Goal: Task Accomplishment & Management: Manage account settings

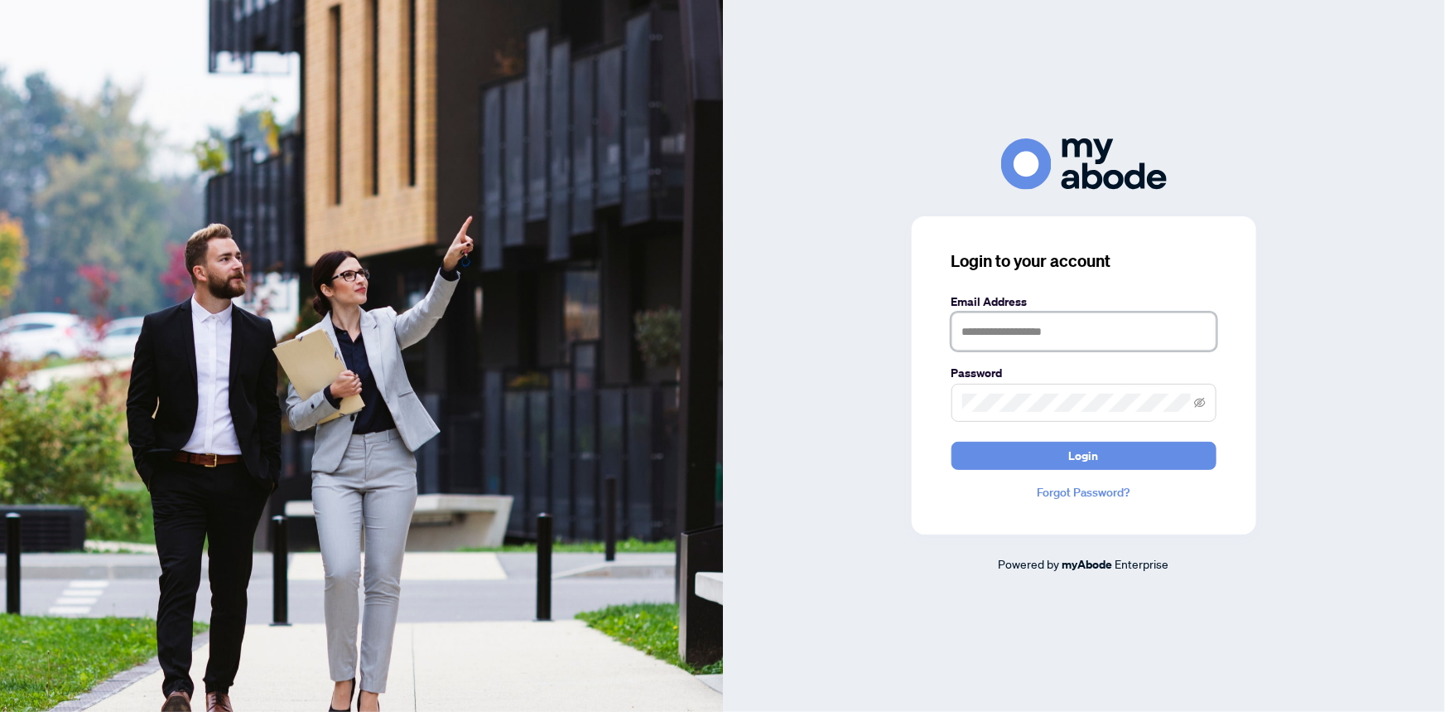
click at [1001, 336] on input "text" at bounding box center [1084, 331] width 265 height 38
type input "**********"
click at [952, 441] on button "Login" at bounding box center [1084, 455] width 265 height 28
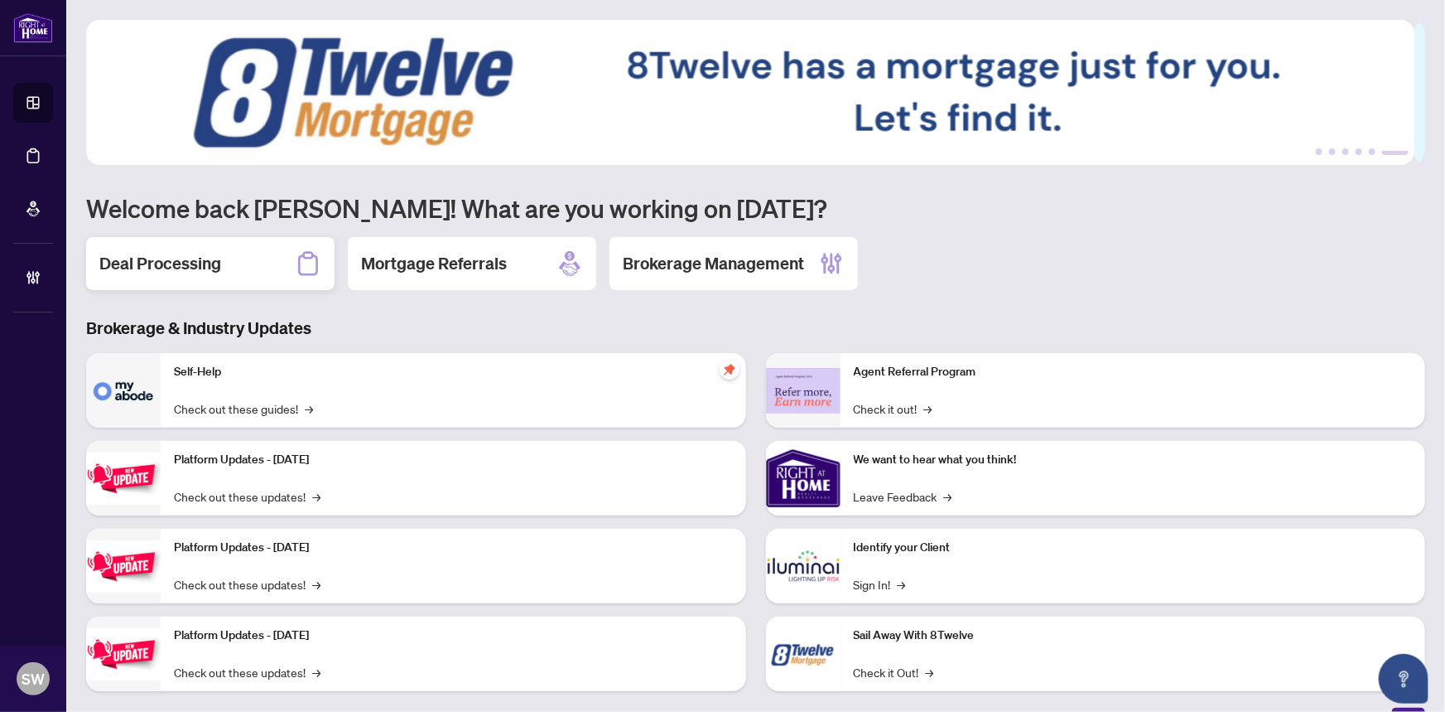
click at [205, 259] on h2 "Deal Processing" at bounding box center [160, 263] width 122 height 23
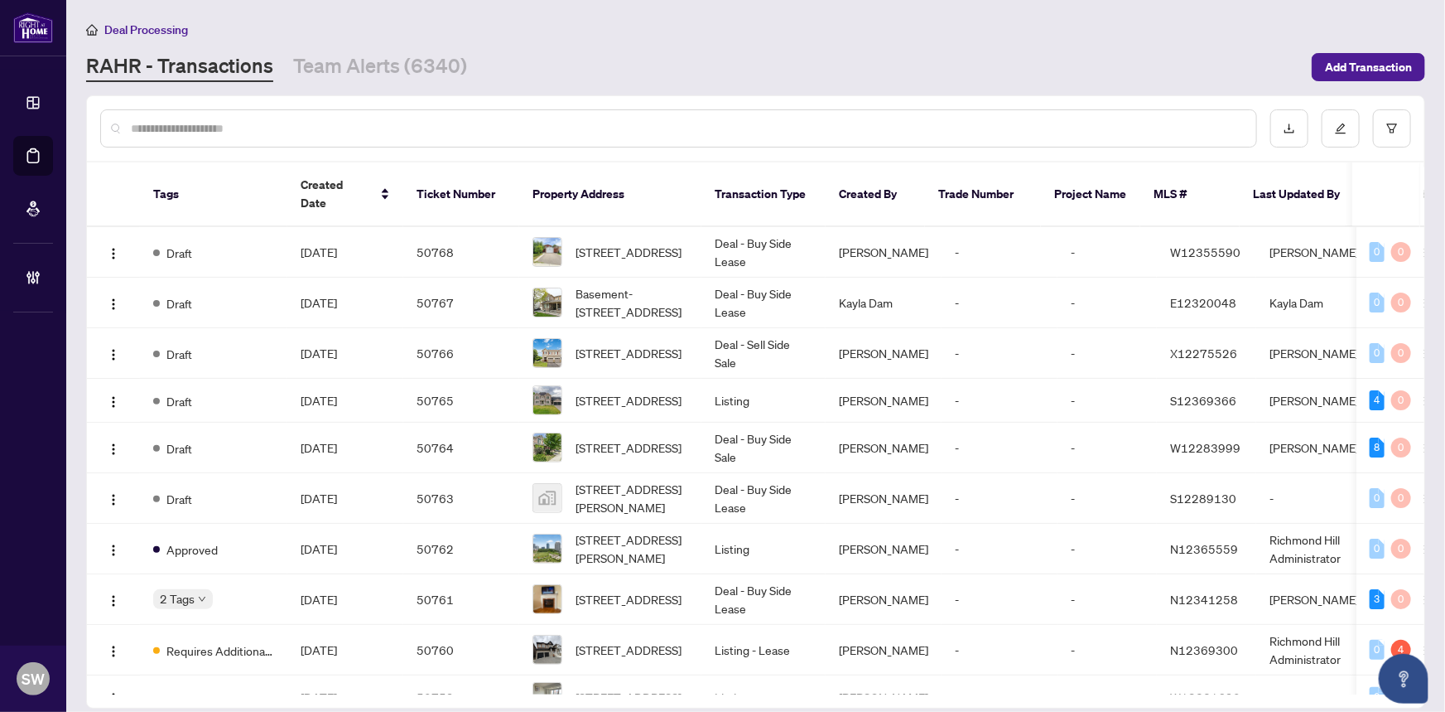
click at [209, 128] on input "text" at bounding box center [687, 128] width 1112 height 18
paste input "*****"
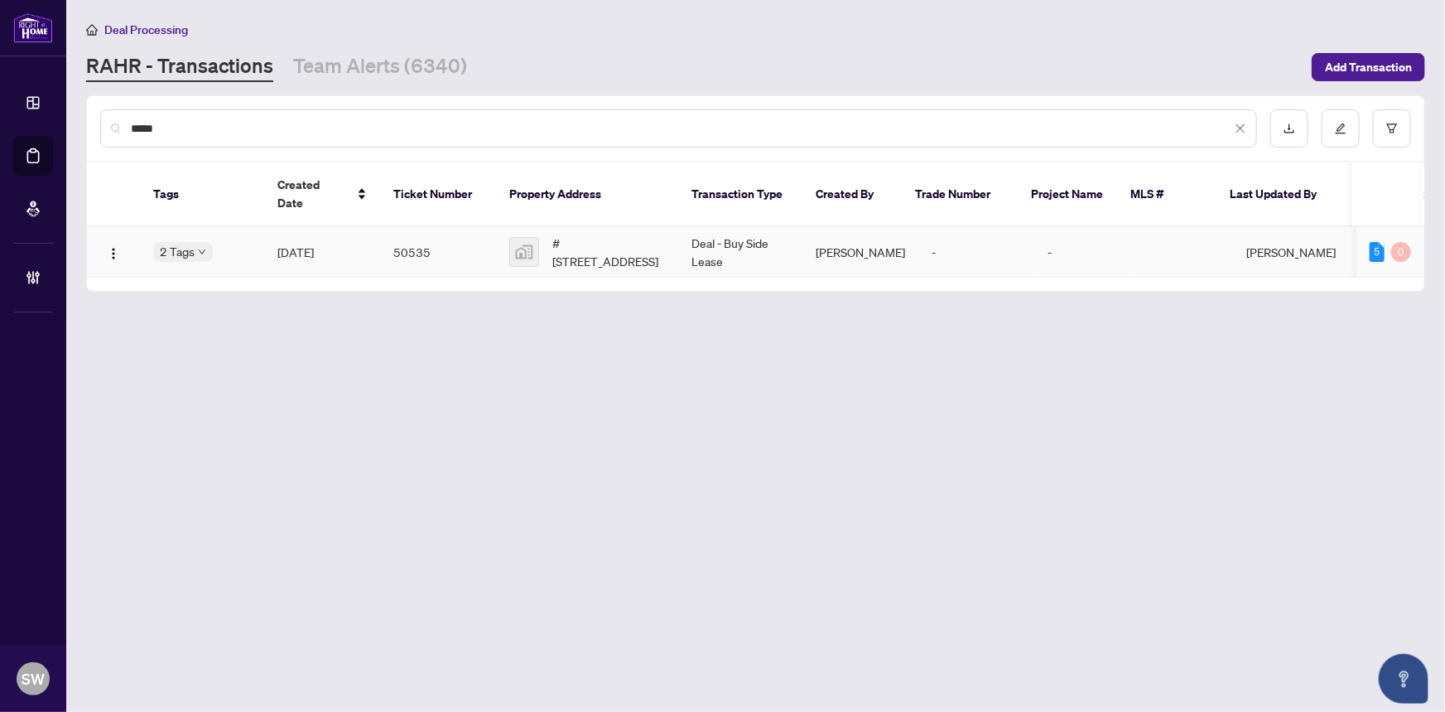
type input "*****"
click at [306, 244] on span "[DATE]" at bounding box center [295, 251] width 36 height 15
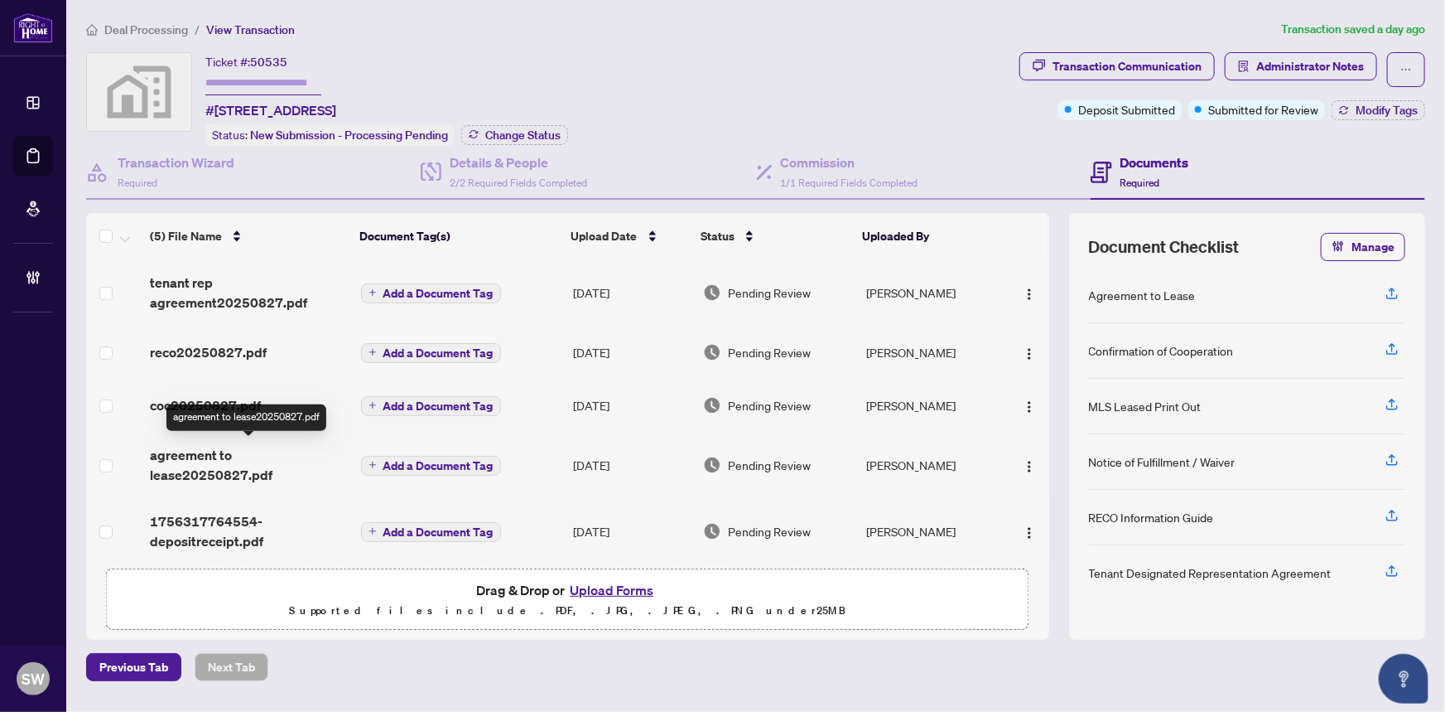
click at [220, 463] on span "agreement to lease20250827.pdf" at bounding box center [248, 465] width 197 height 40
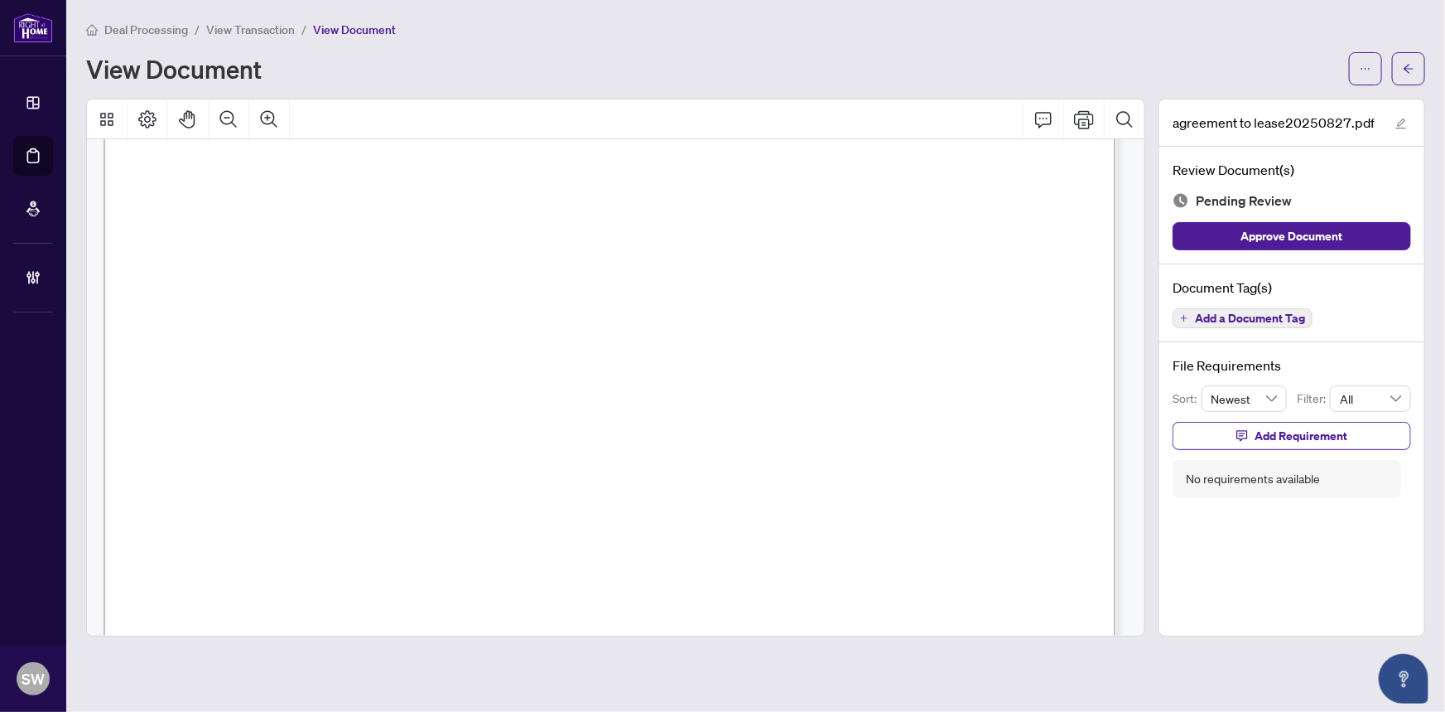
scroll to position [14404, 0]
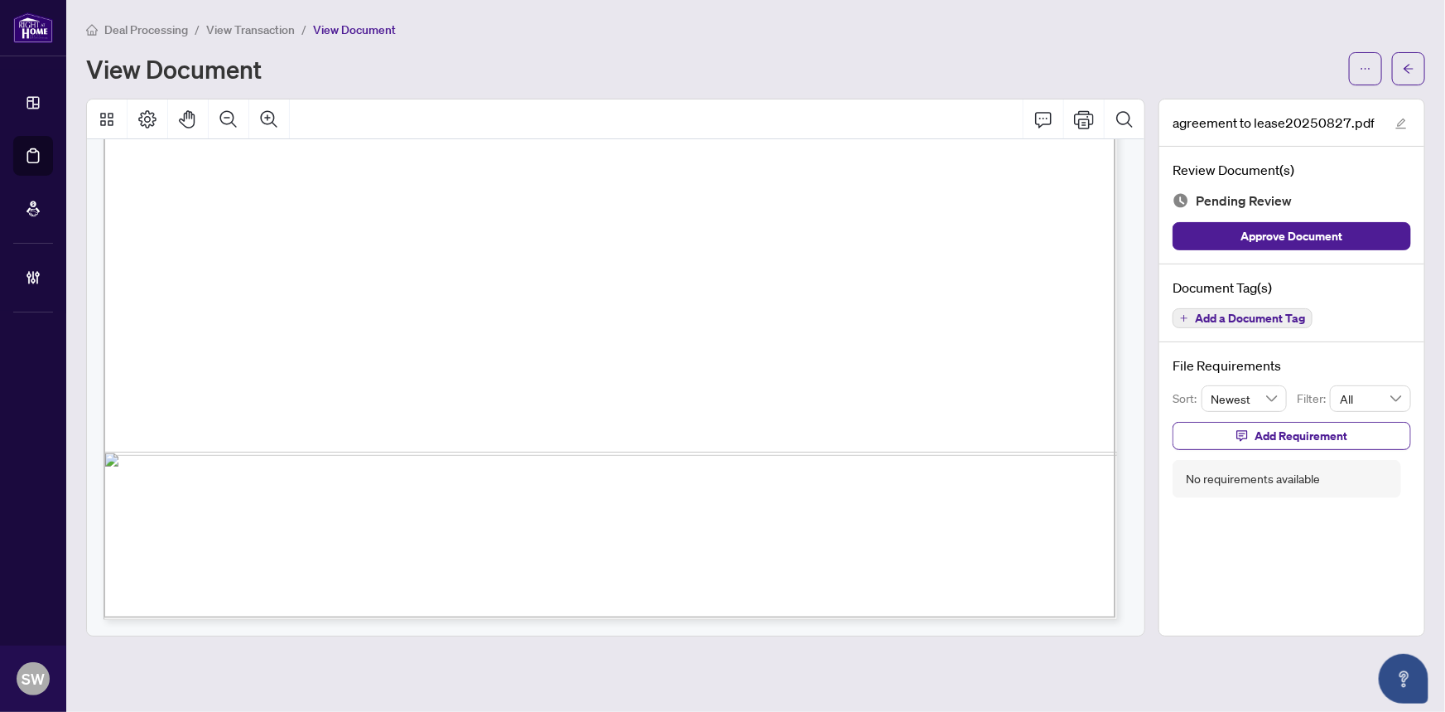
click at [1292, 312] on span "Add a Document Tag" at bounding box center [1250, 318] width 110 height 12
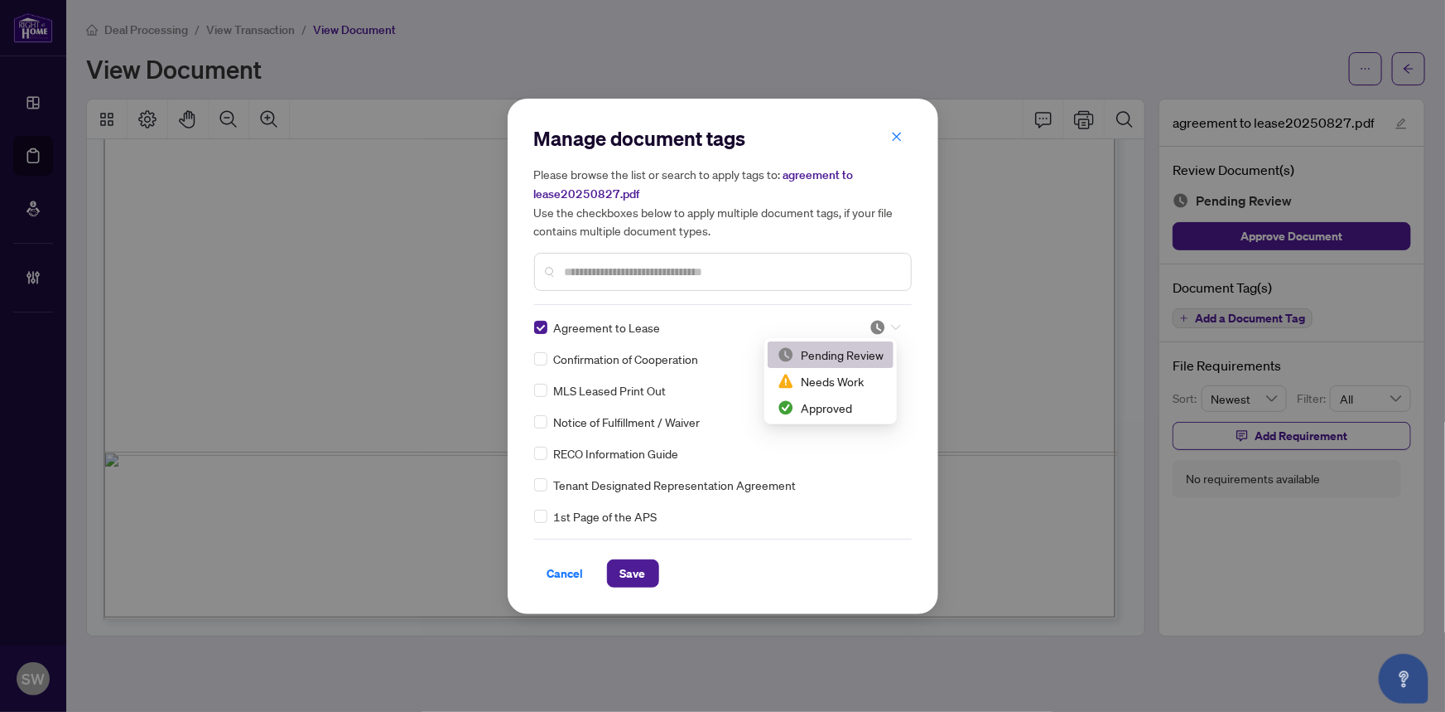
click at [882, 326] on div at bounding box center [885, 327] width 31 height 17
click at [841, 405] on div "Approved" at bounding box center [831, 407] width 106 height 18
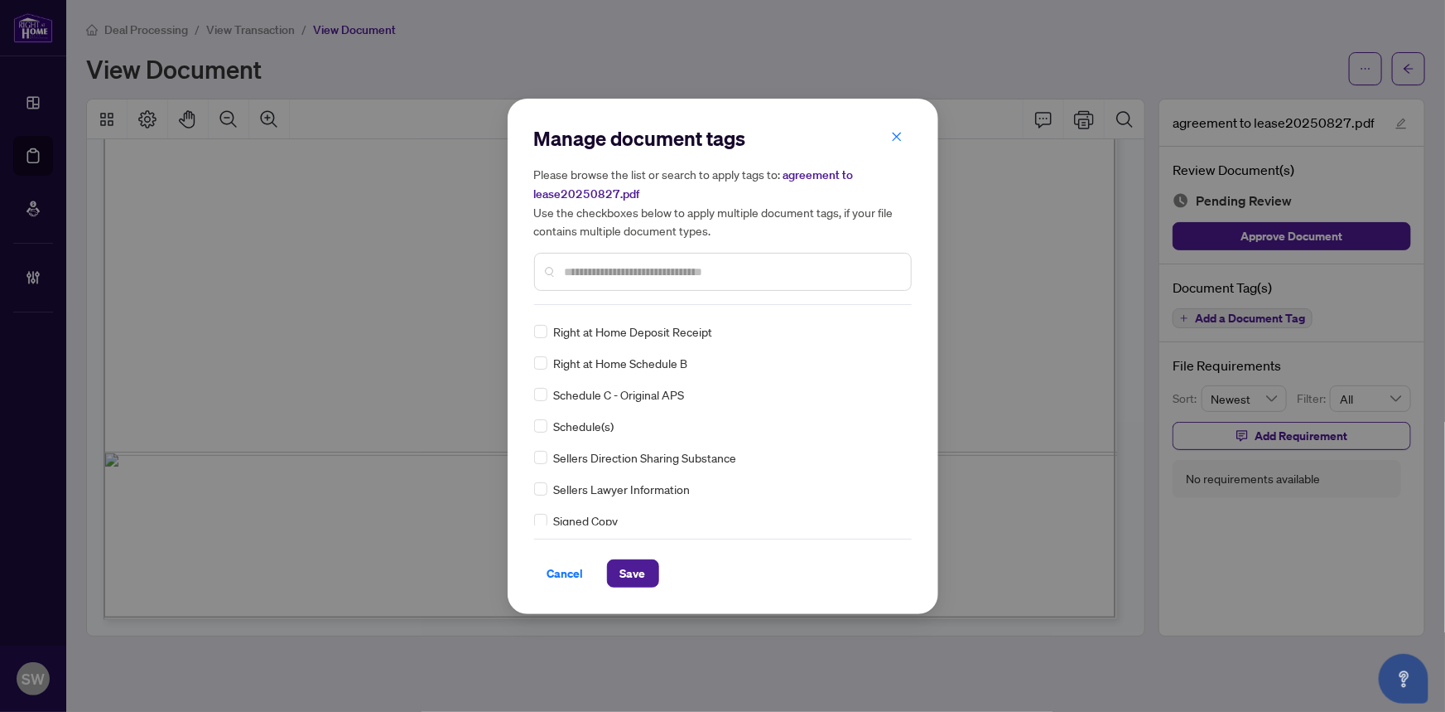
scroll to position [0, 0]
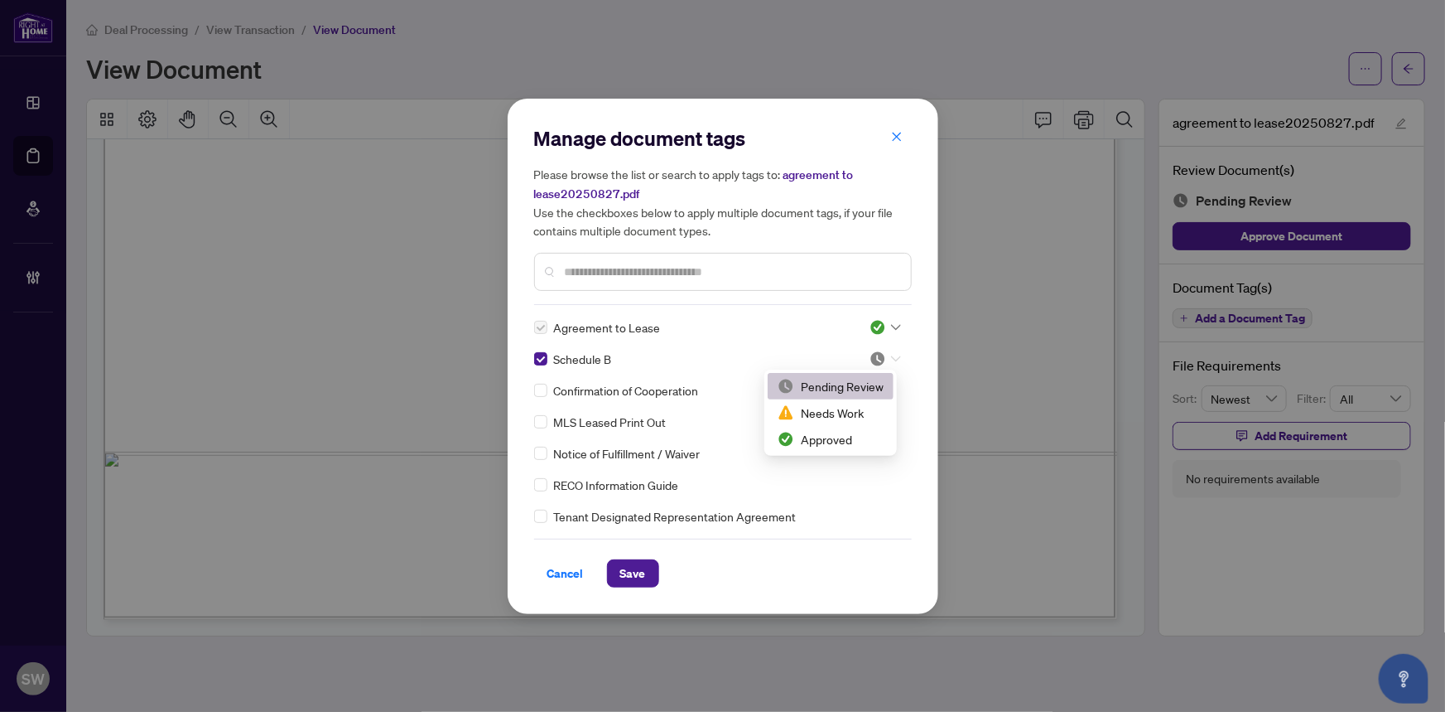
click at [881, 351] on div at bounding box center [885, 358] width 31 height 17
click at [847, 438] on div "Approved" at bounding box center [831, 439] width 106 height 18
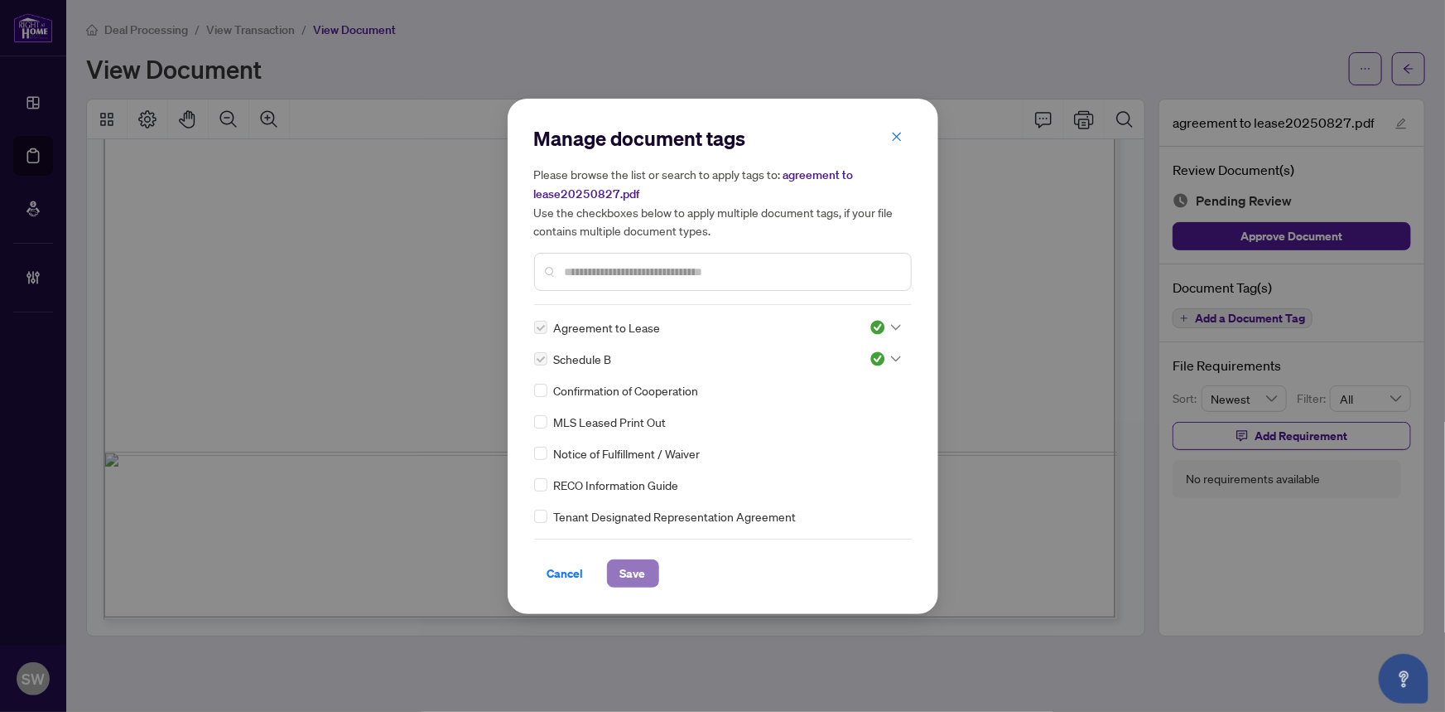
click at [648, 575] on button "Save" at bounding box center [633, 573] width 52 height 28
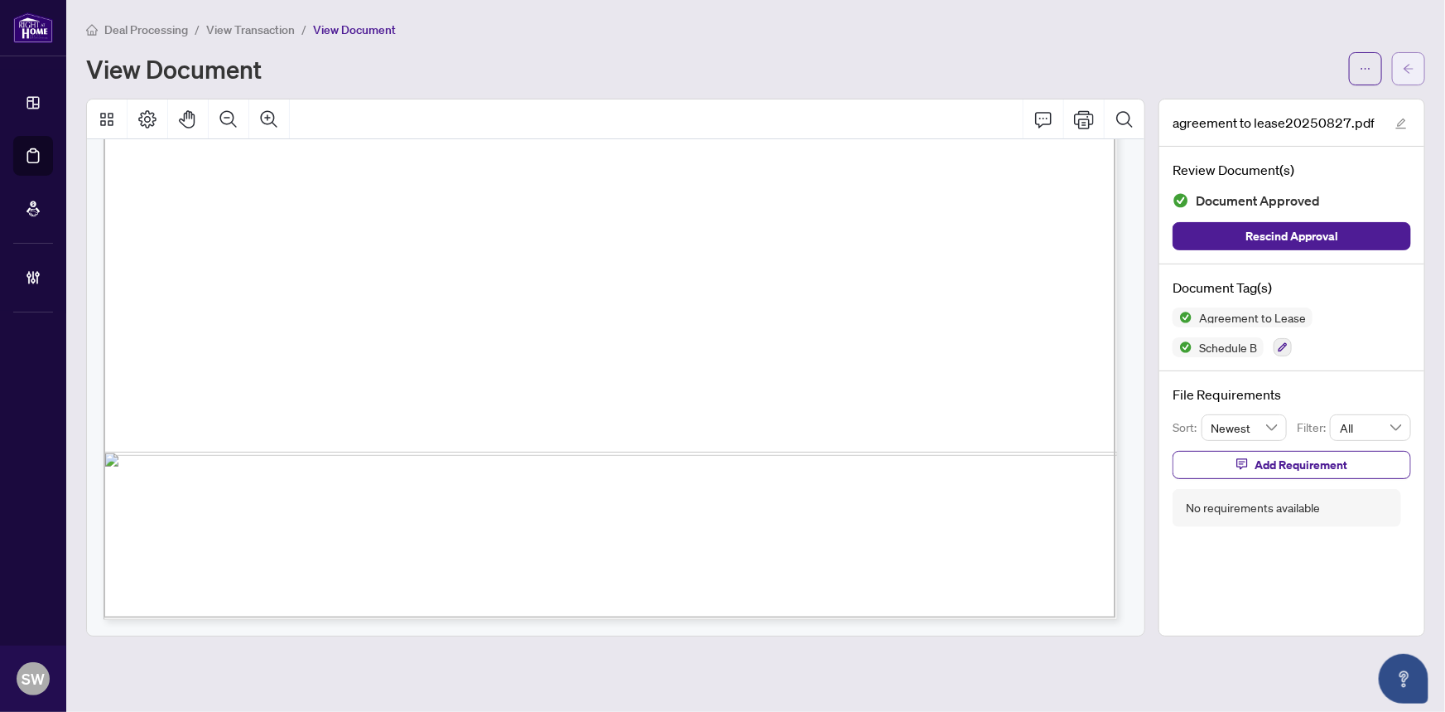
click at [1413, 66] on icon "arrow-left" at bounding box center [1409, 69] width 12 height 12
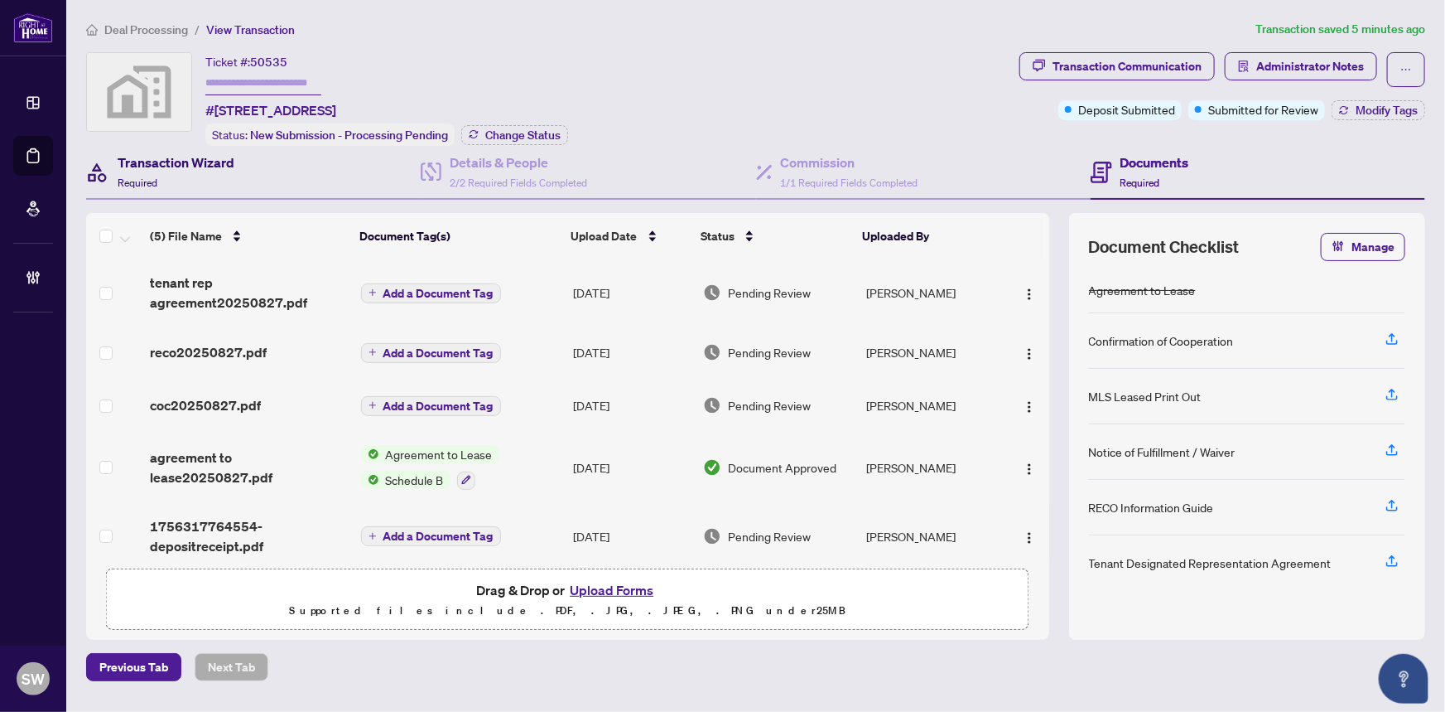
click at [199, 161] on h4 "Transaction Wizard" at bounding box center [176, 162] width 117 height 20
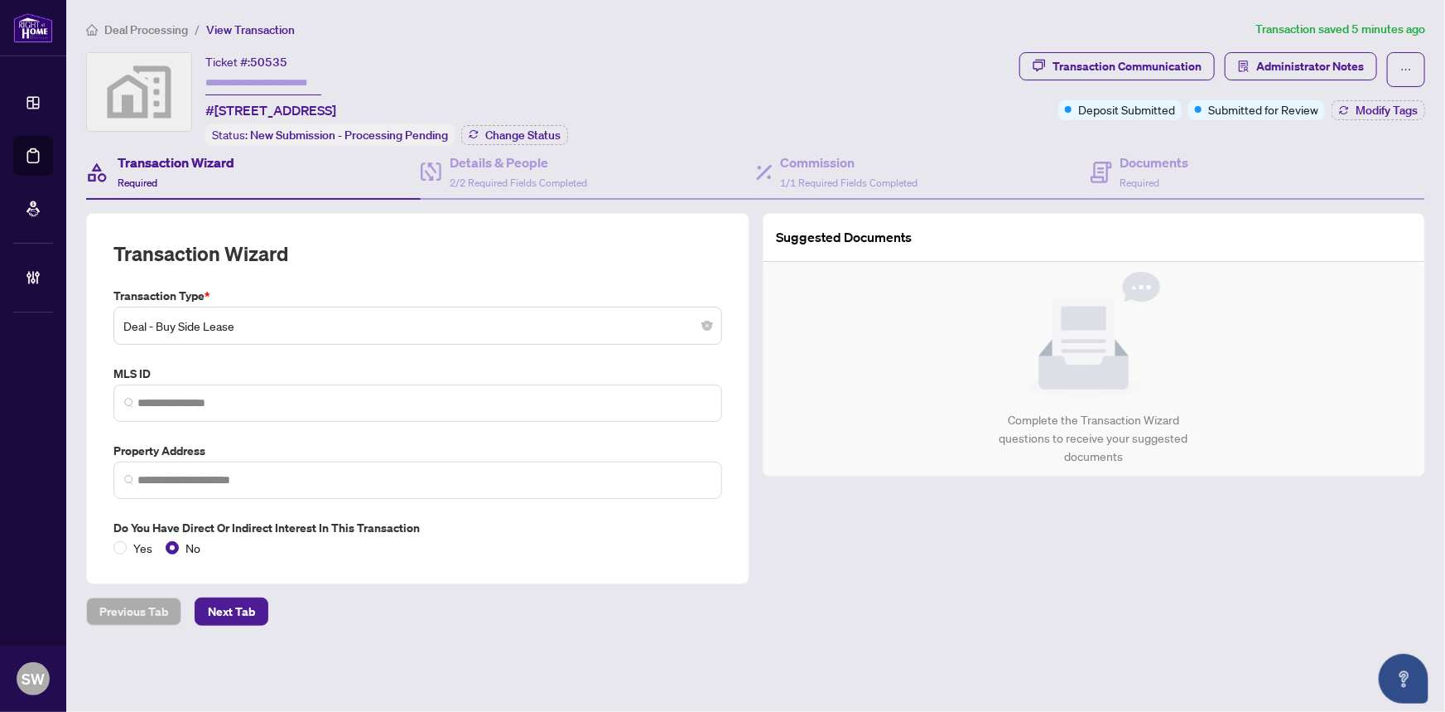
type input "**********"
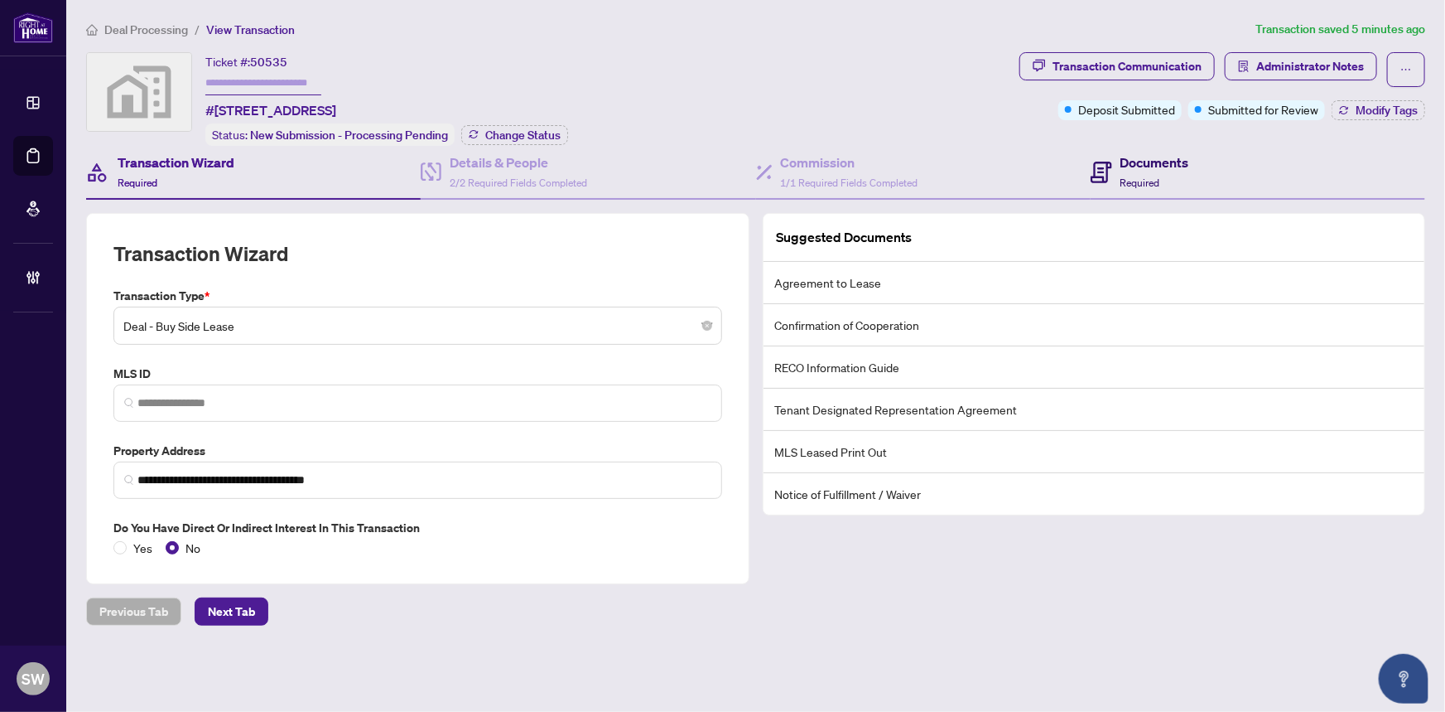
click at [1141, 176] on span "Required" at bounding box center [1141, 182] width 40 height 12
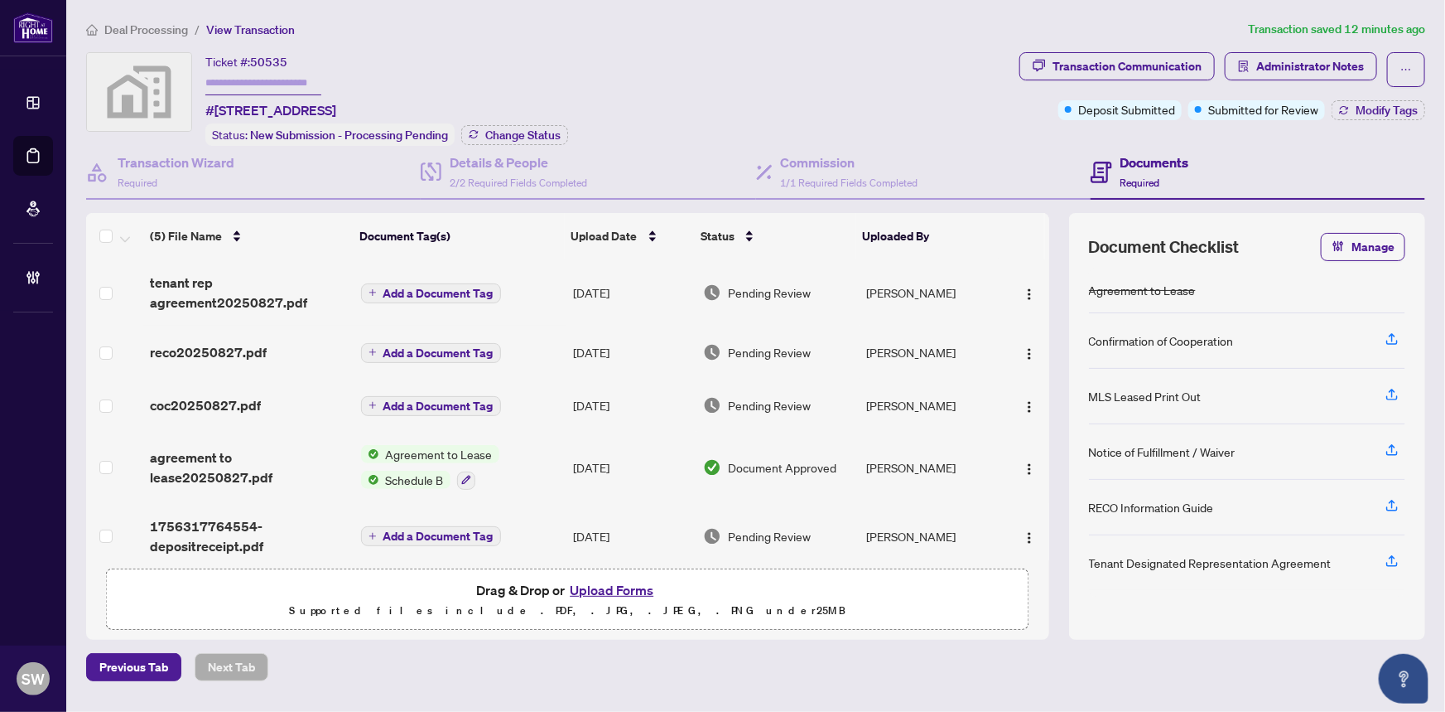
click at [221, 405] on span "coc20250827.pdf" at bounding box center [205, 405] width 111 height 20
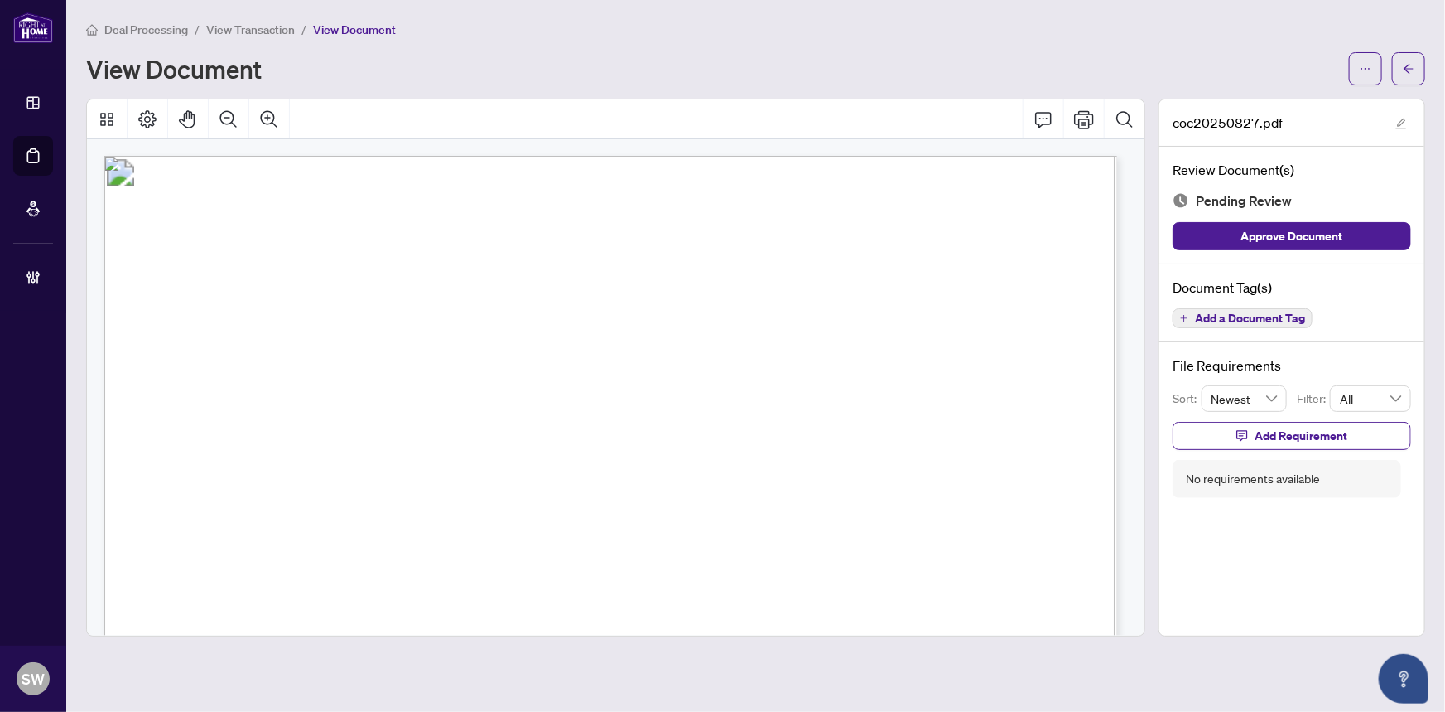
click at [1286, 316] on span "Add a Document Tag" at bounding box center [1250, 318] width 110 height 12
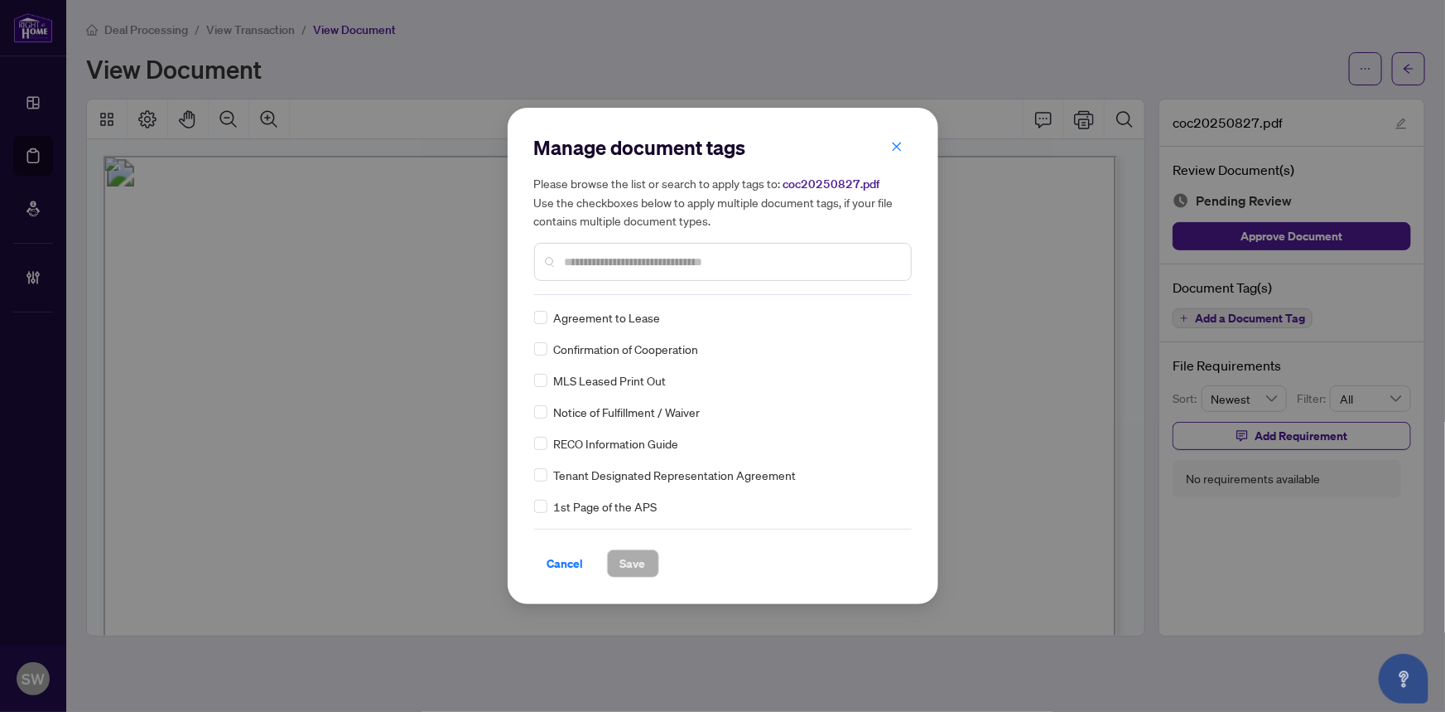
click at [906, 405] on div "Agreement to Lease Confirmation of Cooperation MLS Leased Print Out Notice of F…" at bounding box center [723, 411] width 378 height 207
click at [881, 316] on img at bounding box center [878, 317] width 17 height 17
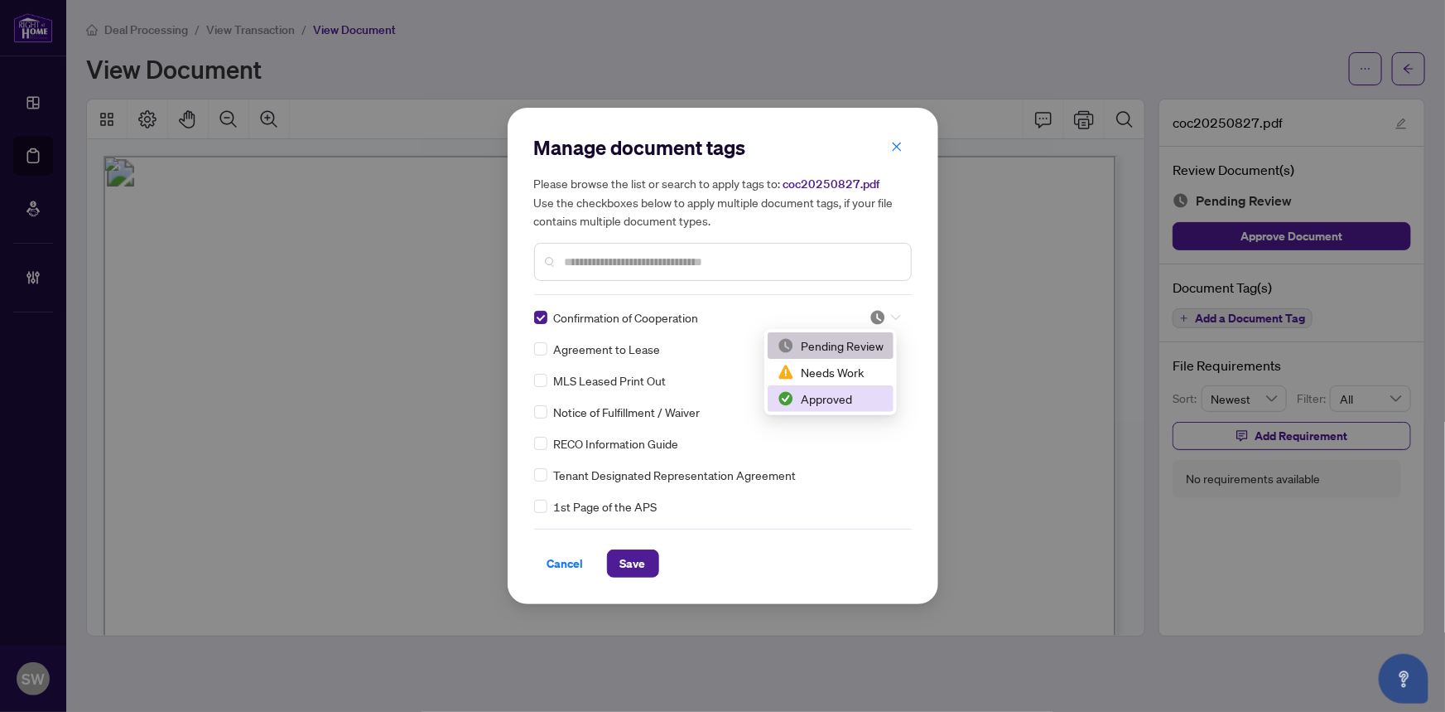
click at [856, 397] on div "Approved" at bounding box center [831, 398] width 106 height 18
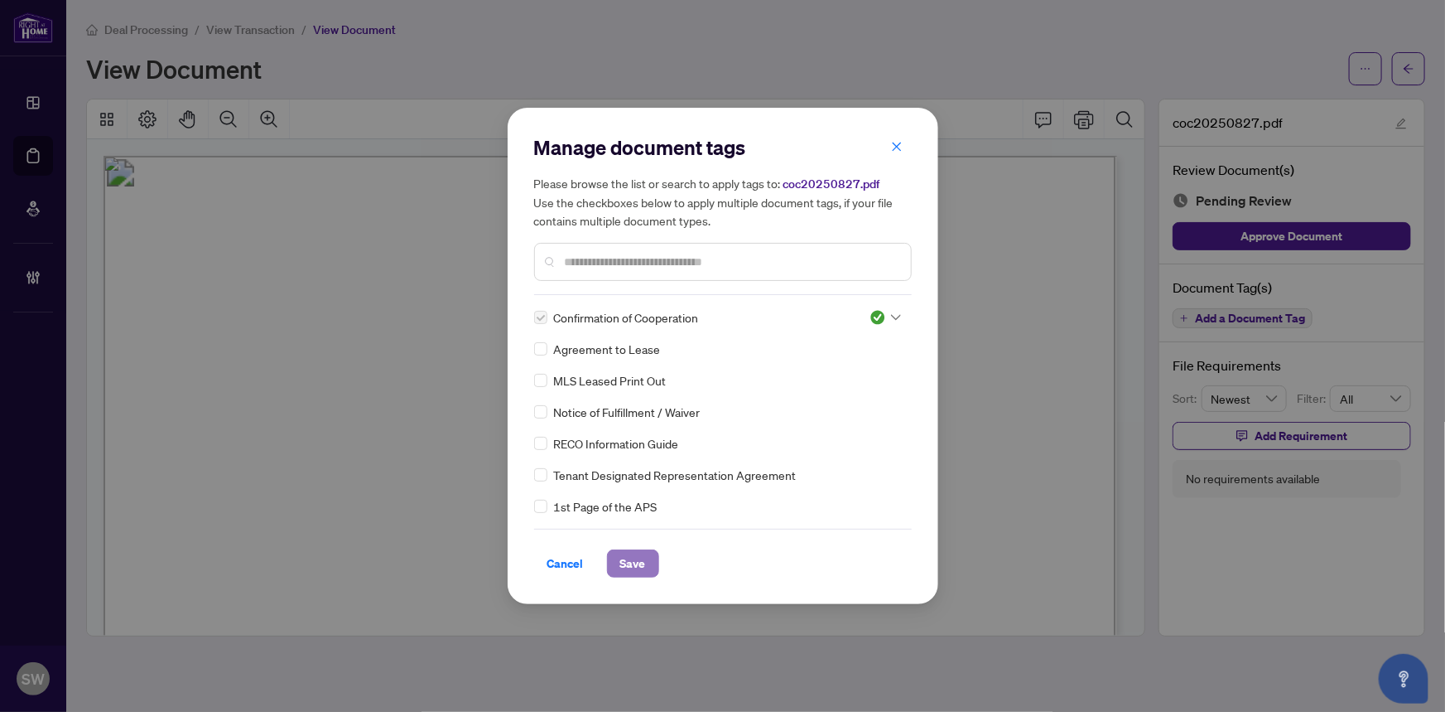
click at [630, 564] on span "Save" at bounding box center [633, 563] width 26 height 27
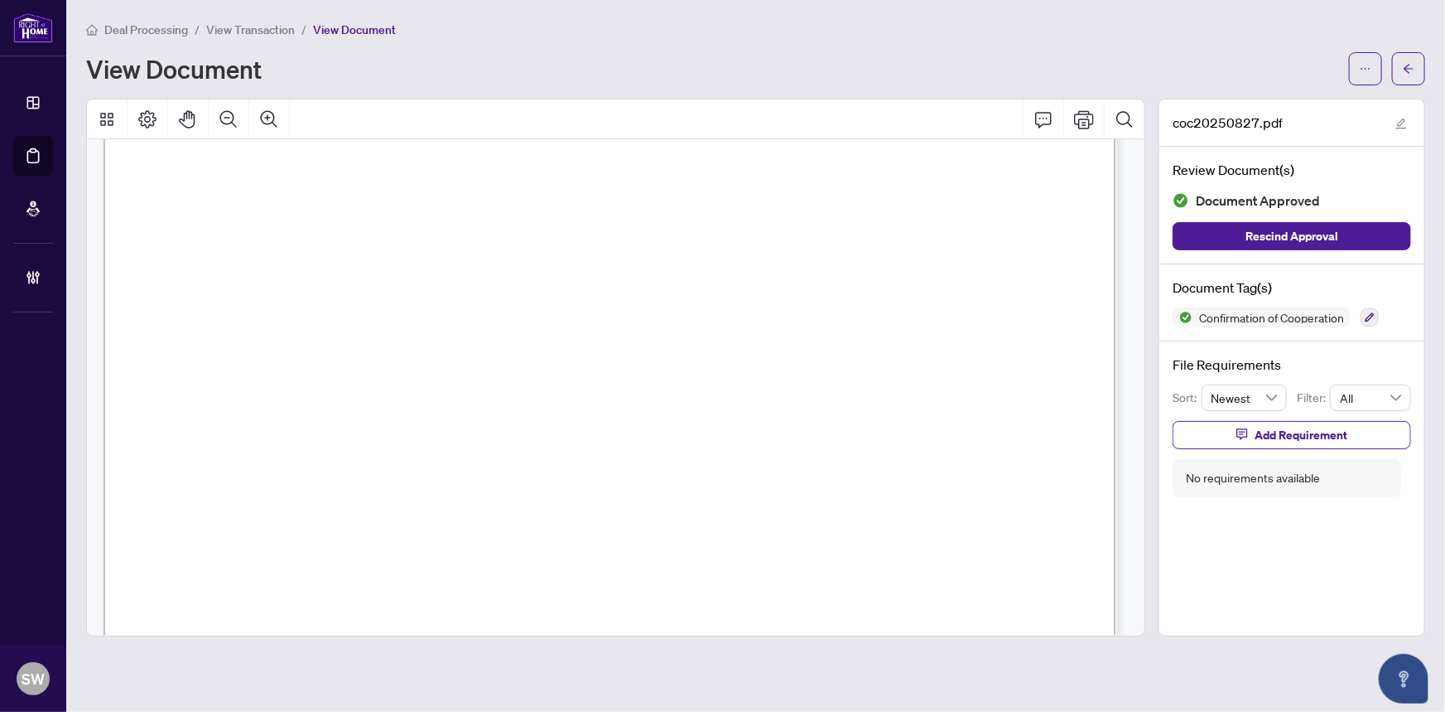
scroll to position [1581, 0]
click at [1412, 63] on icon "arrow-left" at bounding box center [1409, 69] width 12 height 12
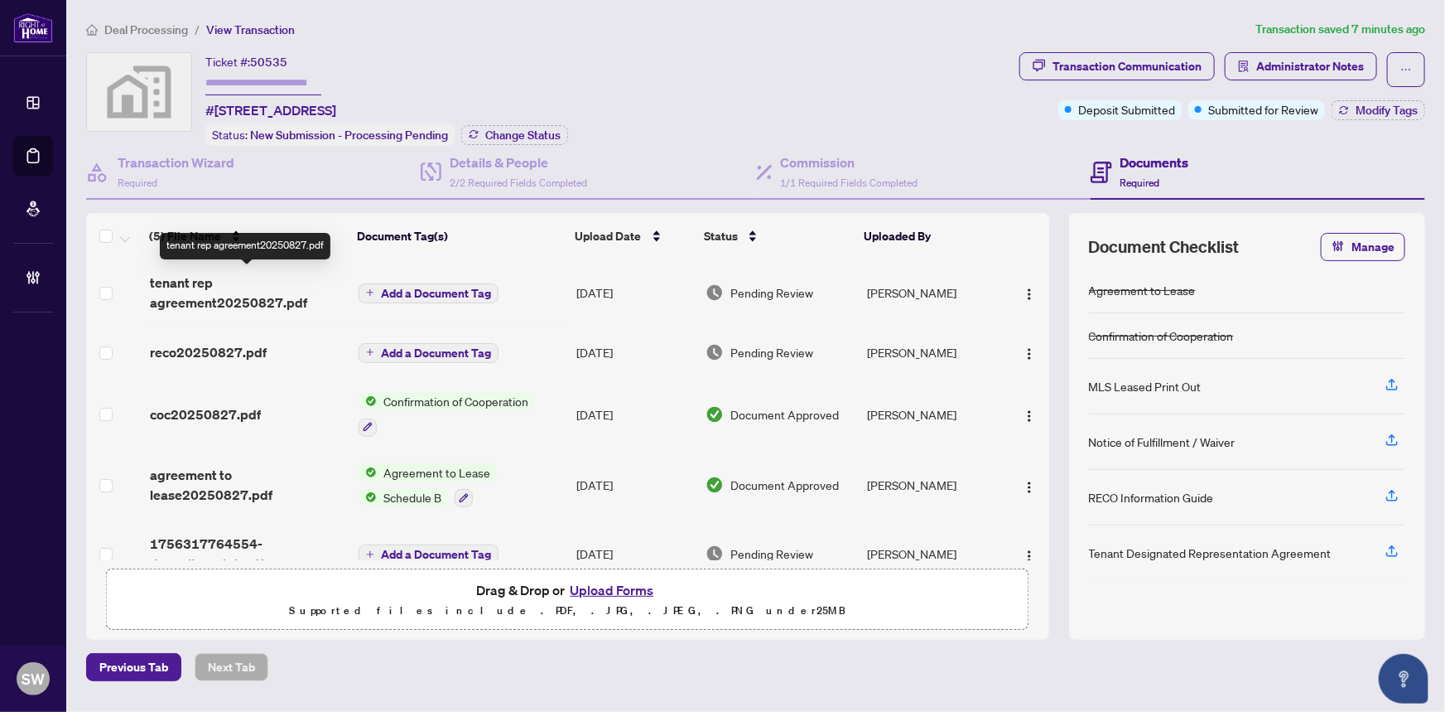
click at [199, 297] on span "tenant rep agreement20250827.pdf" at bounding box center [248, 293] width 196 height 40
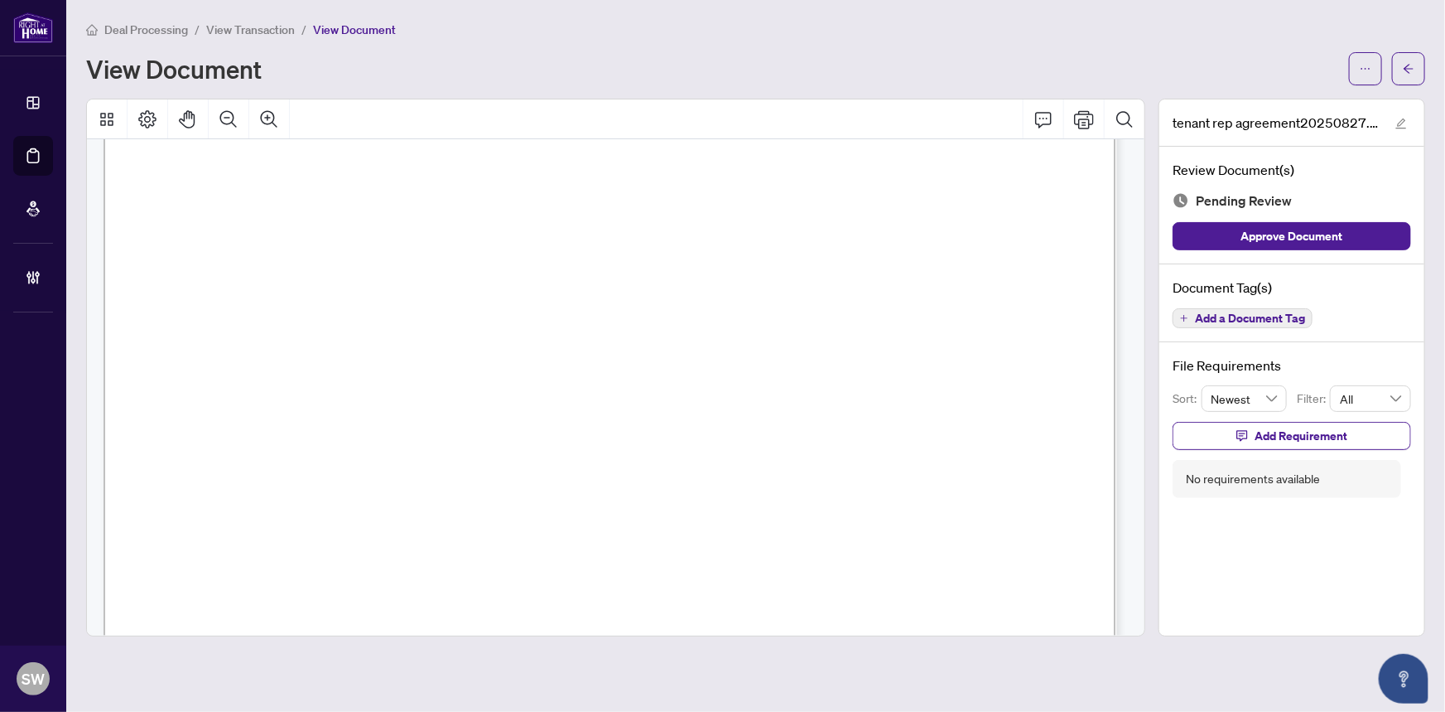
scroll to position [6275, 0]
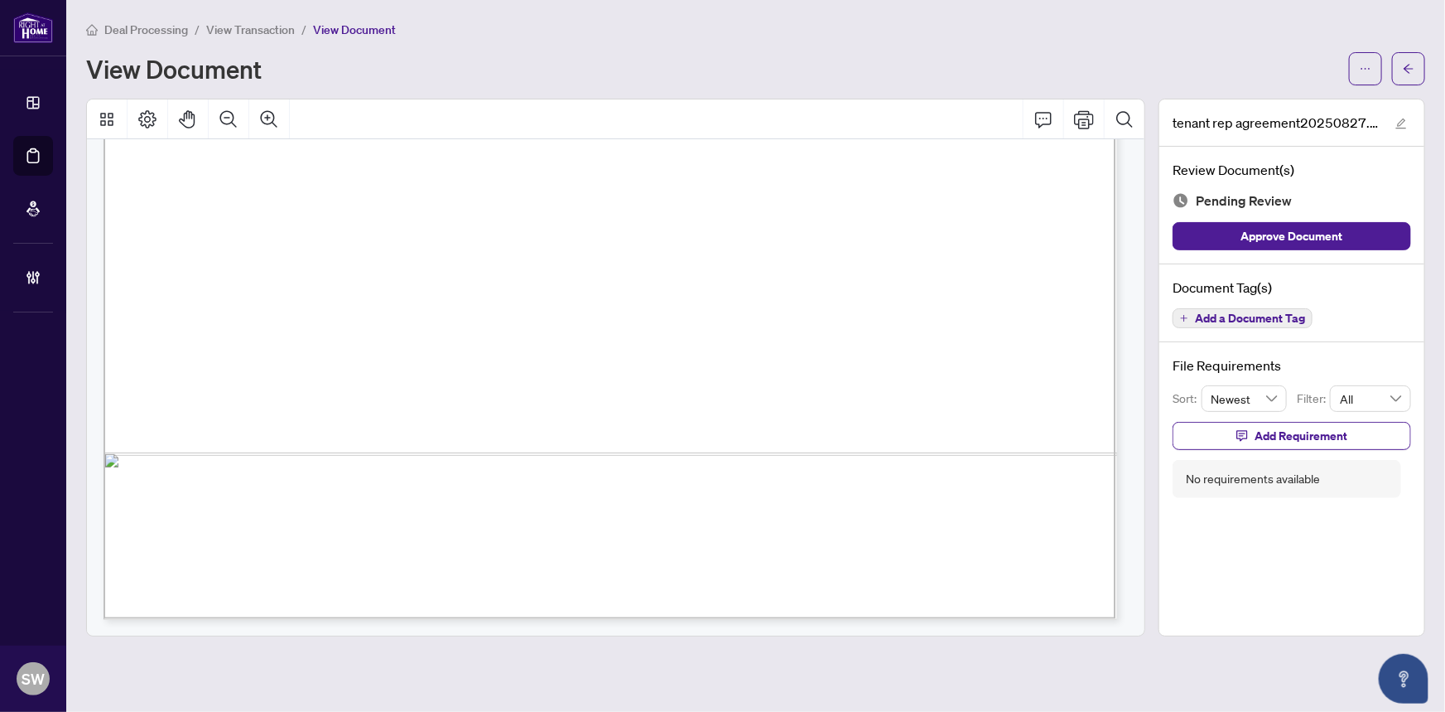
click at [1286, 318] on span "Add a Document Tag" at bounding box center [1250, 318] width 110 height 12
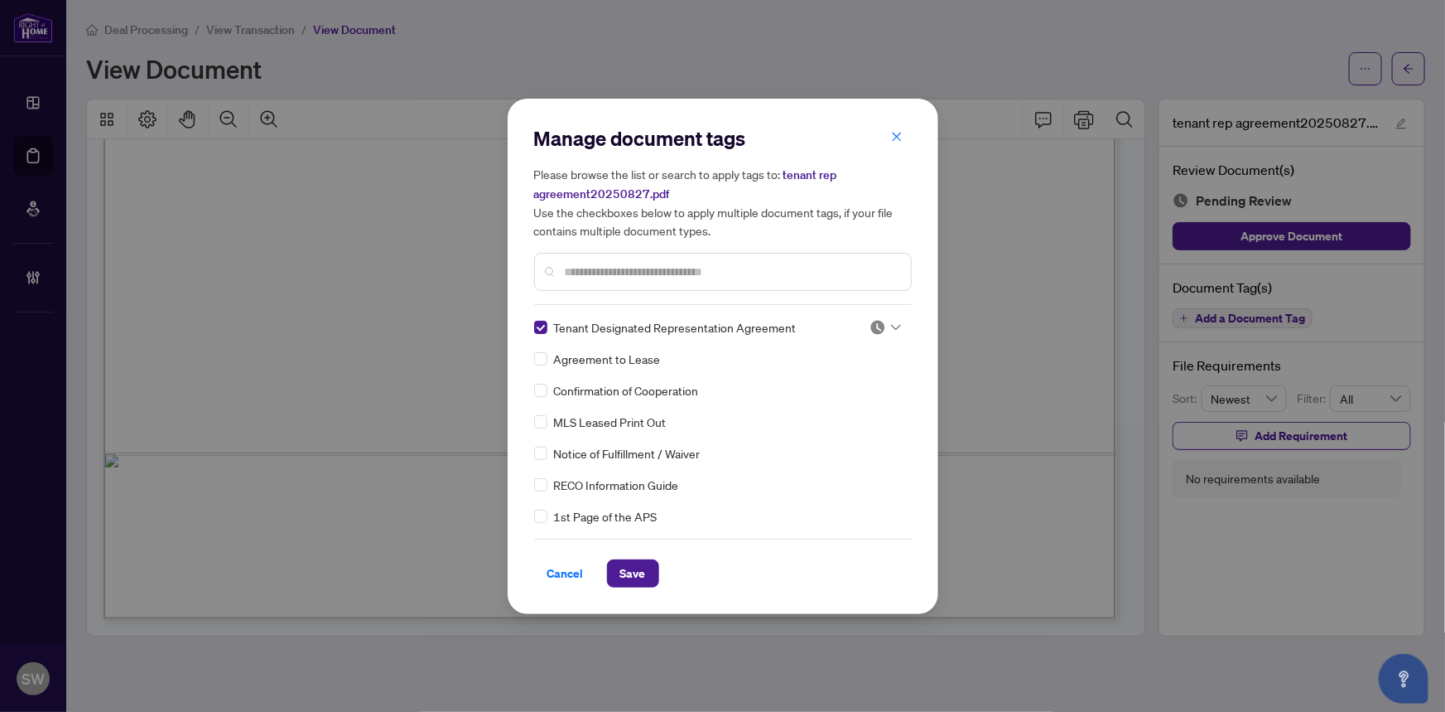
click at [870, 320] on img at bounding box center [878, 327] width 17 height 17
click at [842, 399] on div "Approved" at bounding box center [831, 407] width 106 height 18
click at [648, 566] on button "Save" at bounding box center [633, 573] width 52 height 28
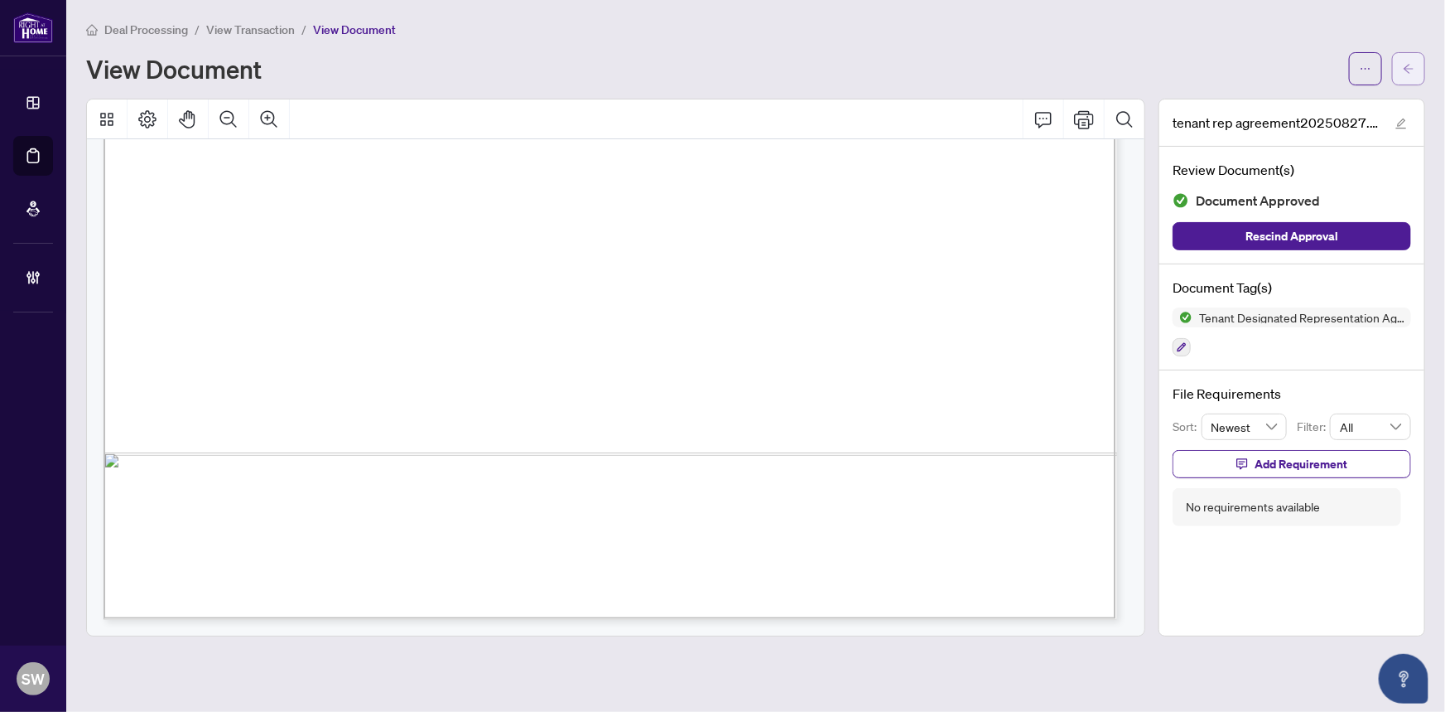
click at [1413, 66] on icon "arrow-left" at bounding box center [1409, 69] width 12 height 12
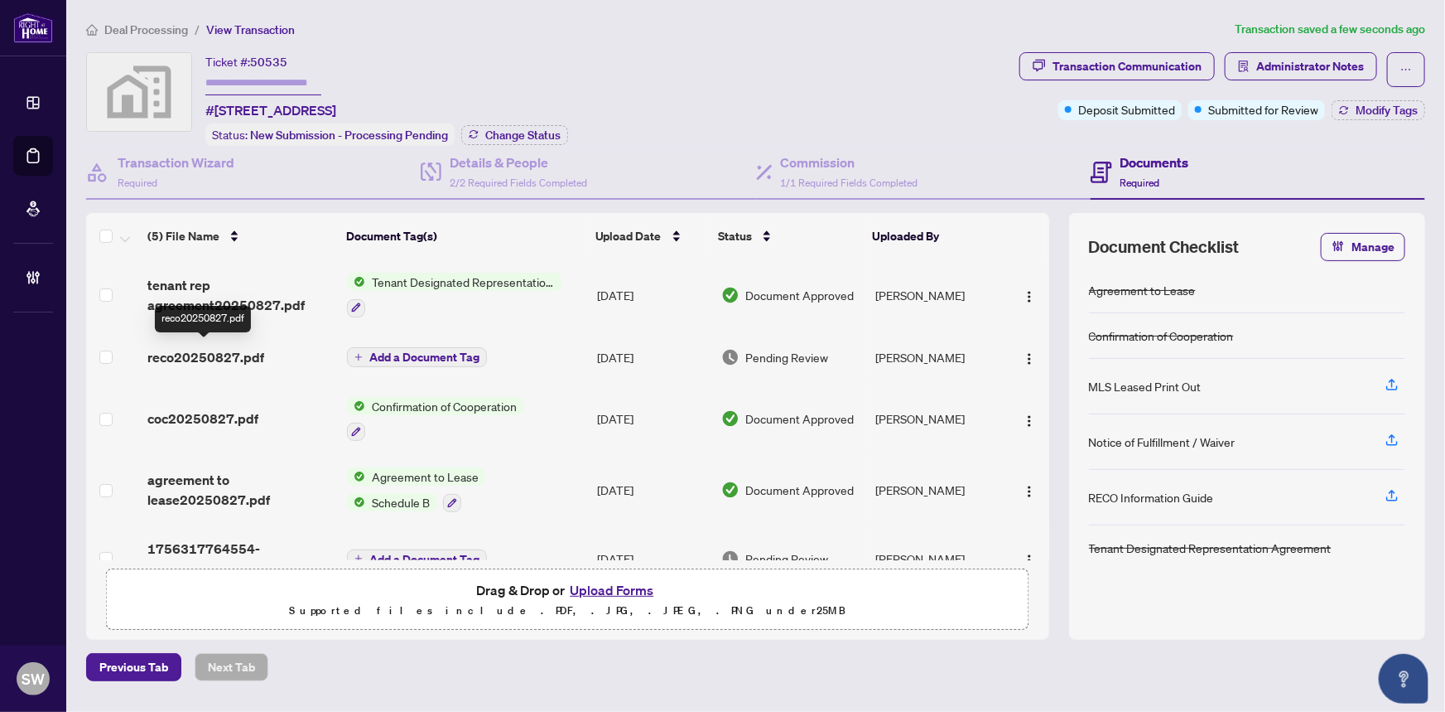
click at [201, 349] on span "reco20250827.pdf" at bounding box center [205, 357] width 117 height 20
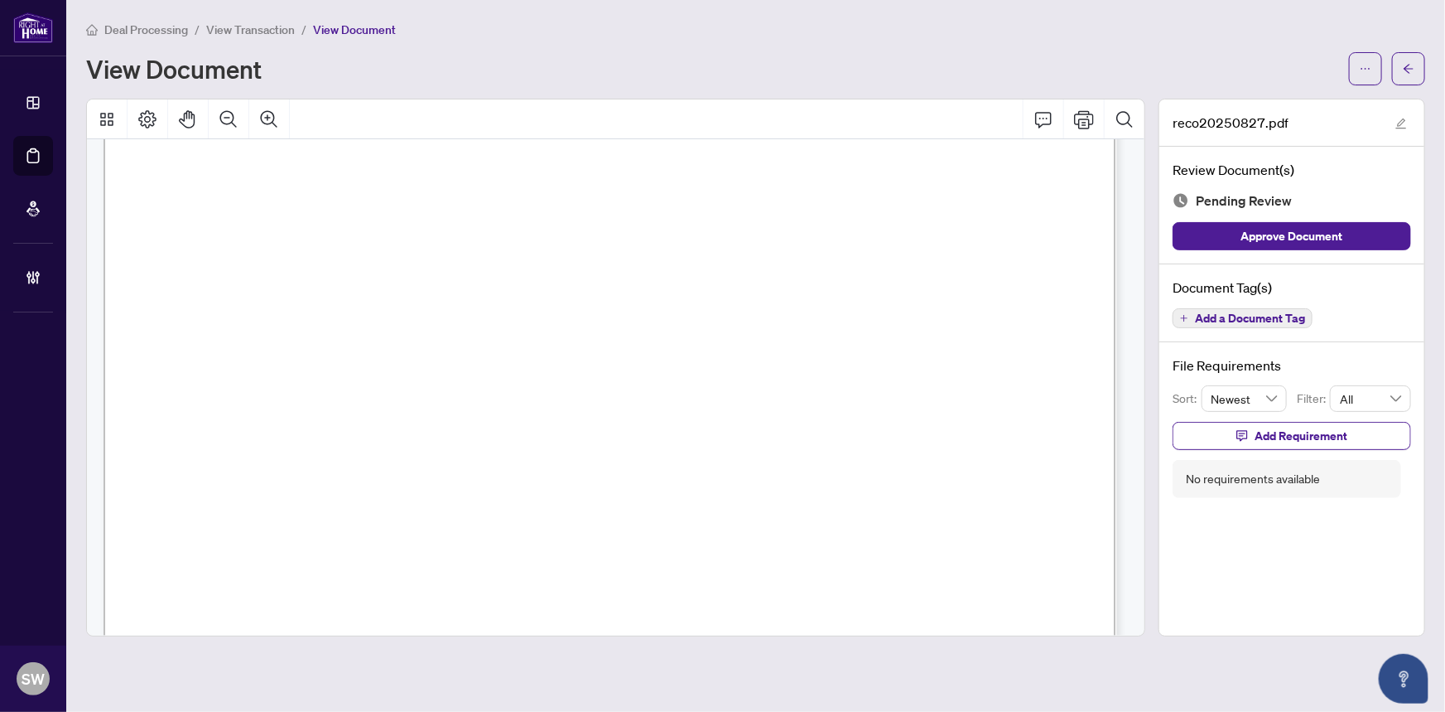
scroll to position [16547, 0]
click at [1268, 315] on span "Add a Document Tag" at bounding box center [1250, 318] width 110 height 12
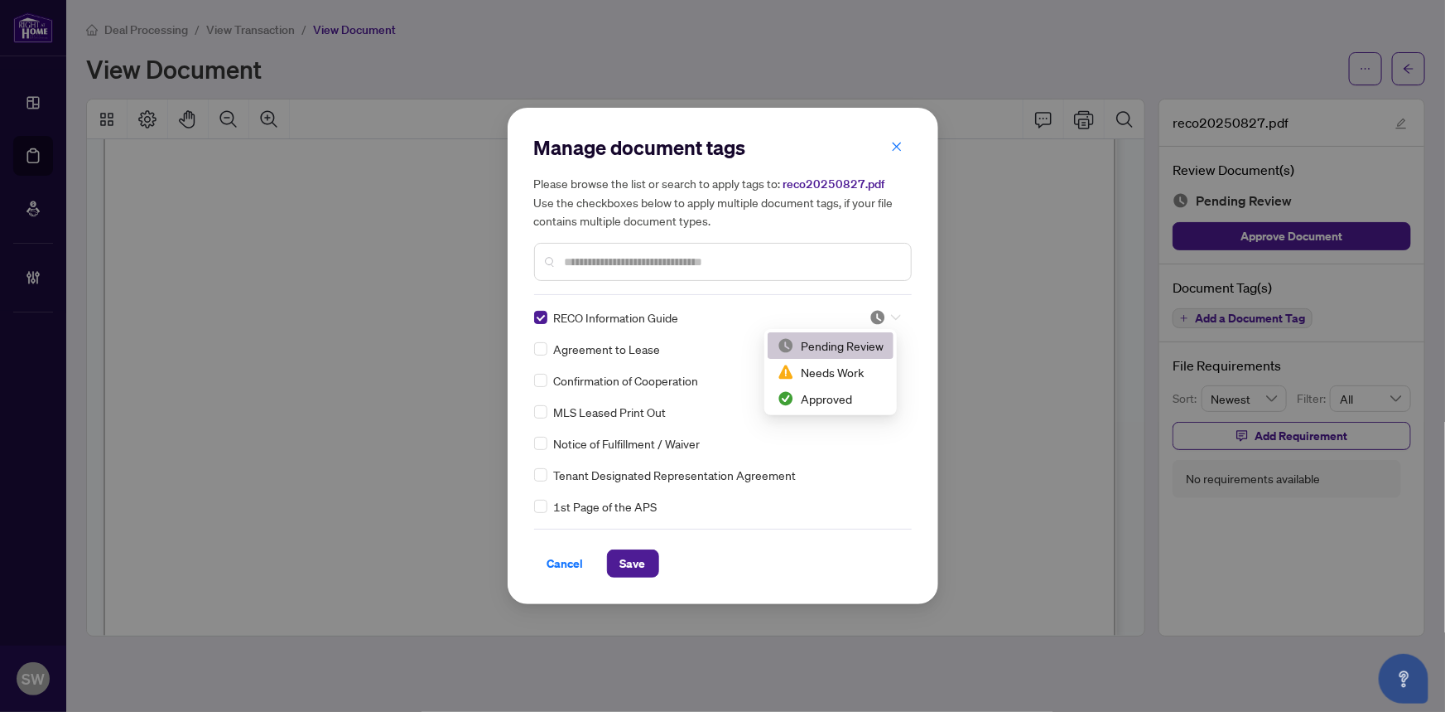
click at [885, 312] on div at bounding box center [885, 317] width 31 height 17
click at [830, 398] on div "Approved" at bounding box center [831, 398] width 106 height 18
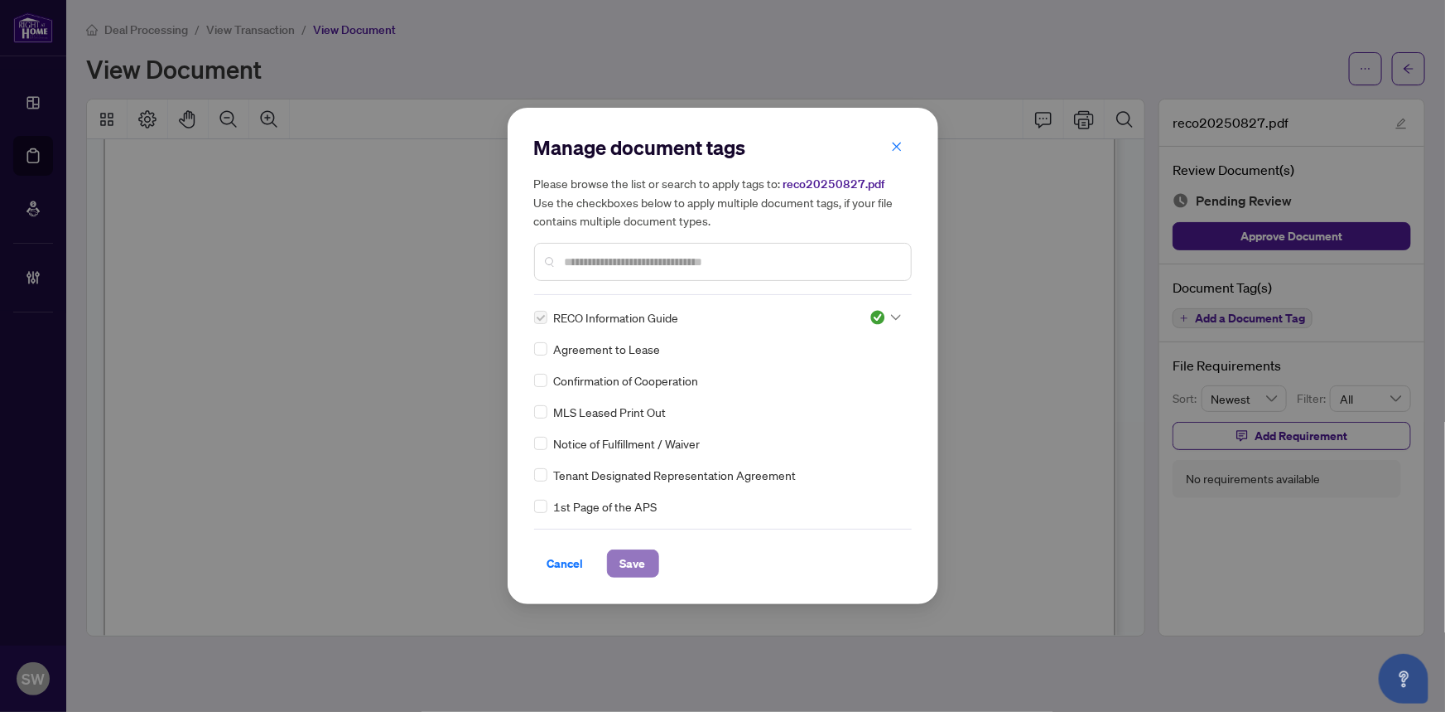
click at [650, 562] on button "Save" at bounding box center [633, 563] width 52 height 28
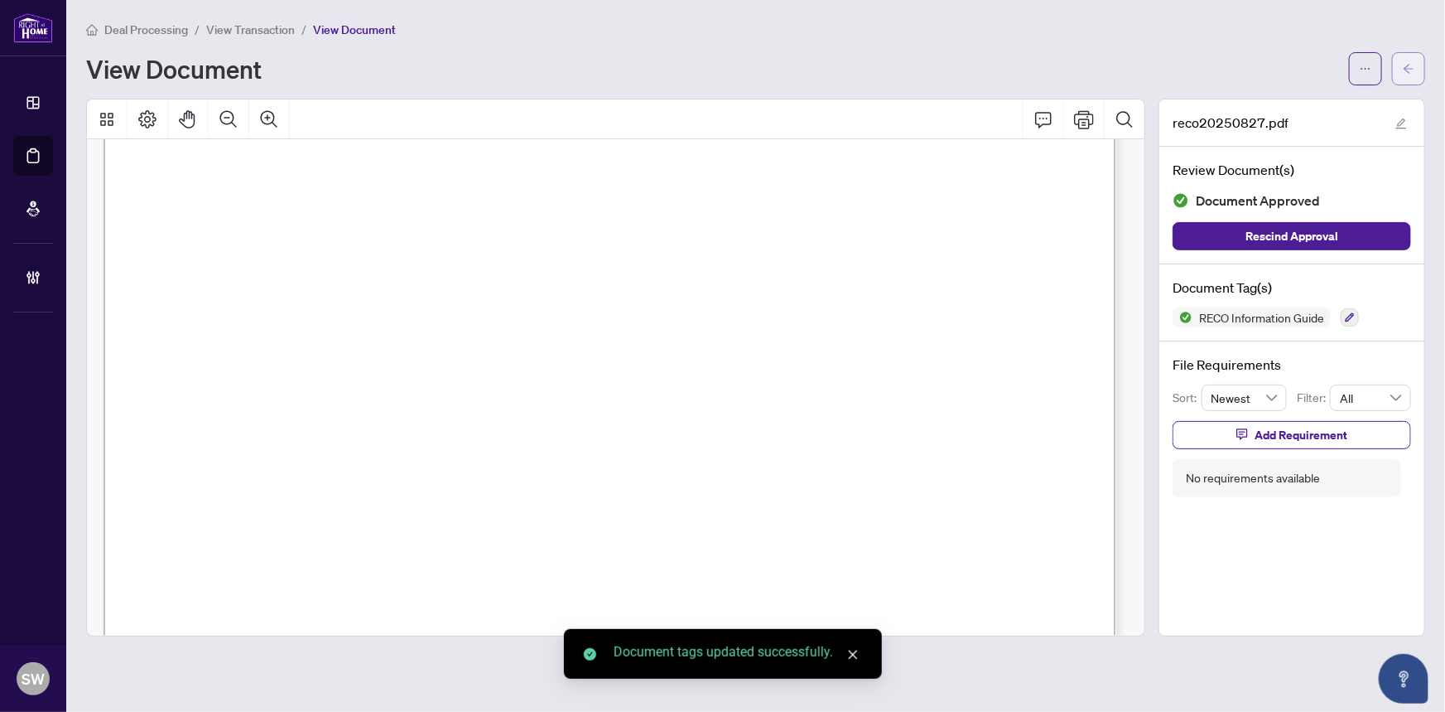
click at [1415, 75] on span "button" at bounding box center [1409, 68] width 12 height 27
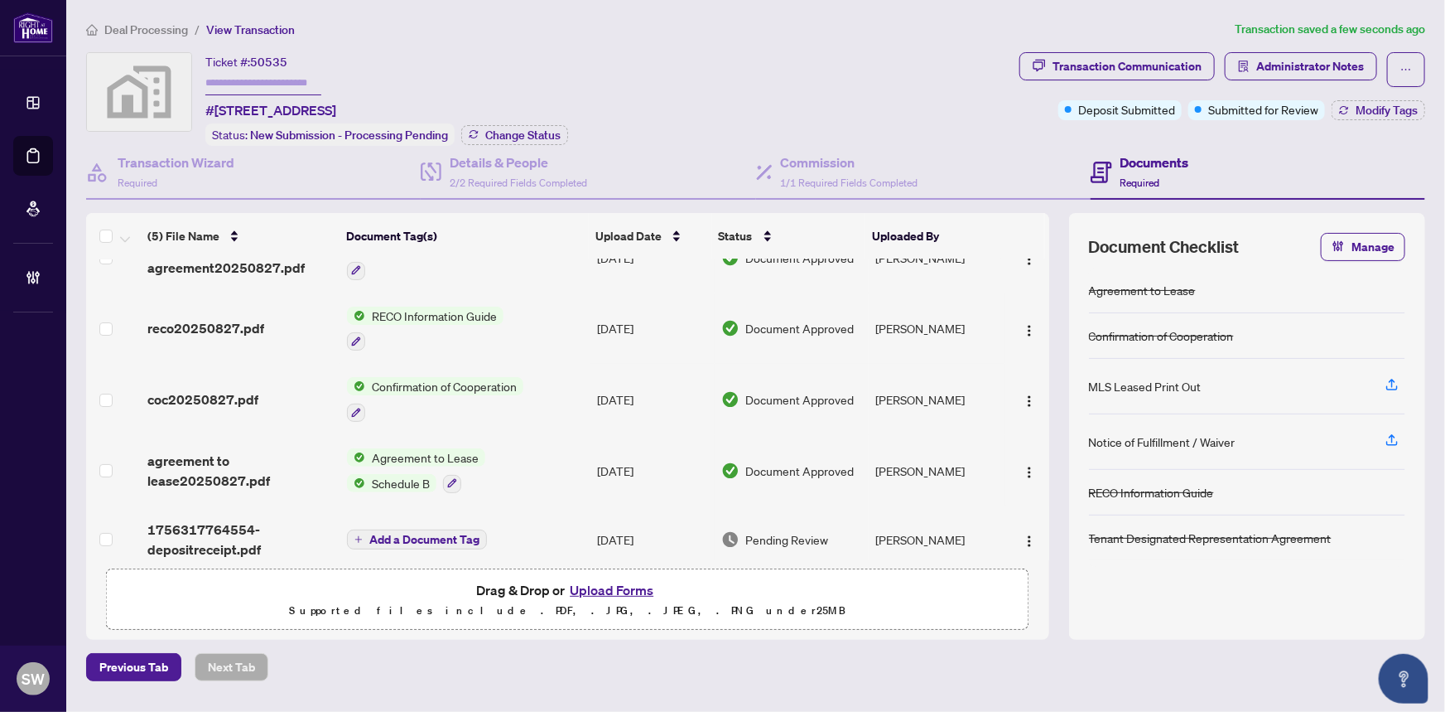
scroll to position [51, 0]
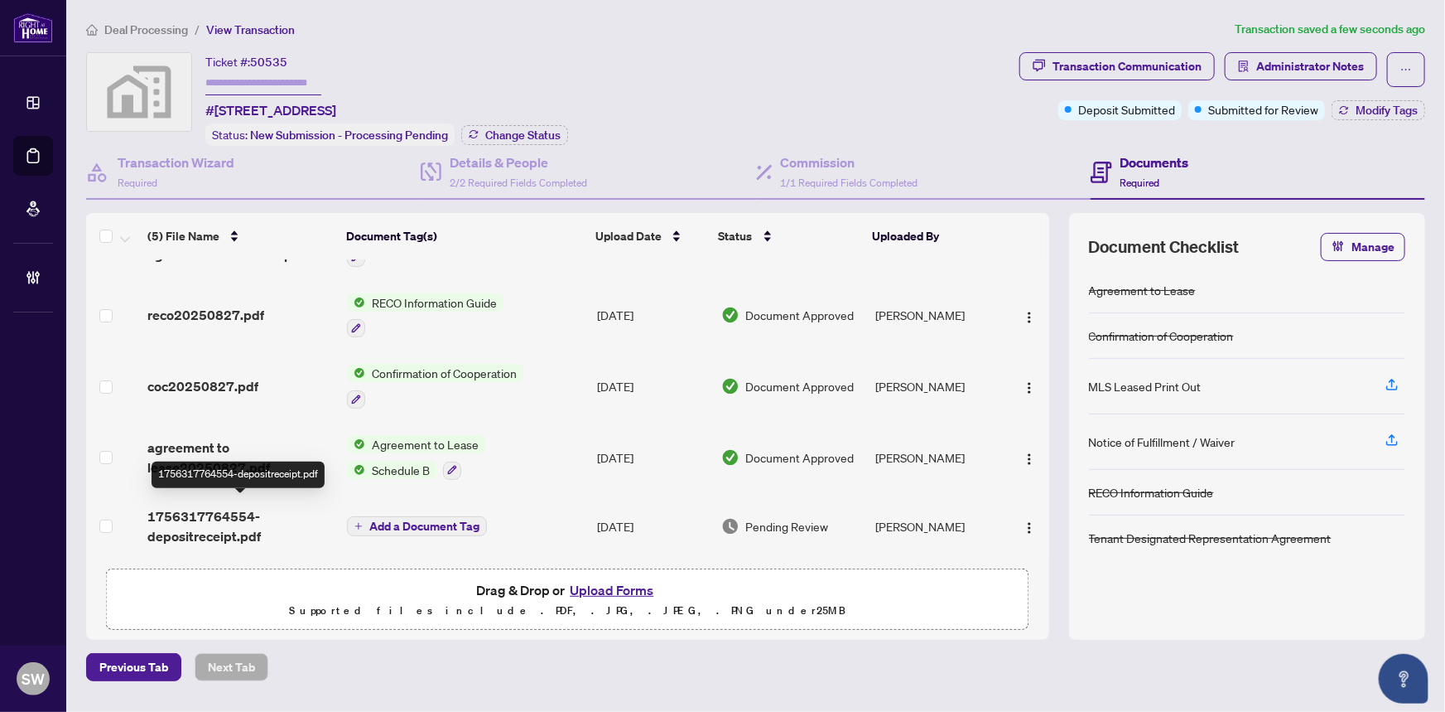
click at [190, 512] on span "1756317764554-depositreceipt.pdf" at bounding box center [240, 526] width 187 height 40
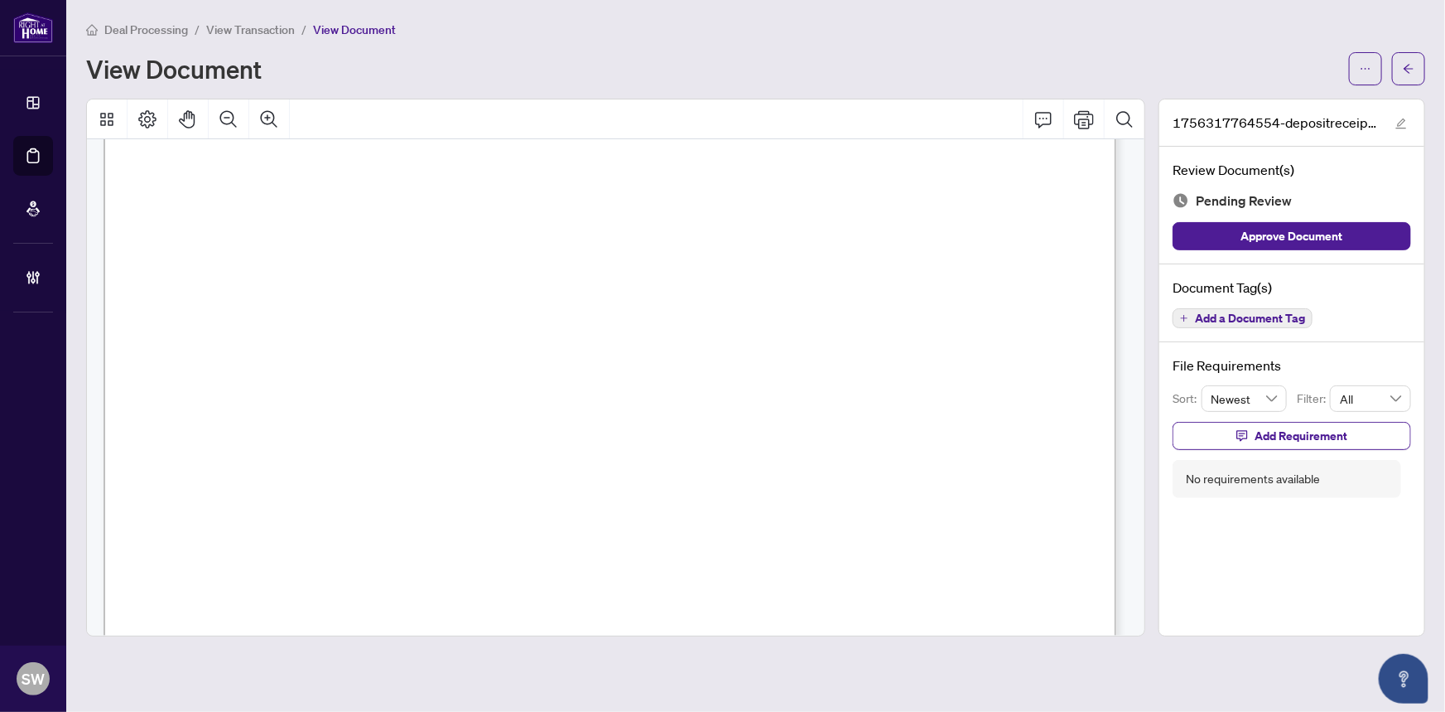
scroll to position [678, 0]
click at [1286, 321] on span "Add a Document Tag" at bounding box center [1250, 318] width 110 height 12
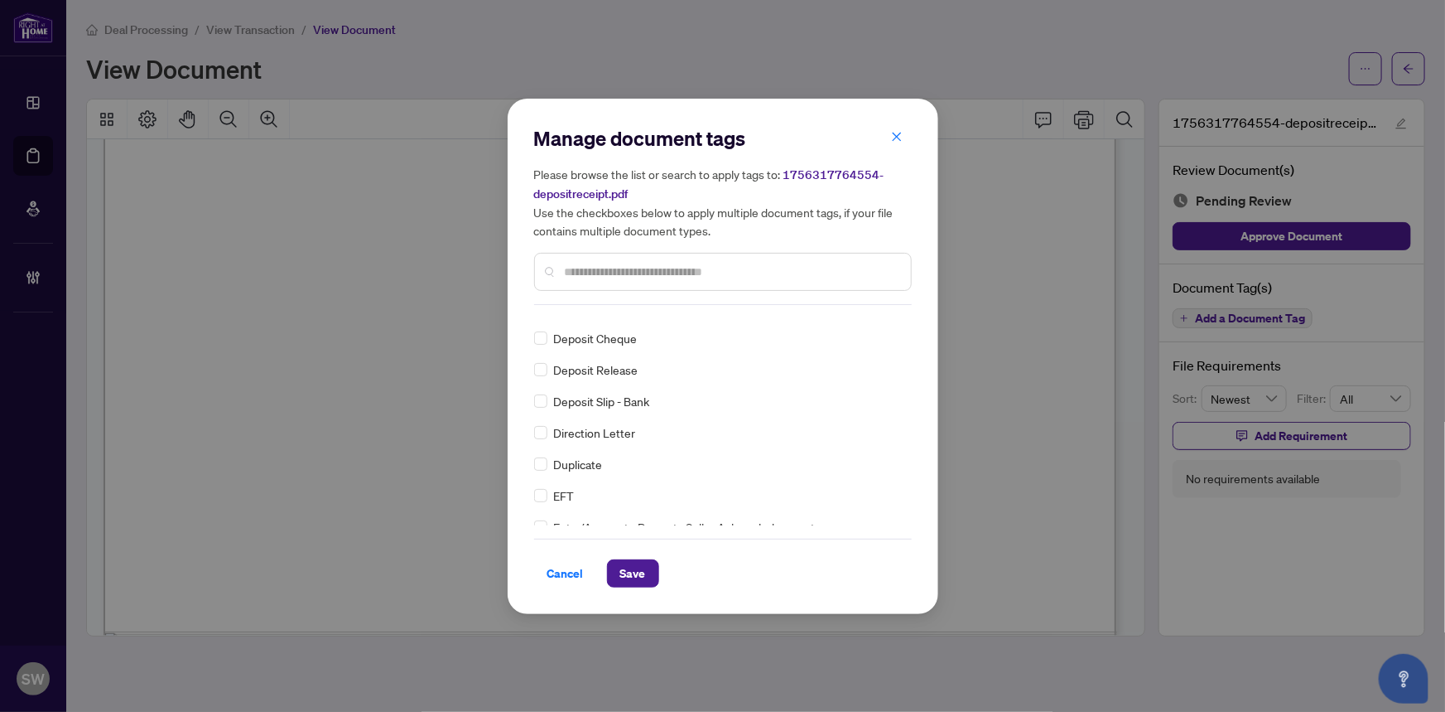
scroll to position [0, 0]
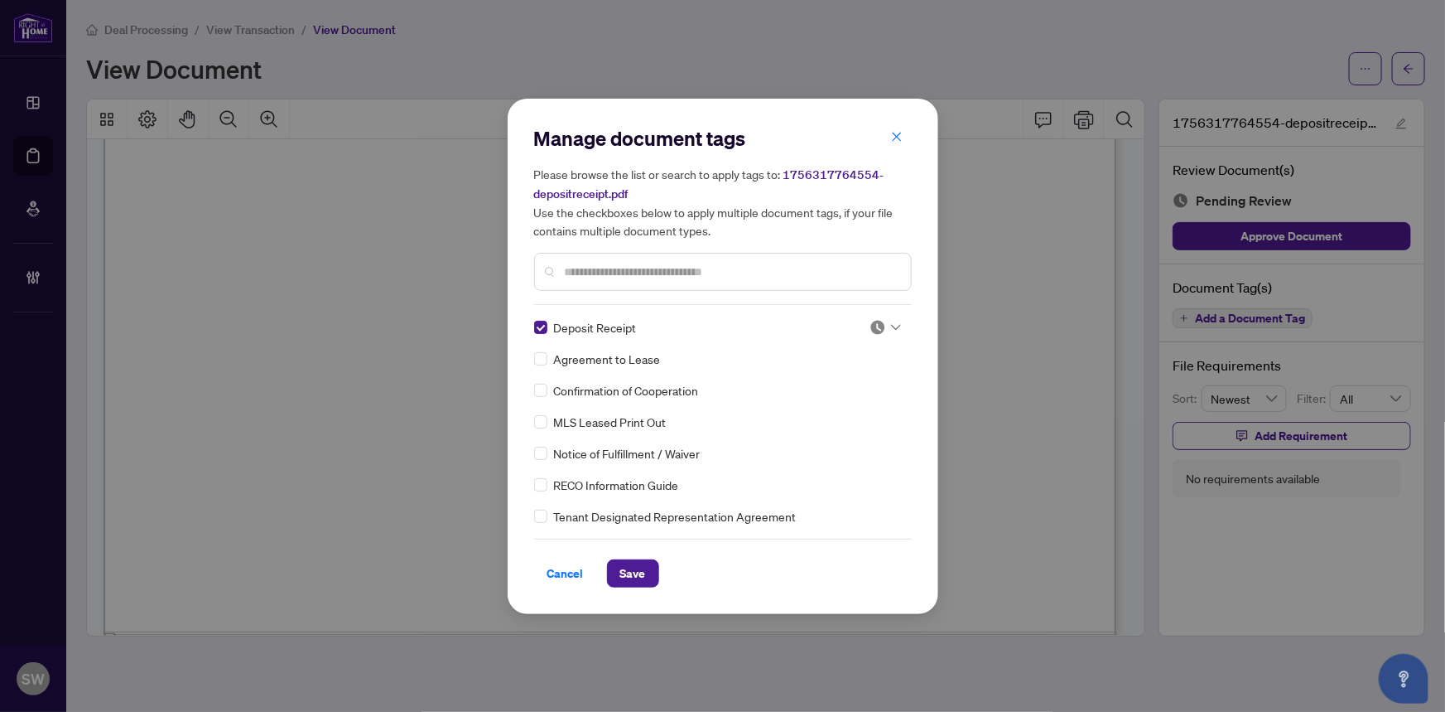
click at [876, 324] on img at bounding box center [878, 327] width 17 height 17
click at [823, 404] on div "Approved" at bounding box center [831, 407] width 106 height 18
click at [636, 575] on span "Save" at bounding box center [633, 573] width 26 height 27
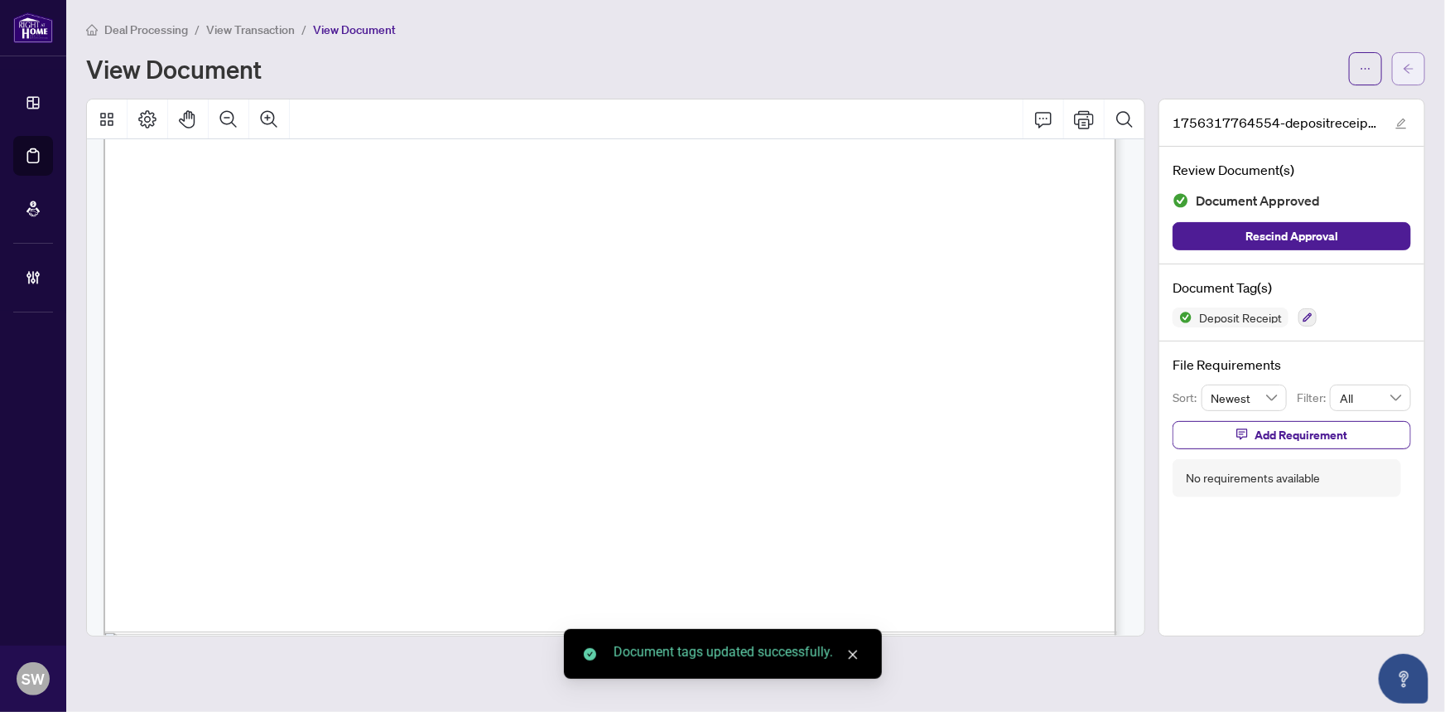
click at [1409, 73] on icon "arrow-left" at bounding box center [1409, 69] width 12 height 12
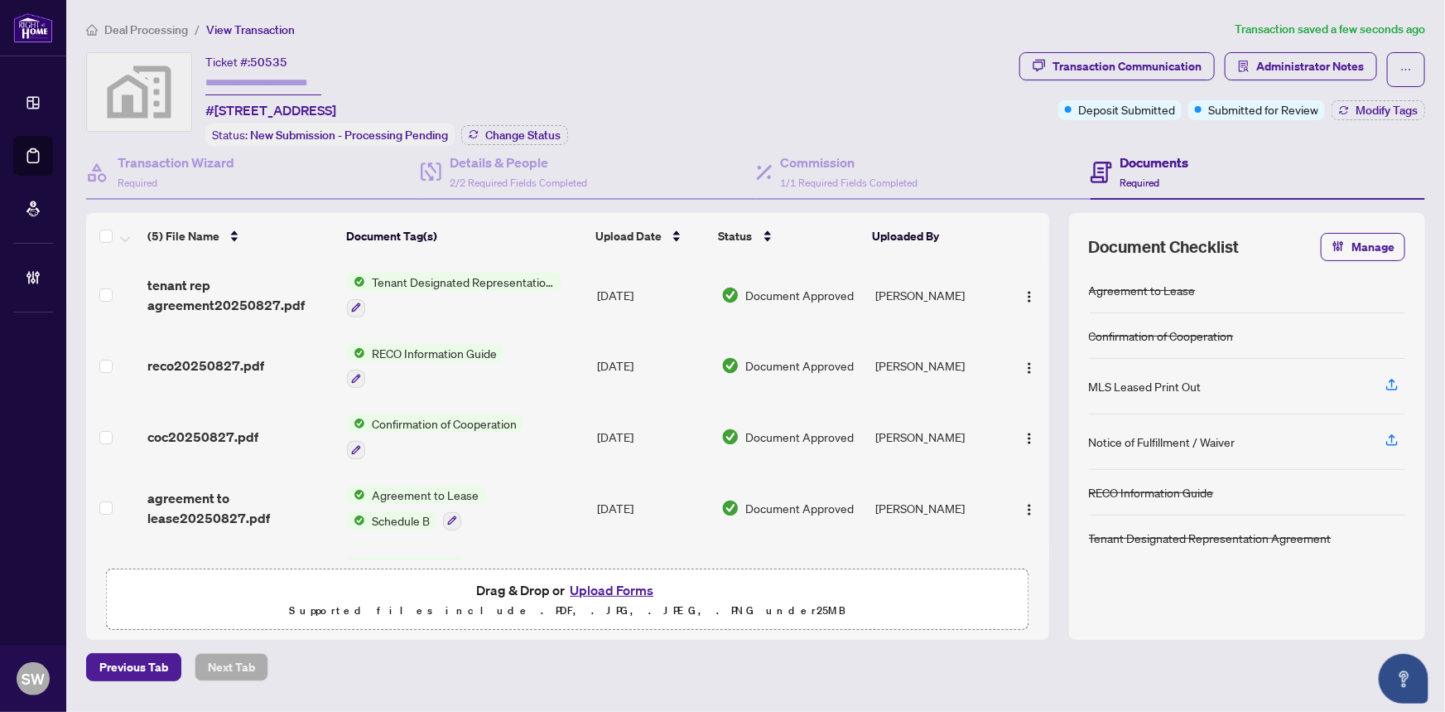
click at [277, 62] on span "50535" at bounding box center [268, 62] width 37 height 15
copy span "50535"
click at [174, 165] on h4 "Transaction Wizard" at bounding box center [176, 162] width 117 height 20
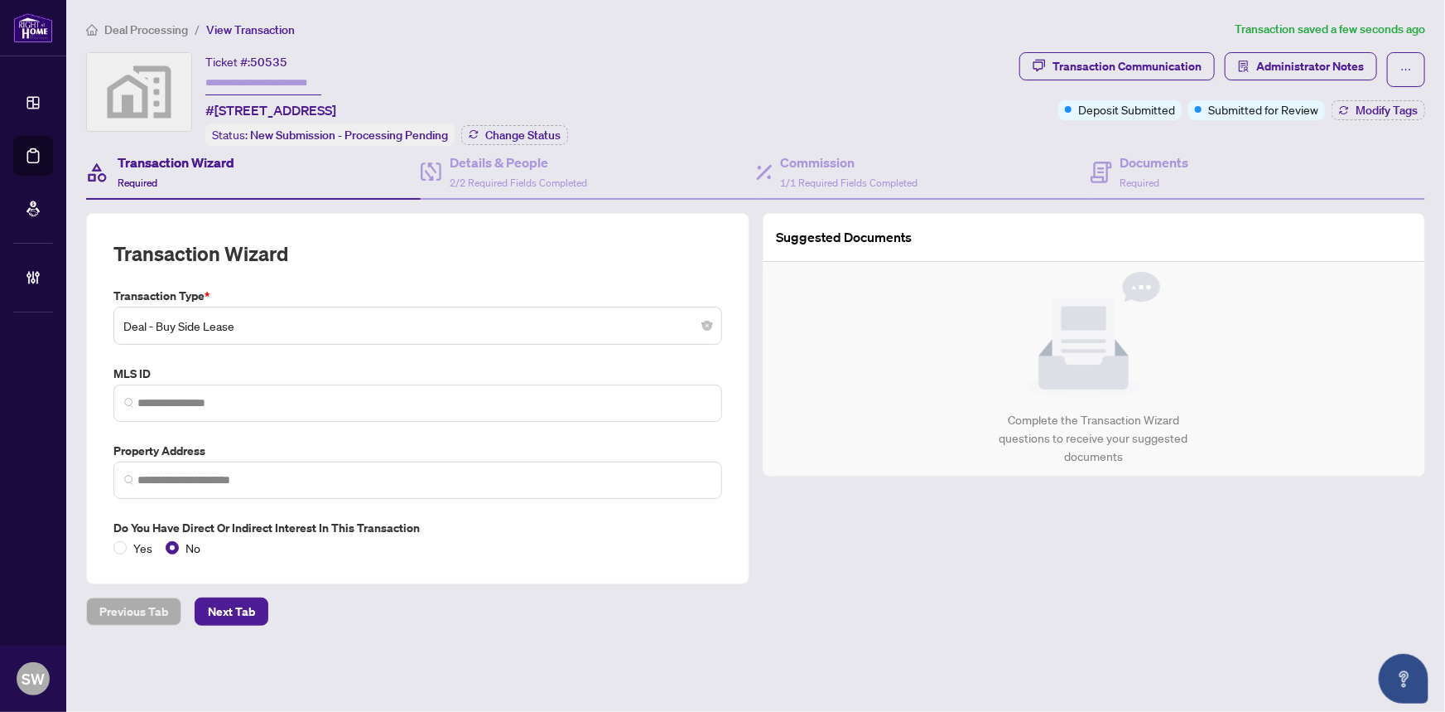
type input "**********"
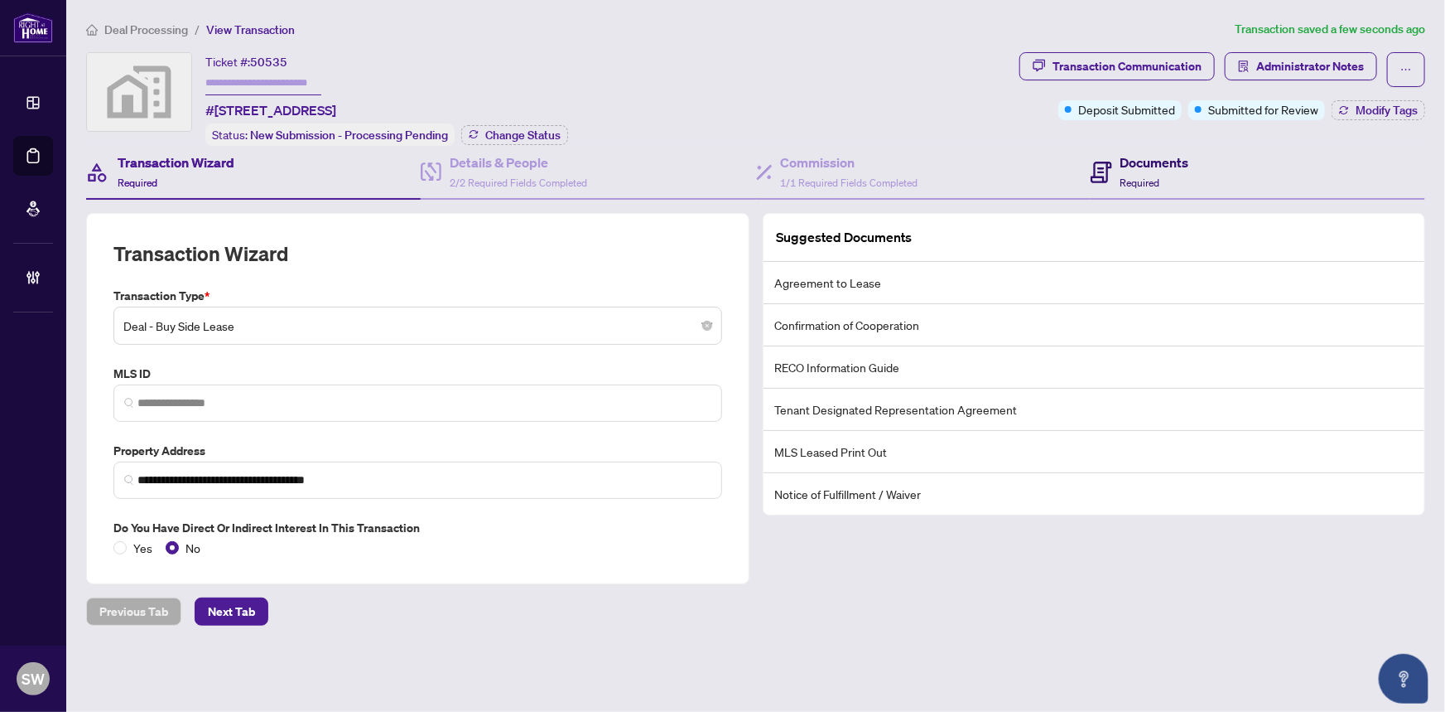
click at [1142, 182] on span "Required" at bounding box center [1141, 182] width 40 height 12
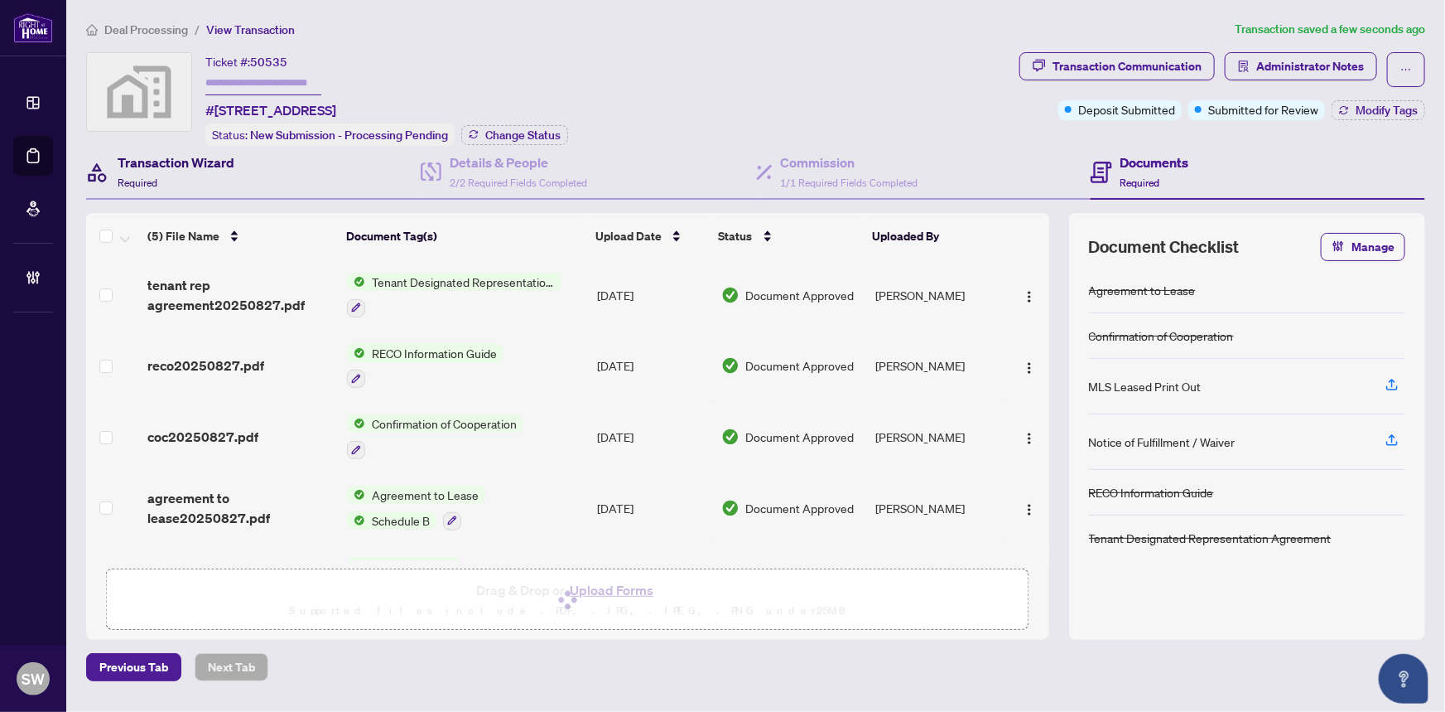
click at [168, 167] on h4 "Transaction Wizard" at bounding box center [176, 162] width 117 height 20
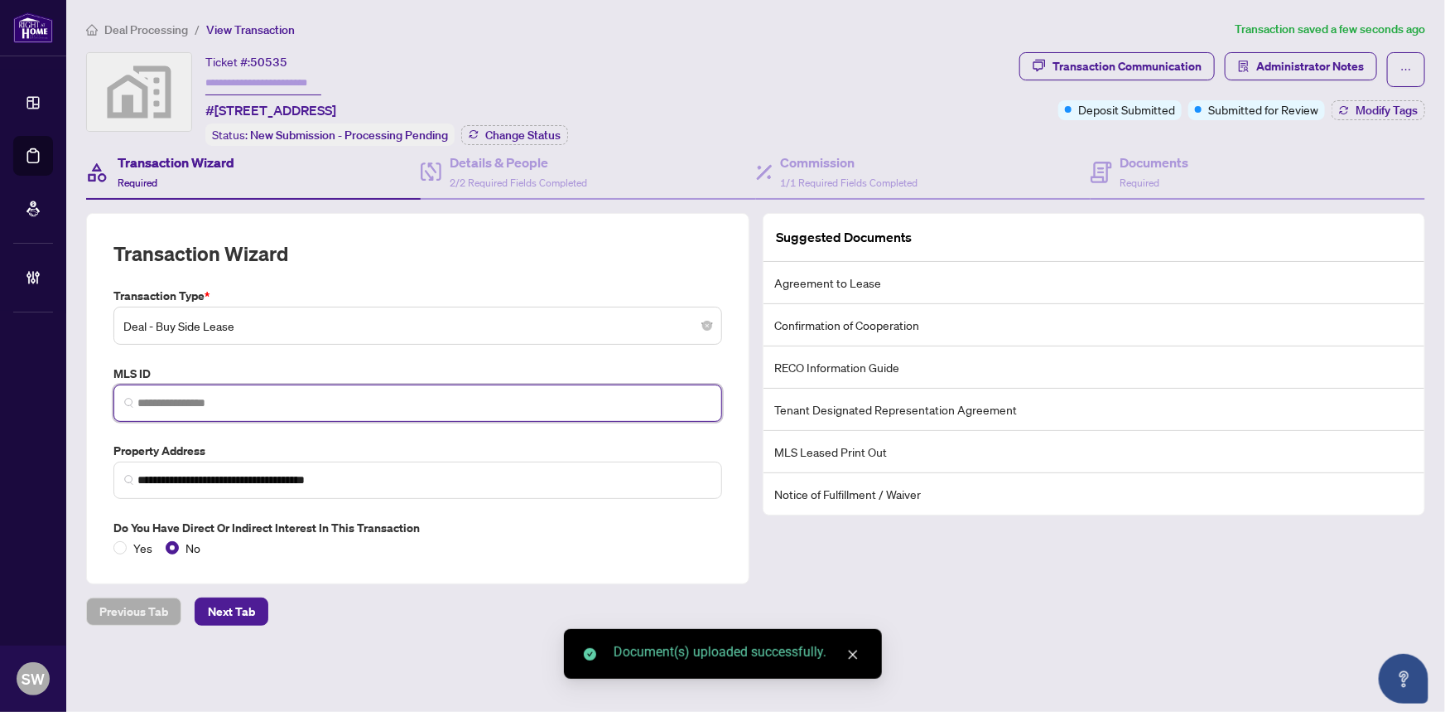
click at [170, 401] on input "search" at bounding box center [425, 402] width 574 height 17
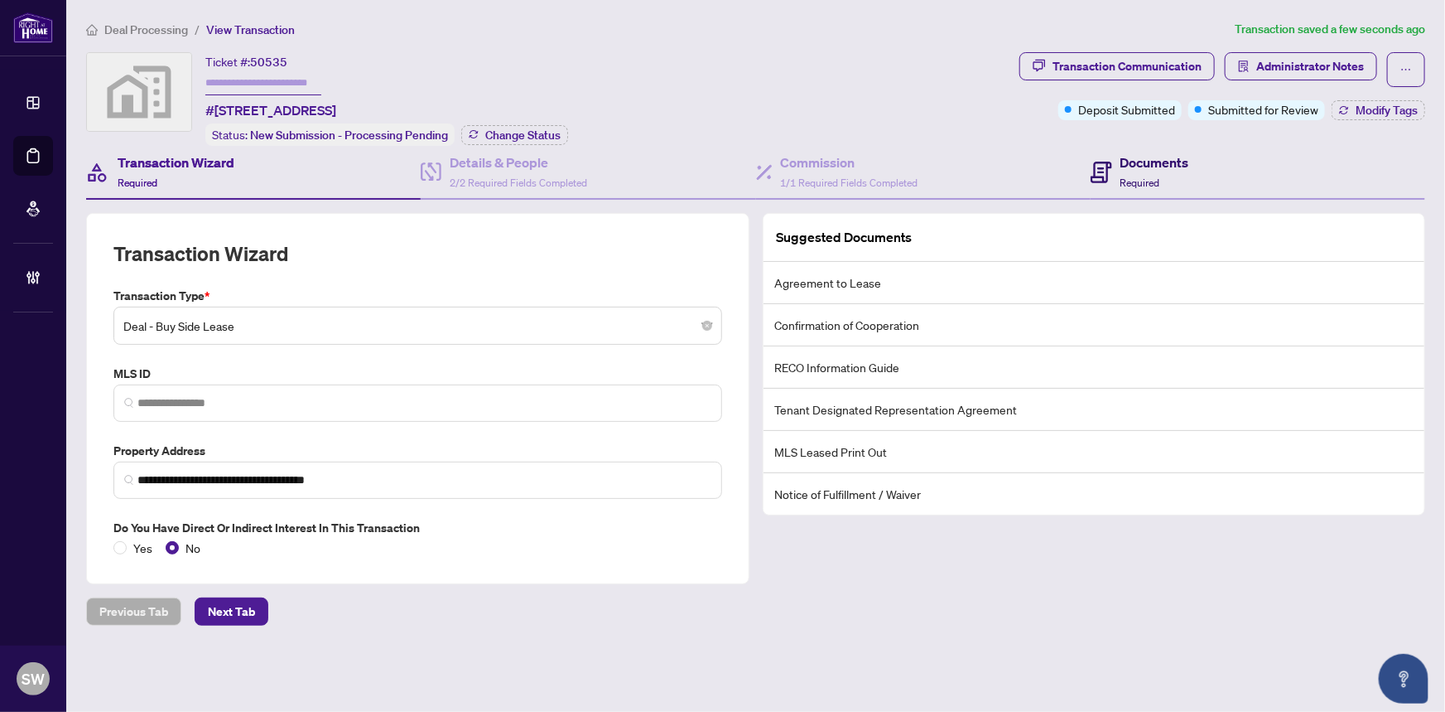
click at [1147, 171] on div "Documents Required" at bounding box center [1155, 171] width 69 height 39
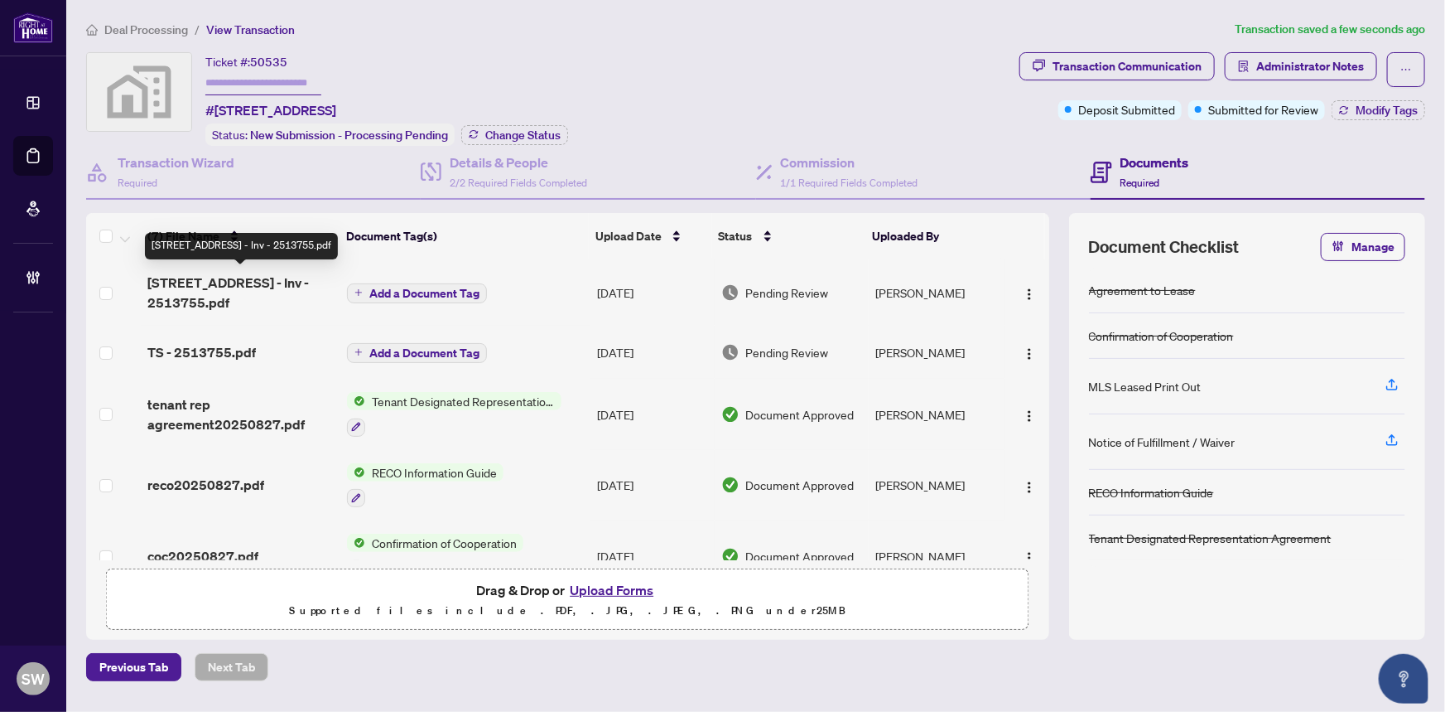
click at [243, 290] on span "[STREET_ADDRESS] - Inv - 2513755.pdf" at bounding box center [240, 293] width 187 height 40
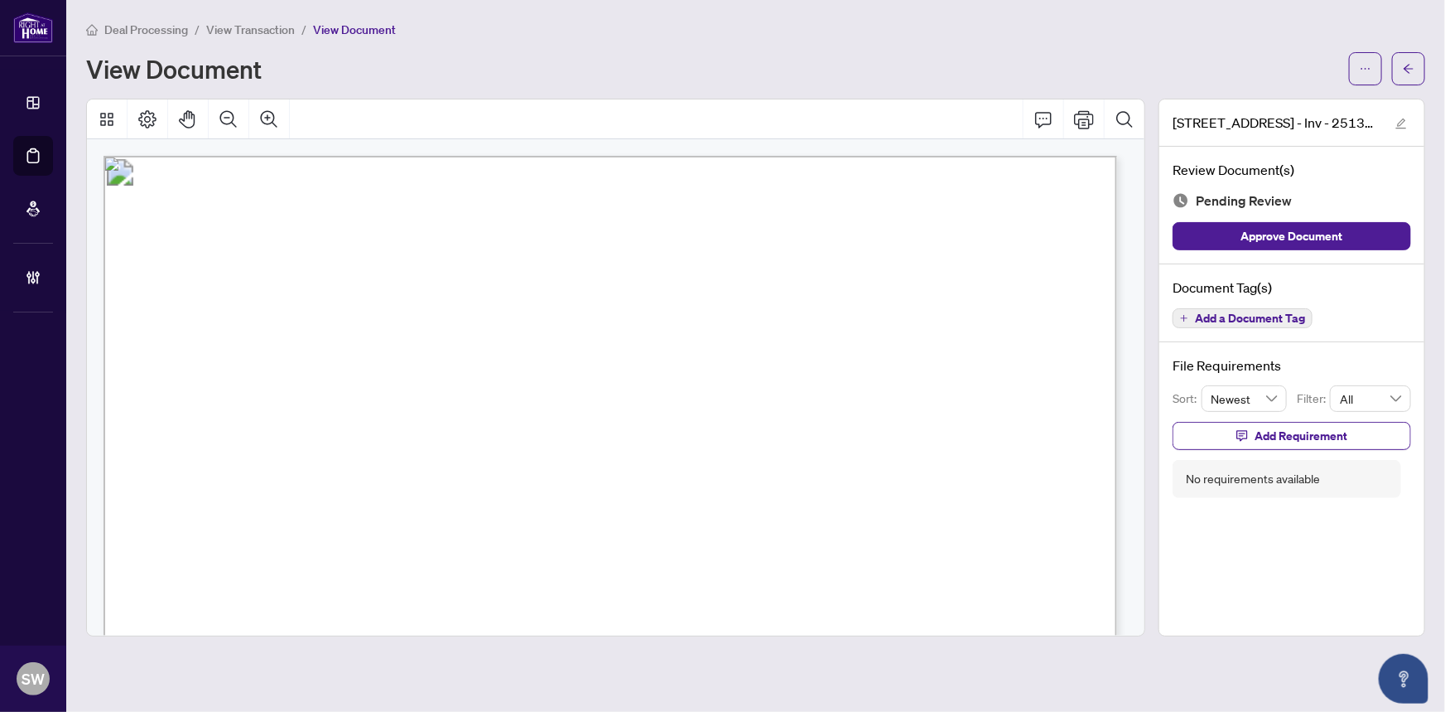
click at [1244, 316] on span "Add a Document Tag" at bounding box center [1250, 318] width 110 height 12
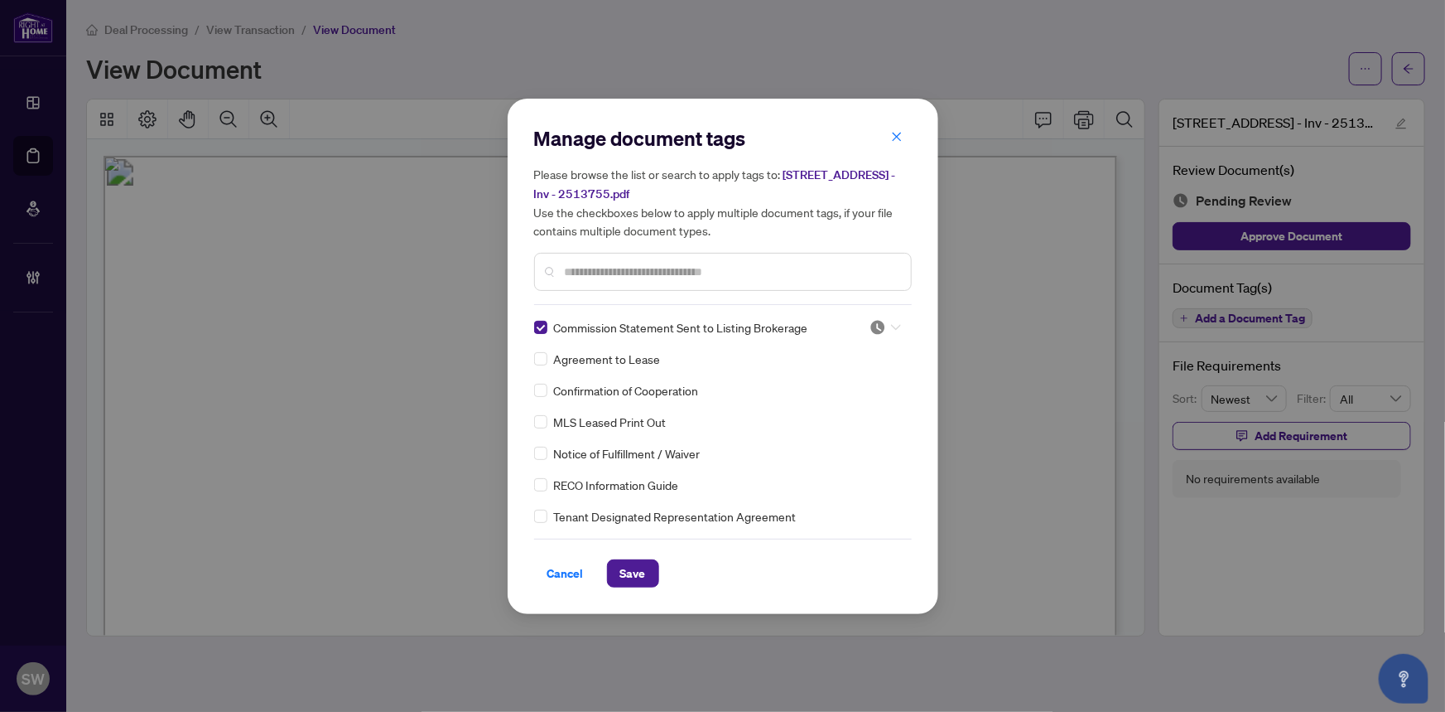
click at [891, 328] on icon at bounding box center [896, 327] width 10 height 7
click at [842, 410] on div "Approved" at bounding box center [831, 407] width 106 height 18
click at [638, 571] on span "Save" at bounding box center [633, 573] width 26 height 27
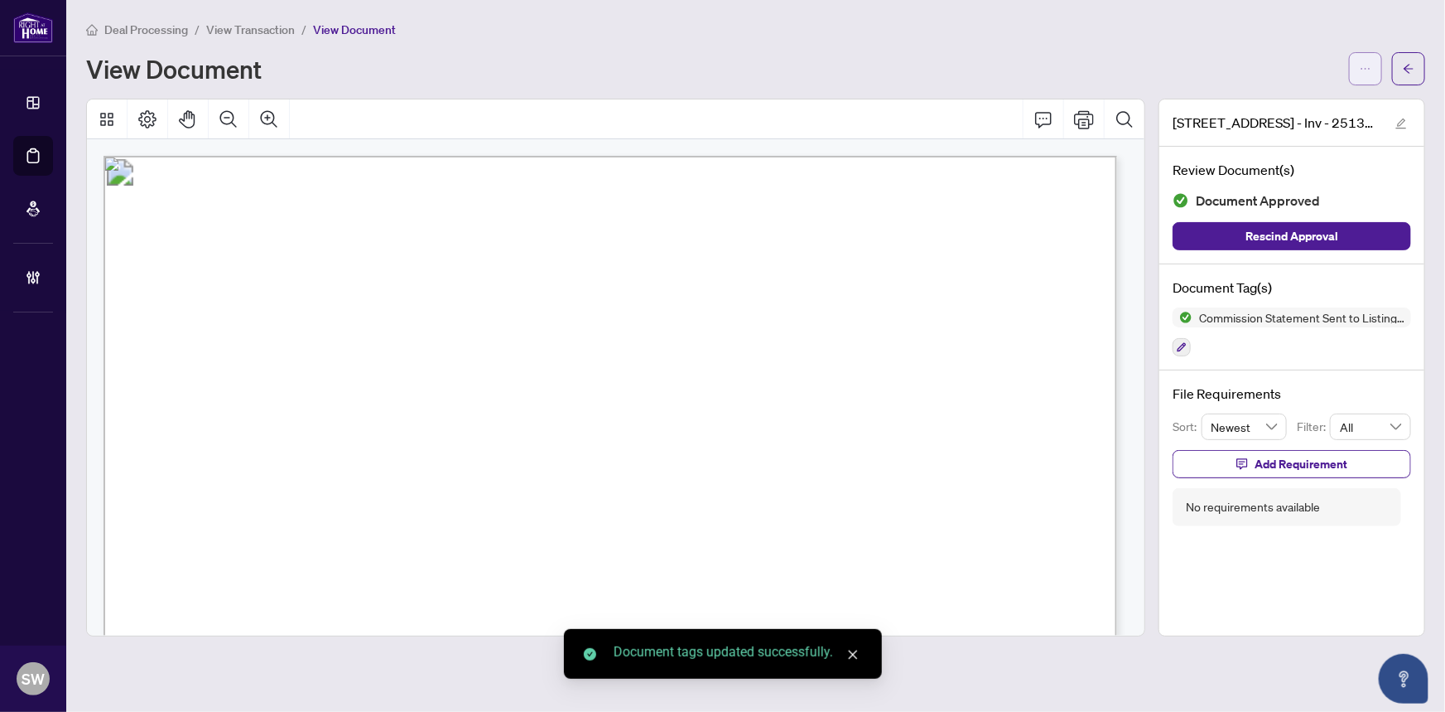
click at [1364, 70] on icon "ellipsis" at bounding box center [1366, 69] width 12 height 12
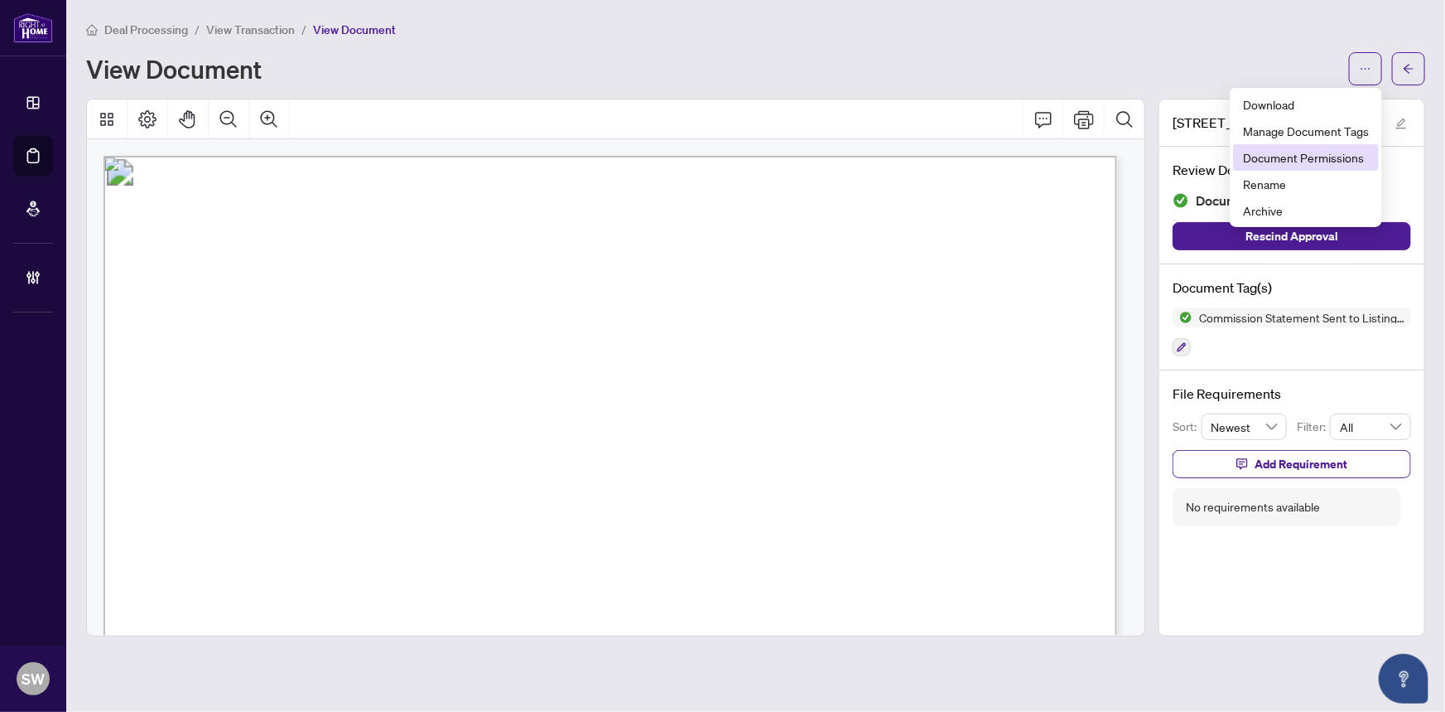
click at [1309, 160] on span "Document Permissions" at bounding box center [1306, 157] width 126 height 18
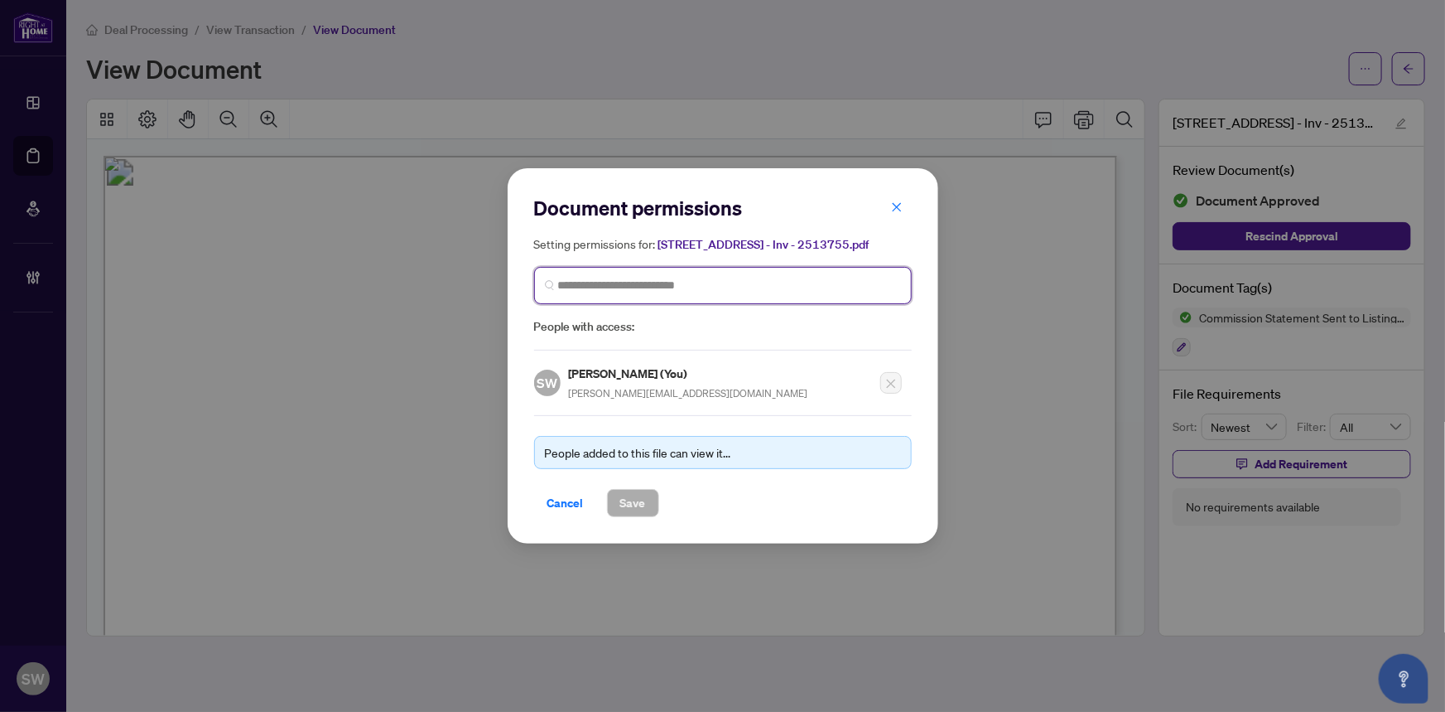
click at [662, 292] on input "search" at bounding box center [729, 285] width 343 height 17
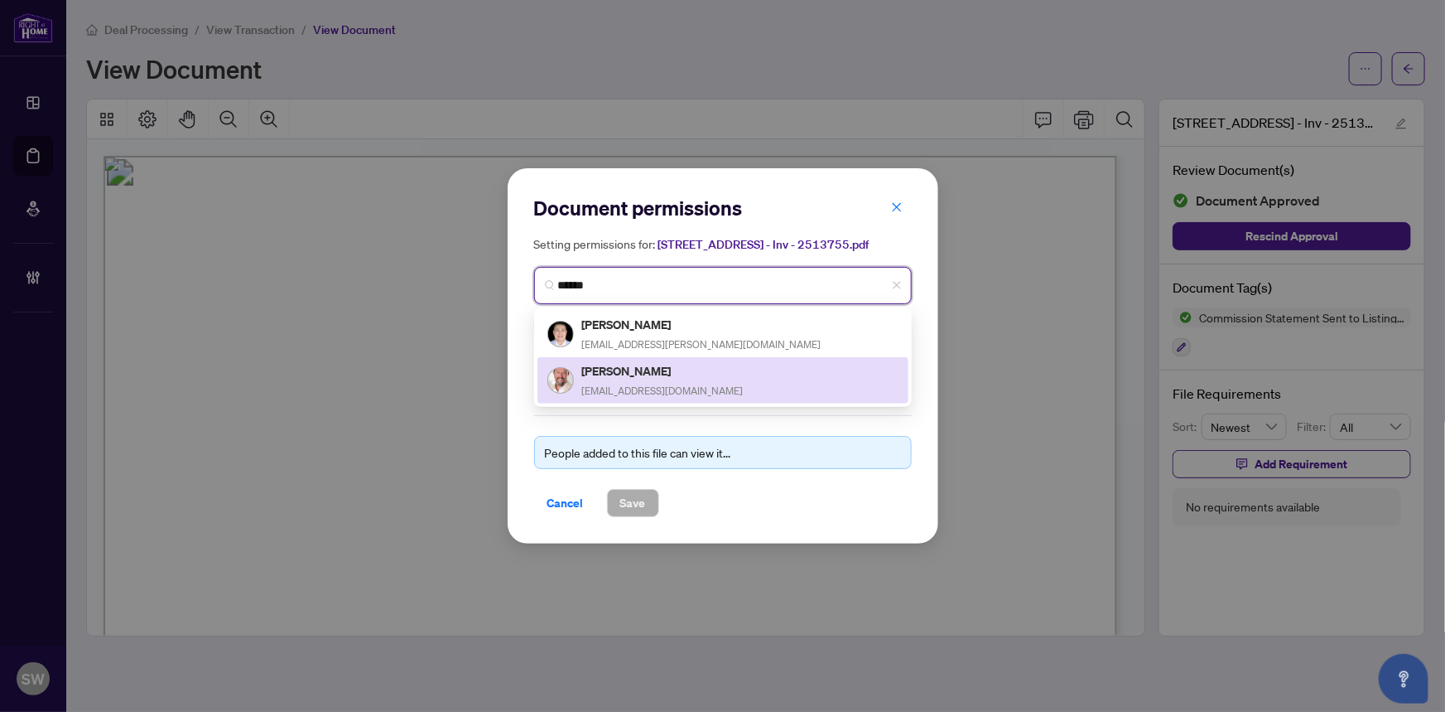
click at [589, 290] on input "******" at bounding box center [729, 285] width 343 height 17
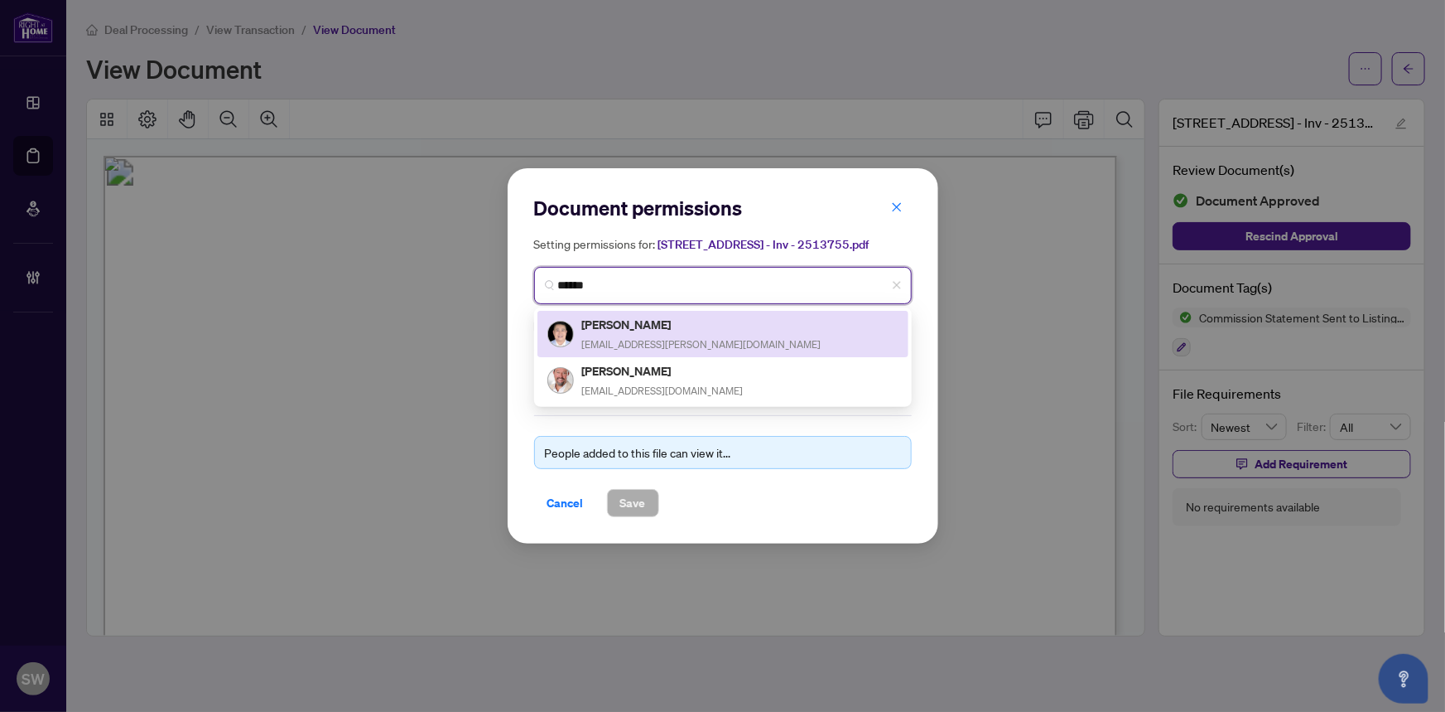
type input "******"
click at [672, 333] on div "Mark K Choi markchoi38@gmail.com" at bounding box center [663, 334] width 162 height 38
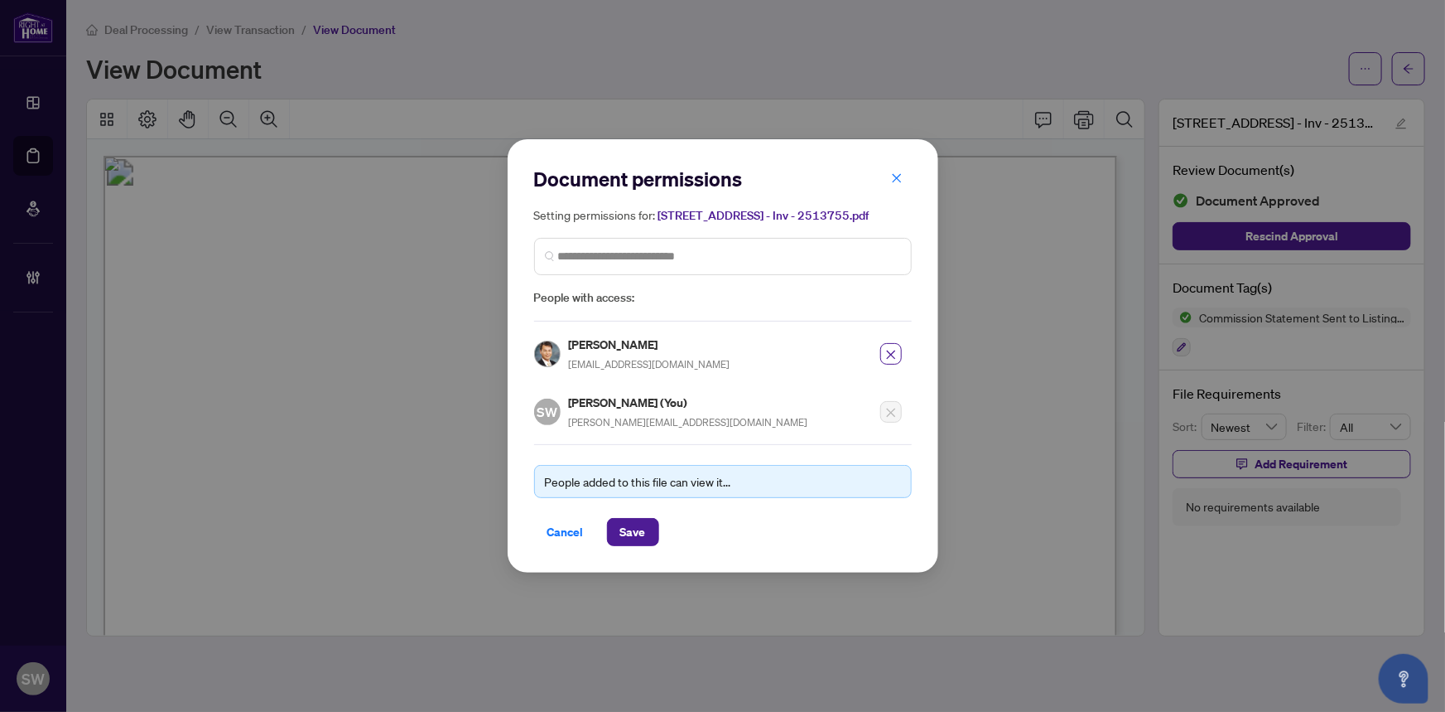
click at [601, 340] on h5 "[PERSON_NAME]" at bounding box center [650, 344] width 162 height 19
copy h5 "[PERSON_NAME]"
click at [646, 533] on button "Save" at bounding box center [633, 532] width 52 height 28
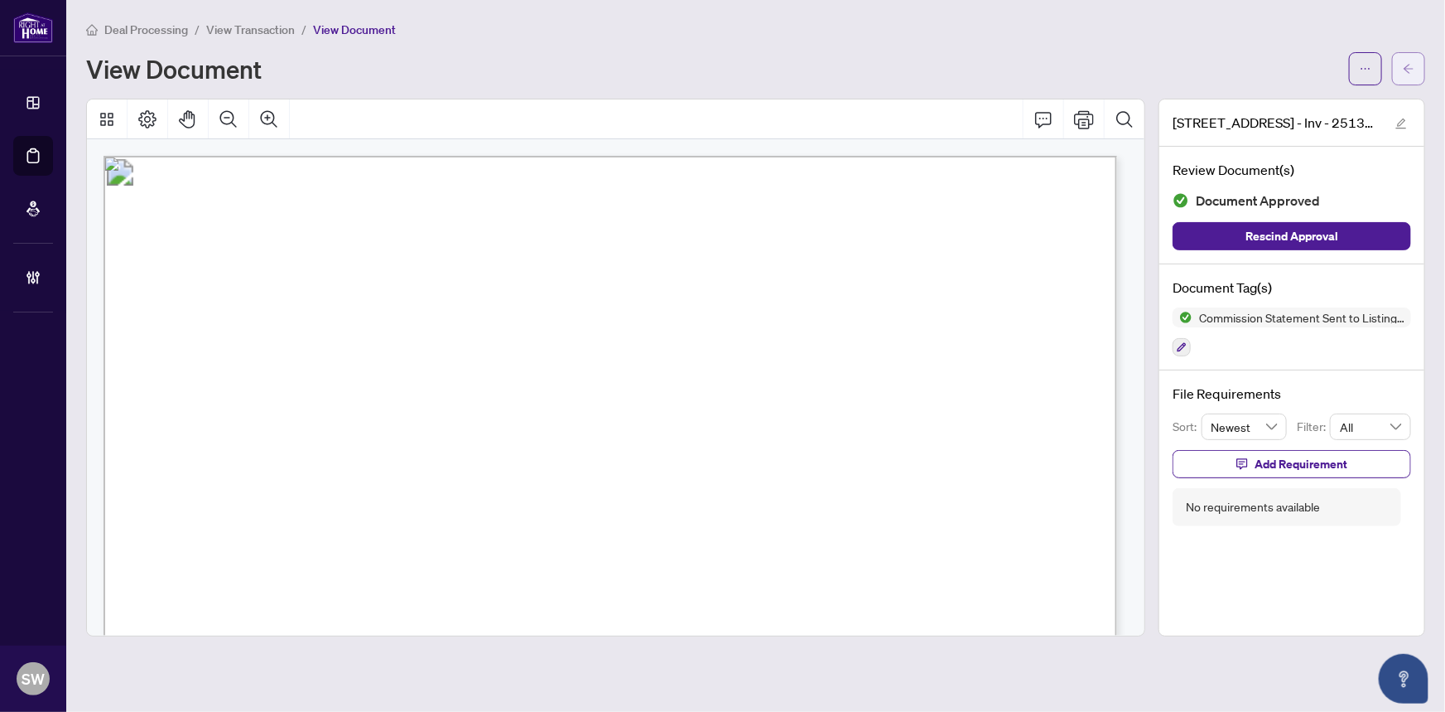
click at [1415, 67] on icon "arrow-left" at bounding box center [1409, 69] width 12 height 12
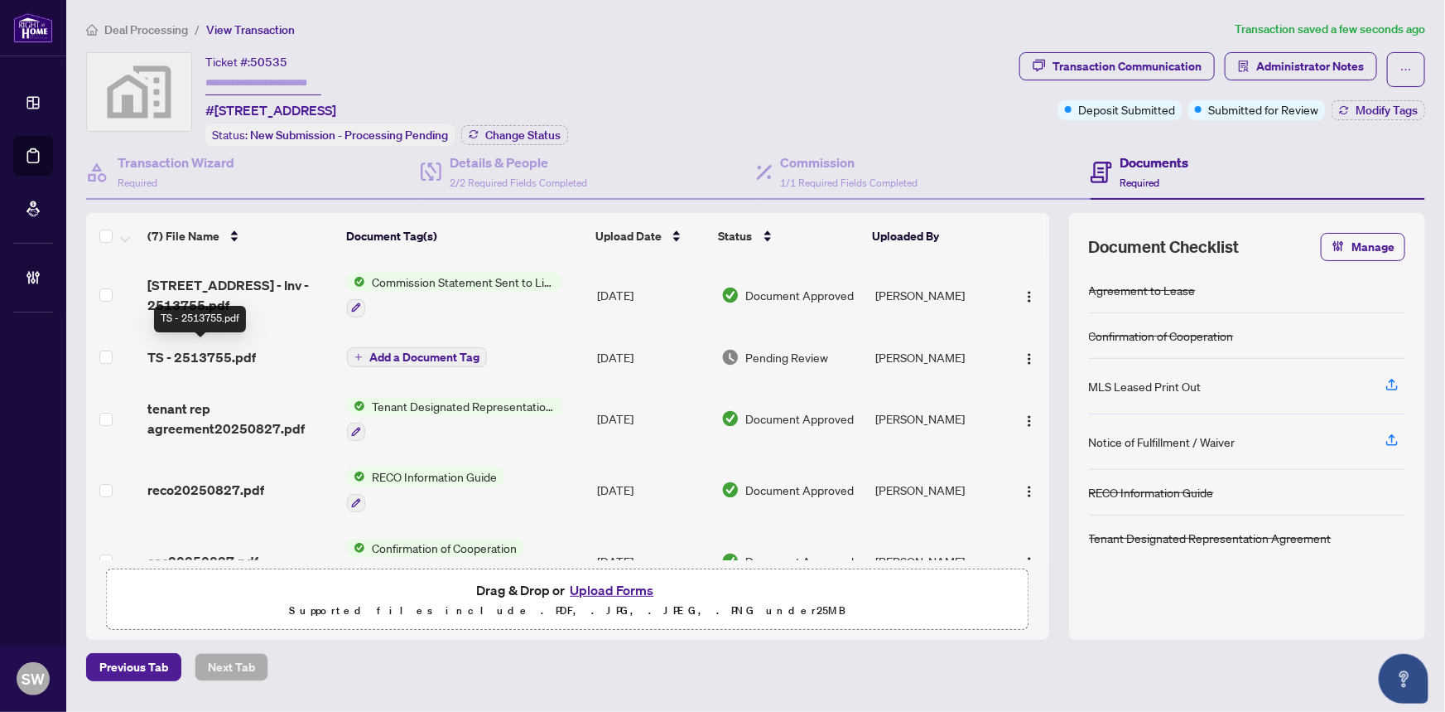
click at [215, 350] on span "TS - 2513755.pdf" at bounding box center [201, 357] width 109 height 20
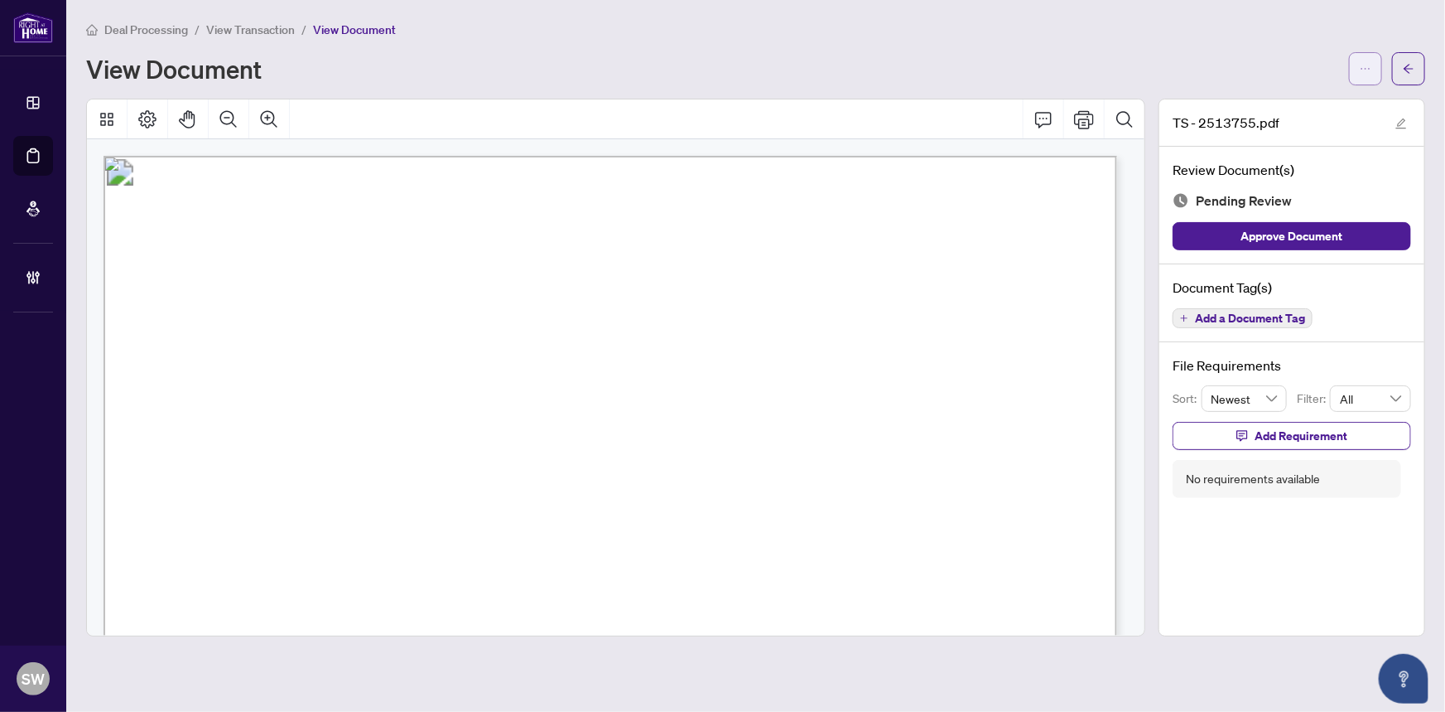
click at [1379, 68] on button "button" at bounding box center [1365, 68] width 33 height 33
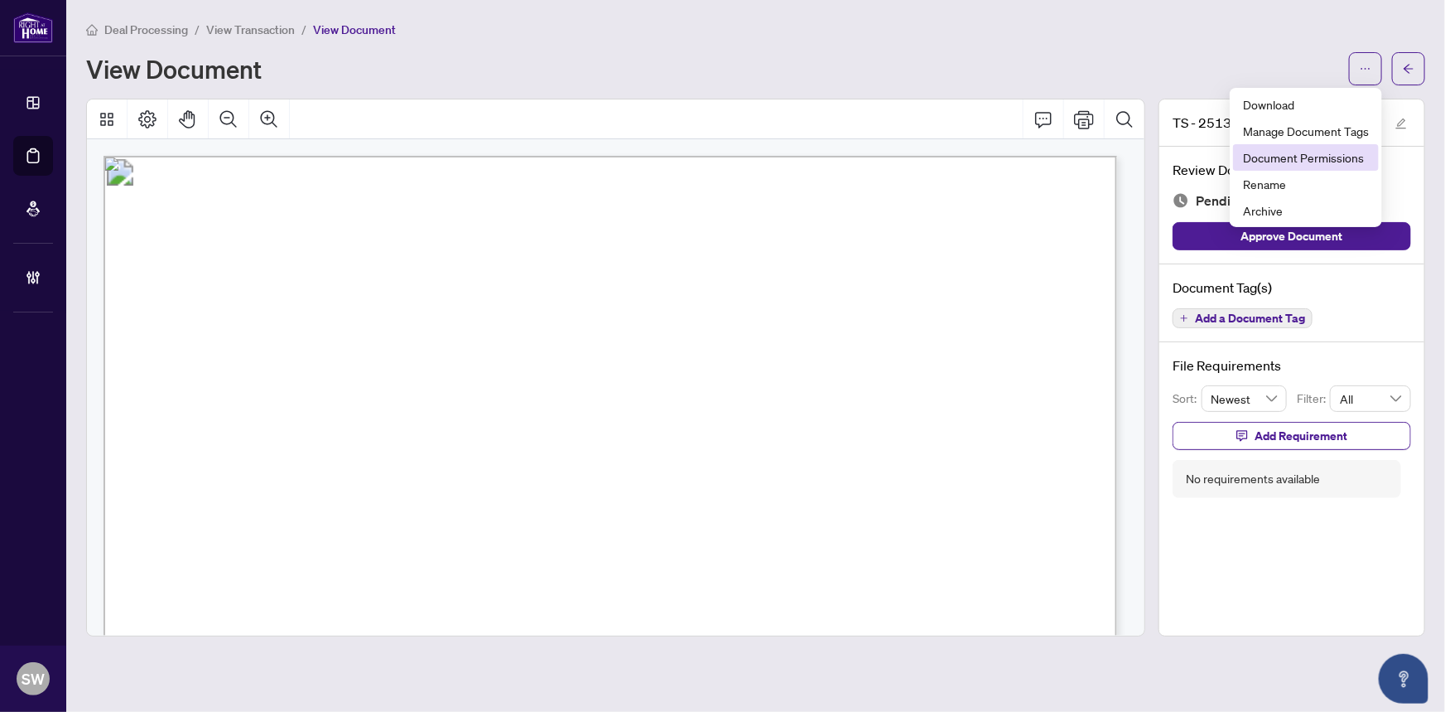
click at [1347, 163] on span "Document Permissions" at bounding box center [1306, 157] width 126 height 18
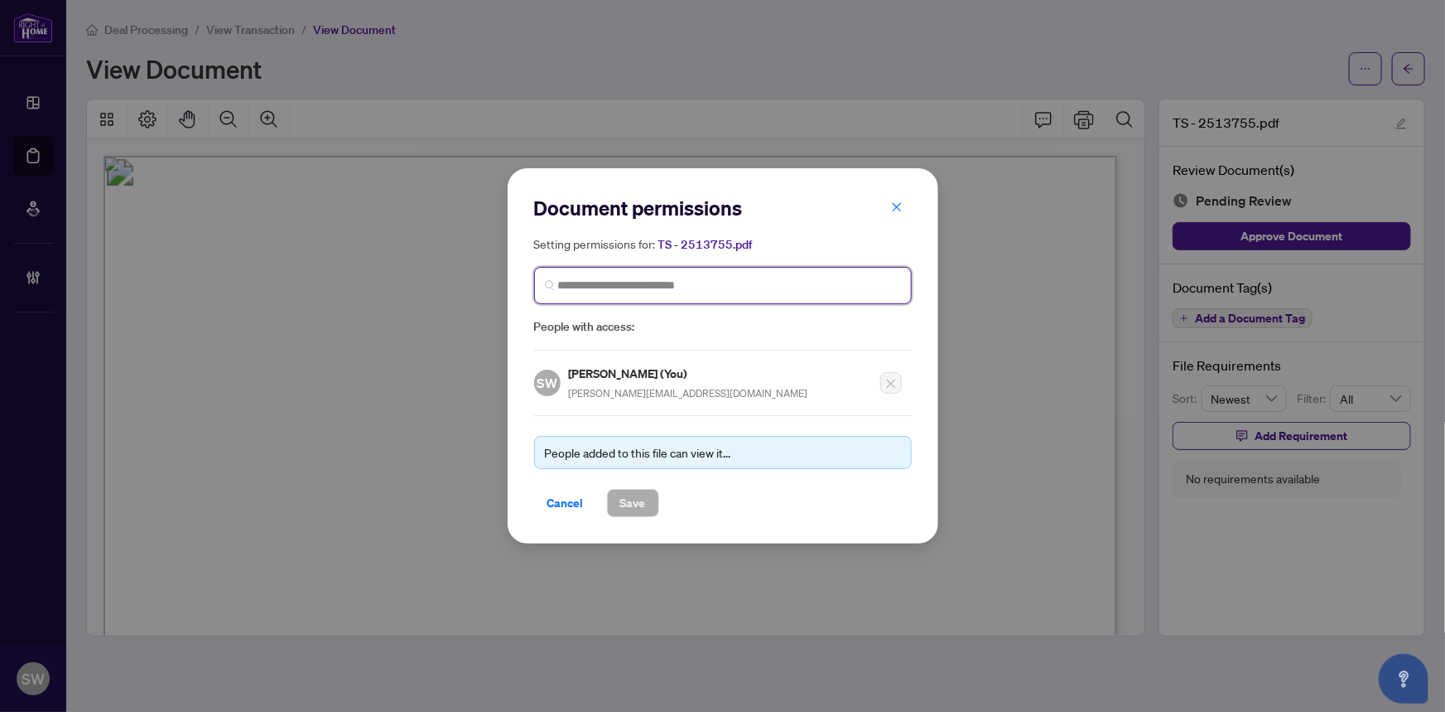
click at [720, 284] on input "search" at bounding box center [729, 285] width 343 height 17
paste input "**********"
type input "**********"
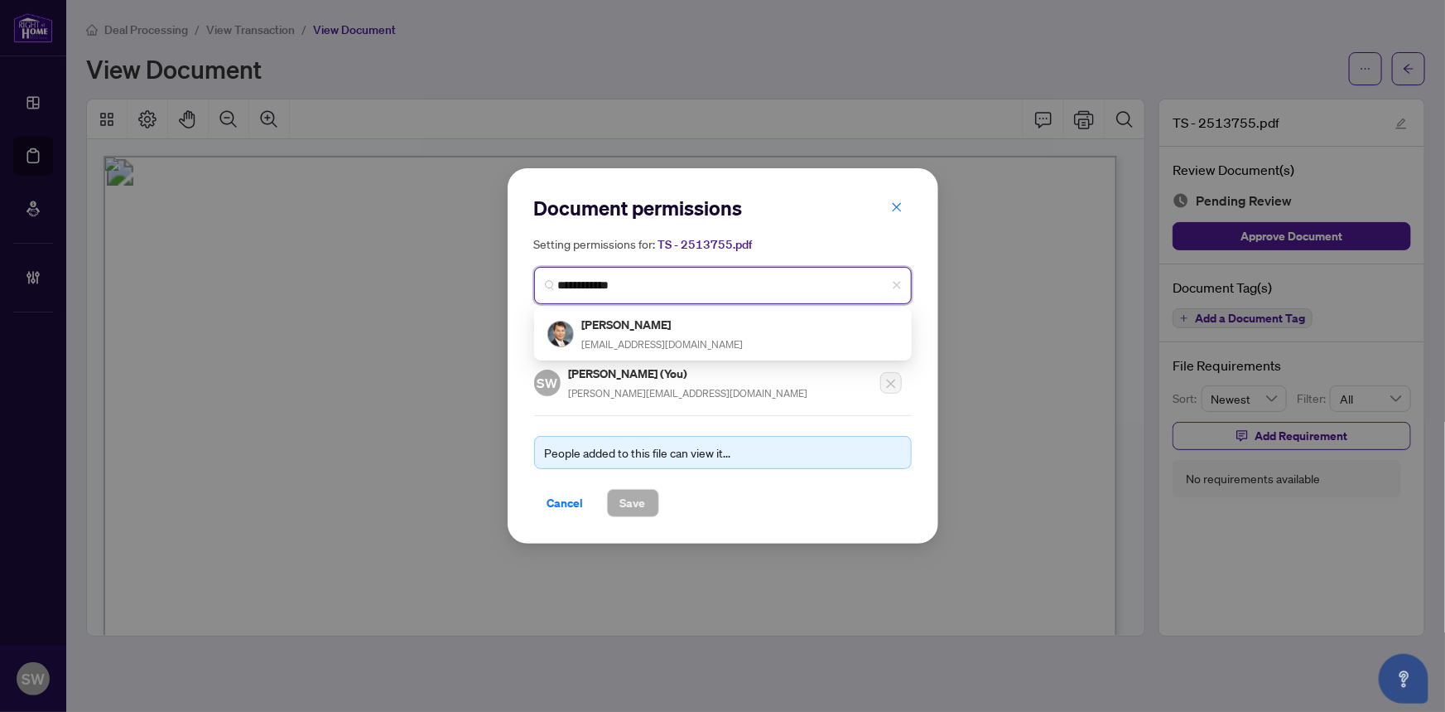
click at [626, 332] on div "Mark K Choi markchoi38@gmail.com" at bounding box center [663, 334] width 162 height 38
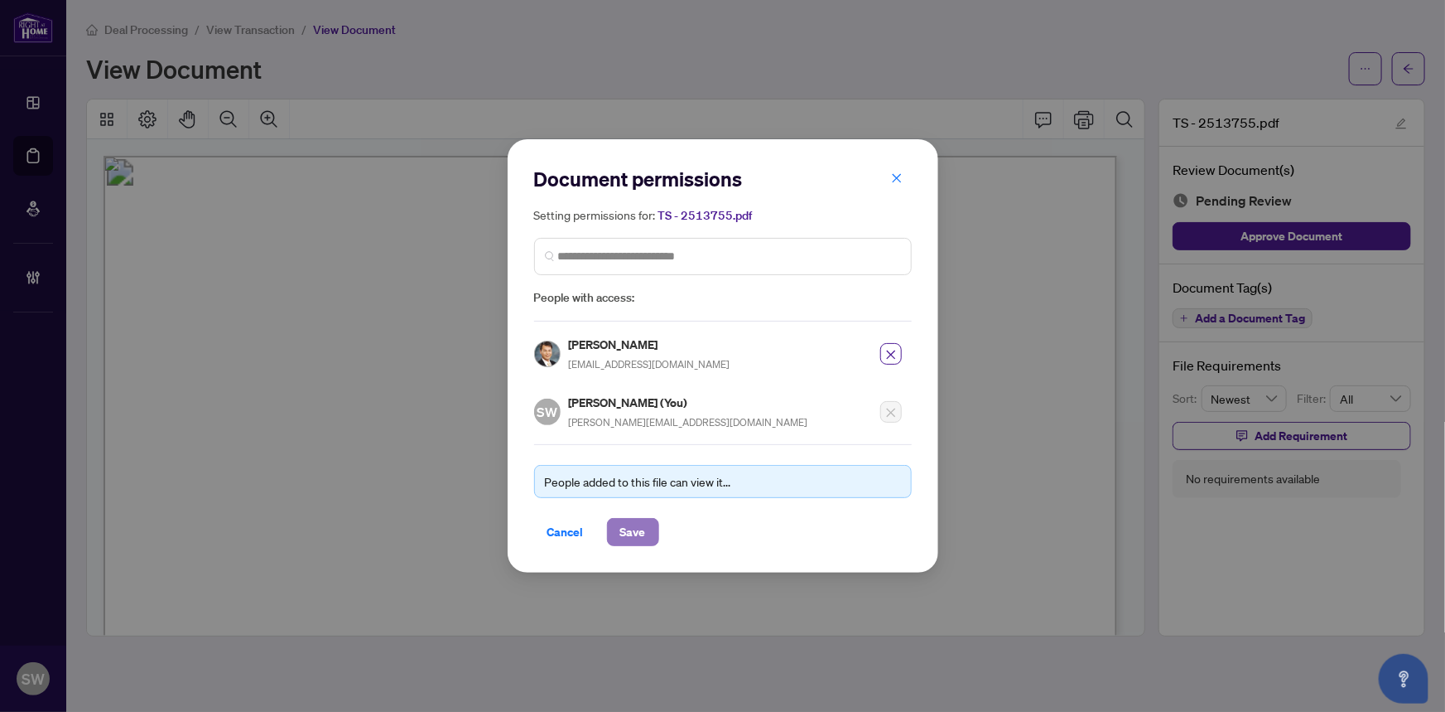
click at [634, 535] on span "Save" at bounding box center [633, 532] width 26 height 27
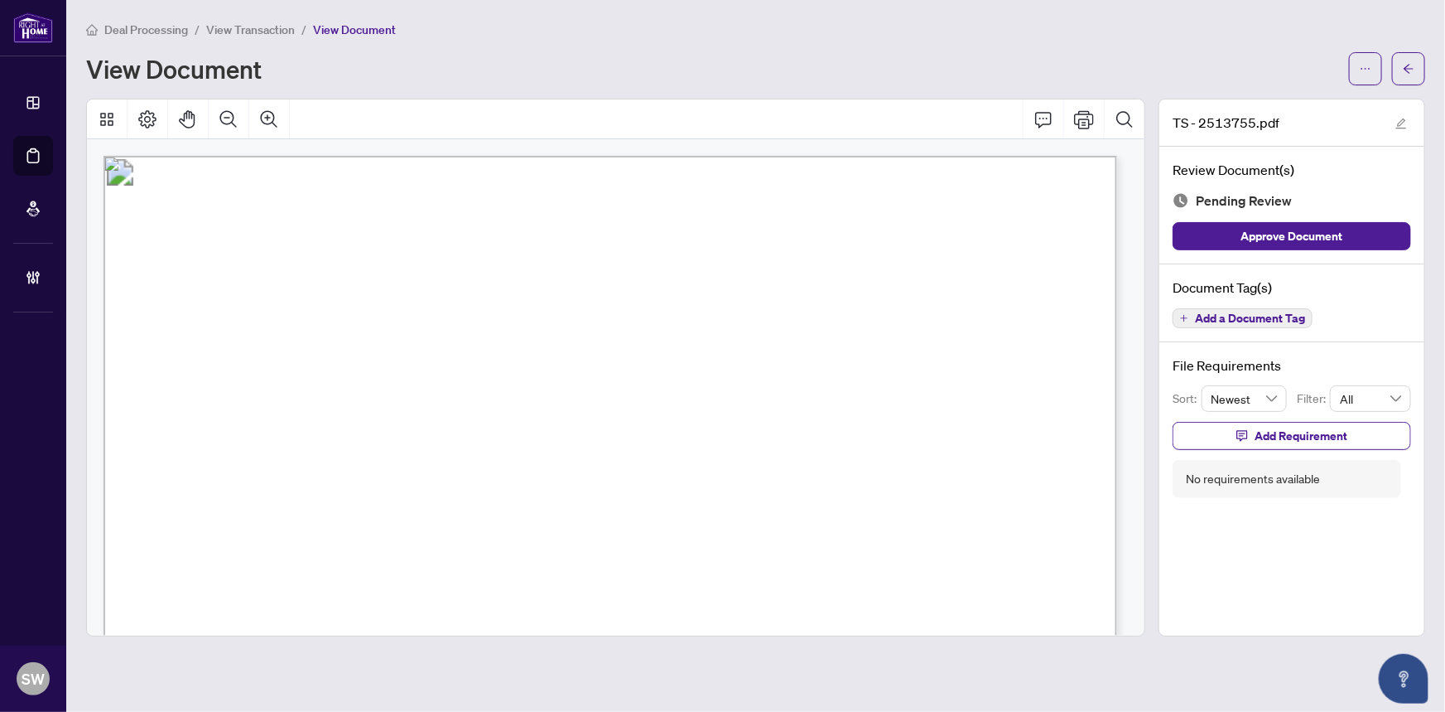
click at [1250, 319] on span "Add a Document Tag" at bounding box center [1250, 318] width 110 height 12
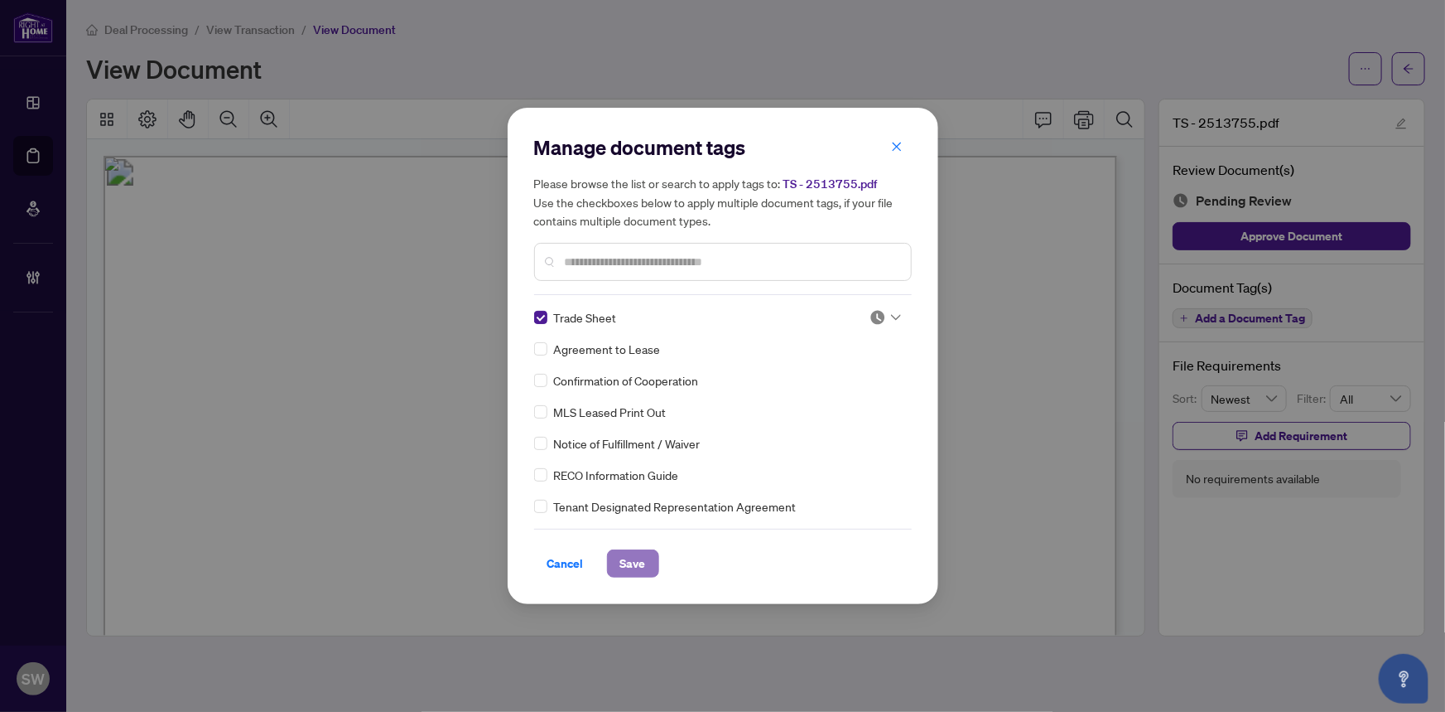
click at [634, 562] on span "Save" at bounding box center [633, 563] width 26 height 27
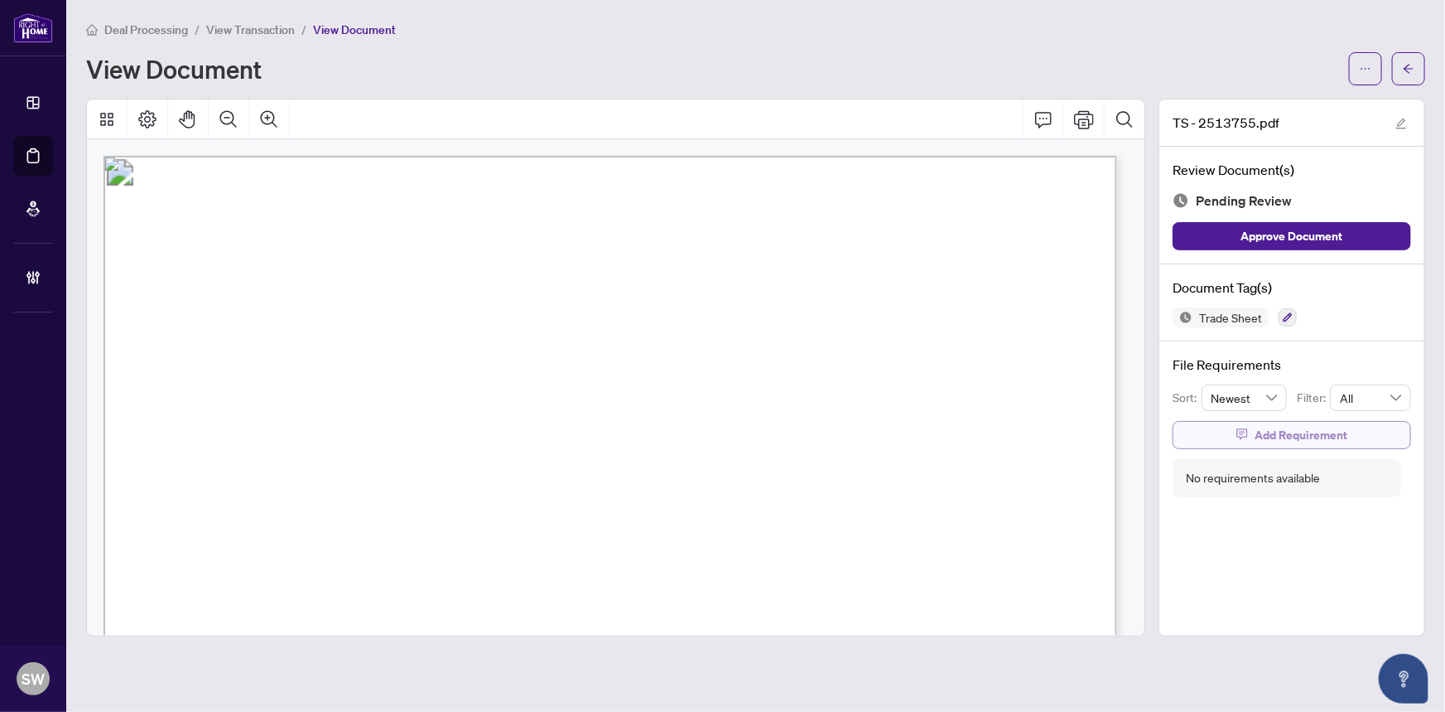
click at [1290, 435] on span "Add Requirement" at bounding box center [1301, 435] width 93 height 27
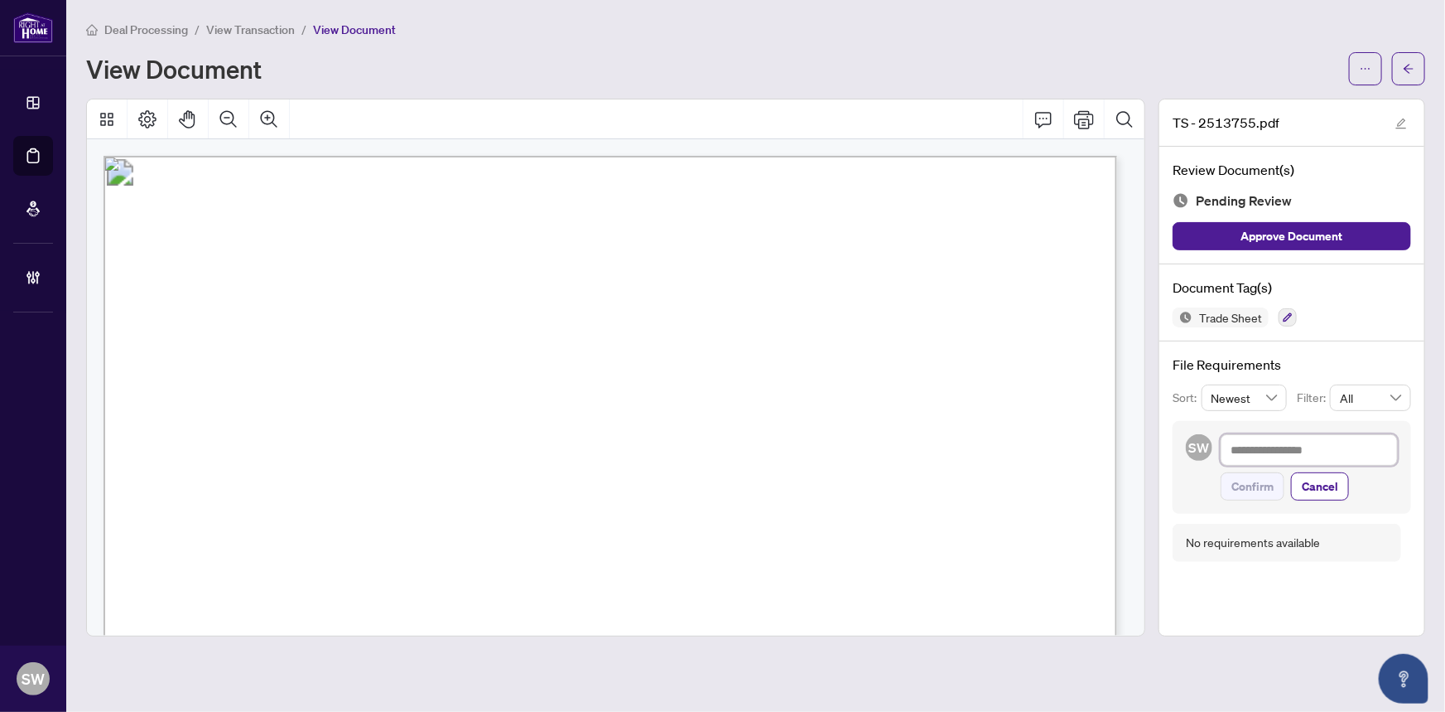
click at [1255, 449] on textarea at bounding box center [1309, 449] width 177 height 31
paste textarea "**********"
type textarea "**********"
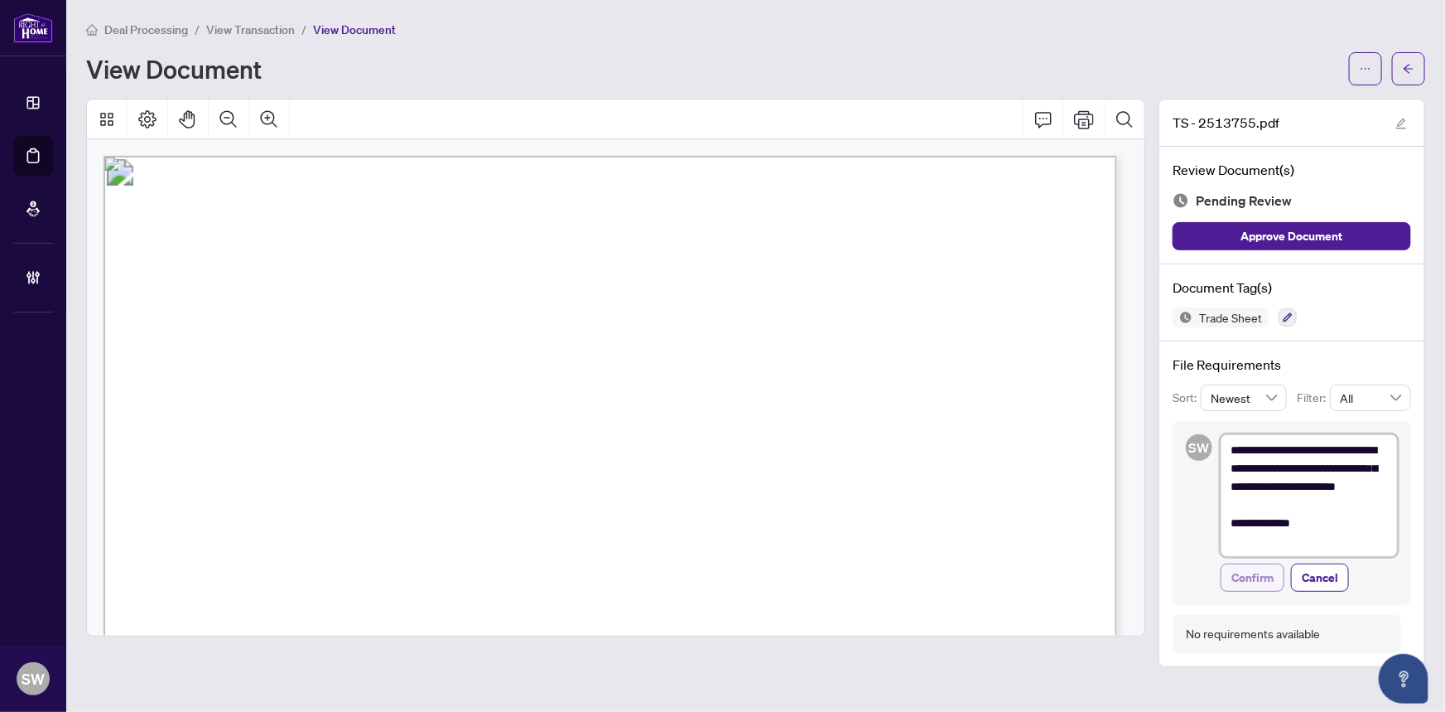
type textarea "**********"
click at [1267, 572] on span "Confirm" at bounding box center [1253, 577] width 42 height 27
type textarea "**********"
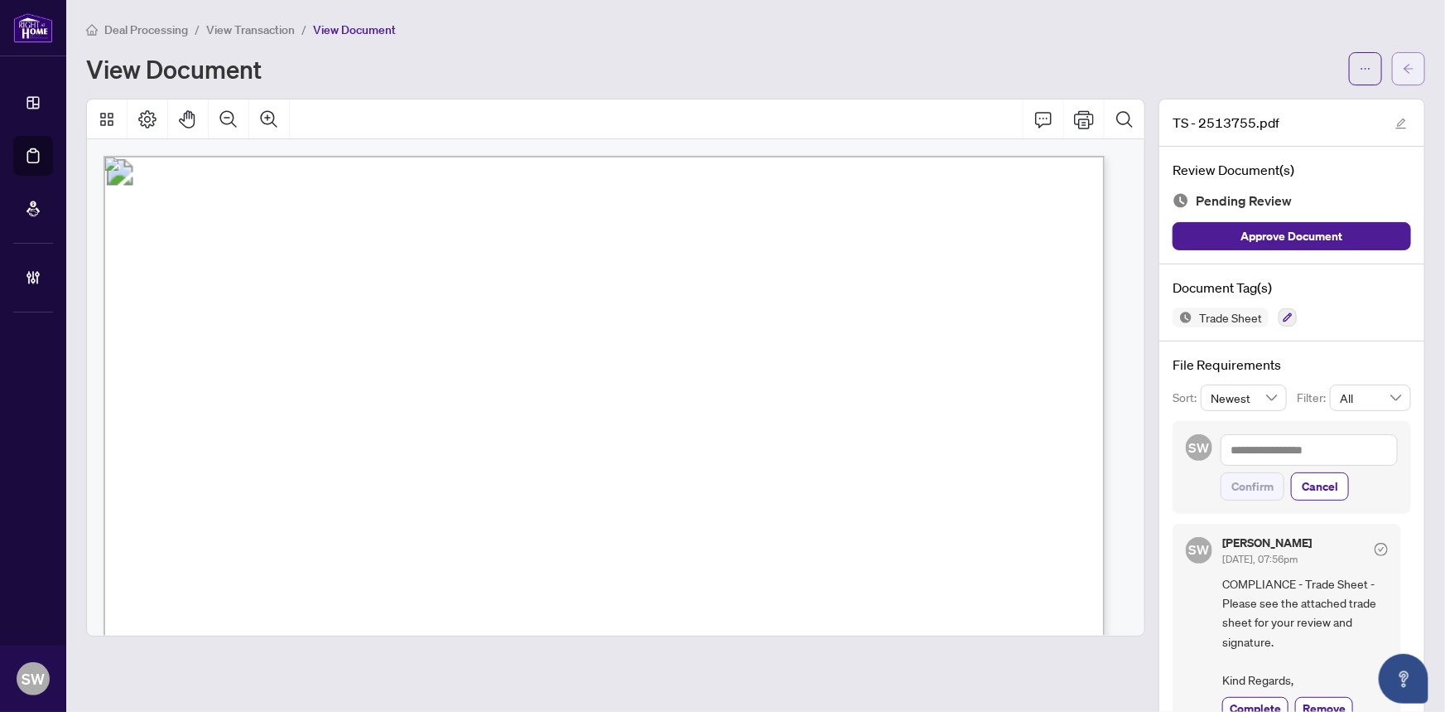
click at [1403, 72] on icon "arrow-left" at bounding box center [1409, 69] width 12 height 12
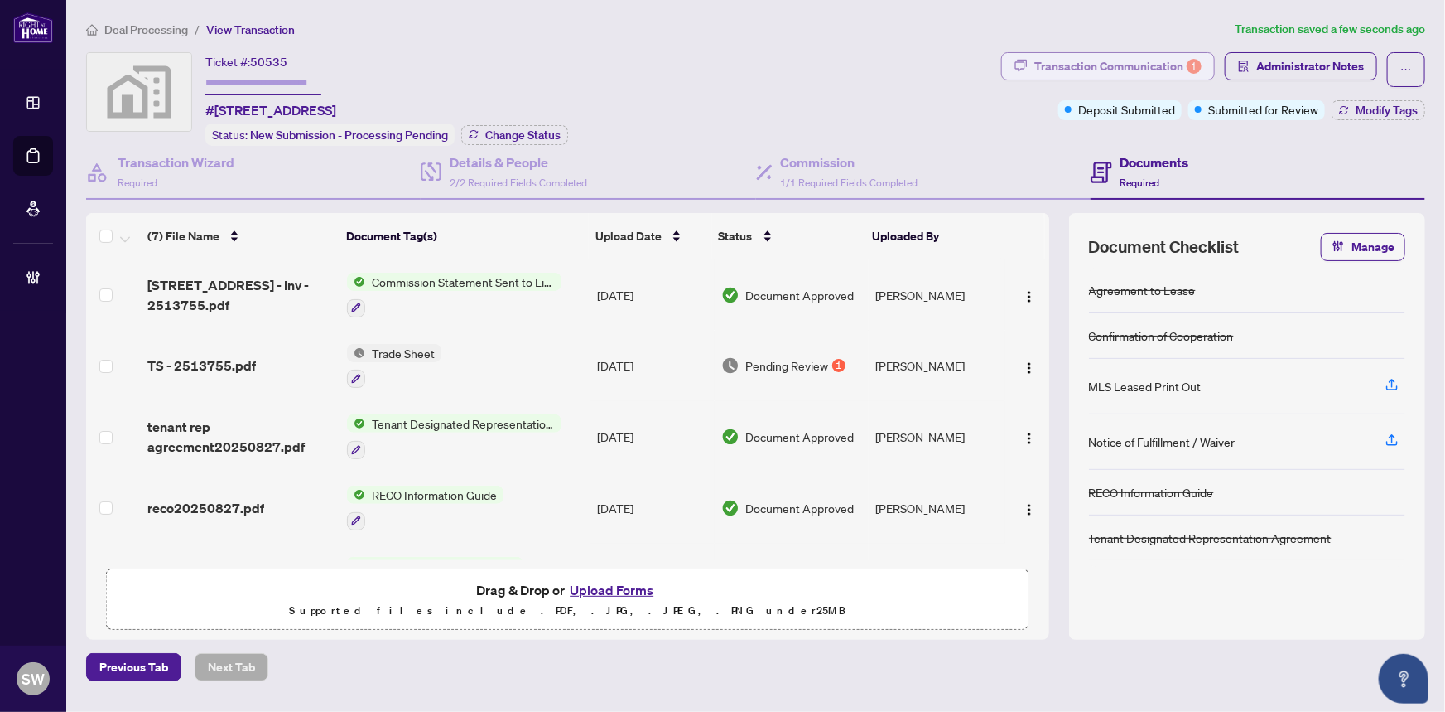
click at [1097, 66] on div "Transaction Communication 1" at bounding box center [1118, 66] width 167 height 27
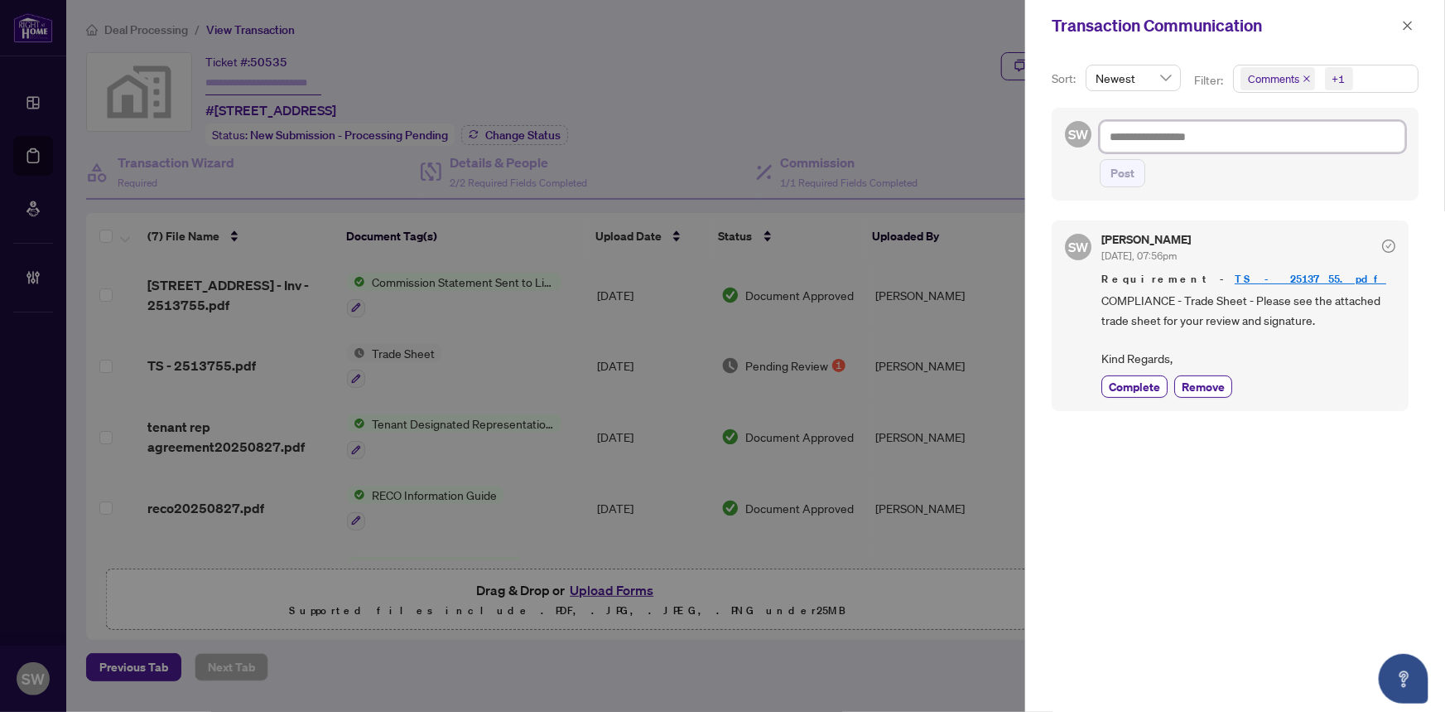
click at [1143, 147] on textarea at bounding box center [1253, 136] width 306 height 31
paste textarea "**********"
type textarea "**********"
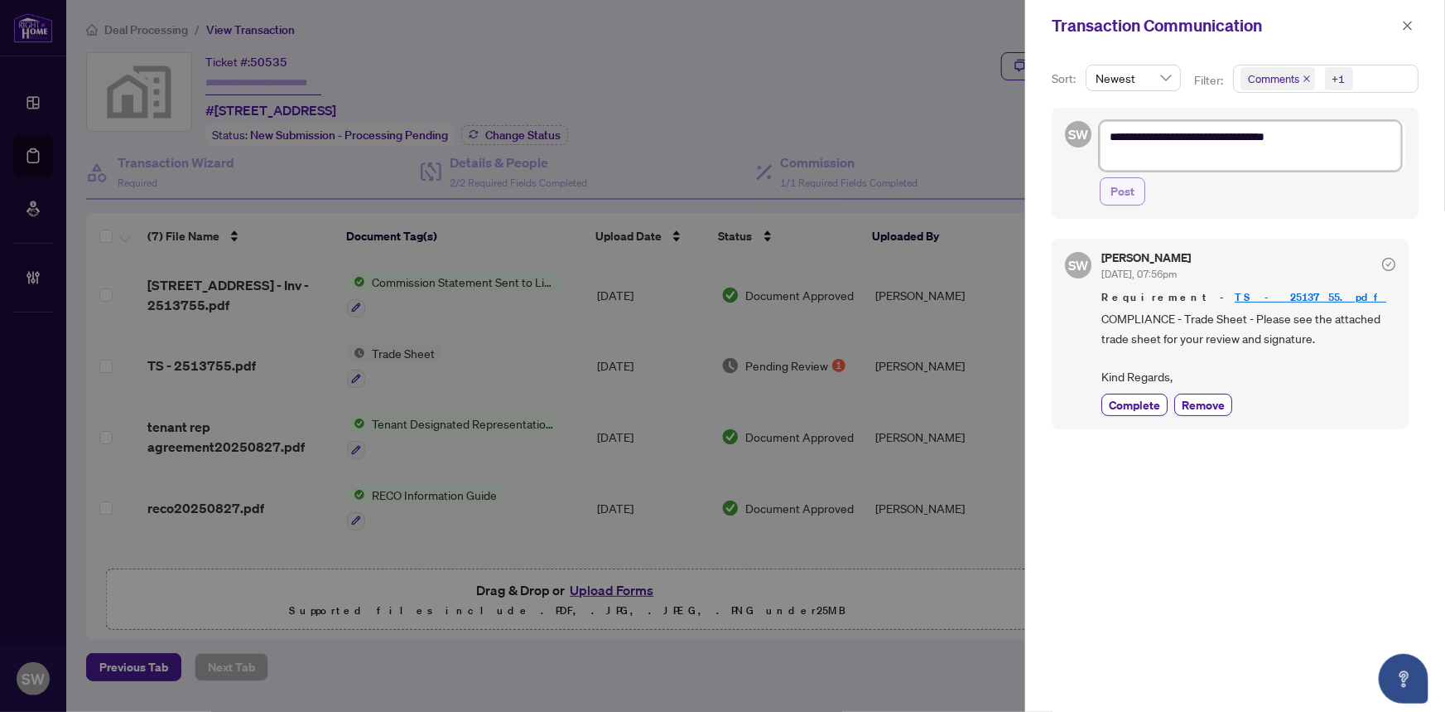
type textarea "**********"
click at [1123, 193] on span "Post" at bounding box center [1123, 191] width 24 height 27
type textarea "**********"
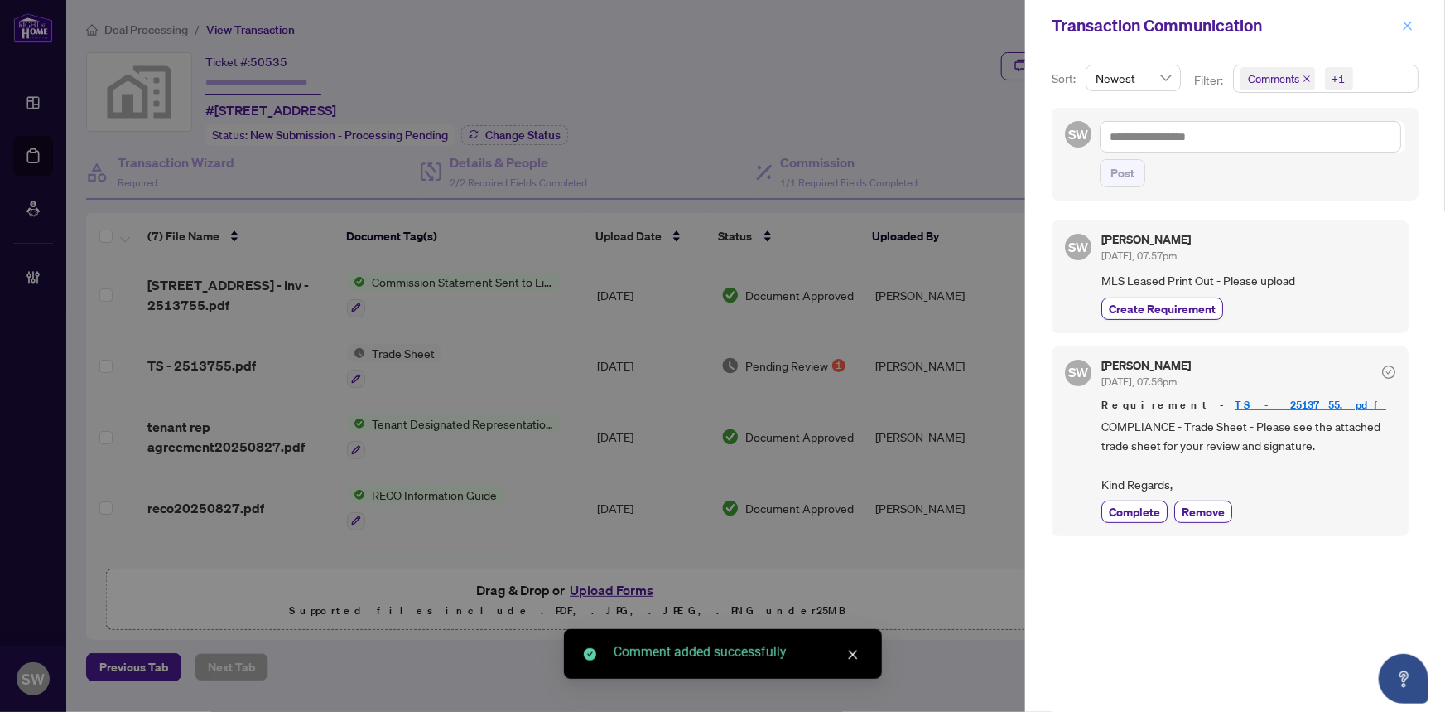
click at [1408, 25] on icon "close" at bounding box center [1408, 25] width 9 height 9
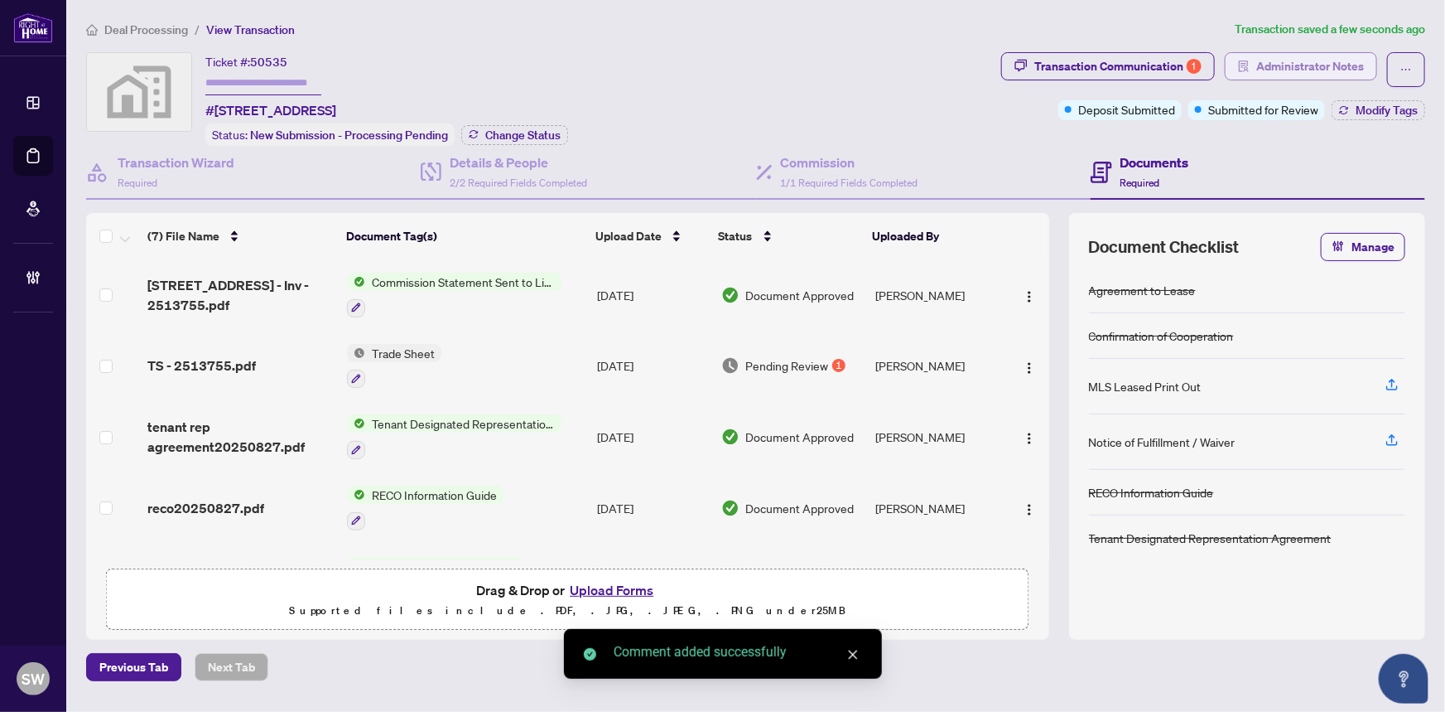
click at [1343, 67] on span "Administrator Notes" at bounding box center [1311, 66] width 108 height 27
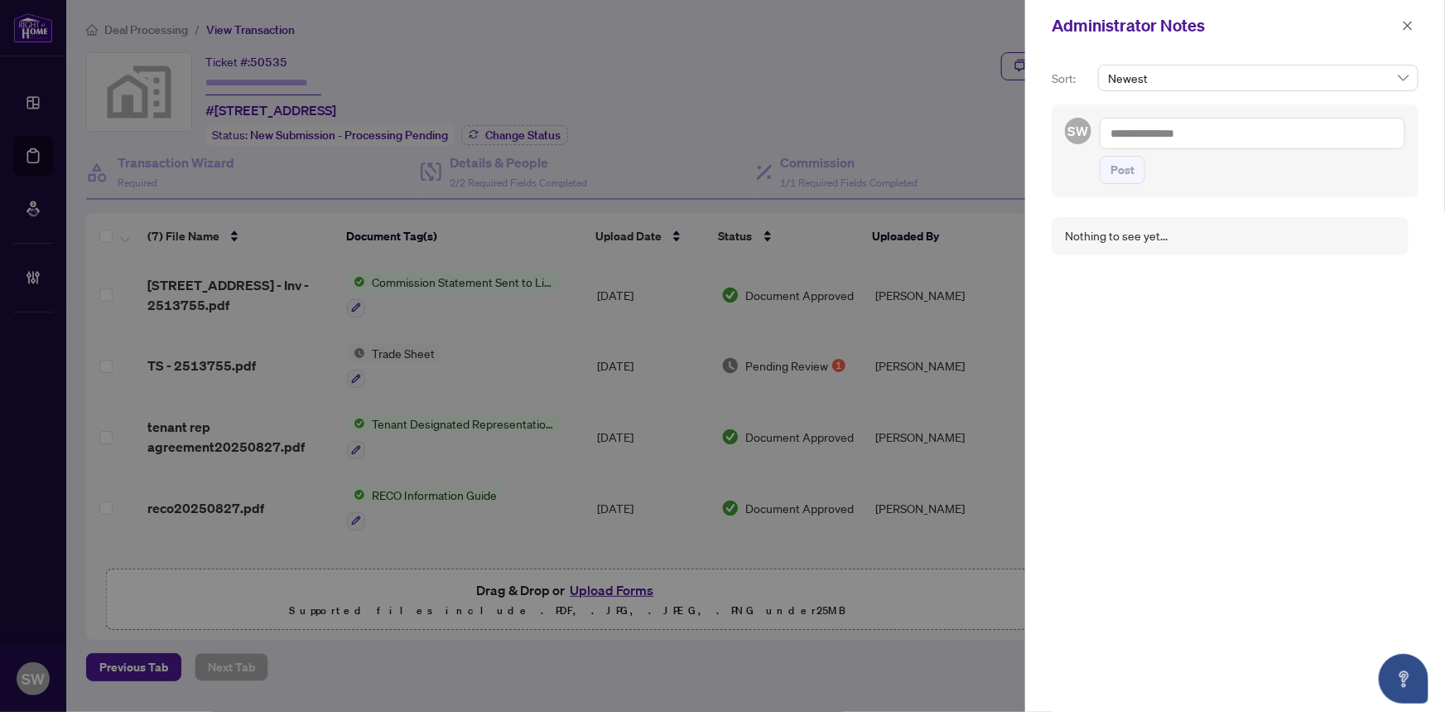
click at [1146, 130] on textarea at bounding box center [1253, 133] width 306 height 31
paste textarea "**********"
type textarea "**********"
click at [1124, 171] on span "Post" at bounding box center [1123, 170] width 24 height 27
click at [1410, 25] on icon "close" at bounding box center [1408, 26] width 12 height 12
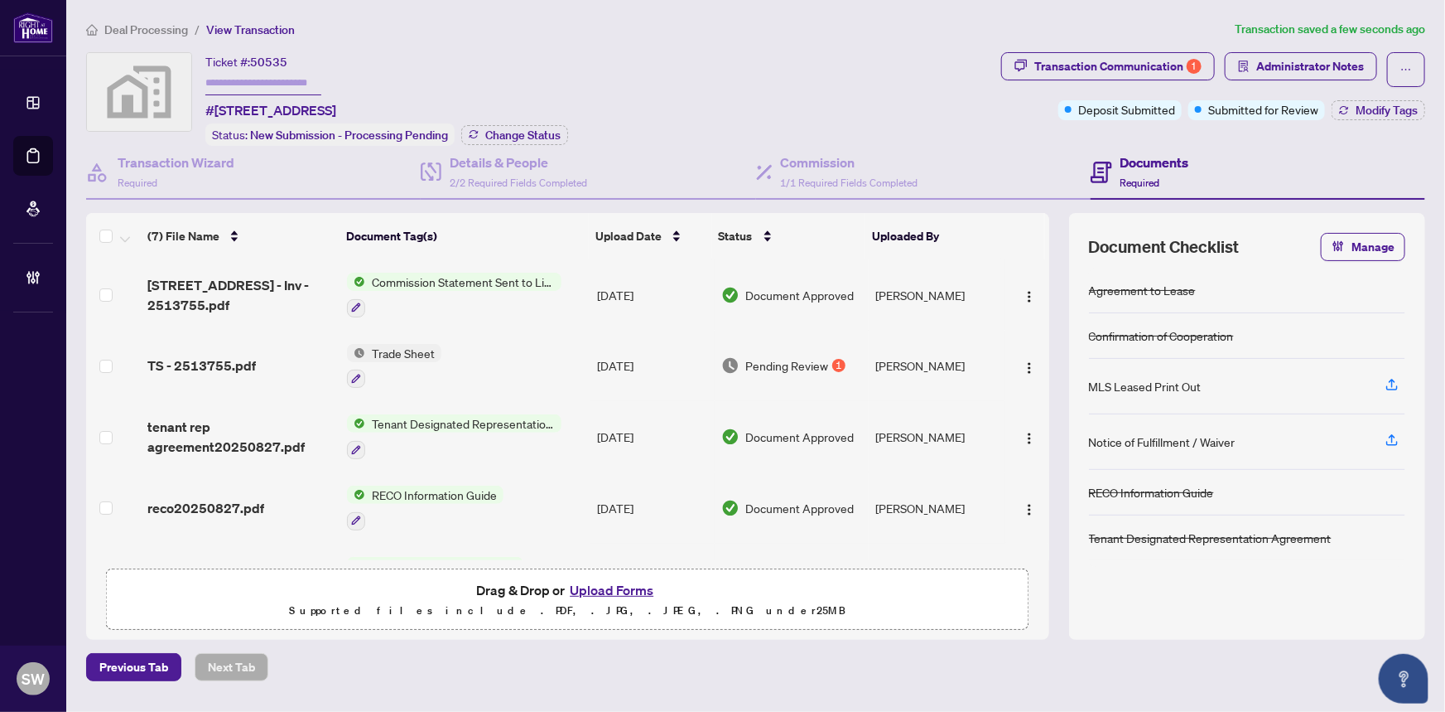
click at [220, 80] on input "text" at bounding box center [263, 83] width 116 height 24
paste input "*******"
type input "*******"
click at [541, 137] on span "Change Status" at bounding box center [522, 135] width 75 height 12
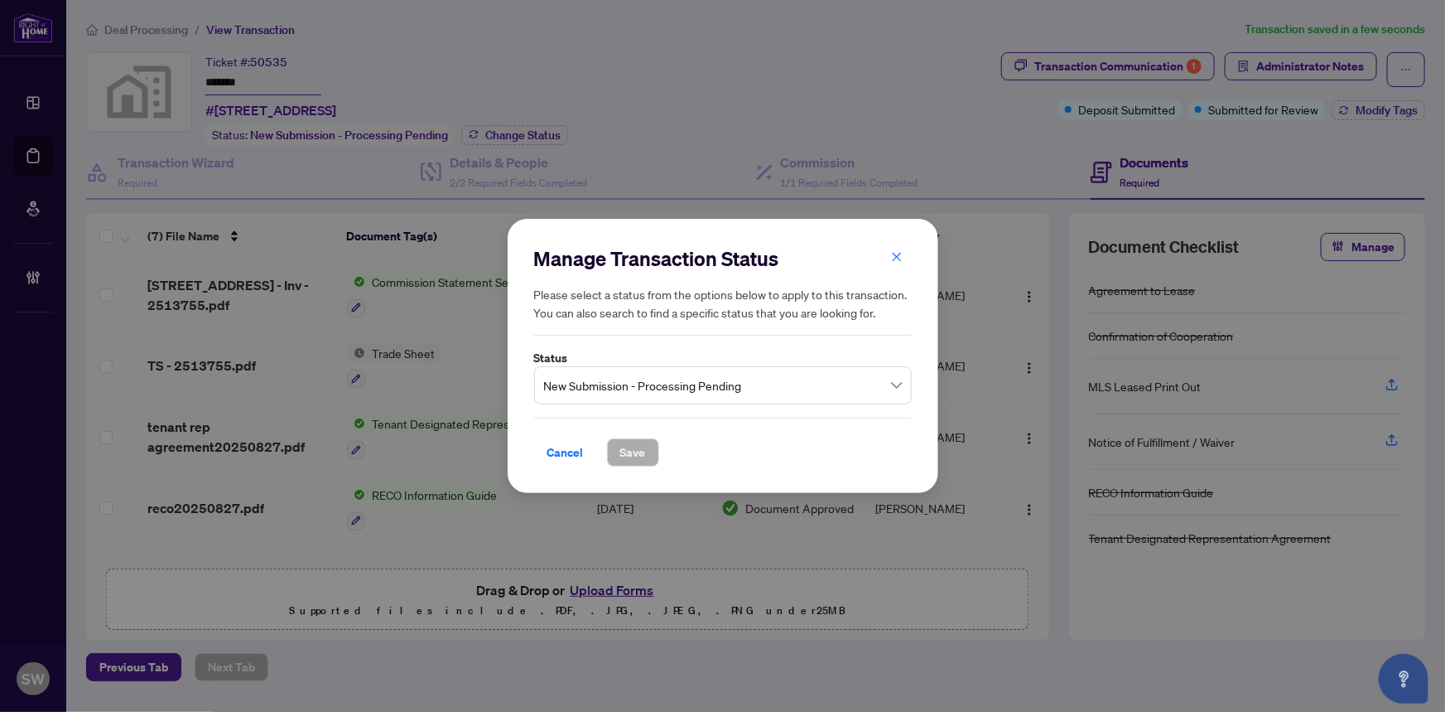
click at [637, 384] on span "New Submission - Processing Pending" at bounding box center [723, 384] width 358 height 31
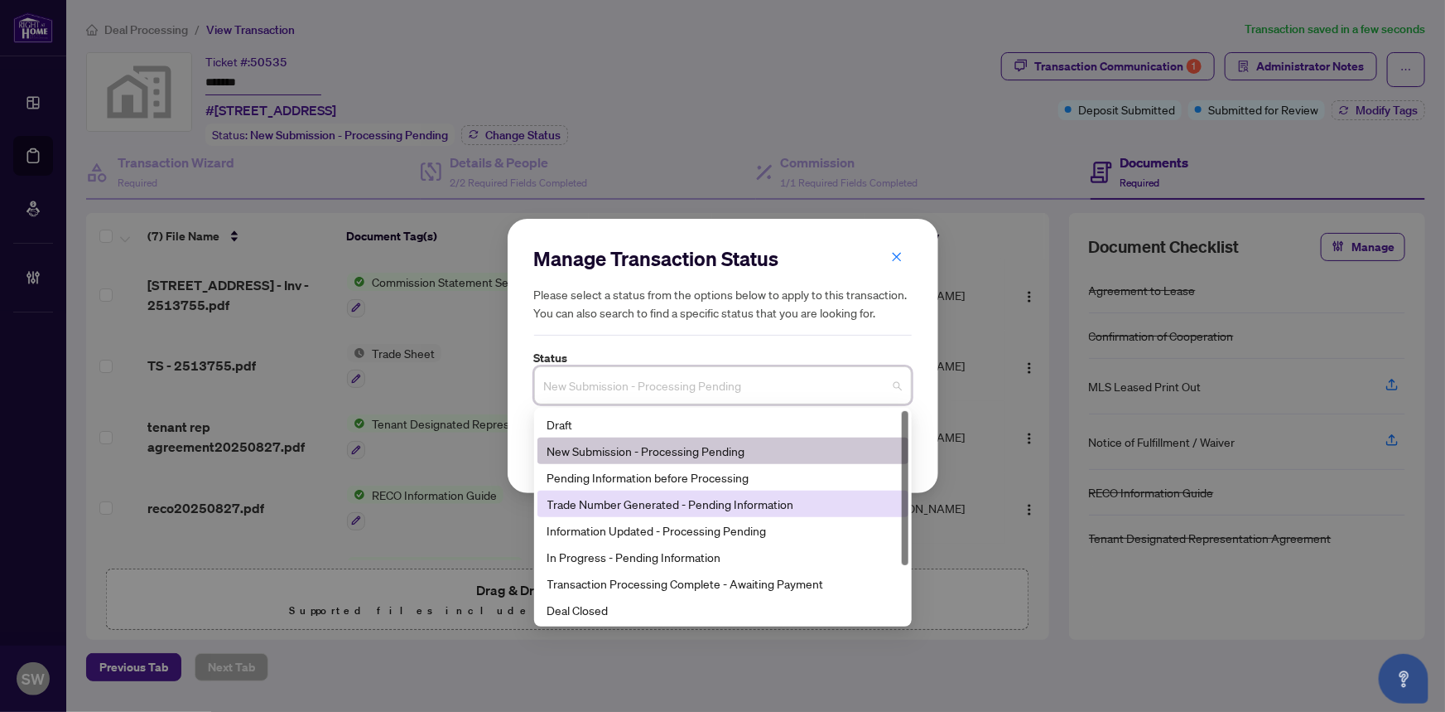
click at [643, 500] on div "Trade Number Generated - Pending Information" at bounding box center [723, 504] width 351 height 18
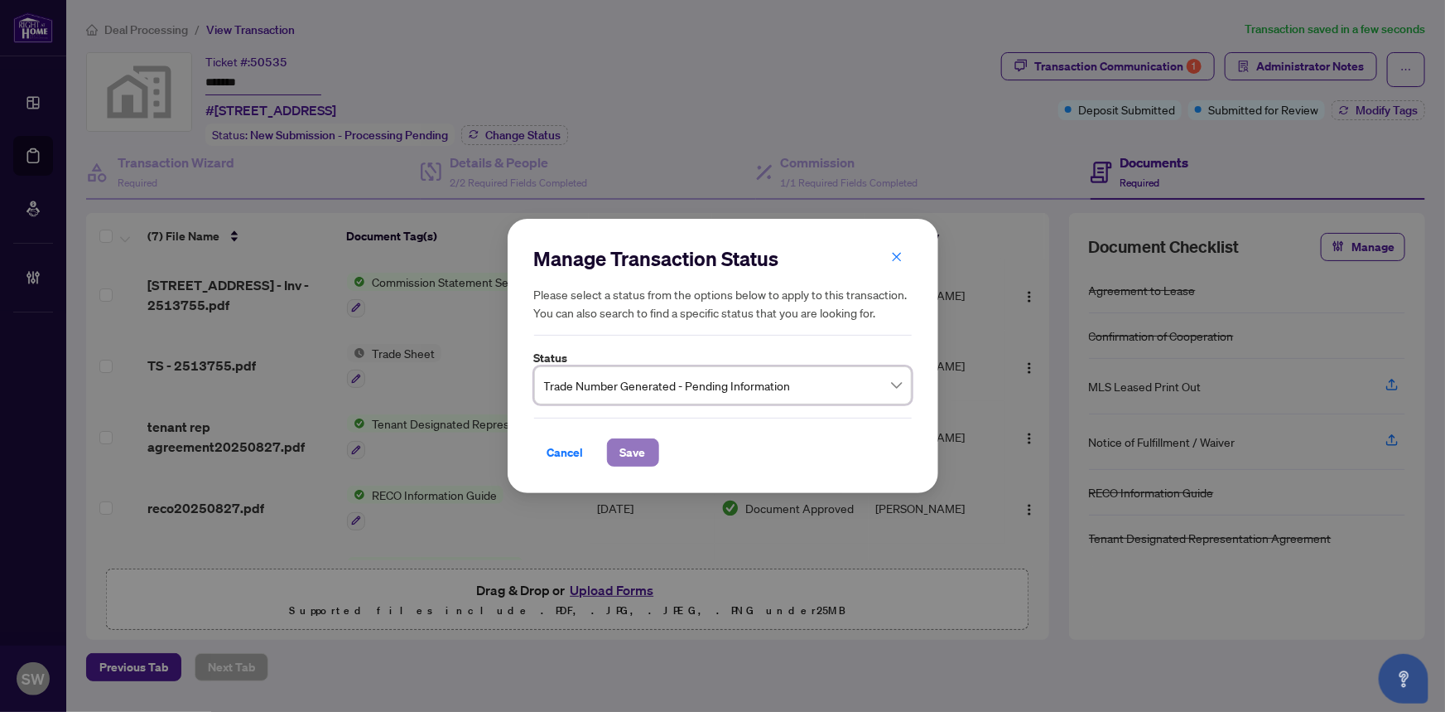
click at [637, 452] on span "Save" at bounding box center [633, 452] width 26 height 27
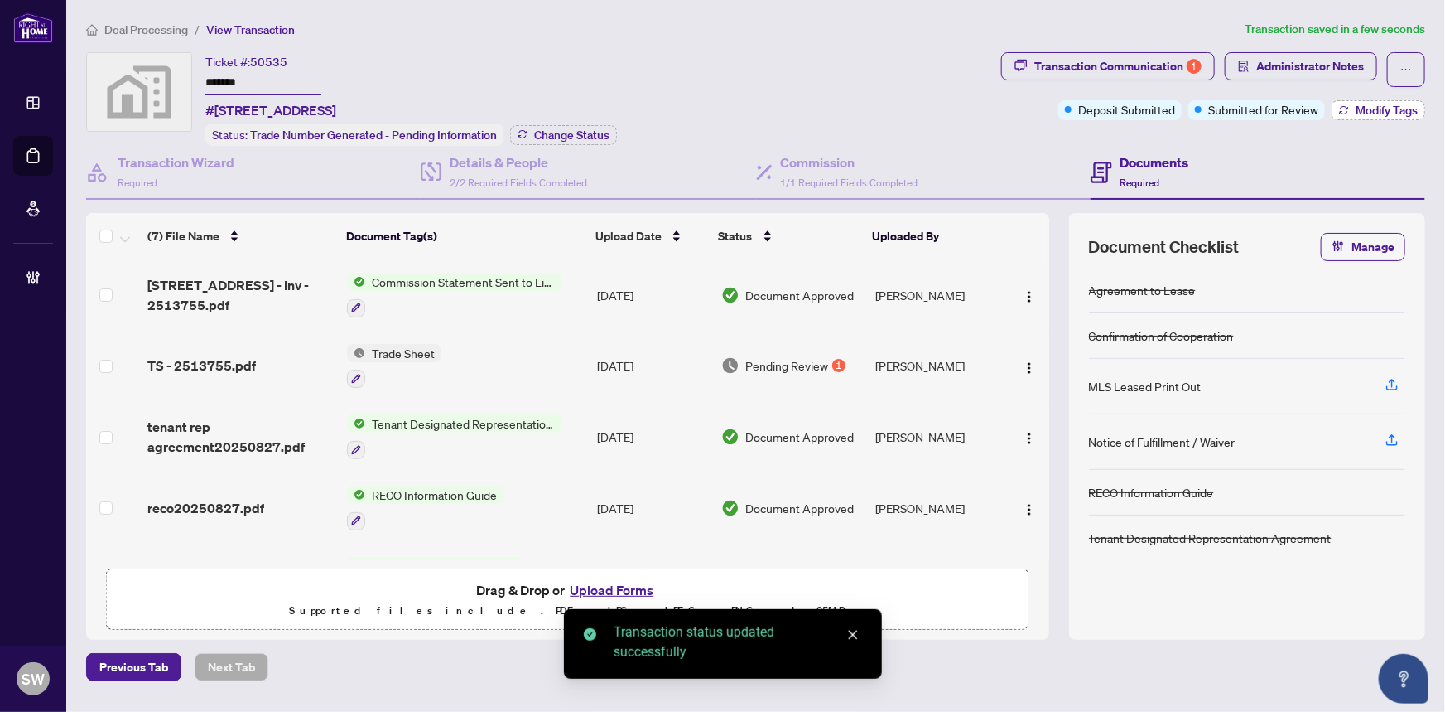
click at [1359, 108] on span "Modify Tags" at bounding box center [1387, 110] width 62 height 12
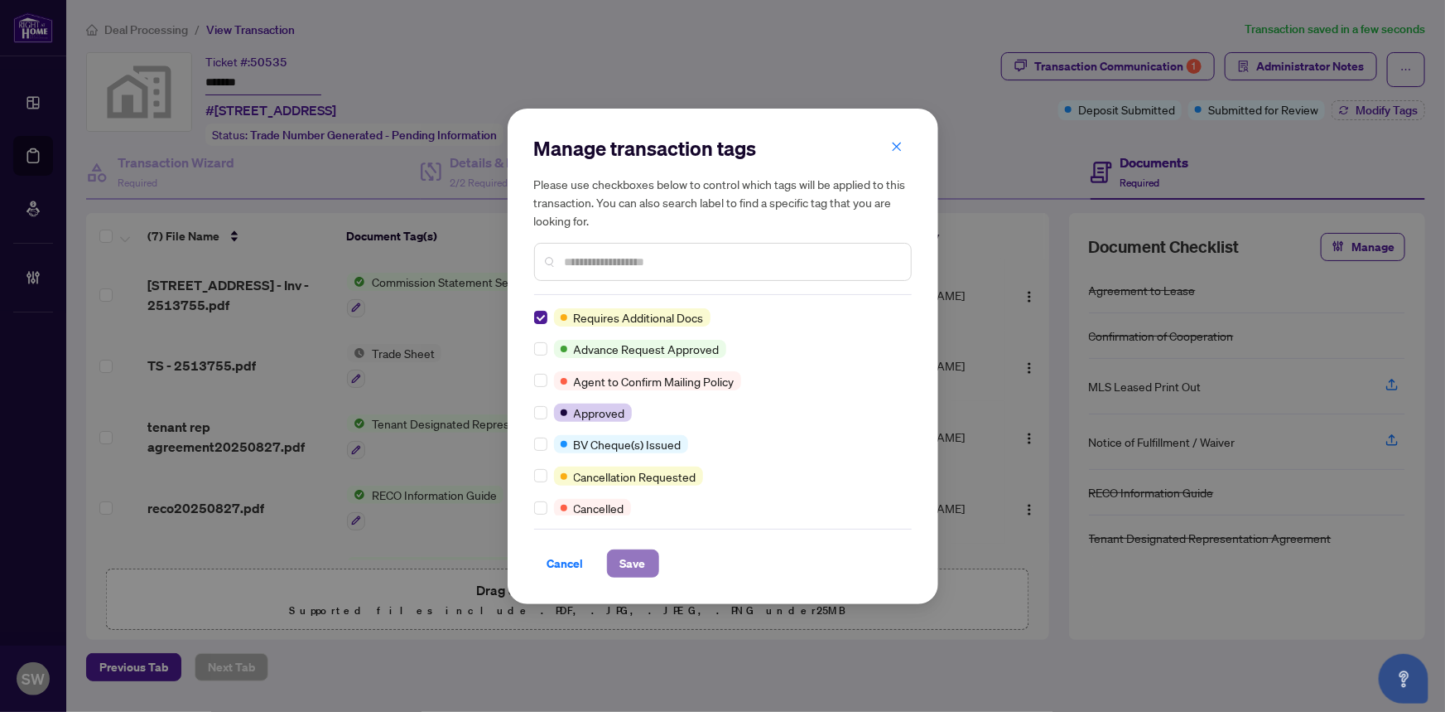
click at [630, 563] on span "Save" at bounding box center [633, 563] width 26 height 27
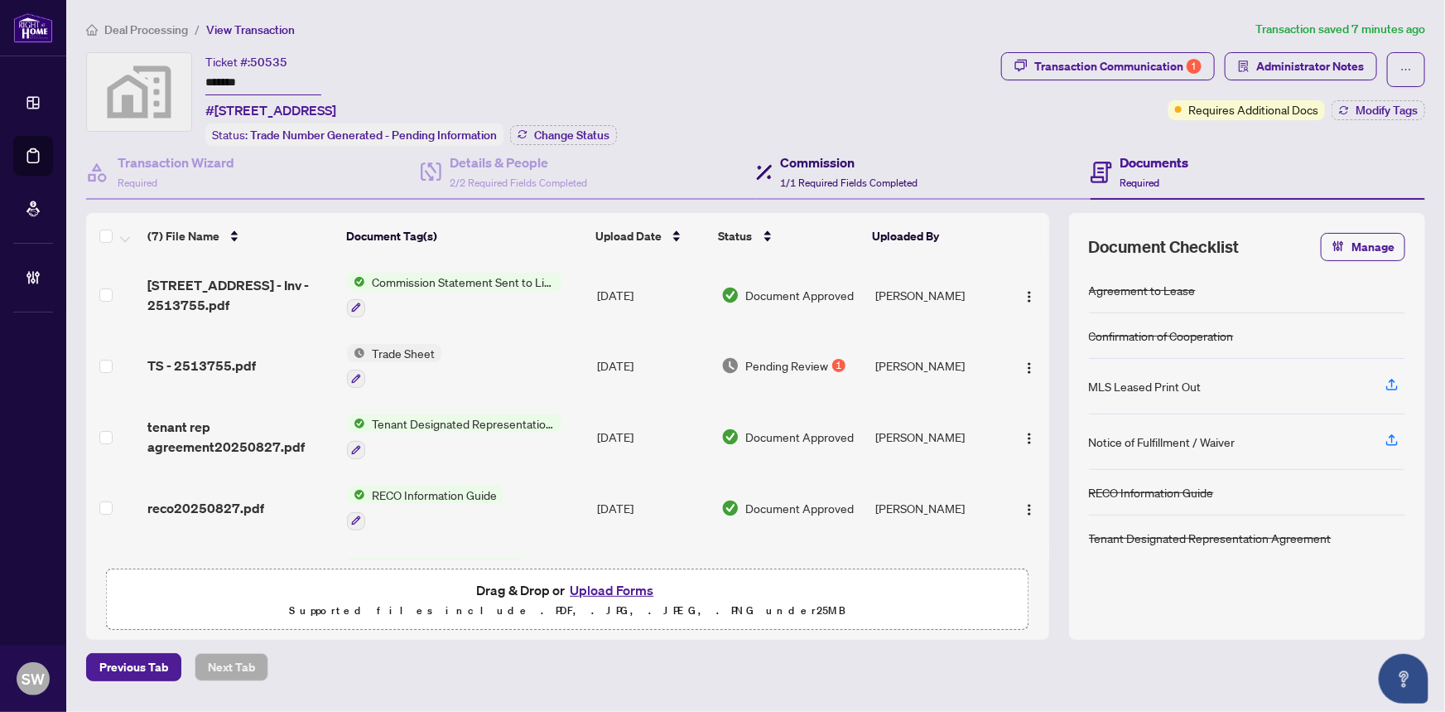
click at [813, 159] on h4 "Commission" at bounding box center [850, 162] width 138 height 20
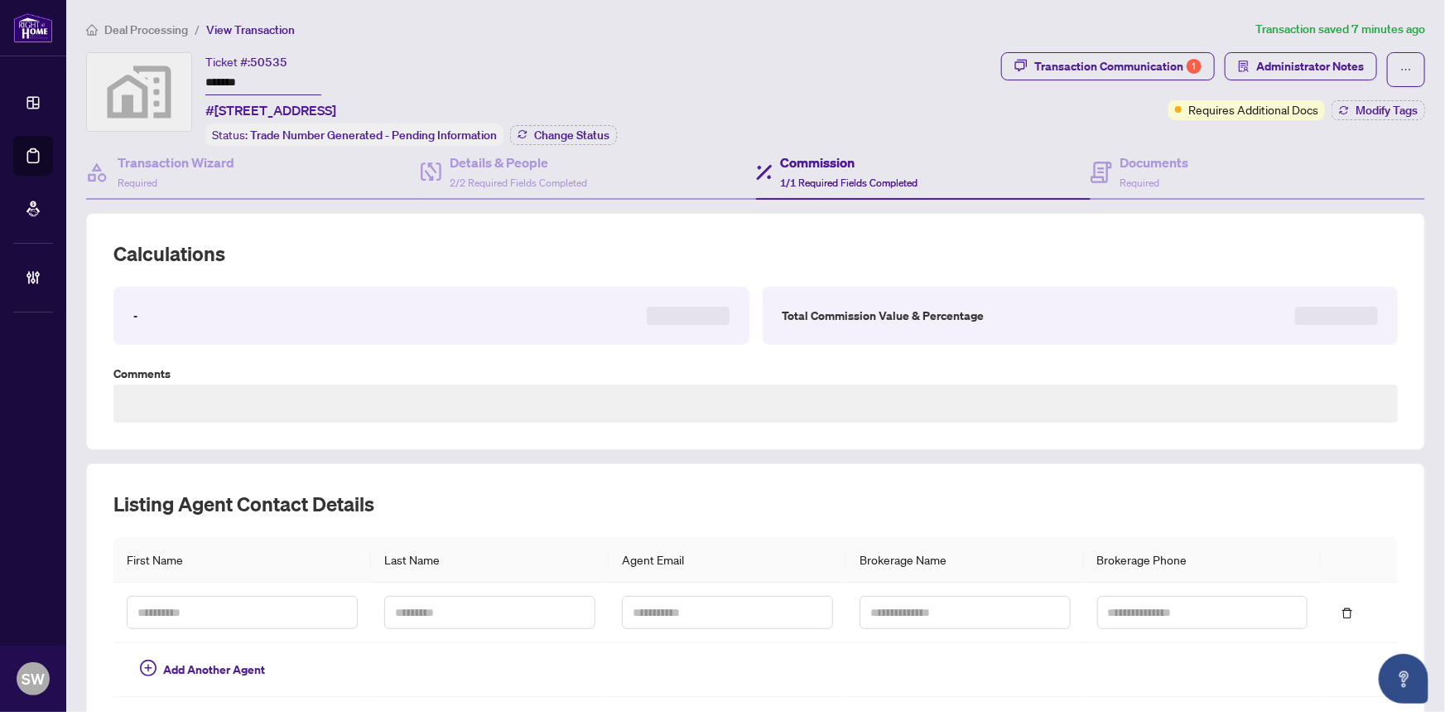
type textarea "**********"
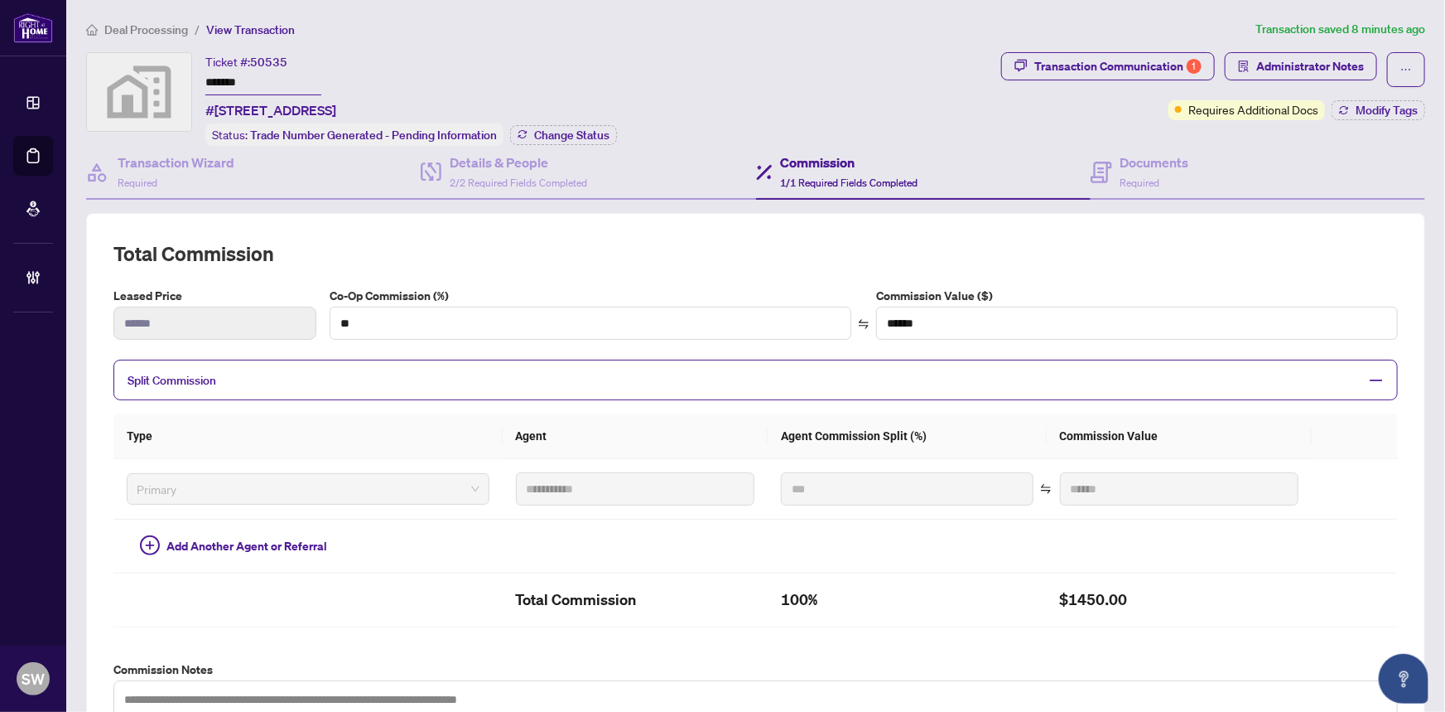
click at [162, 27] on span "Deal Processing" at bounding box center [146, 29] width 84 height 15
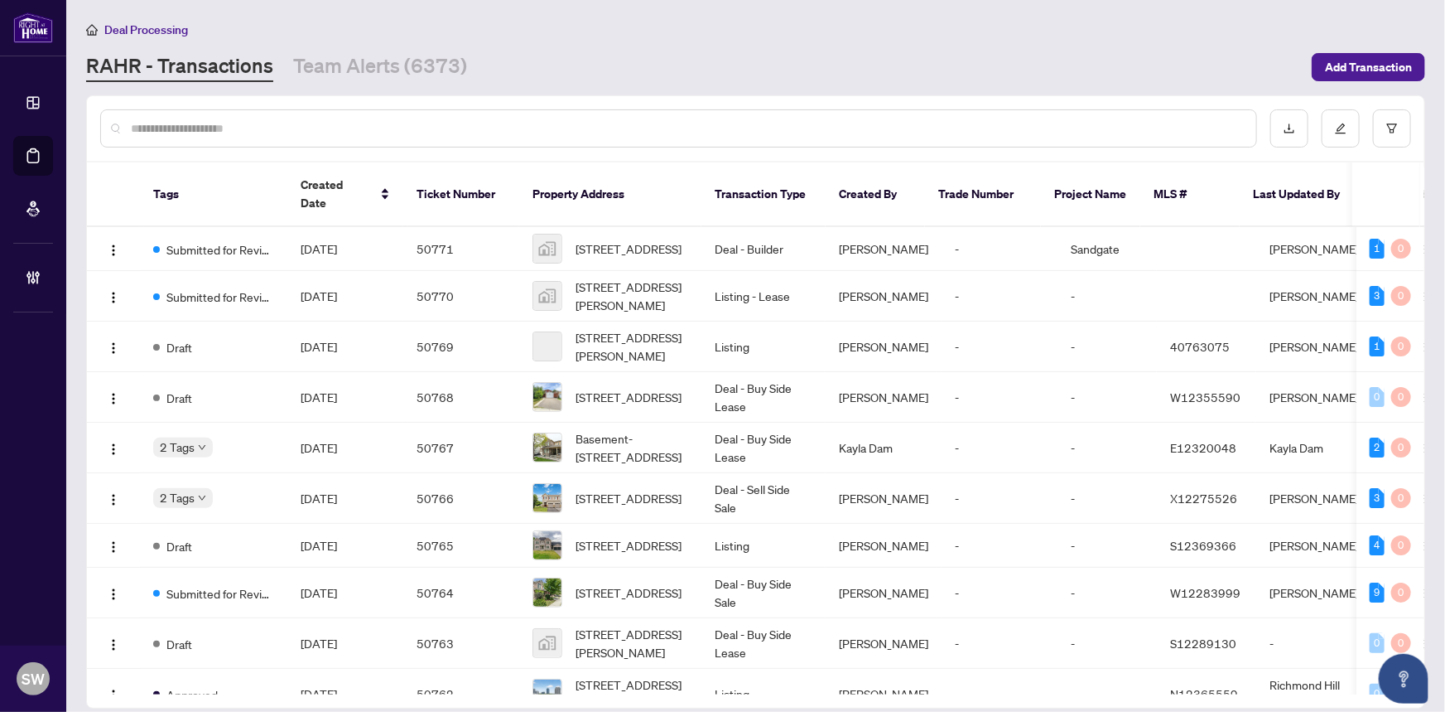
click at [225, 129] on input "text" at bounding box center [687, 128] width 1112 height 18
paste input "*****"
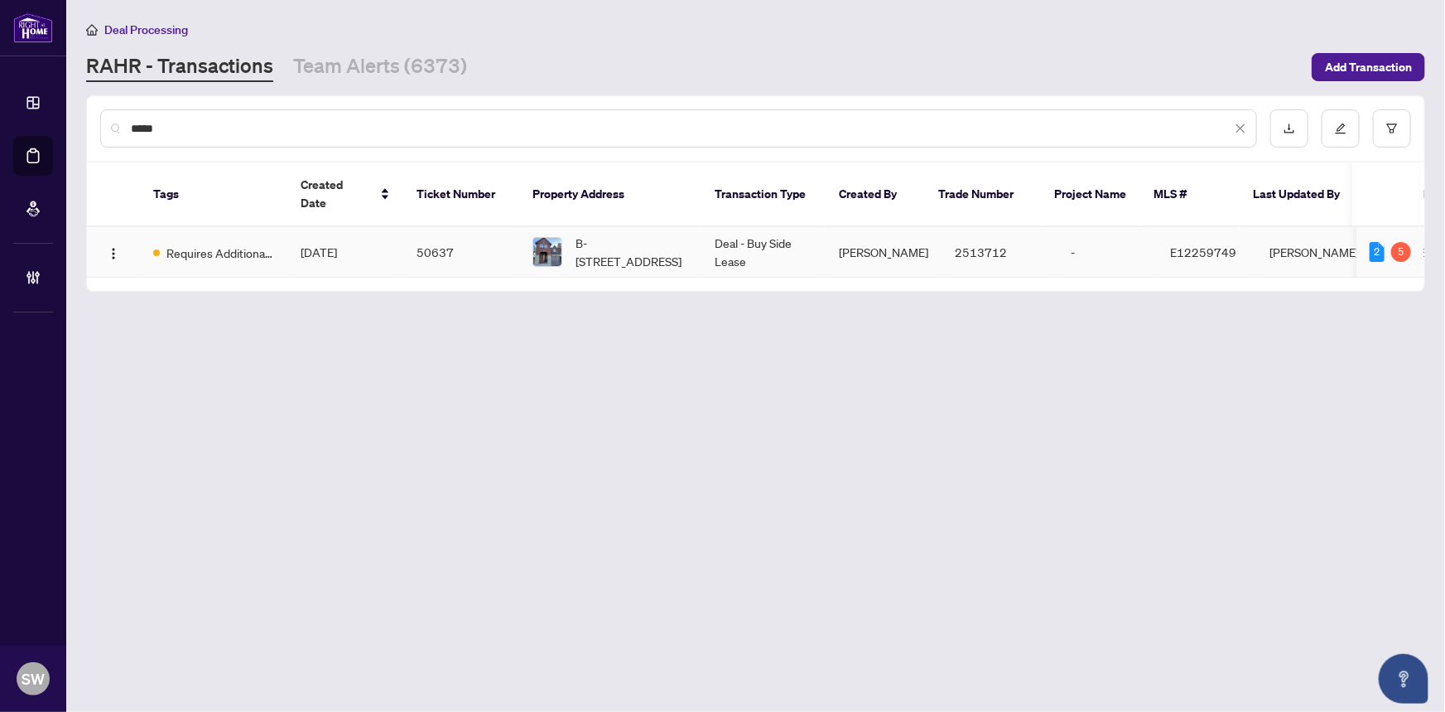
type input "*****"
click at [437, 234] on td "50637" at bounding box center [461, 252] width 116 height 51
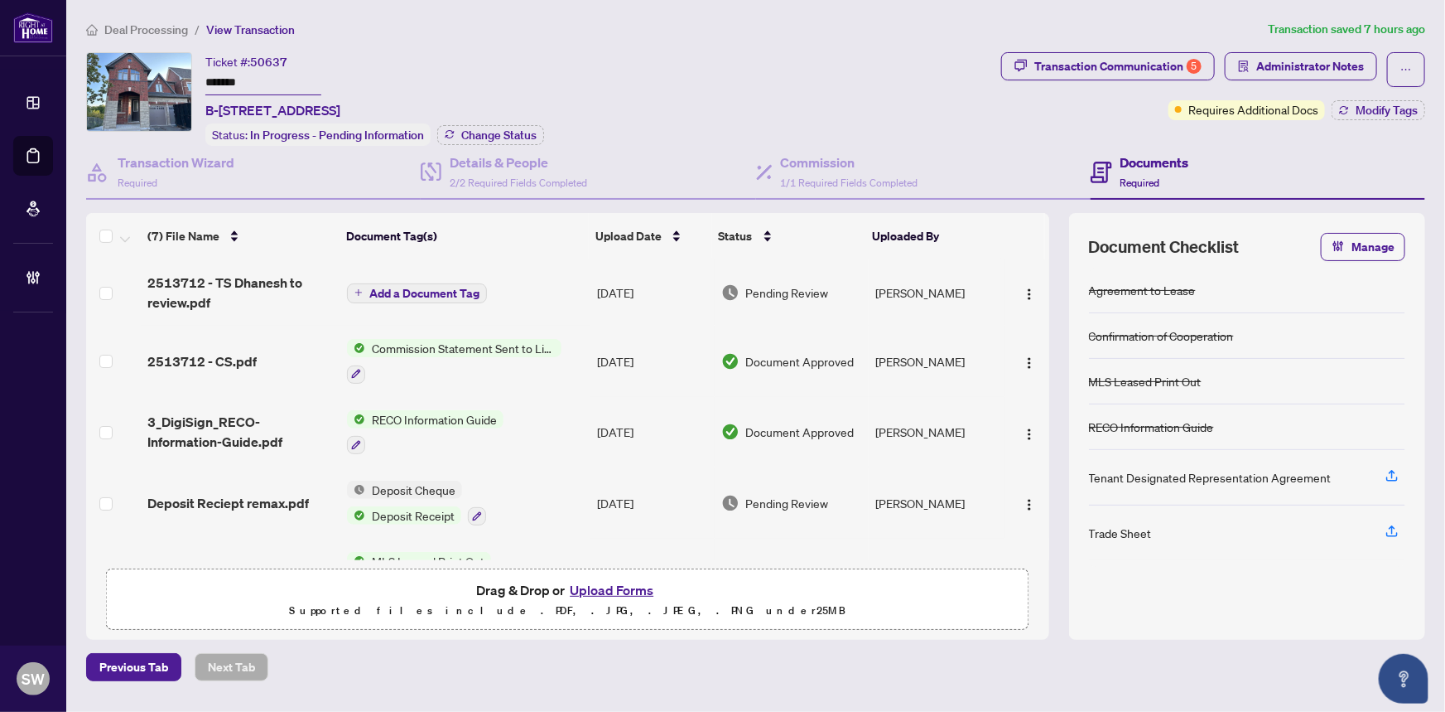
click at [238, 83] on input "*******" at bounding box center [263, 83] width 116 height 24
click at [140, 29] on span "Deal Processing" at bounding box center [146, 29] width 84 height 15
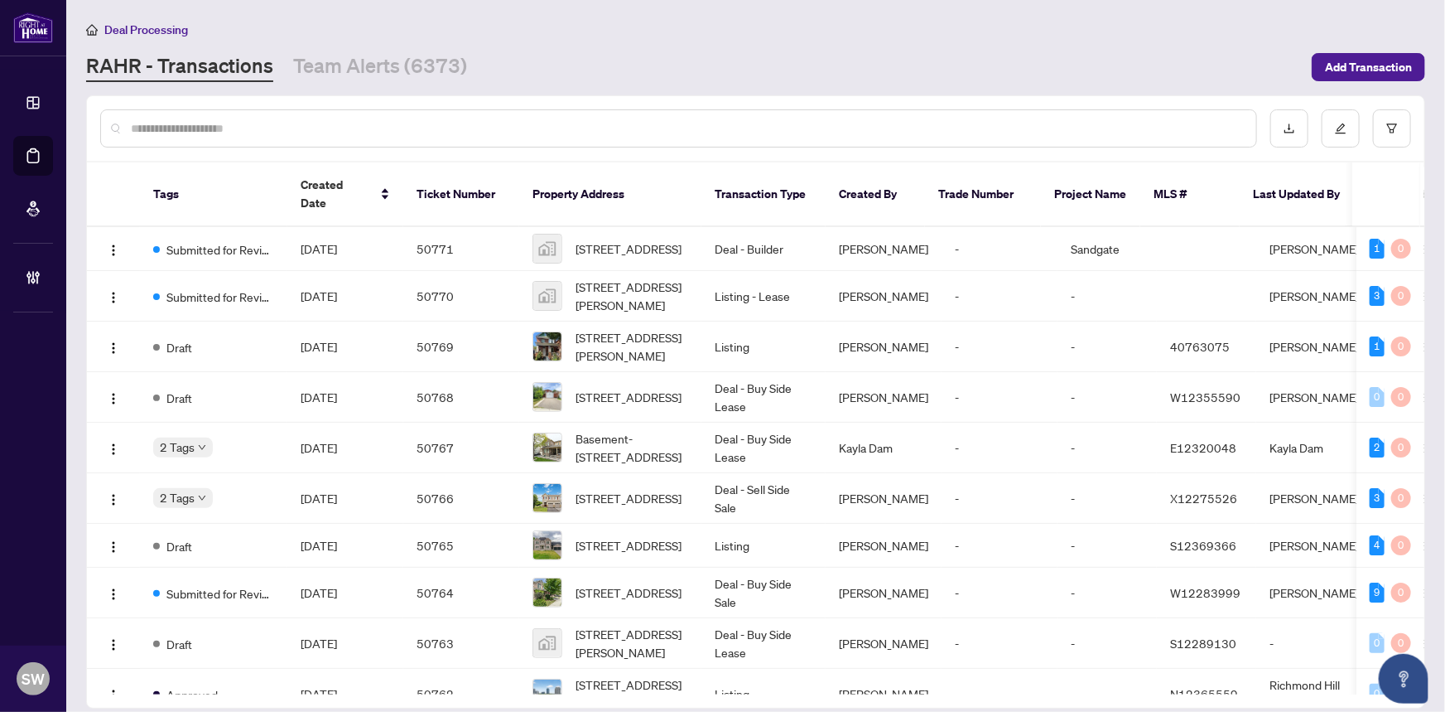
click at [171, 127] on input "text" at bounding box center [687, 128] width 1112 height 18
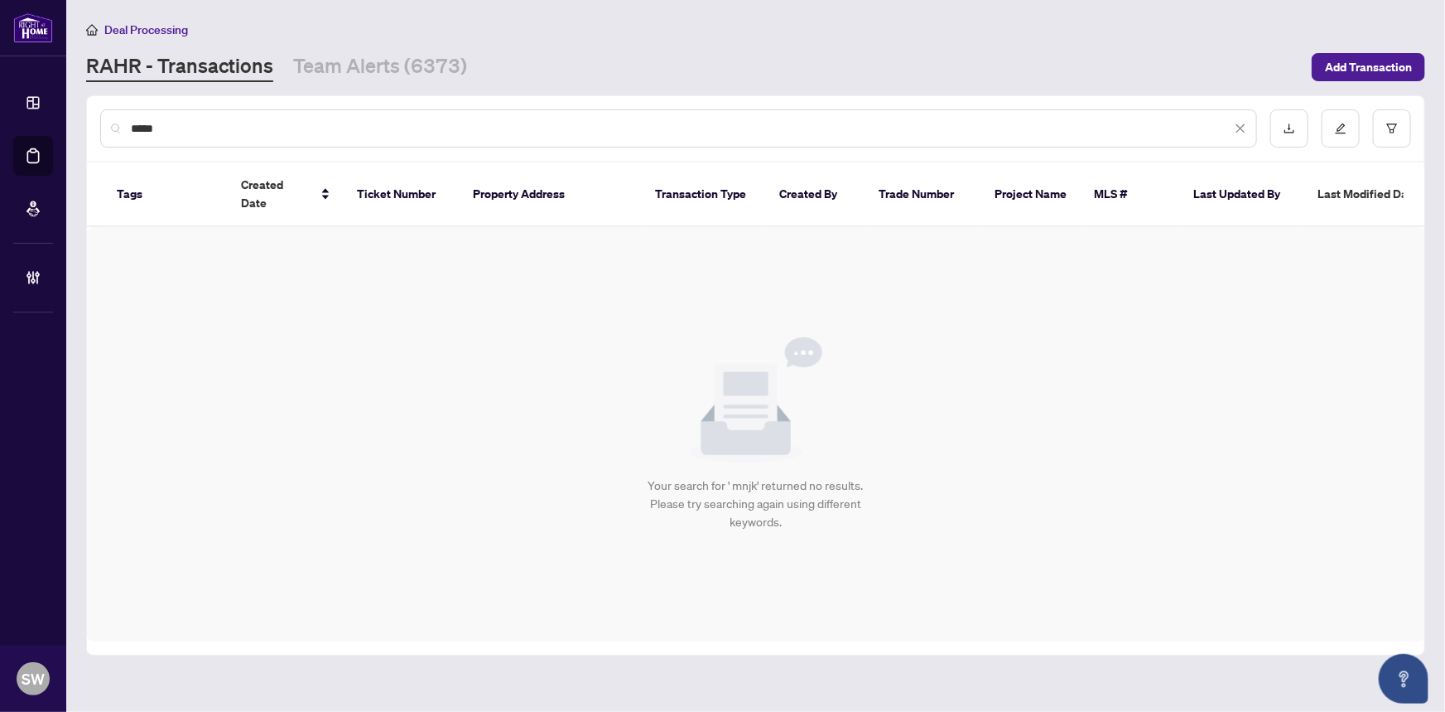
drag, startPoint x: 186, startPoint y: 132, endPoint x: 133, endPoint y: 124, distance: 54.4
click at [133, 124] on input "****" at bounding box center [681, 128] width 1101 height 18
click at [151, 128] on input "****" at bounding box center [681, 128] width 1101 height 18
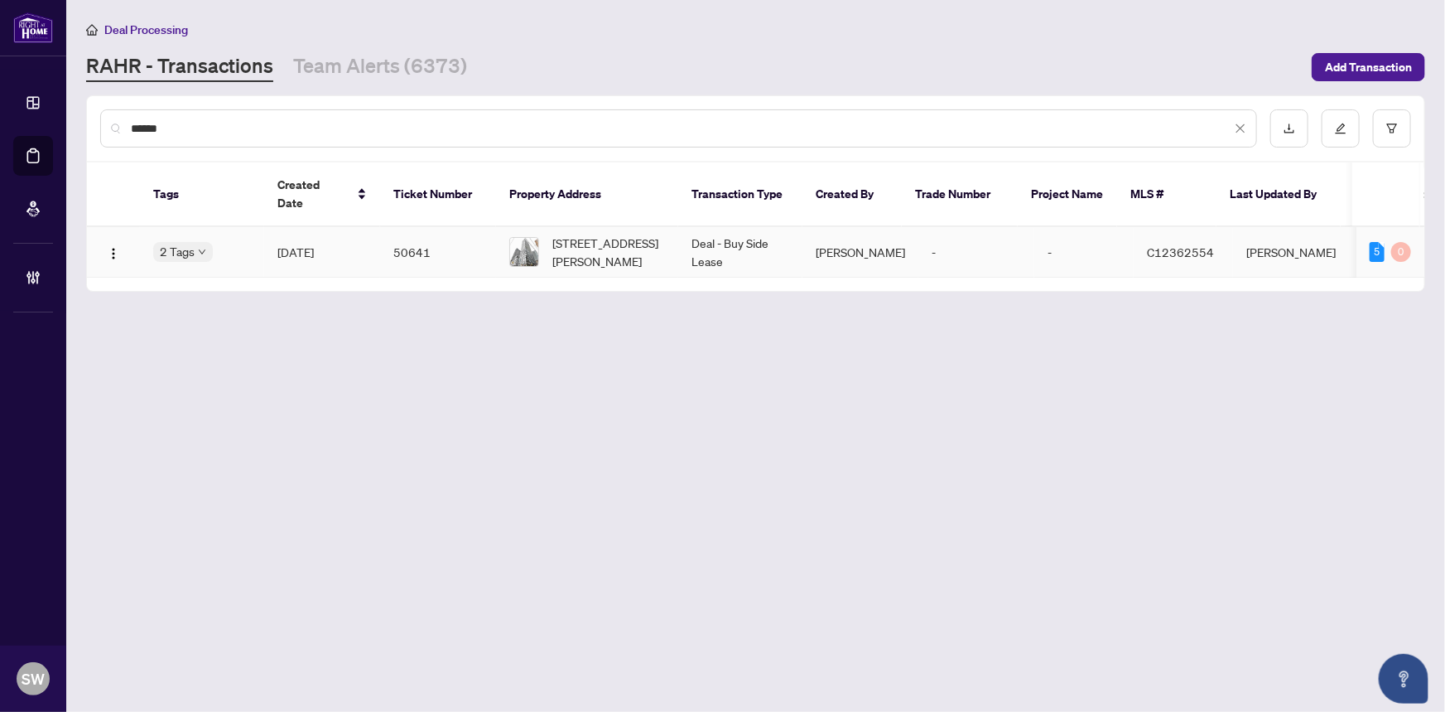
type input "*****"
click at [449, 229] on td "50641" at bounding box center [438, 252] width 116 height 51
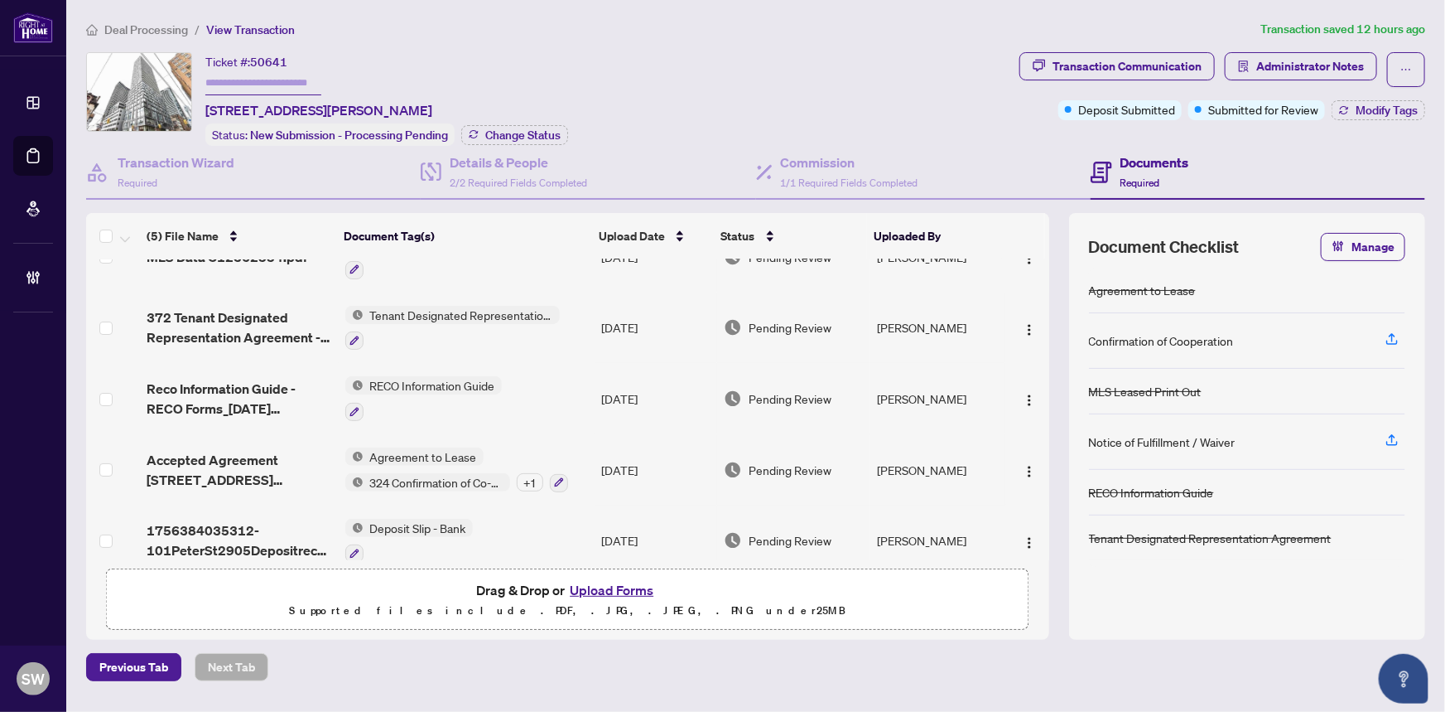
scroll to position [55, 0]
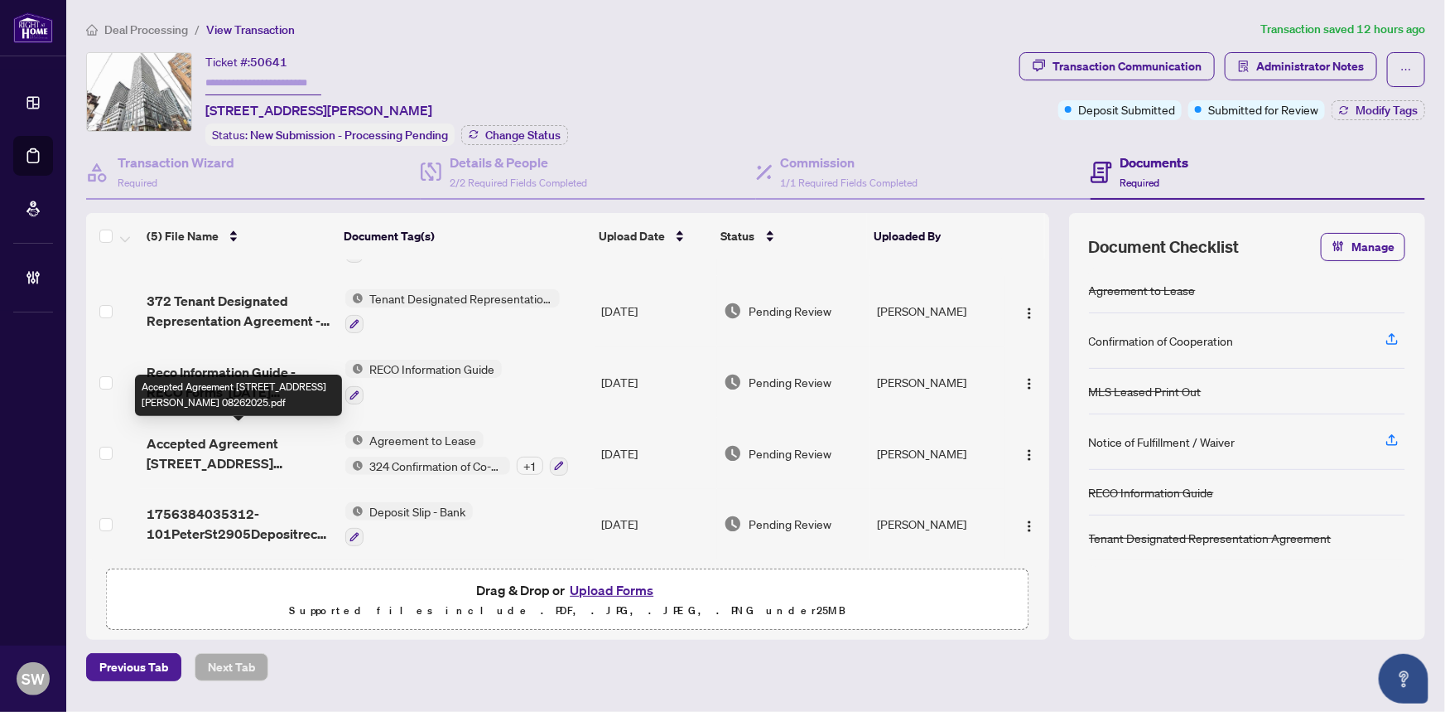
click at [289, 446] on span "Accepted Agreement [STREET_ADDRESS][PERSON_NAME] 08262025.pdf" at bounding box center [239, 453] width 185 height 40
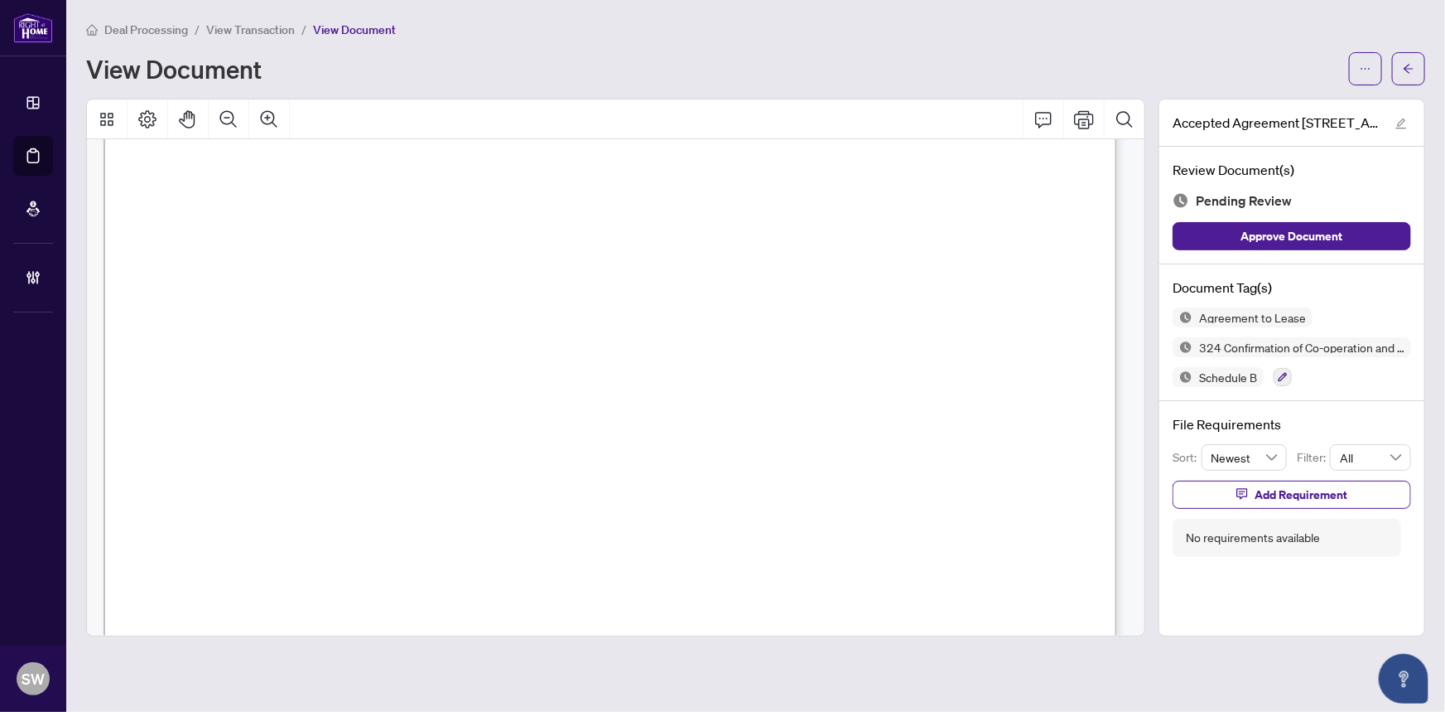
scroll to position [150, 0]
drag, startPoint x: 246, startPoint y: 388, endPoint x: 313, endPoint y: 388, distance: 67.1
click at [313, 388] on span "[STREET_ADDRESS][PERSON_NAME]" at bounding box center [340, 395] width 260 height 16
click at [454, 163] on span "[STREET_ADDRESS][PERSON_NAME]" at bounding box center [340, 169] width 260 height 16
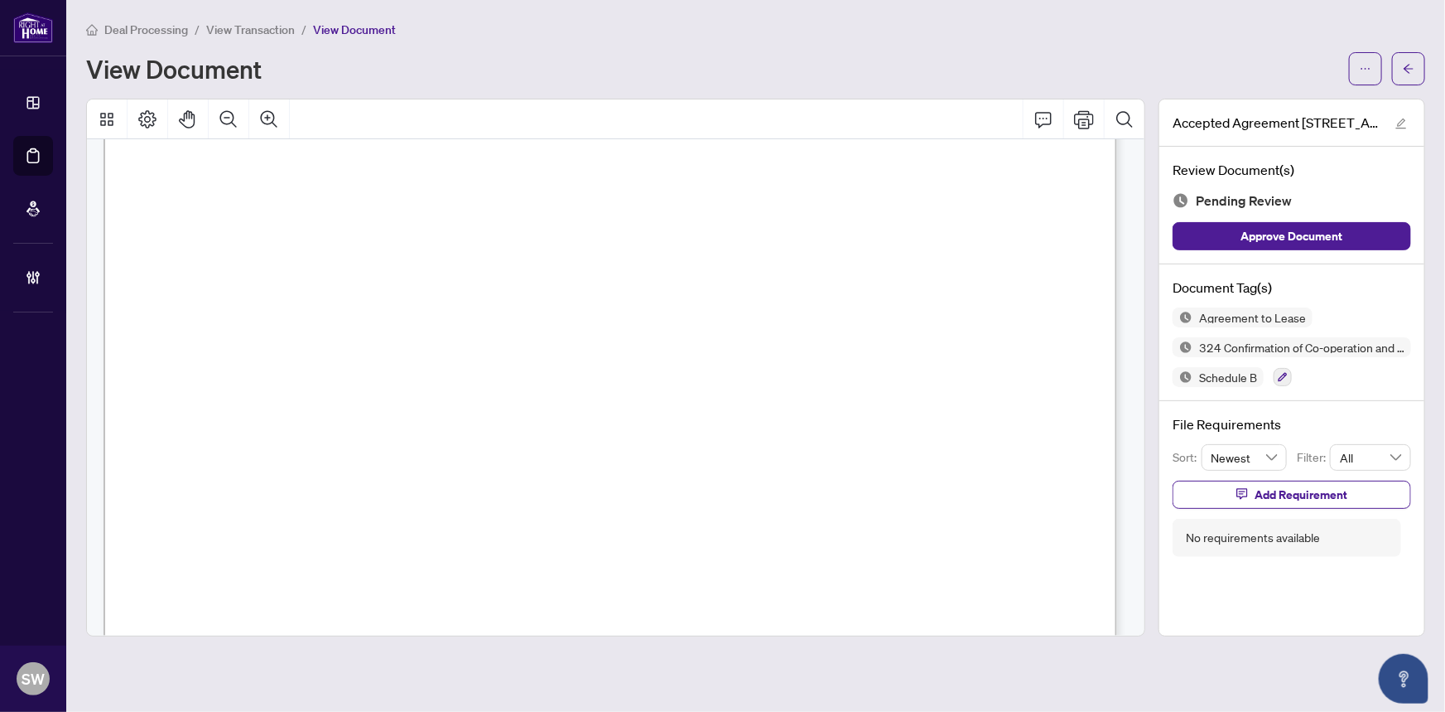
click at [454, 163] on span "[STREET_ADDRESS][PERSON_NAME]" at bounding box center [340, 169] width 260 height 16
click at [470, 165] on span "[STREET_ADDRESS][PERSON_NAME]" at bounding box center [340, 169] width 260 height 16
click at [470, 161] on span "[STREET_ADDRESS][PERSON_NAME]" at bounding box center [340, 169] width 260 height 16
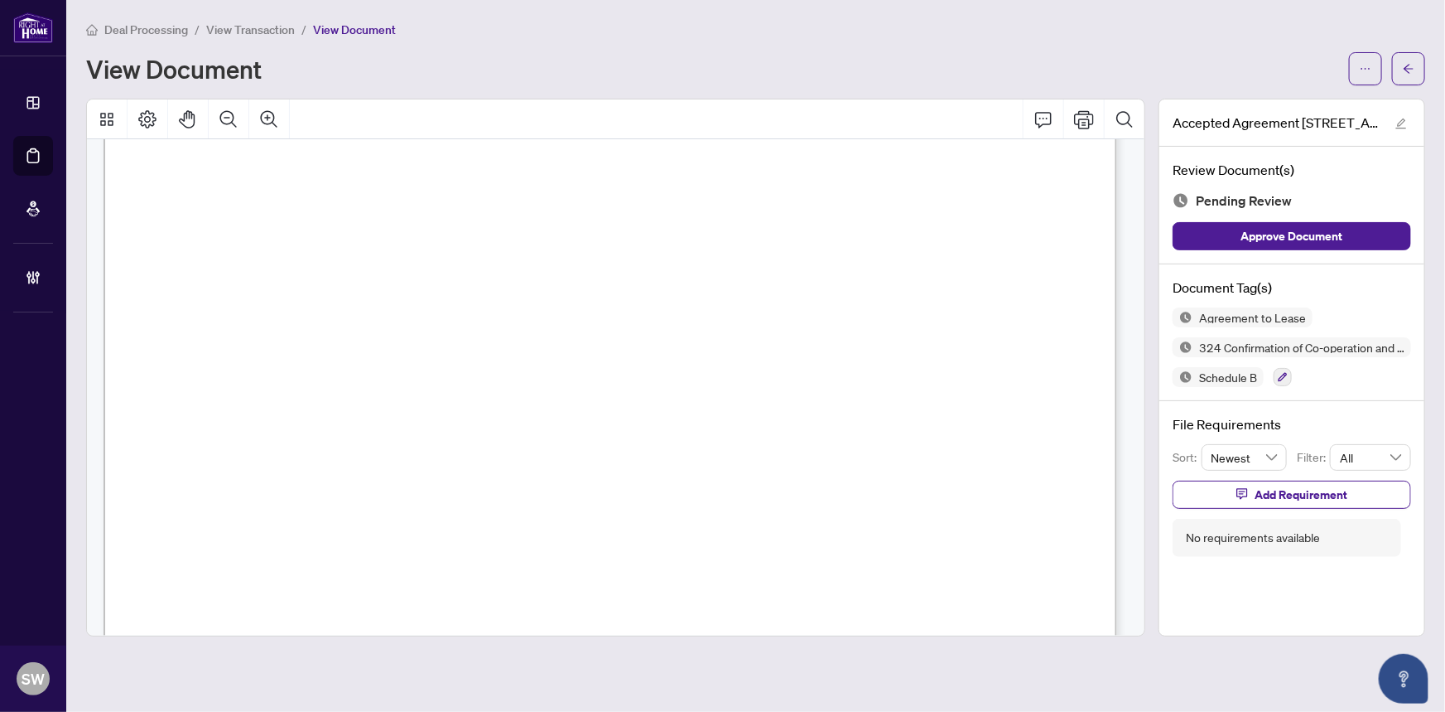
scroll to position [150, 0]
drag, startPoint x: 310, startPoint y: 244, endPoint x: 381, endPoint y: 244, distance: 71.2
click at [381, 244] on span "Sze, [PERSON_NAME]" at bounding box center [346, 251] width 161 height 16
drag, startPoint x: 245, startPoint y: 209, endPoint x: 316, endPoint y: 210, distance: 70.4
click at [316, 210] on span "[PERSON_NAME], [PERSON_NAME]" at bounding box center [368, 218] width 253 height 16
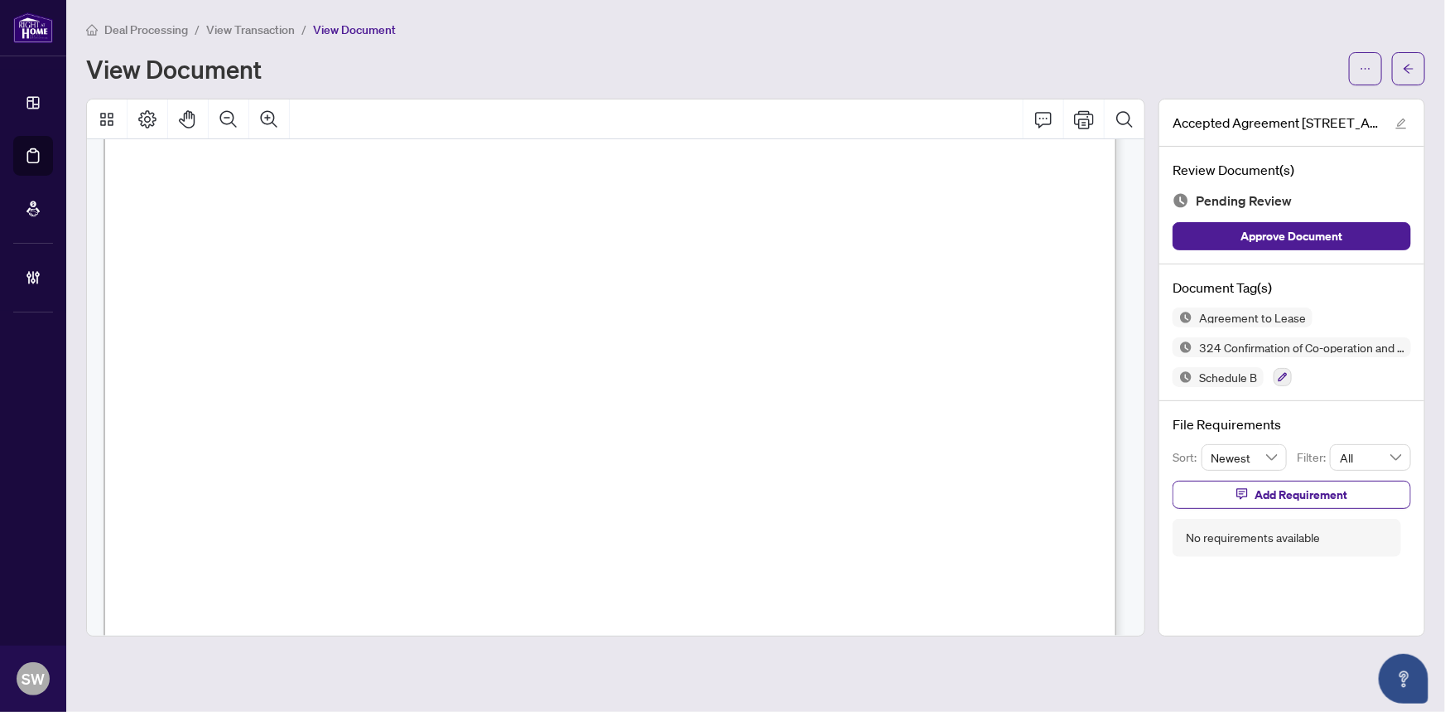
scroll to position [17707, 0]
click at [1283, 375] on icon "button" at bounding box center [1283, 377] width 10 height 10
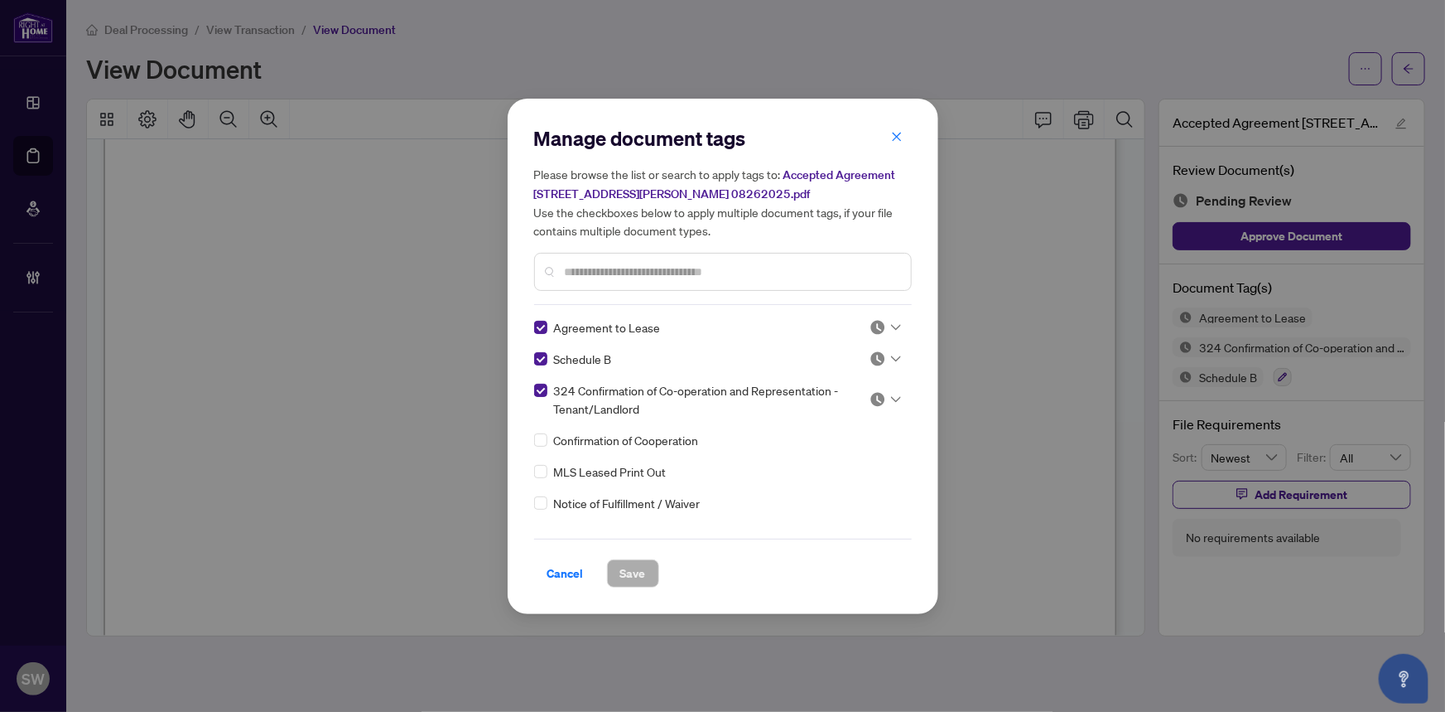
click at [882, 320] on div at bounding box center [885, 327] width 31 height 17
click at [816, 405] on div "Approved" at bounding box center [831, 407] width 106 height 18
click at [876, 359] on img at bounding box center [878, 358] width 17 height 17
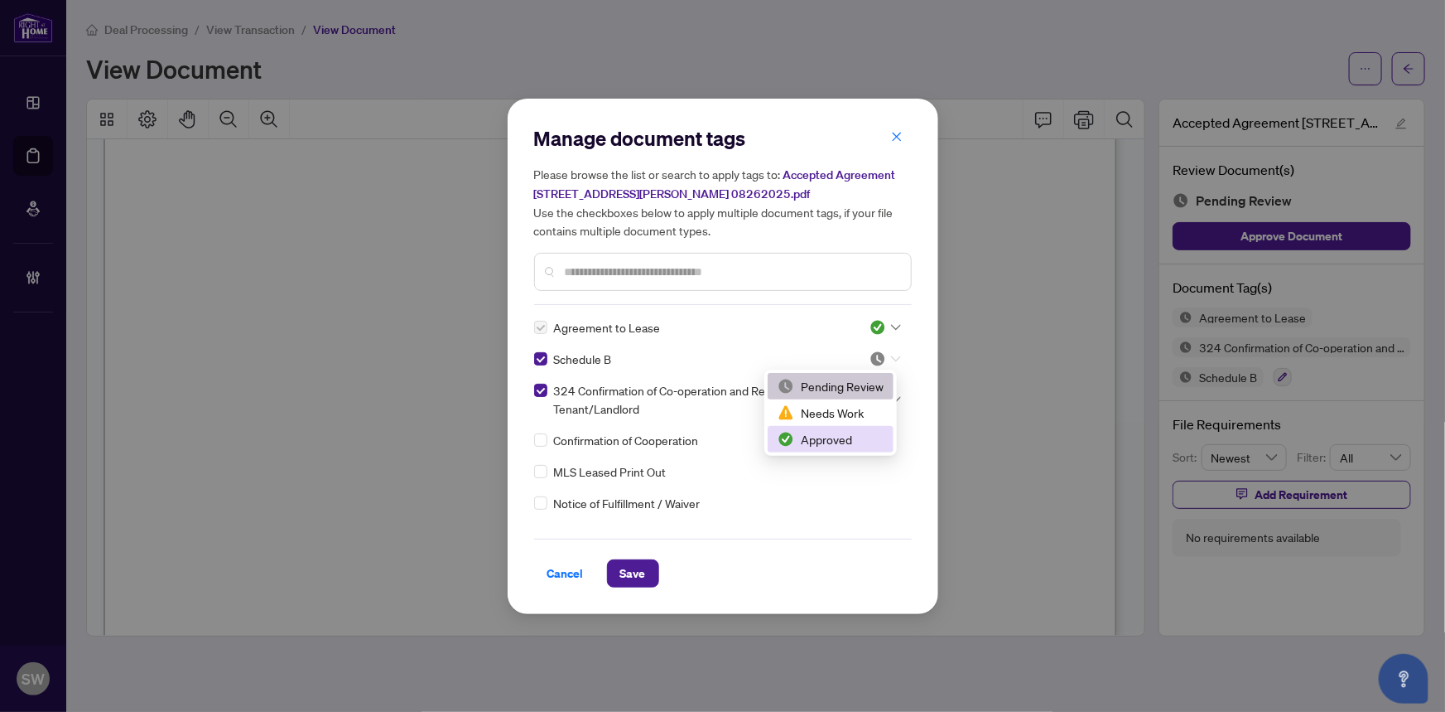
click at [841, 439] on div "Approved" at bounding box center [831, 439] width 106 height 18
click at [894, 398] on icon at bounding box center [896, 399] width 10 height 7
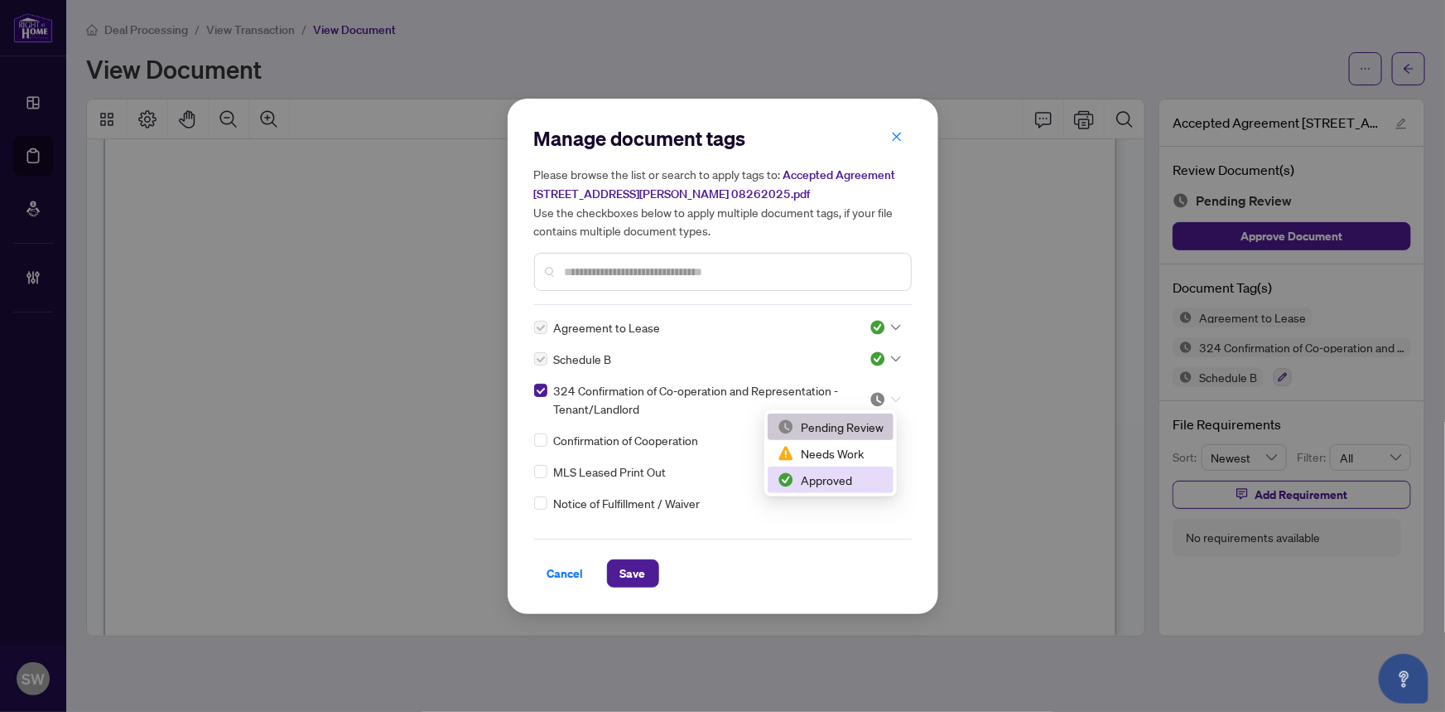
click at [859, 479] on div "Approved" at bounding box center [831, 479] width 106 height 18
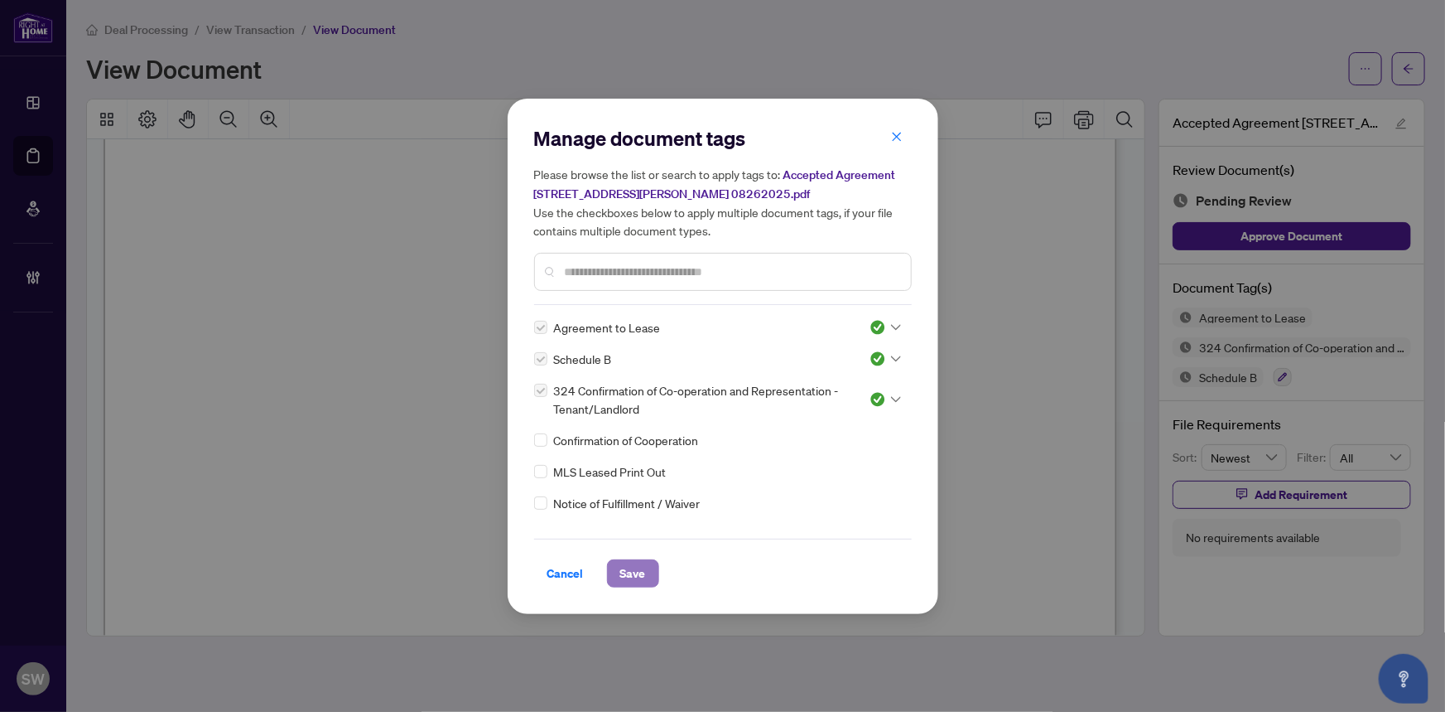
click at [629, 572] on span "Save" at bounding box center [633, 573] width 26 height 27
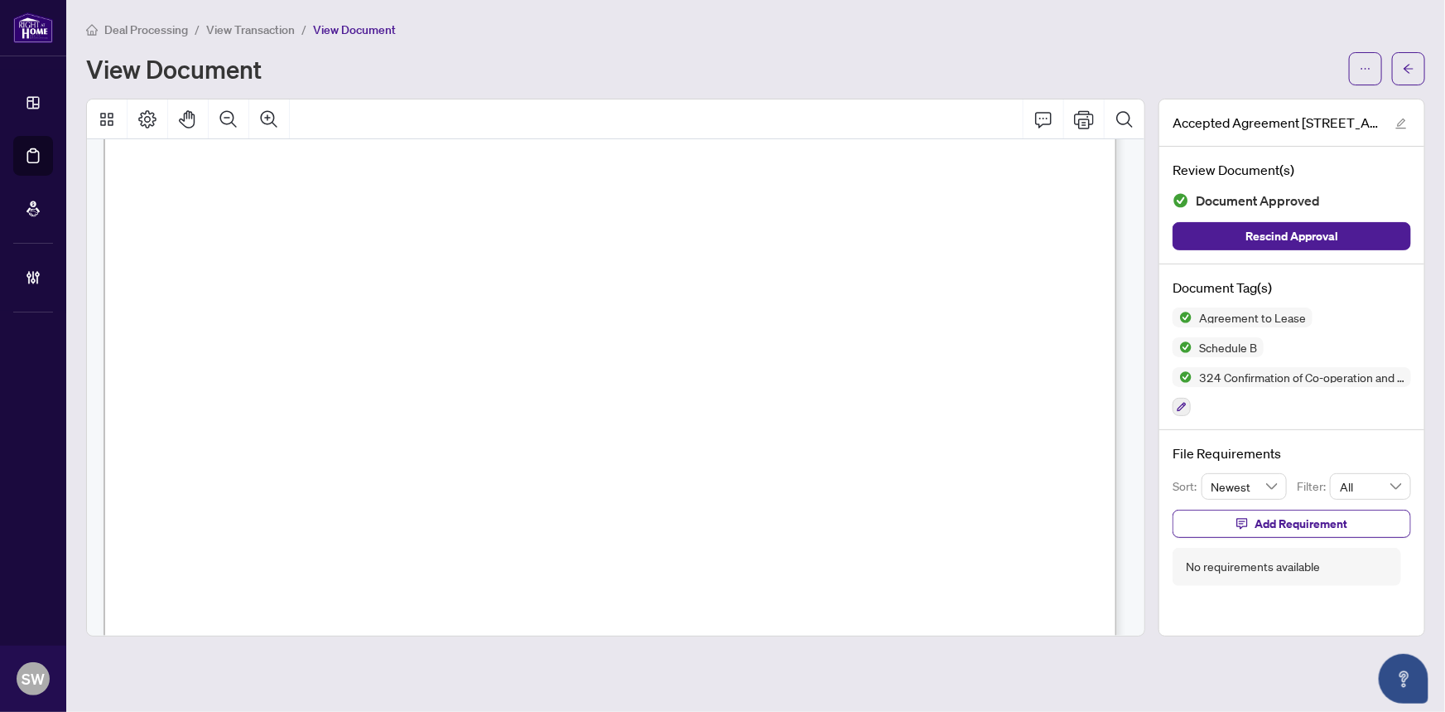
scroll to position [16527, 0]
click at [1185, 403] on icon "button" at bounding box center [1182, 407] width 9 height 9
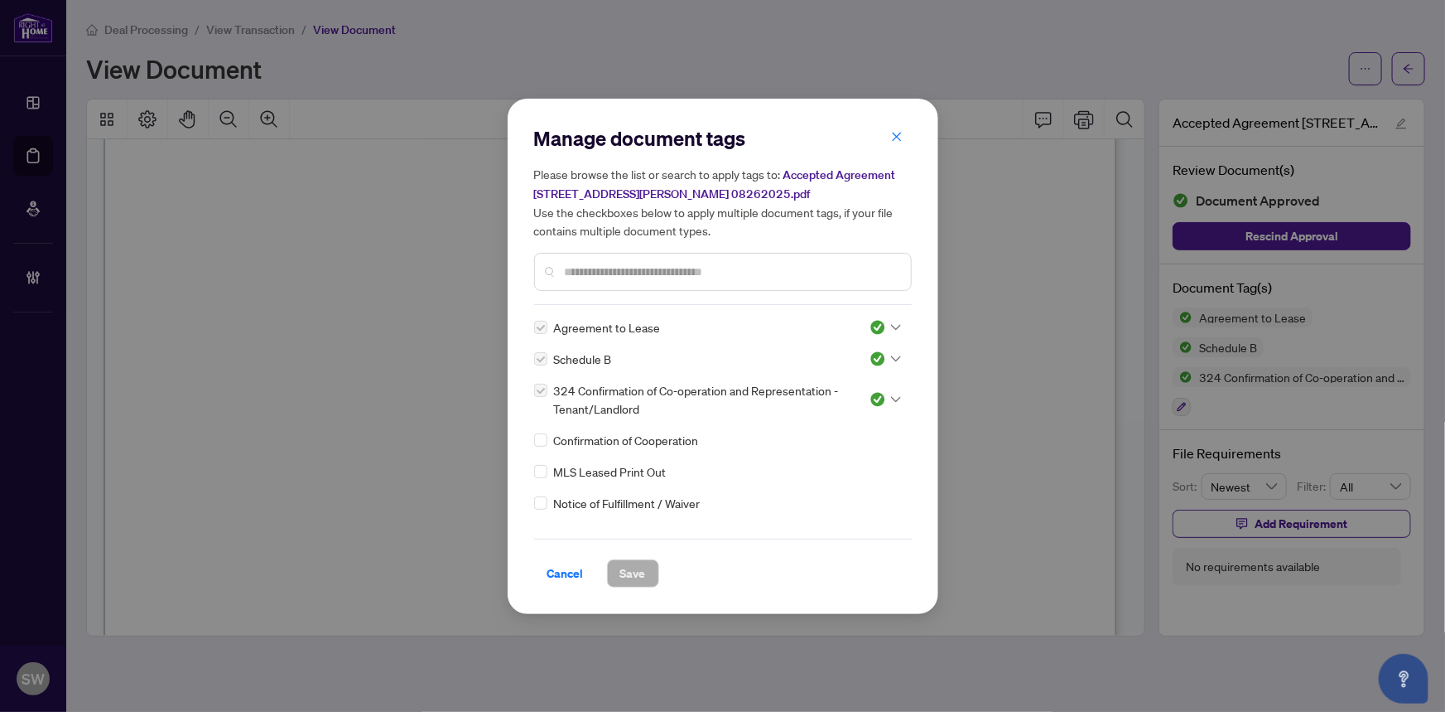
click at [882, 391] on div at bounding box center [885, 399] width 31 height 17
click at [856, 453] on div "Needs Work" at bounding box center [831, 453] width 106 height 18
click at [639, 572] on span "Save" at bounding box center [633, 573] width 26 height 27
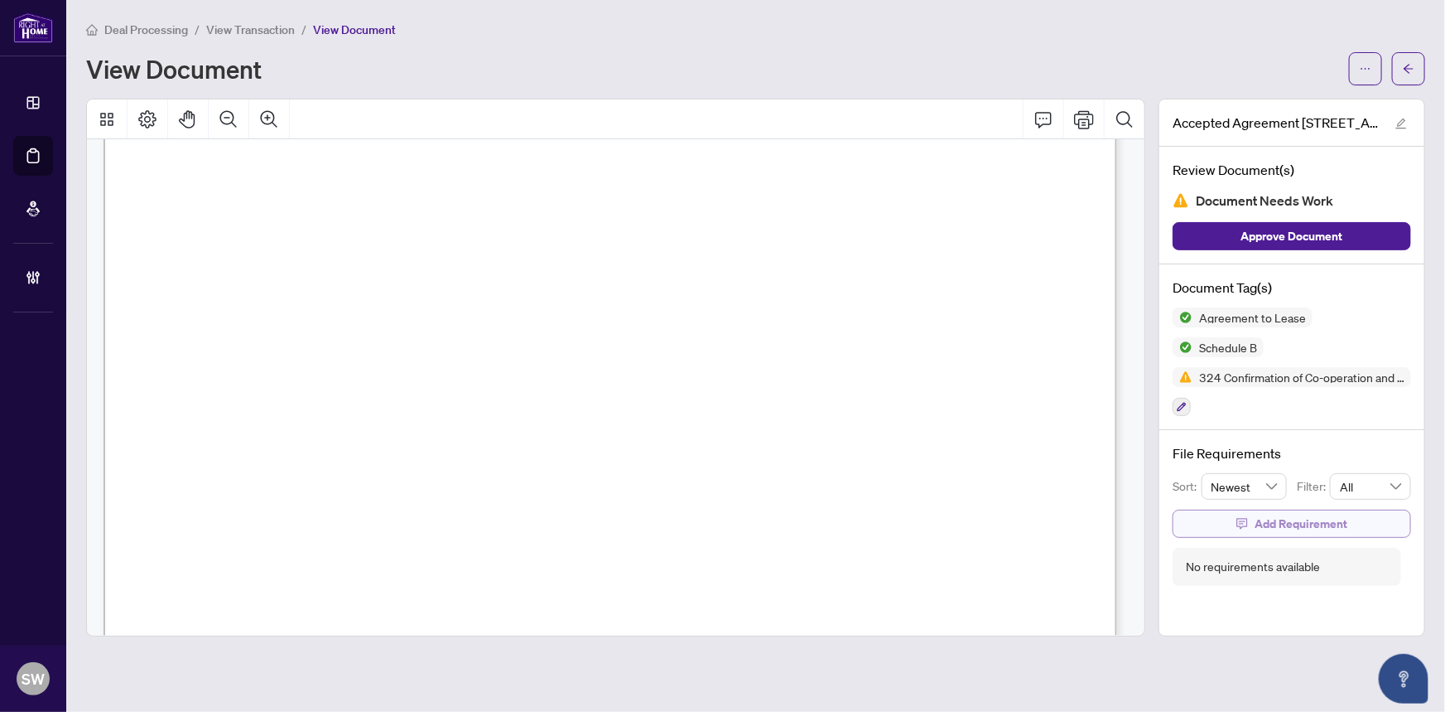
click at [1285, 510] on span "Add Requirement" at bounding box center [1301, 523] width 93 height 27
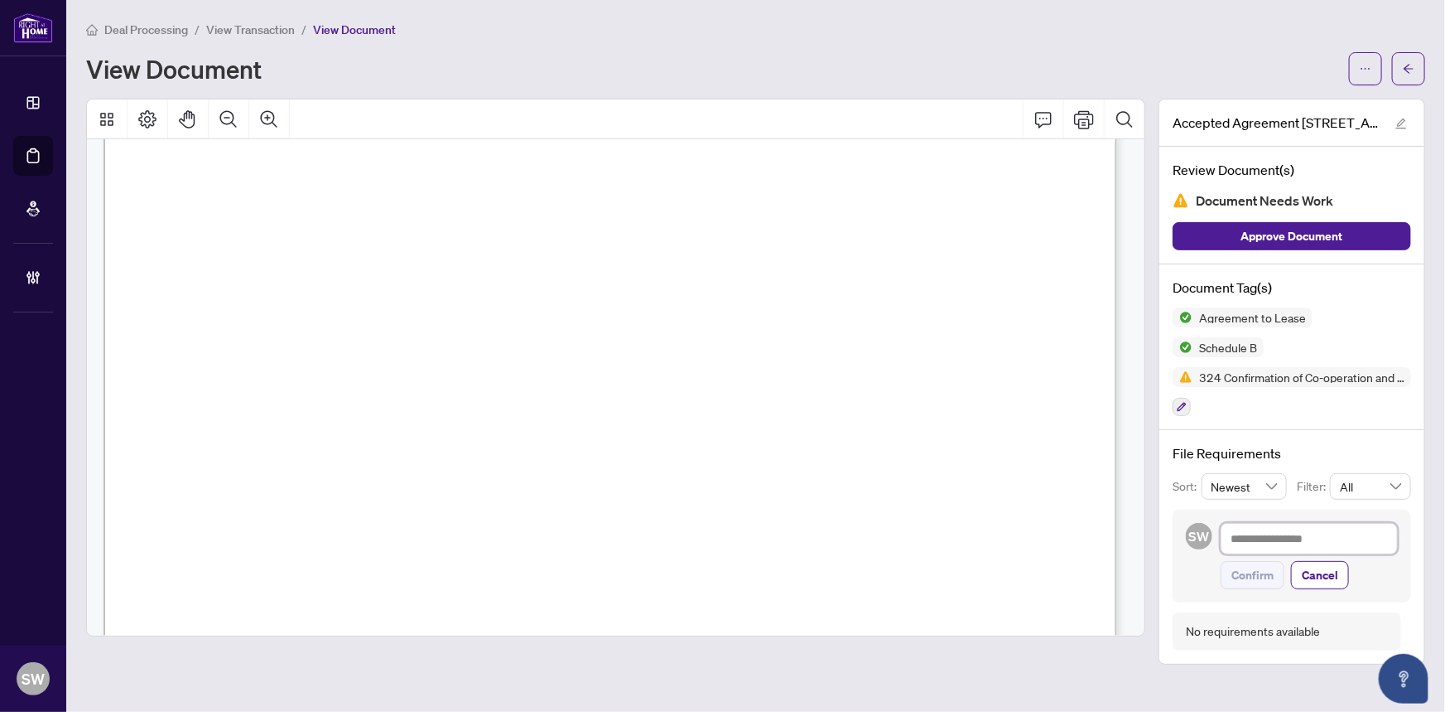
click at [1273, 523] on textarea at bounding box center [1309, 538] width 177 height 31
paste textarea "**********"
type textarea "**********"
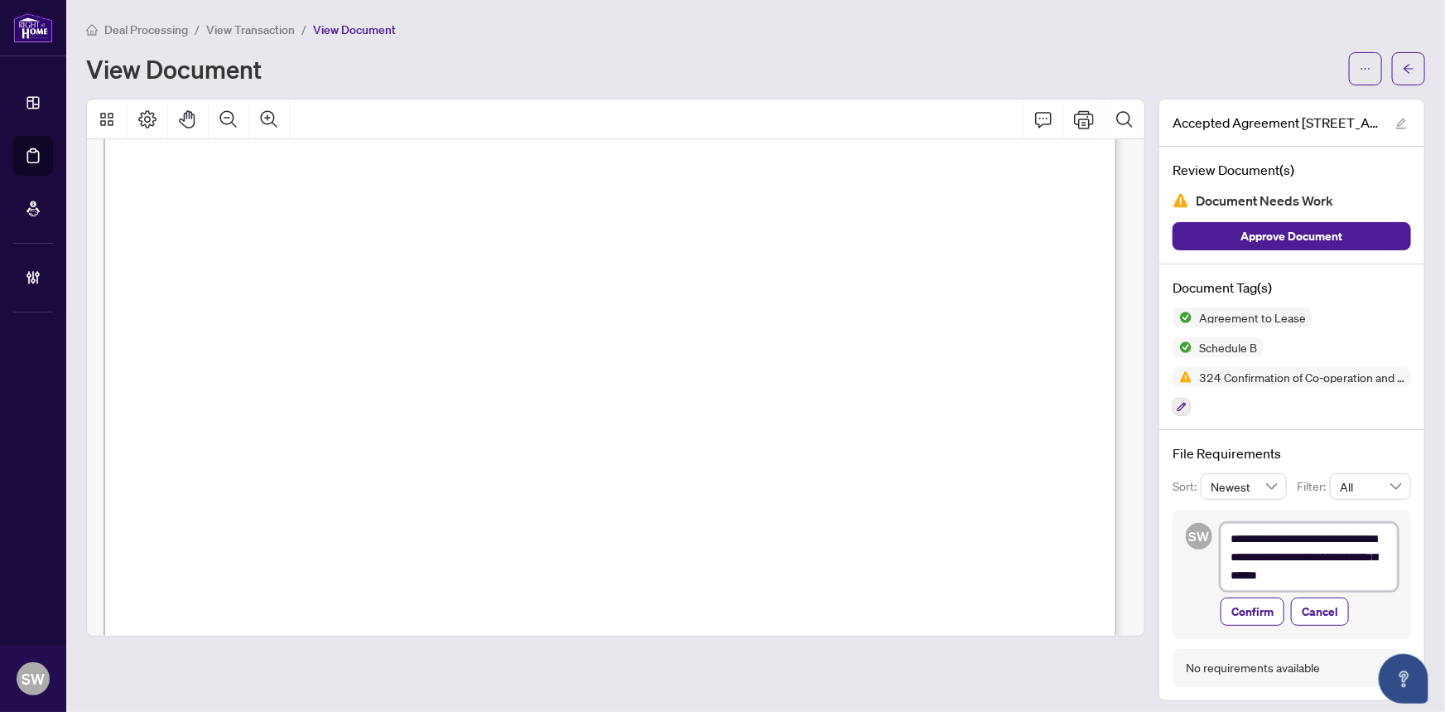
scroll to position [0, 0]
type textarea "**********"
click at [1257, 598] on span "Confirm" at bounding box center [1253, 611] width 42 height 27
type textarea "**********"
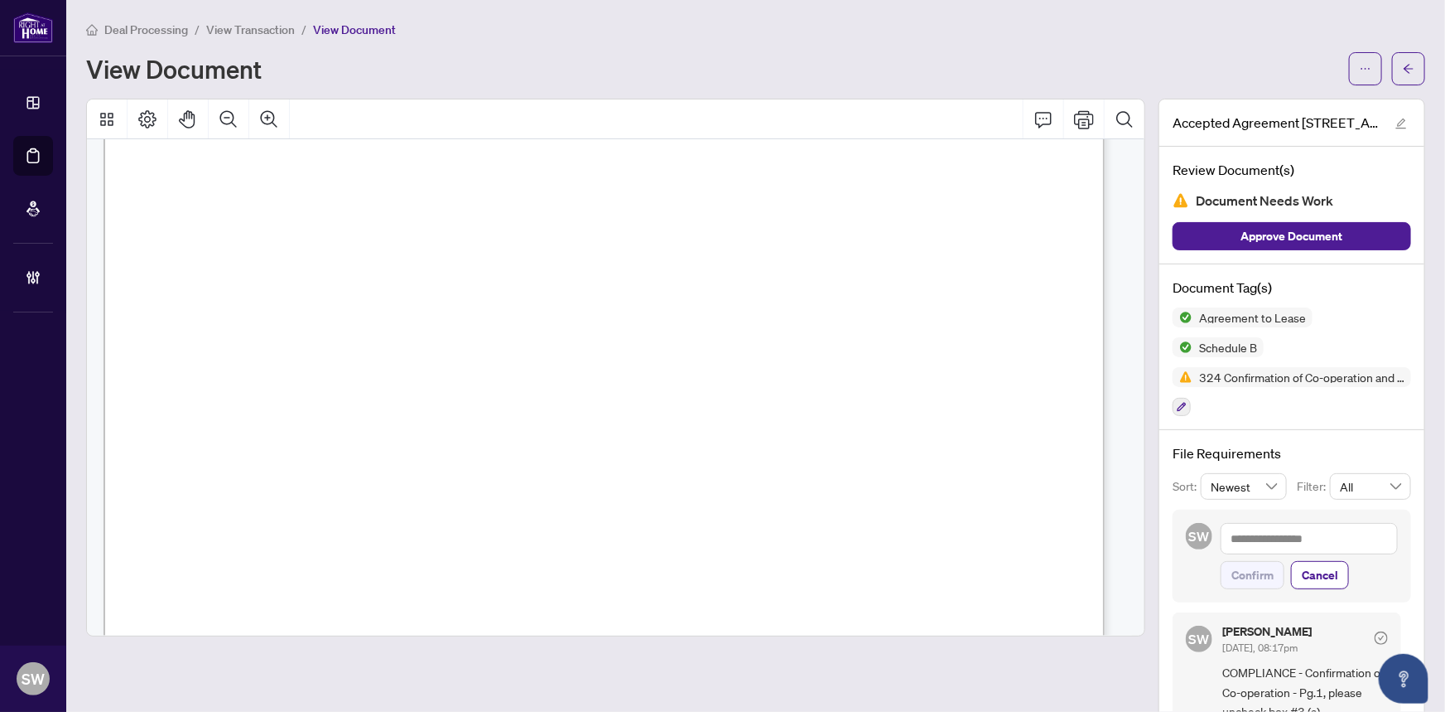
scroll to position [5344, 0]
drag, startPoint x: 405, startPoint y: 326, endPoint x: 519, endPoint y: 332, distance: 114.5
click at [519, 332] on span "[PERSON_NAME] and [PERSON_NAME]" at bounding box center [433, 332] width 372 height 22
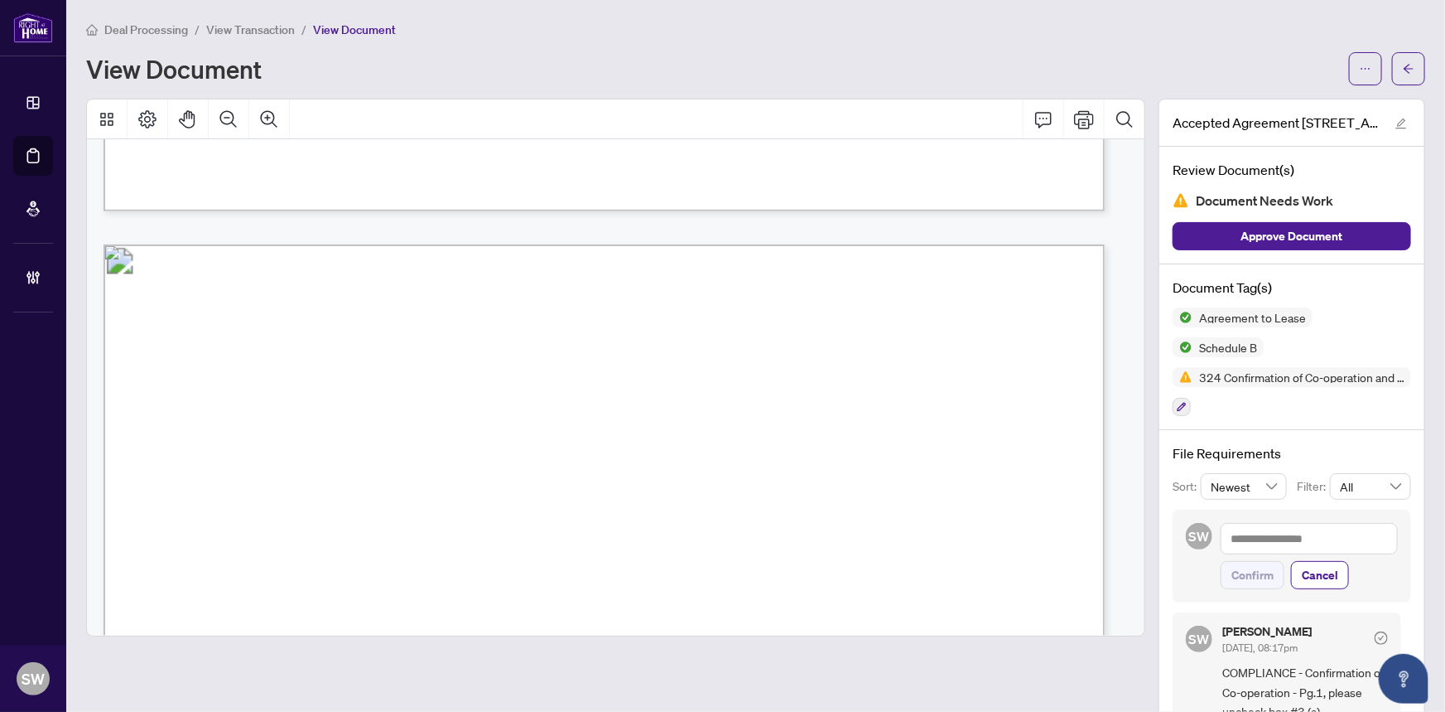
scroll to position [5194, 0]
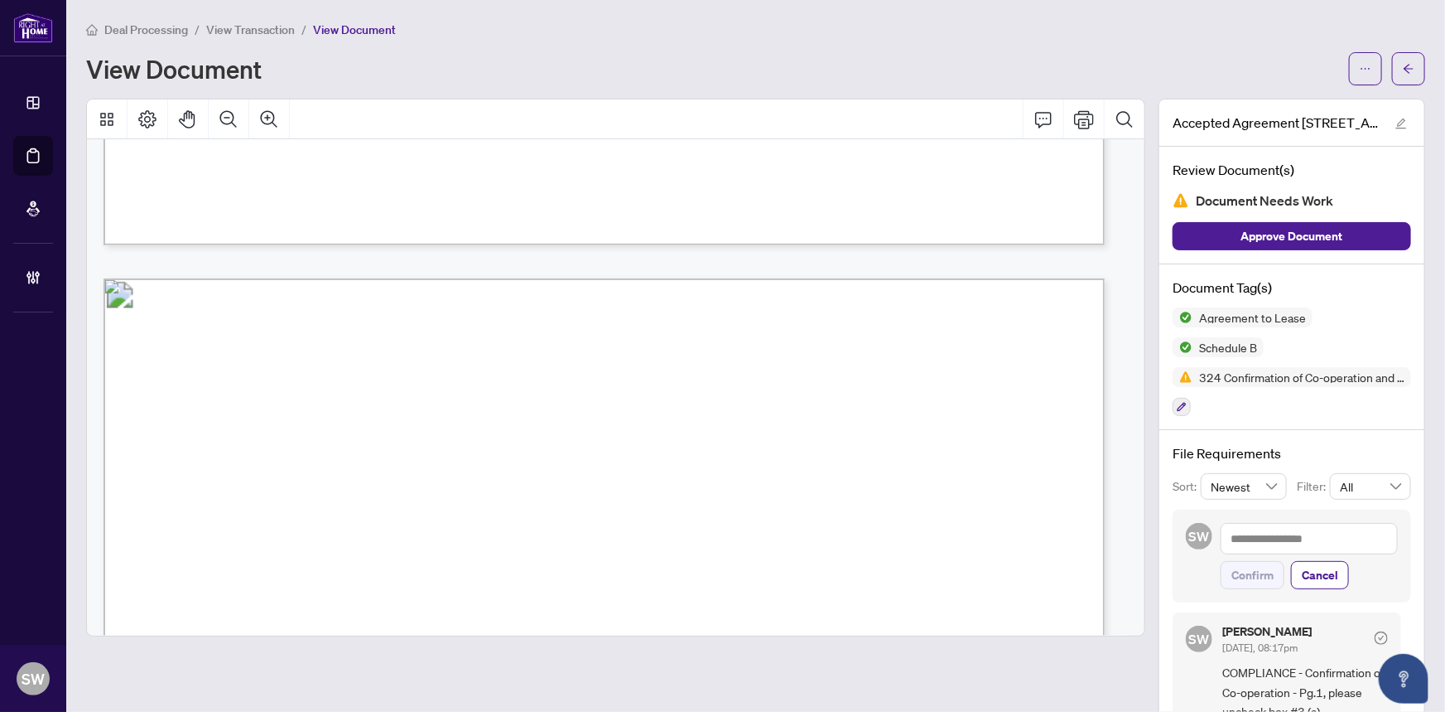
click at [273, 31] on span "View Transaction" at bounding box center [250, 29] width 89 height 15
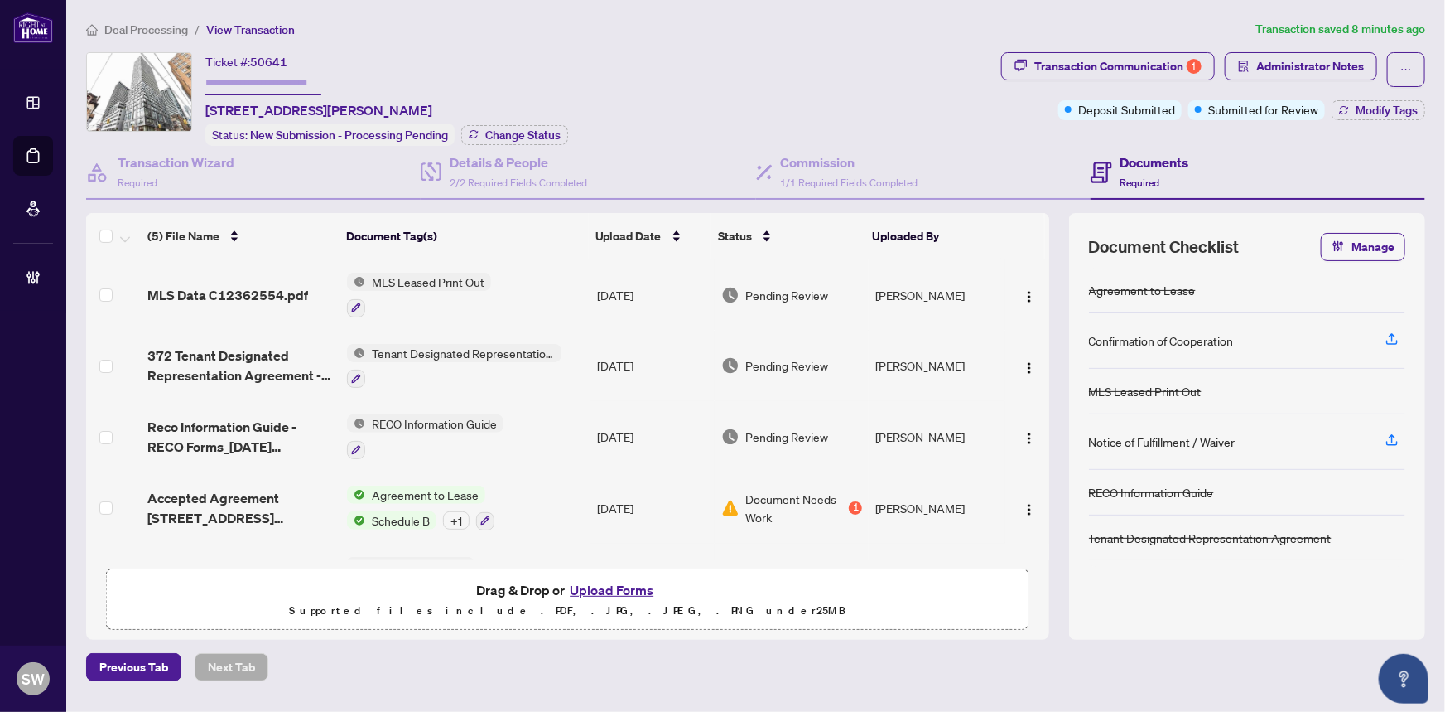
click at [270, 58] on span "50641" at bounding box center [268, 62] width 37 height 15
copy span "50641"
click at [263, 285] on span "MLS Data C12362554.pdf" at bounding box center [227, 295] width 161 height 20
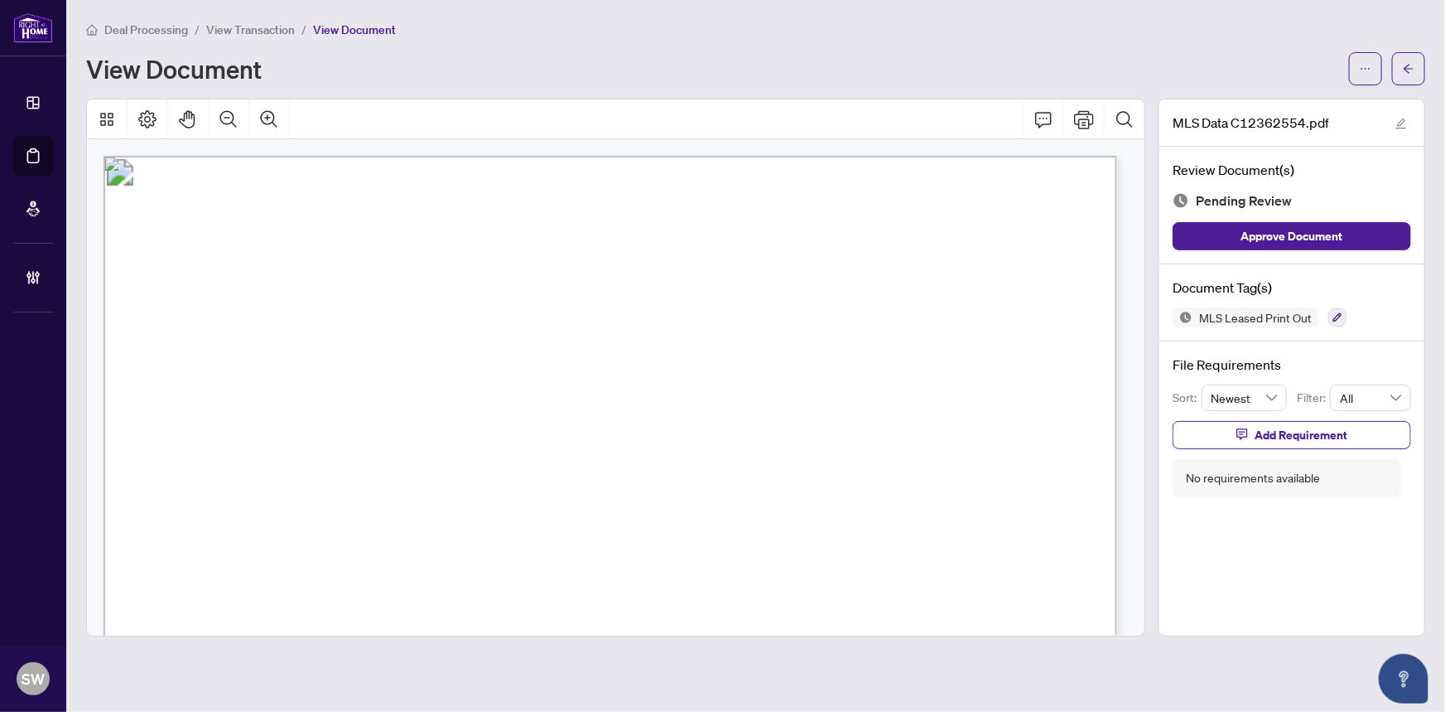
click at [240, 497] on span "C12362554" at bounding box center [224, 505] width 63 height 19
click at [1416, 76] on button "button" at bounding box center [1408, 68] width 33 height 33
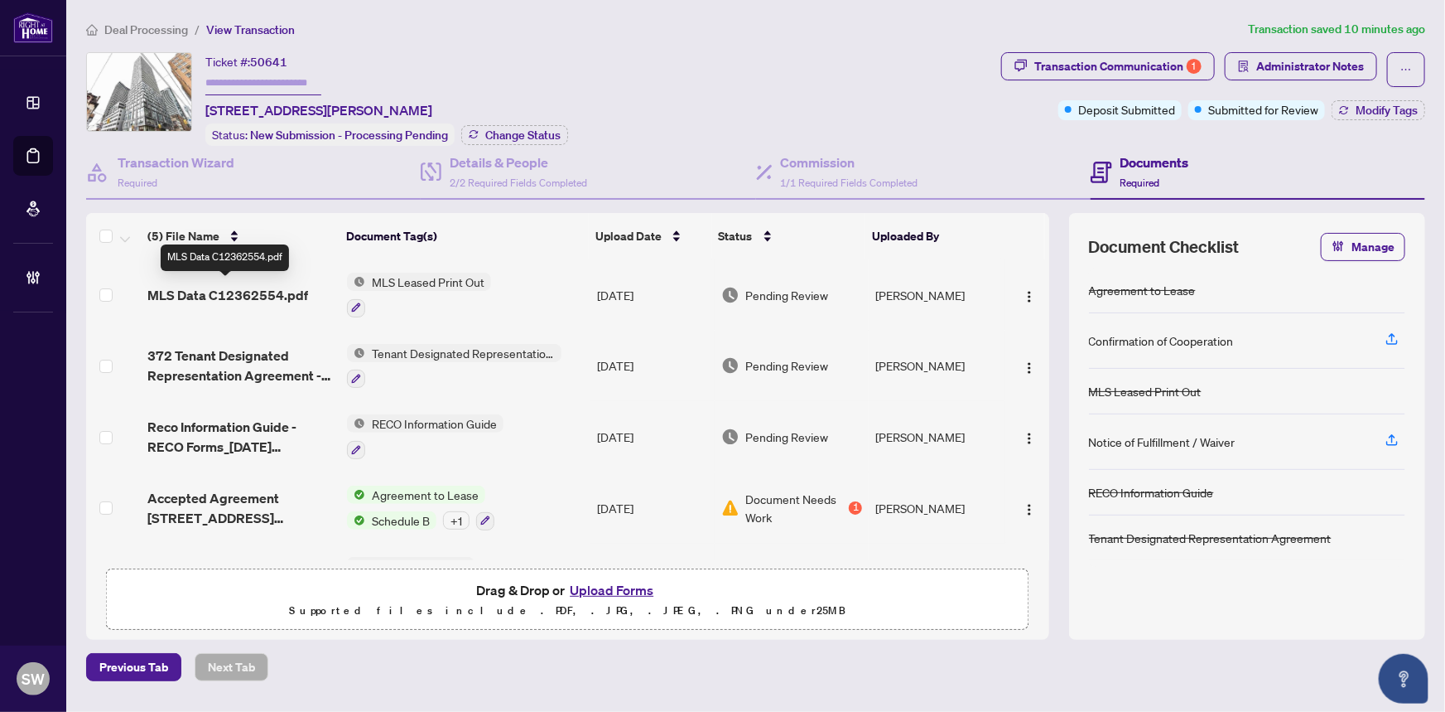
click at [266, 287] on span "MLS Data C12362554.pdf" at bounding box center [227, 295] width 161 height 20
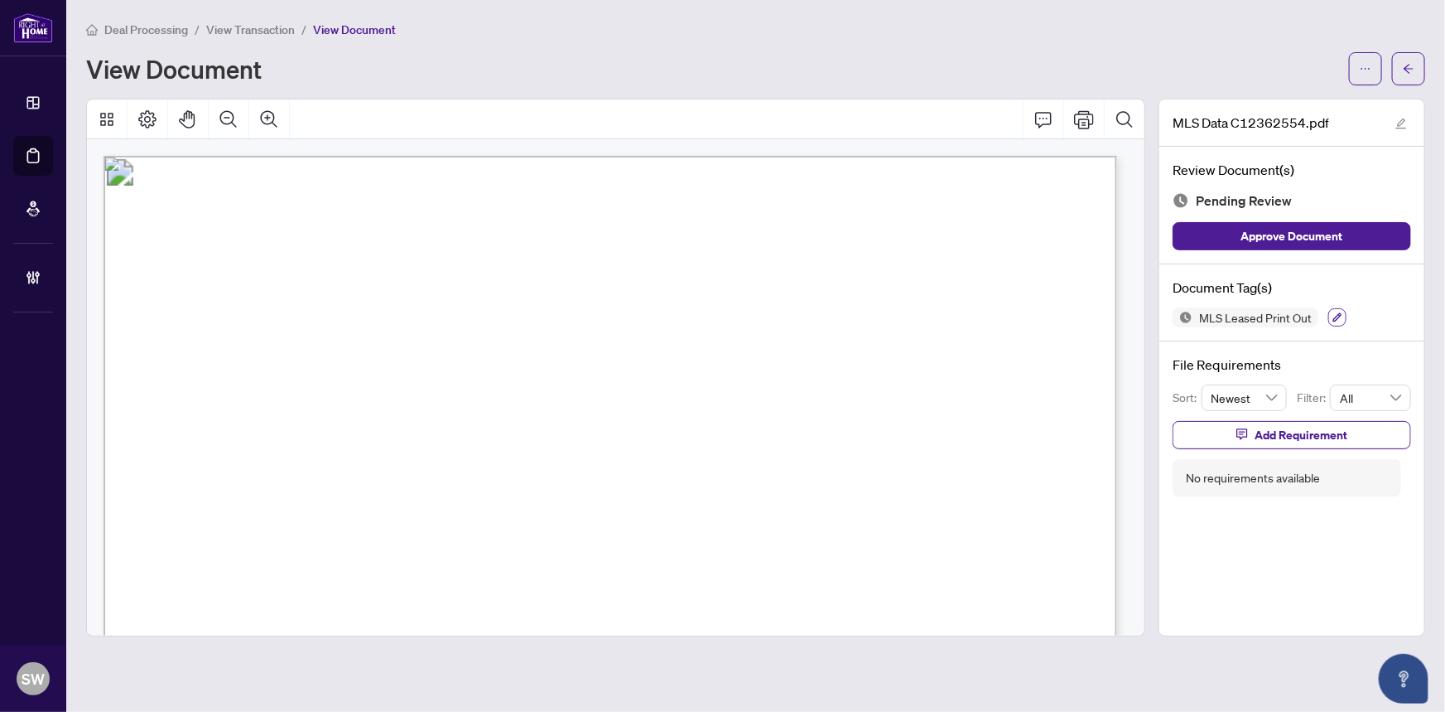
click at [1336, 312] on icon "button" at bounding box center [1338, 317] width 10 height 10
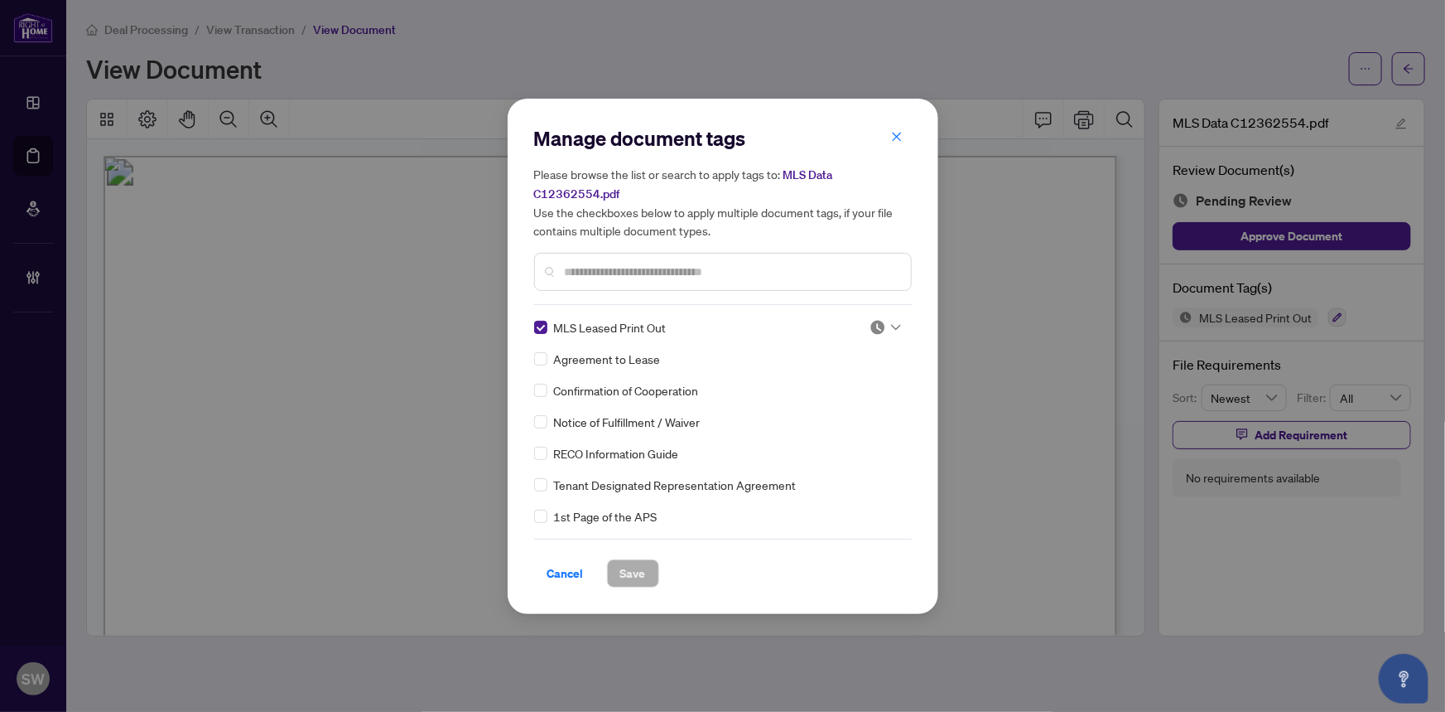
click at [870, 326] on img at bounding box center [878, 327] width 17 height 17
click at [843, 401] on div "Approved" at bounding box center [831, 407] width 106 height 18
click at [649, 565] on button "Save" at bounding box center [633, 573] width 52 height 28
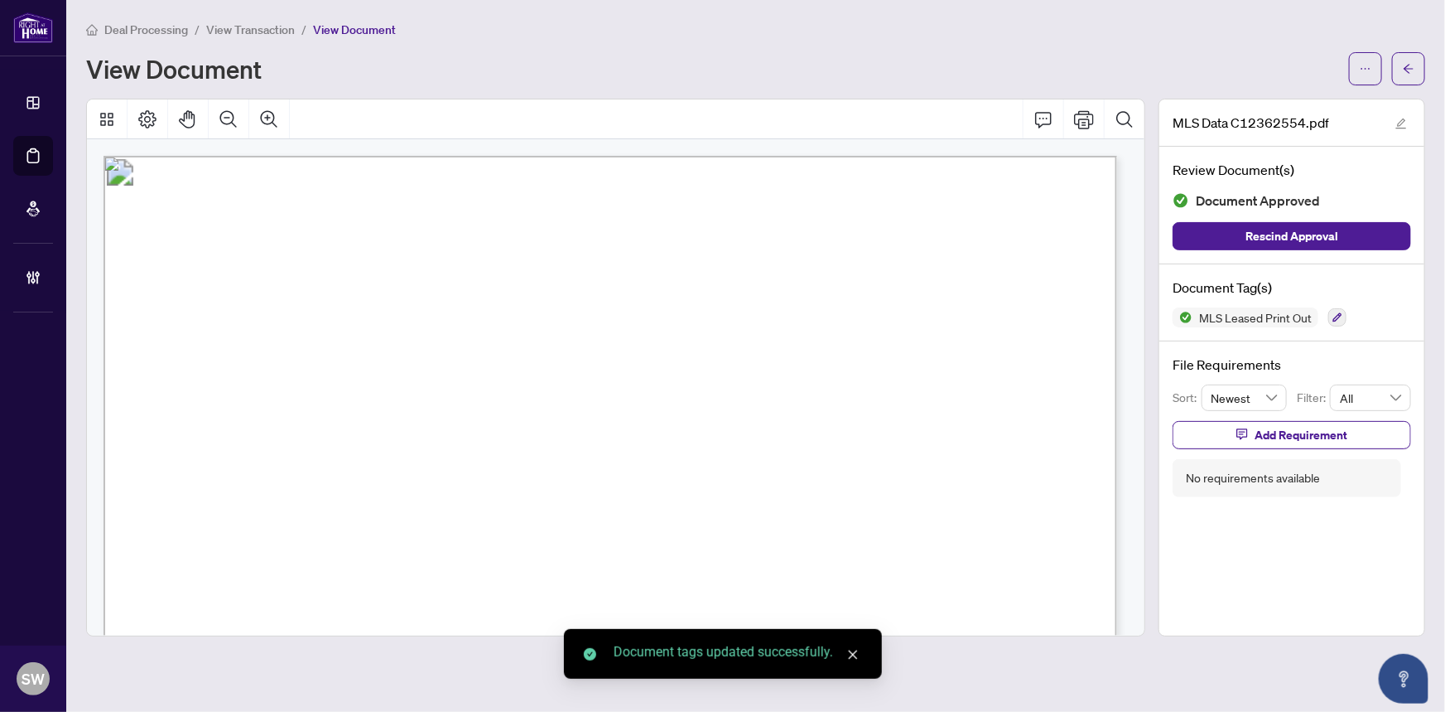
click at [1409, 70] on icon "arrow-left" at bounding box center [1409, 69] width 12 height 12
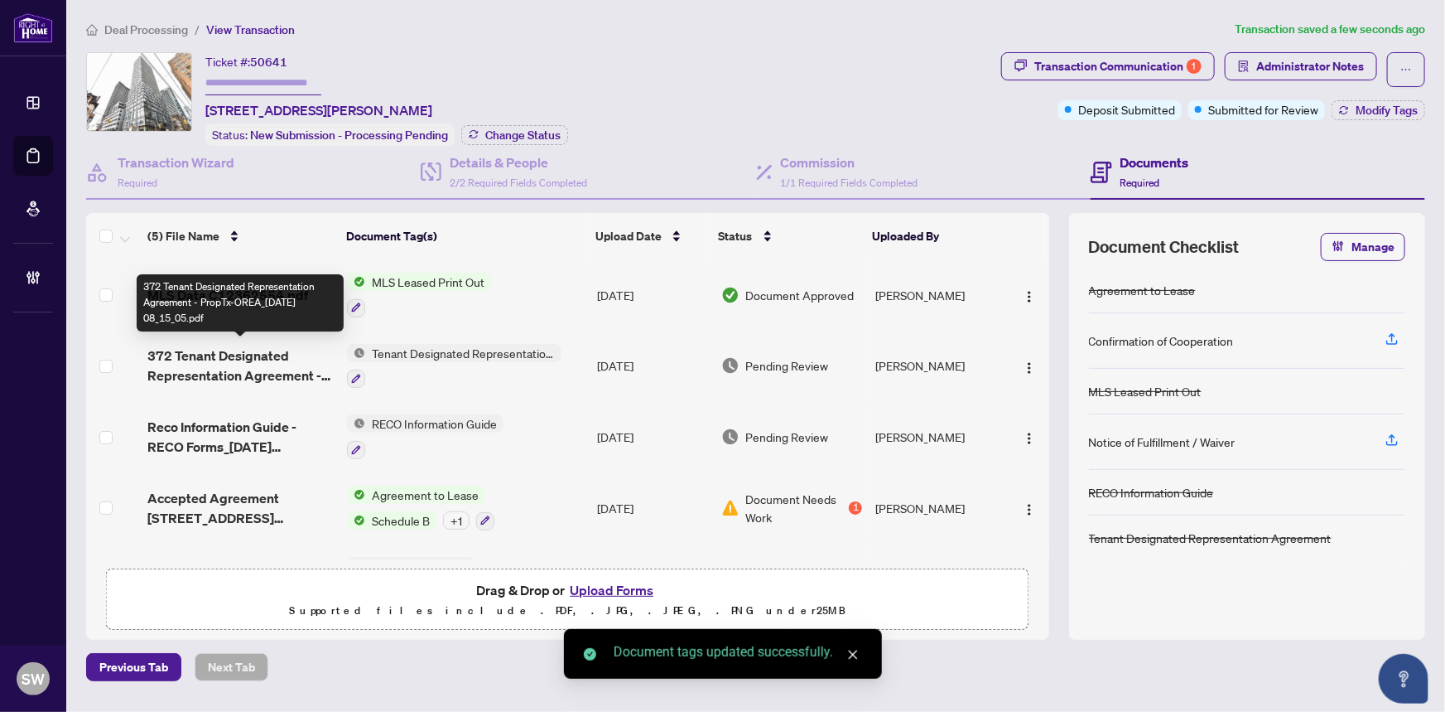
click at [264, 357] on span "372 Tenant Designated Representation Agreement - PropTx-OREA_[DATE] 08_15_05.pdf" at bounding box center [240, 365] width 187 height 40
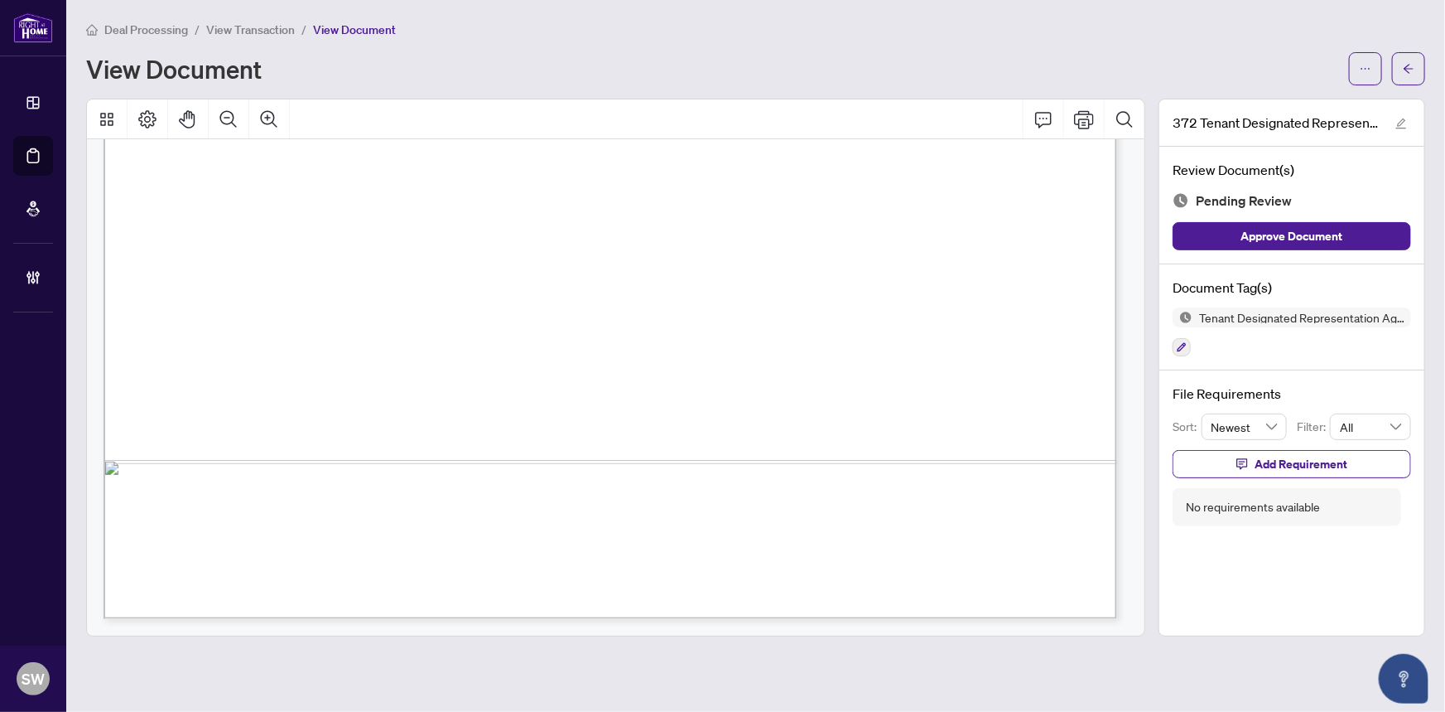
scroll to position [6164, 0]
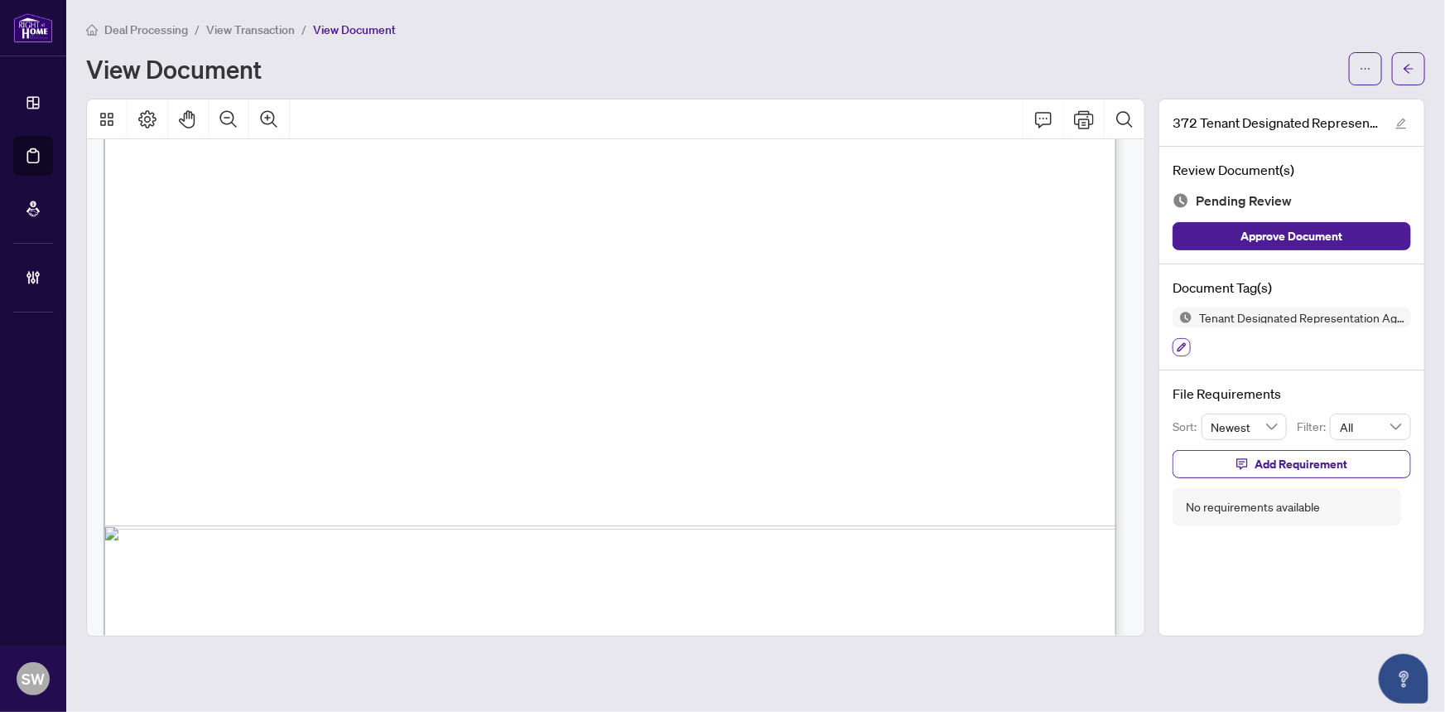
click at [1181, 348] on icon "button" at bounding box center [1182, 347] width 10 height 10
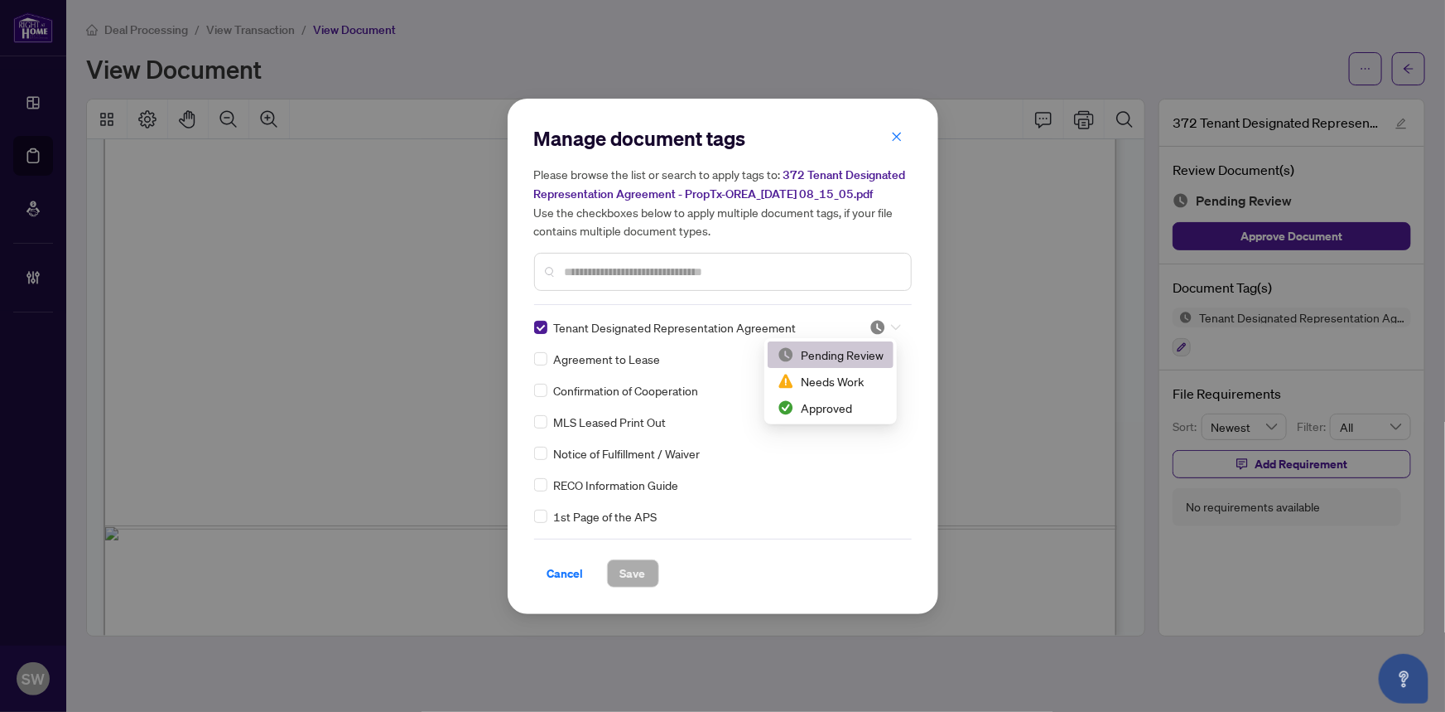
click at [891, 326] on icon at bounding box center [896, 327] width 10 height 7
click at [811, 407] on div "Approved" at bounding box center [831, 407] width 106 height 18
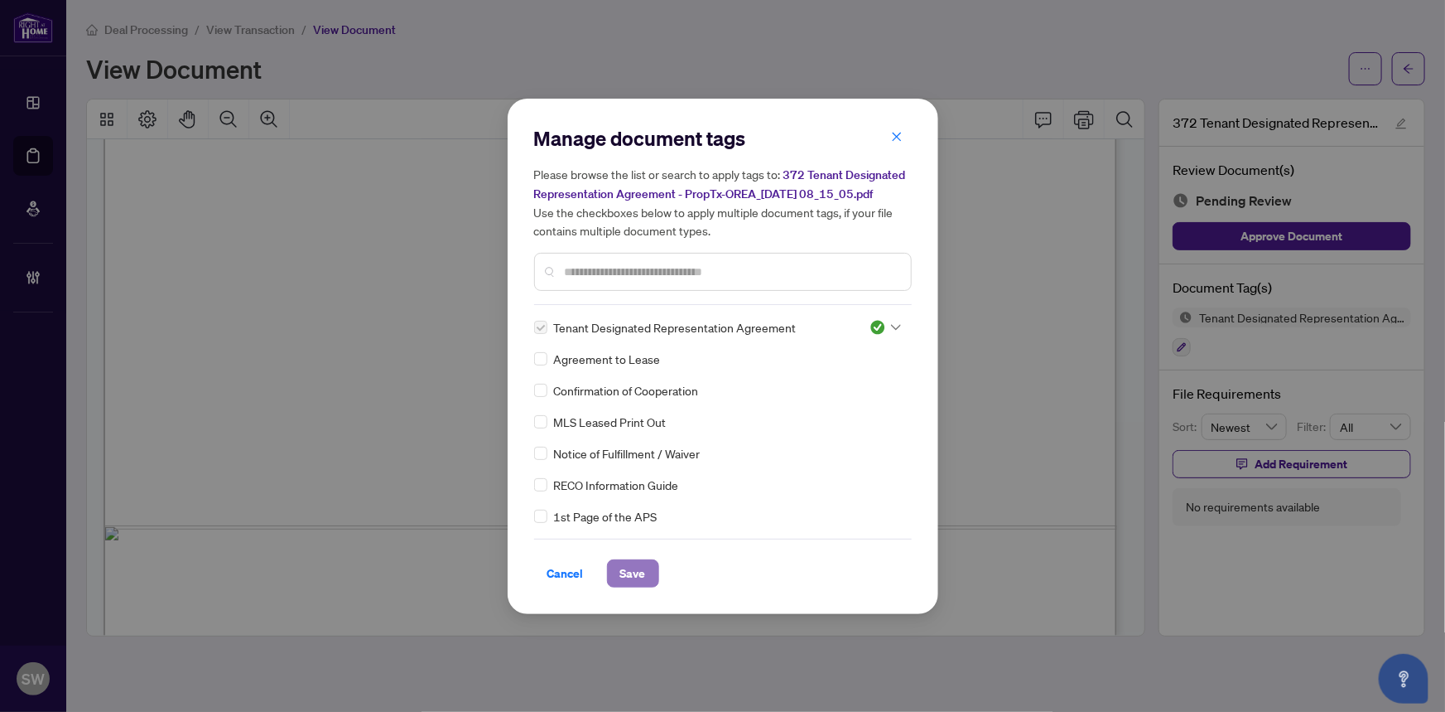
click at [643, 572] on span "Save" at bounding box center [633, 573] width 26 height 27
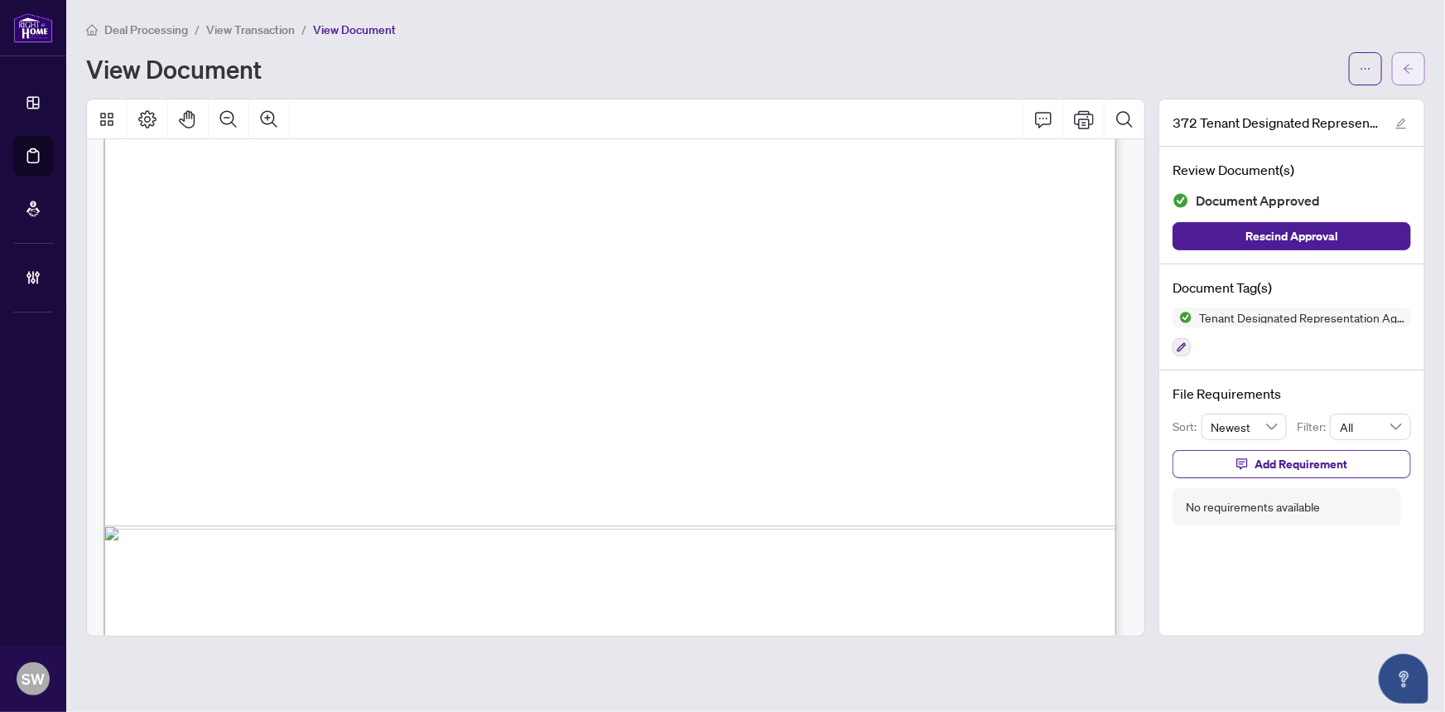
click at [1412, 75] on span "button" at bounding box center [1409, 68] width 12 height 27
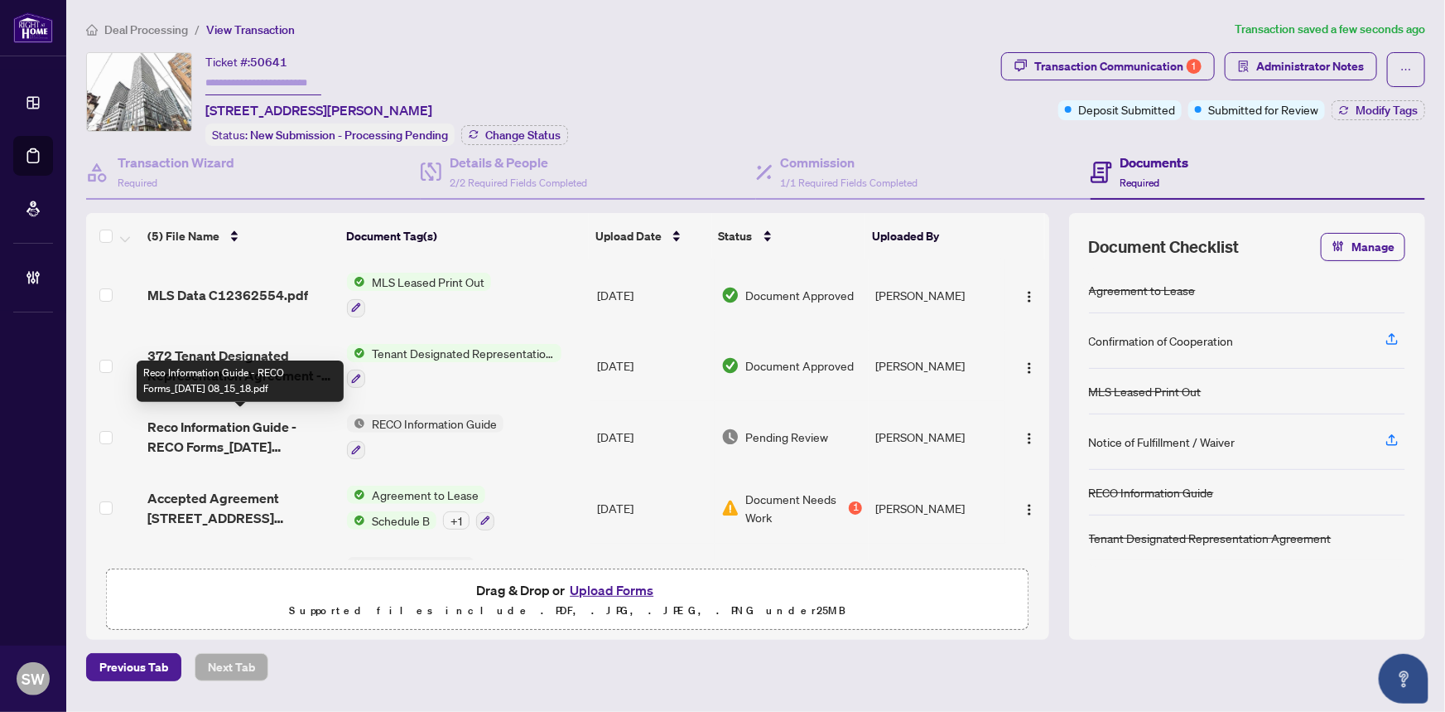
click at [296, 430] on span "Reco Information Guide - RECO Forms_[DATE] 08_15_18.pdf" at bounding box center [240, 437] width 187 height 40
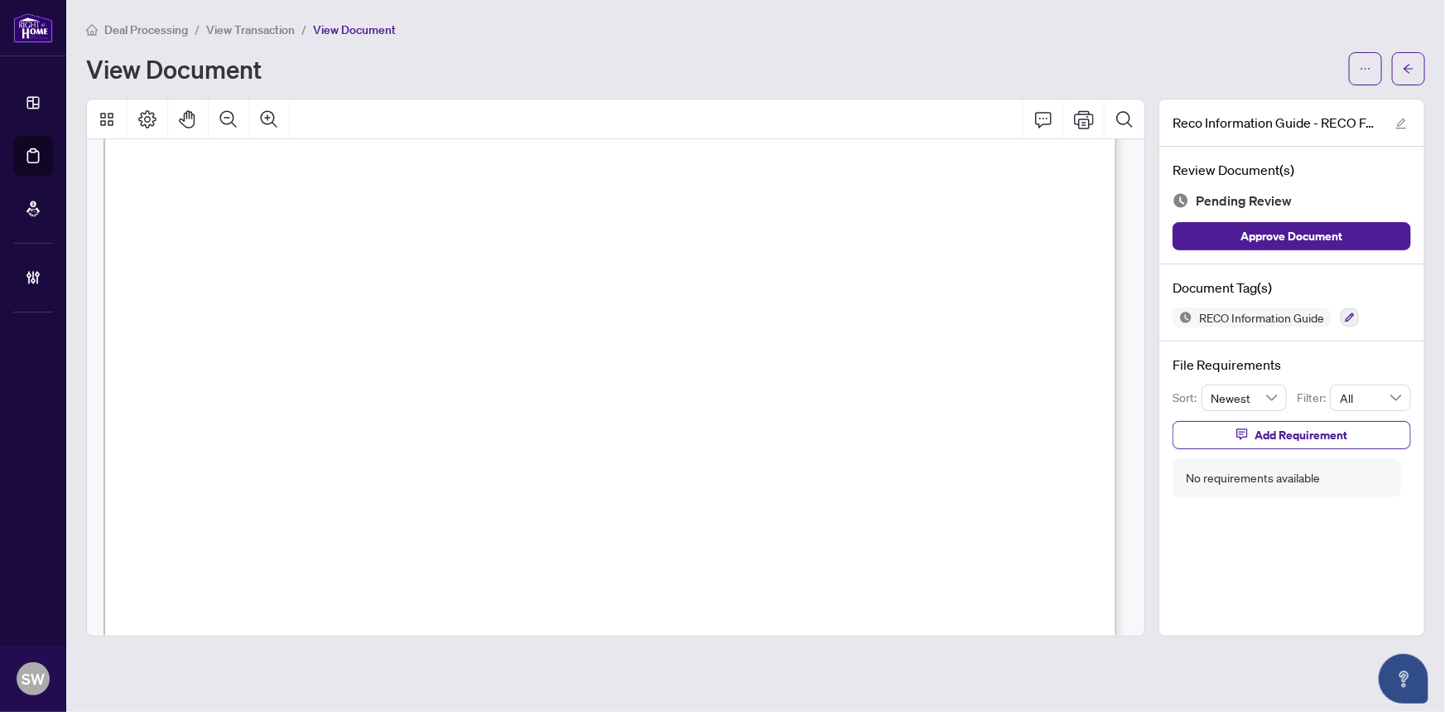
scroll to position [16539, 0]
click at [1349, 316] on icon "button" at bounding box center [1350, 317] width 9 height 9
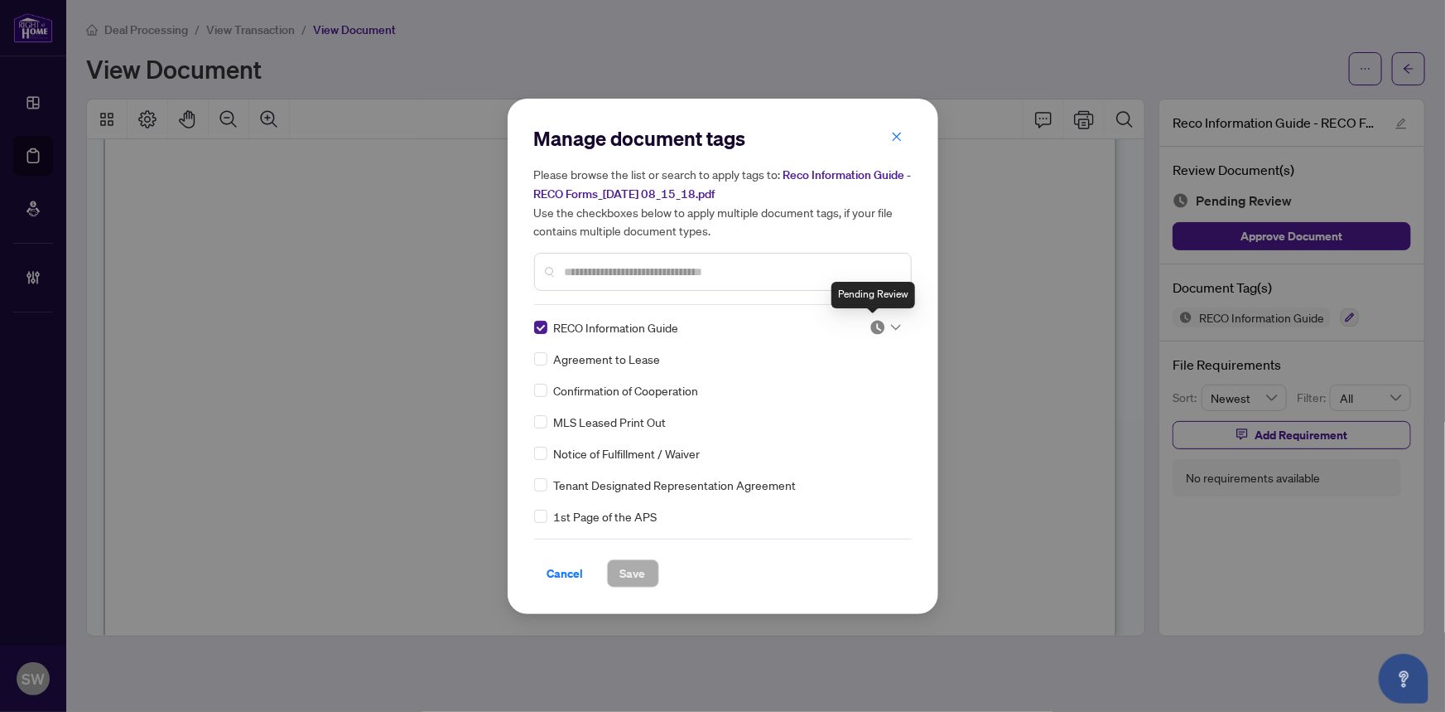
click at [877, 319] on img at bounding box center [878, 327] width 17 height 17
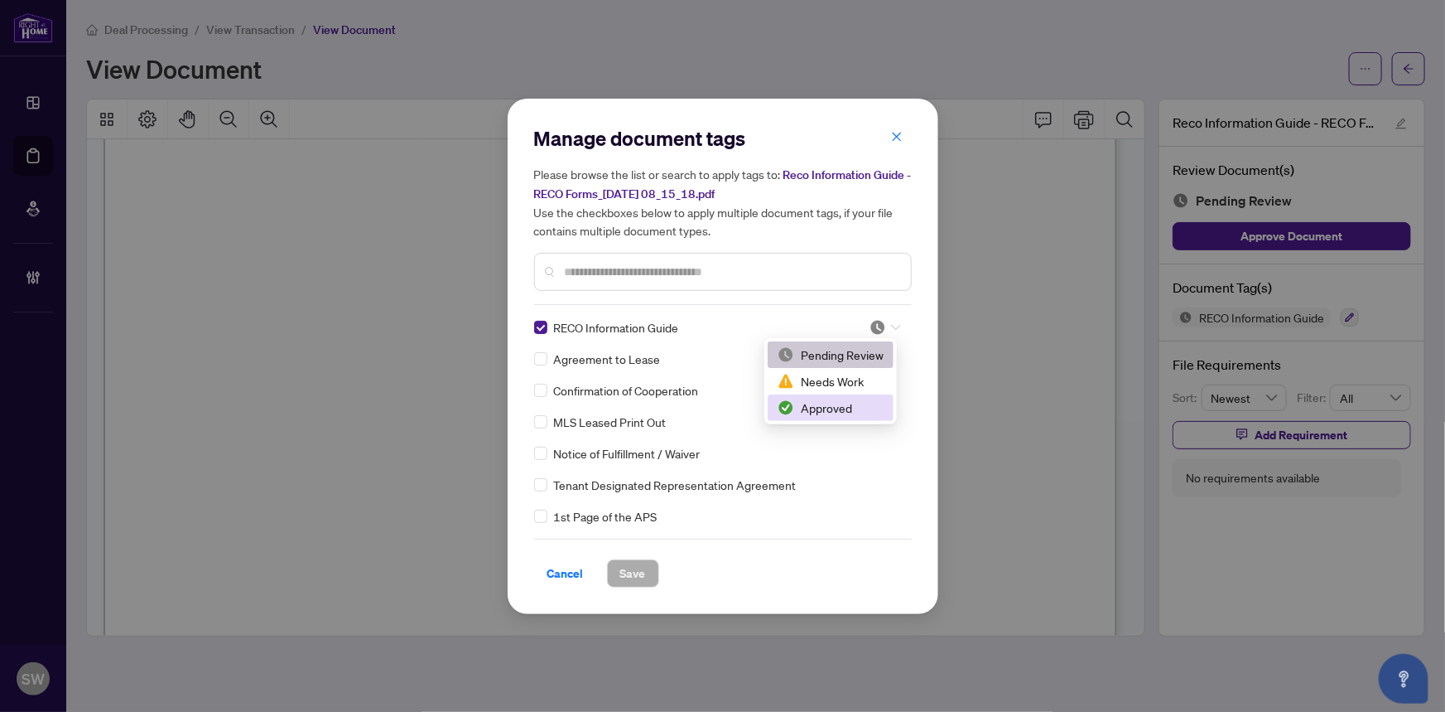
click at [820, 408] on div "Approved" at bounding box center [831, 407] width 106 height 18
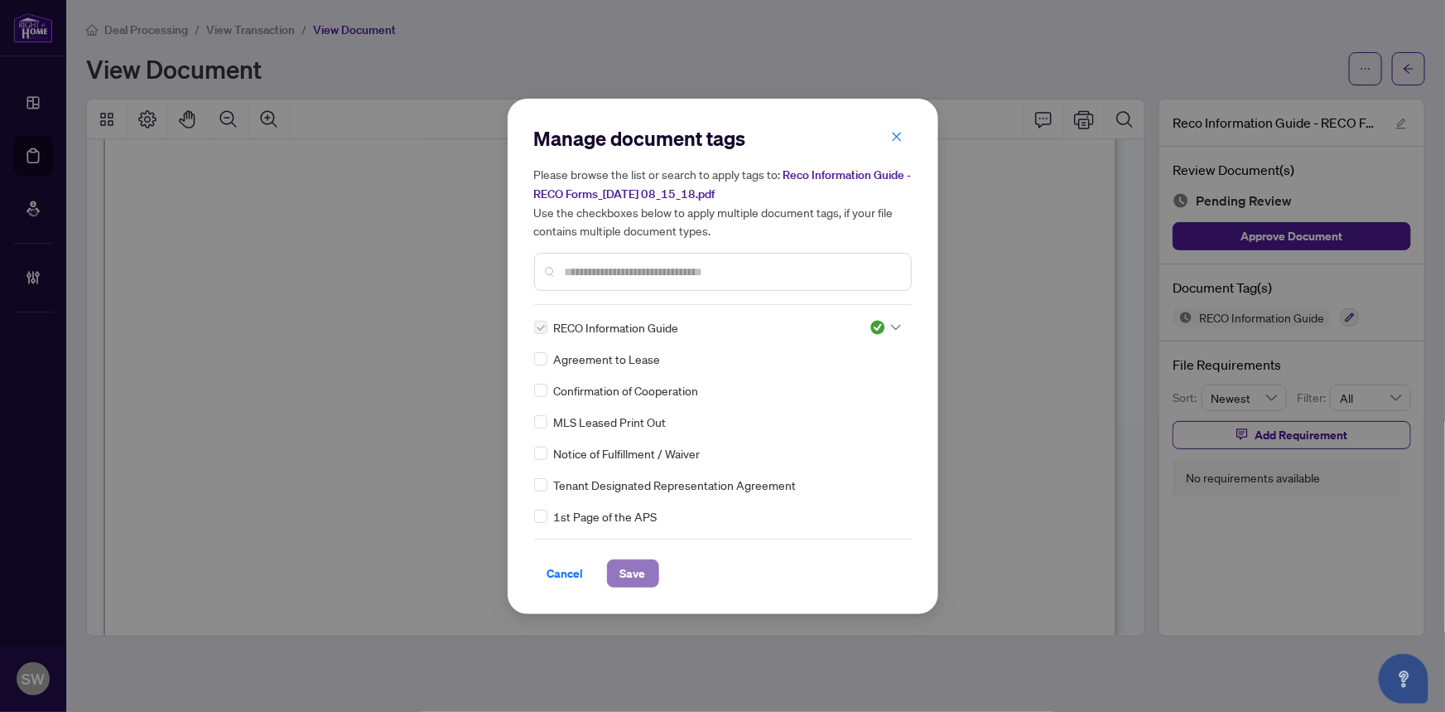
click at [643, 568] on span "Save" at bounding box center [633, 573] width 26 height 27
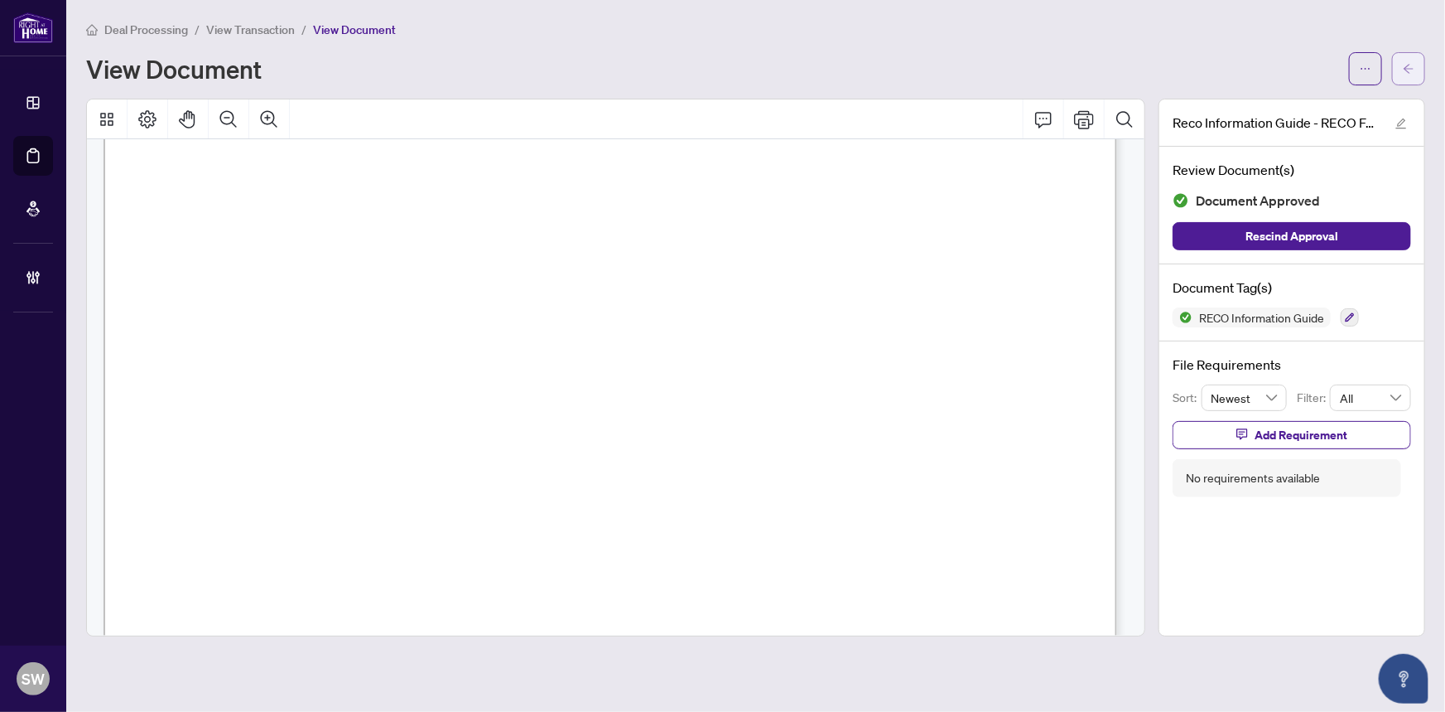
click at [1416, 73] on button "button" at bounding box center [1408, 68] width 33 height 33
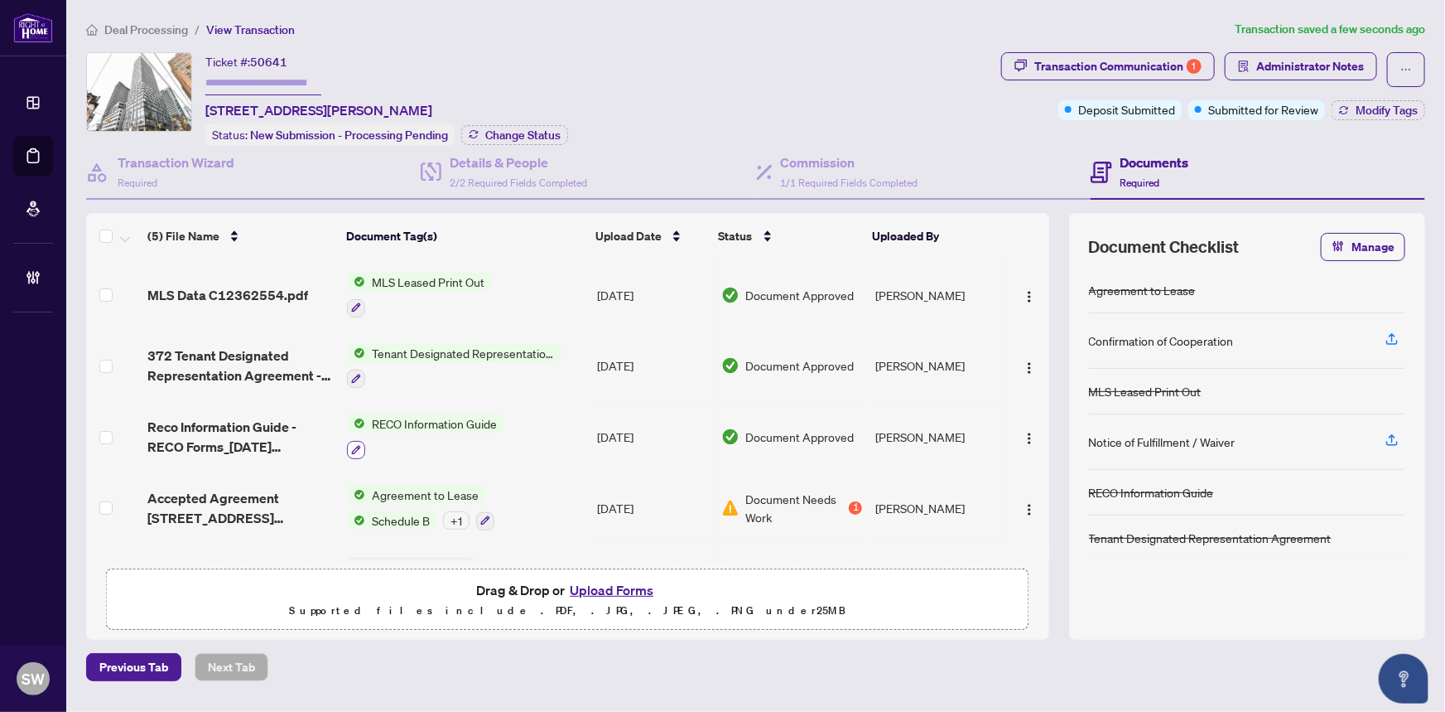
scroll to position [55, 0]
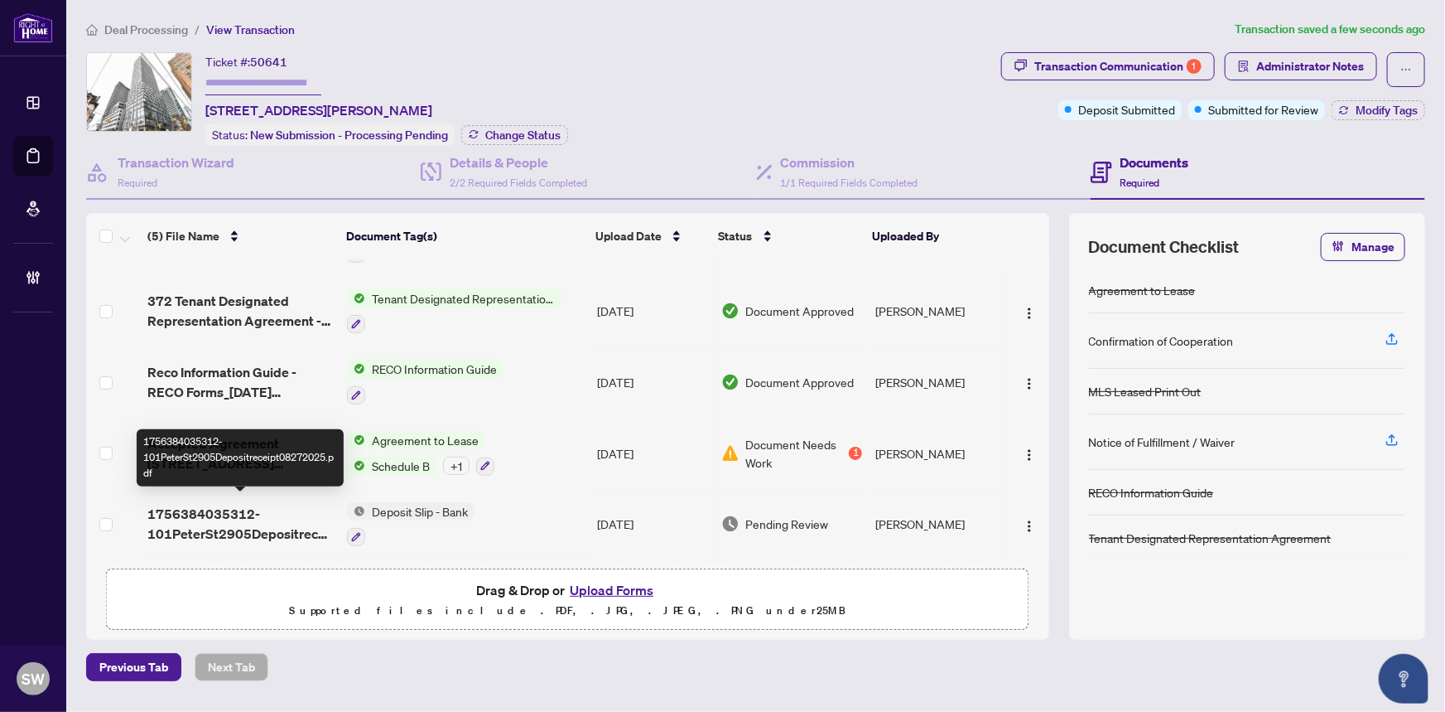
click at [259, 519] on span "1756384035312-101PeterSt2905Depositreceipt08272025.pdf" at bounding box center [240, 524] width 187 height 40
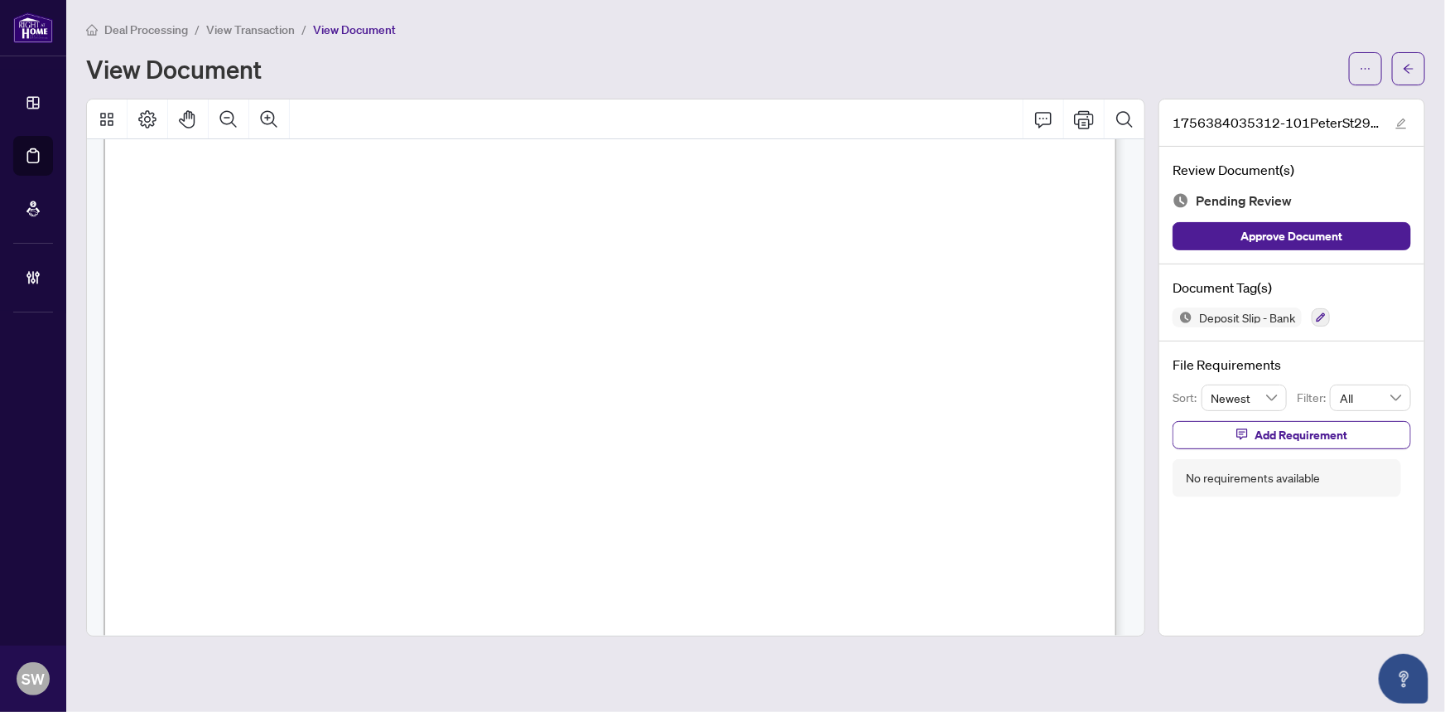
scroll to position [630, 0]
click at [1325, 315] on icon "button" at bounding box center [1321, 317] width 10 height 10
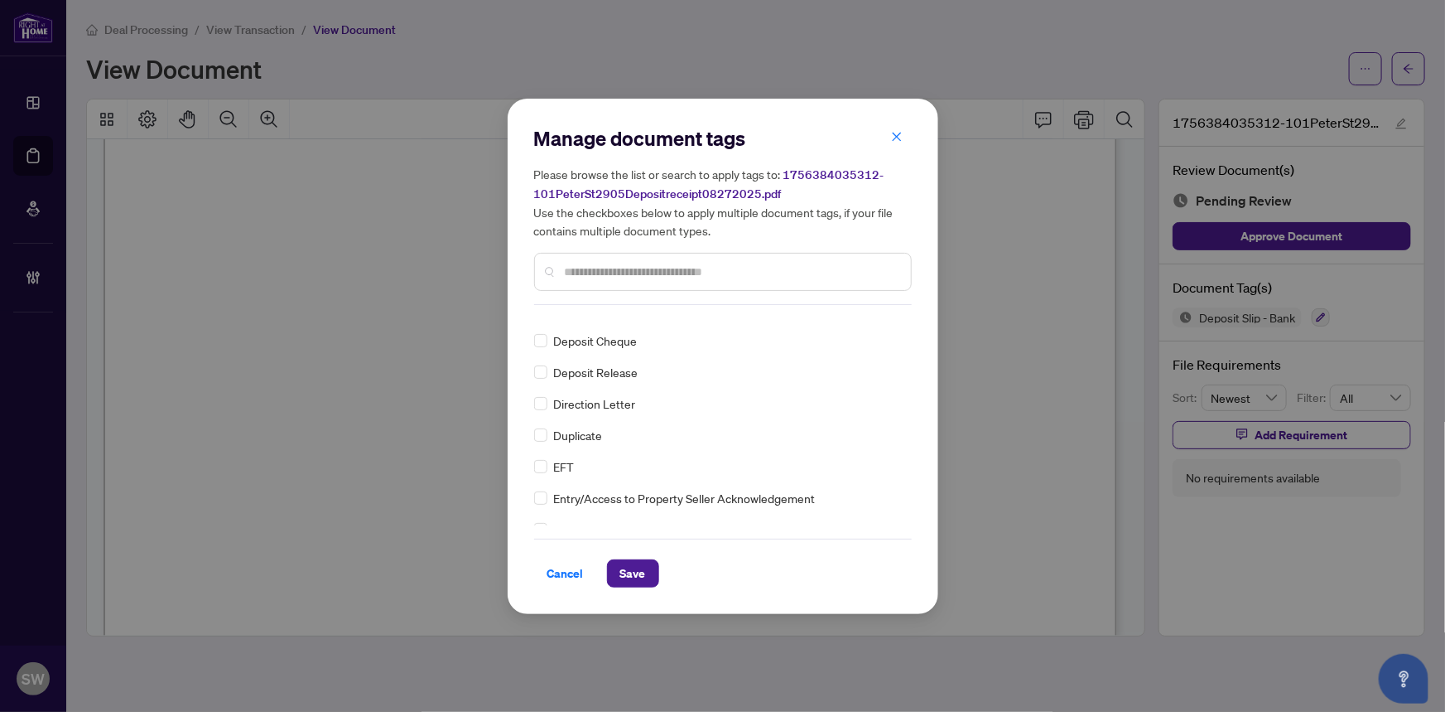
scroll to position [0, 0]
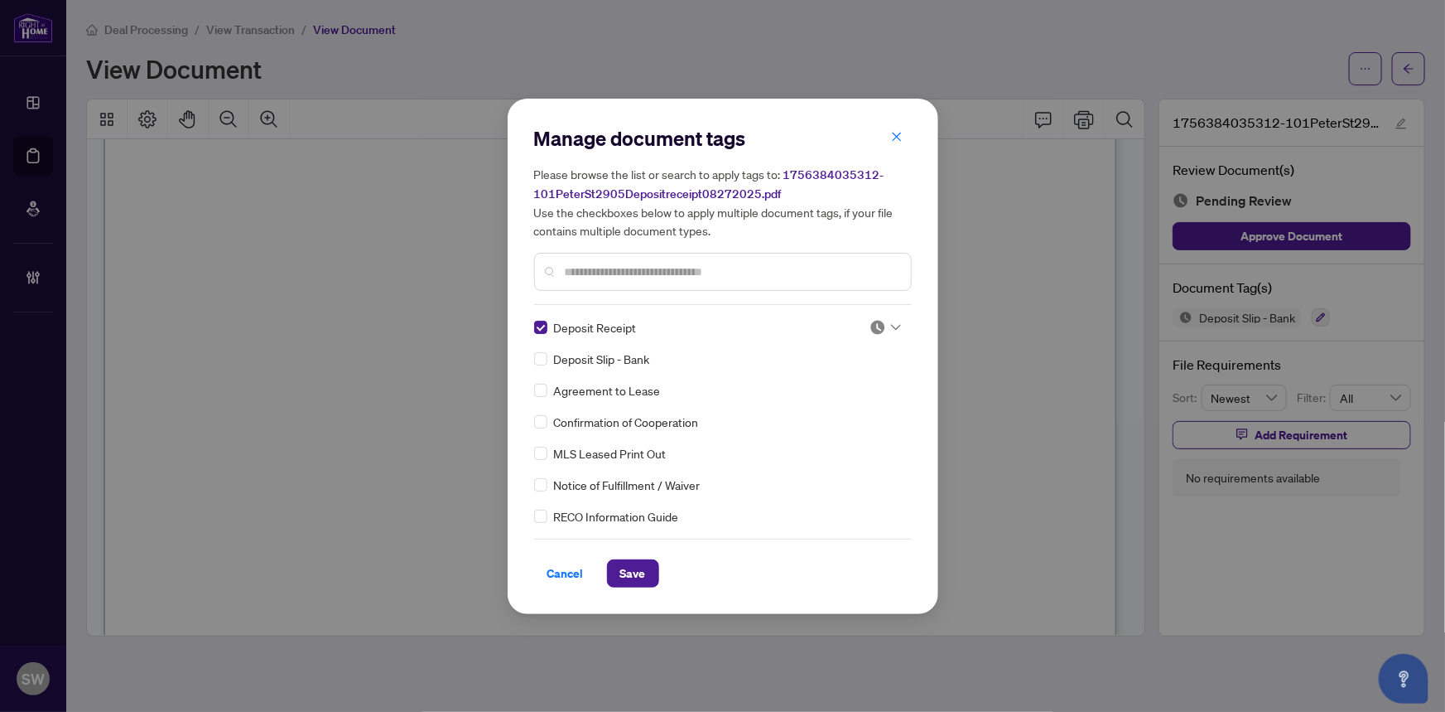
click at [882, 326] on div at bounding box center [885, 327] width 31 height 17
click at [843, 403] on div "Approved" at bounding box center [831, 407] width 106 height 18
click at [630, 566] on span "Save" at bounding box center [633, 573] width 26 height 27
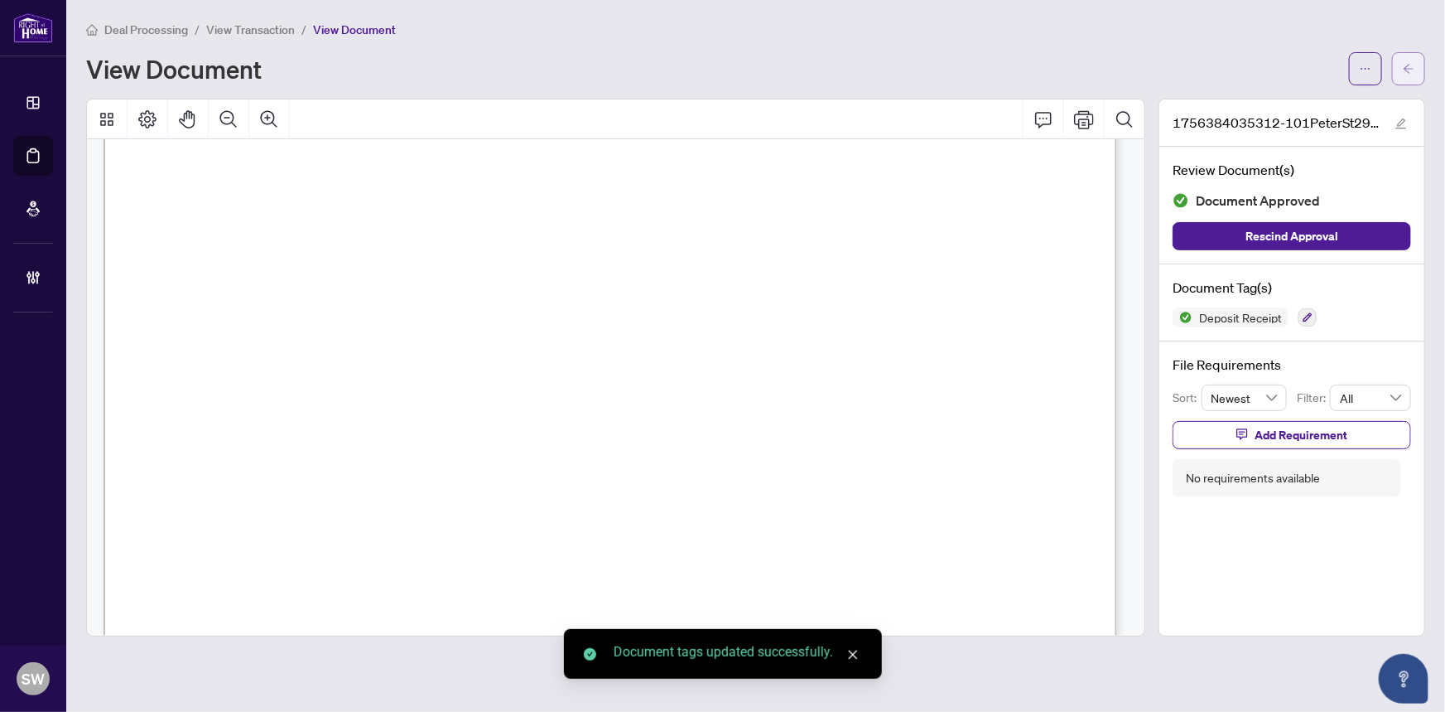
click at [1412, 69] on icon "arrow-left" at bounding box center [1409, 69] width 12 height 12
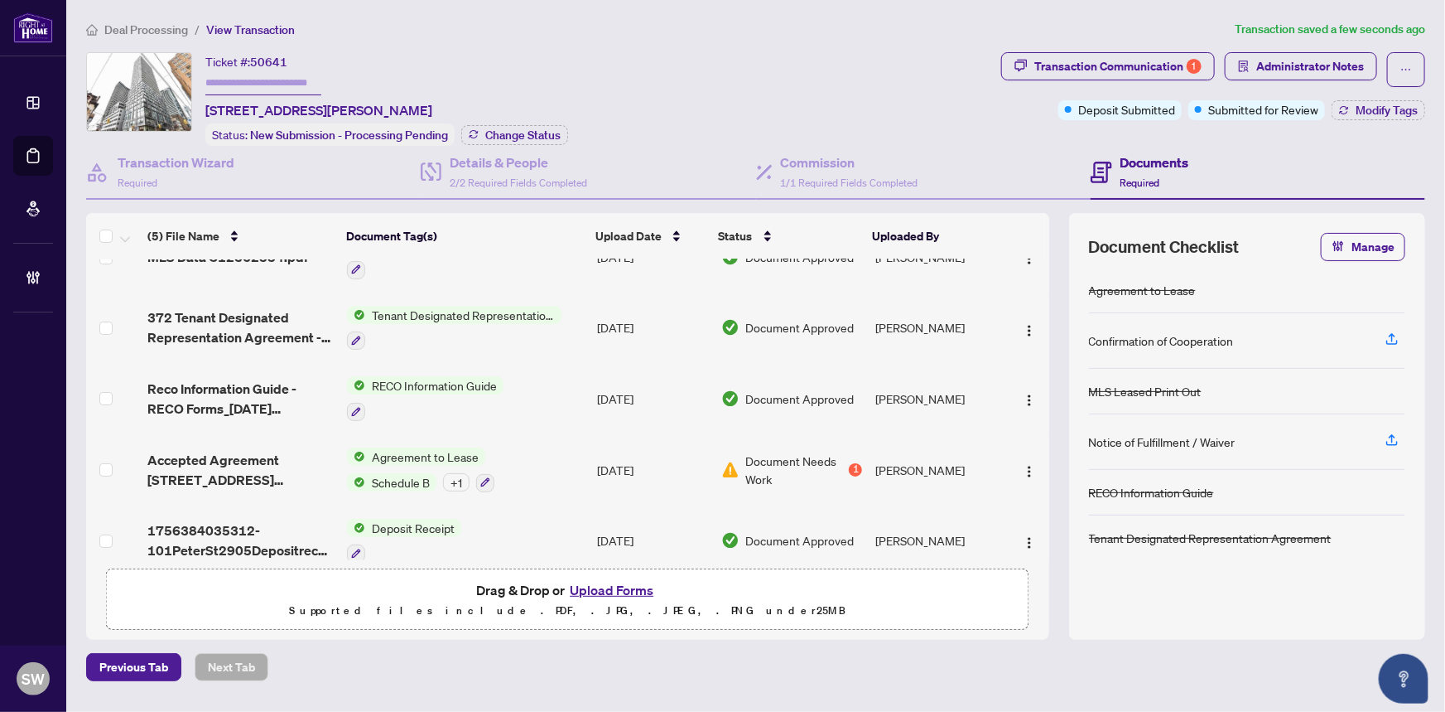
scroll to position [55, 0]
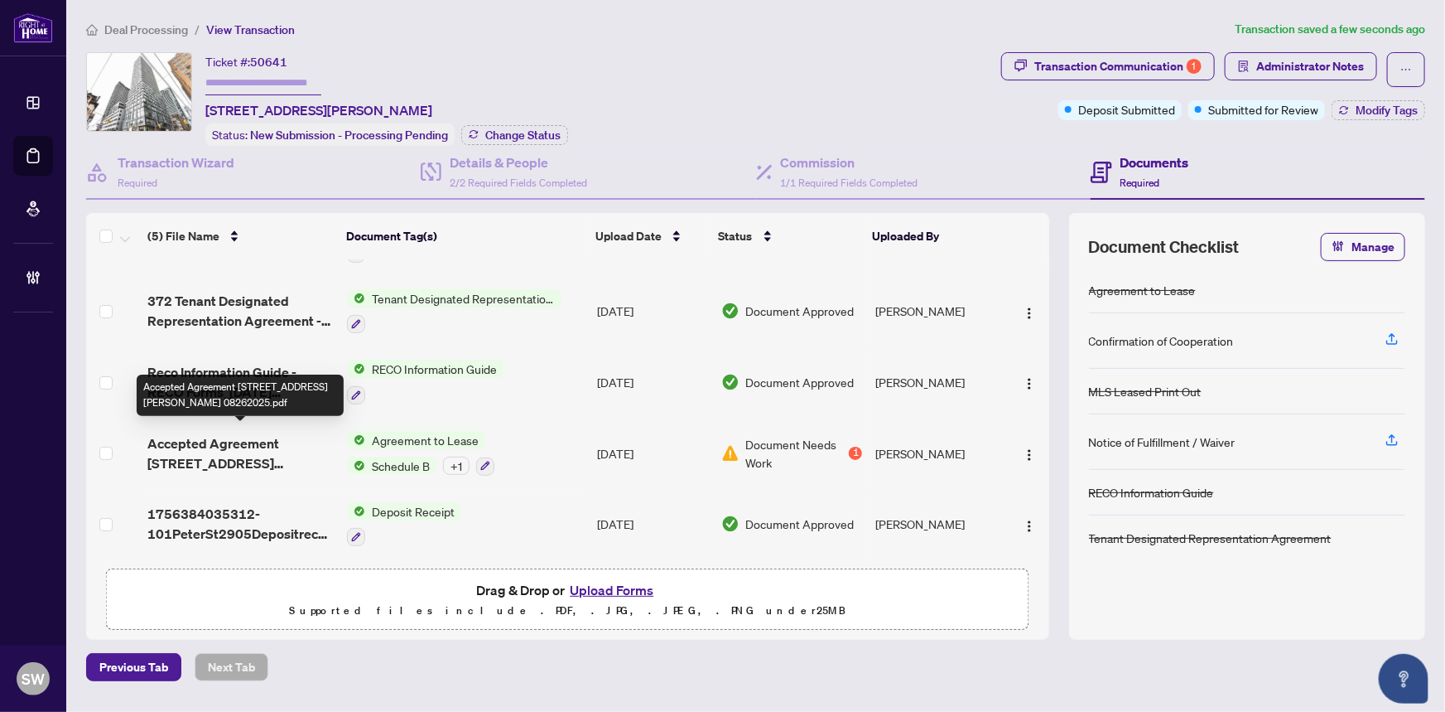
click at [273, 448] on span "Accepted Agreement [STREET_ADDRESS][PERSON_NAME] 08262025.pdf" at bounding box center [240, 453] width 187 height 40
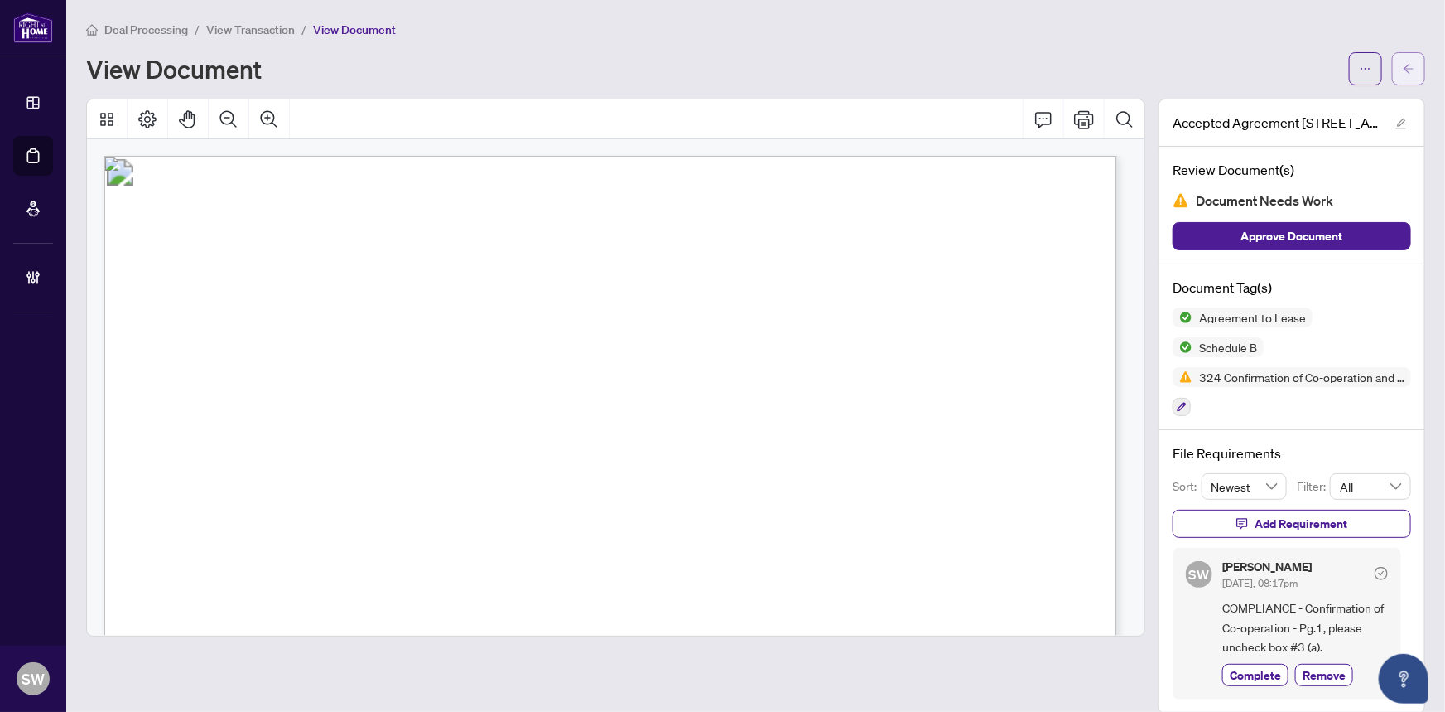
click at [1419, 69] on button "button" at bounding box center [1408, 68] width 33 height 33
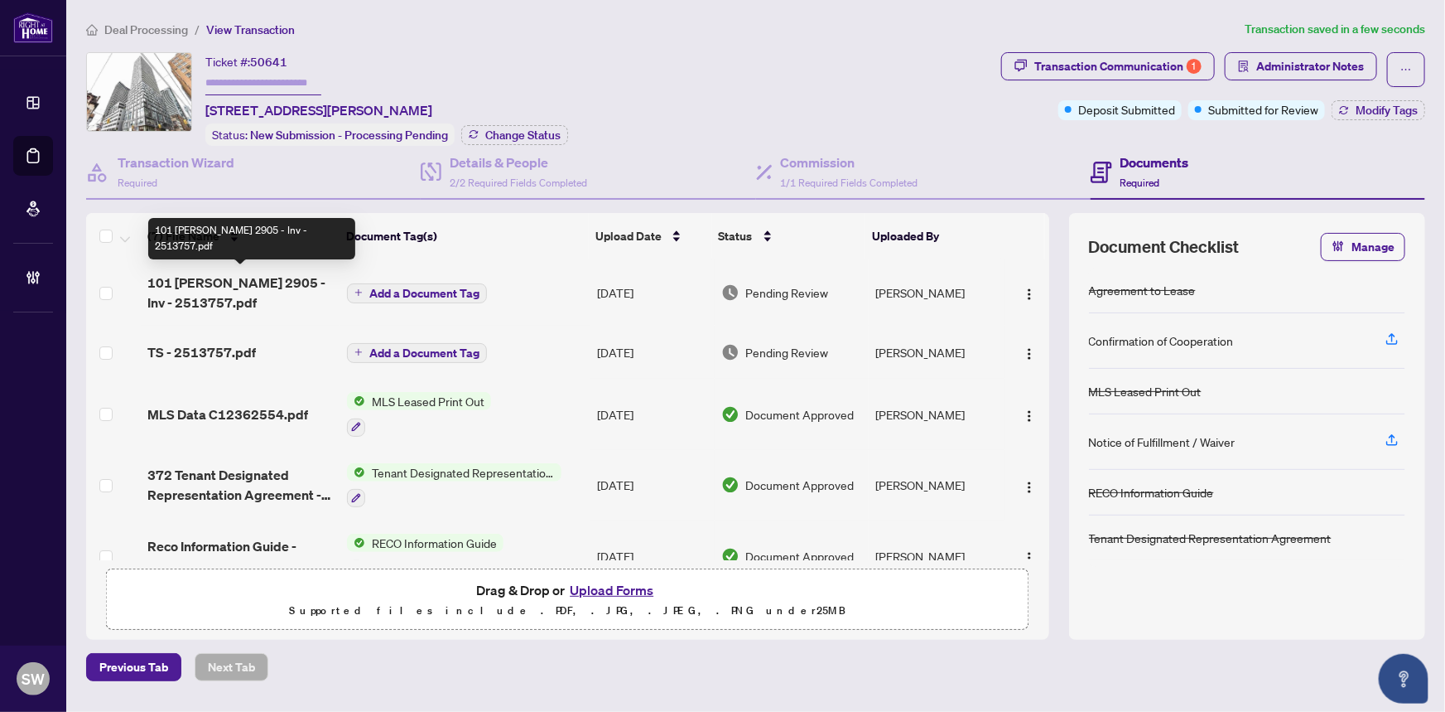
click at [229, 292] on span "101 [PERSON_NAME] 2905 - Inv - 2513757.pdf" at bounding box center [240, 293] width 187 height 40
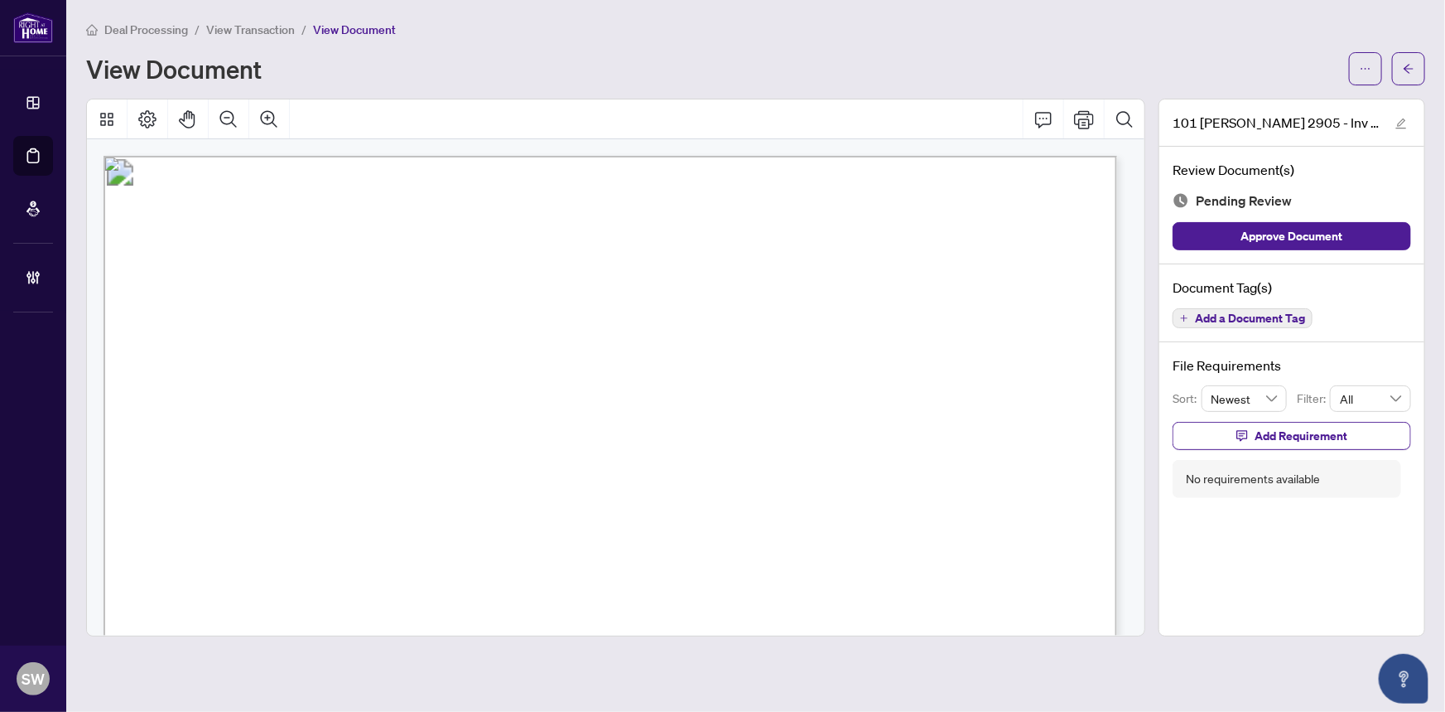
click at [1296, 321] on span "Add a Document Tag" at bounding box center [1250, 318] width 110 height 12
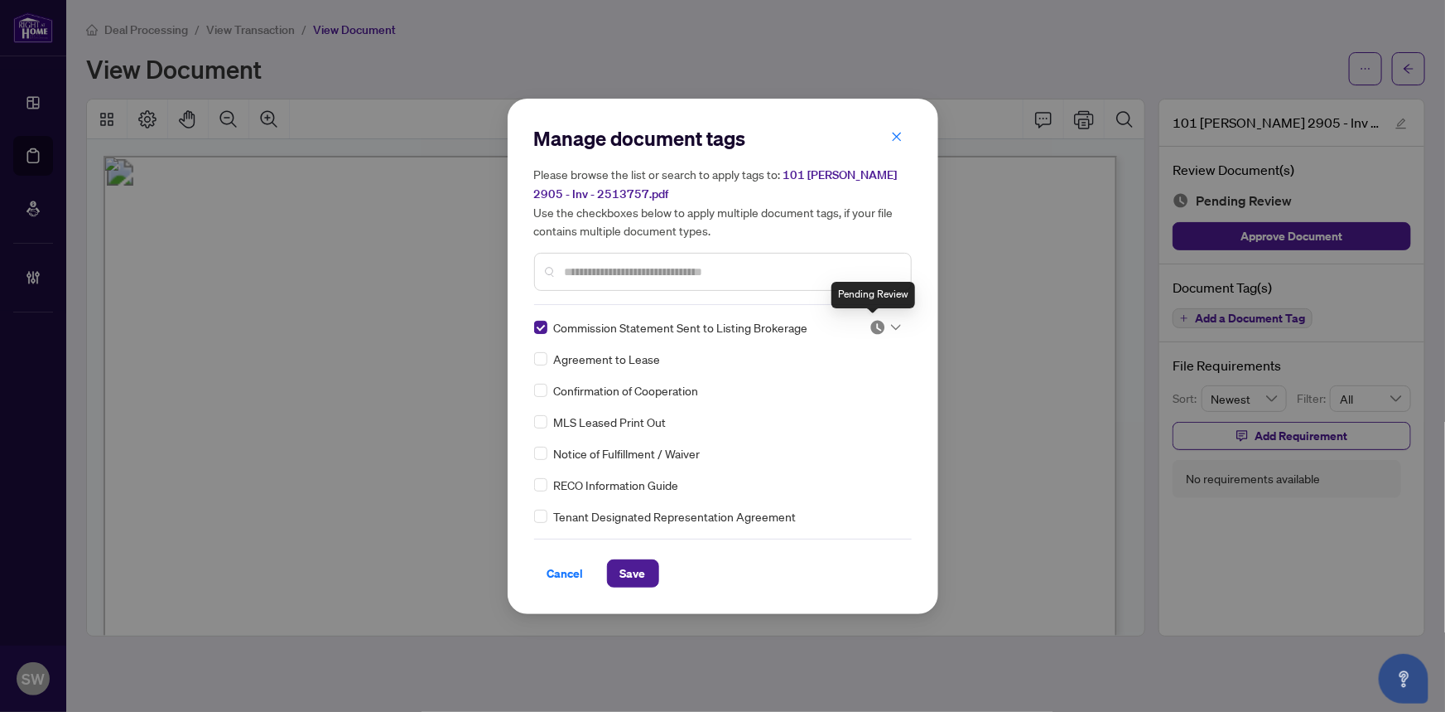
click at [871, 326] on img at bounding box center [878, 327] width 17 height 17
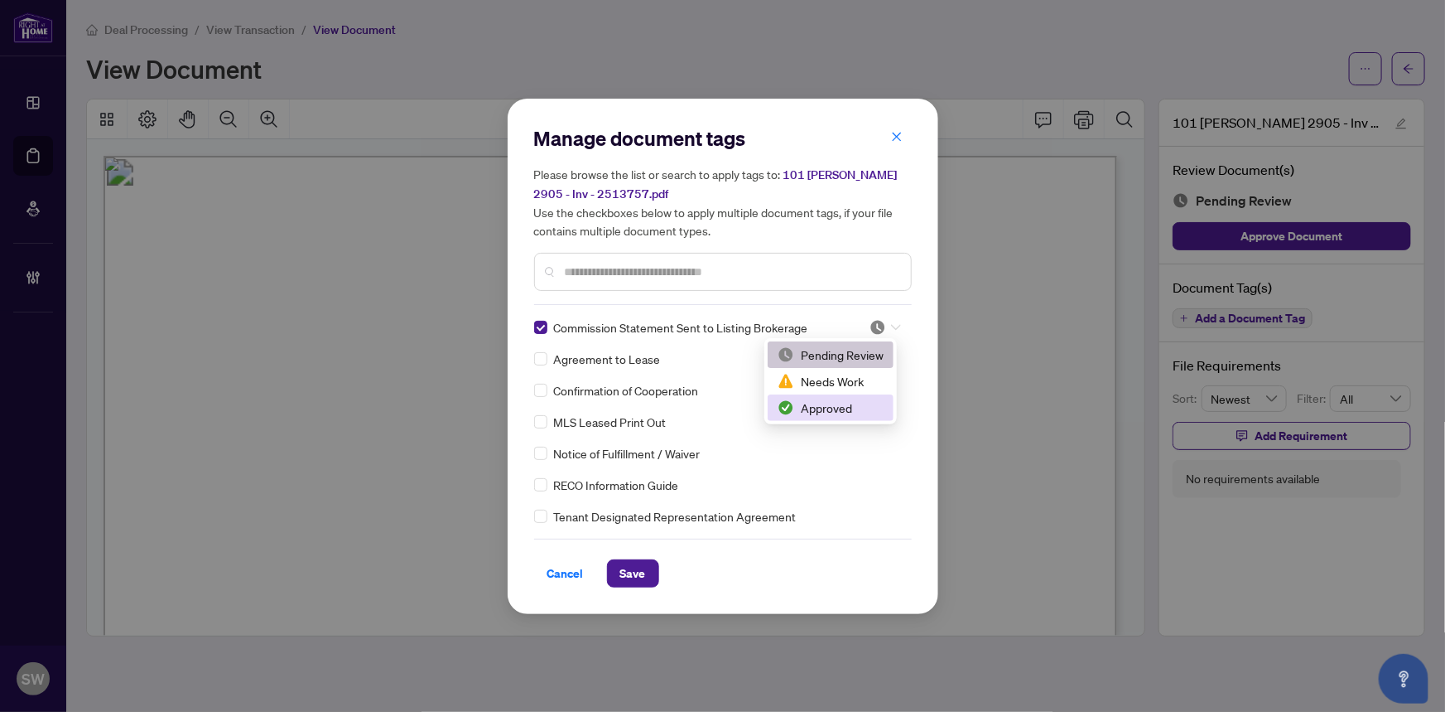
click at [836, 408] on div "Approved" at bounding box center [831, 407] width 106 height 18
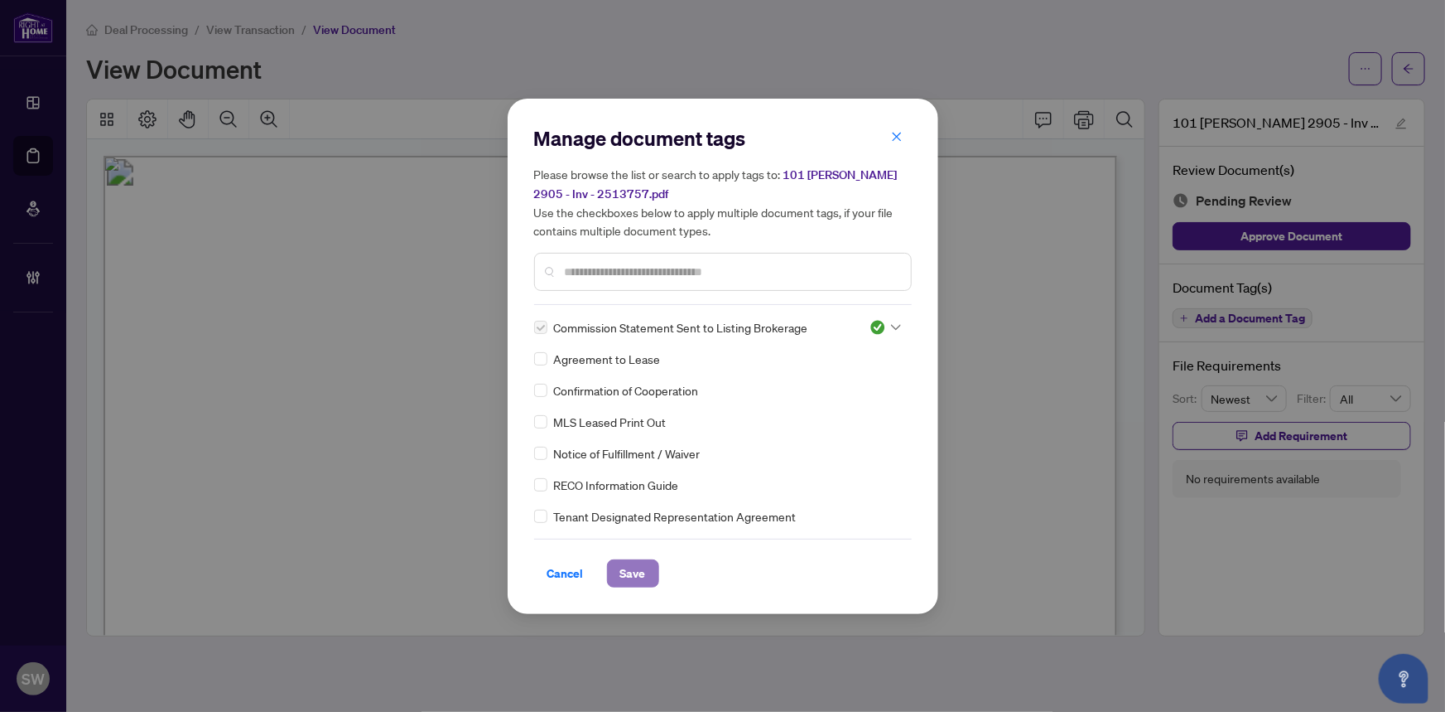
click at [630, 570] on span "Save" at bounding box center [633, 573] width 26 height 27
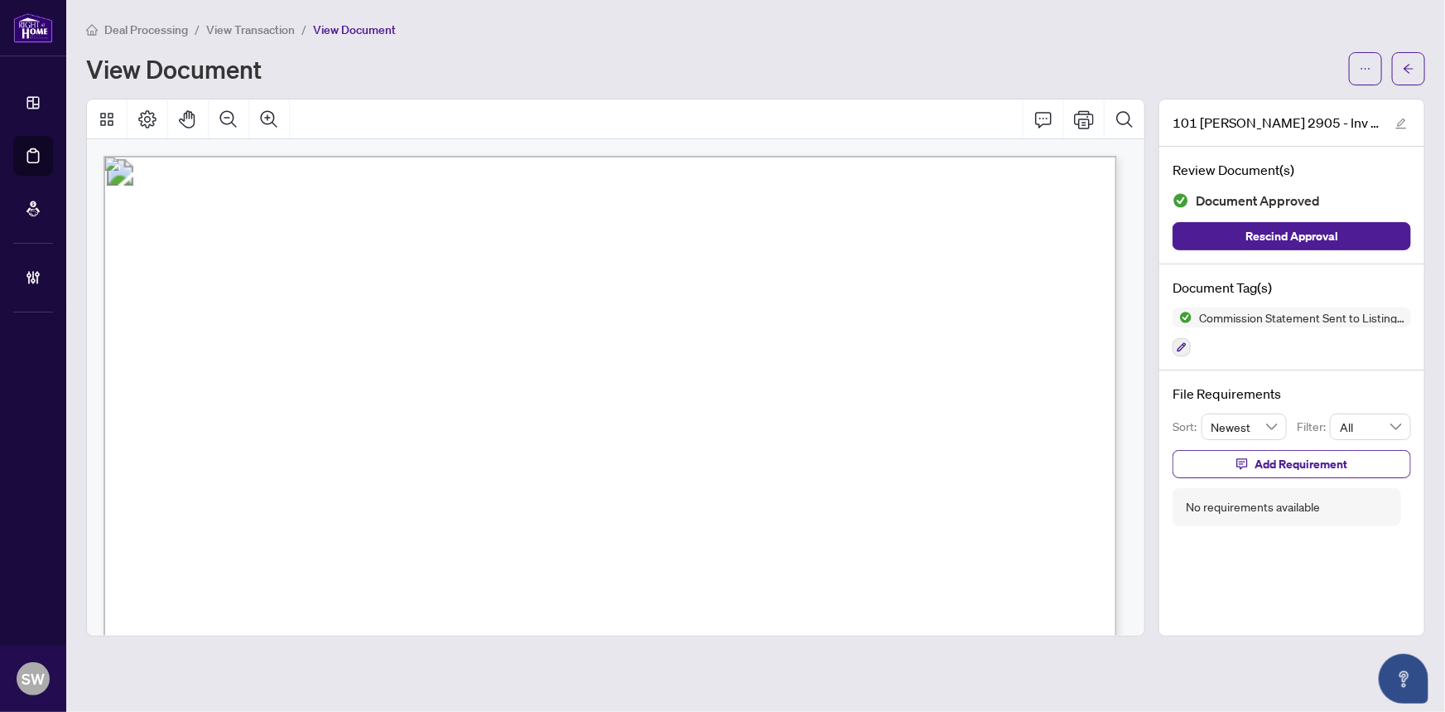
click at [1363, 75] on span "button" at bounding box center [1366, 68] width 12 height 27
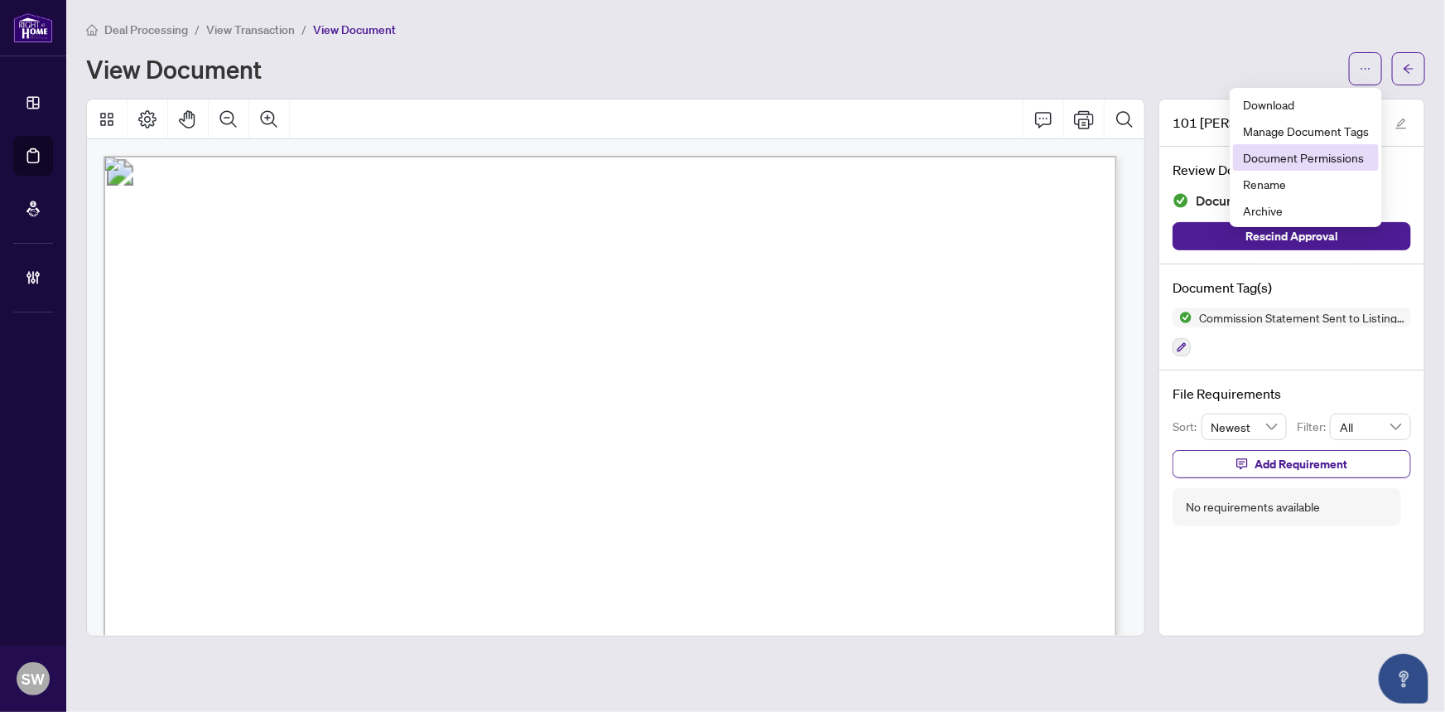
click at [1327, 157] on span "Document Permissions" at bounding box center [1306, 157] width 126 height 18
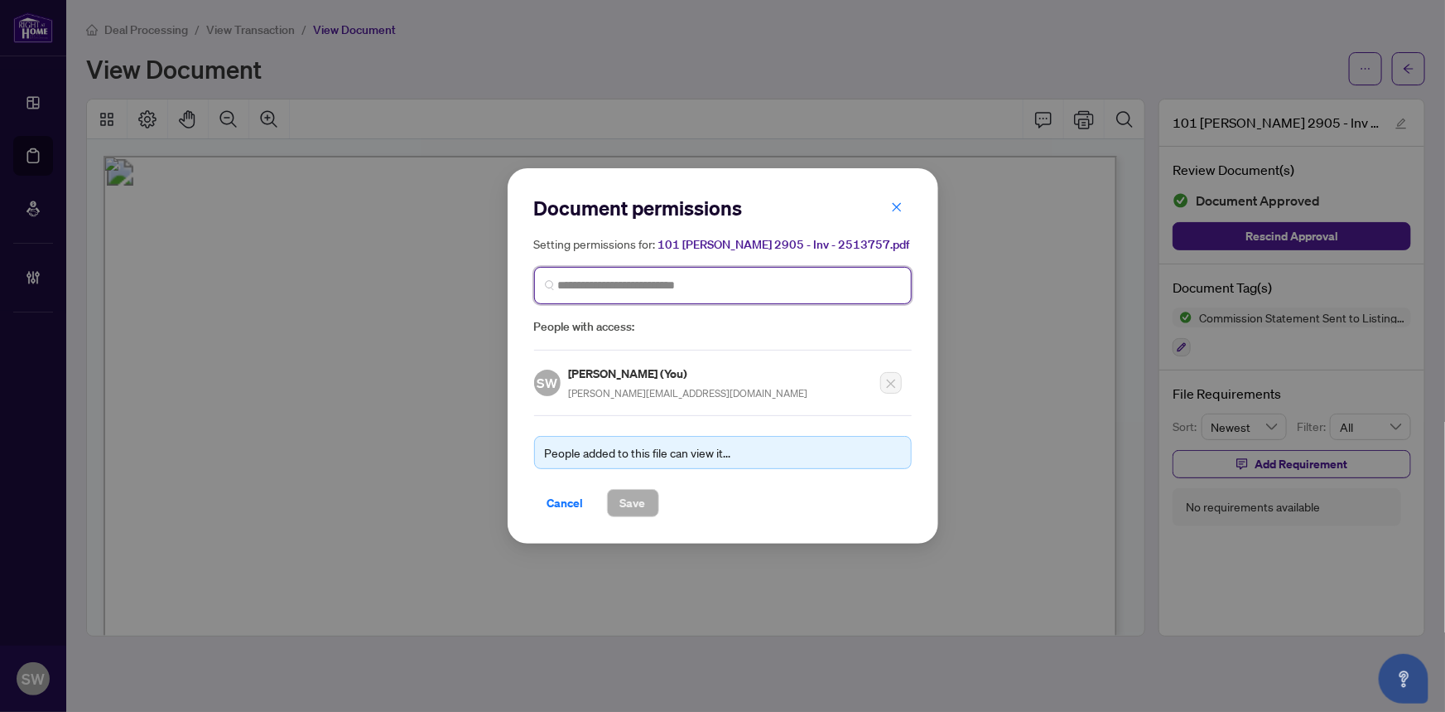
click at [608, 286] on input "search" at bounding box center [729, 285] width 343 height 17
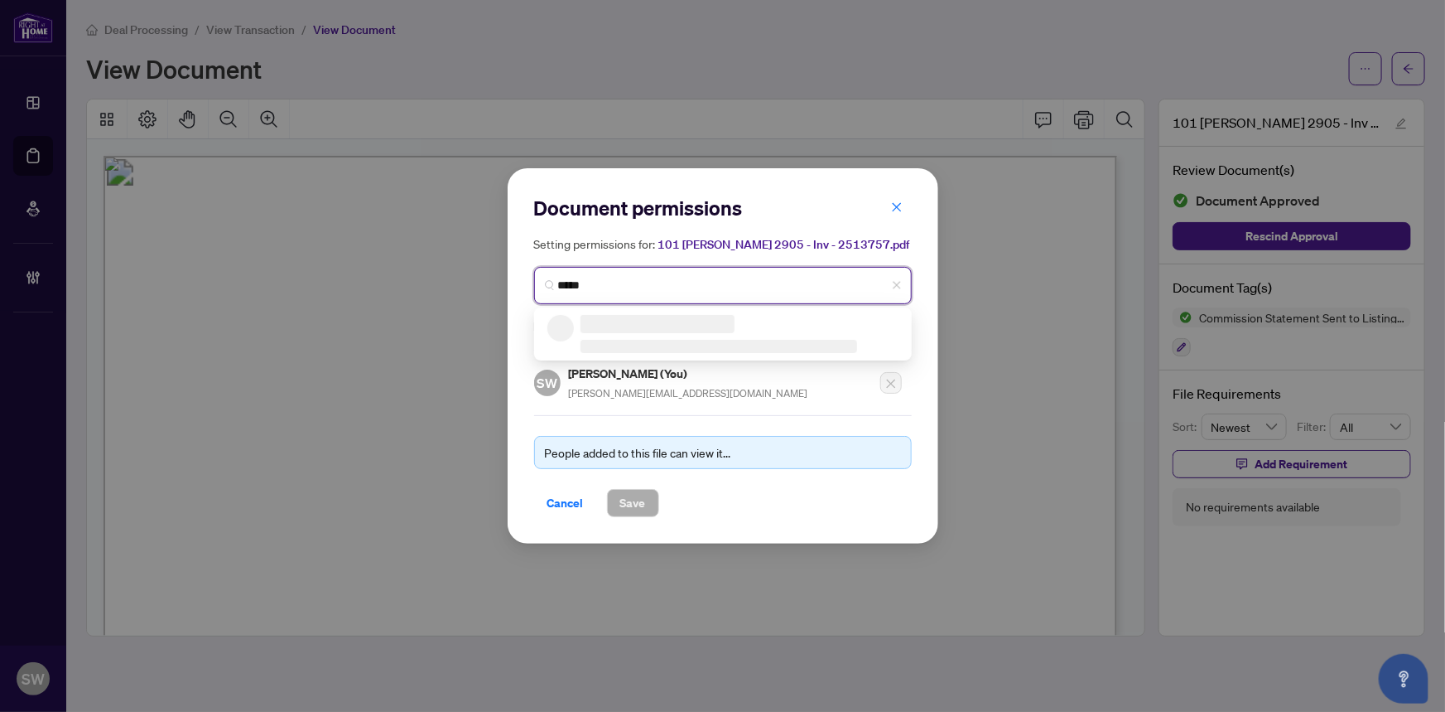
type input "******"
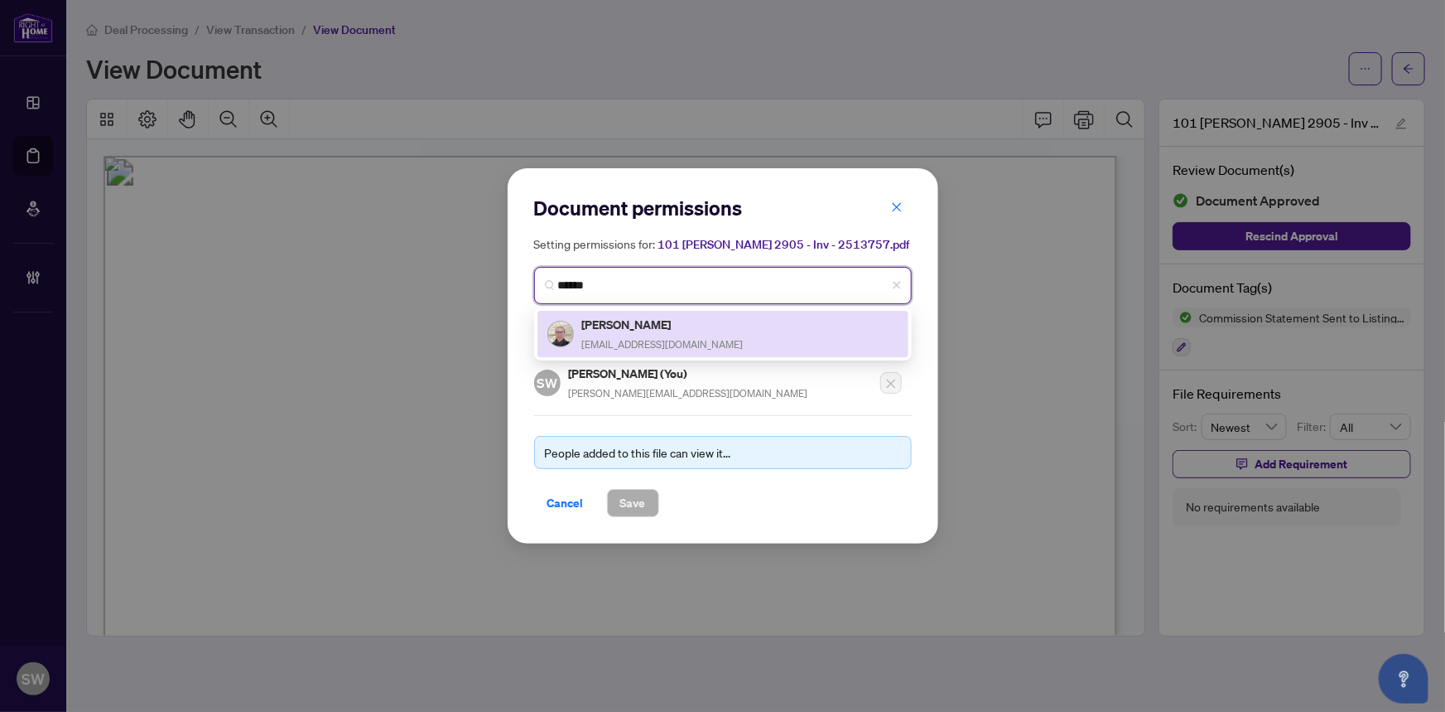
click at [649, 329] on h5 "[PERSON_NAME]" at bounding box center [663, 324] width 162 height 19
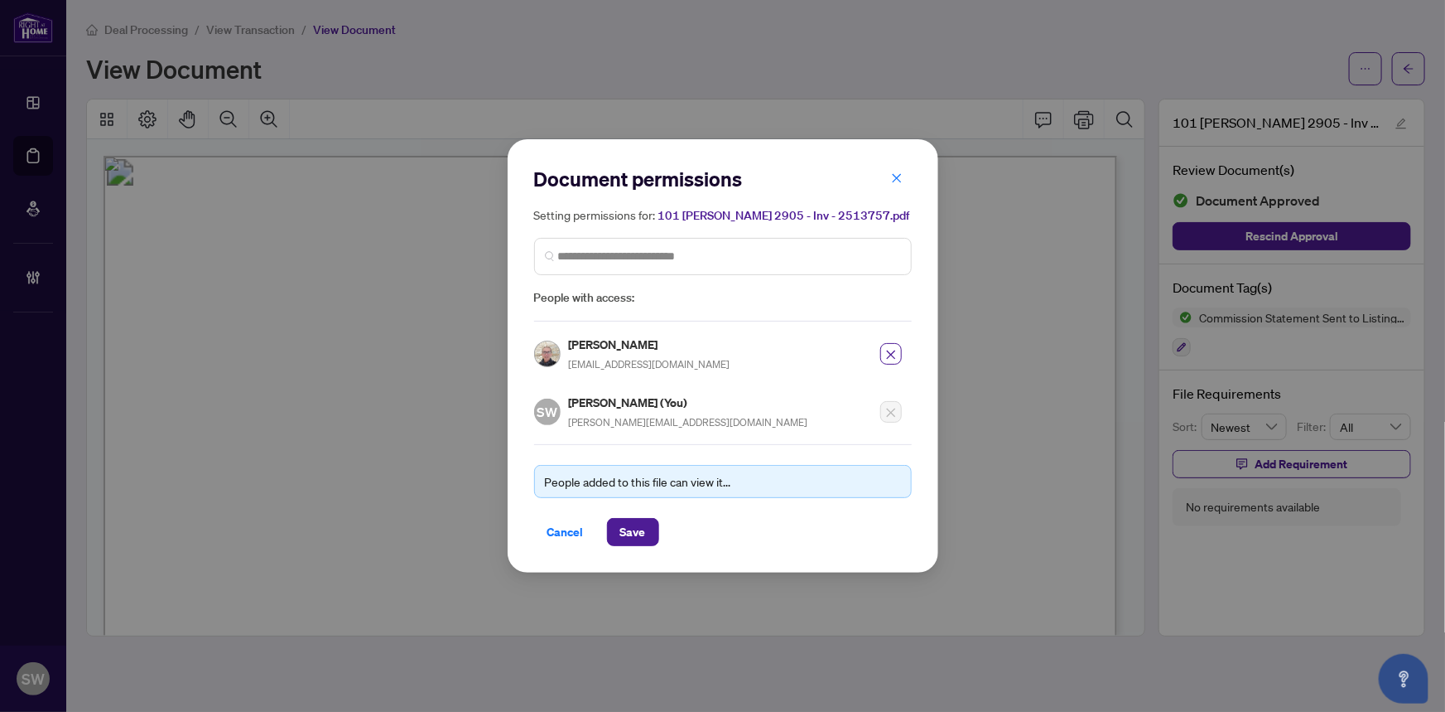
click at [612, 346] on h5 "[PERSON_NAME]" at bounding box center [650, 344] width 162 height 19
copy h5 "[PERSON_NAME]"
click at [616, 524] on button "Save" at bounding box center [633, 532] width 52 height 28
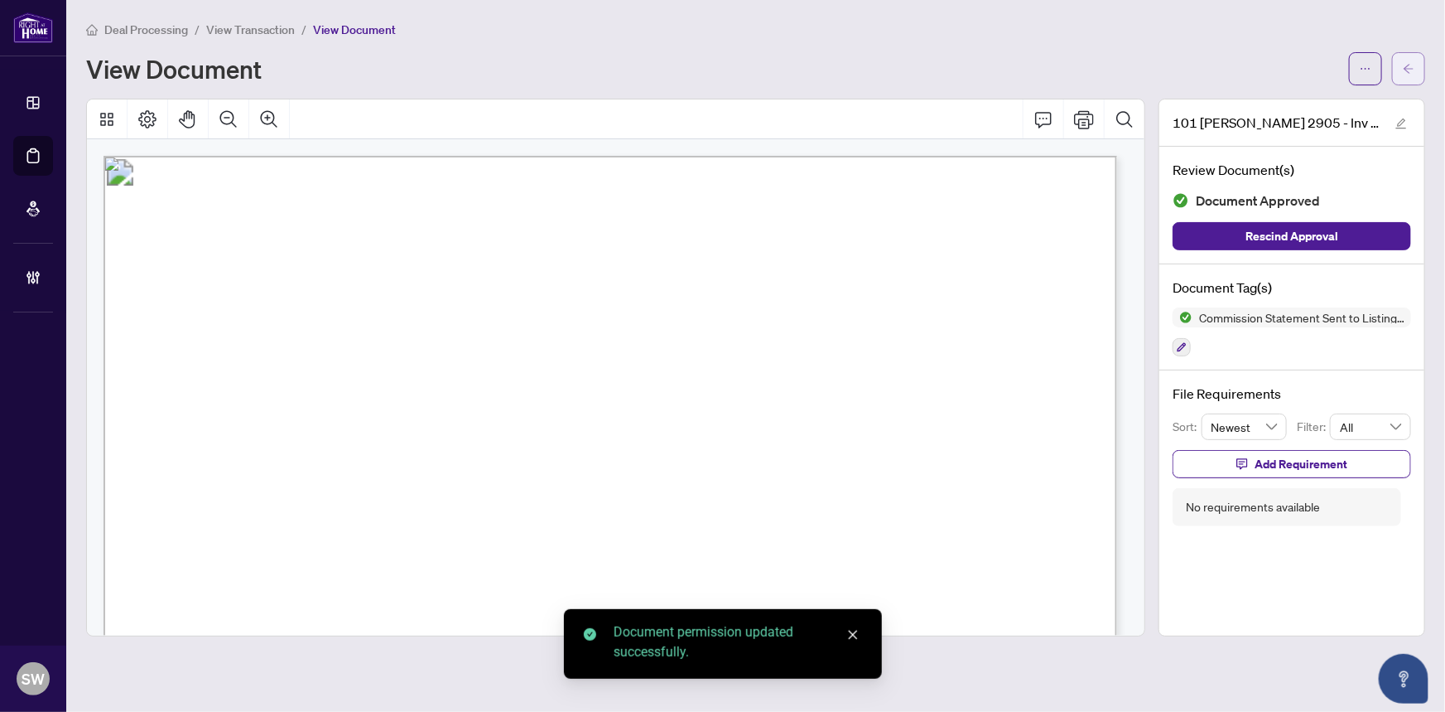
click at [1415, 72] on icon "arrow-left" at bounding box center [1409, 69] width 12 height 12
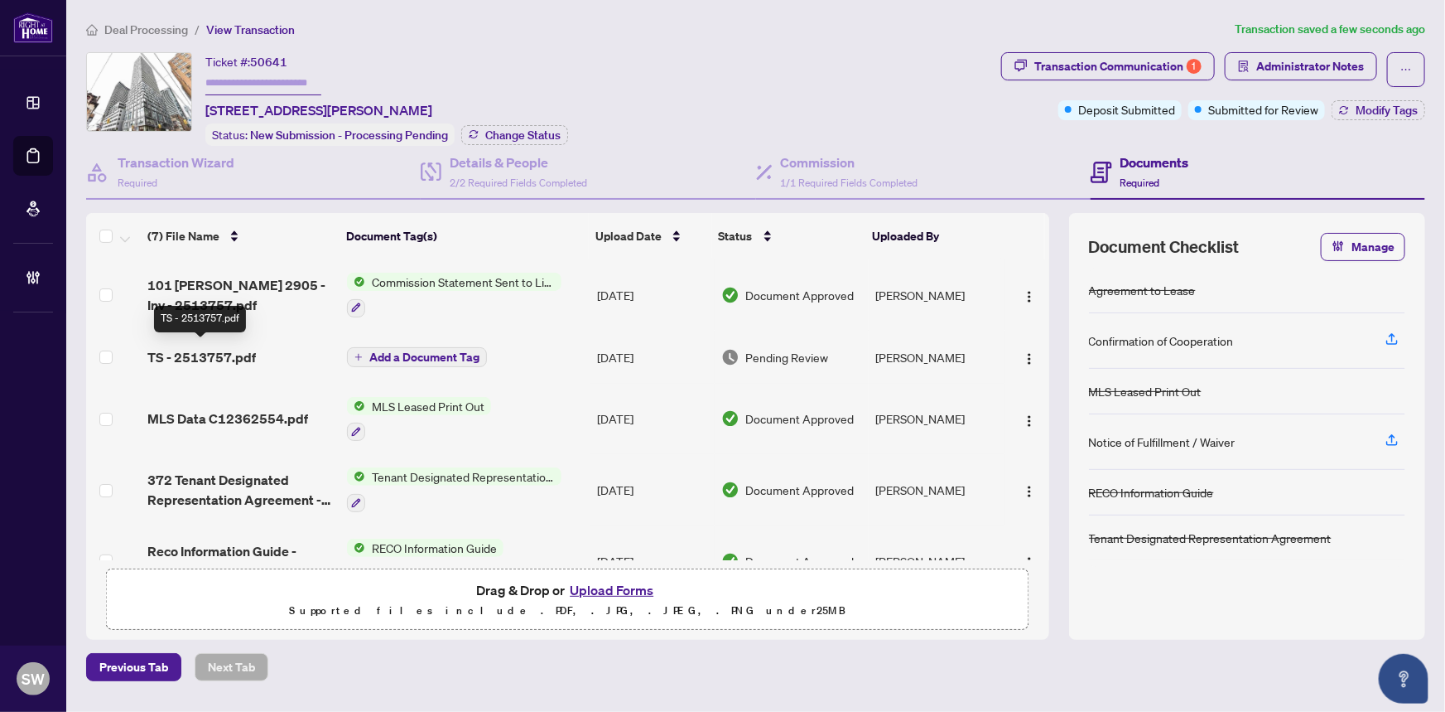
click at [193, 347] on span "TS - 2513757.pdf" at bounding box center [201, 357] width 109 height 20
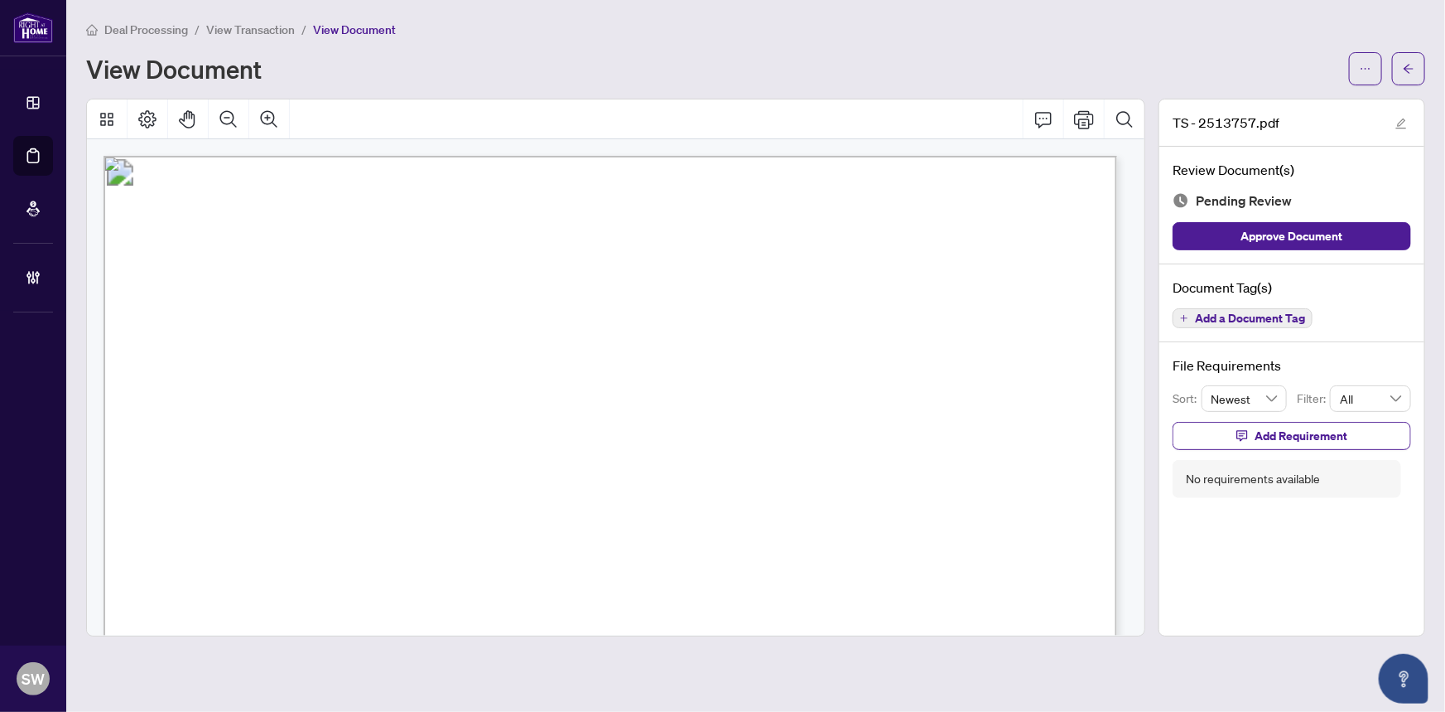
click at [1265, 325] on button "Add a Document Tag" at bounding box center [1243, 318] width 140 height 20
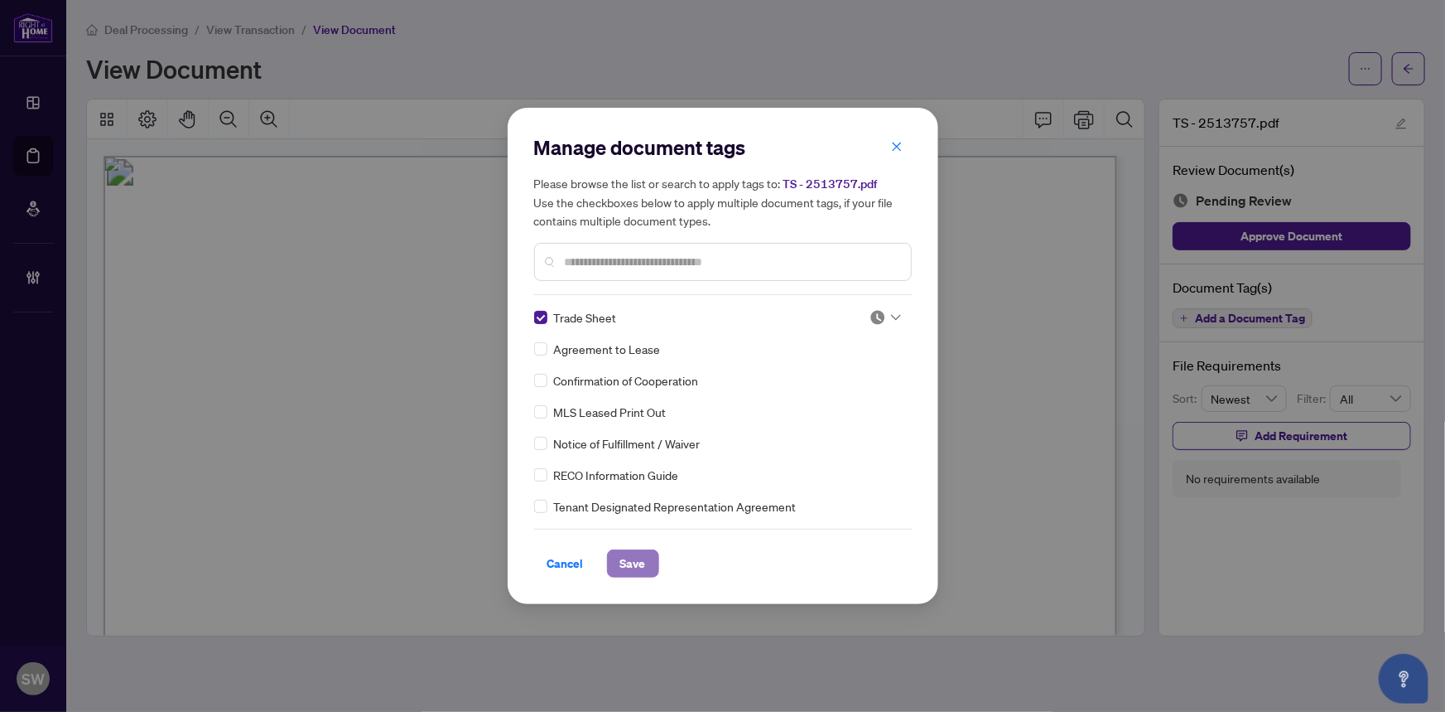
click at [633, 559] on span "Save" at bounding box center [633, 563] width 26 height 27
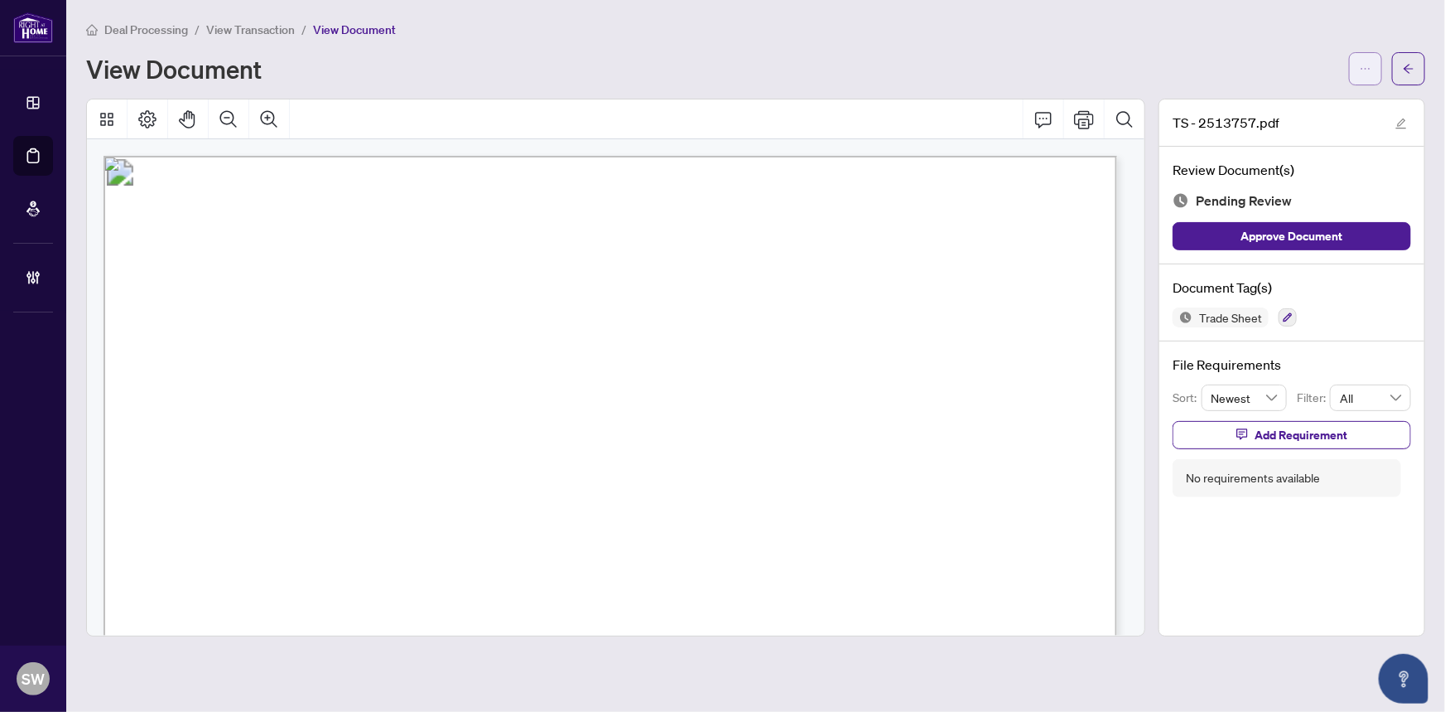
click at [1363, 74] on span "button" at bounding box center [1366, 68] width 12 height 27
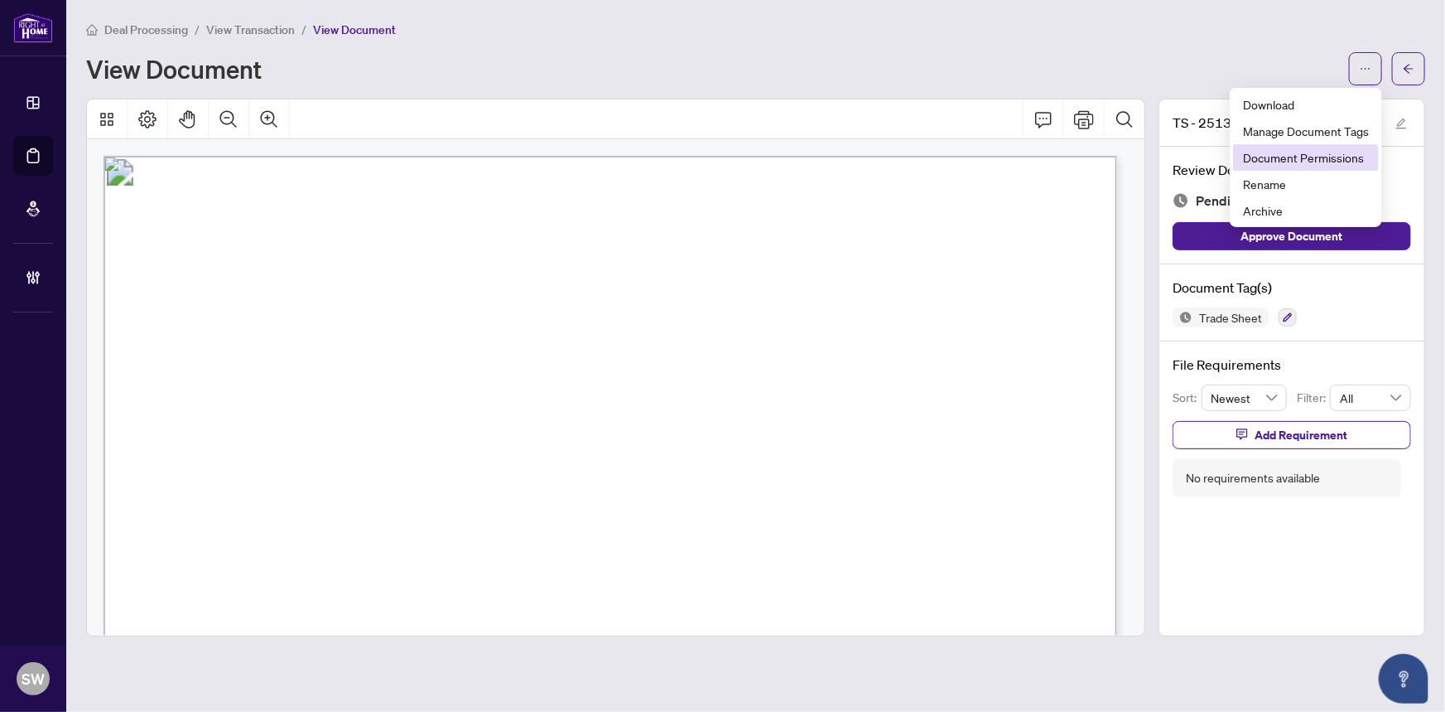
click at [1278, 163] on span "Document Permissions" at bounding box center [1306, 157] width 126 height 18
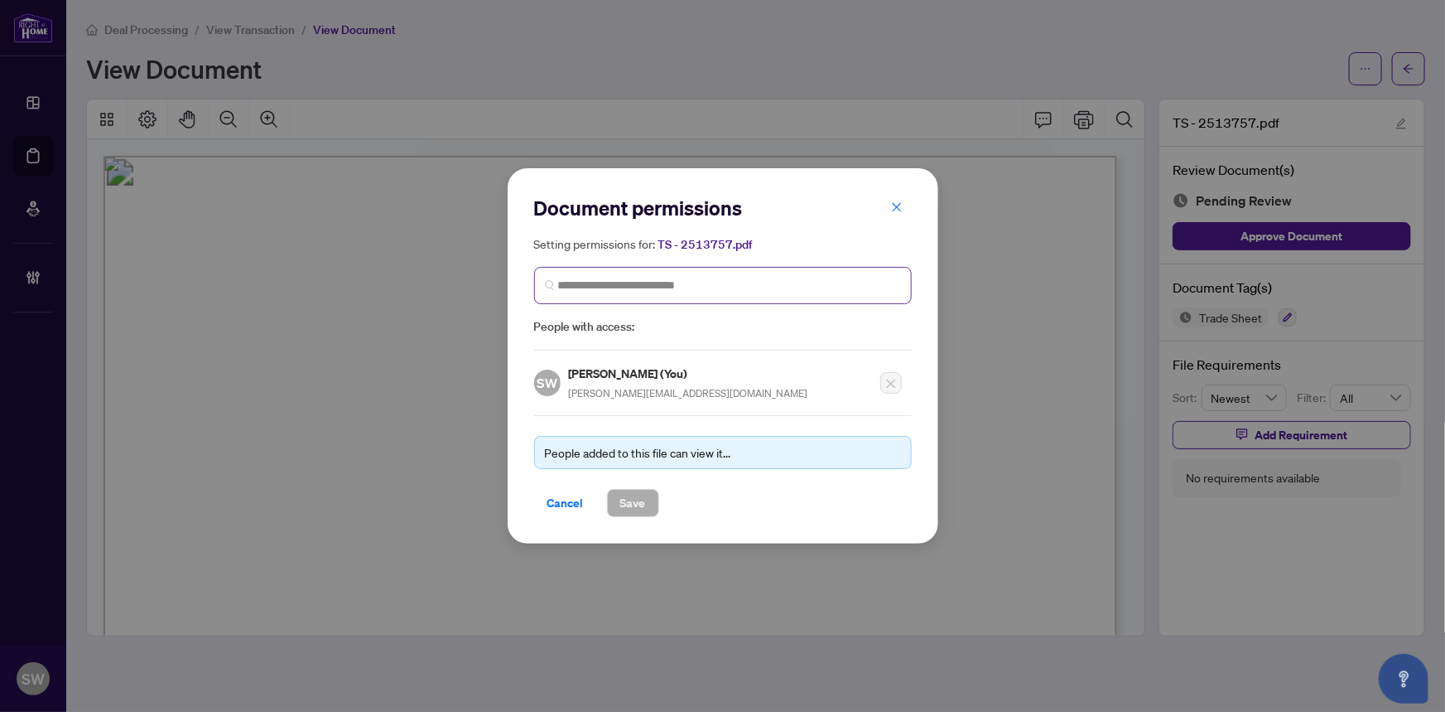
click at [666, 275] on span at bounding box center [723, 285] width 378 height 37
paste input "**********"
type input "**********"
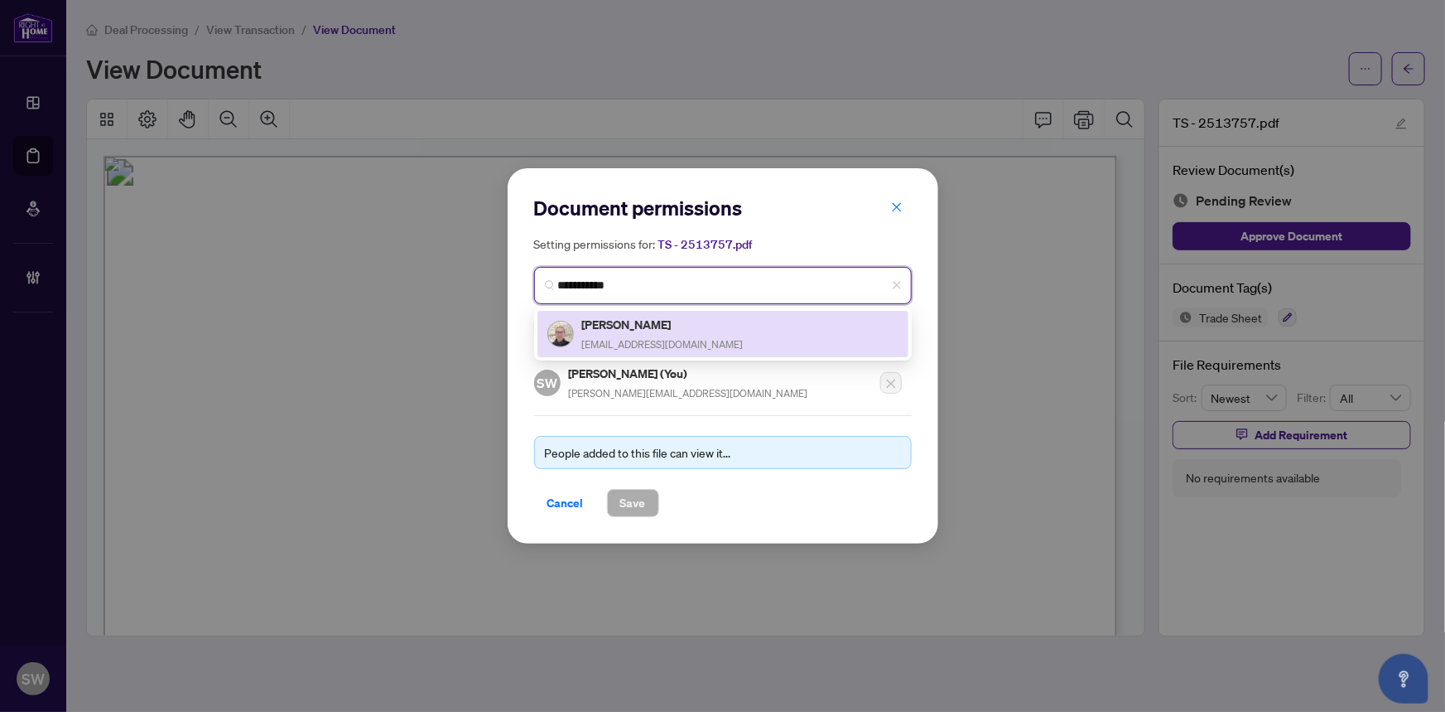
click at [617, 334] on div "Norman Pan normanpan.treb@outlook.com" at bounding box center [663, 334] width 162 height 38
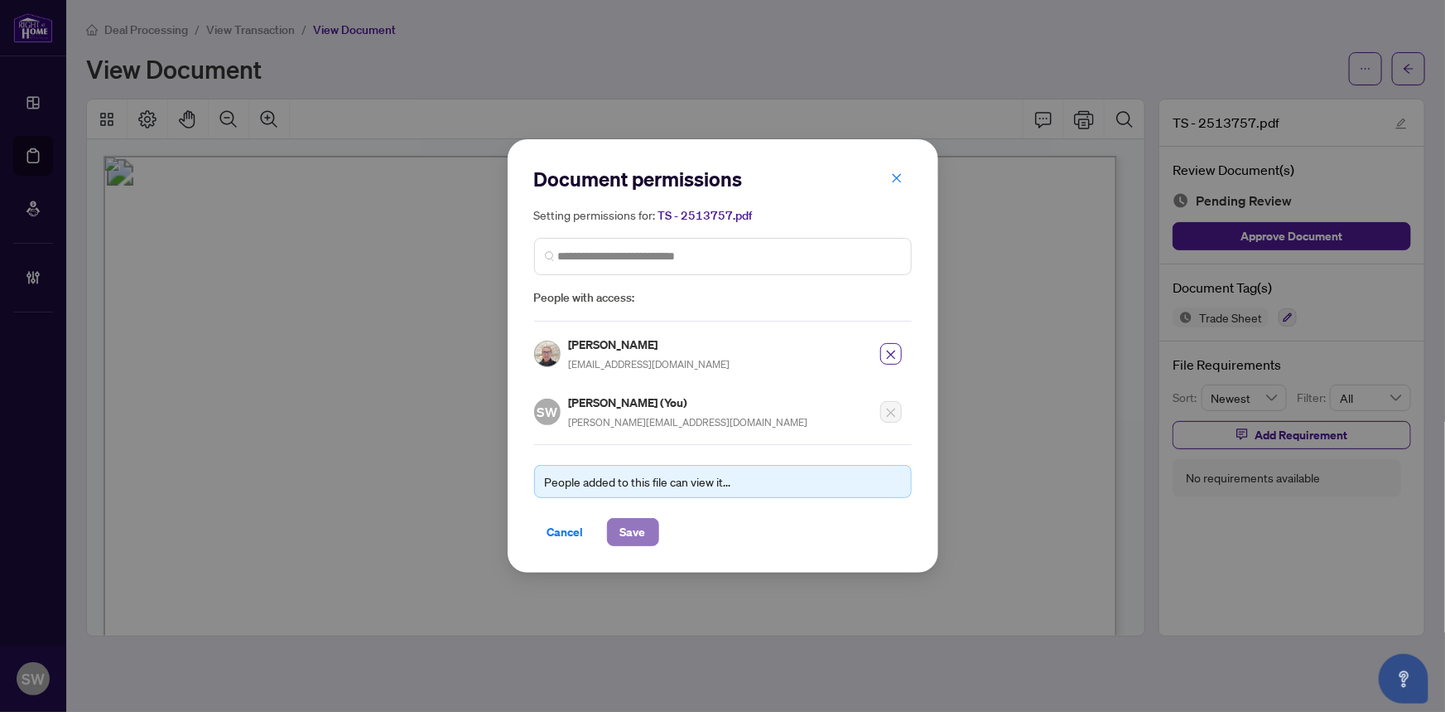
click at [642, 522] on span "Save" at bounding box center [633, 532] width 26 height 27
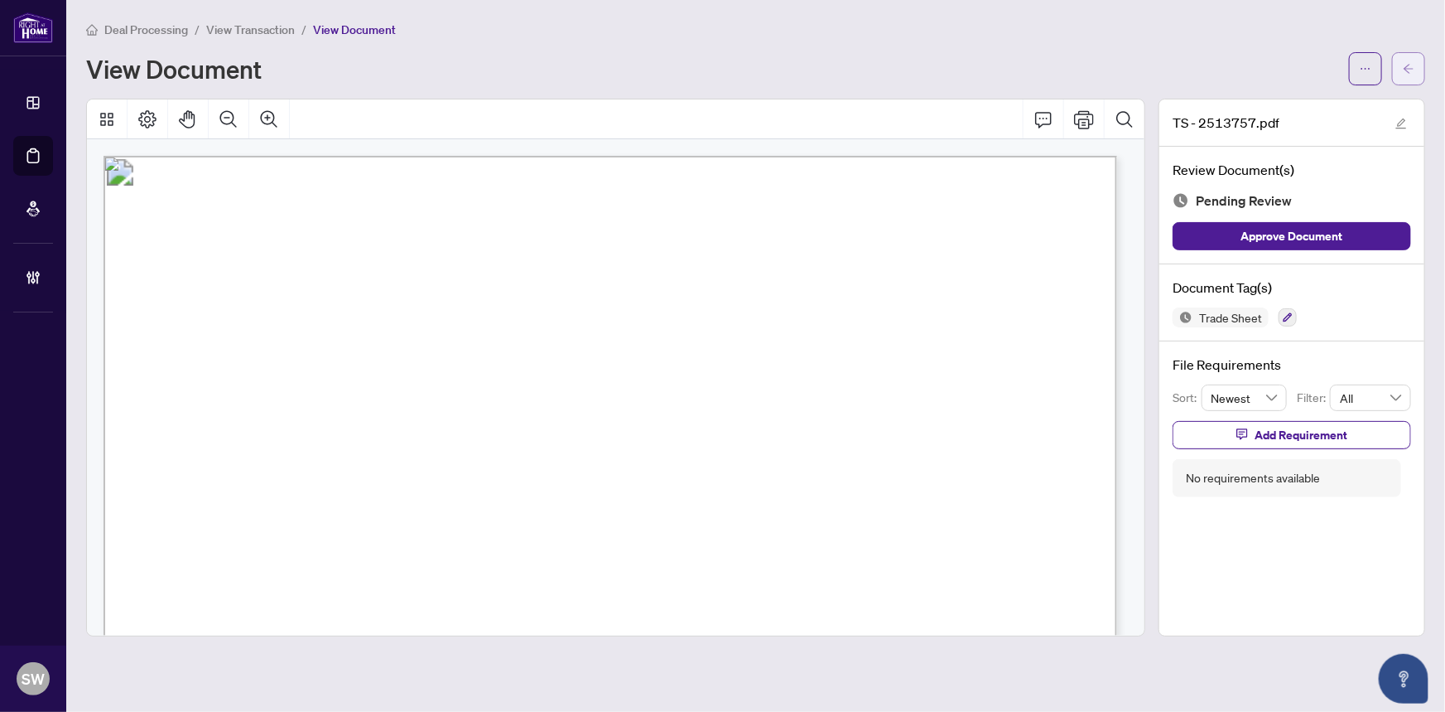
click at [1409, 79] on span "button" at bounding box center [1409, 68] width 12 height 27
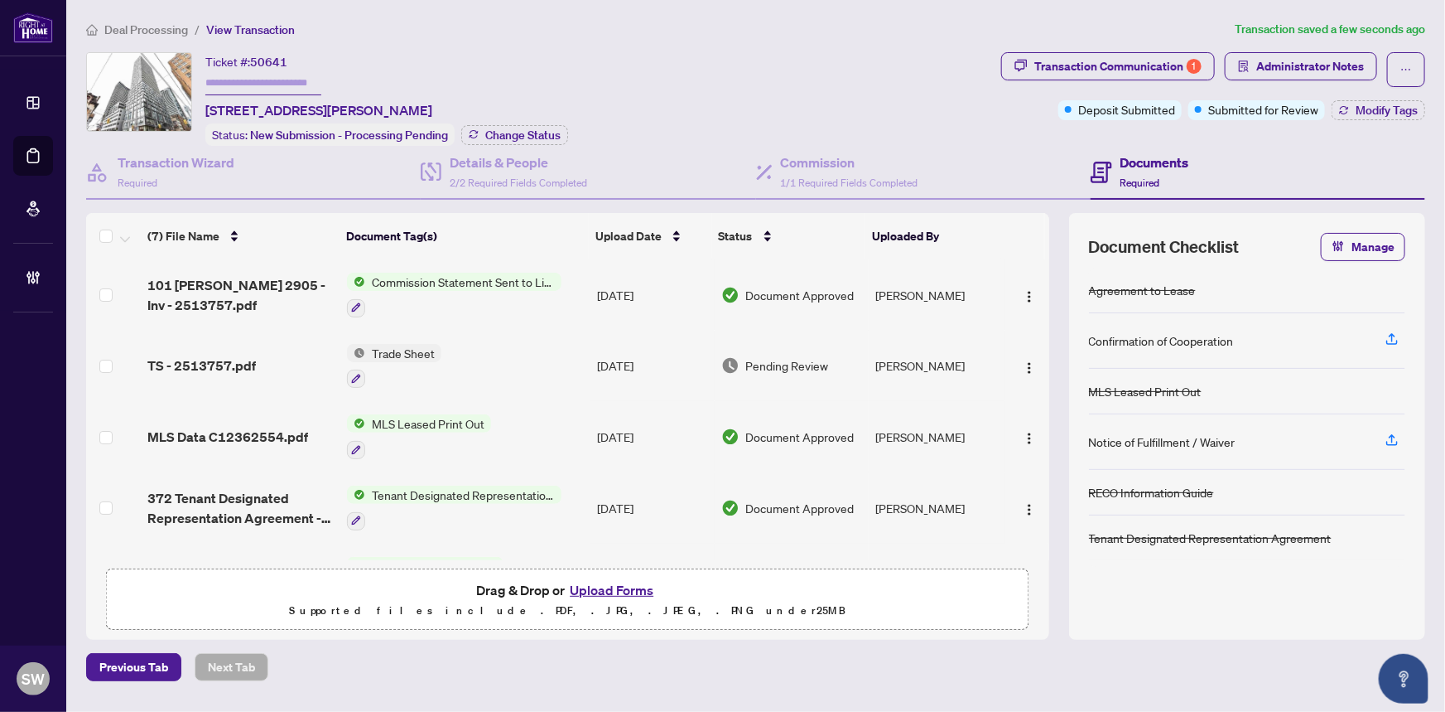
click at [255, 83] on input "text" at bounding box center [263, 83] width 116 height 24
paste input "*******"
type input "*******"
click at [510, 134] on span "Change Status" at bounding box center [522, 135] width 75 height 12
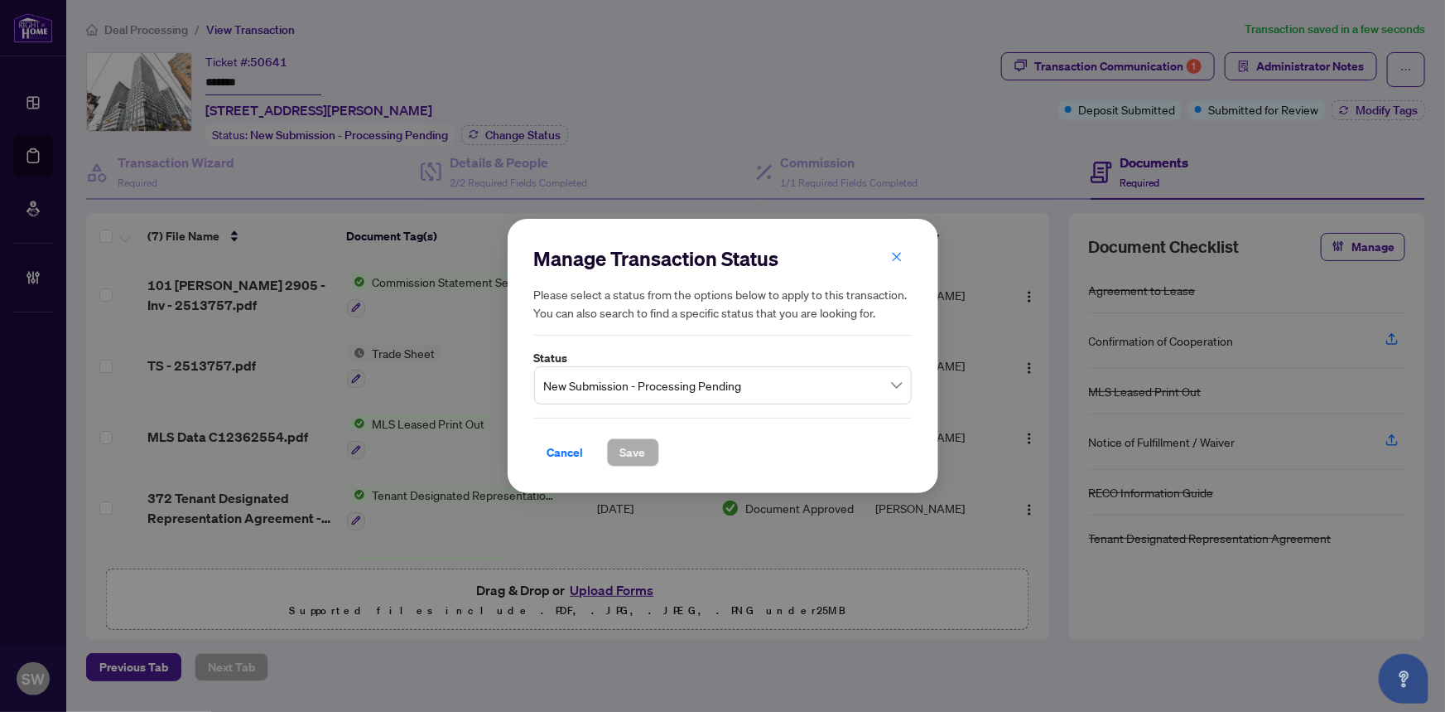
click at [624, 388] on span "New Submission - Processing Pending" at bounding box center [723, 384] width 358 height 31
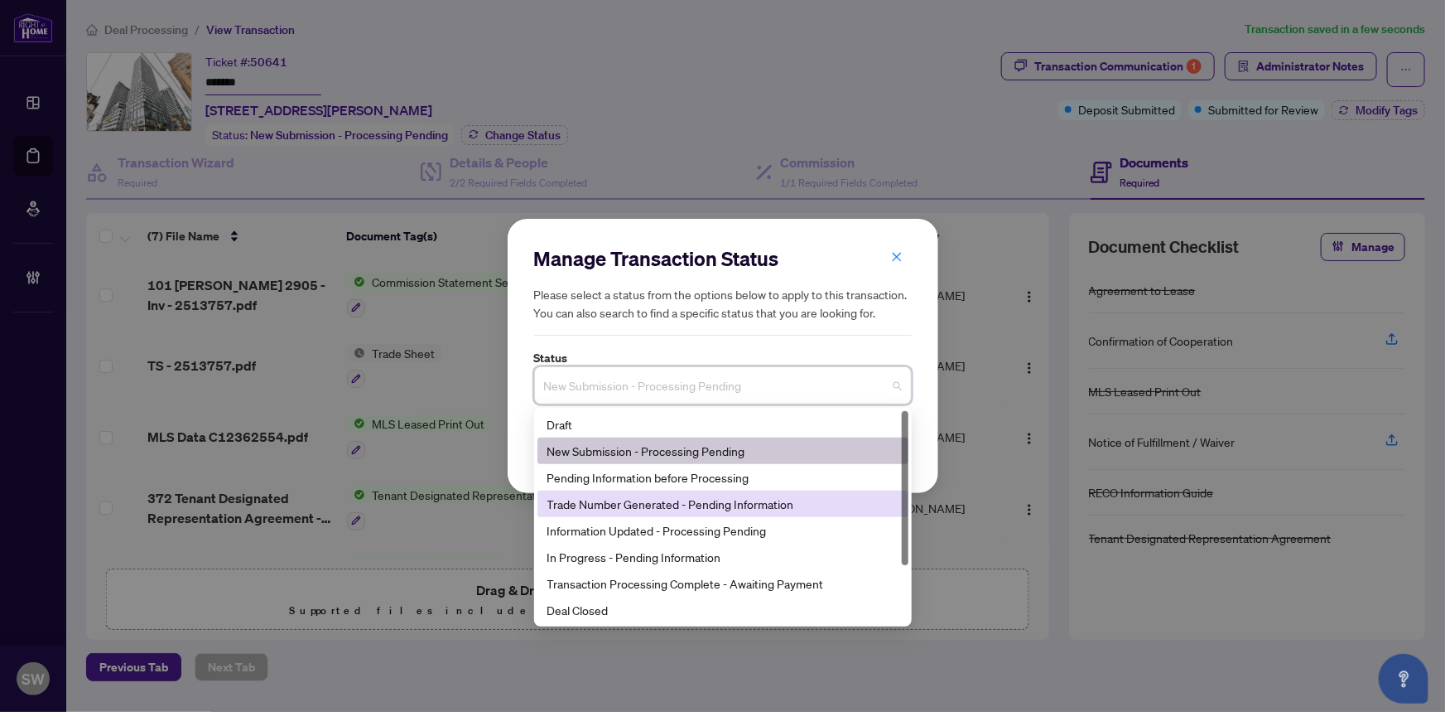
click at [614, 503] on div "Trade Number Generated - Pending Information" at bounding box center [723, 504] width 351 height 18
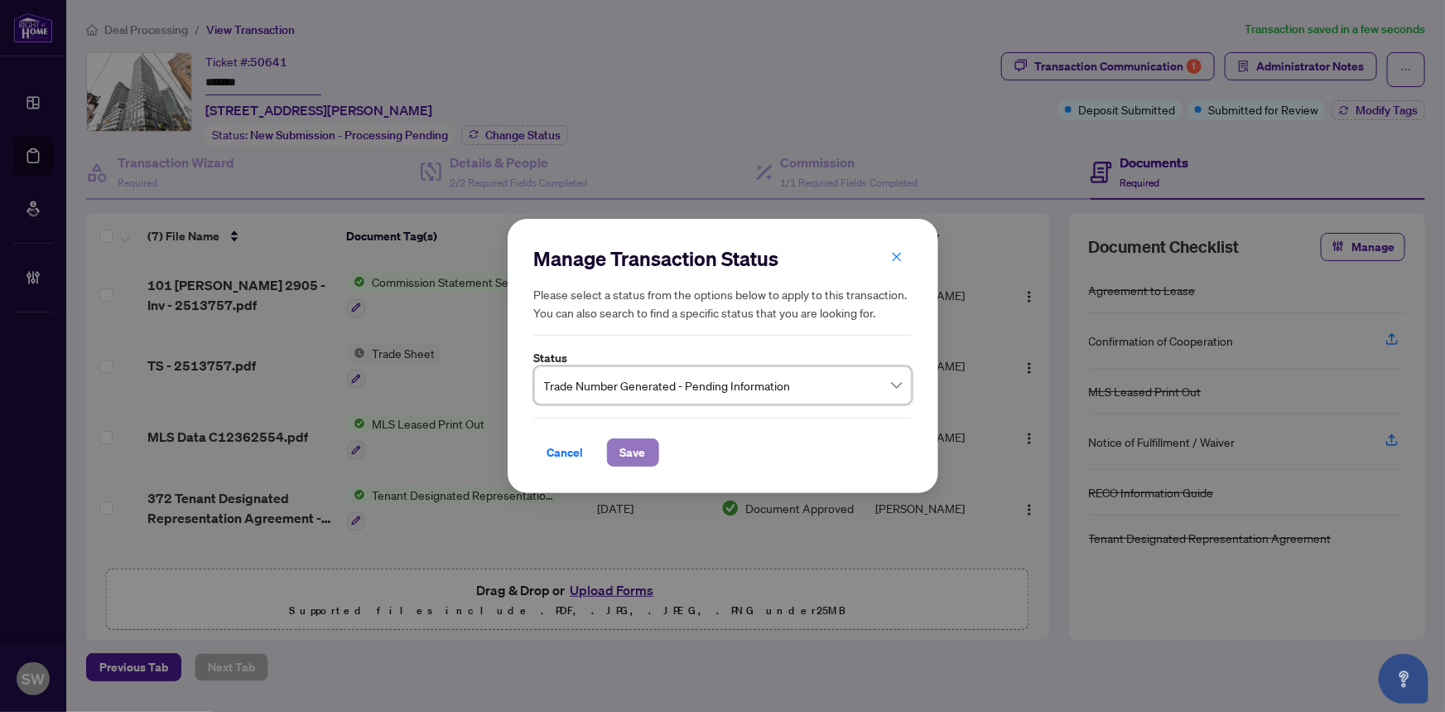
click at [638, 456] on span "Save" at bounding box center [633, 452] width 26 height 27
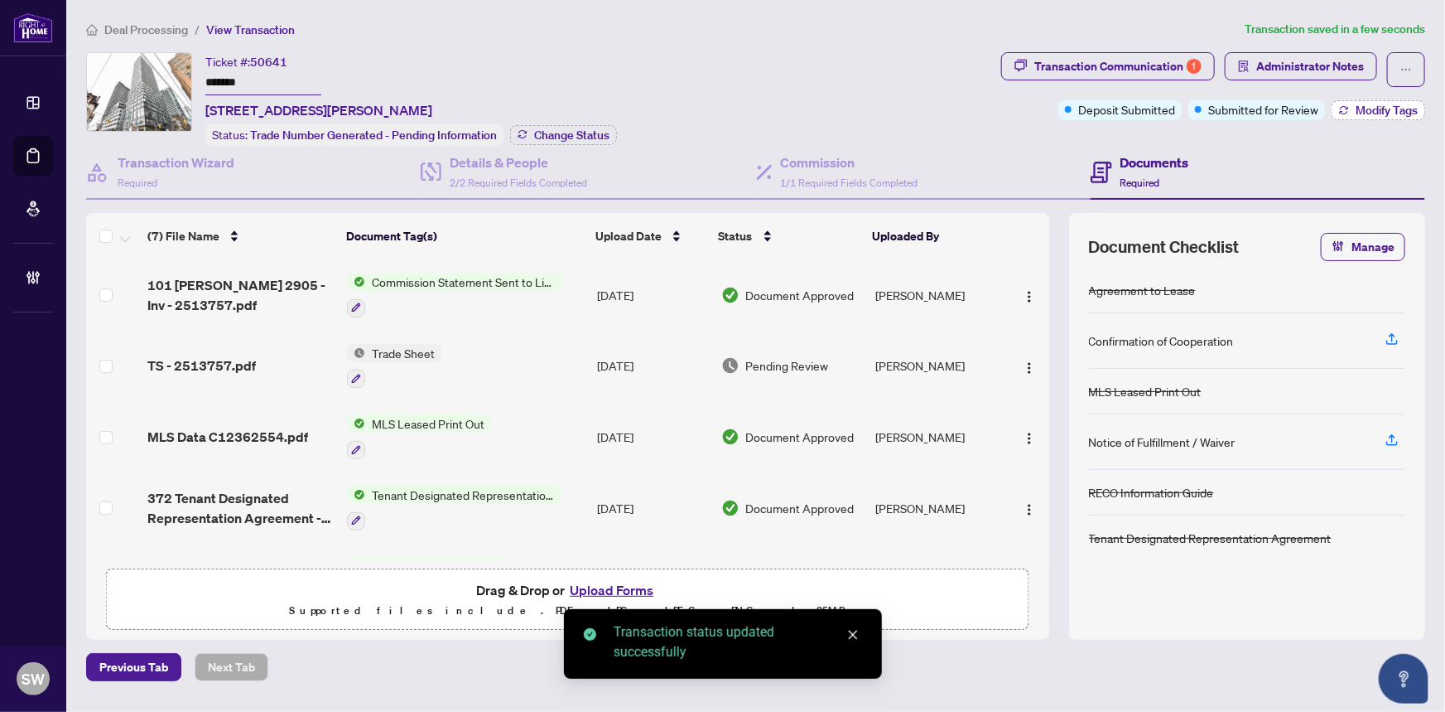
click at [1368, 108] on span "Modify Tags" at bounding box center [1387, 110] width 62 height 12
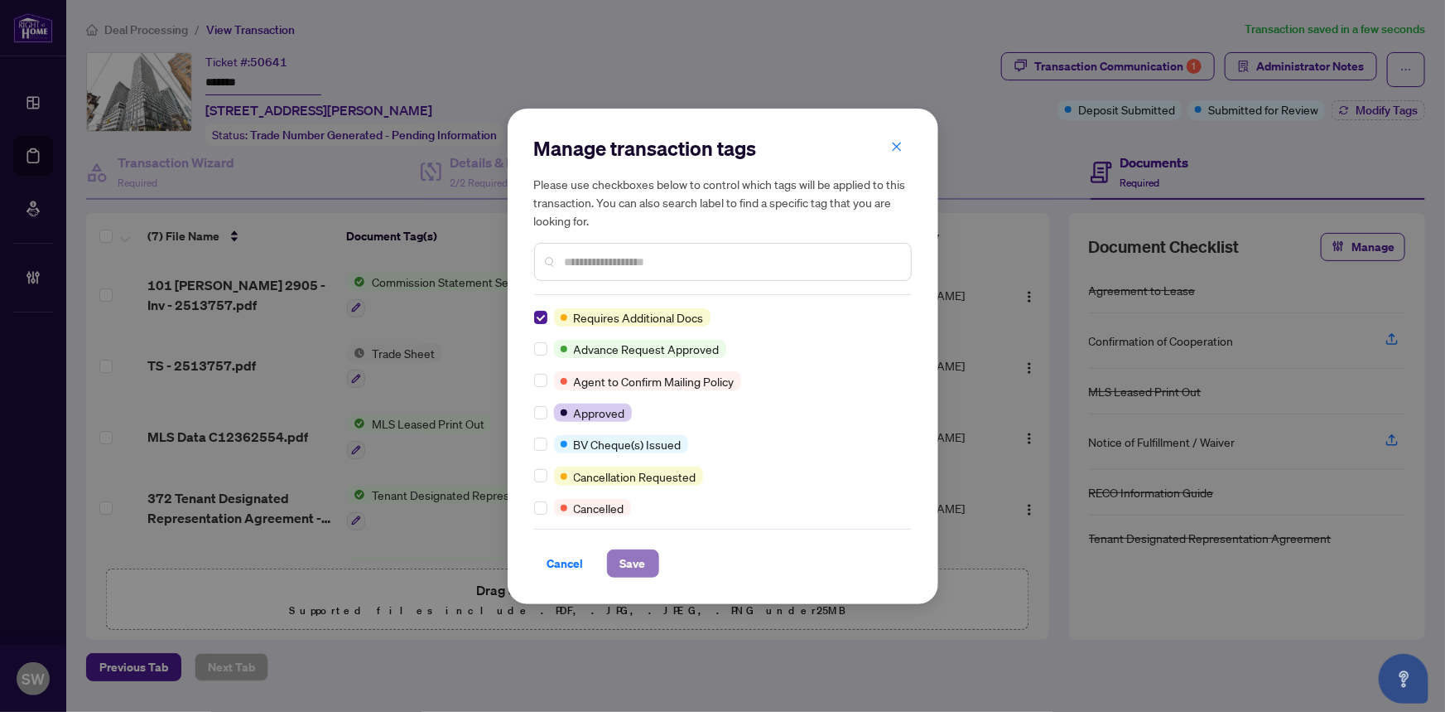
click at [623, 557] on span "Save" at bounding box center [633, 563] width 26 height 27
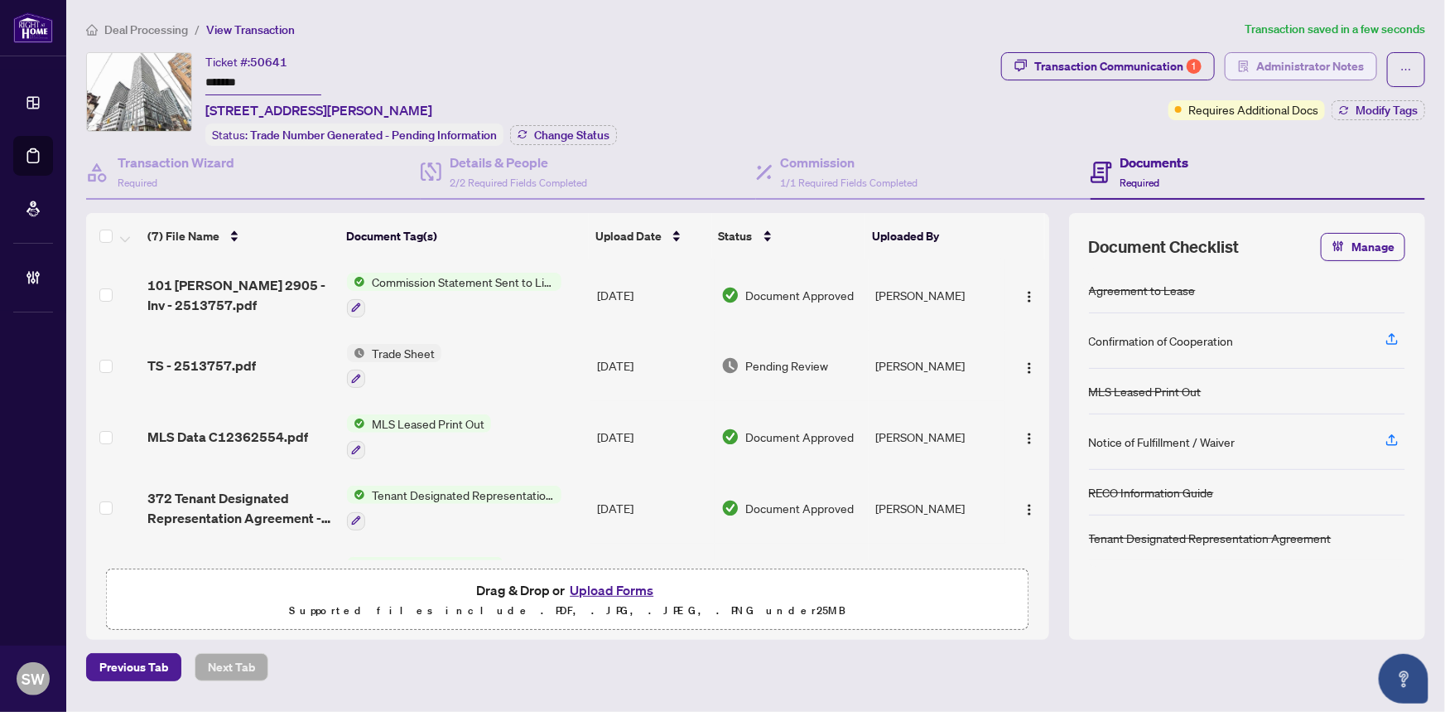
click at [1267, 72] on span "Administrator Notes" at bounding box center [1311, 66] width 108 height 27
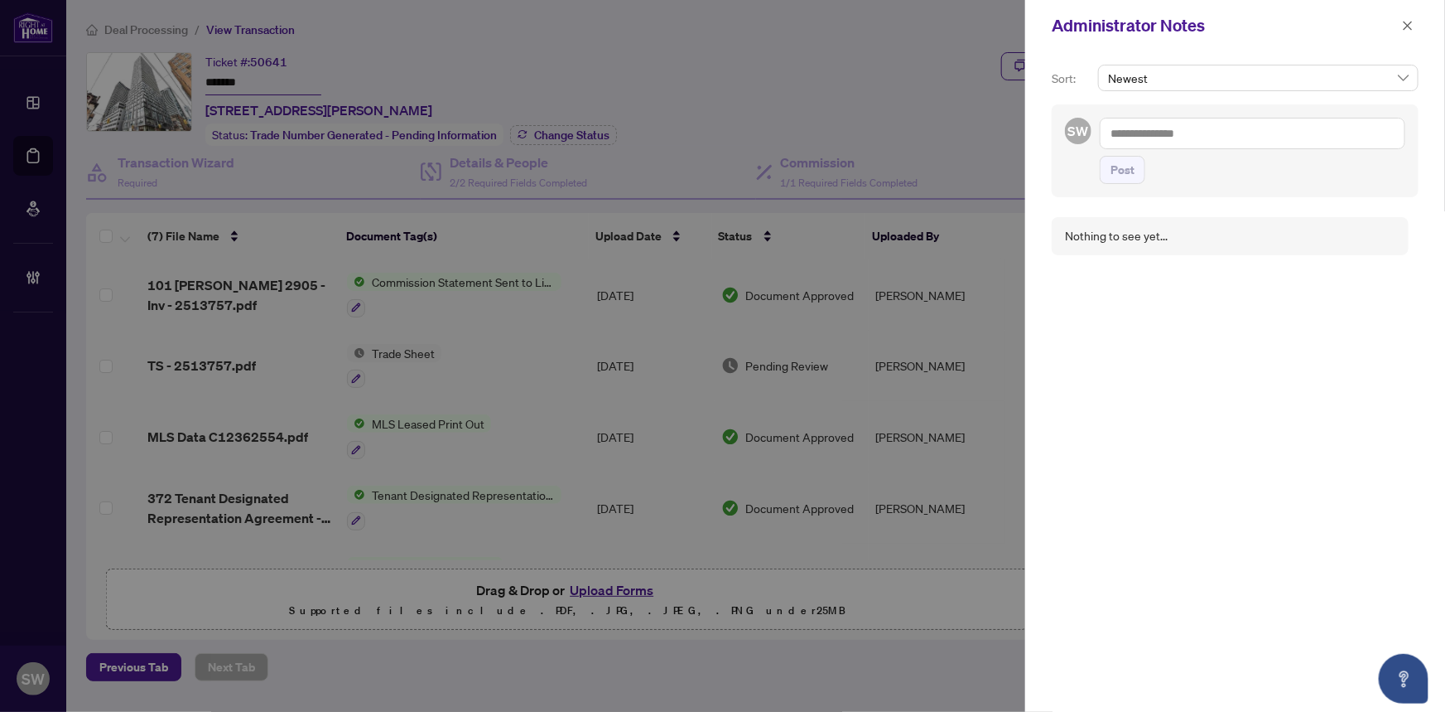
click at [1189, 135] on textarea at bounding box center [1253, 133] width 306 height 31
paste textarea "**********"
click at [1133, 134] on textarea "**********" at bounding box center [1253, 133] width 306 height 31
type textarea "**********"
click at [1113, 173] on span "Post" at bounding box center [1123, 170] width 24 height 27
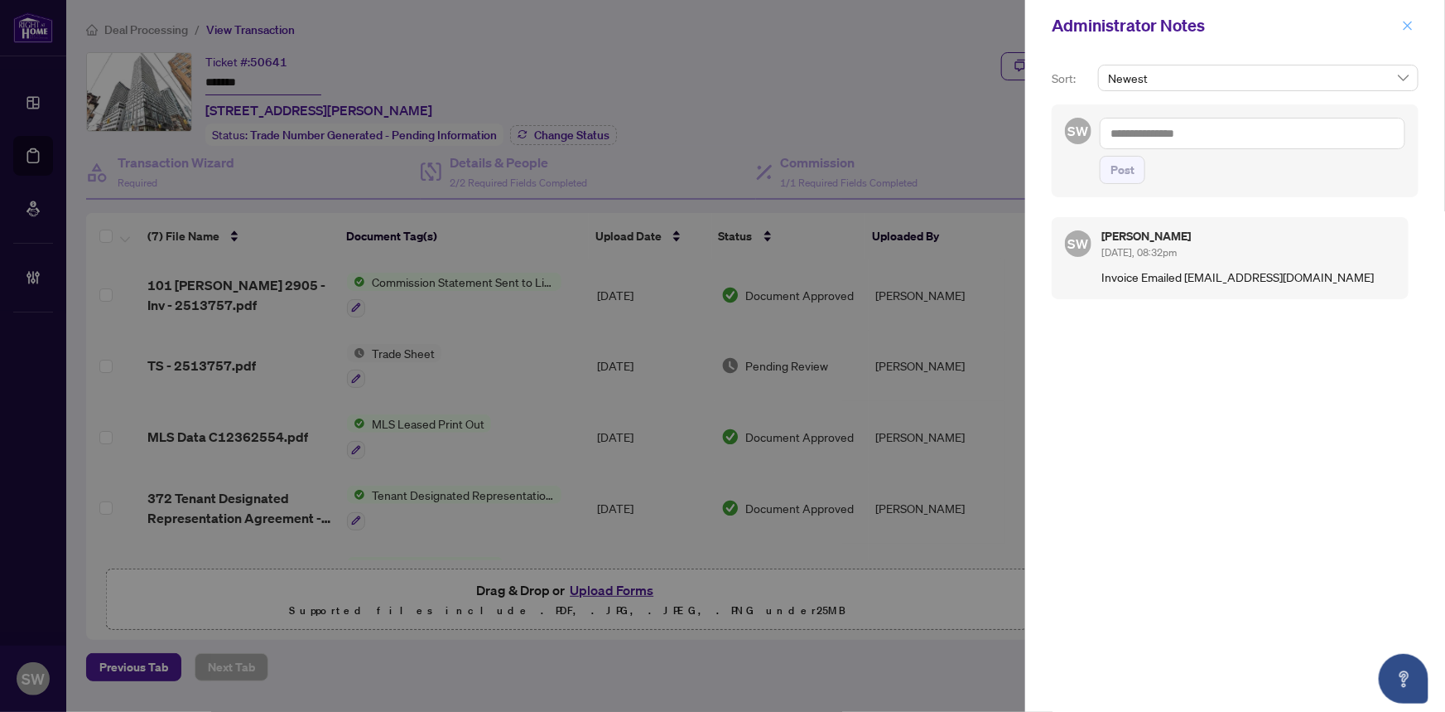
click at [1408, 32] on span "button" at bounding box center [1408, 25] width 12 height 27
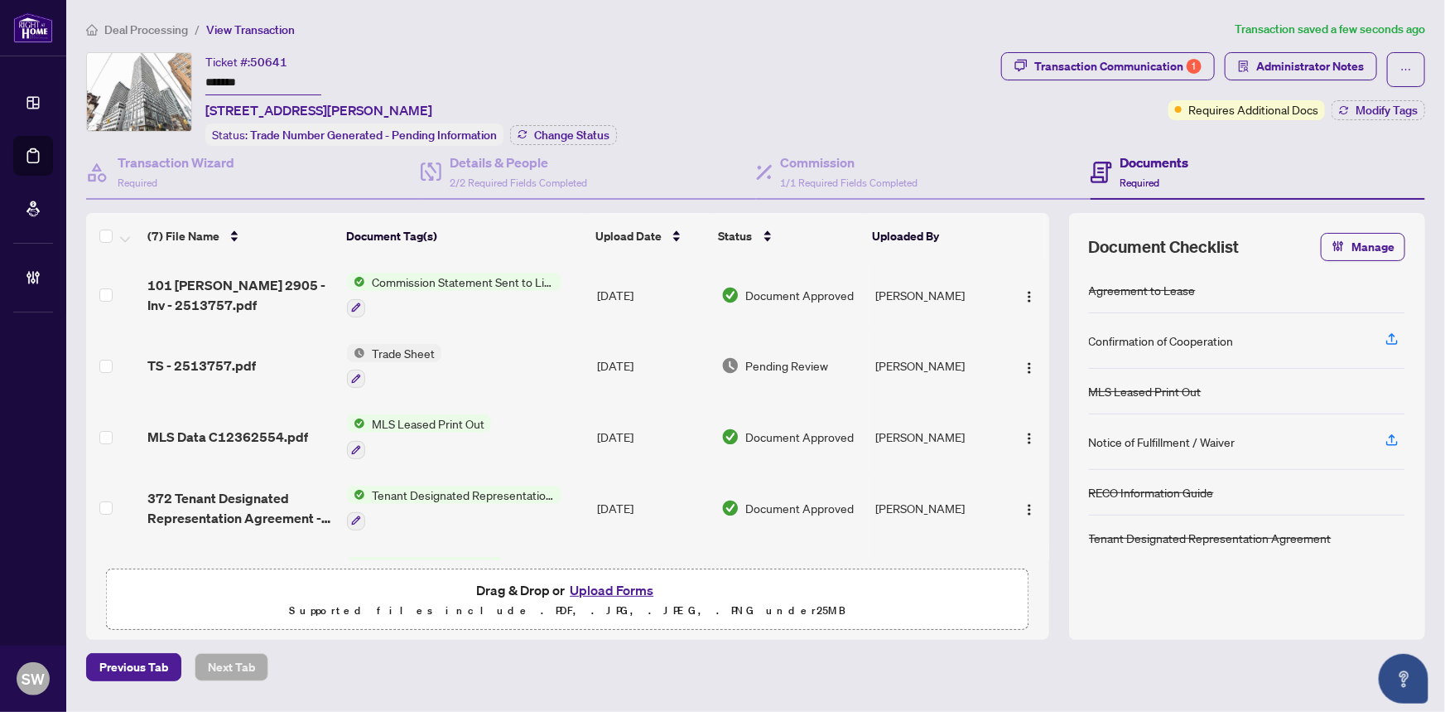
click at [224, 80] on input "*******" at bounding box center [263, 83] width 116 height 24
click at [880, 113] on div "Ticket #: 50641 ******* 2905-101 Peter St, Toronto, Ontario M5V 2G9, Canada Sta…" at bounding box center [540, 99] width 909 height 94
click at [174, 33] on span "Deal Processing" at bounding box center [146, 29] width 84 height 15
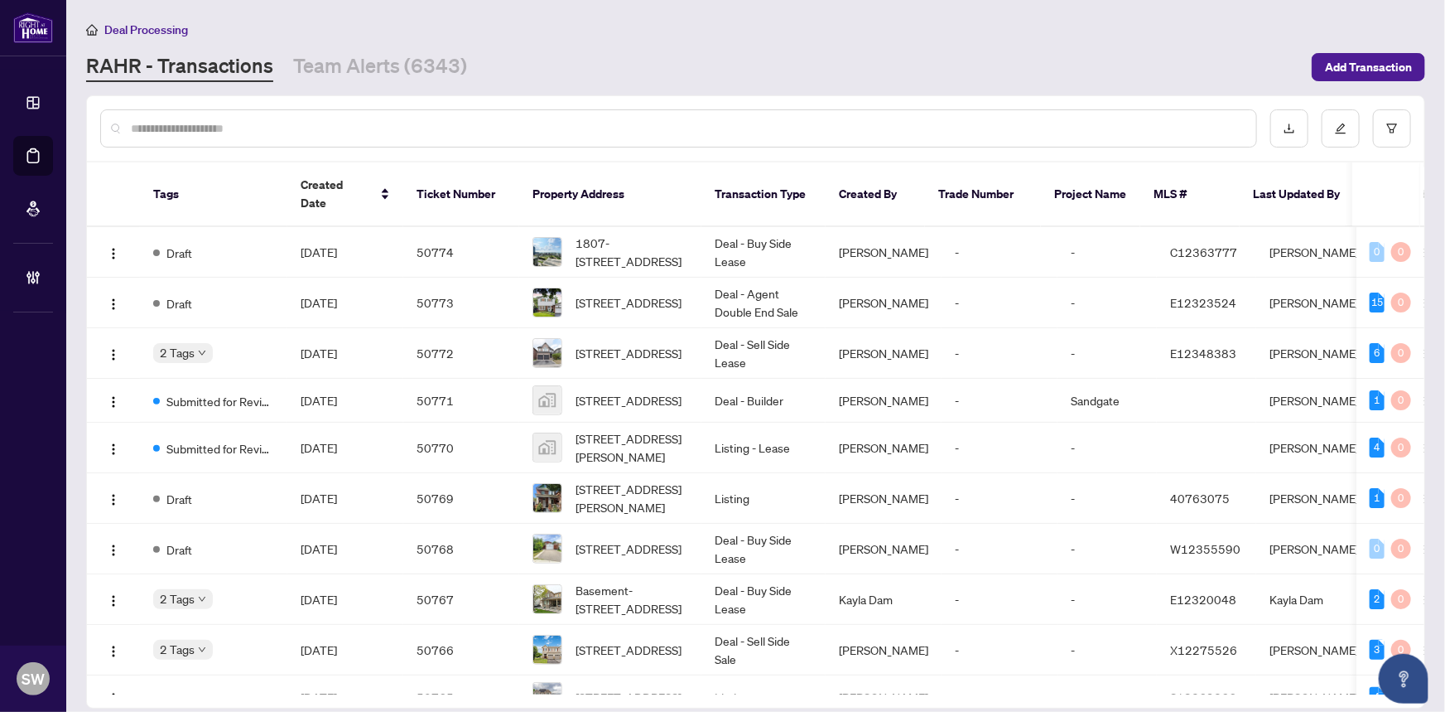
click at [228, 124] on input "text" at bounding box center [687, 128] width 1112 height 18
paste input "*****"
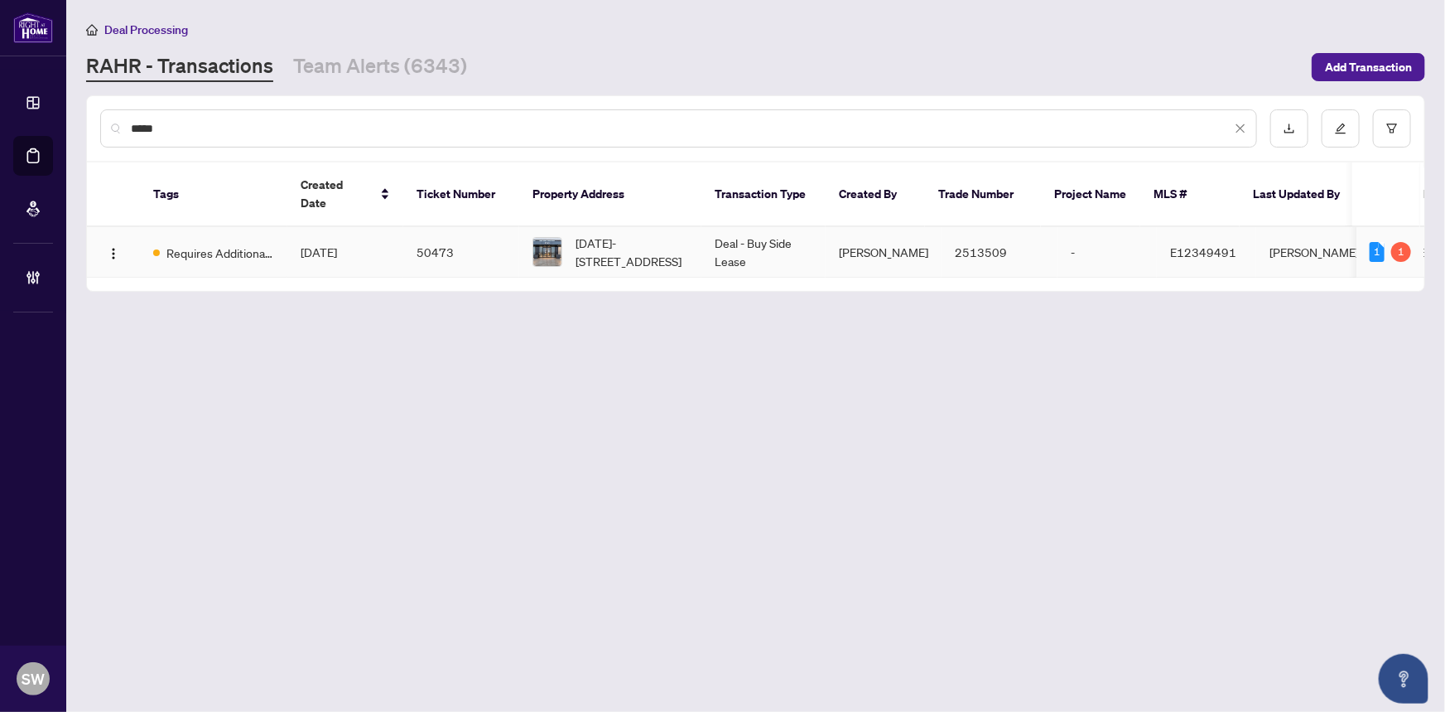
type input "*****"
click at [355, 227] on td "[DATE]" at bounding box center [345, 252] width 116 height 51
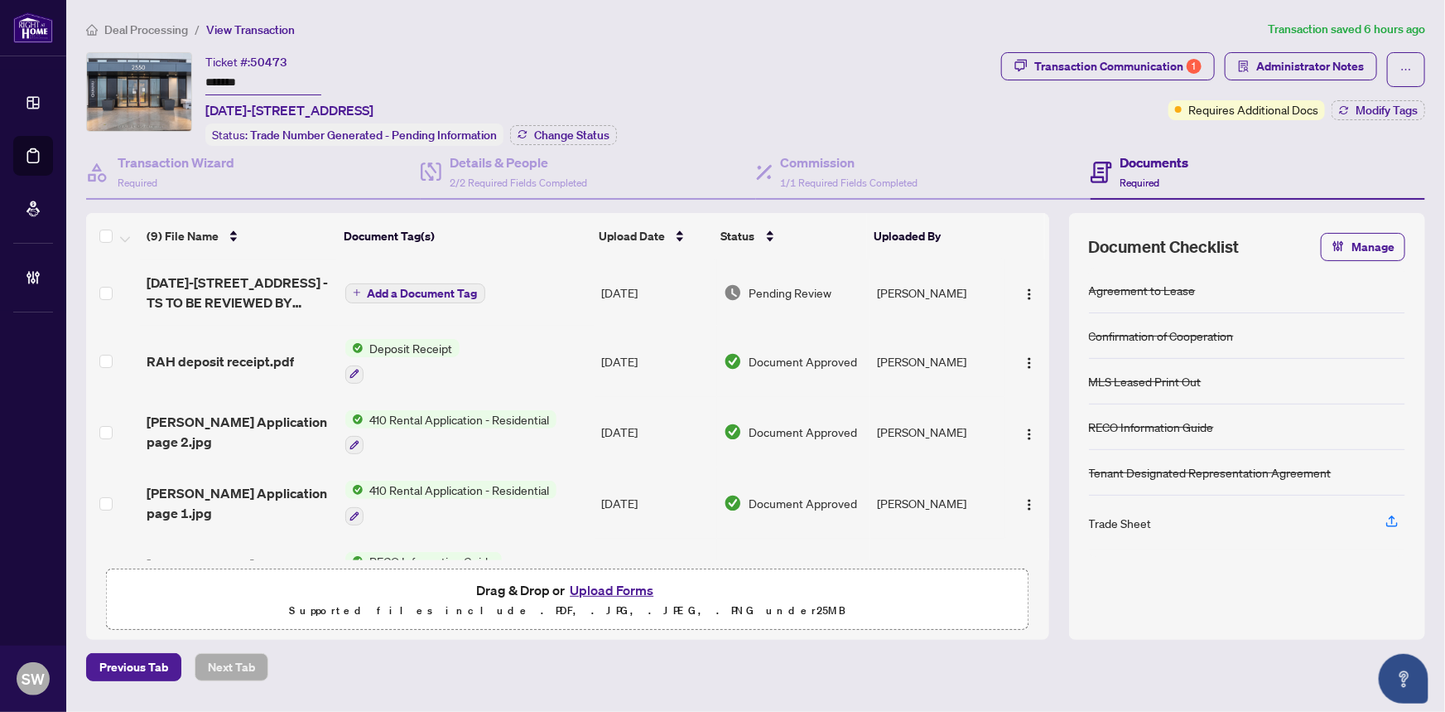
click at [229, 82] on input "*******" at bounding box center [263, 83] width 116 height 24
click at [157, 32] on span "Deal Processing" at bounding box center [146, 29] width 84 height 15
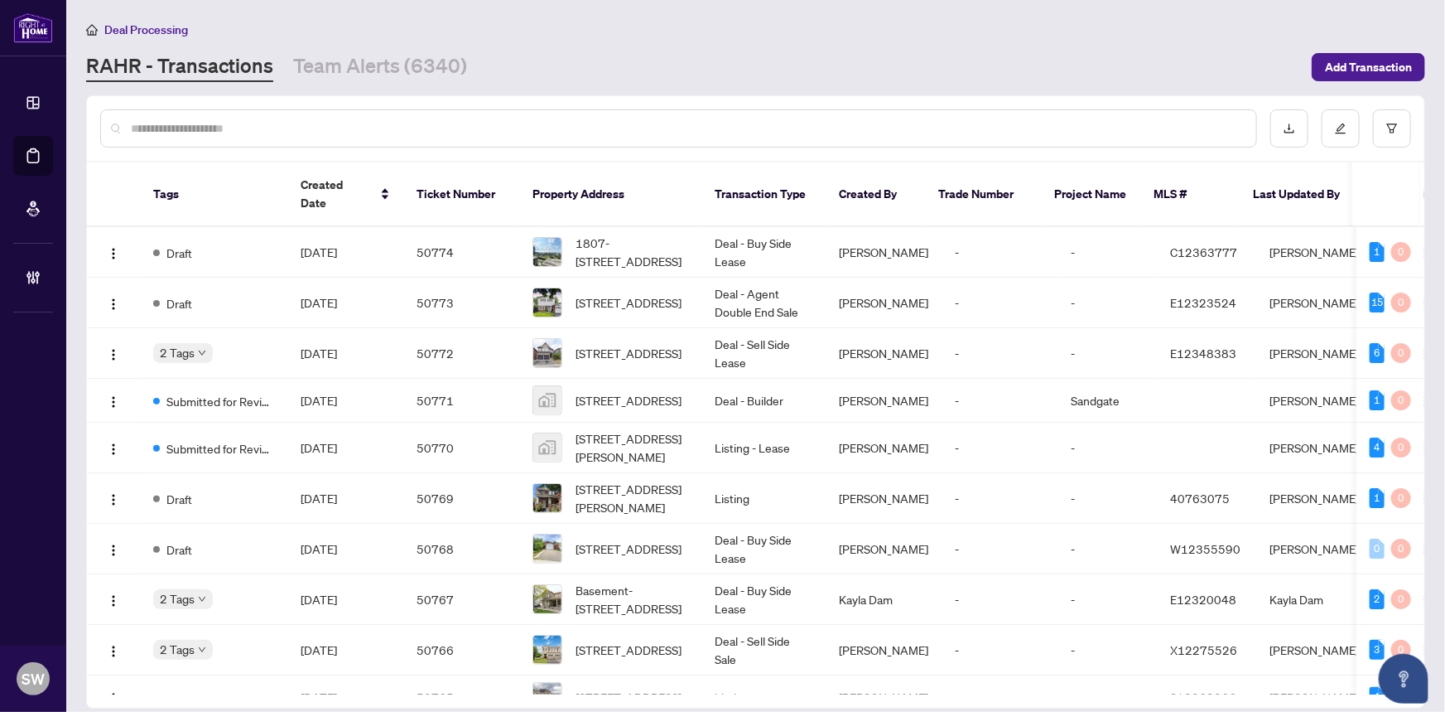
click at [204, 130] on input "text" at bounding box center [687, 128] width 1112 height 18
paste input "*****"
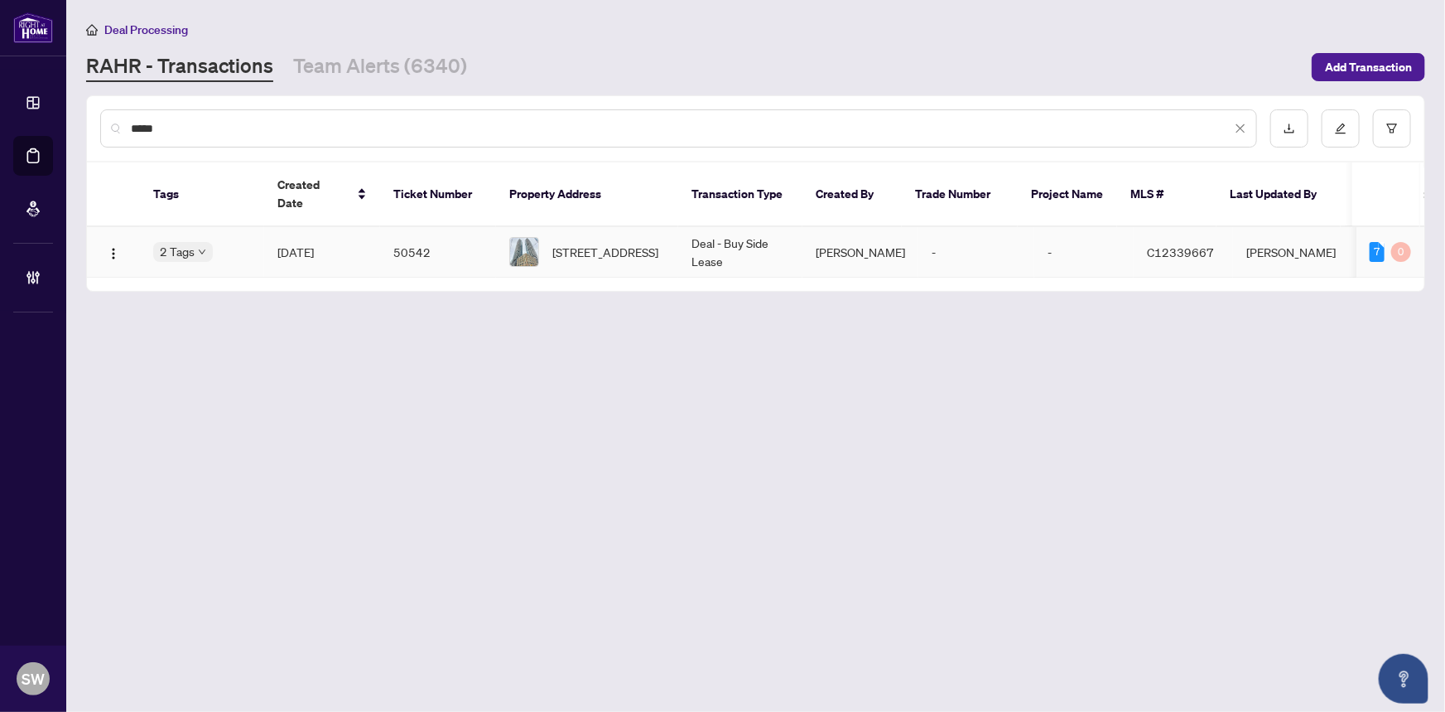
type input "*****"
click at [431, 238] on td "50542" at bounding box center [438, 252] width 116 height 51
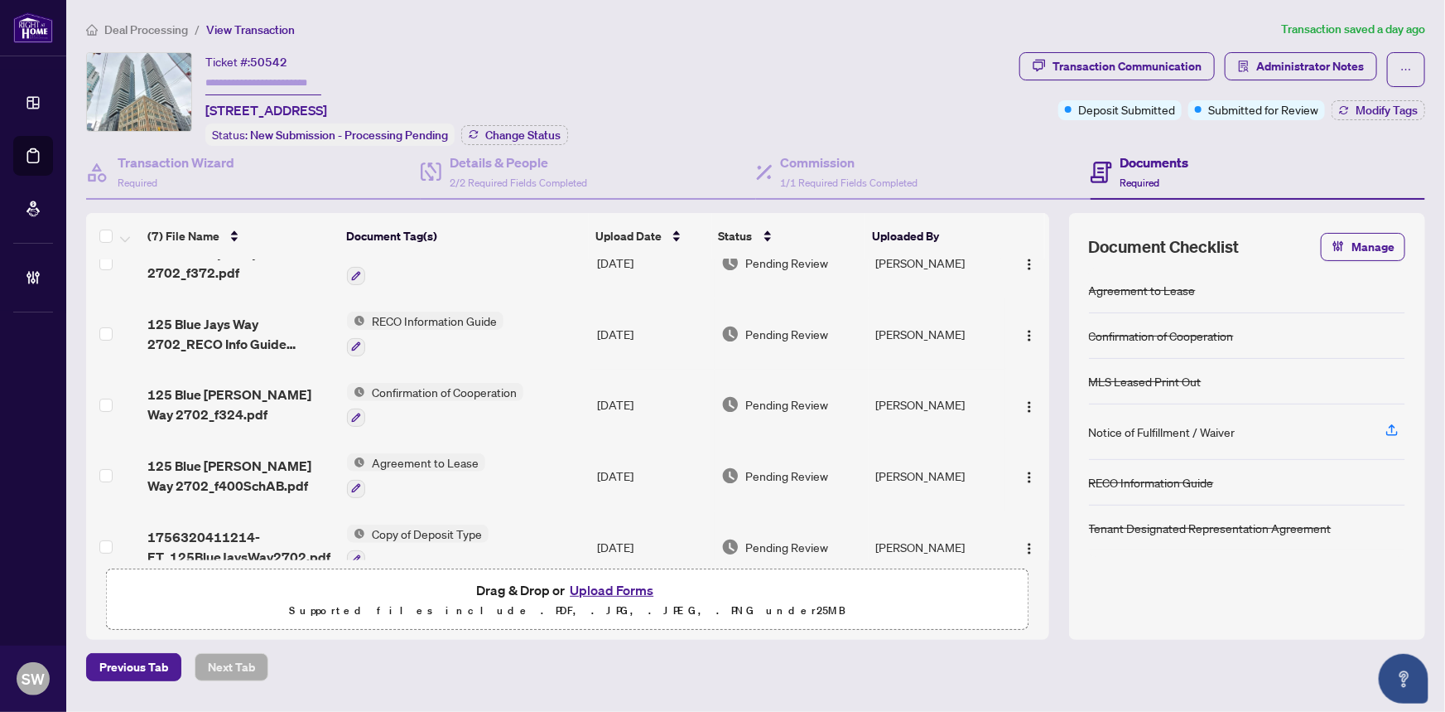
scroll to position [196, 0]
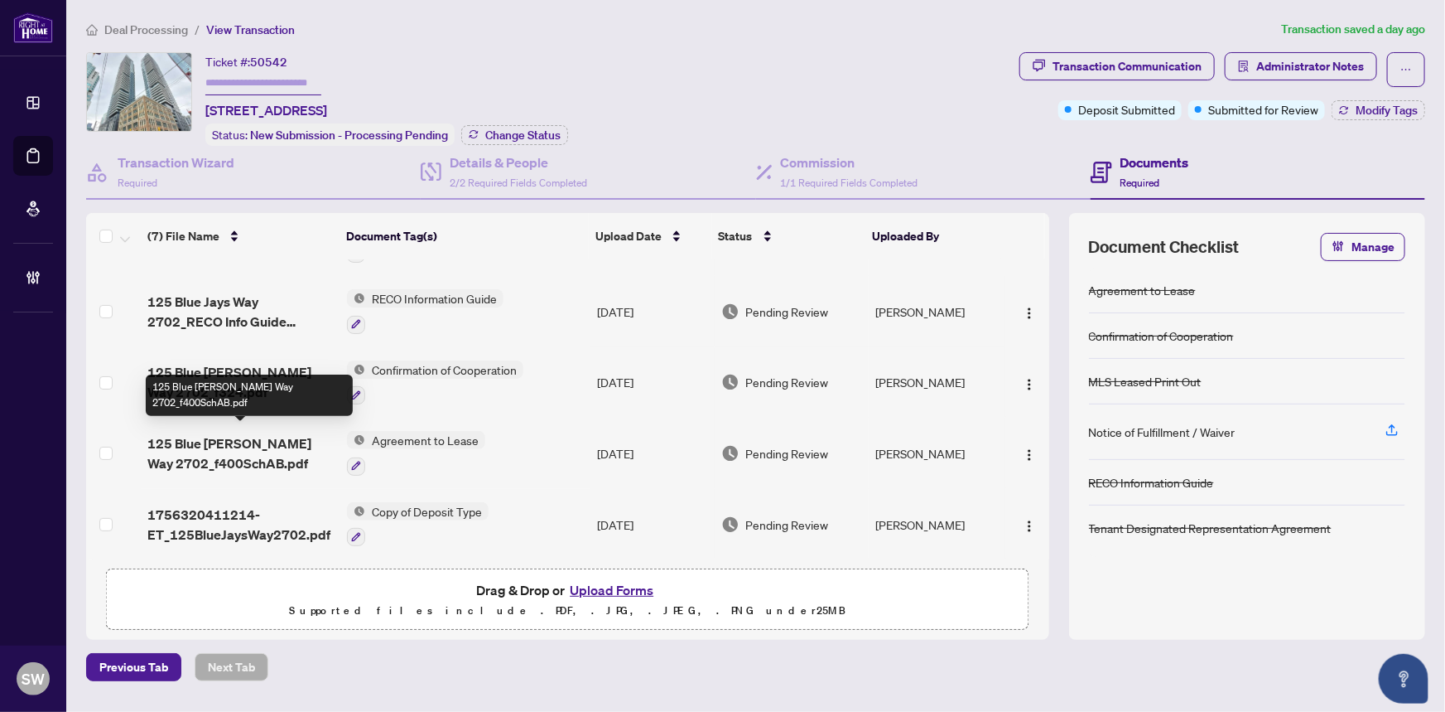
click at [262, 451] on span "125 Blue [PERSON_NAME] Way 2702_f400SchAB.pdf" at bounding box center [240, 453] width 187 height 40
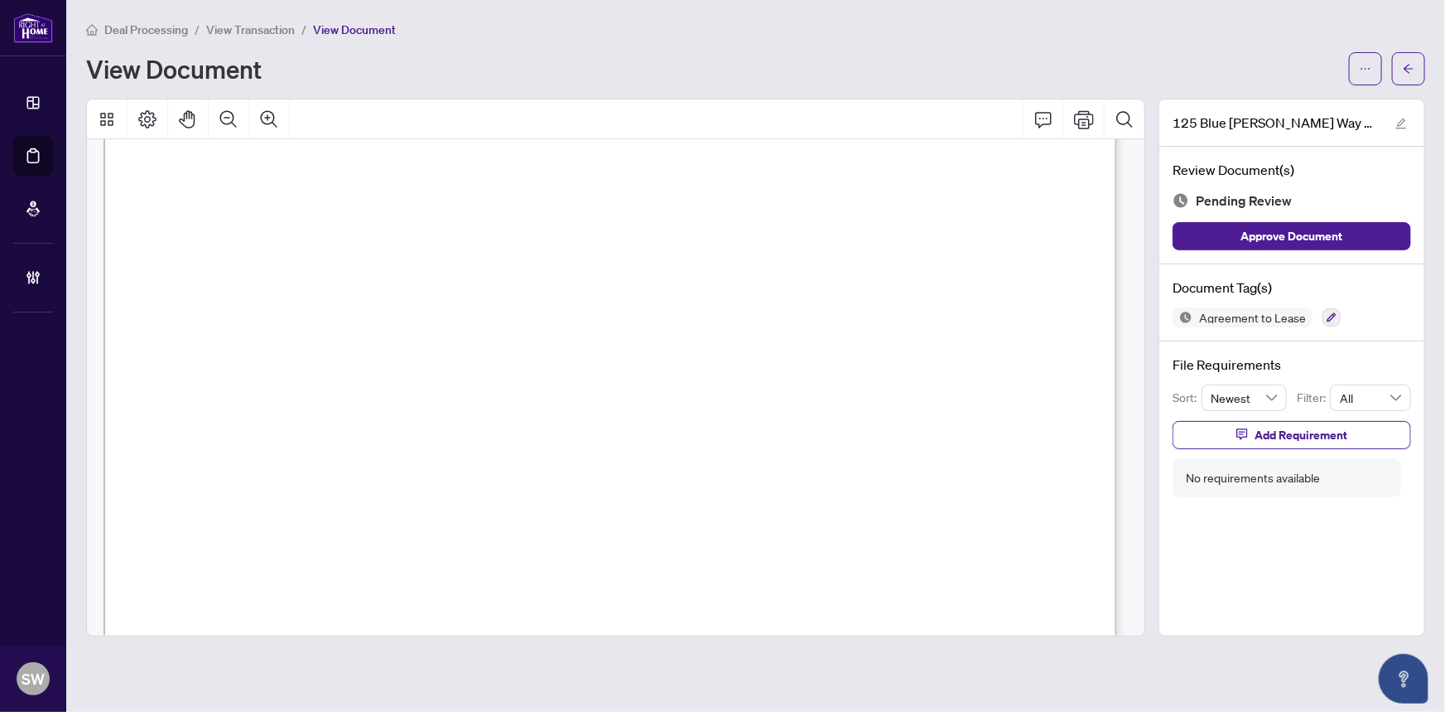
scroll to position [150, 0]
drag, startPoint x: 246, startPoint y: 388, endPoint x: 364, endPoint y: 389, distance: 117.6
click at [353, 389] on span "[STREET_ADDRESS]" at bounding box center [281, 395] width 143 height 16
click at [353, 391] on span "[STREET_ADDRESS]" at bounding box center [281, 395] width 143 height 16
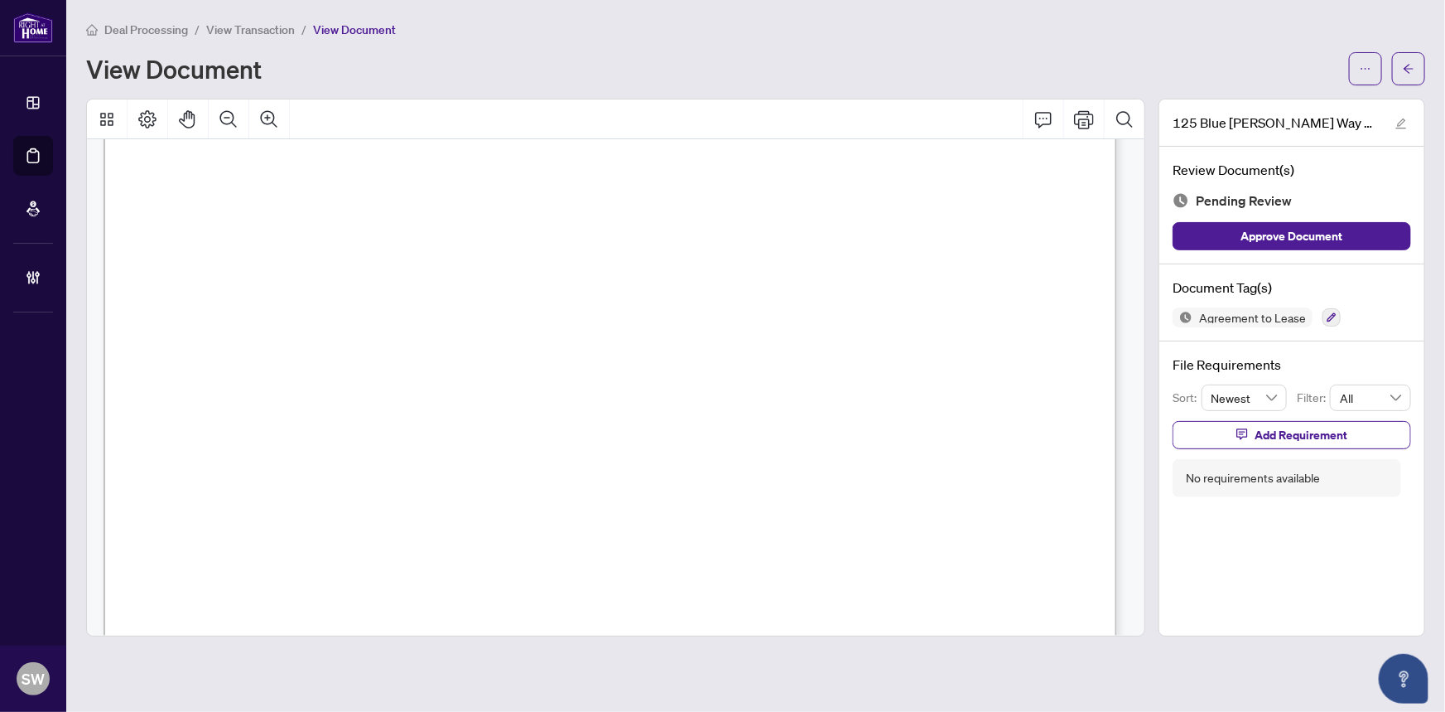
click at [353, 388] on span "[STREET_ADDRESS]" at bounding box center [281, 395] width 143 height 16
click at [302, 247] on span "[PERSON_NAME]" at bounding box center [323, 251] width 117 height 16
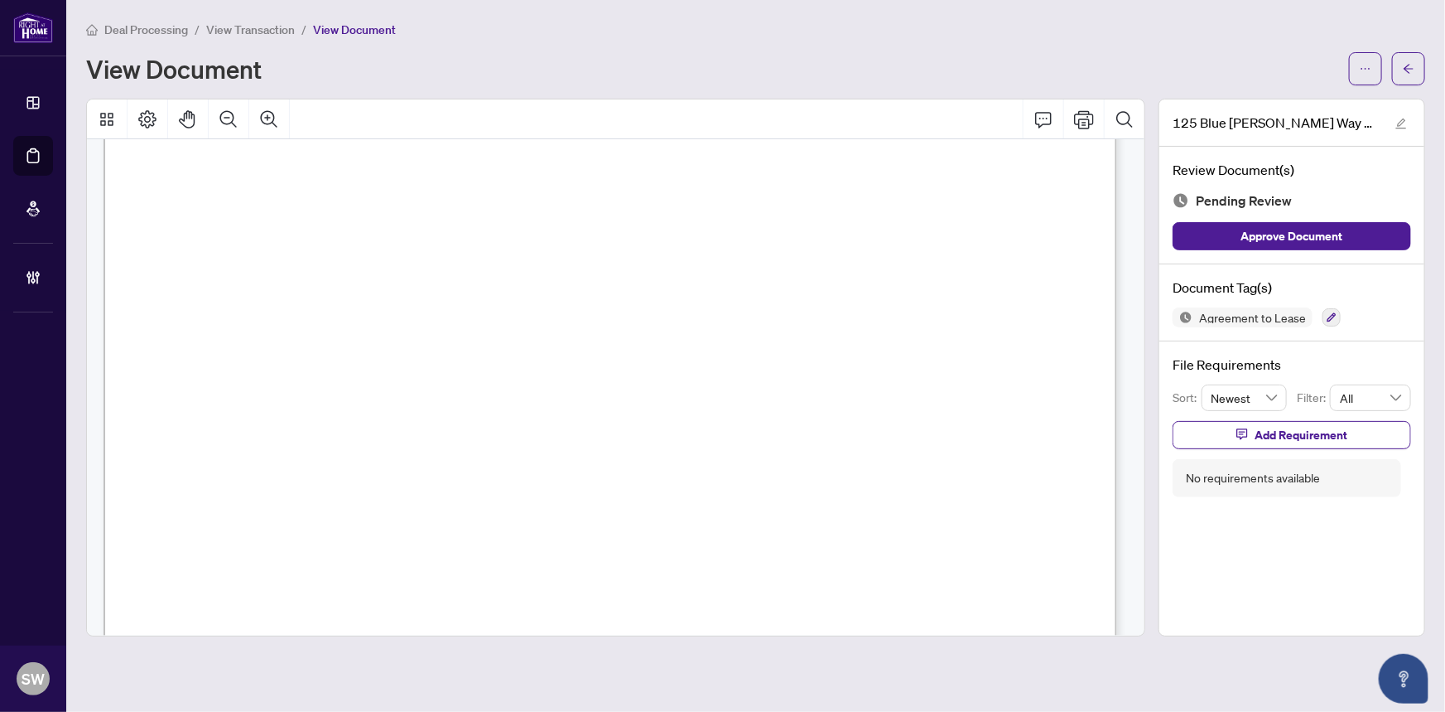
click at [302, 247] on span "[PERSON_NAME]" at bounding box center [323, 251] width 117 height 16
click at [244, 210] on span "[PERSON_NAME], [PERSON_NAME]" at bounding box center [368, 218] width 253 height 16
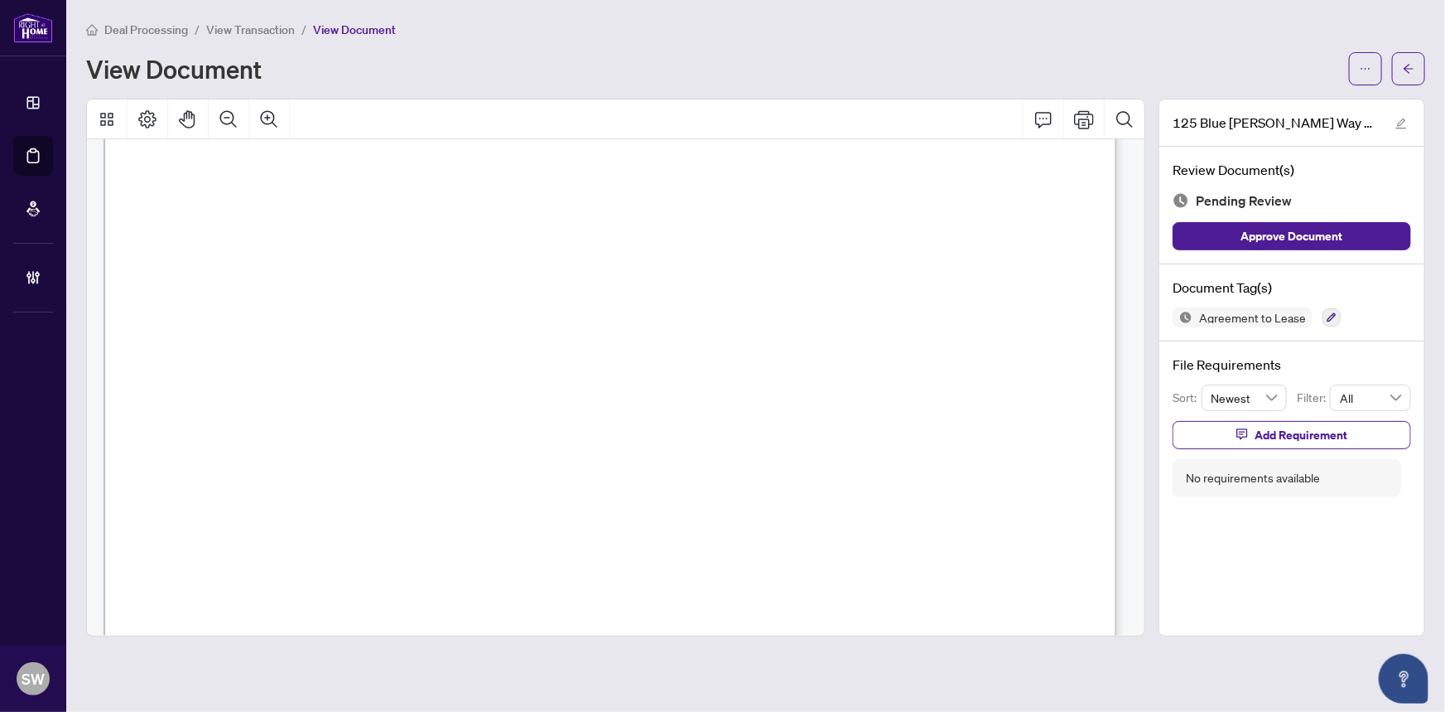
click at [244, 210] on span "[PERSON_NAME], [PERSON_NAME]" at bounding box center [368, 218] width 253 height 16
drag, startPoint x: 244, startPoint y: 210, endPoint x: 340, endPoint y: 215, distance: 95.4
click at [340, 215] on span "[PERSON_NAME], [PERSON_NAME]" at bounding box center [368, 218] width 253 height 16
click at [1327, 315] on icon "button" at bounding box center [1332, 317] width 10 height 10
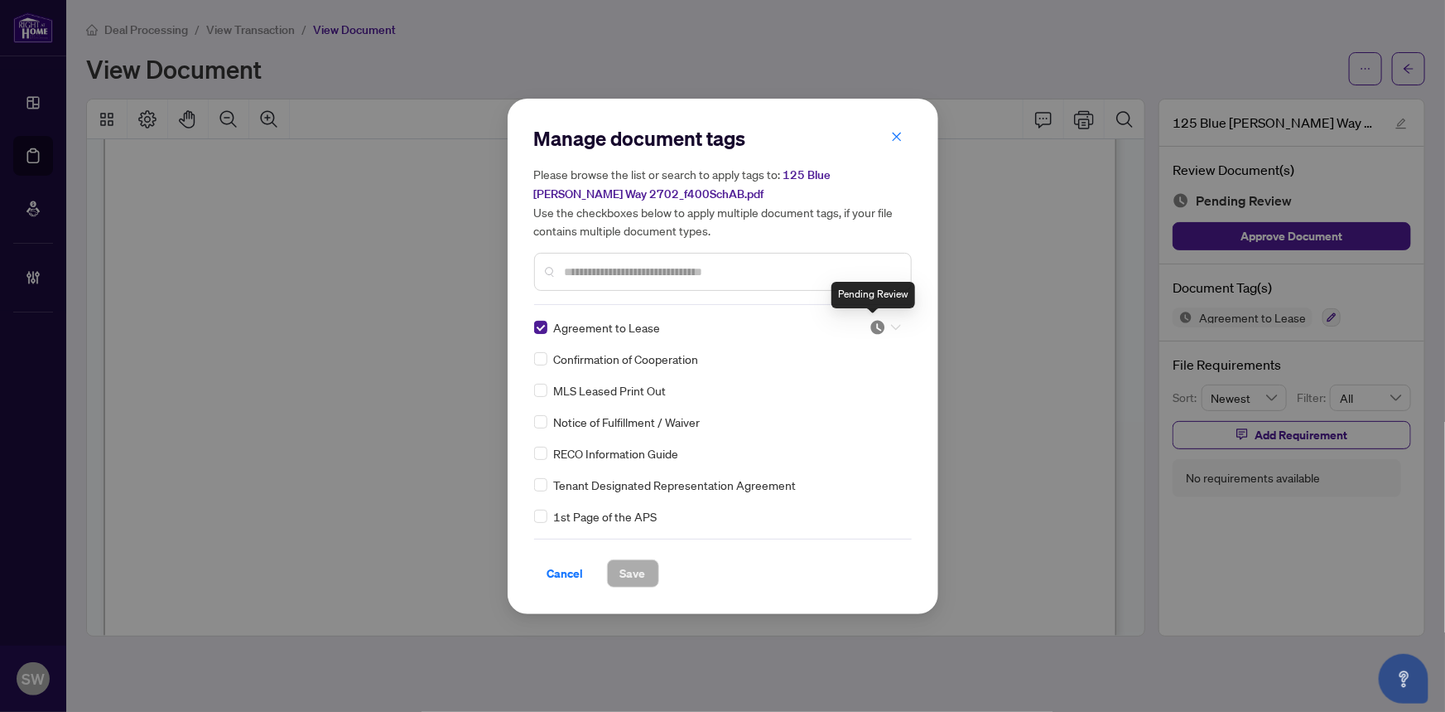
click at [876, 327] on img at bounding box center [878, 327] width 17 height 17
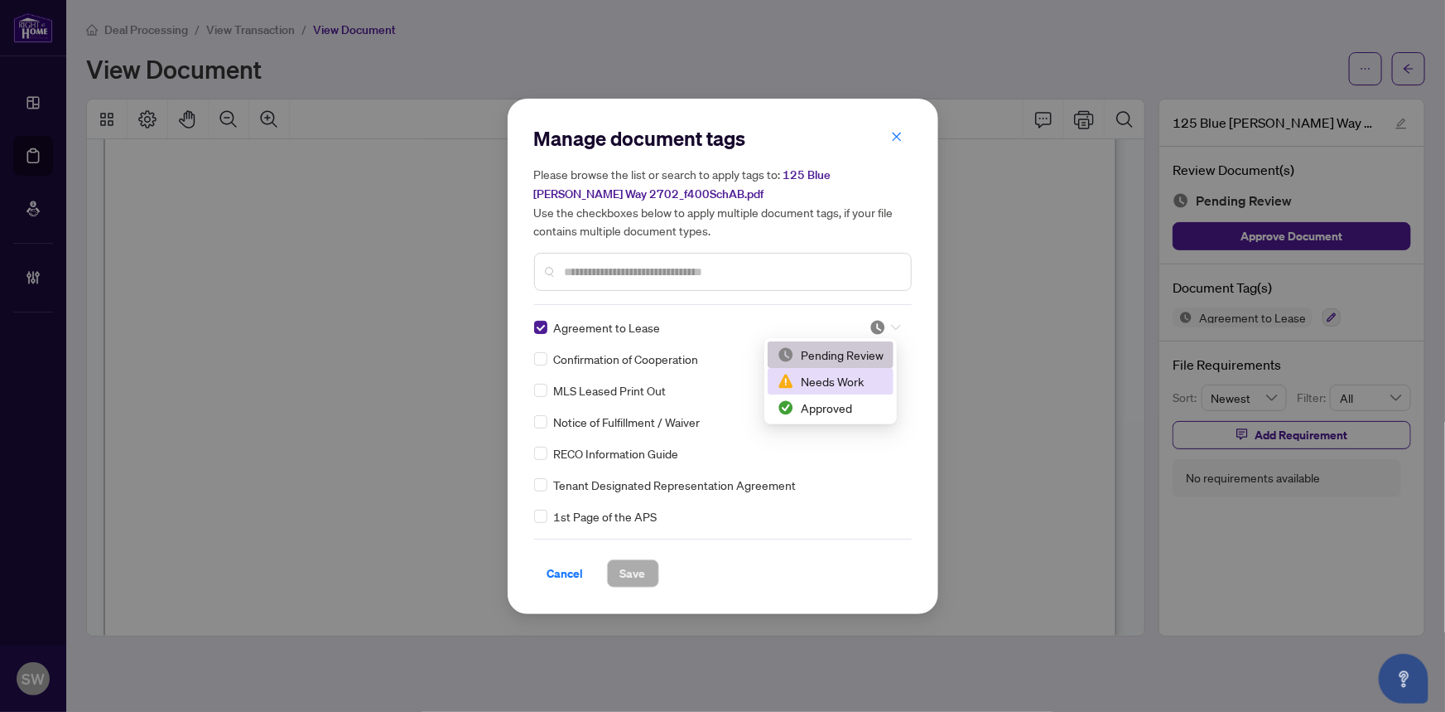
click at [842, 388] on div "Needs Work" at bounding box center [831, 381] width 106 height 18
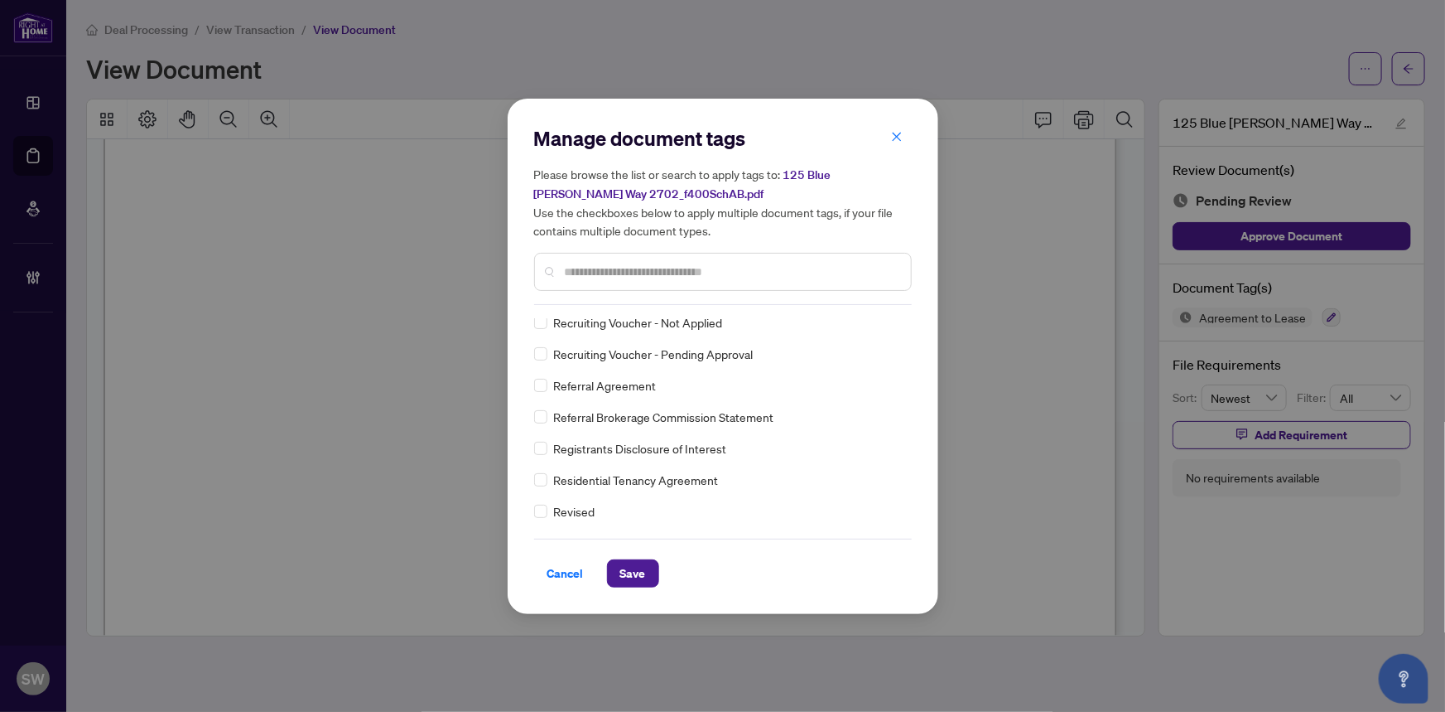
scroll to position [0, 0]
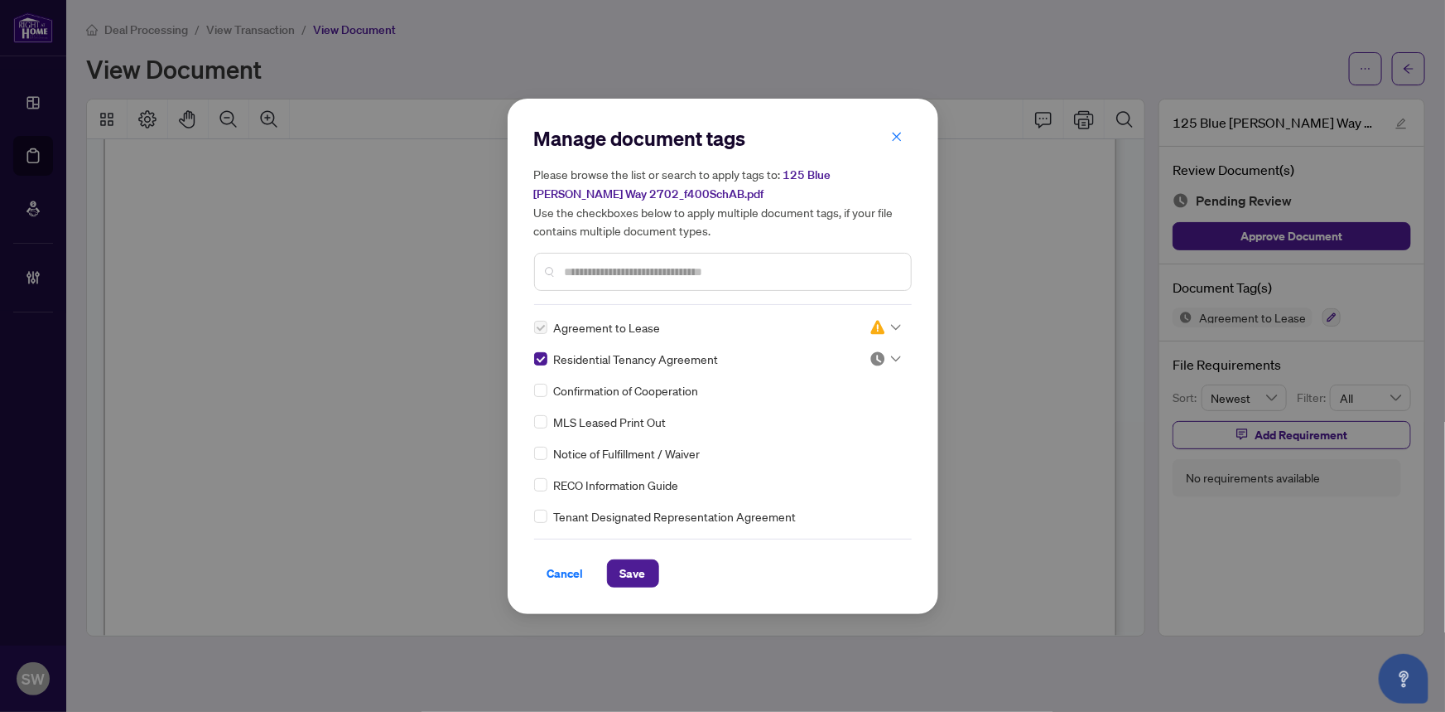
click at [885, 359] on div at bounding box center [885, 358] width 31 height 17
click at [827, 440] on div "Approved" at bounding box center [831, 439] width 106 height 18
click at [646, 571] on button "Save" at bounding box center [633, 573] width 52 height 28
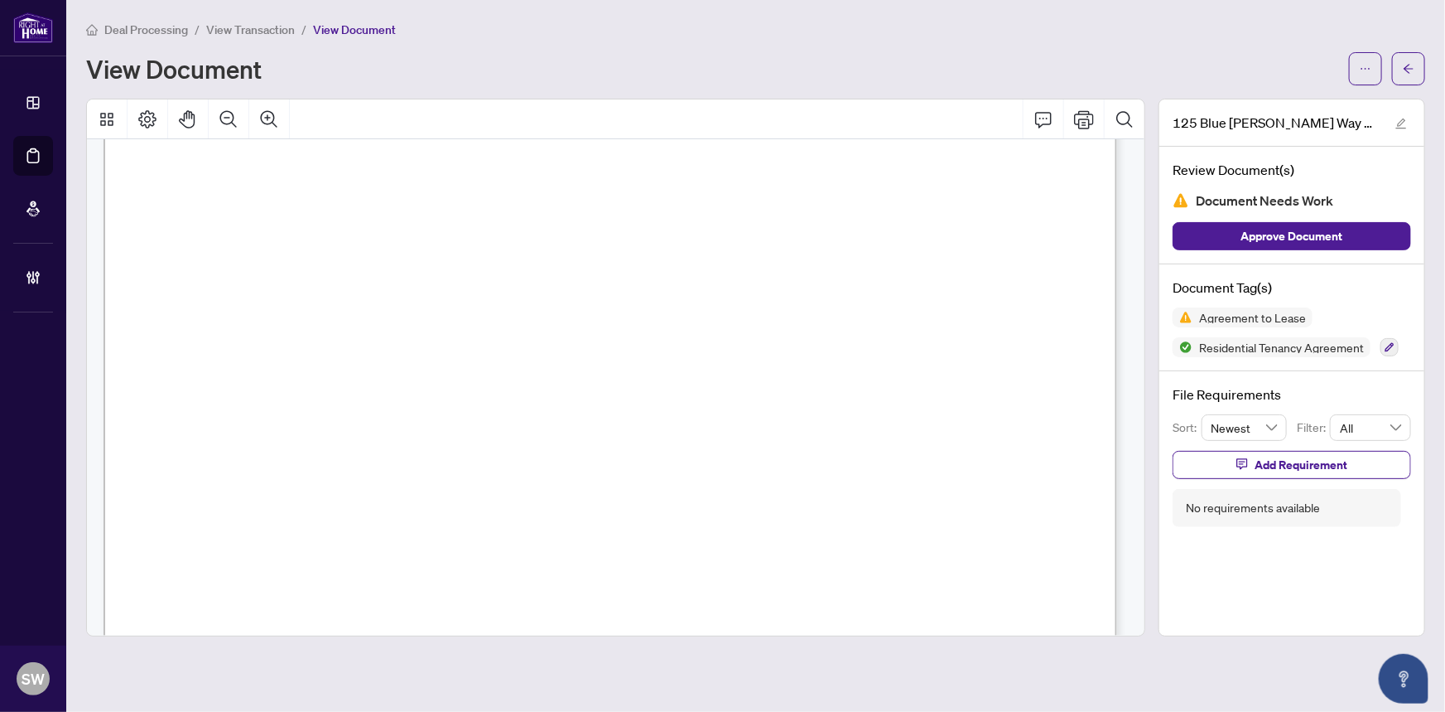
scroll to position [215, 0]
click at [1407, 75] on span "button" at bounding box center [1409, 68] width 12 height 27
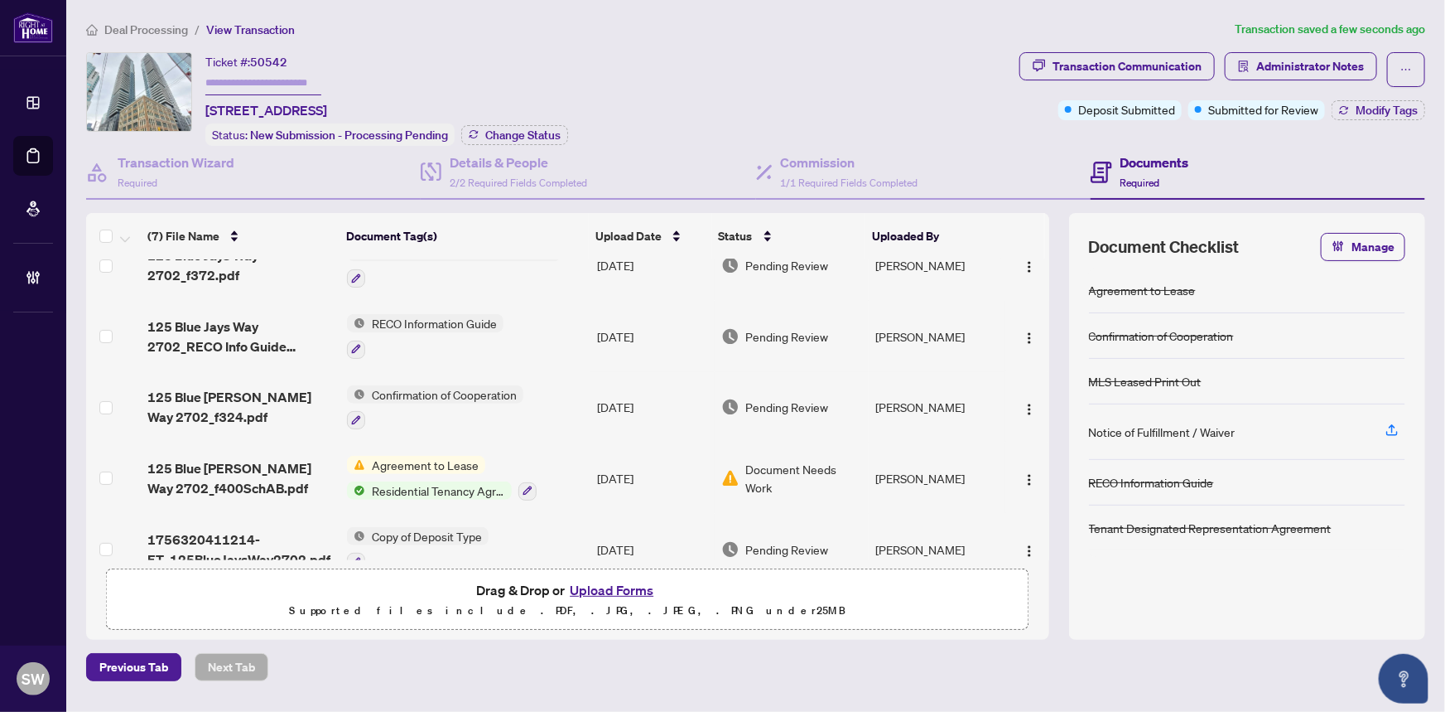
scroll to position [196, 0]
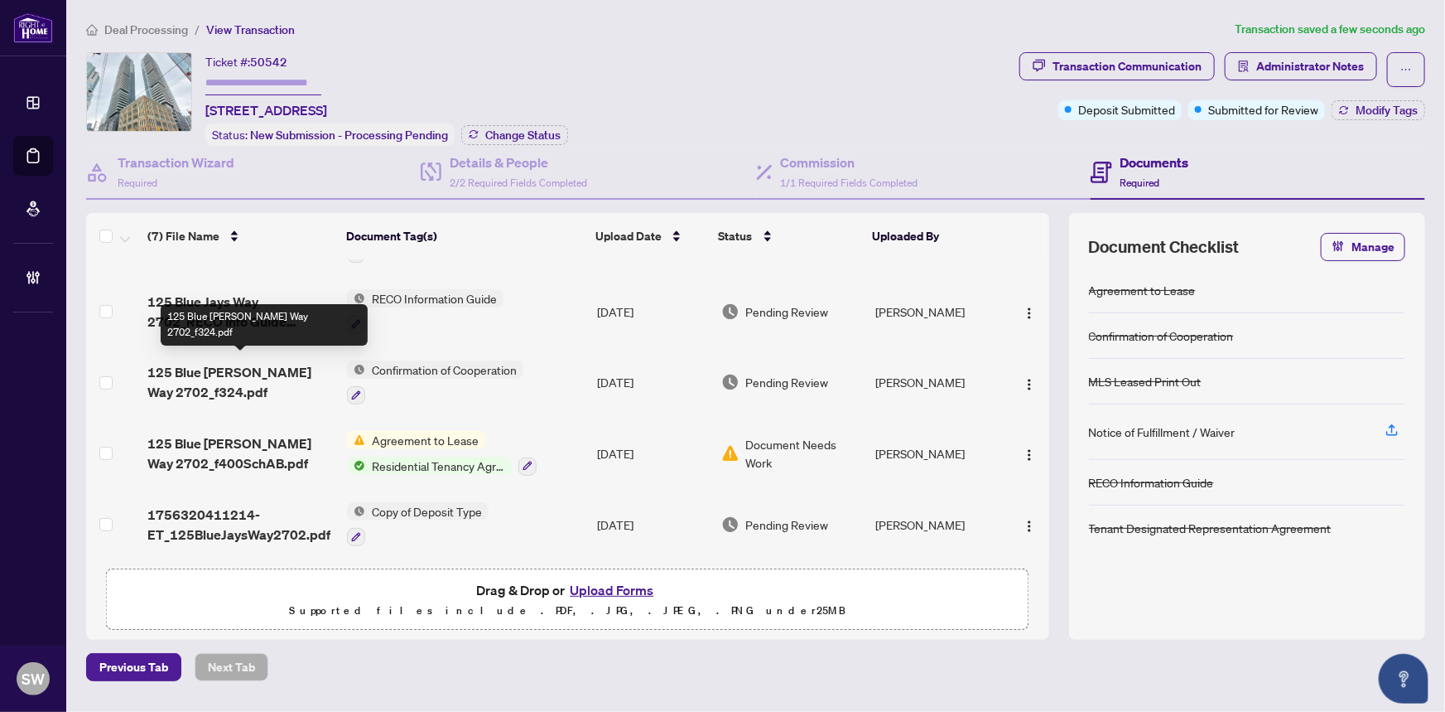
click at [223, 370] on span "125 Blue [PERSON_NAME] Way 2702_f324.pdf" at bounding box center [240, 382] width 187 height 40
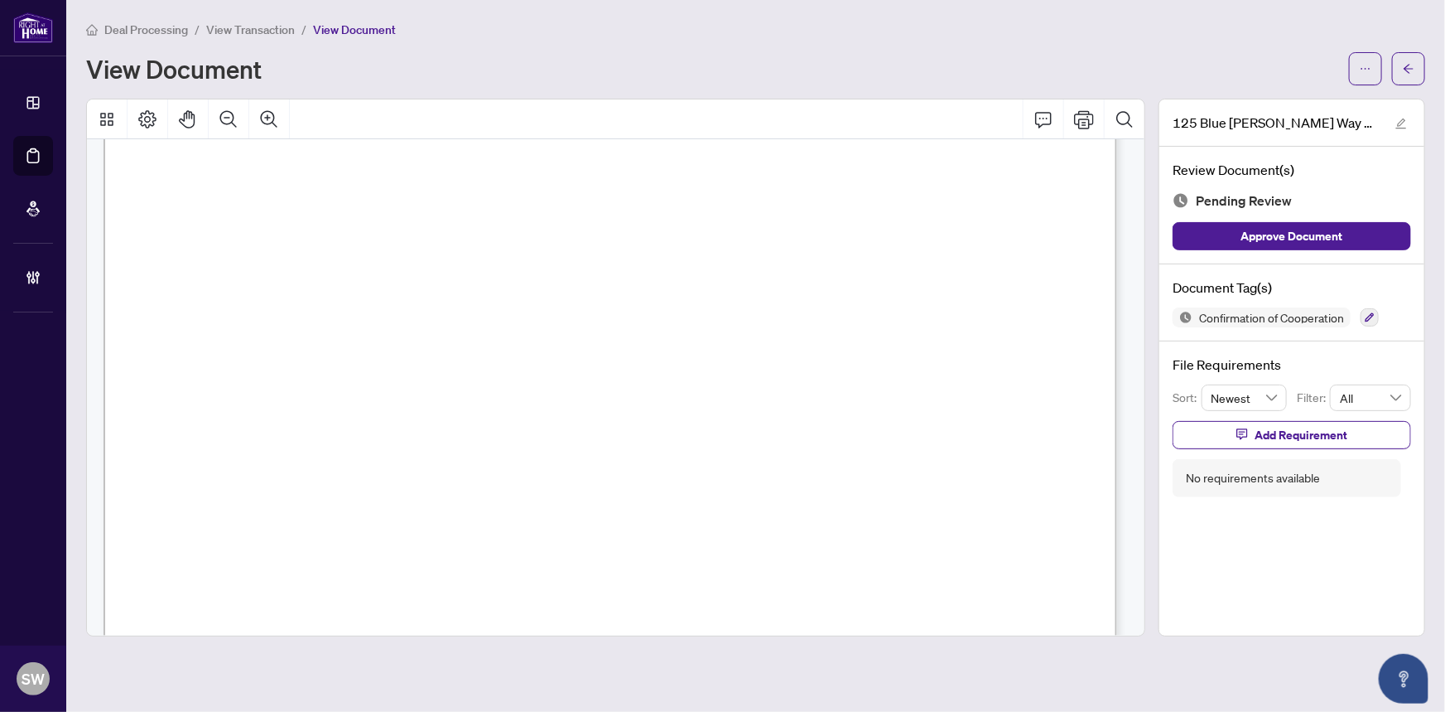
scroll to position [1601, 0]
click at [297, 365] on span "[PERSON_NAME] [PERSON_NAME]" at bounding box center [301, 373] width 243 height 16
click at [1372, 315] on icon "button" at bounding box center [1370, 317] width 10 height 10
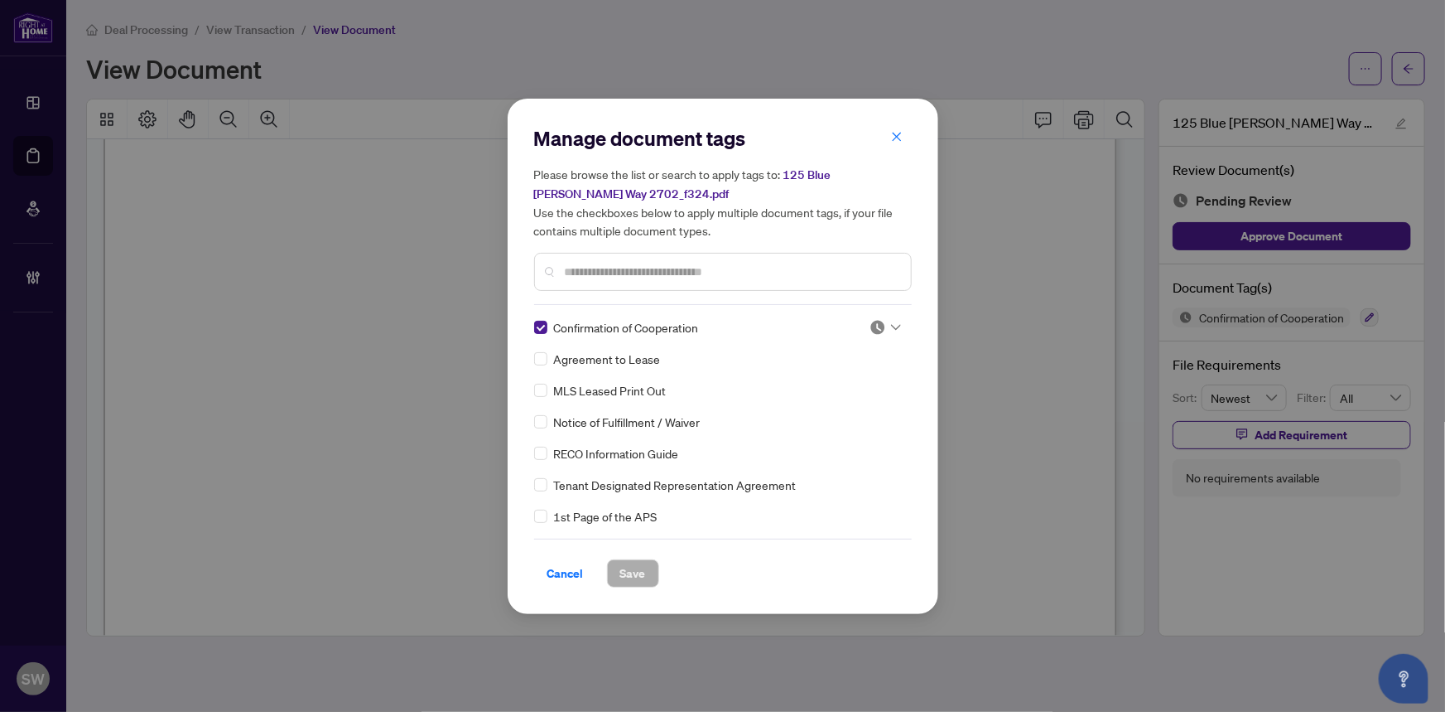
click at [880, 323] on img at bounding box center [878, 327] width 17 height 17
click at [831, 406] on div "Approved" at bounding box center [831, 407] width 106 height 18
click at [627, 569] on span "Save" at bounding box center [633, 573] width 26 height 27
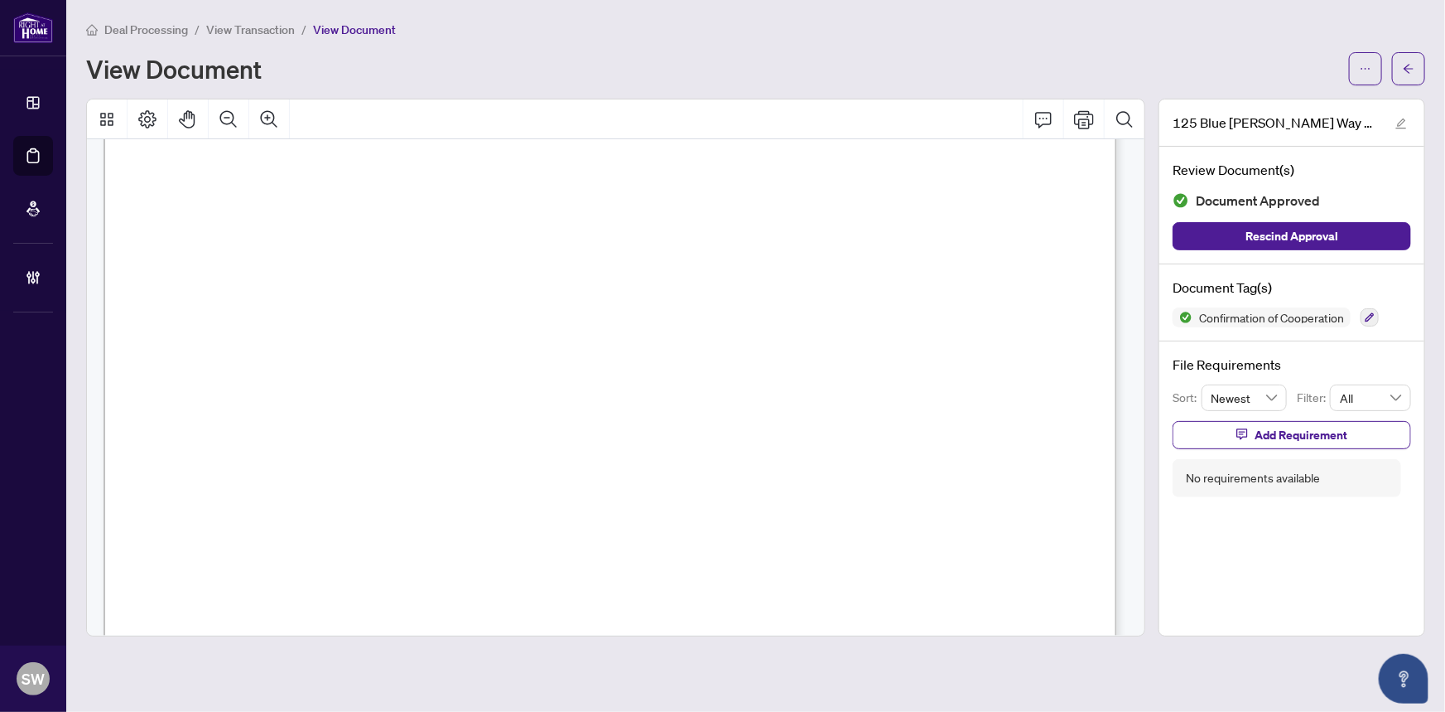
scroll to position [443, 0]
click at [1416, 75] on button "button" at bounding box center [1408, 68] width 33 height 33
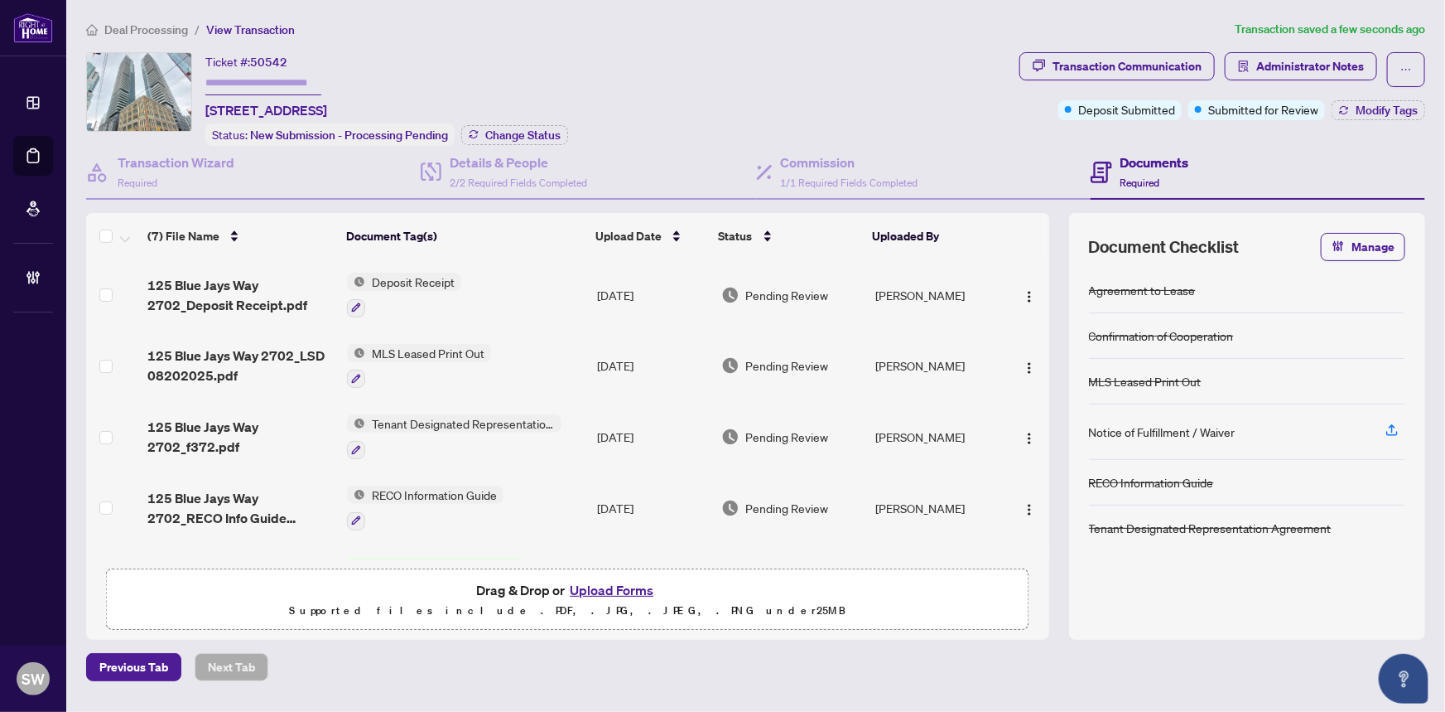
click at [273, 59] on span "50542" at bounding box center [268, 62] width 37 height 15
copy span "50542"
click at [250, 292] on span "125 Blue Jays Way 2702_Deposit Receipt.pdf" at bounding box center [240, 295] width 187 height 40
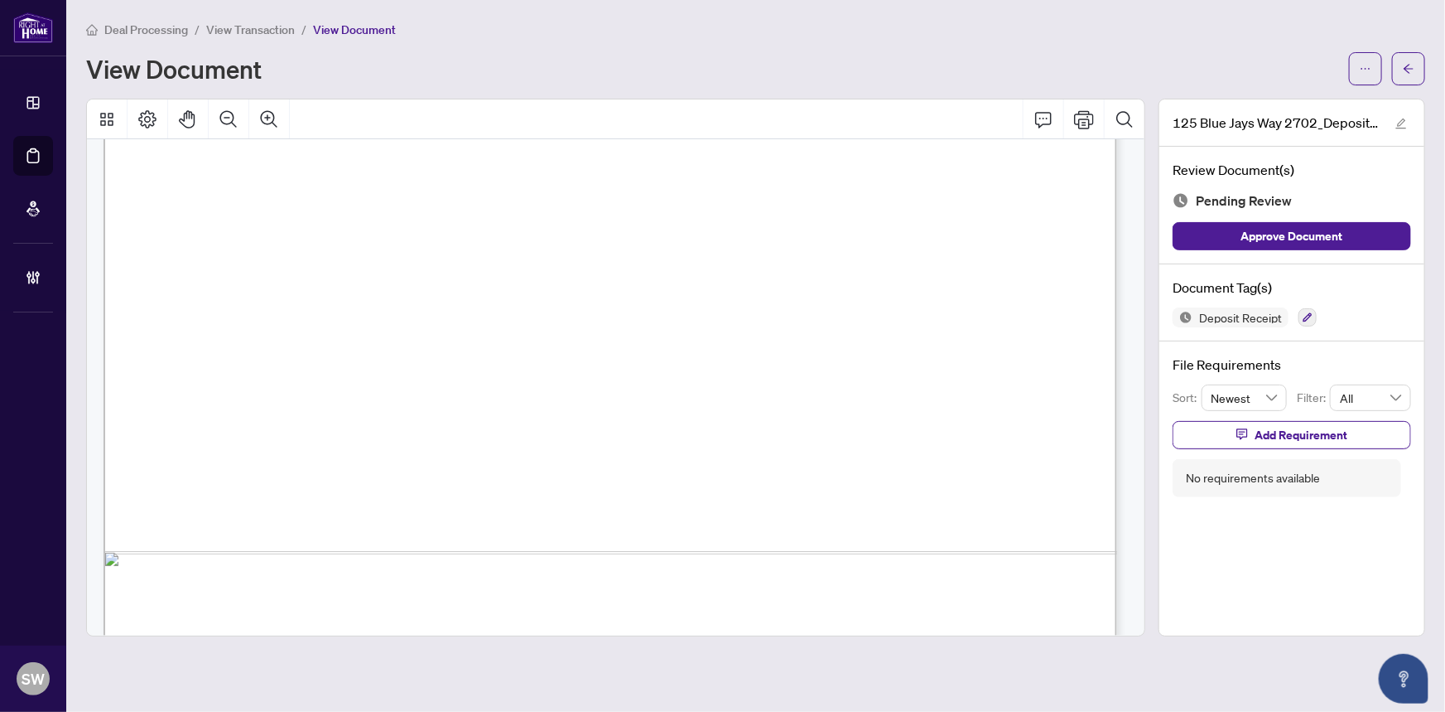
scroll to position [734, 0]
click at [1301, 312] on button "button" at bounding box center [1308, 317] width 18 height 18
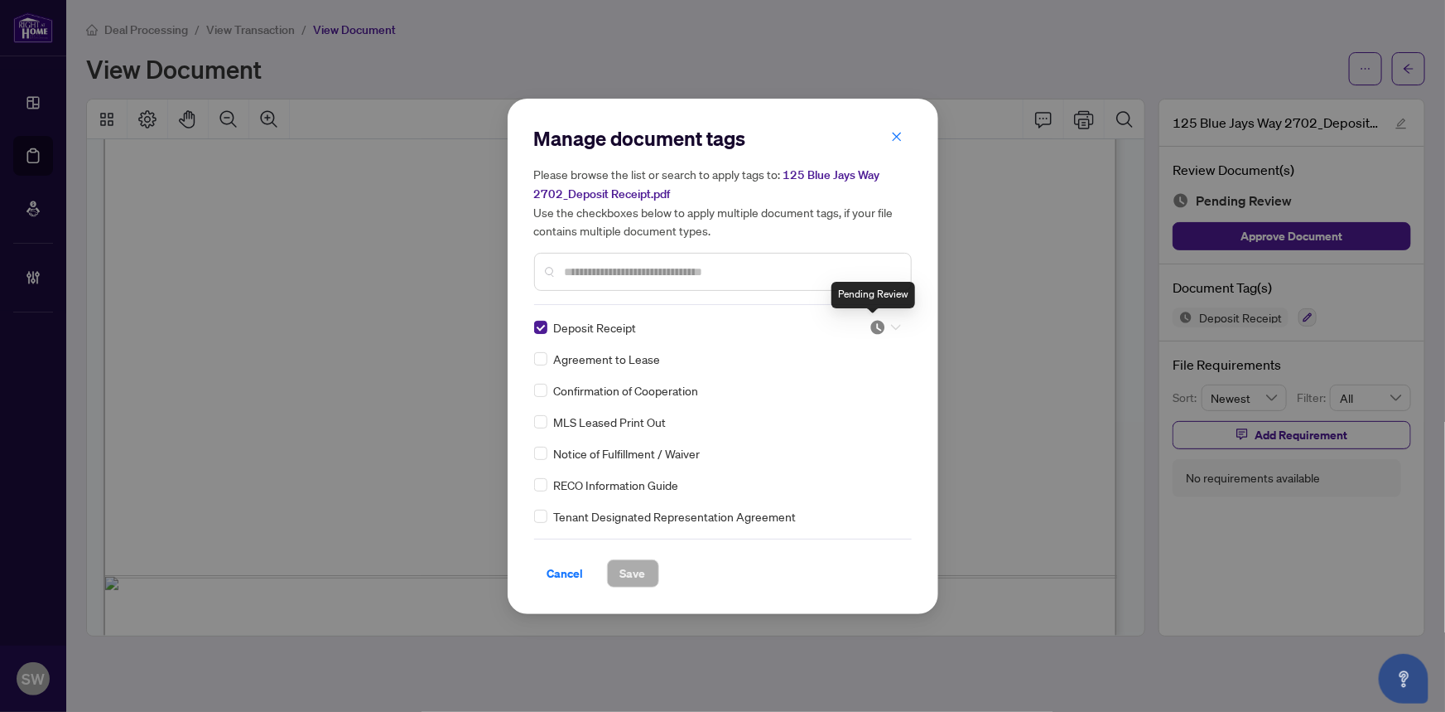
click at [870, 323] on img at bounding box center [878, 327] width 17 height 17
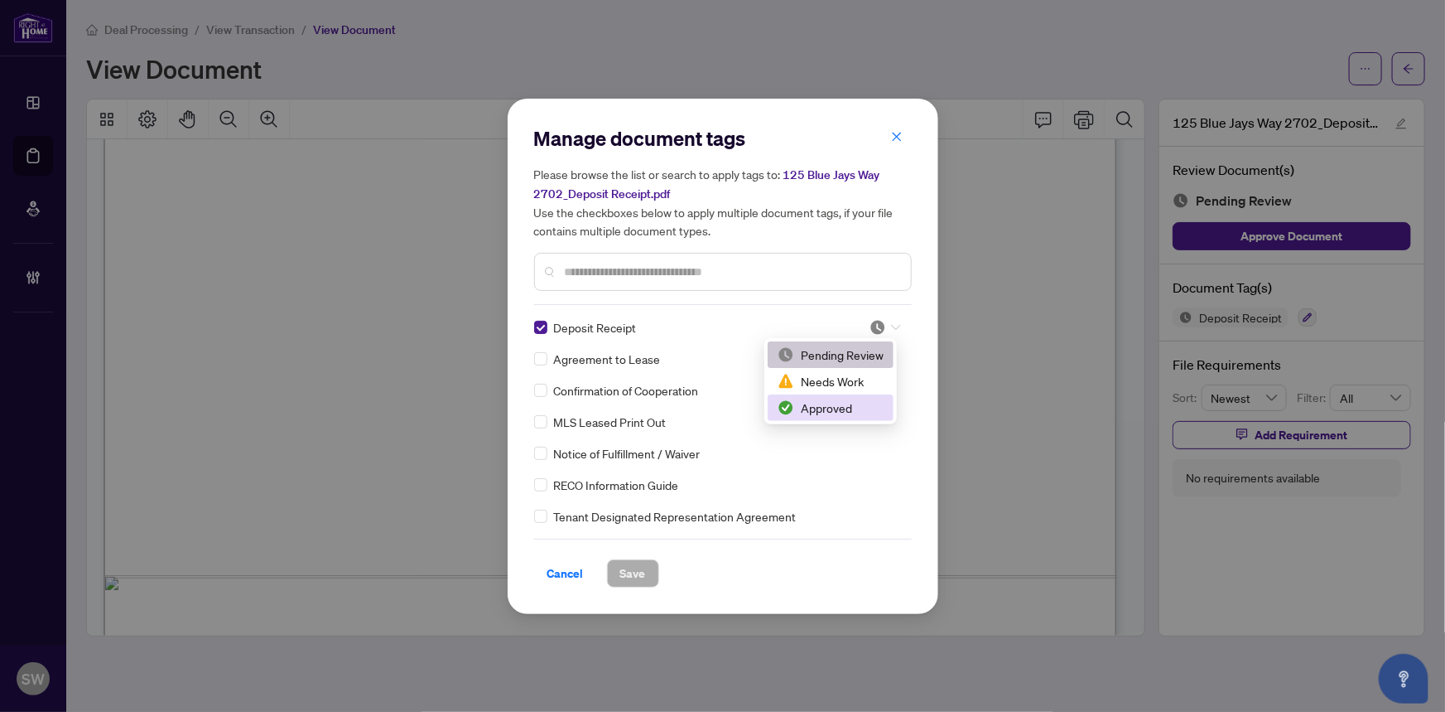
click at [827, 403] on div "Approved" at bounding box center [831, 407] width 106 height 18
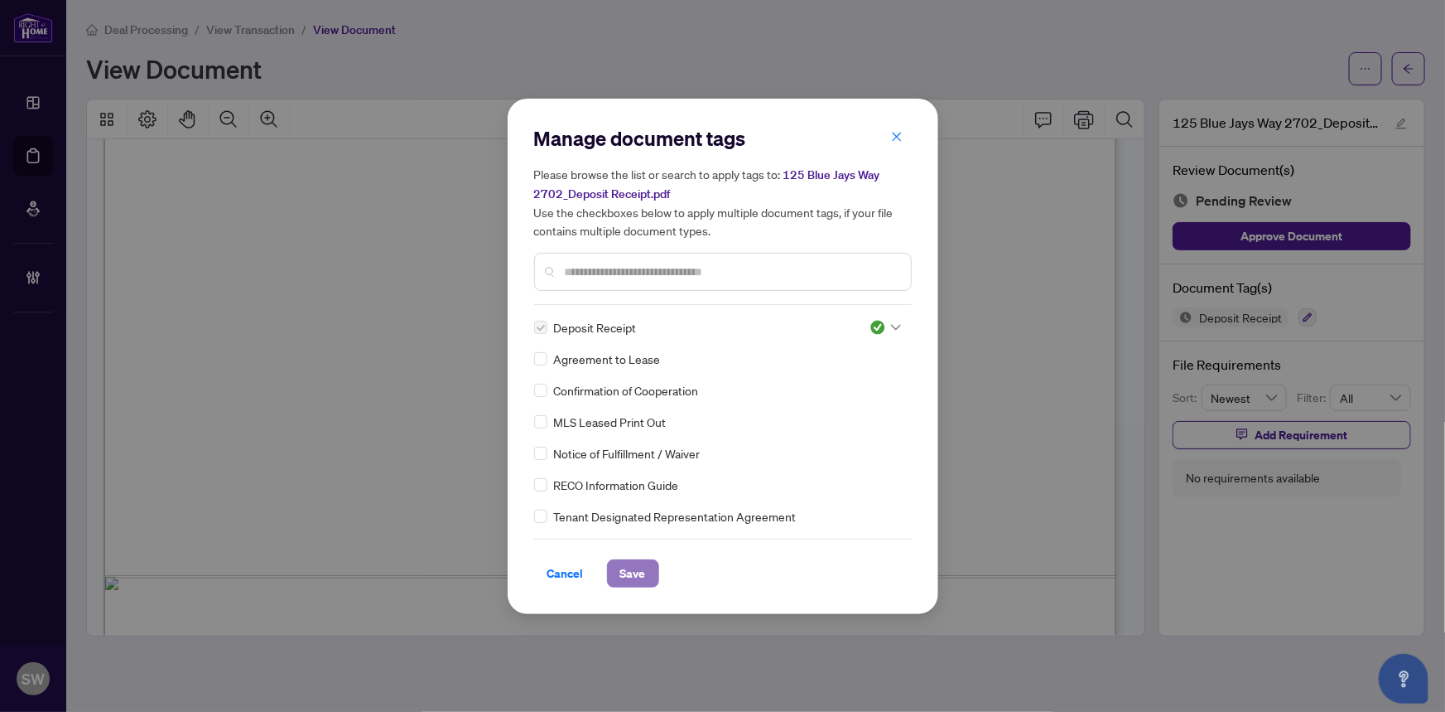
click at [627, 581] on span "Save" at bounding box center [633, 573] width 26 height 27
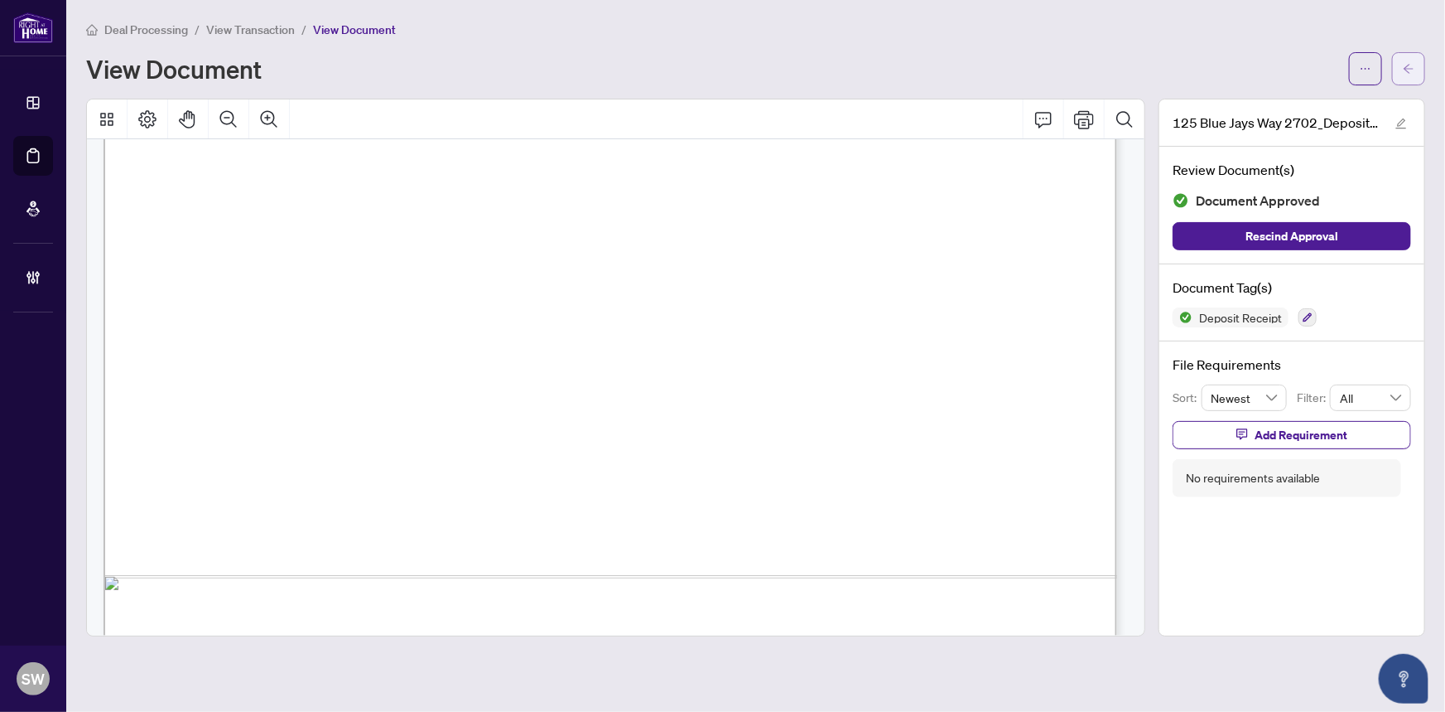
click at [1411, 63] on icon "arrow-left" at bounding box center [1409, 69] width 12 height 12
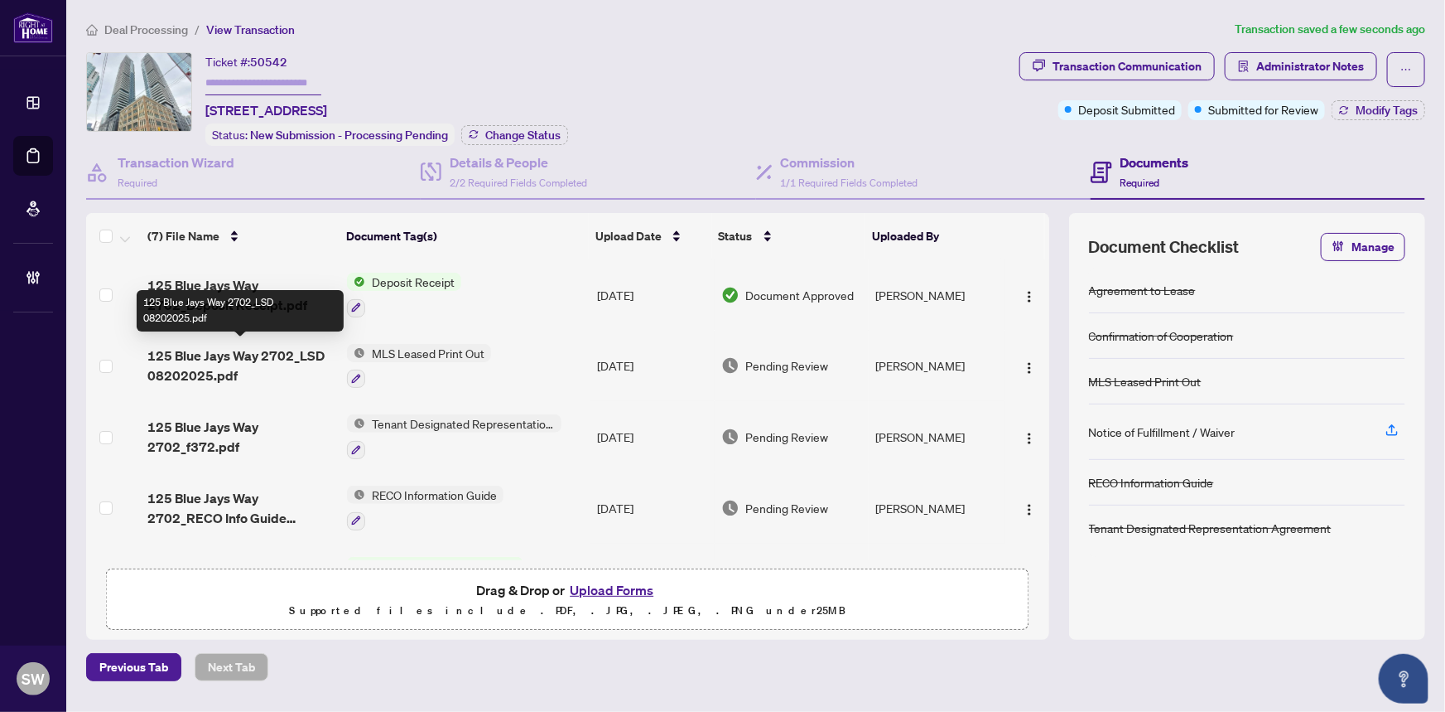
click at [263, 358] on span "125 Blue Jays Way 2702_LSD 08202025.pdf" at bounding box center [240, 365] width 187 height 40
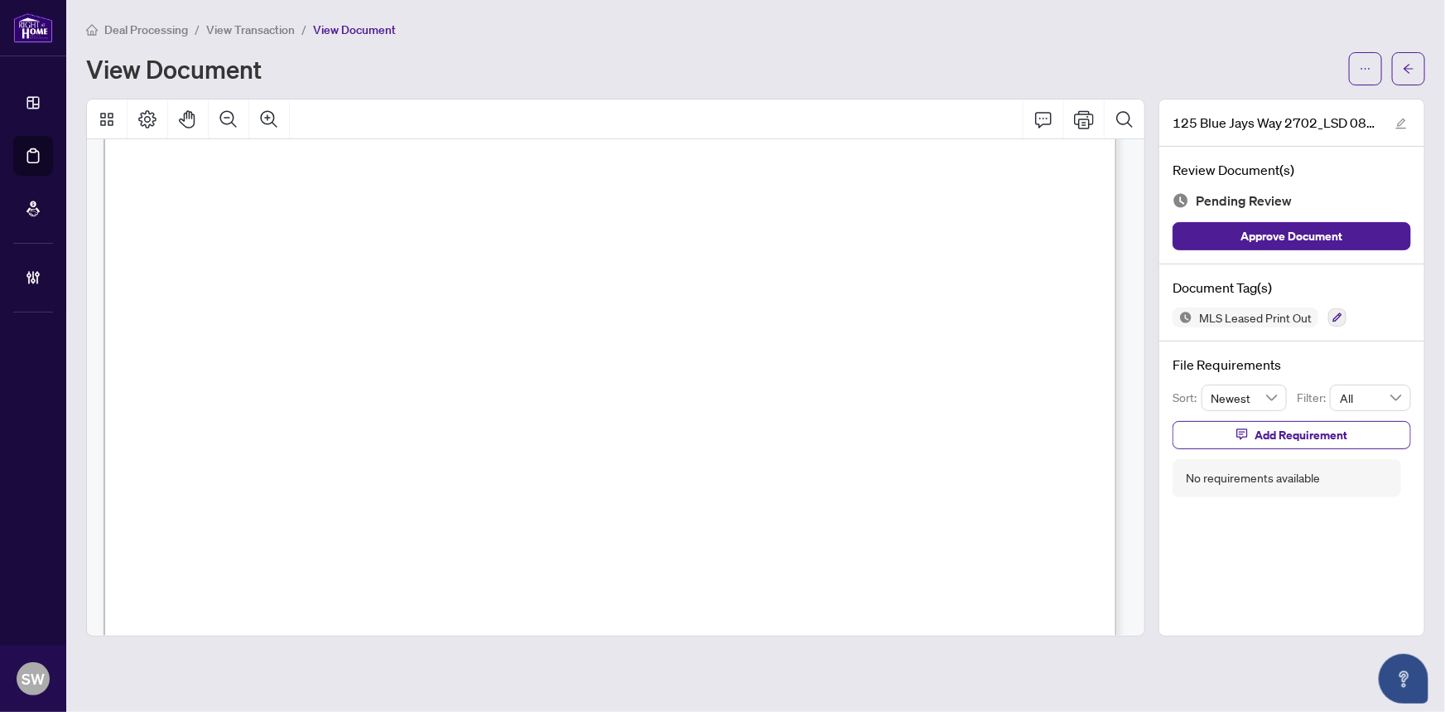
scroll to position [51, 0]
click at [1339, 314] on icon "button" at bounding box center [1338, 317] width 9 height 9
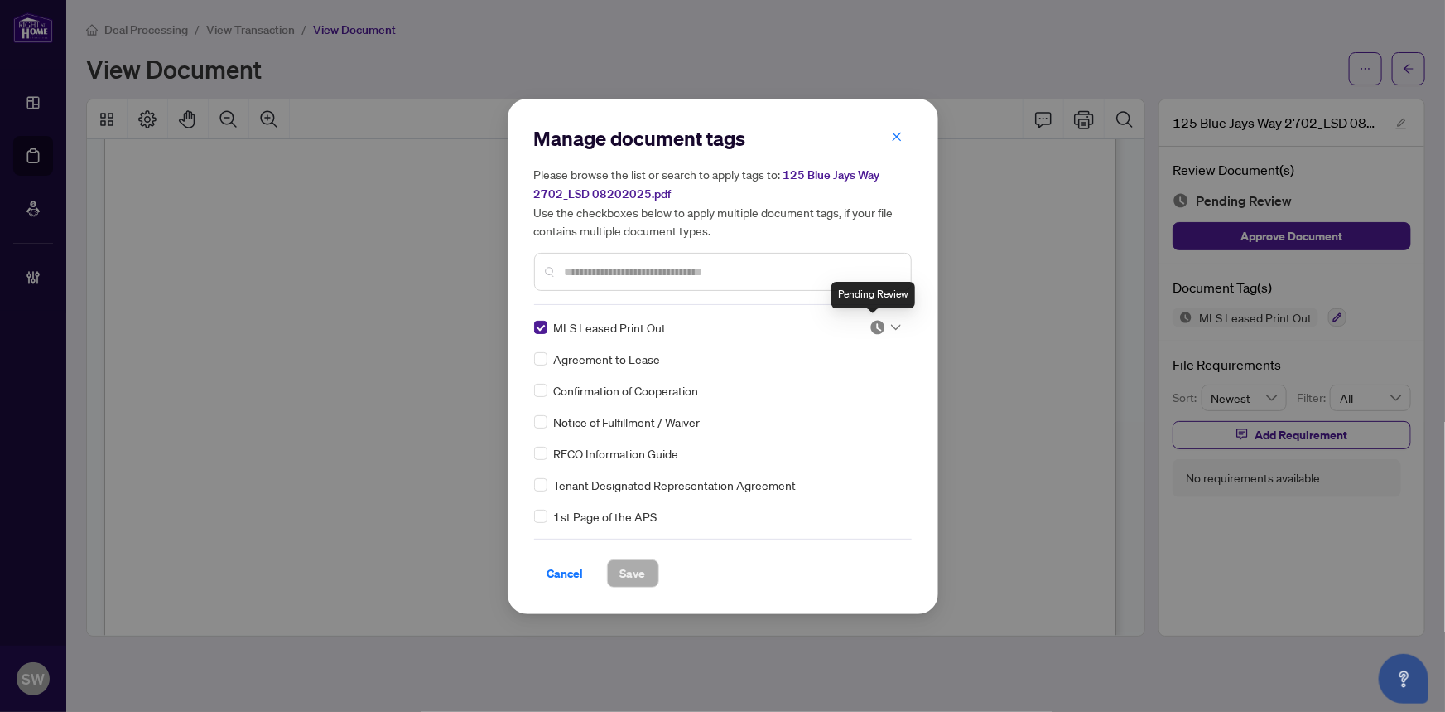
click at [877, 320] on img at bounding box center [878, 327] width 17 height 17
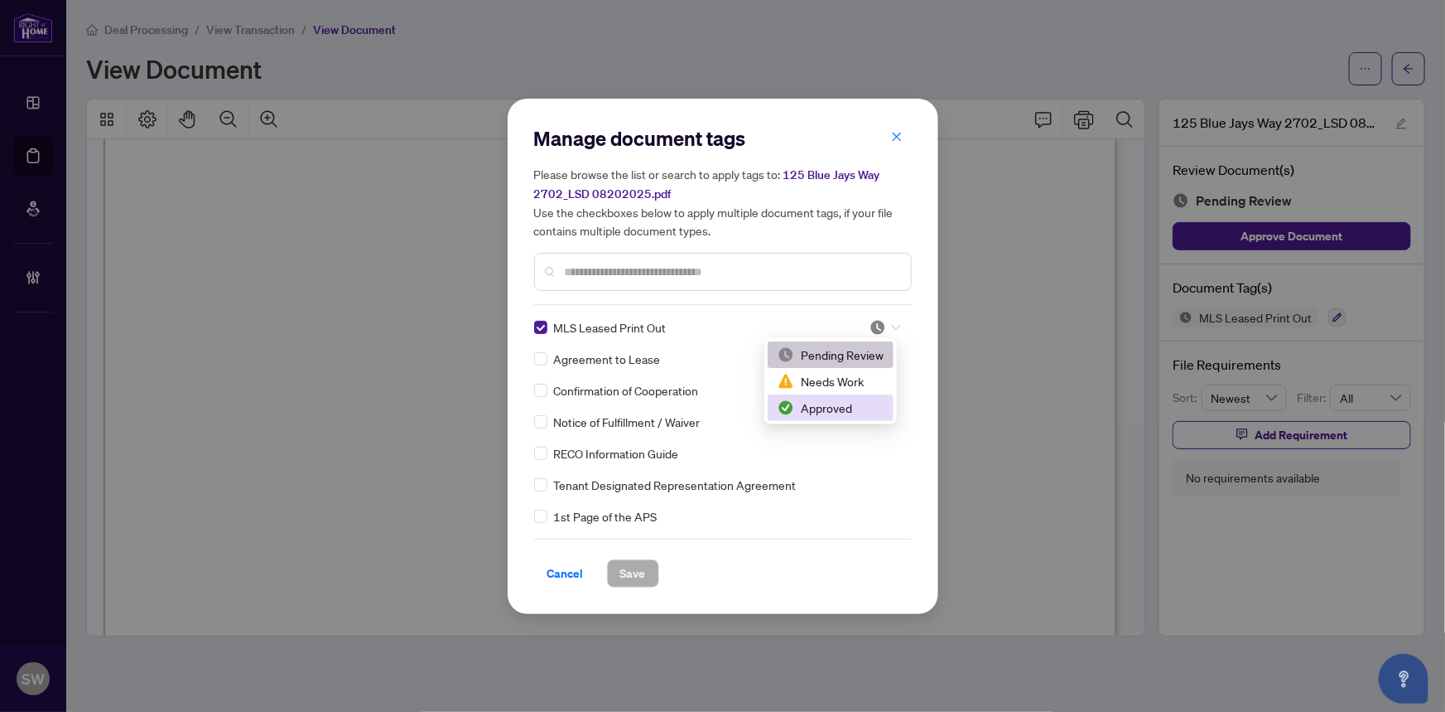
click at [852, 407] on div "Approved" at bounding box center [831, 407] width 106 height 18
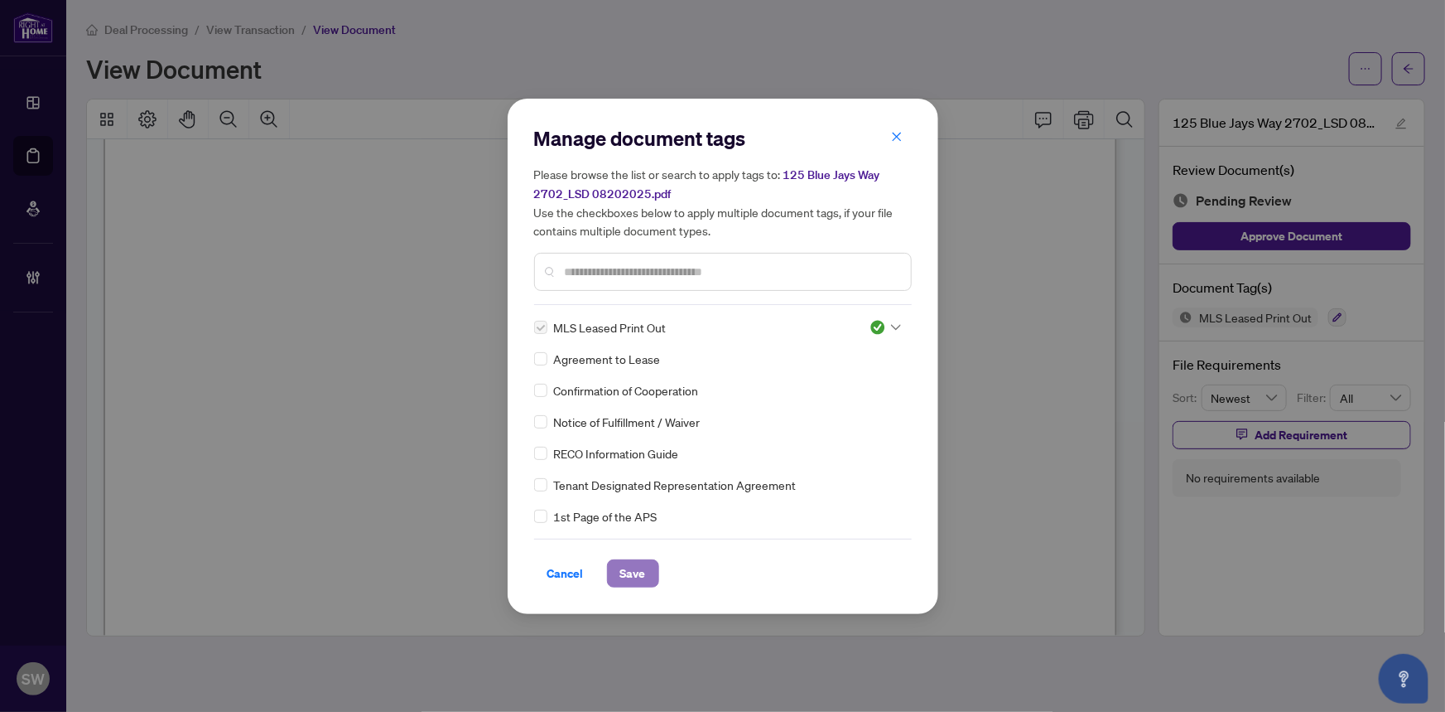
click at [639, 565] on span "Save" at bounding box center [633, 573] width 26 height 27
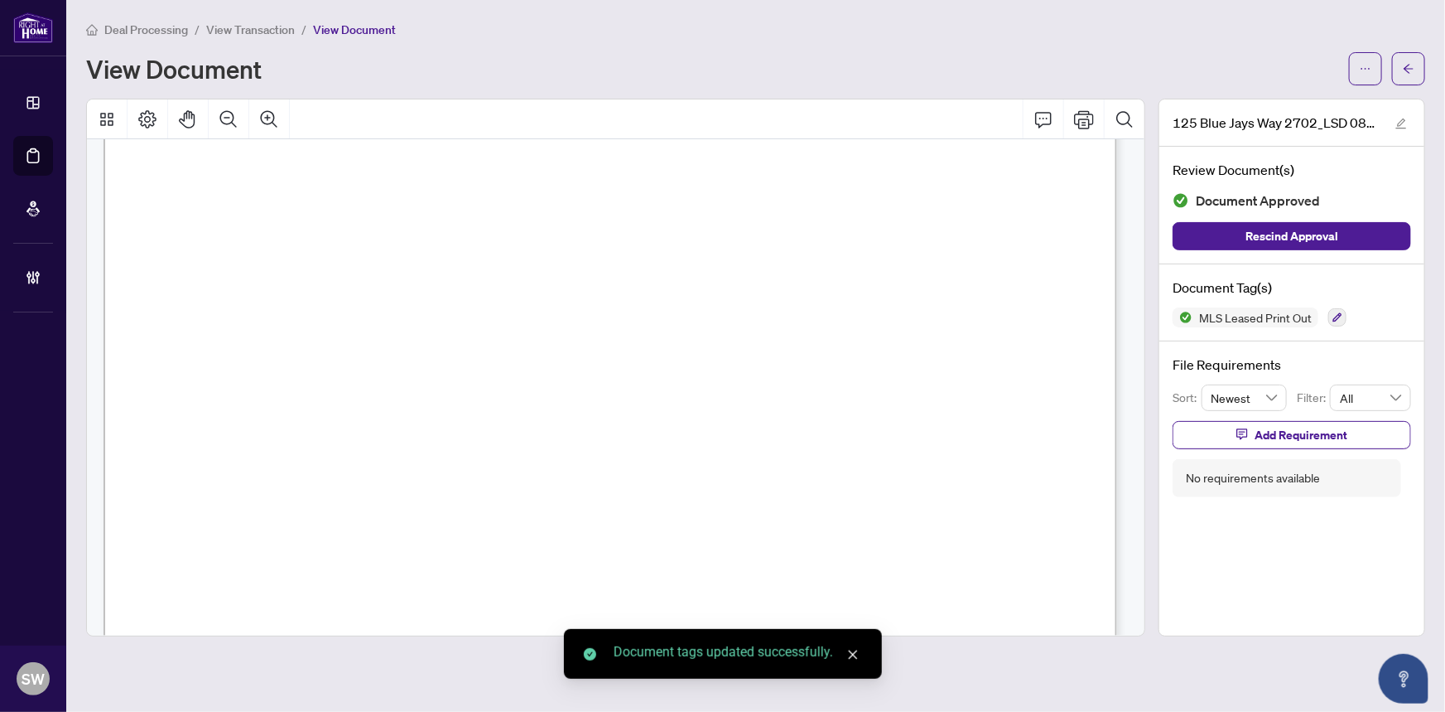
click at [220, 451] on span "C12339667" at bounding box center [224, 454] width 63 height 19
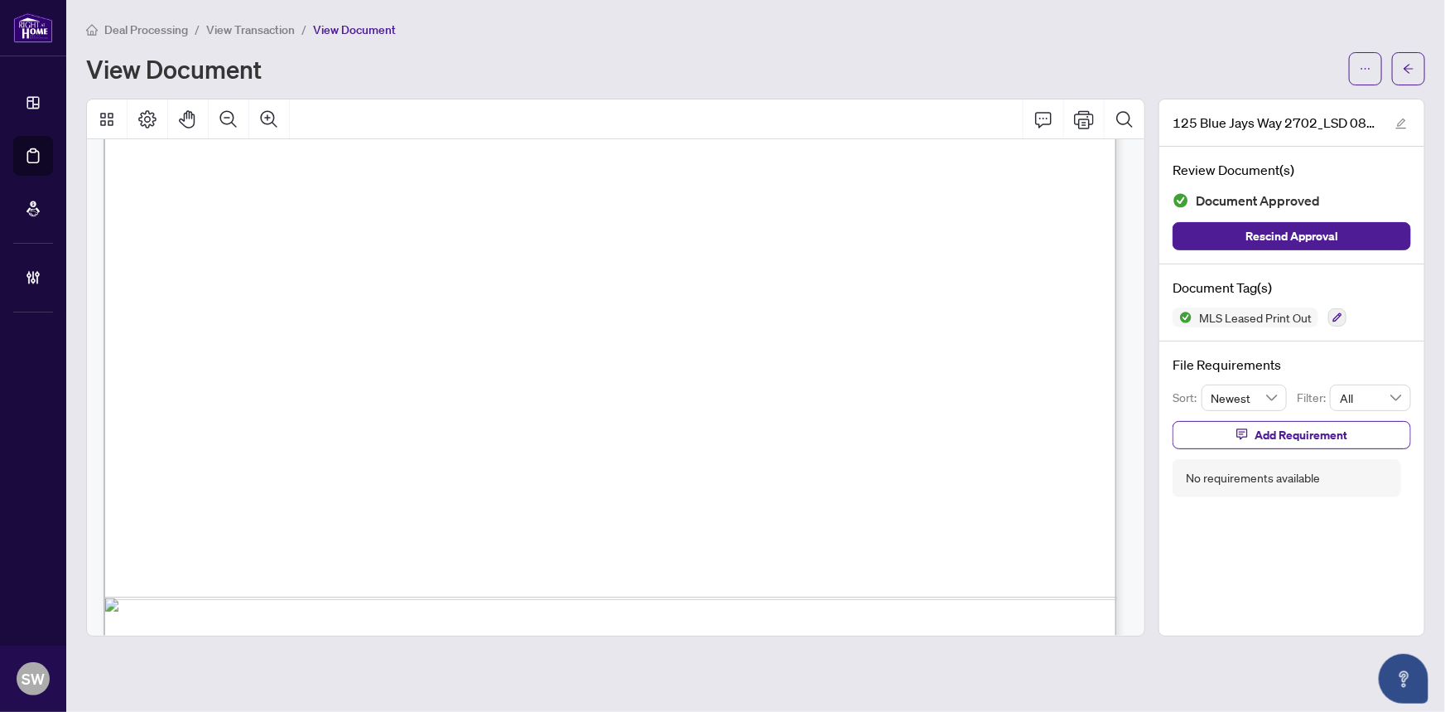
scroll to position [955, 0]
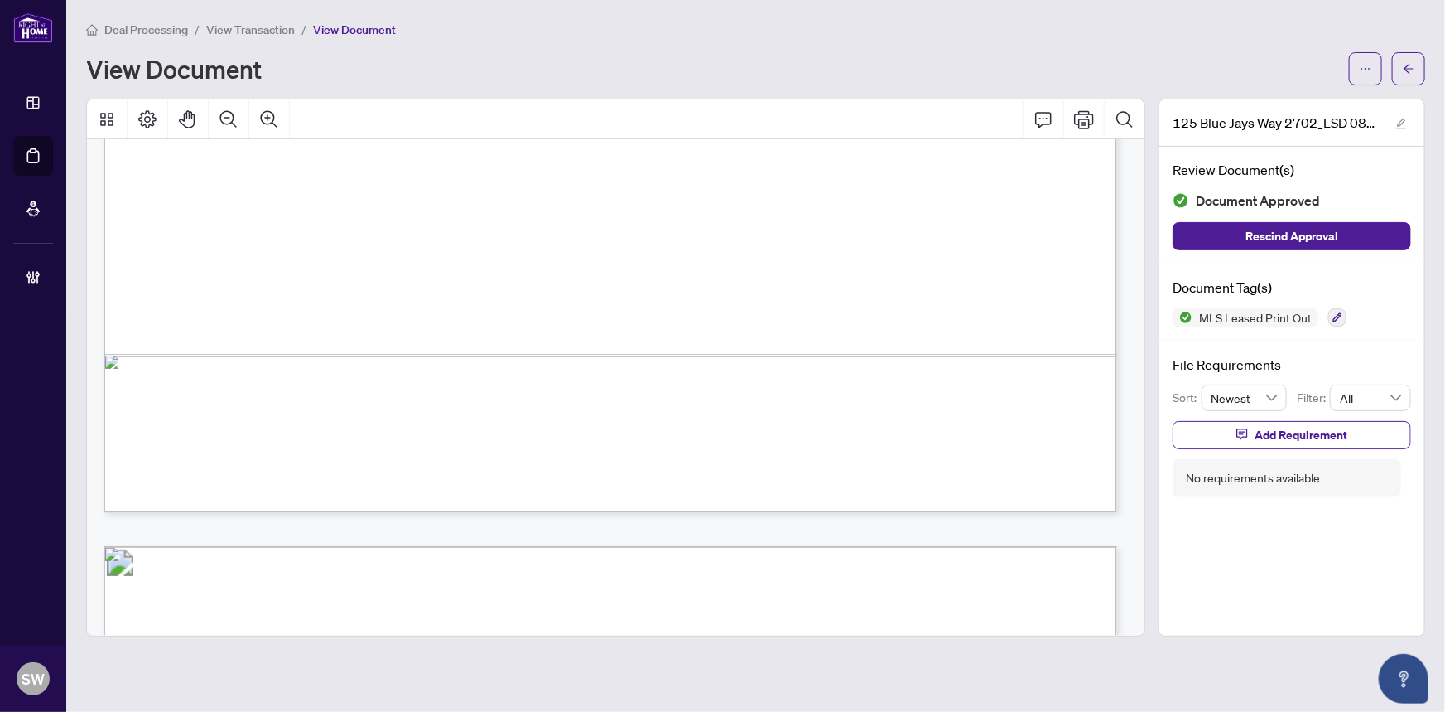
drag, startPoint x: 405, startPoint y: 312, endPoint x: 493, endPoint y: 311, distance: 87.8
click at [493, 311] on span "905-940-8996" at bounding box center [465, 311] width 121 height 19
click at [1418, 70] on button "button" at bounding box center [1408, 68] width 33 height 33
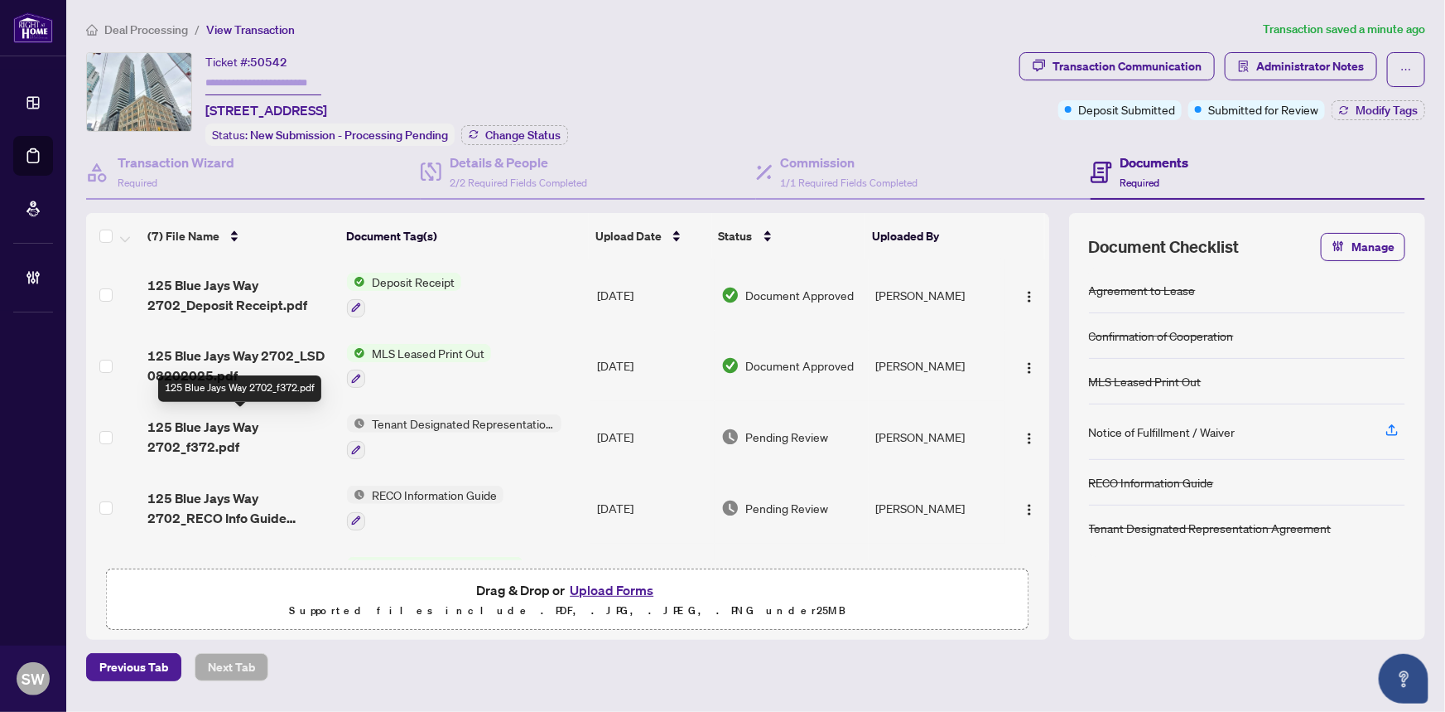
click at [270, 427] on span "125 Blue Jays Way 2702_f372.pdf" at bounding box center [240, 437] width 187 height 40
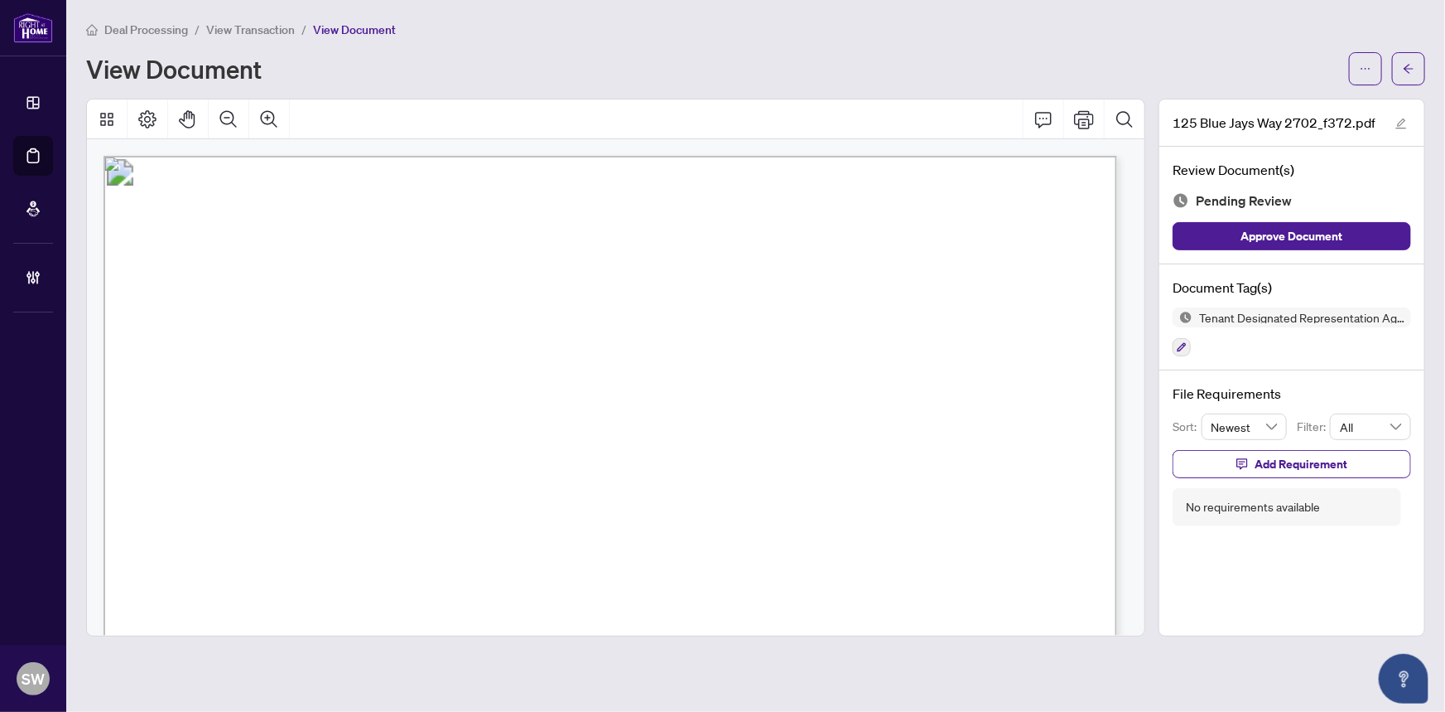
scroll to position [4066, 0]
drag, startPoint x: 384, startPoint y: 362, endPoint x: 524, endPoint y: 364, distance: 140.0
click at [491, 364] on span "[PERSON_NAME], [PERSON_NAME]" at bounding box center [365, 369] width 253 height 16
drag, startPoint x: 508, startPoint y: 364, endPoint x: 526, endPoint y: 373, distance: 20.0
click at [491, 373] on span "[PERSON_NAME], [PERSON_NAME]" at bounding box center [365, 369] width 253 height 16
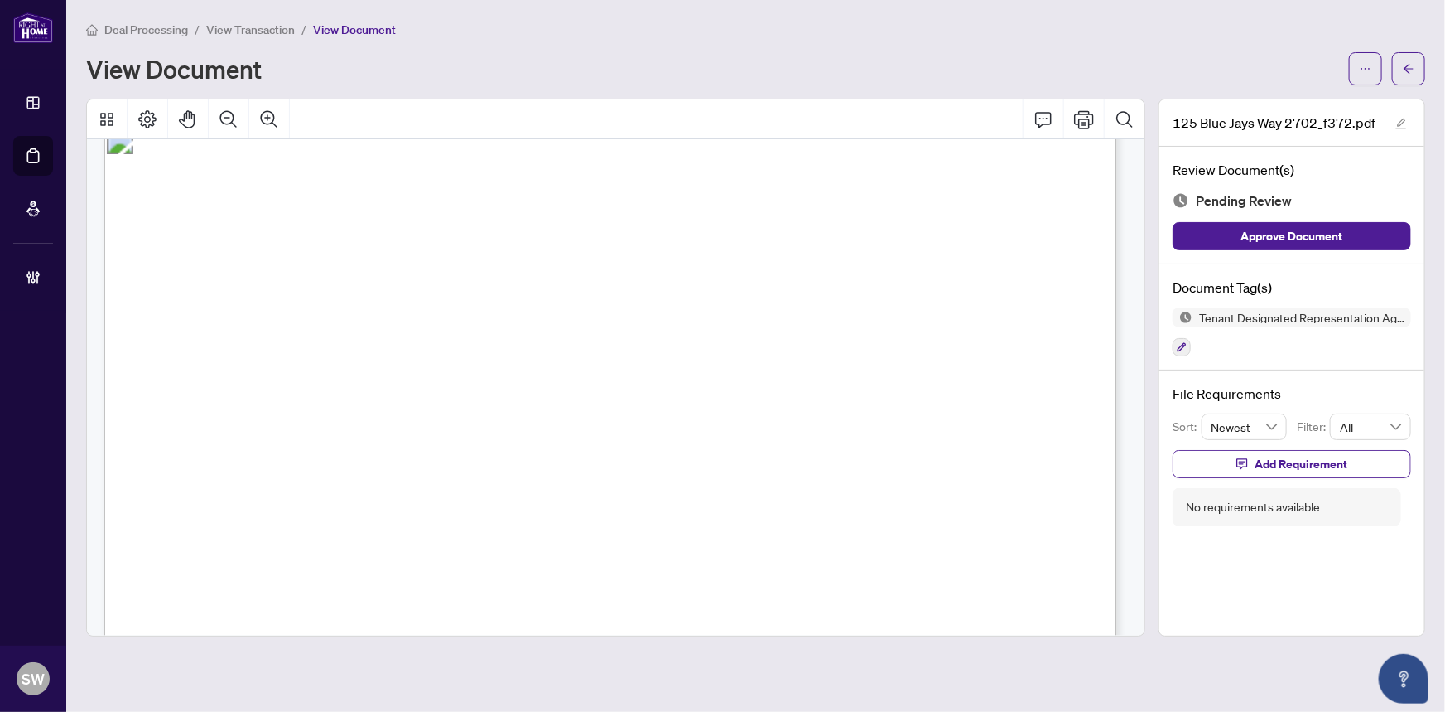
drag, startPoint x: 427, startPoint y: 363, endPoint x: 397, endPoint y: 359, distance: 30.8
click at [401, 361] on span "[PERSON_NAME], [PERSON_NAME]" at bounding box center [365, 369] width 253 height 16
drag, startPoint x: 386, startPoint y: 359, endPoint x: 537, endPoint y: 364, distance: 150.8
click at [491, 364] on span "[PERSON_NAME], [PERSON_NAME]" at bounding box center [365, 369] width 253 height 16
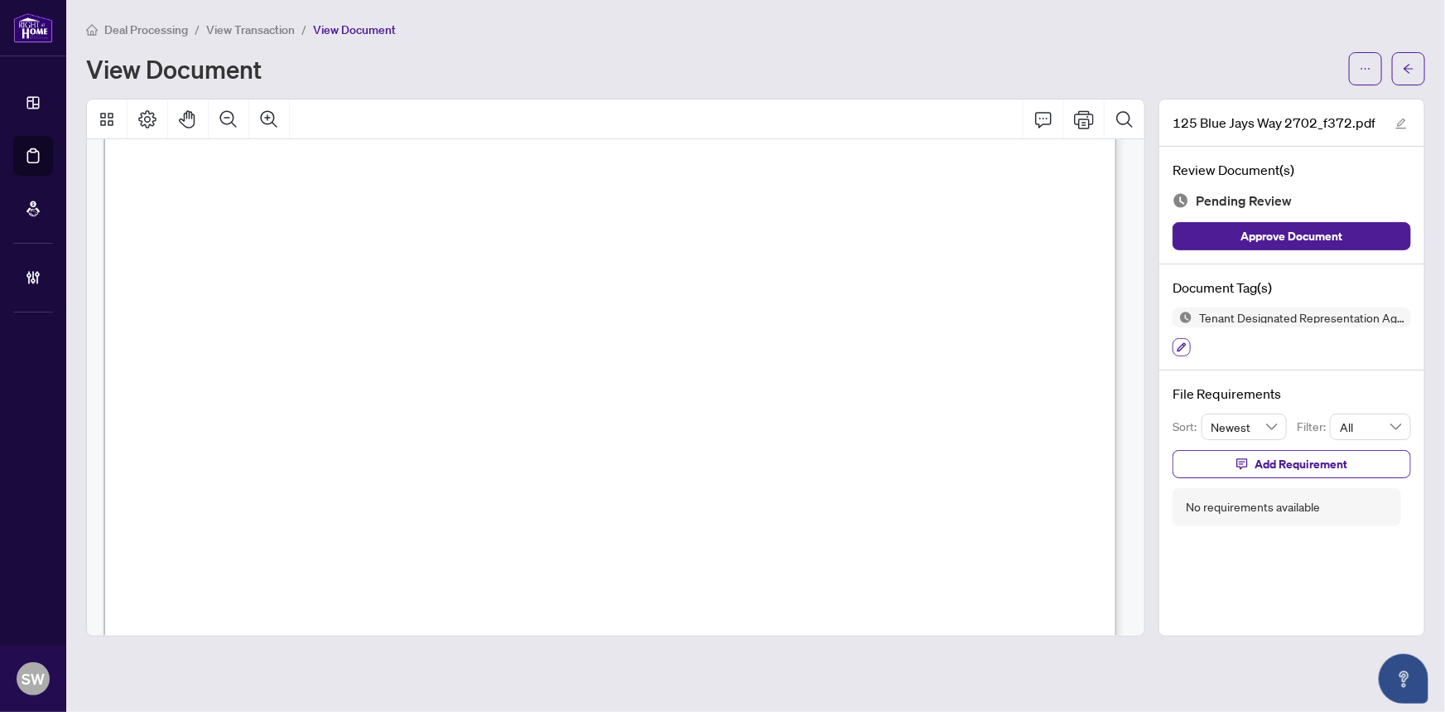
click at [1185, 344] on icon "button" at bounding box center [1182, 347] width 9 height 9
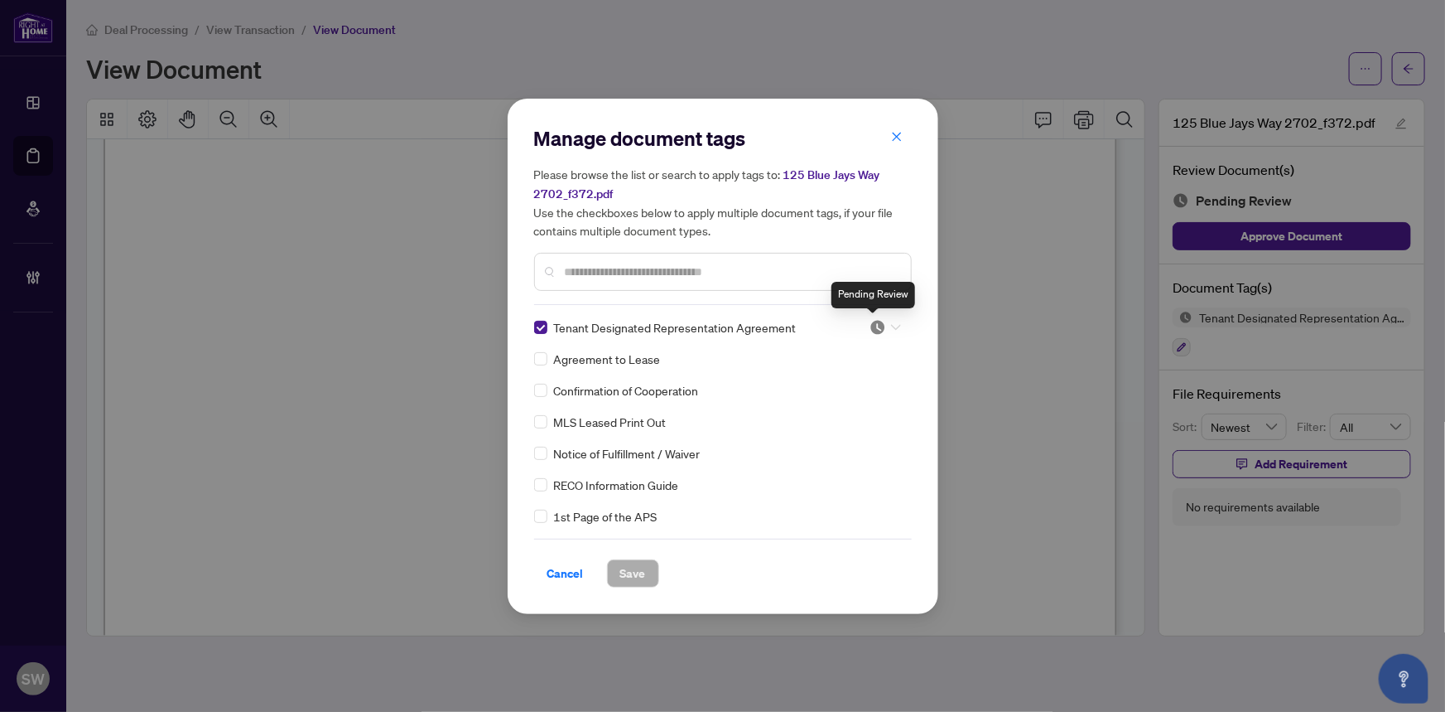
click at [871, 321] on img at bounding box center [878, 327] width 17 height 17
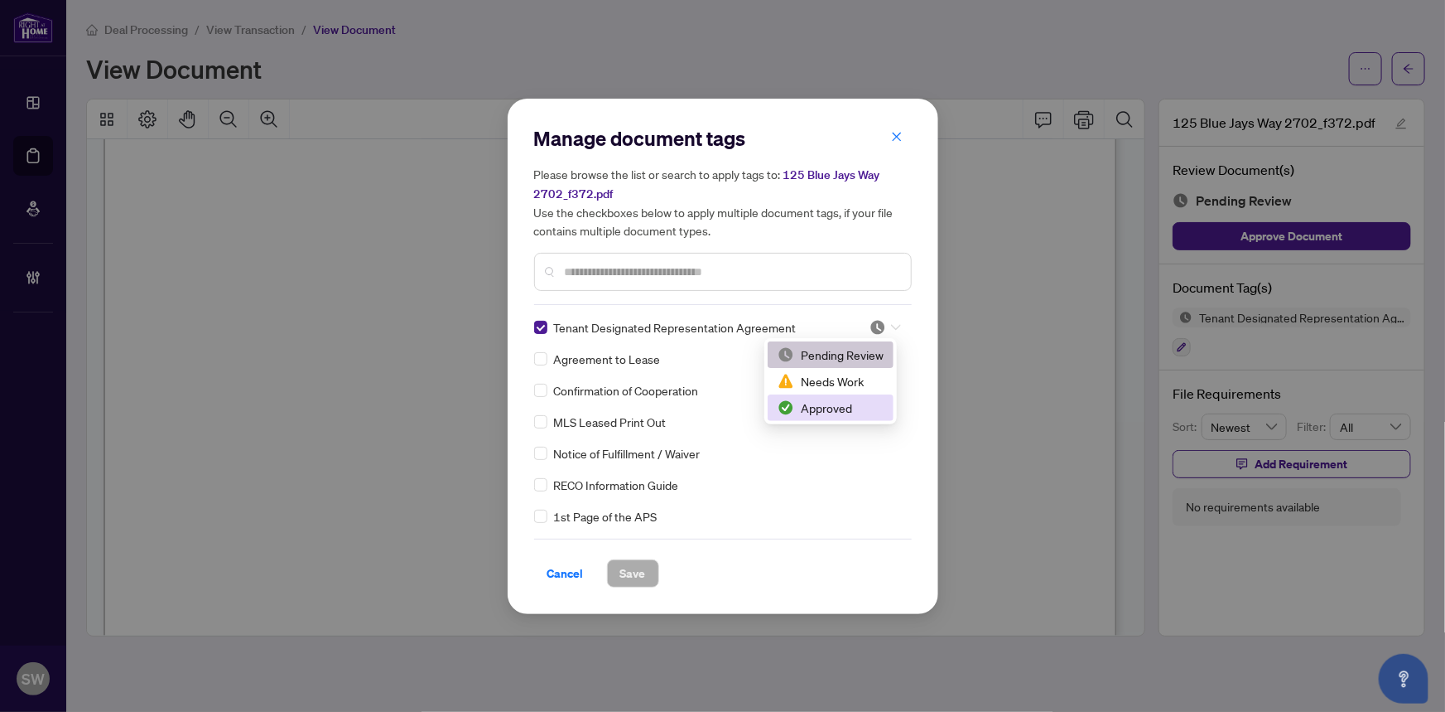
click at [837, 408] on div "Approved" at bounding box center [831, 407] width 106 height 18
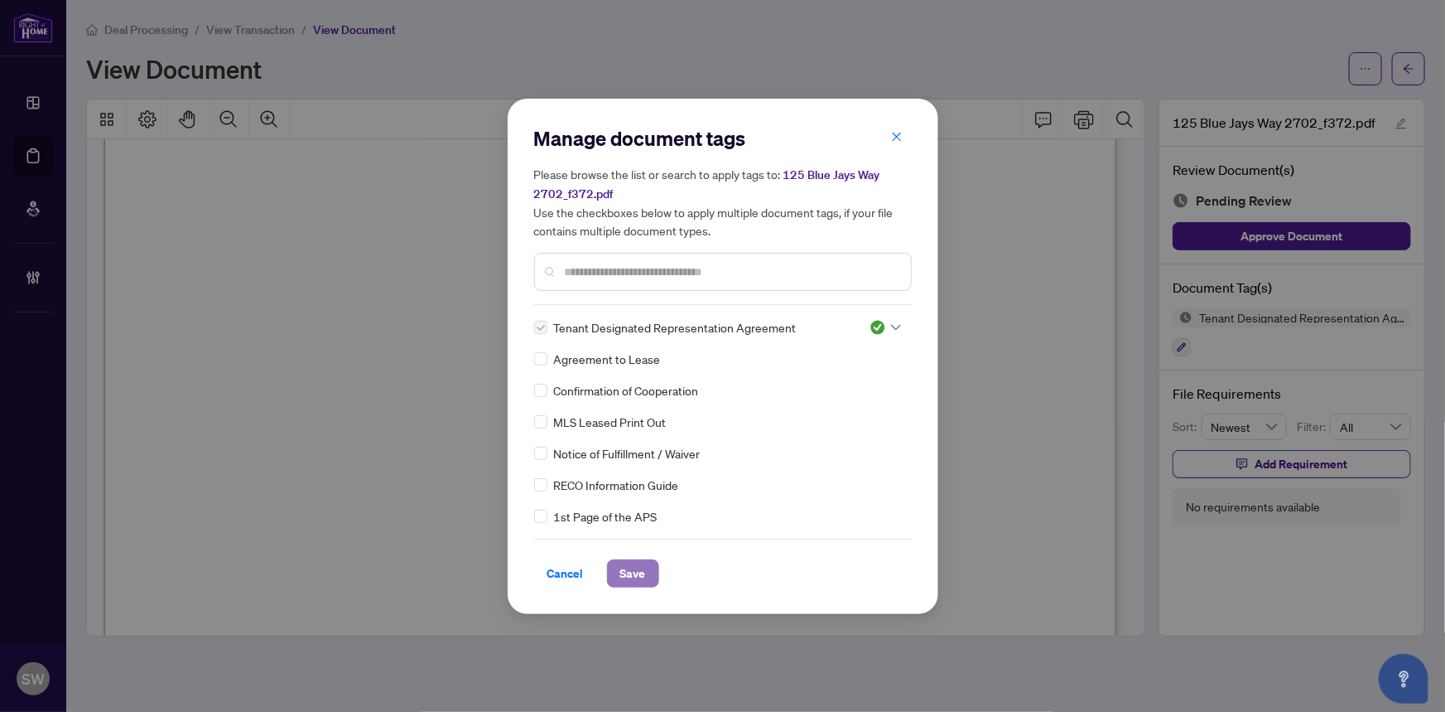
click at [654, 567] on button "Save" at bounding box center [633, 573] width 52 height 28
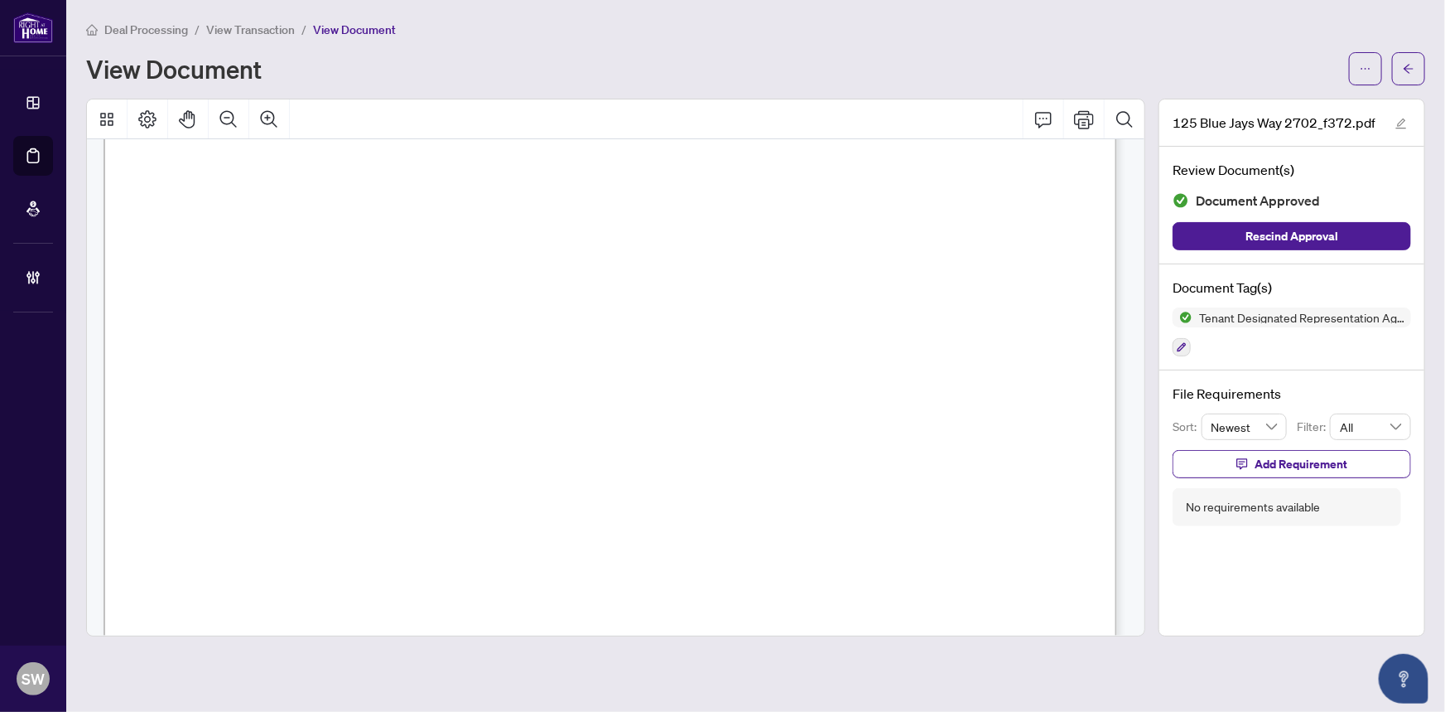
scroll to position [5401, 0]
click at [1415, 66] on icon "arrow-left" at bounding box center [1409, 69] width 12 height 12
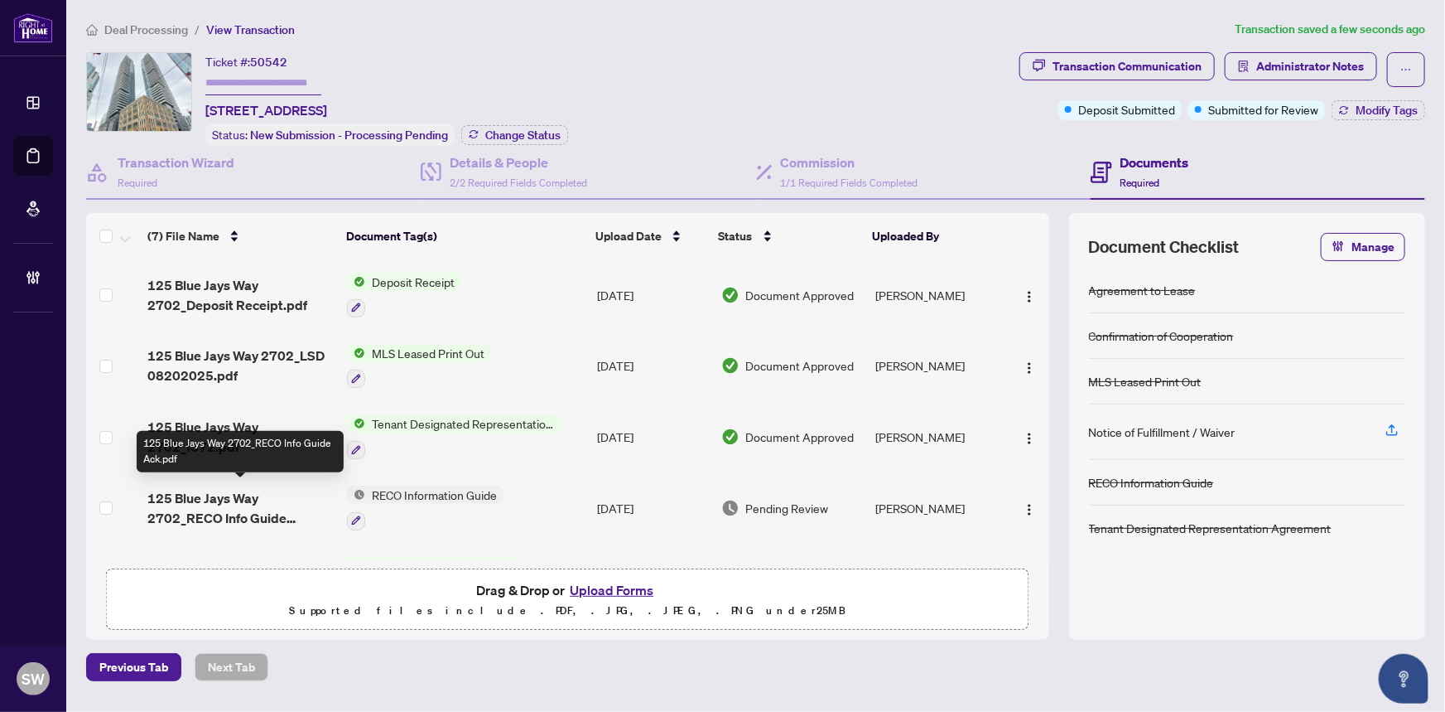
click at [278, 499] on span "125 Blue Jays Way 2702_RECO Info Guide Ack.pdf" at bounding box center [240, 508] width 187 height 40
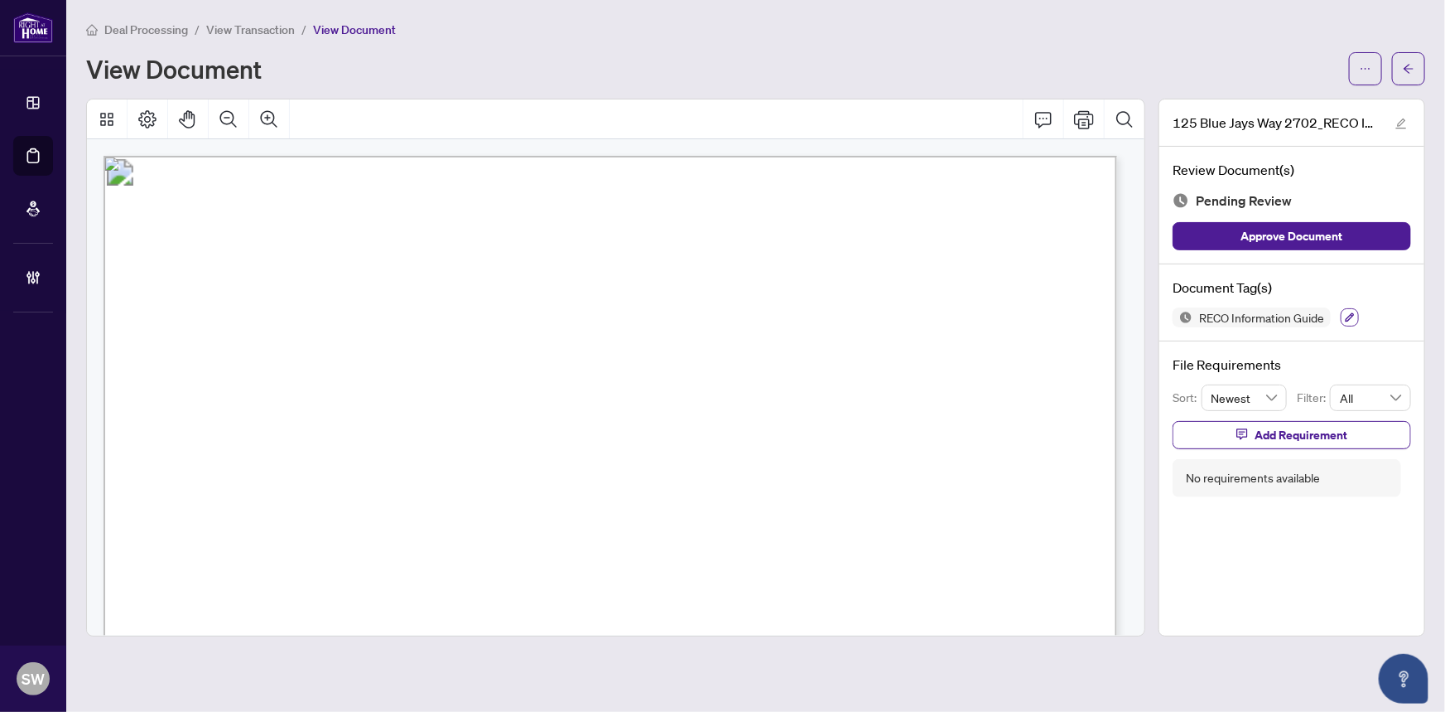
click at [1354, 315] on icon "button" at bounding box center [1350, 317] width 10 height 10
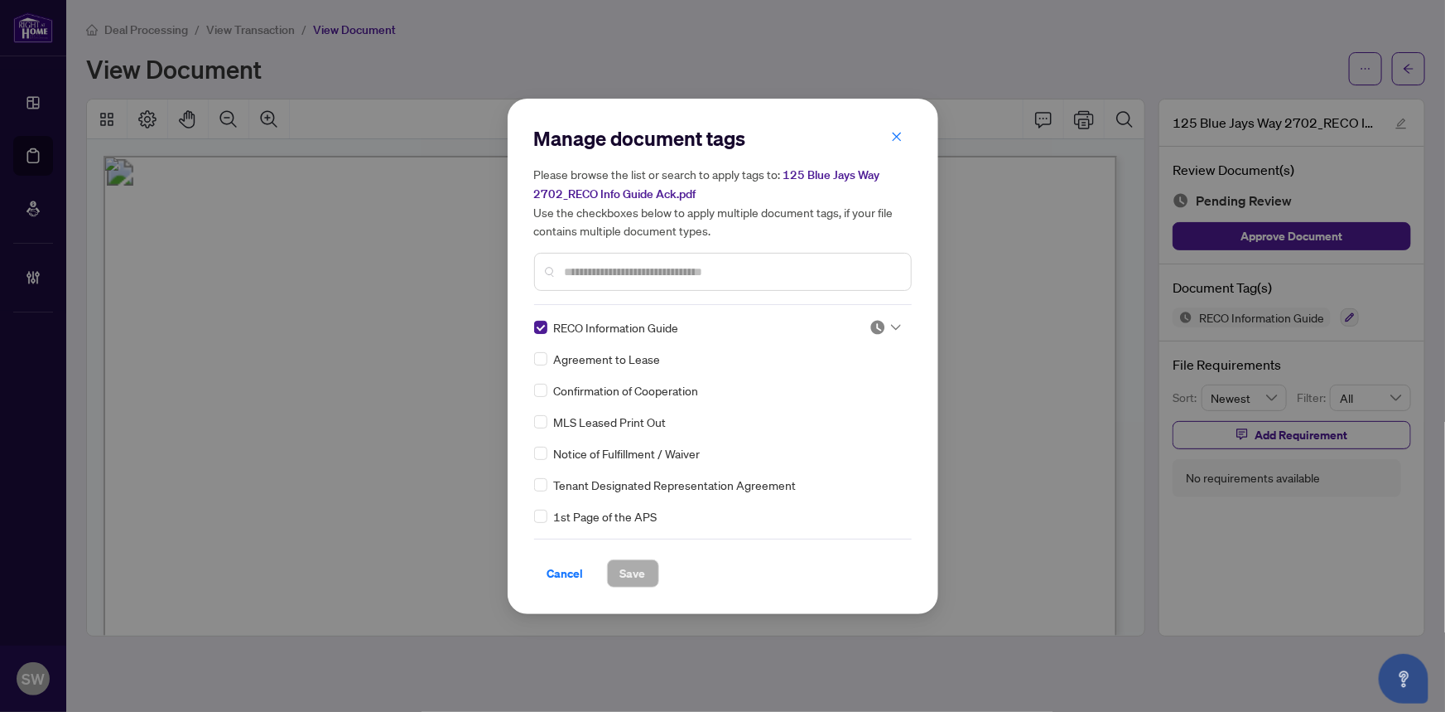
click at [878, 323] on img at bounding box center [878, 327] width 17 height 17
click at [846, 412] on div "Approved" at bounding box center [831, 407] width 106 height 18
click at [630, 571] on span "Save" at bounding box center [633, 573] width 26 height 27
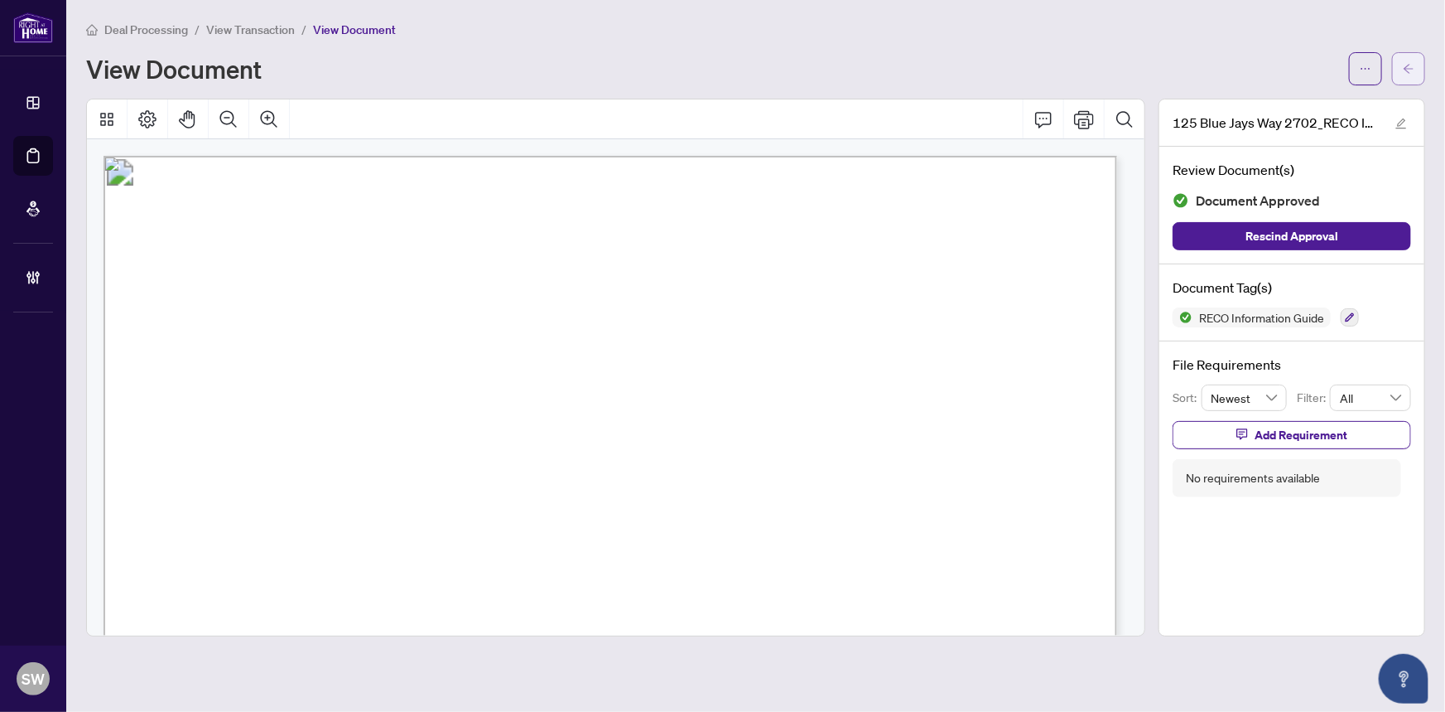
click at [1412, 65] on icon "arrow-left" at bounding box center [1409, 69] width 12 height 12
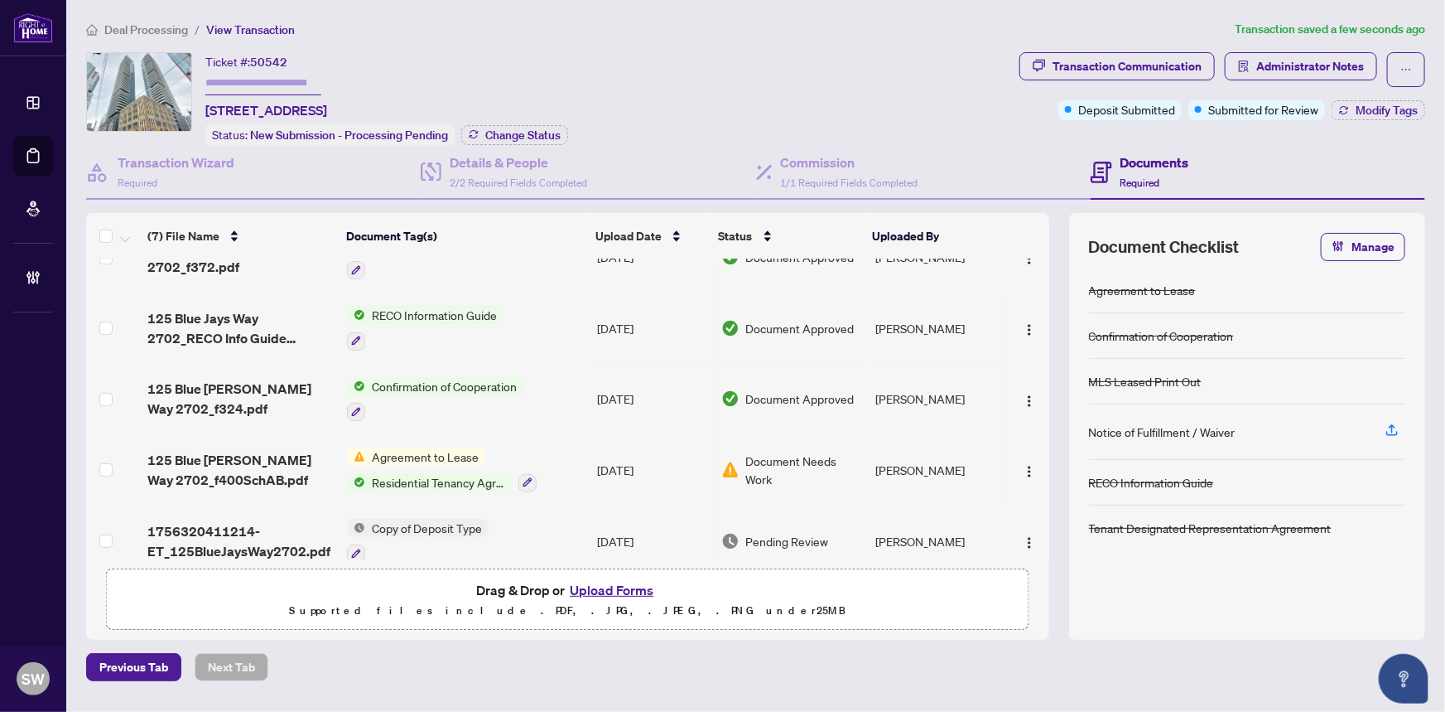
scroll to position [196, 0]
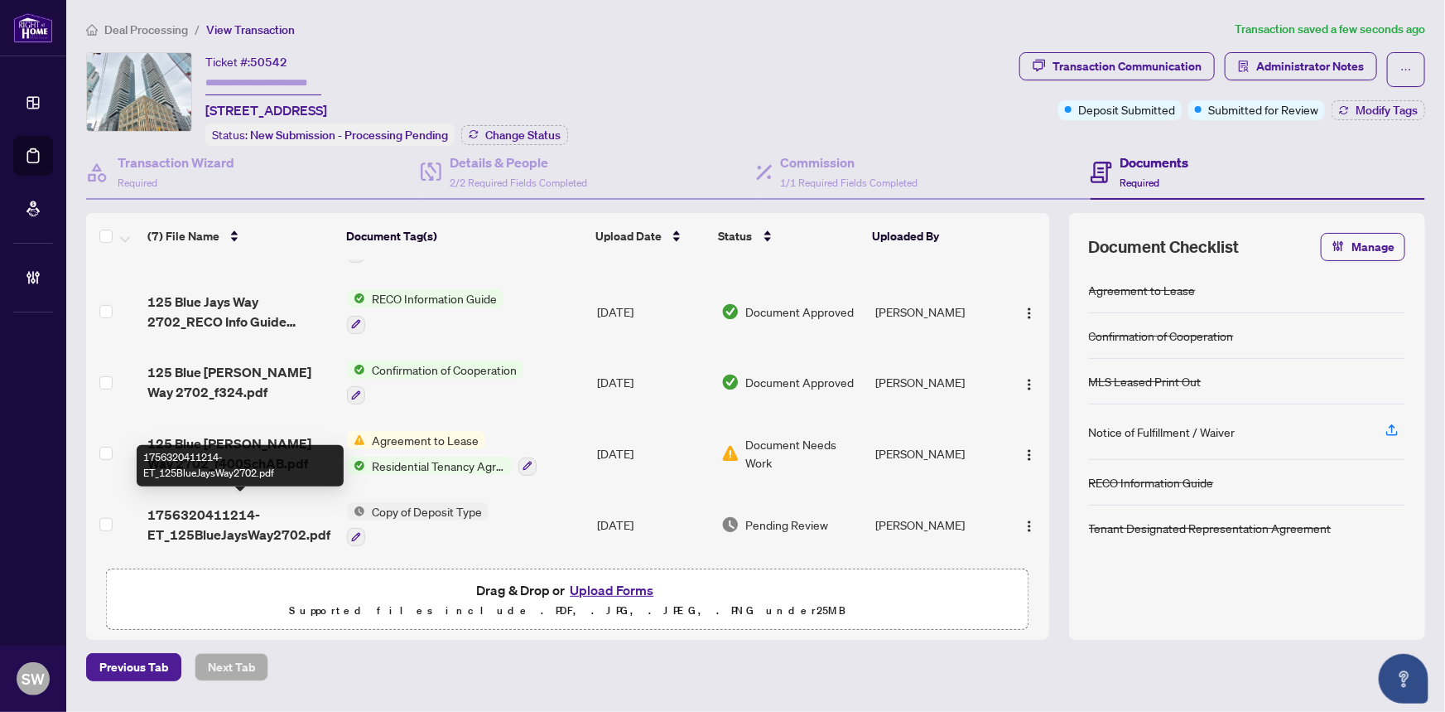
click at [239, 519] on span "1756320411214-ET_125BlueJaysWay2702.pdf" at bounding box center [240, 524] width 187 height 40
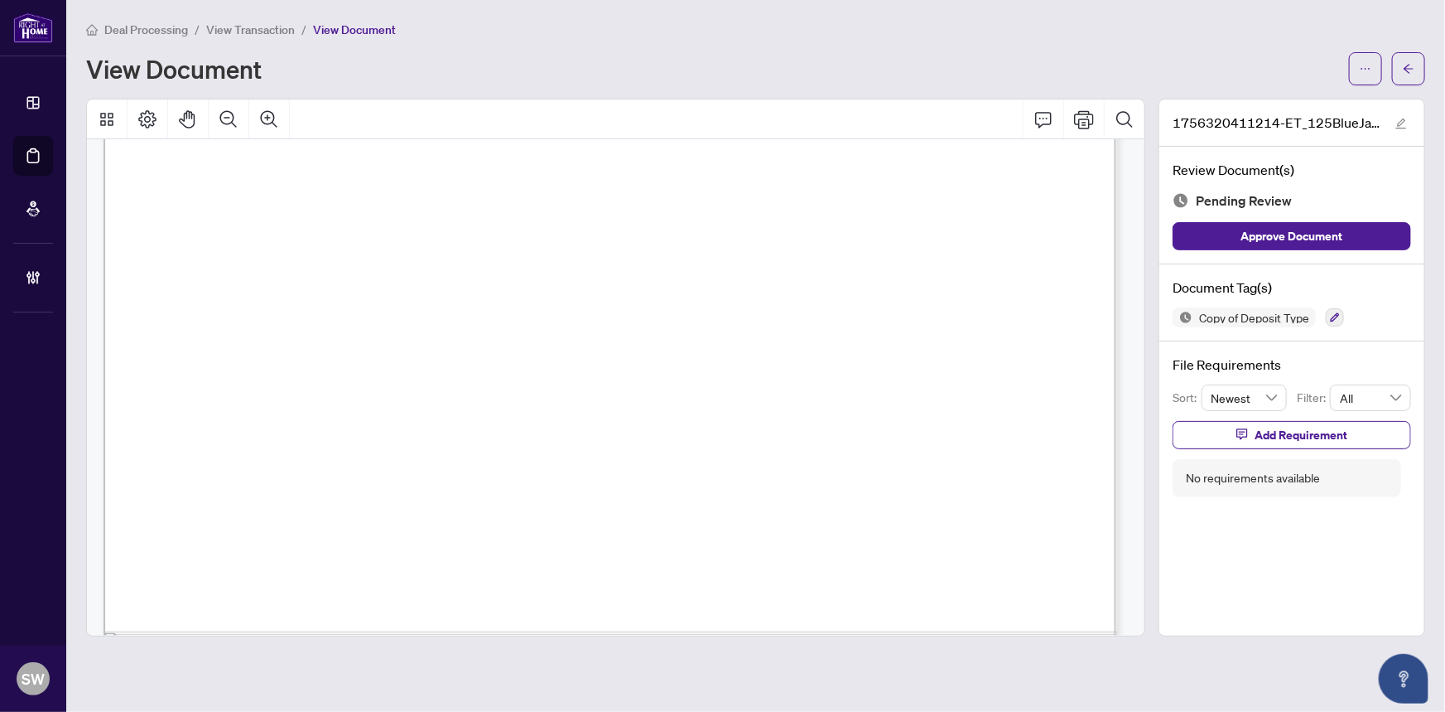
scroll to position [753, 0]
click at [1337, 313] on icon "button" at bounding box center [1335, 317] width 9 height 9
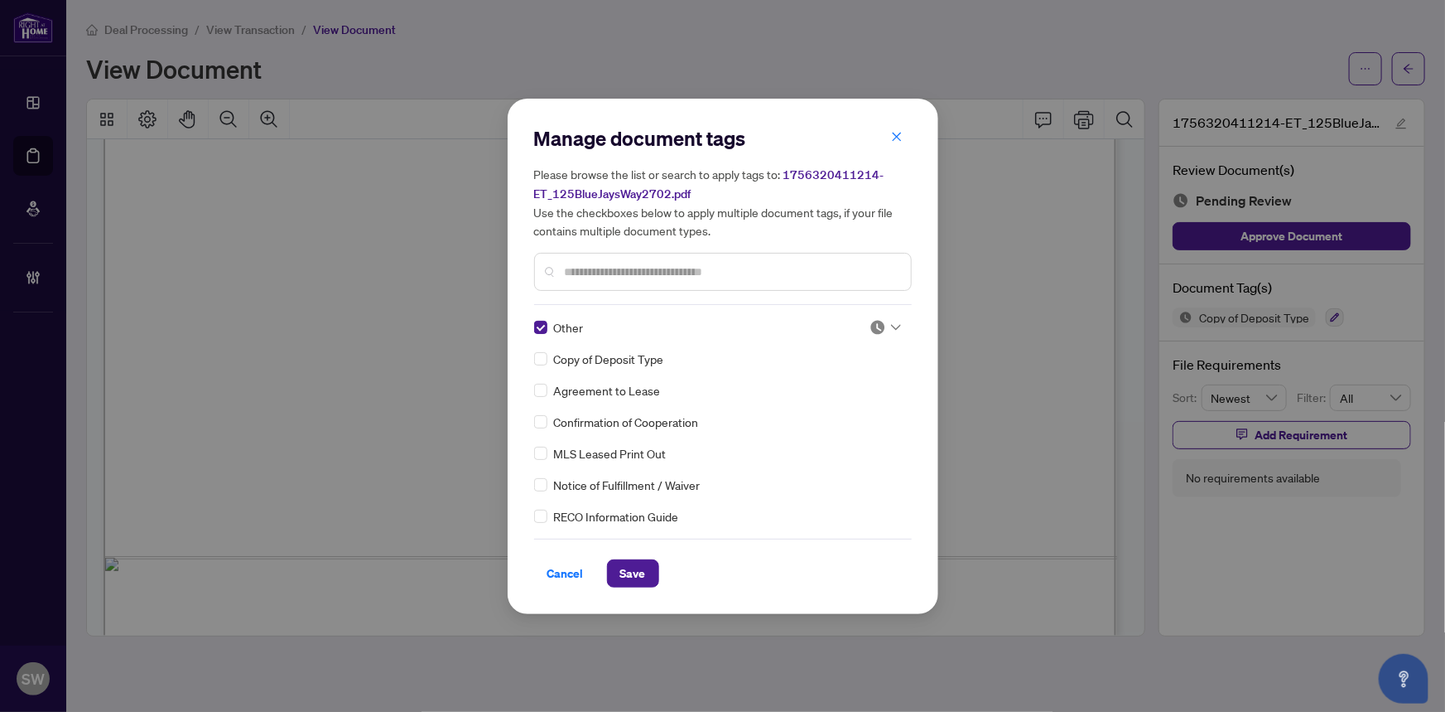
click at [885, 319] on div at bounding box center [885, 327] width 31 height 17
click at [832, 408] on div "Approved" at bounding box center [831, 407] width 106 height 18
click at [642, 562] on span "Save" at bounding box center [633, 573] width 26 height 27
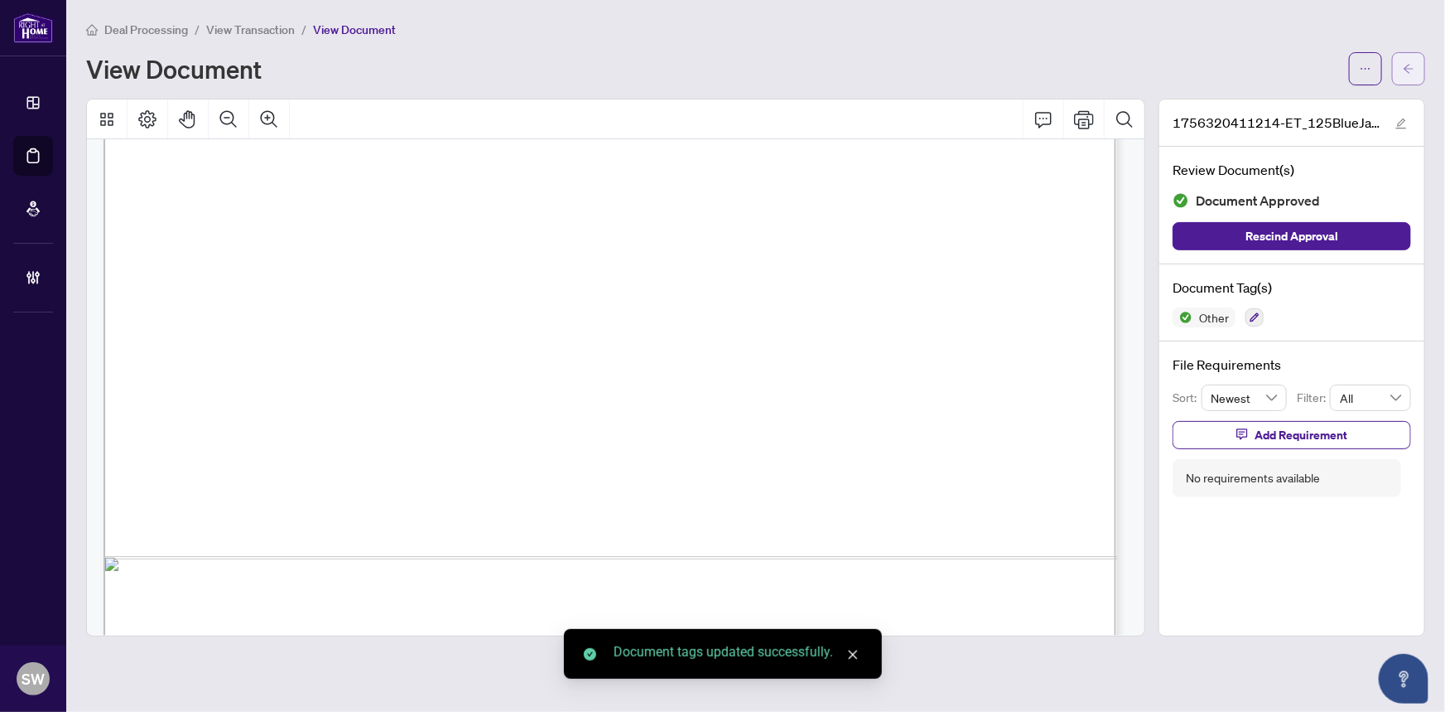
click at [1411, 75] on span "button" at bounding box center [1409, 68] width 12 height 27
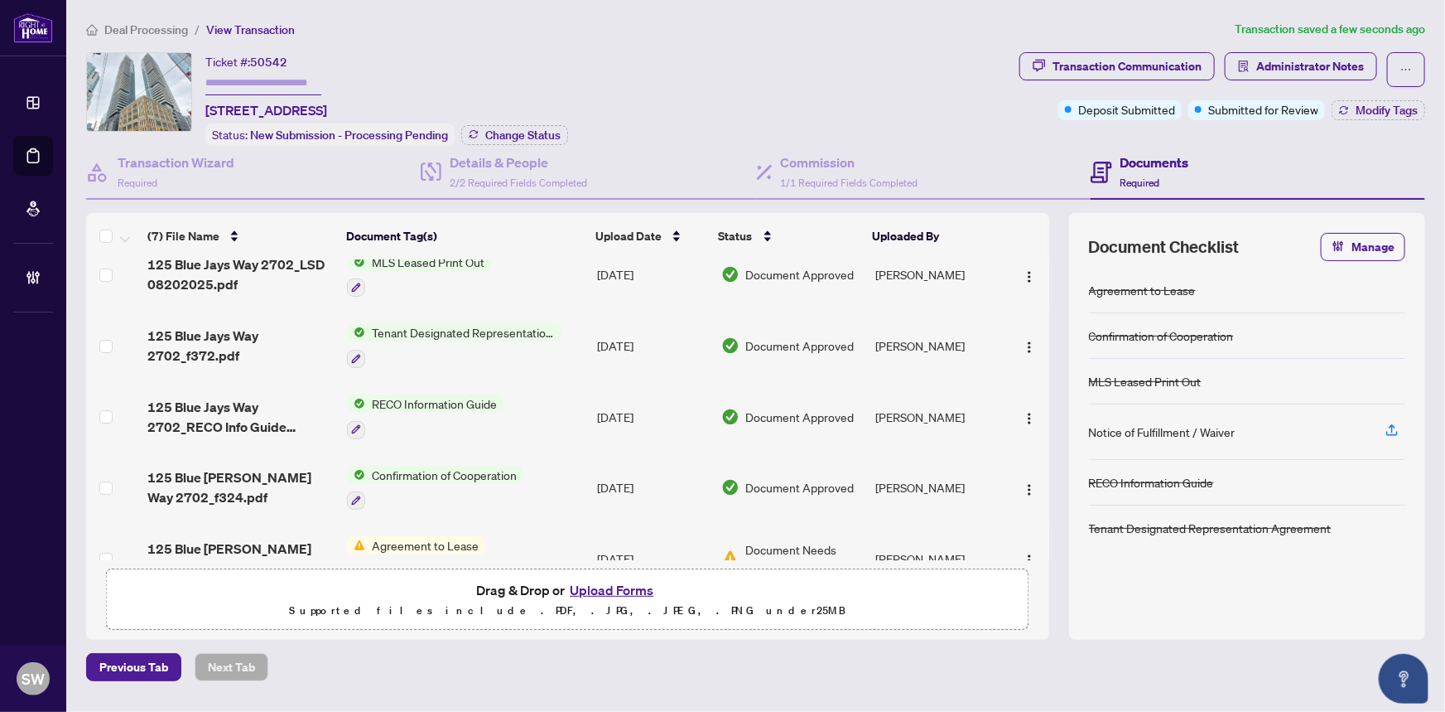
scroll to position [46, 0]
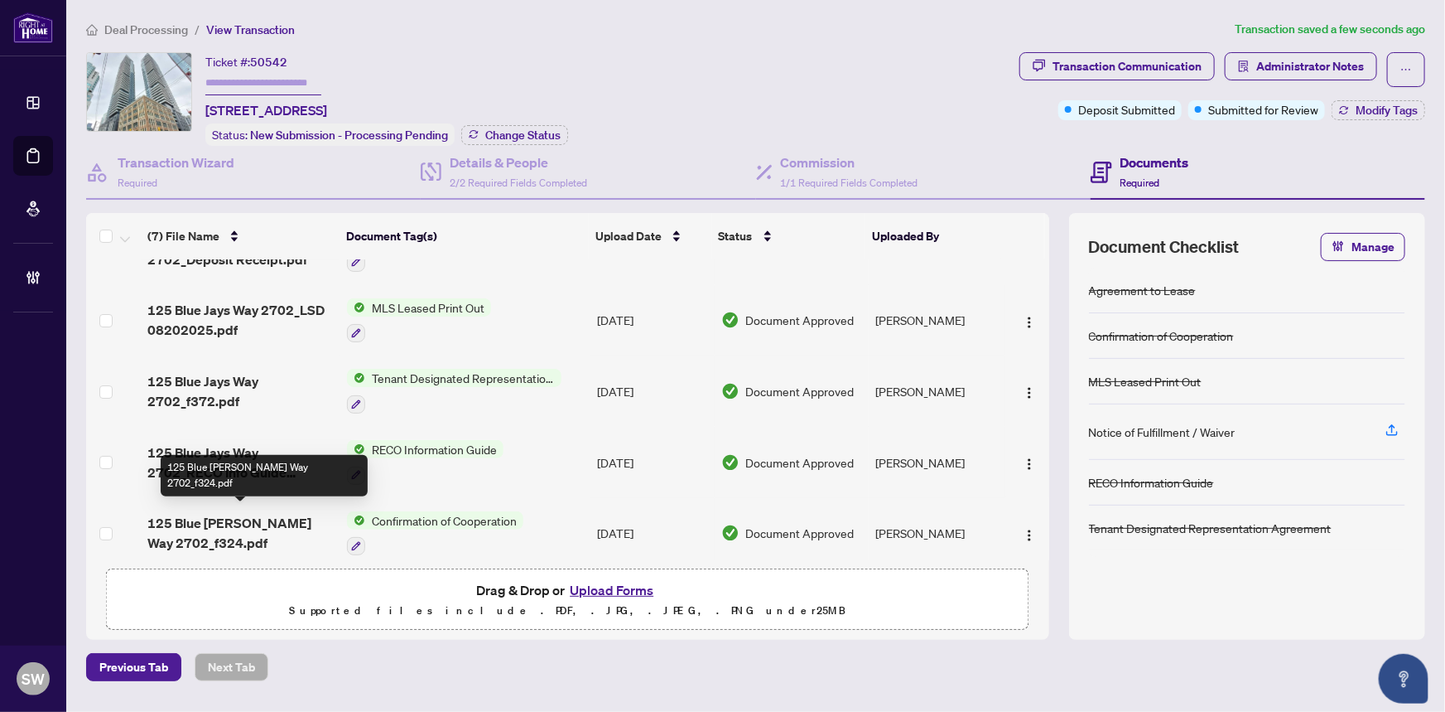
click at [198, 514] on span "125 Blue [PERSON_NAME] Way 2702_f324.pdf" at bounding box center [240, 533] width 187 height 40
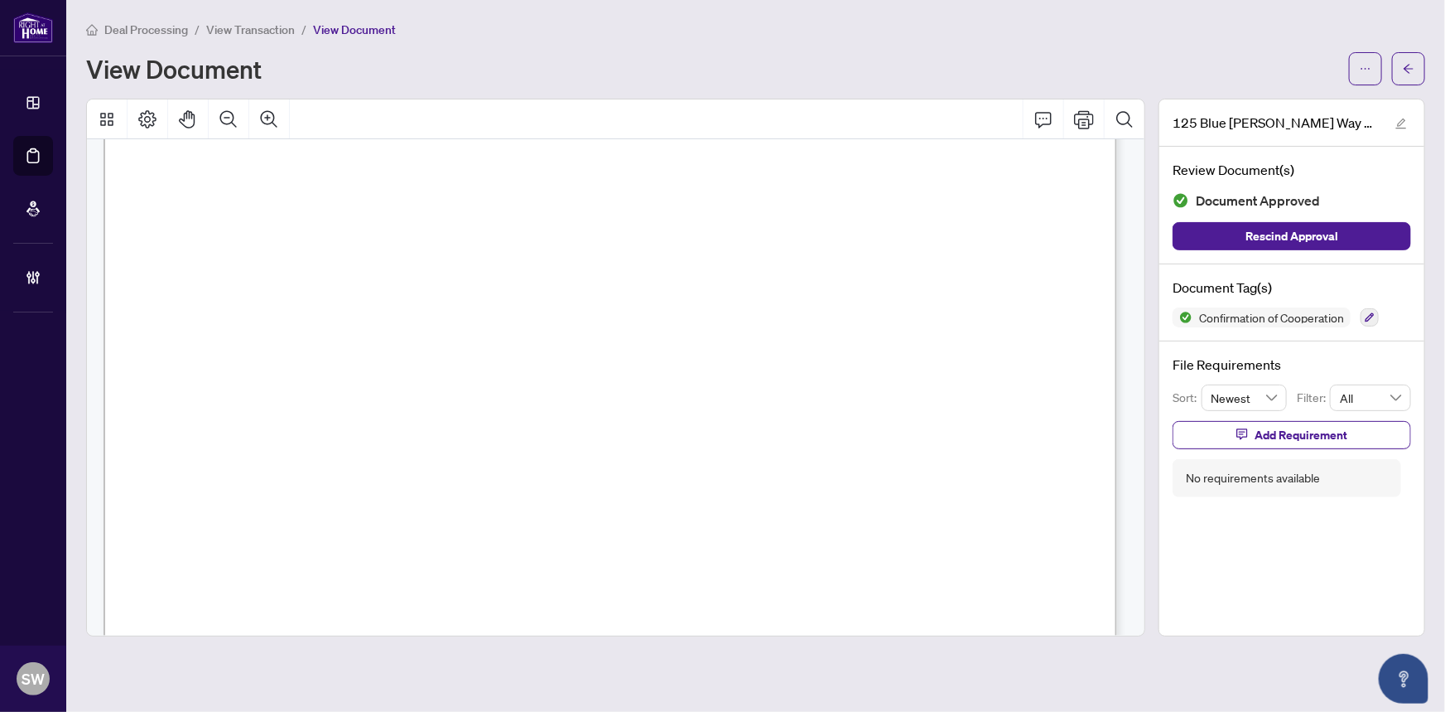
scroll to position [86, 0]
drag, startPoint x: 437, startPoint y: 306, endPoint x: 588, endPoint y: 304, distance: 151.6
click at [581, 304] on span "[STREET_ADDRESS]" at bounding box center [509, 310] width 143 height 16
click at [1416, 76] on button "button" at bounding box center [1408, 68] width 33 height 33
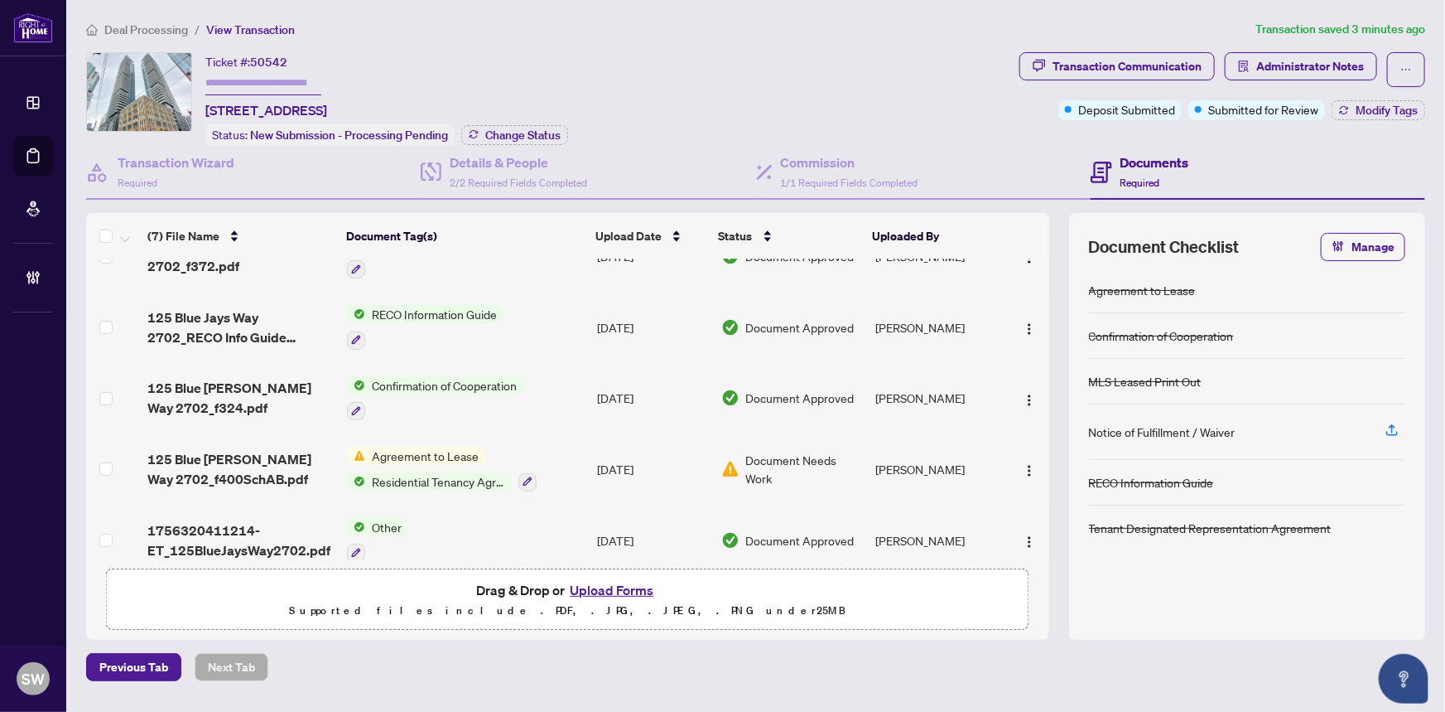
scroll to position [196, 0]
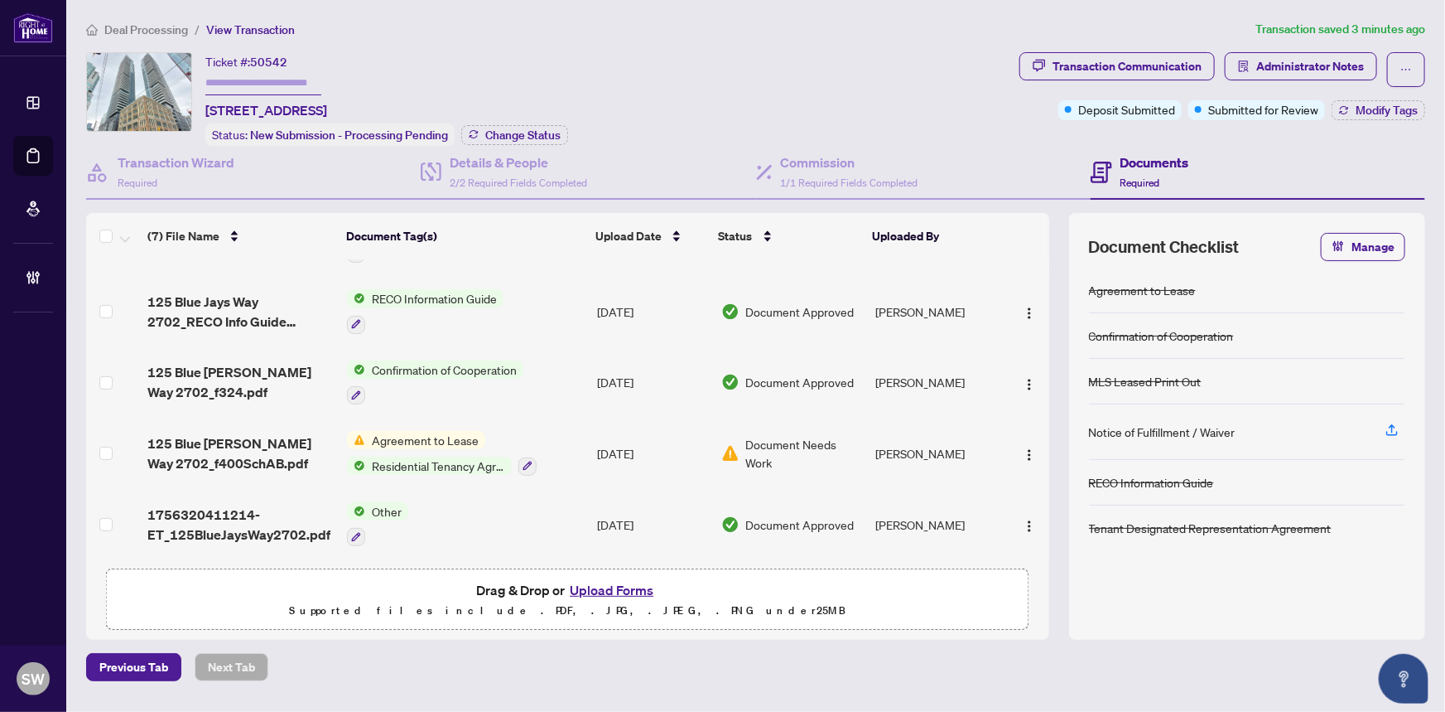
drag, startPoint x: 486, startPoint y: 431, endPoint x: 366, endPoint y: 431, distance: 120.1
click at [366, 431] on div "Agreement to Lease Residential Tenancy Agreement" at bounding box center [442, 453] width 190 height 45
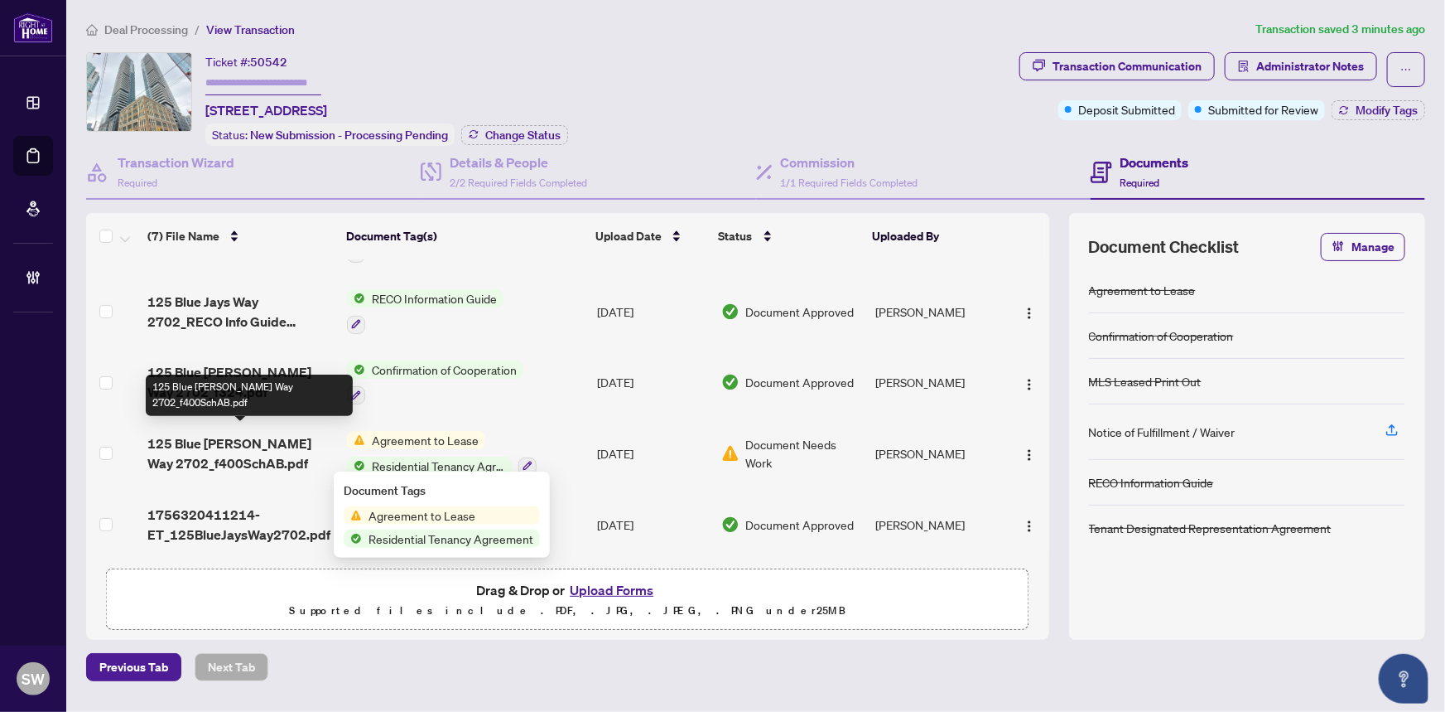
click at [263, 443] on span "125 Blue [PERSON_NAME] Way 2702_f400SchAB.pdf" at bounding box center [240, 453] width 187 height 40
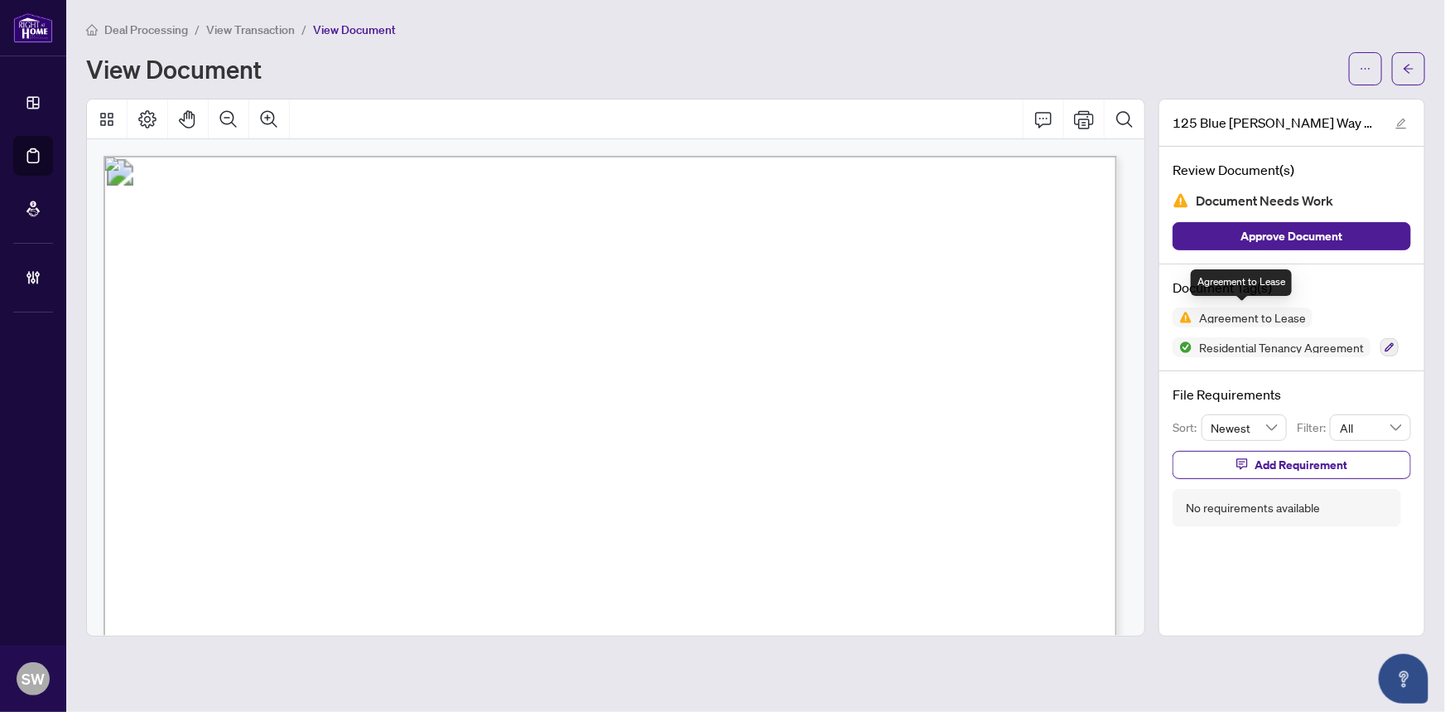
click at [1212, 311] on span "Agreement to Lease" at bounding box center [1253, 317] width 120 height 12
copy span "Agreement to Lease"
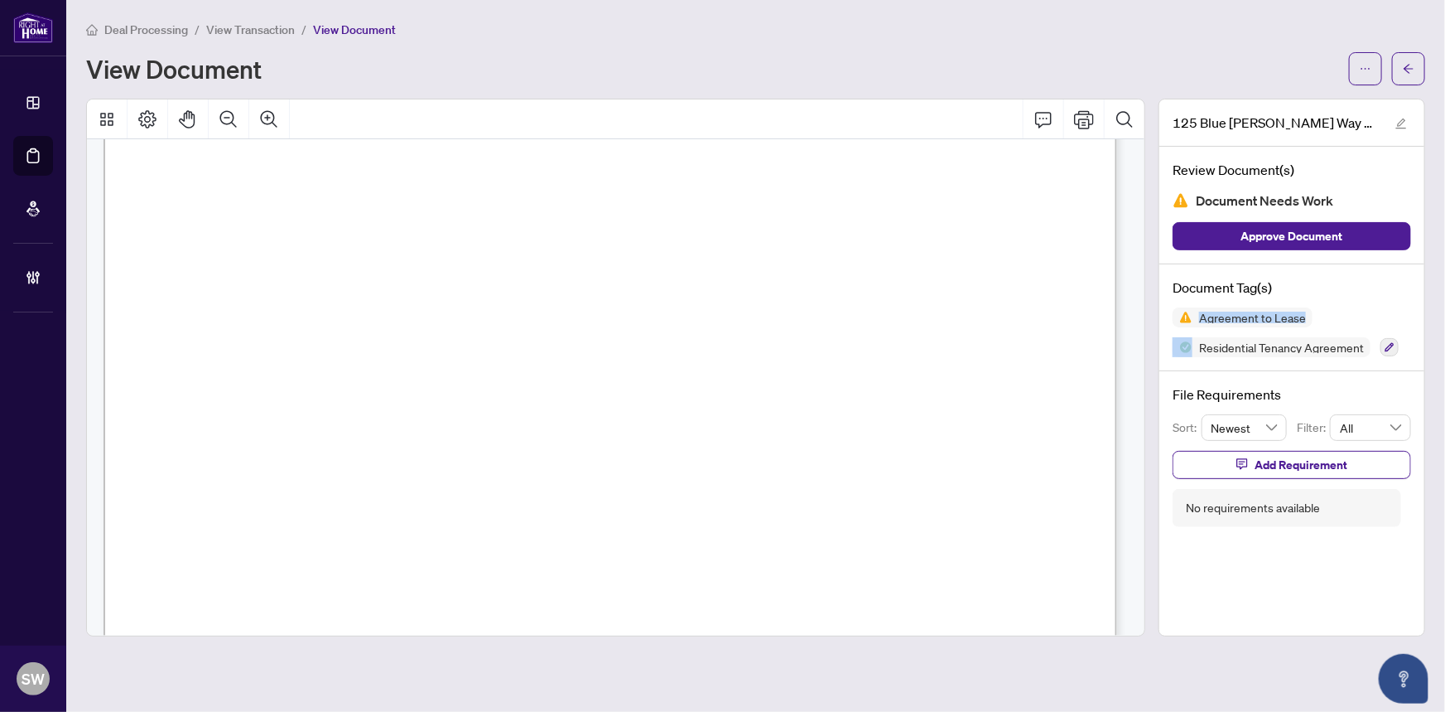
scroll to position [410, 0]
click at [1281, 461] on span "Add Requirement" at bounding box center [1301, 464] width 93 height 27
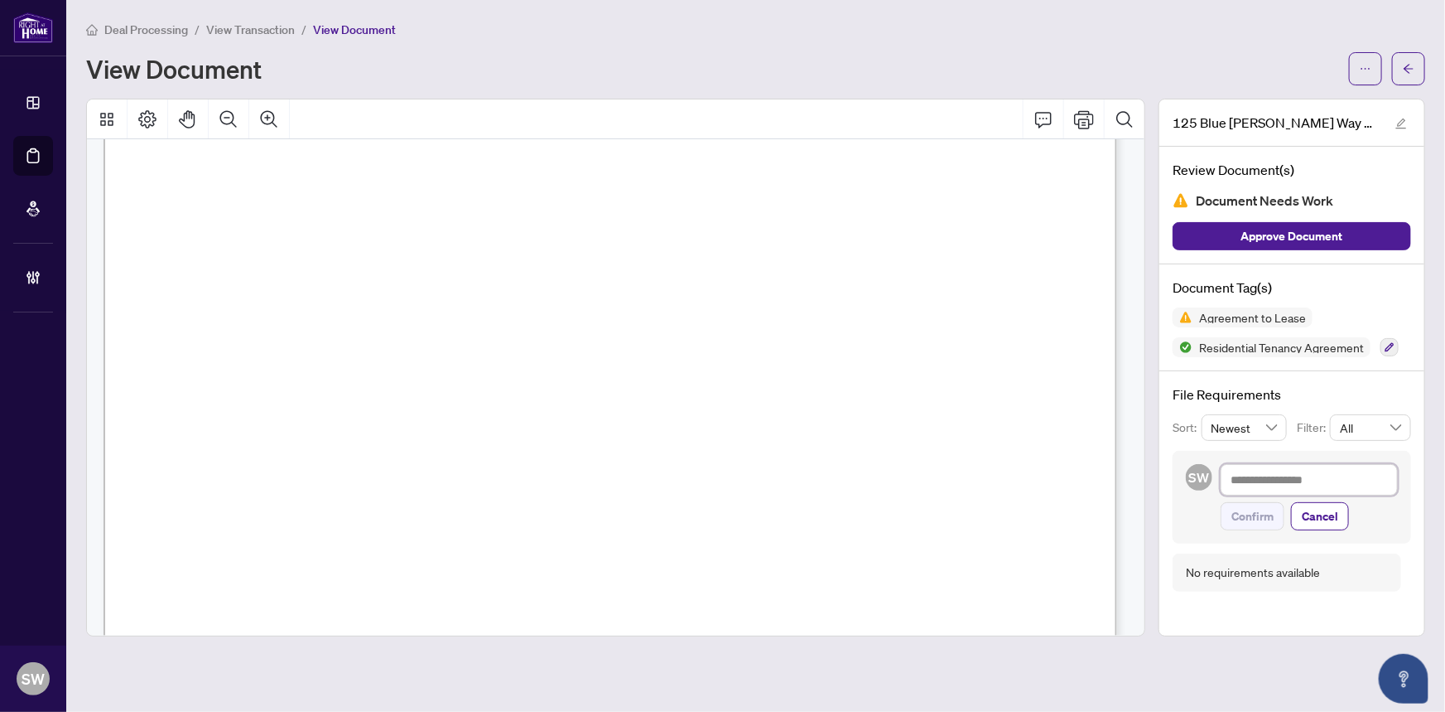
click at [1254, 477] on textarea at bounding box center [1309, 479] width 177 height 31
paste textarea "**********"
type textarea "**********"
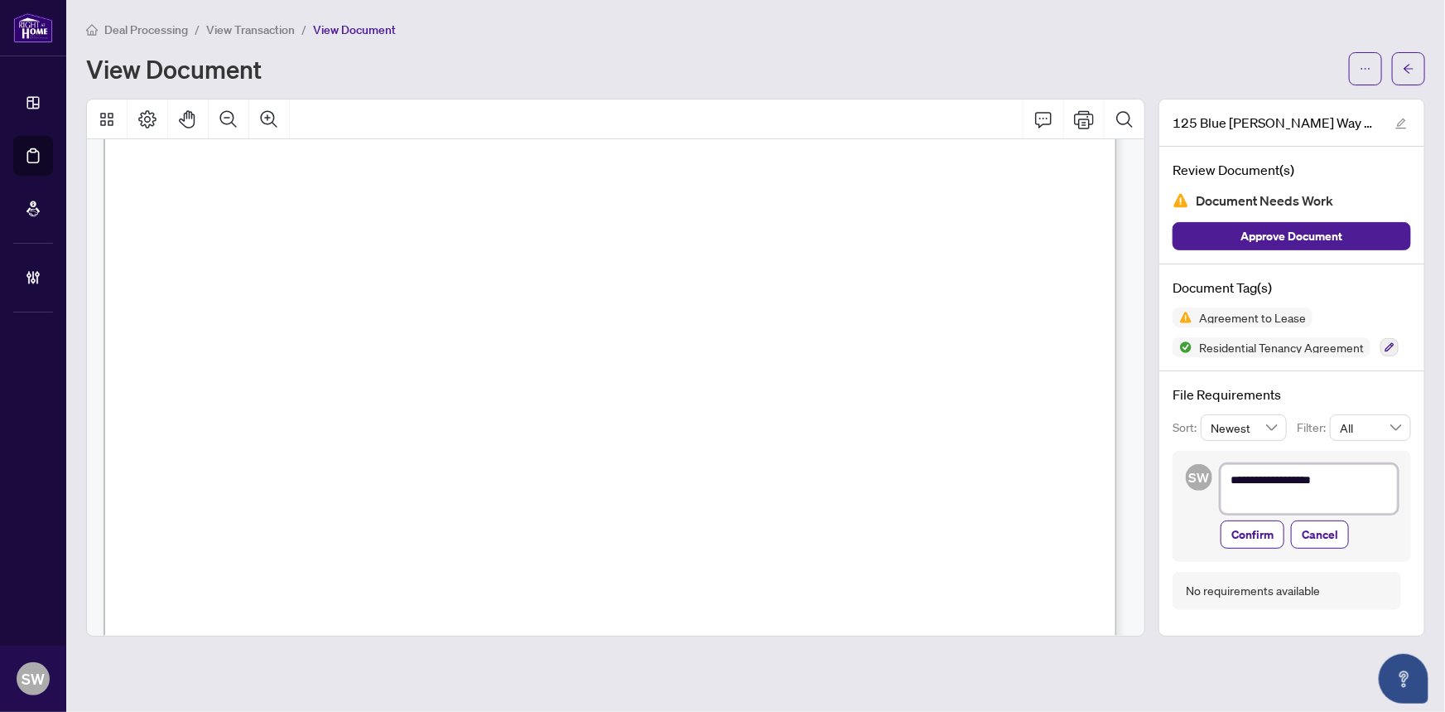
type textarea "**********"
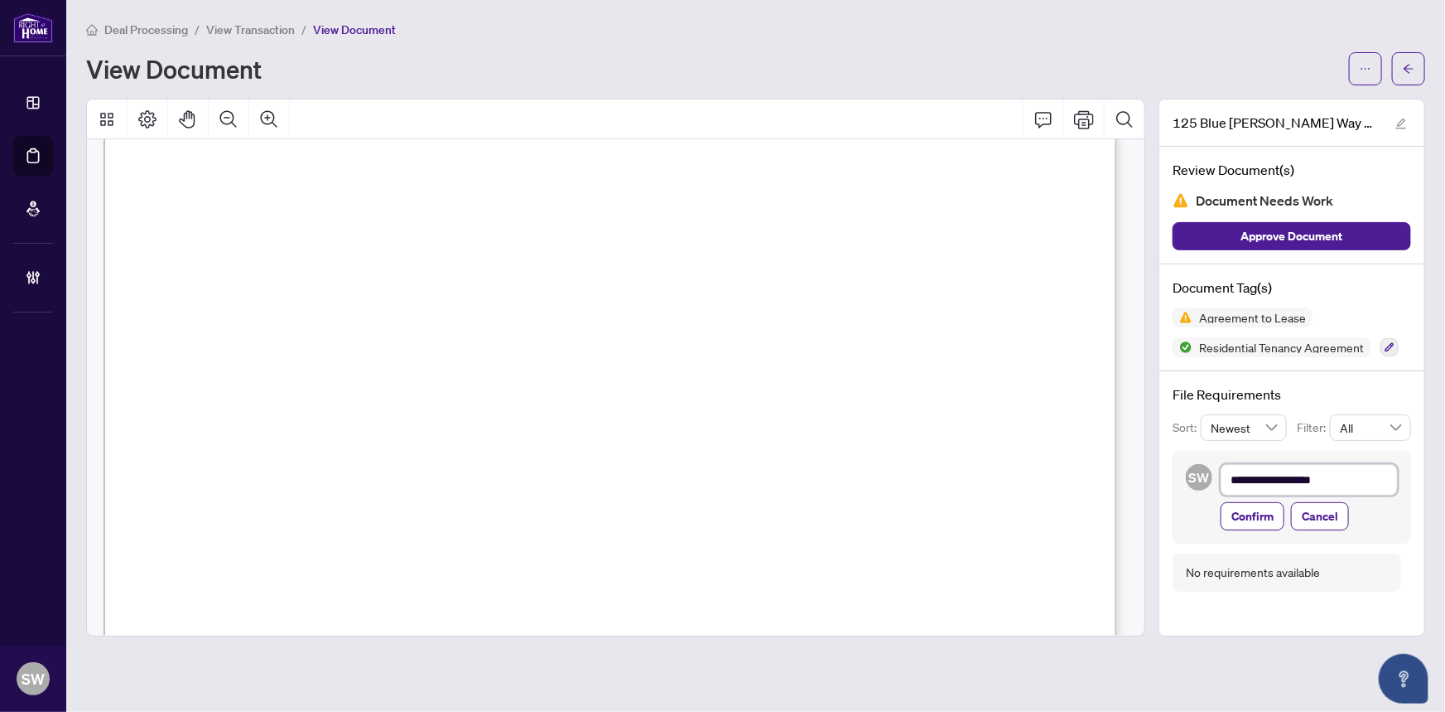
type textarea "**********"
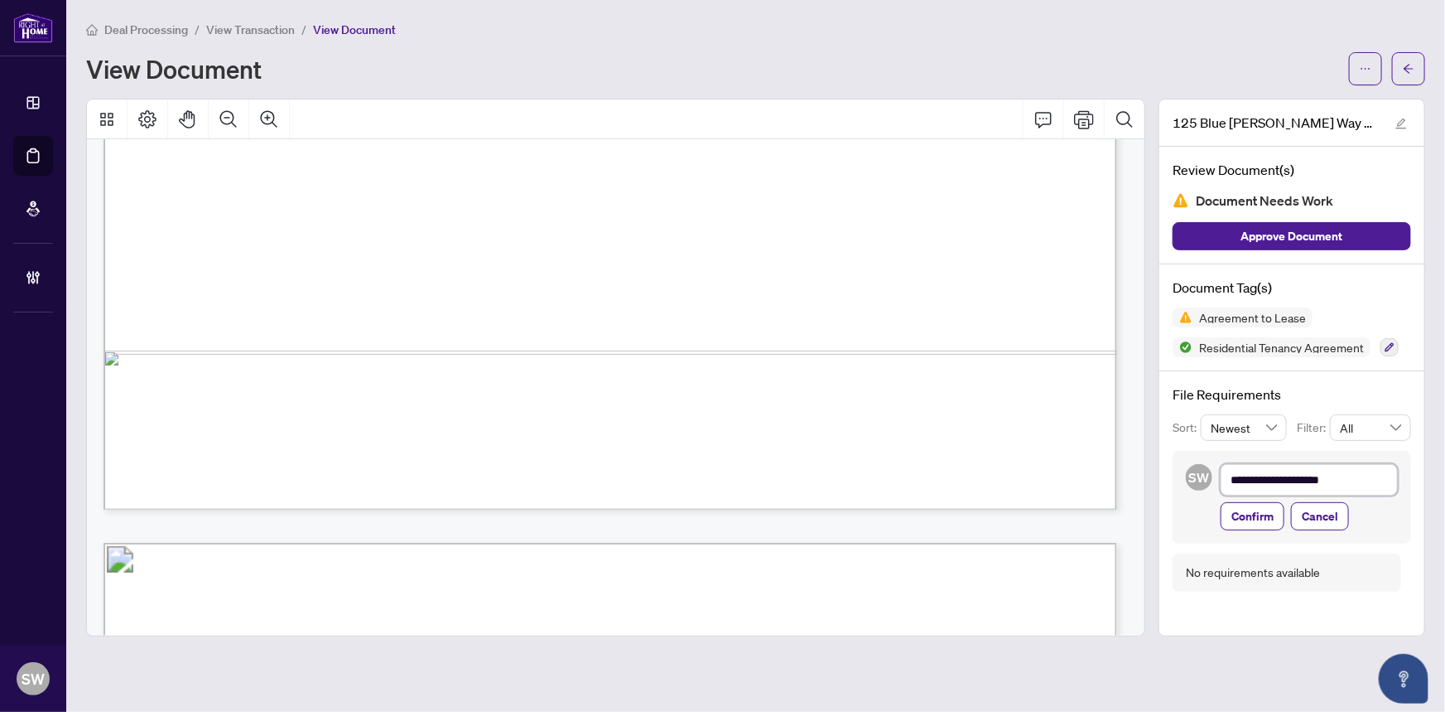
scroll to position [3756, 0]
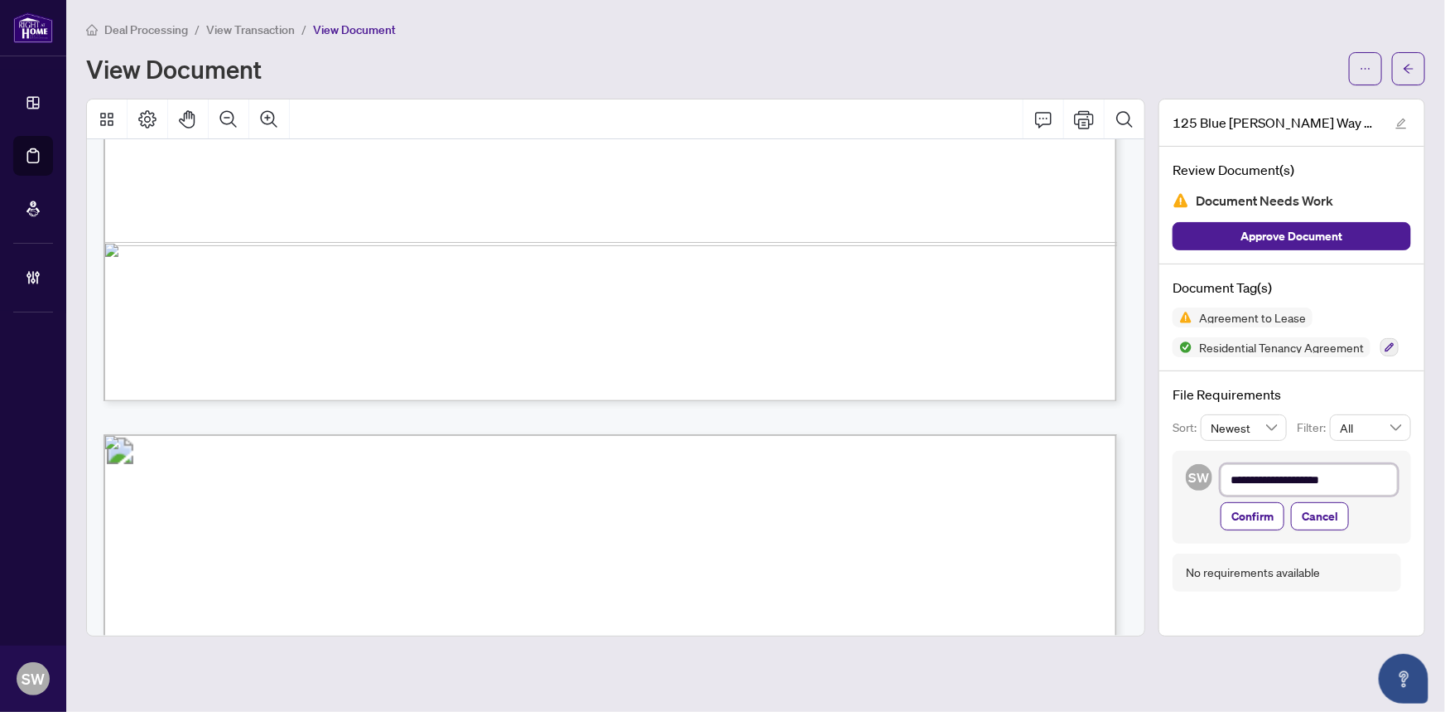
click at [1351, 472] on textarea "**********" at bounding box center [1309, 479] width 177 height 31
type textarea "**********"
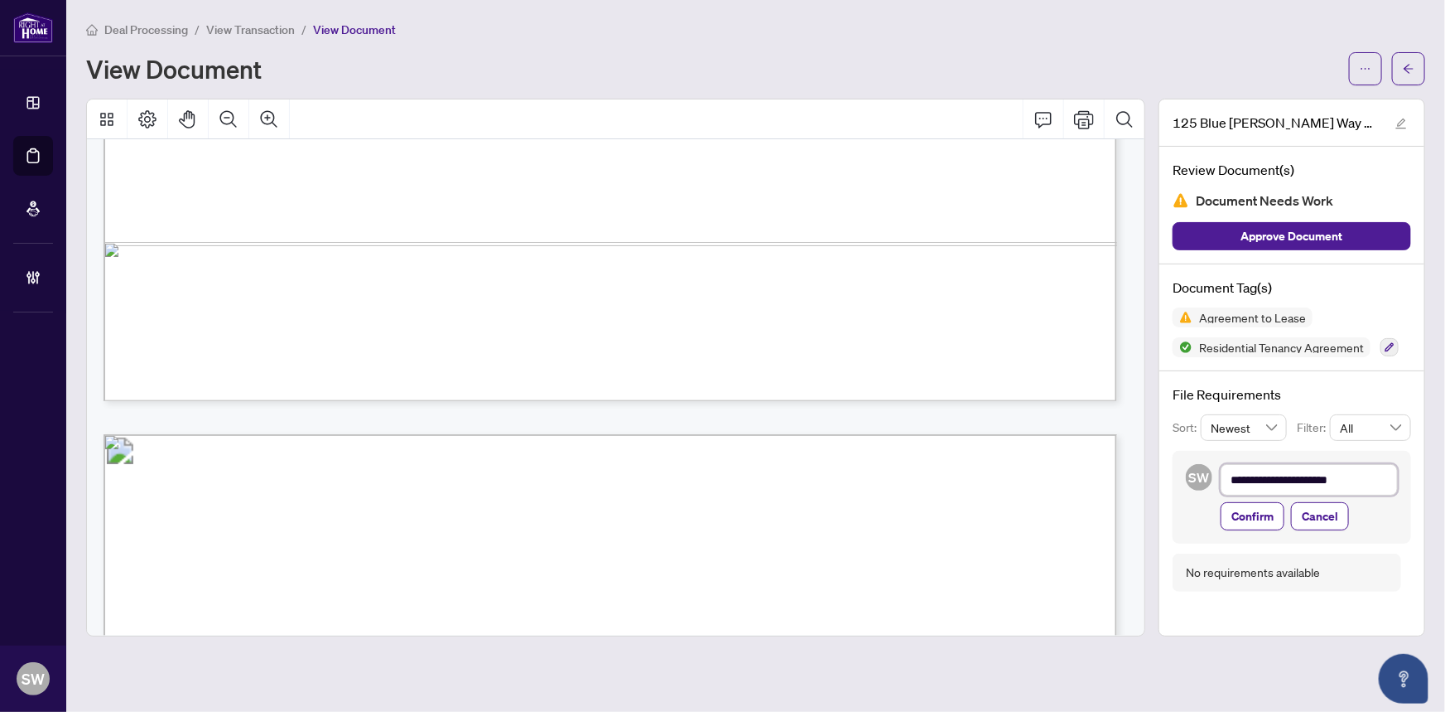
type textarea "**********"
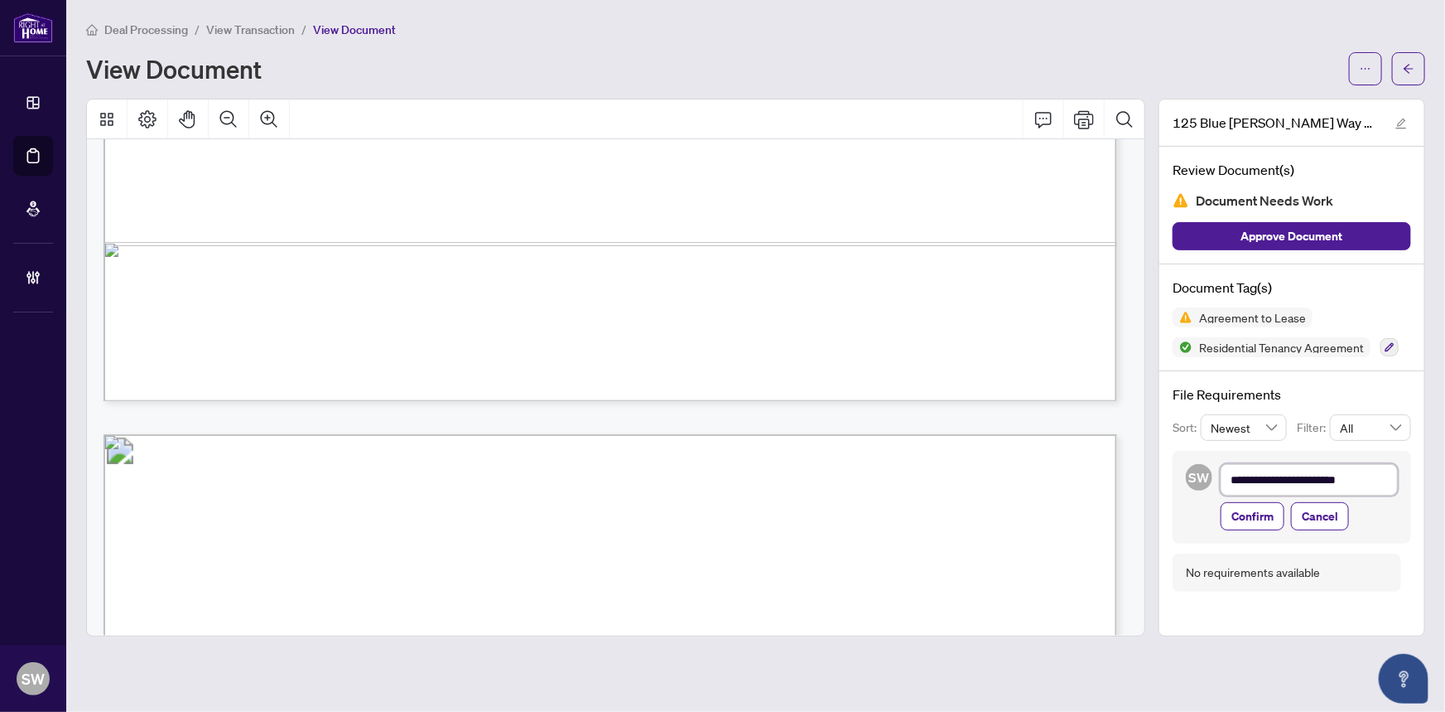
type textarea "**********"
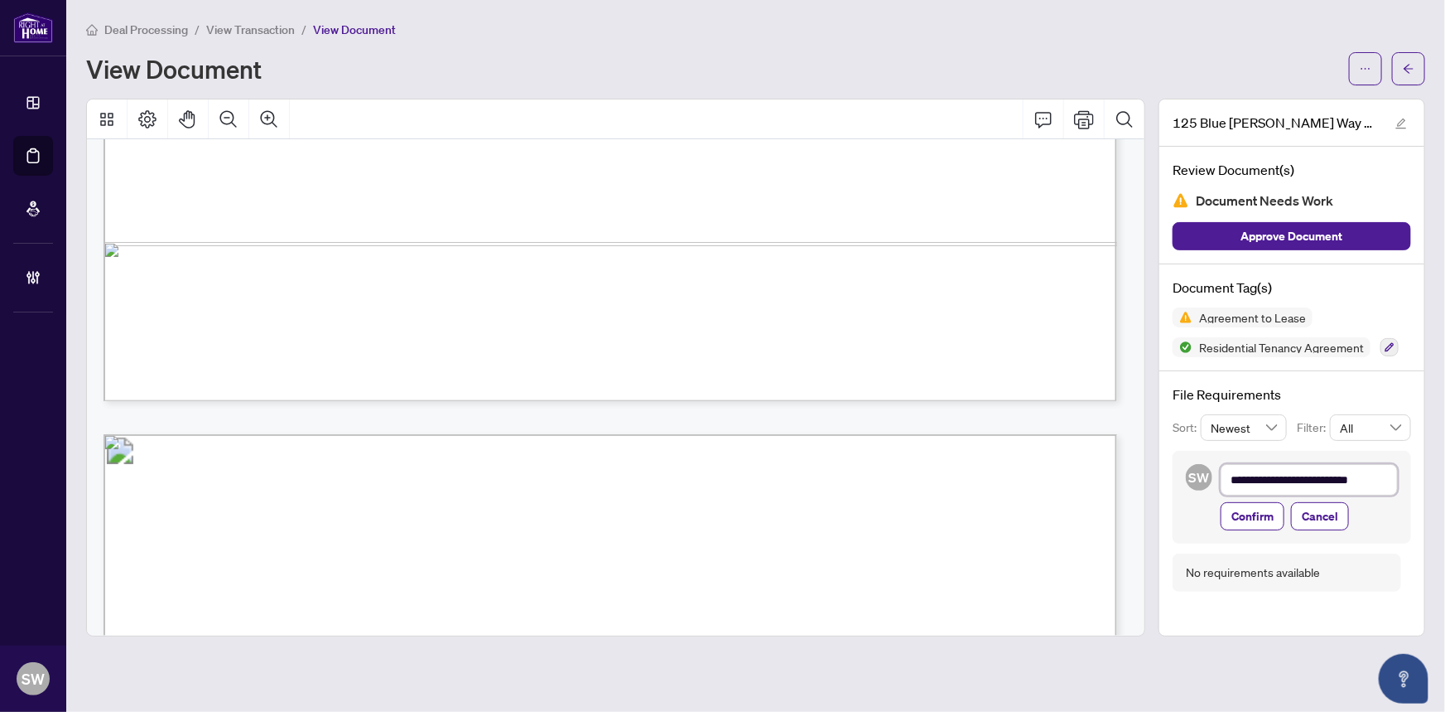
type textarea "**********"
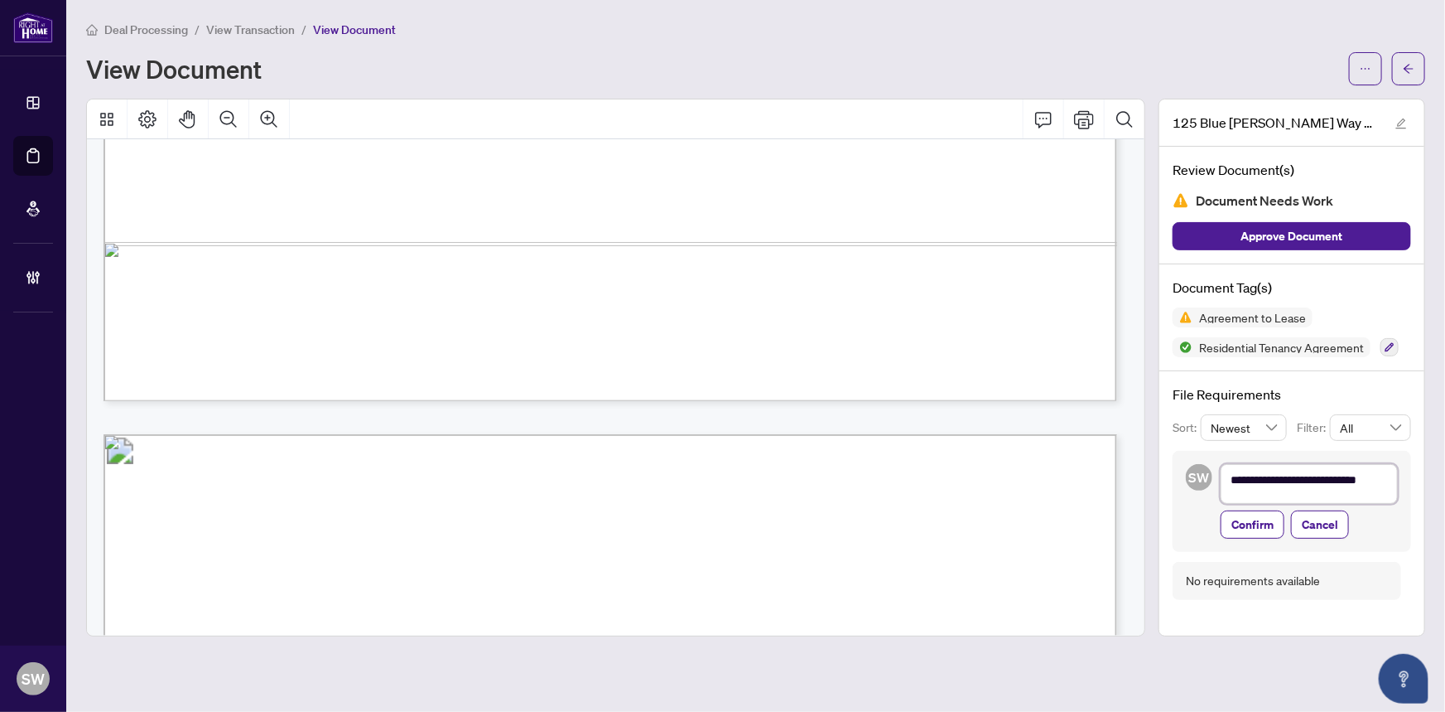
type textarea "**********"
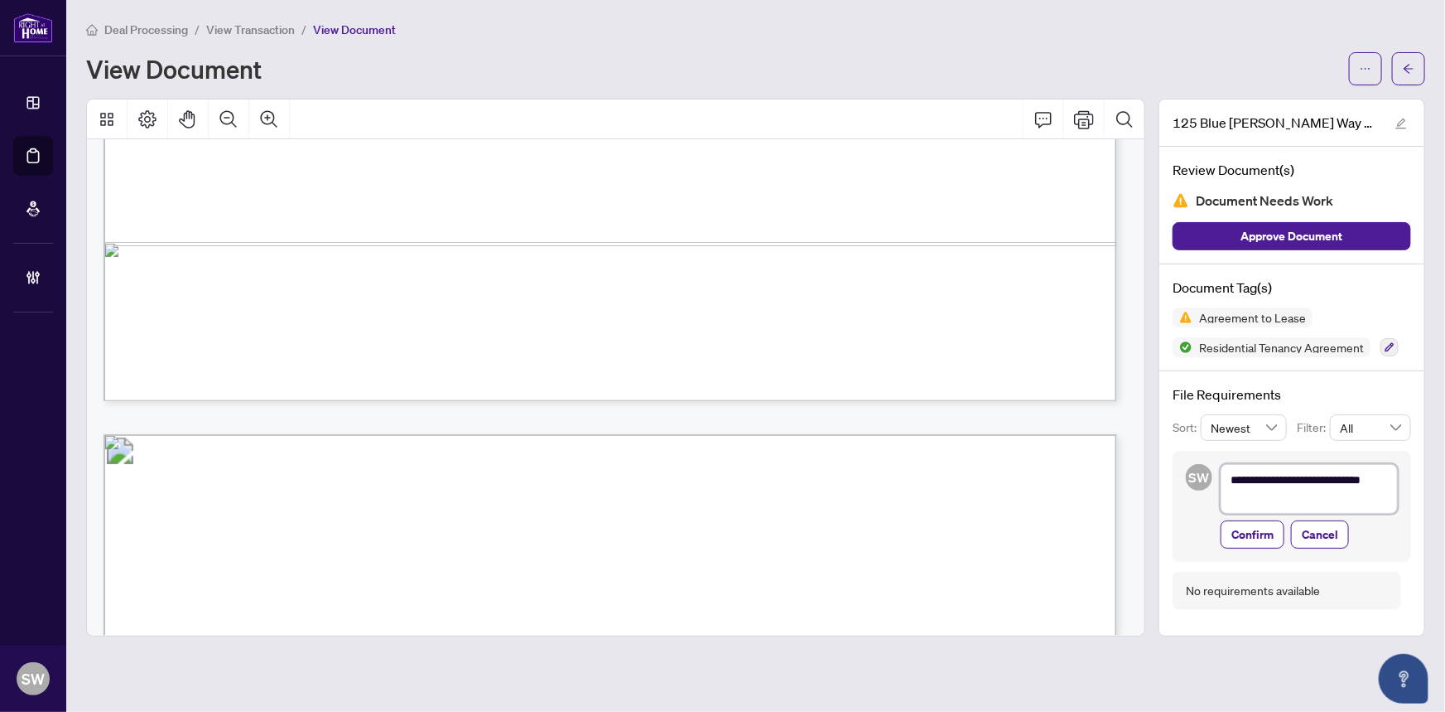
type textarea "**********"
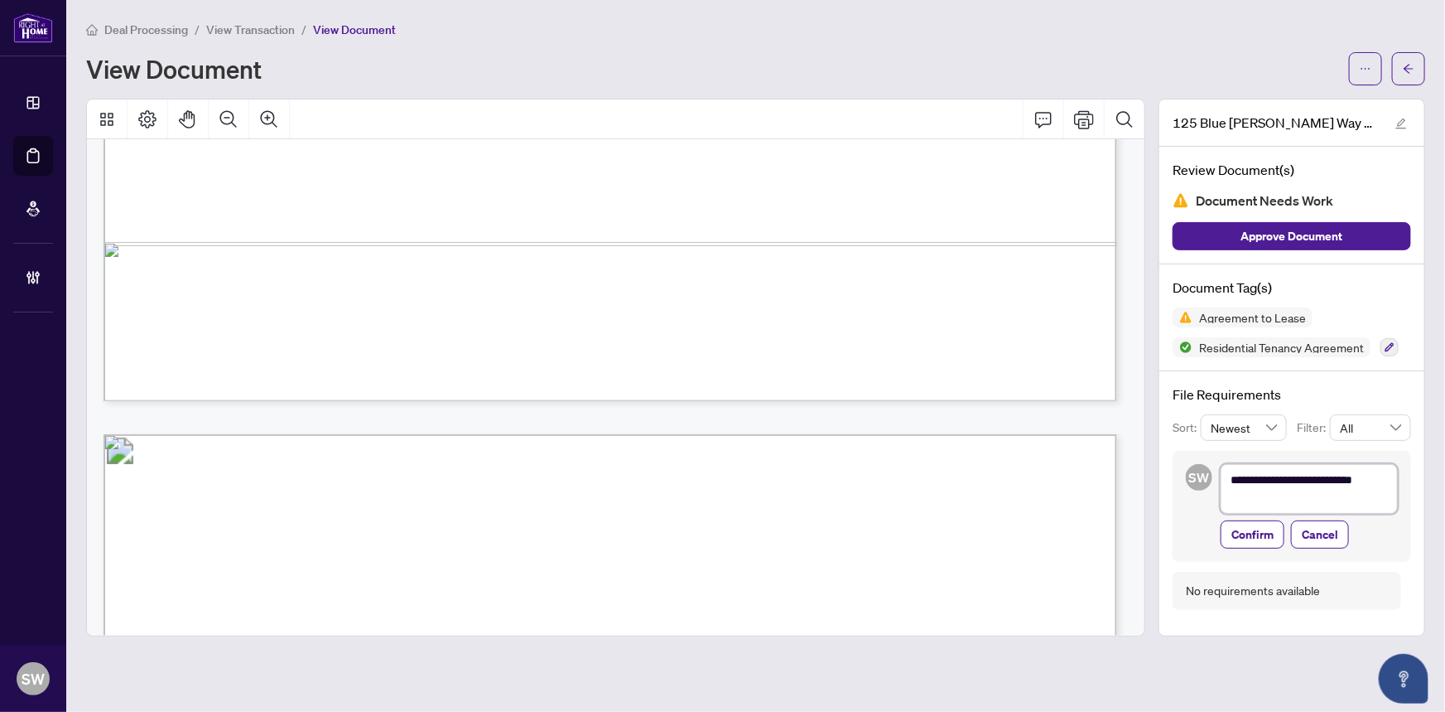
type textarea "**********"
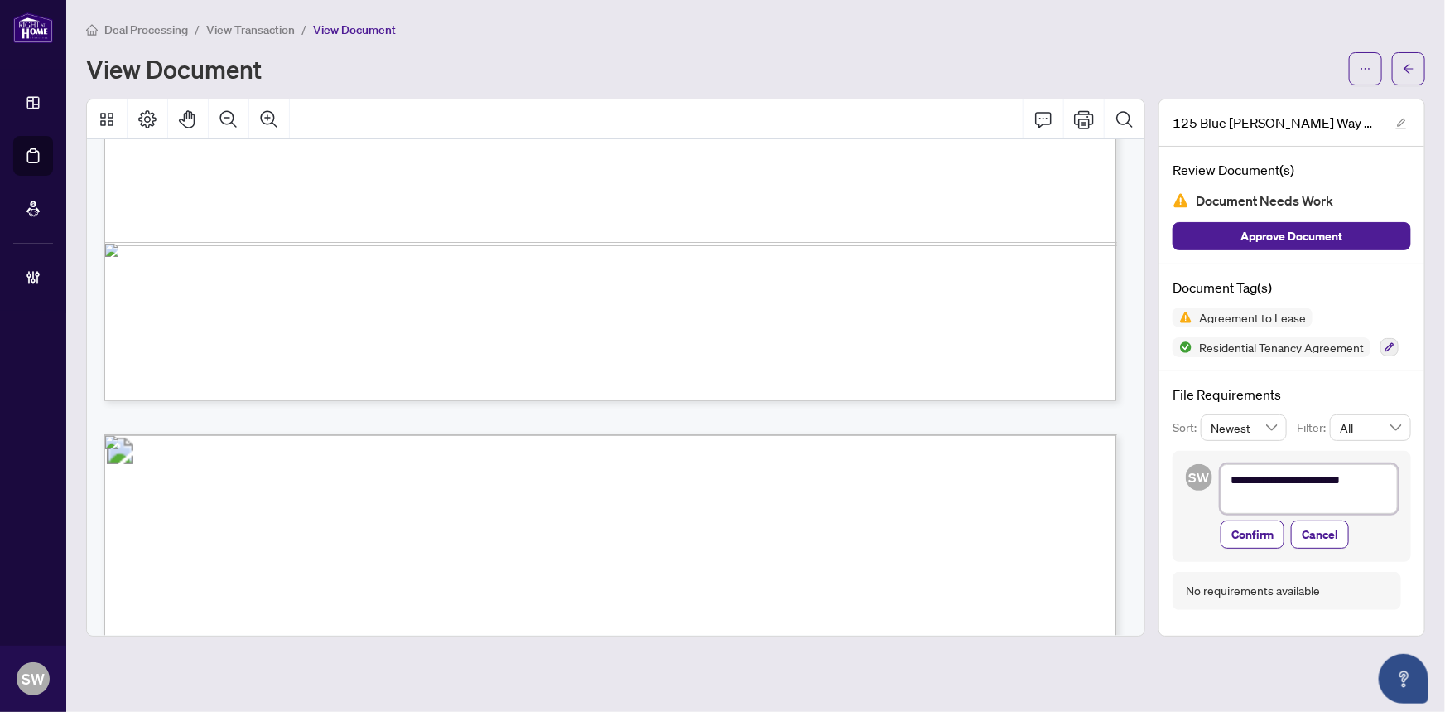
type textarea "**********"
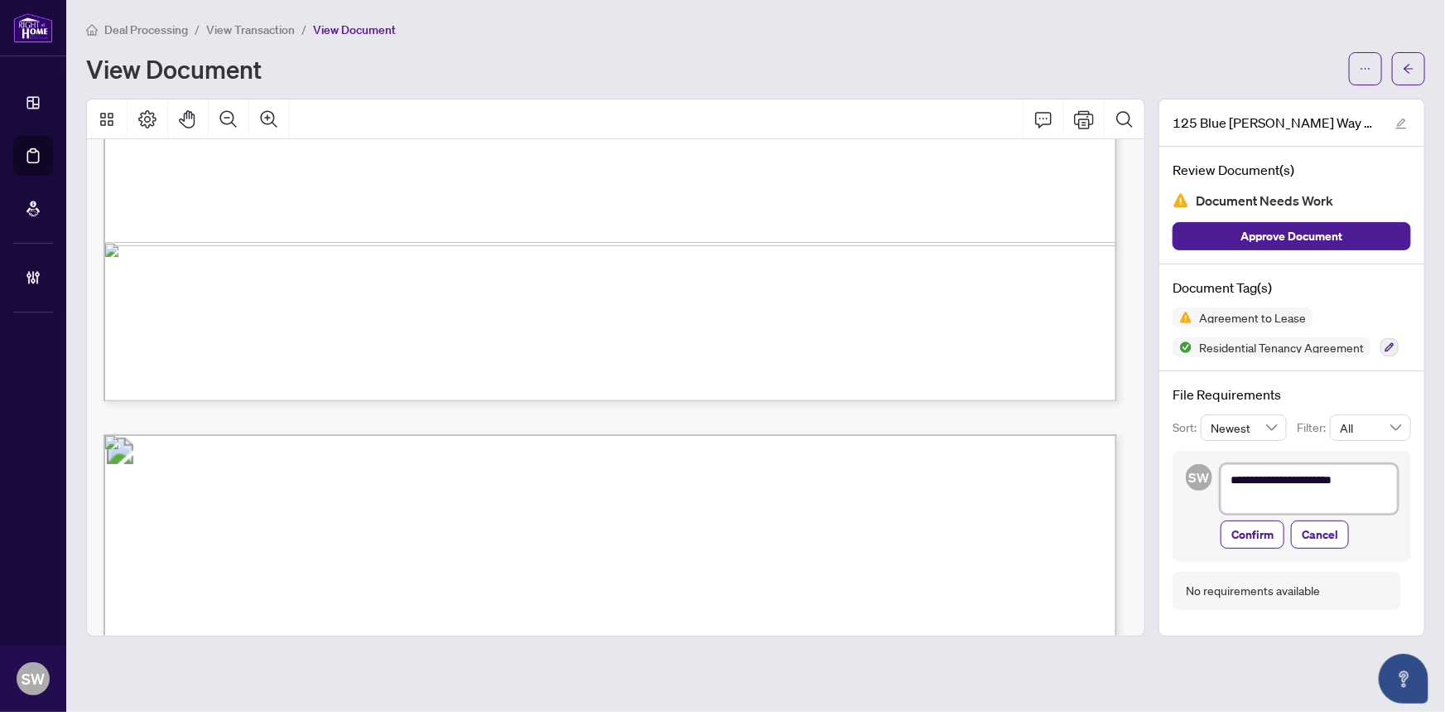
type textarea "**********"
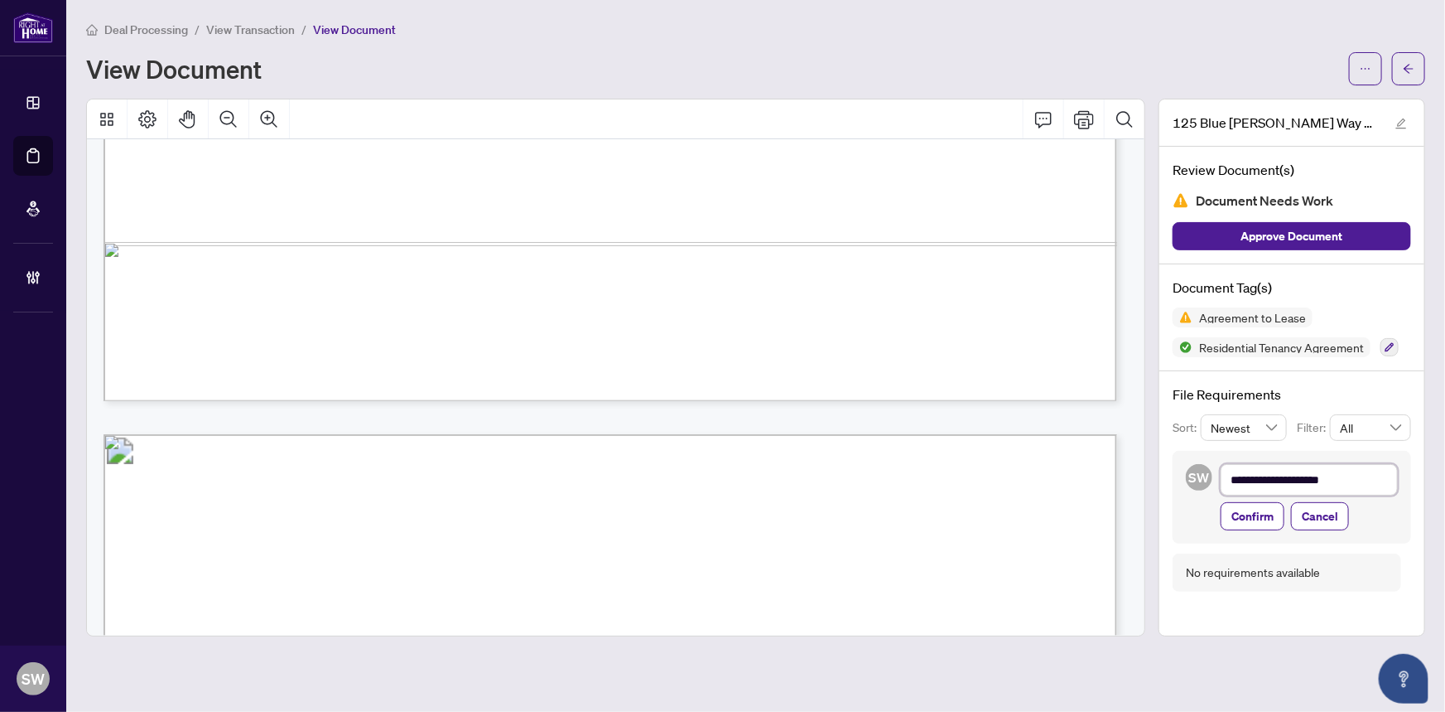
click at [1351, 472] on textarea "**********" at bounding box center [1309, 479] width 177 height 31
type textarea "**********"
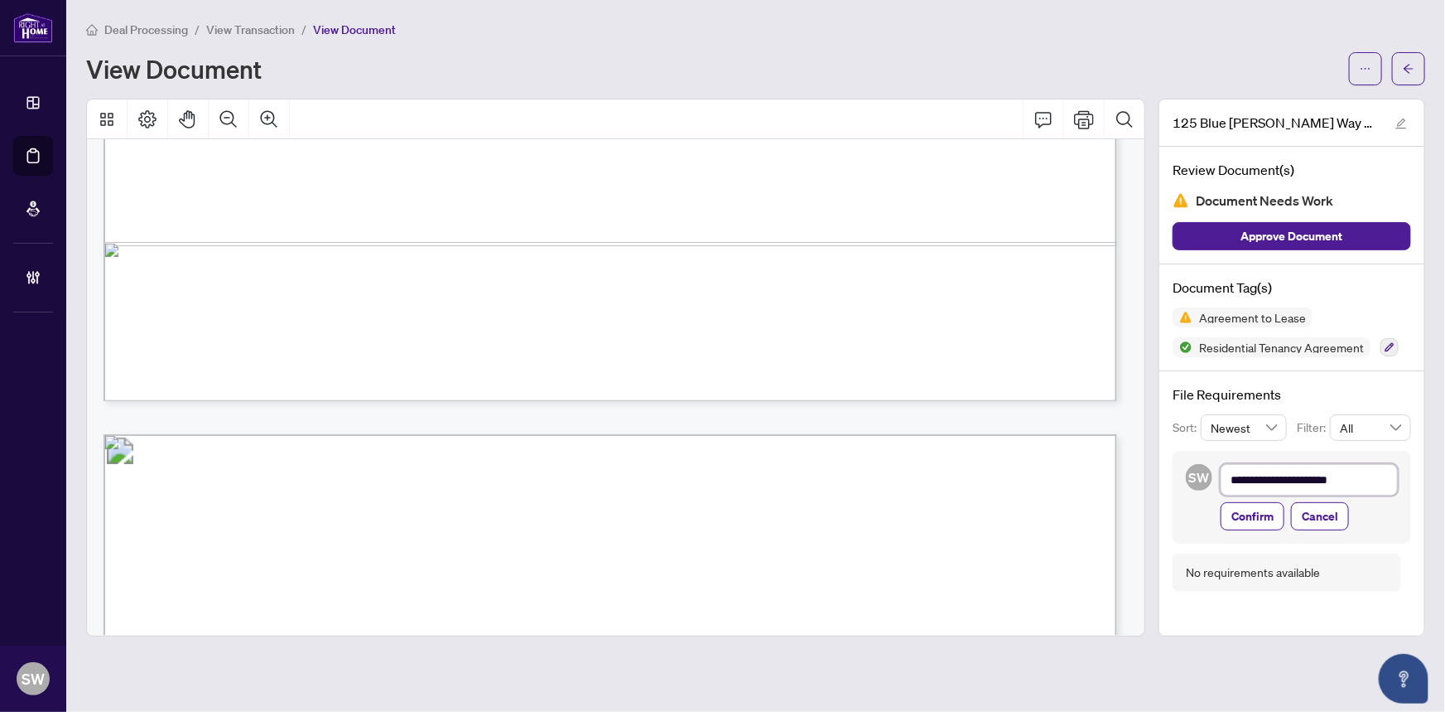
type textarea "**********"
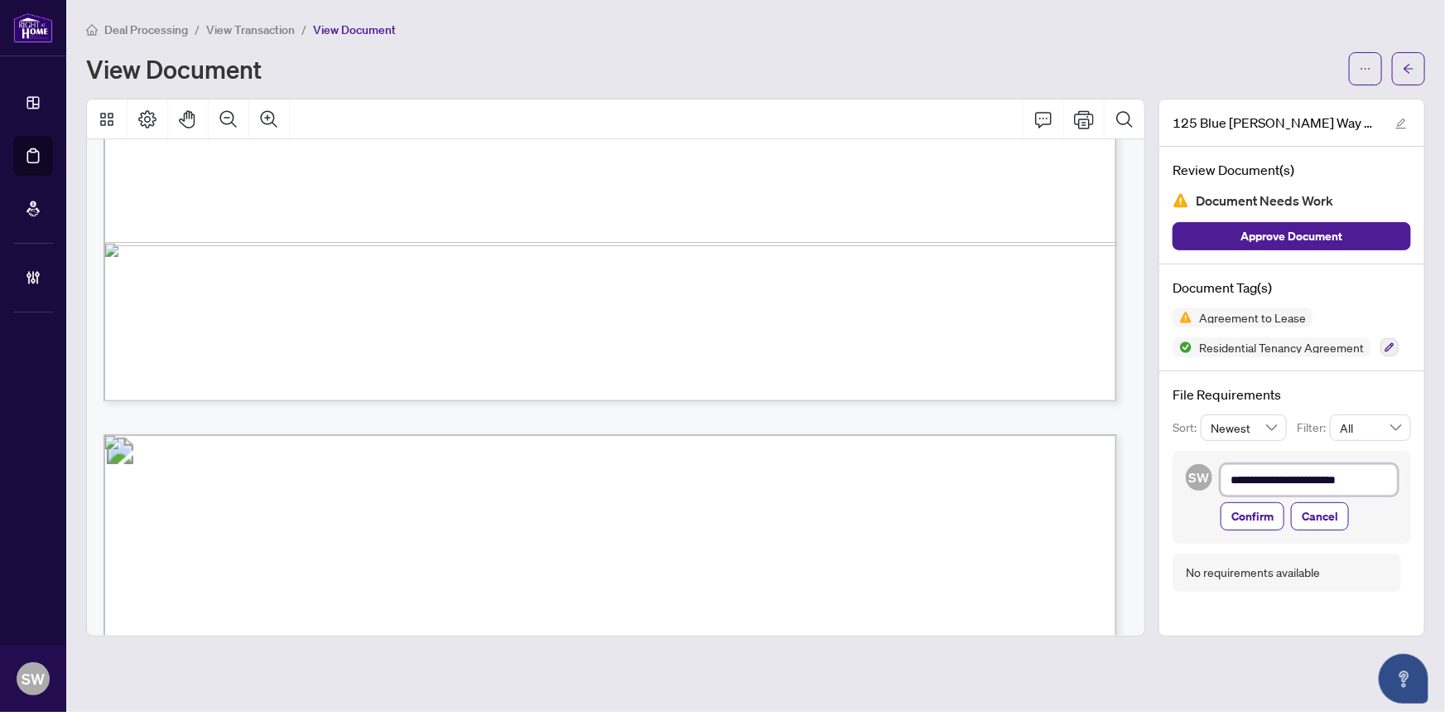
type textarea "**********"
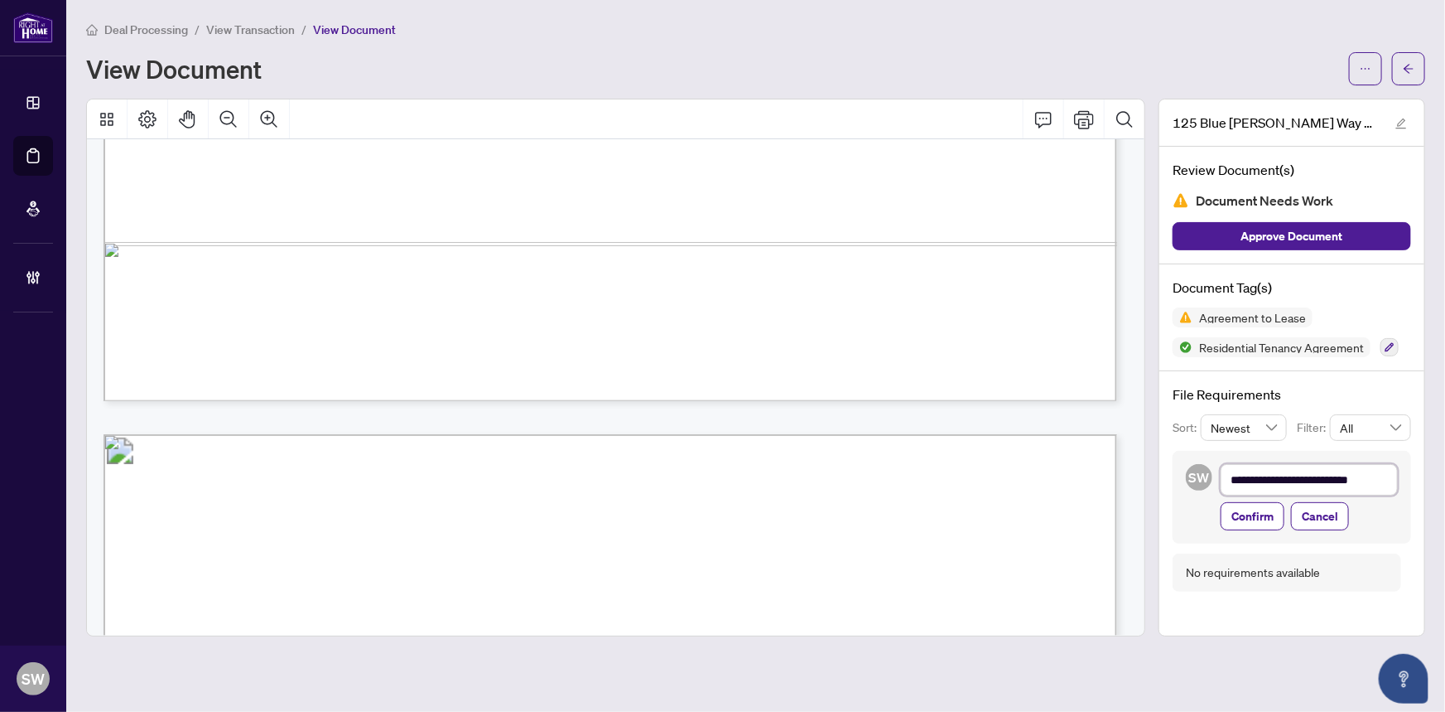
type textarea "**********"
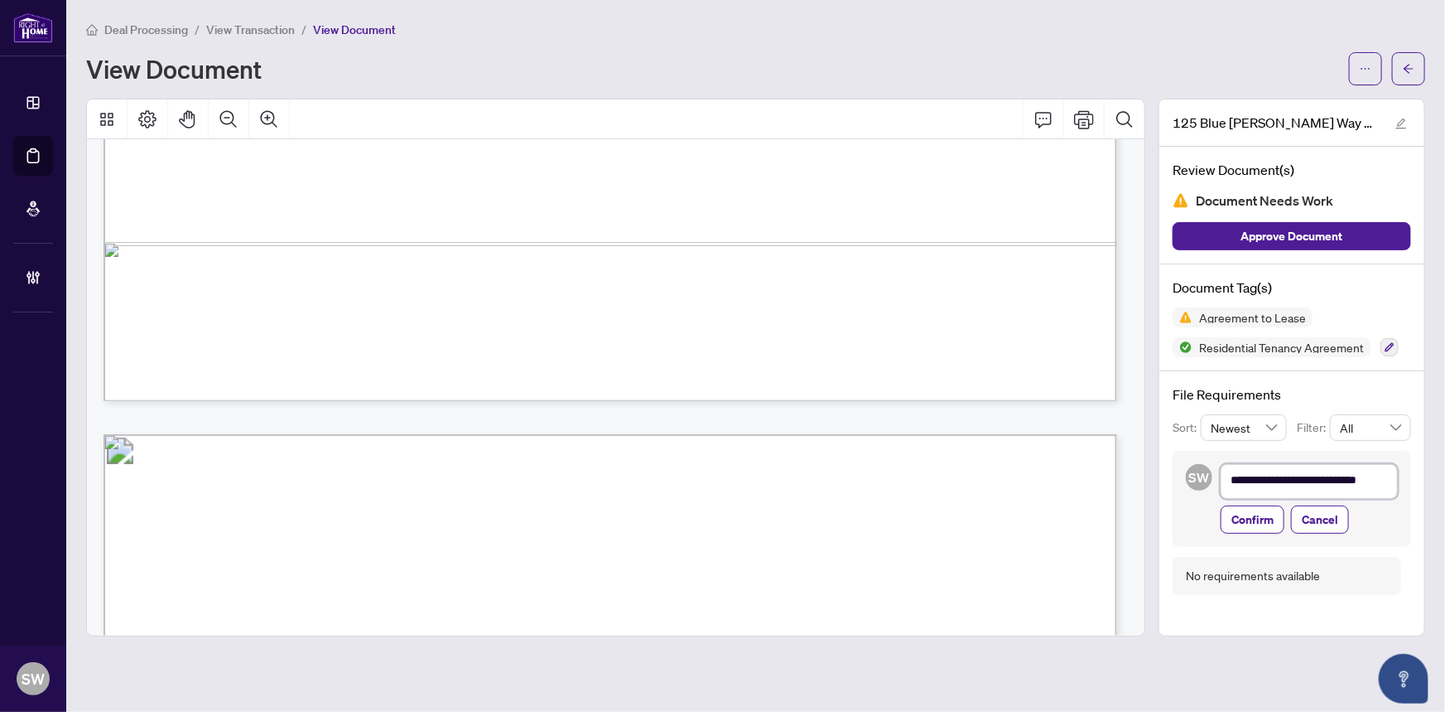
type textarea "**********"
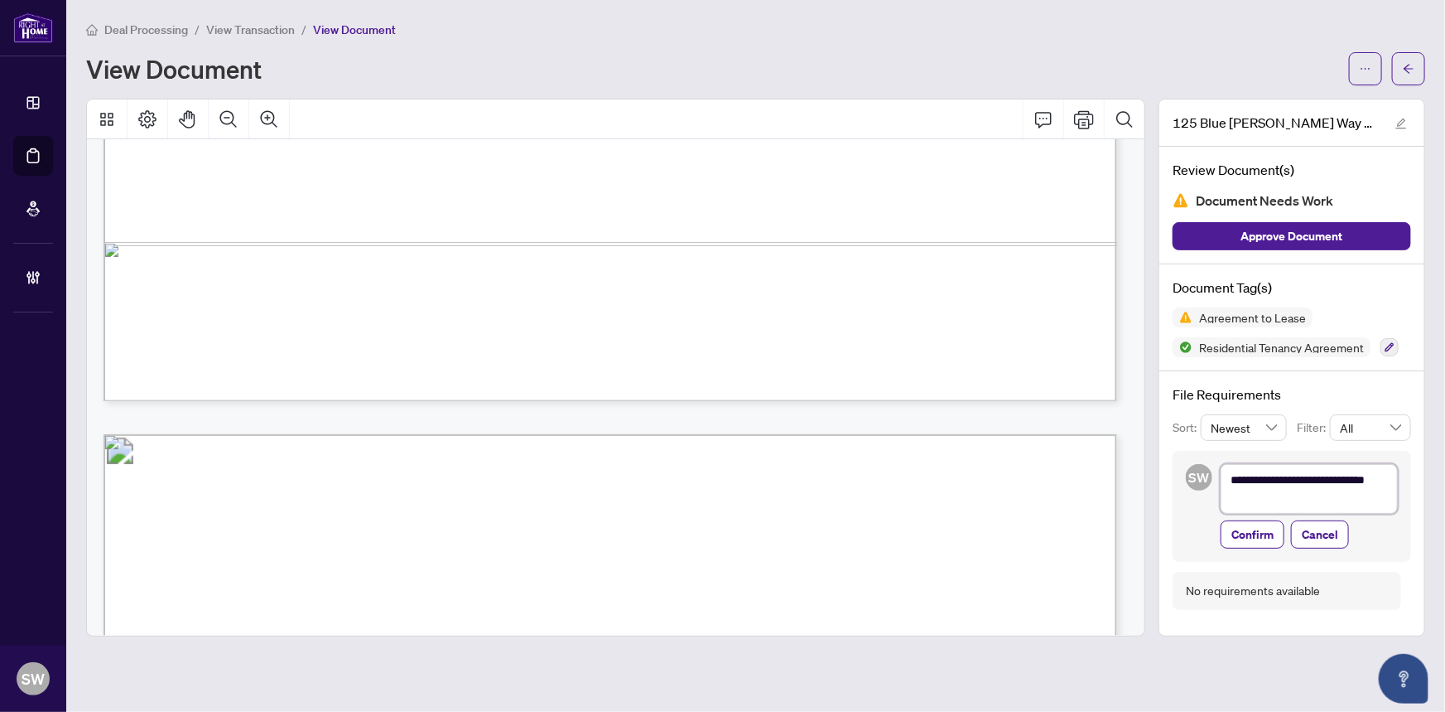
type textarea "**********"
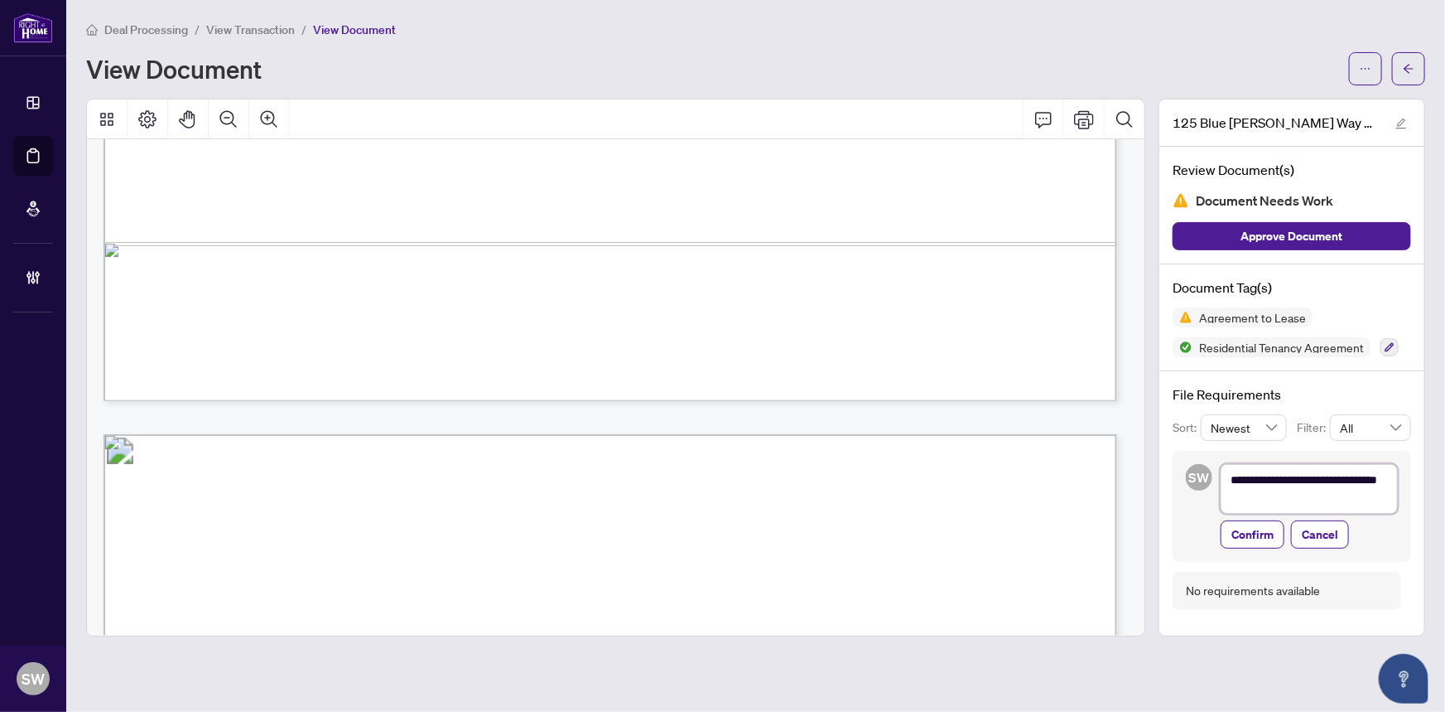
type textarea "**********"
click at [1382, 480] on textarea "**********" at bounding box center [1309, 489] width 177 height 50
type textarea "**********"
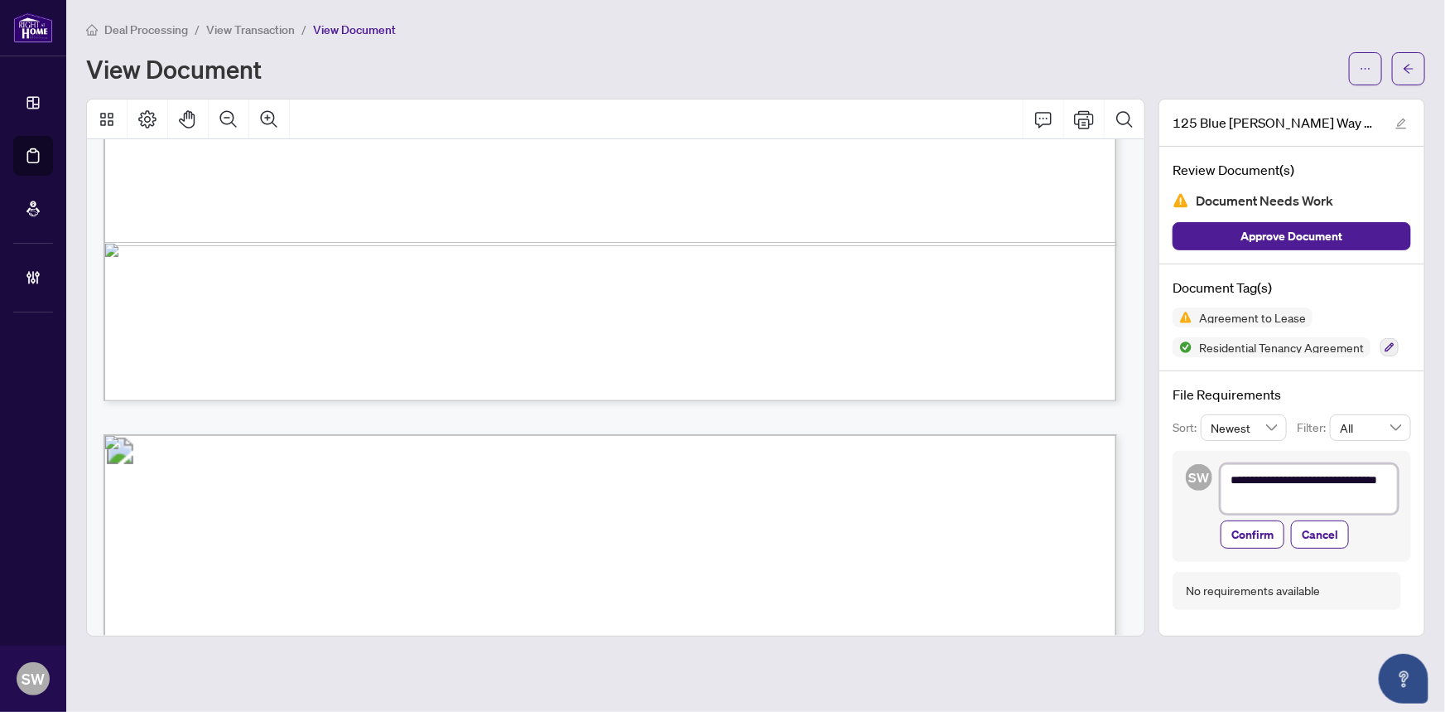
drag, startPoint x: 1347, startPoint y: 481, endPoint x: 1376, endPoint y: 495, distance: 32.2
click at [1376, 495] on textarea "**********" at bounding box center [1309, 489] width 177 height 50
type textarea "**********"
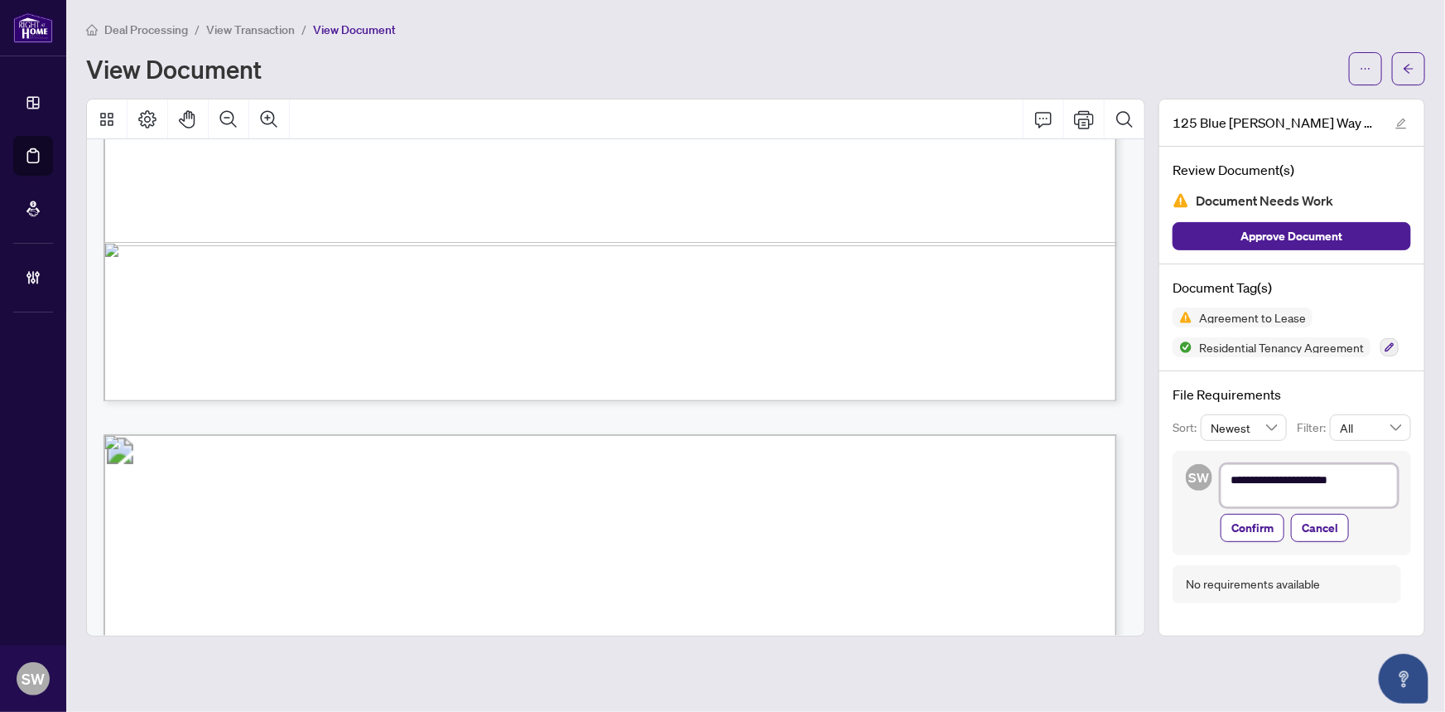
type textarea "**********"
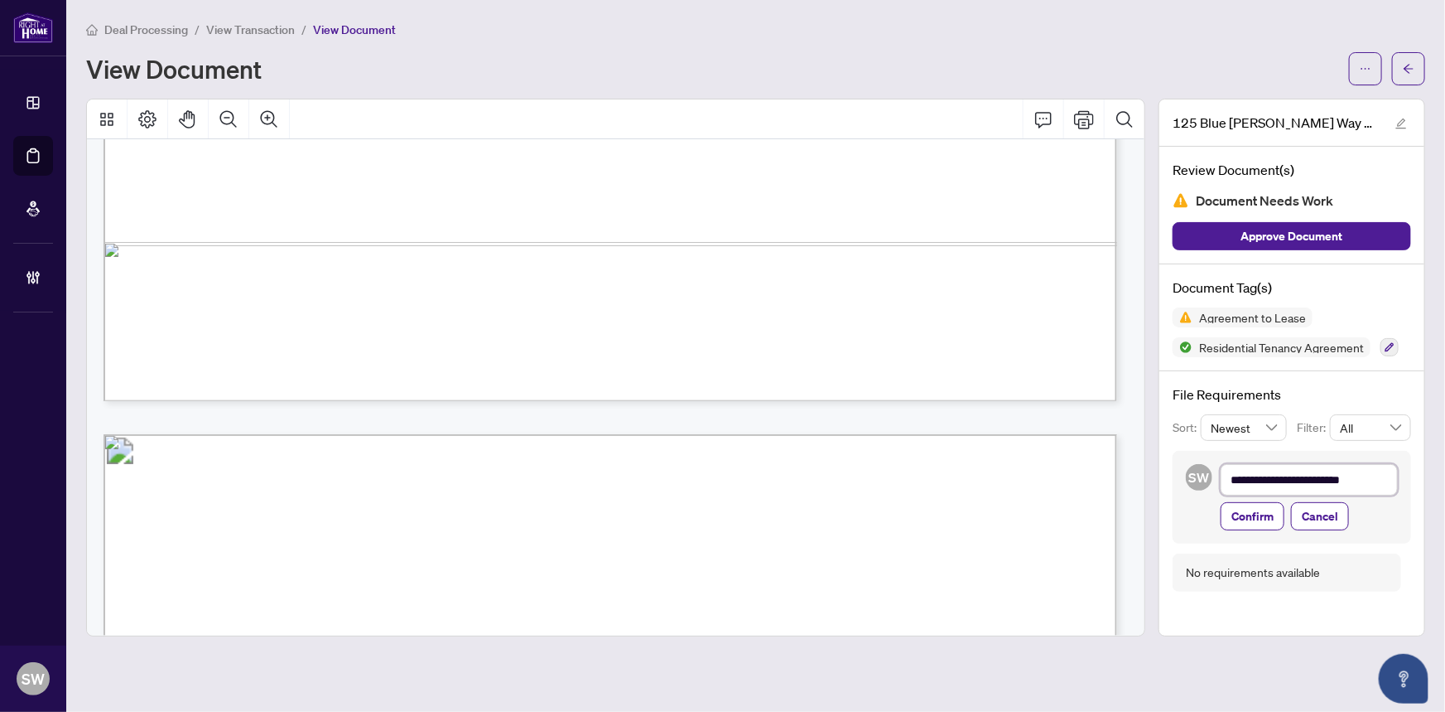
type textarea "**********"
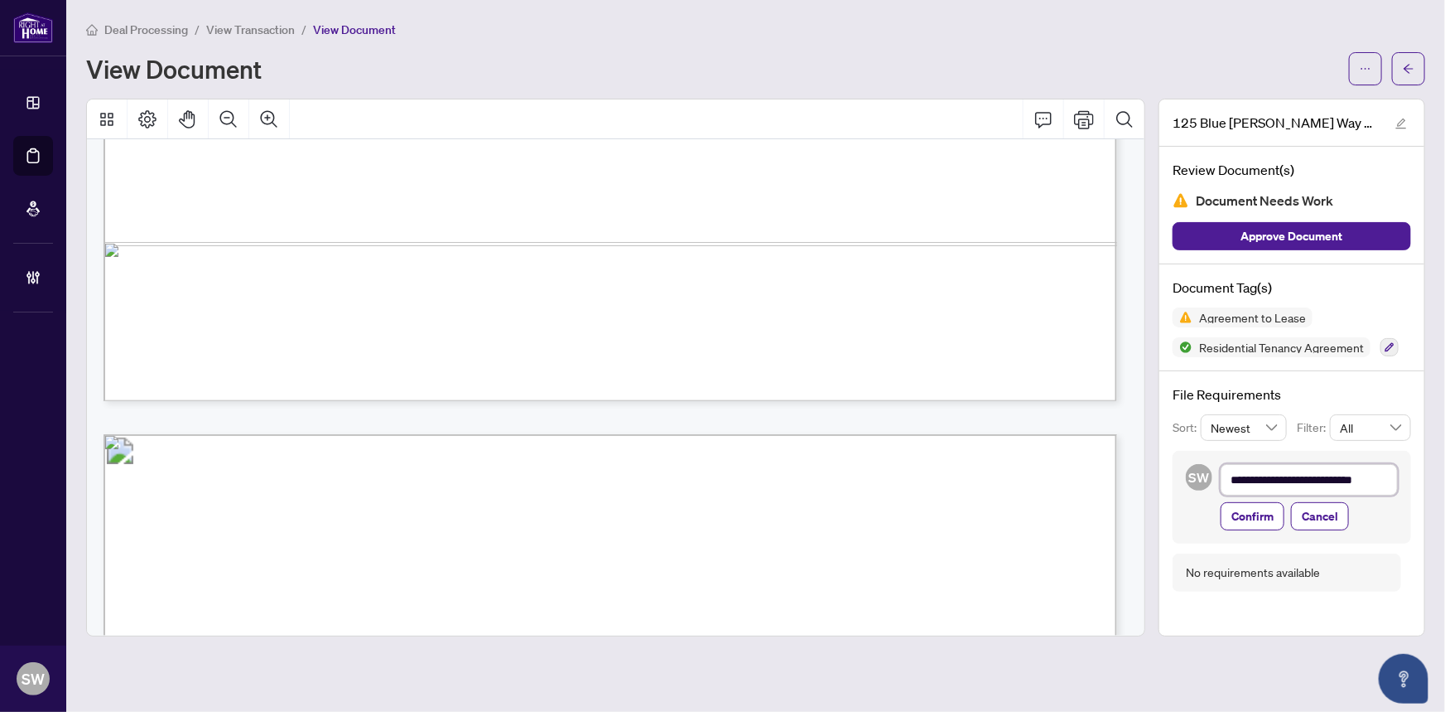
type textarea "**********"
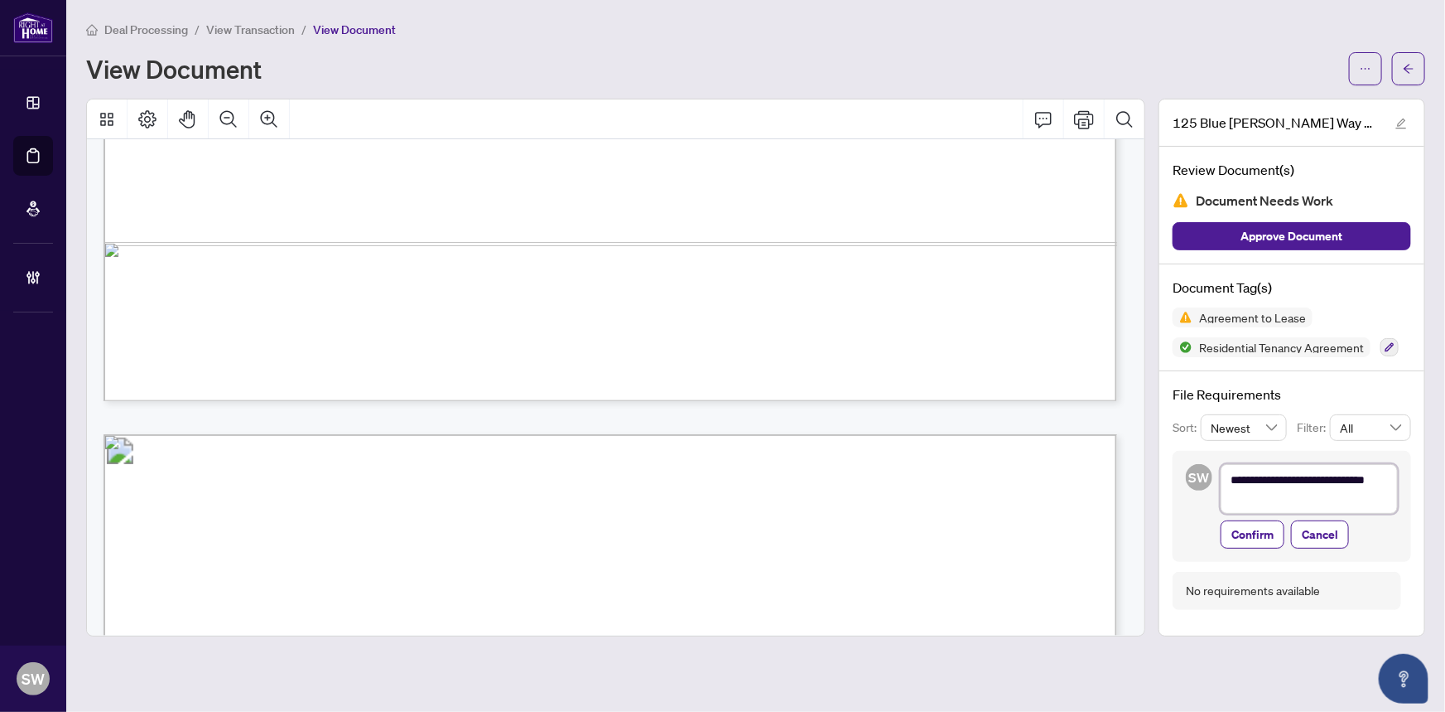
type textarea "**********"
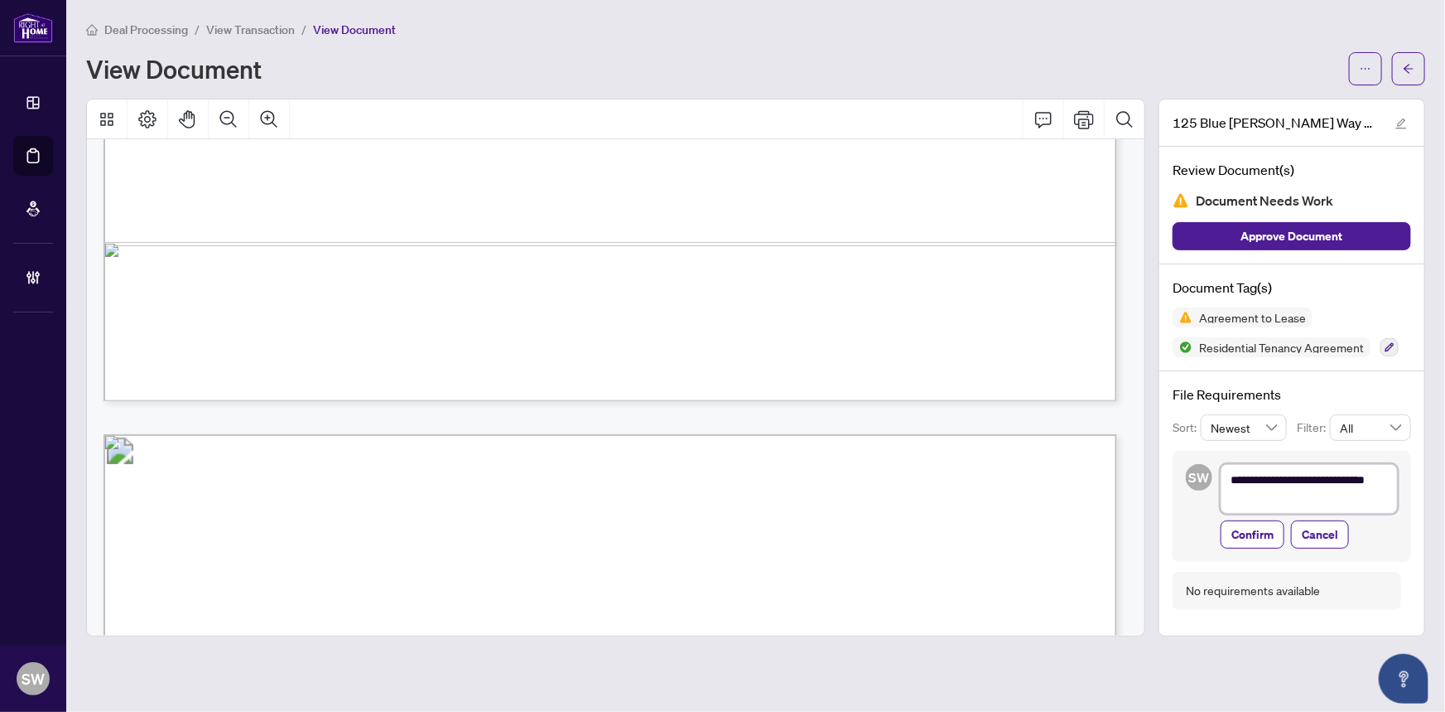
type textarea "**********"
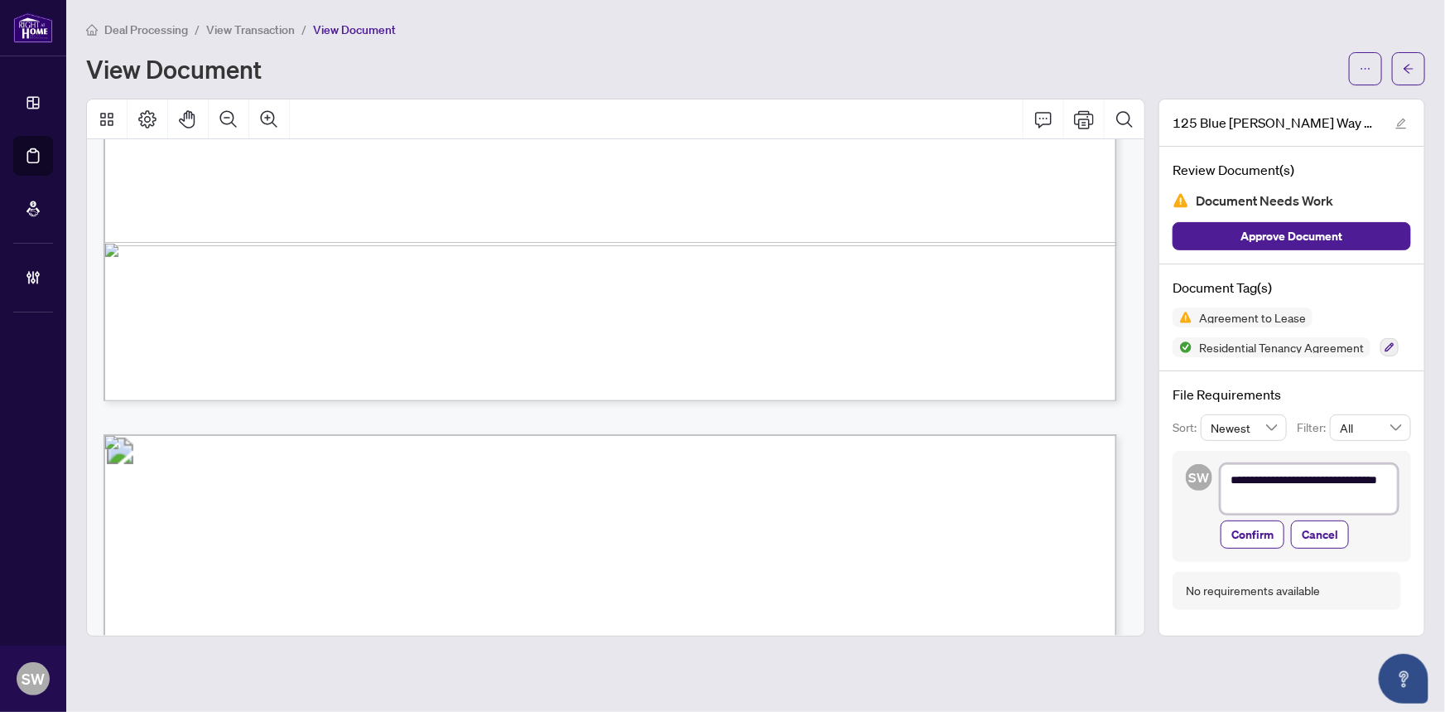
type textarea "**********"
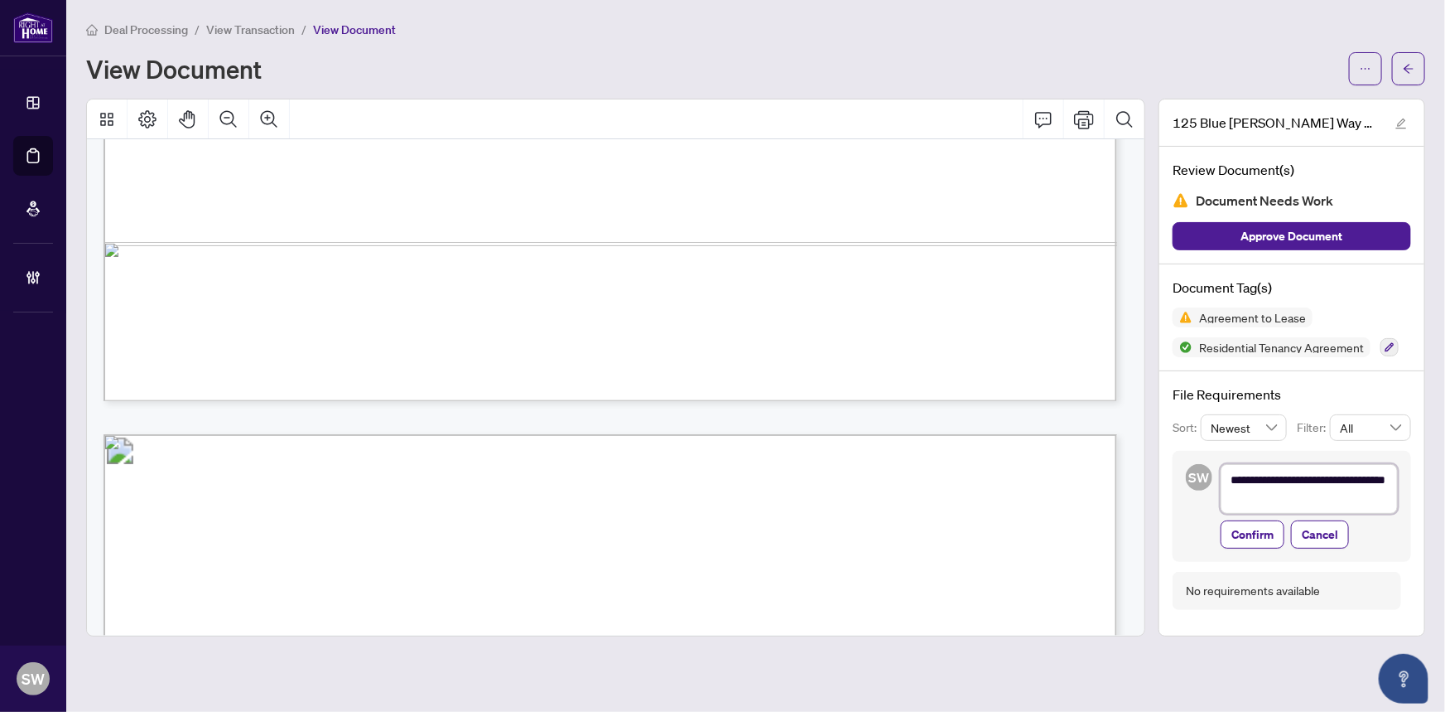
type textarea "**********"
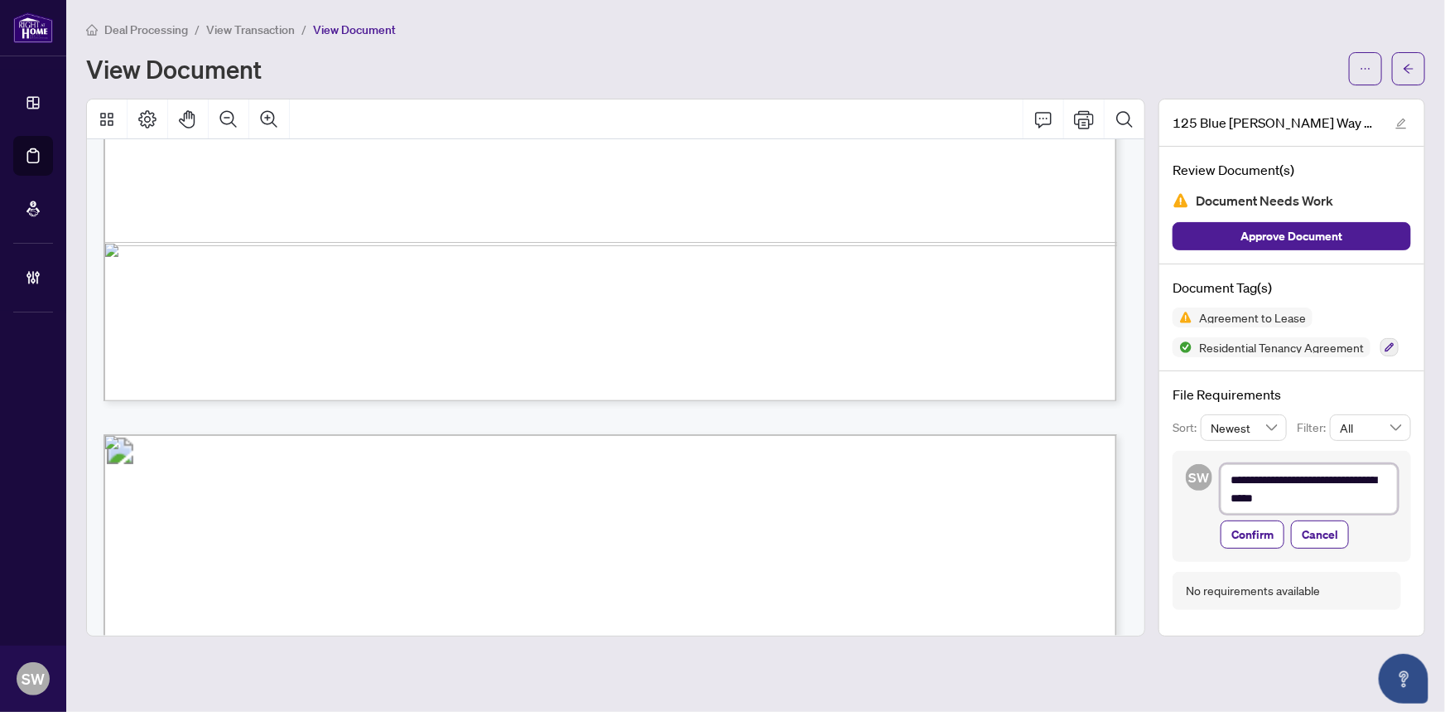
type textarea "**********"
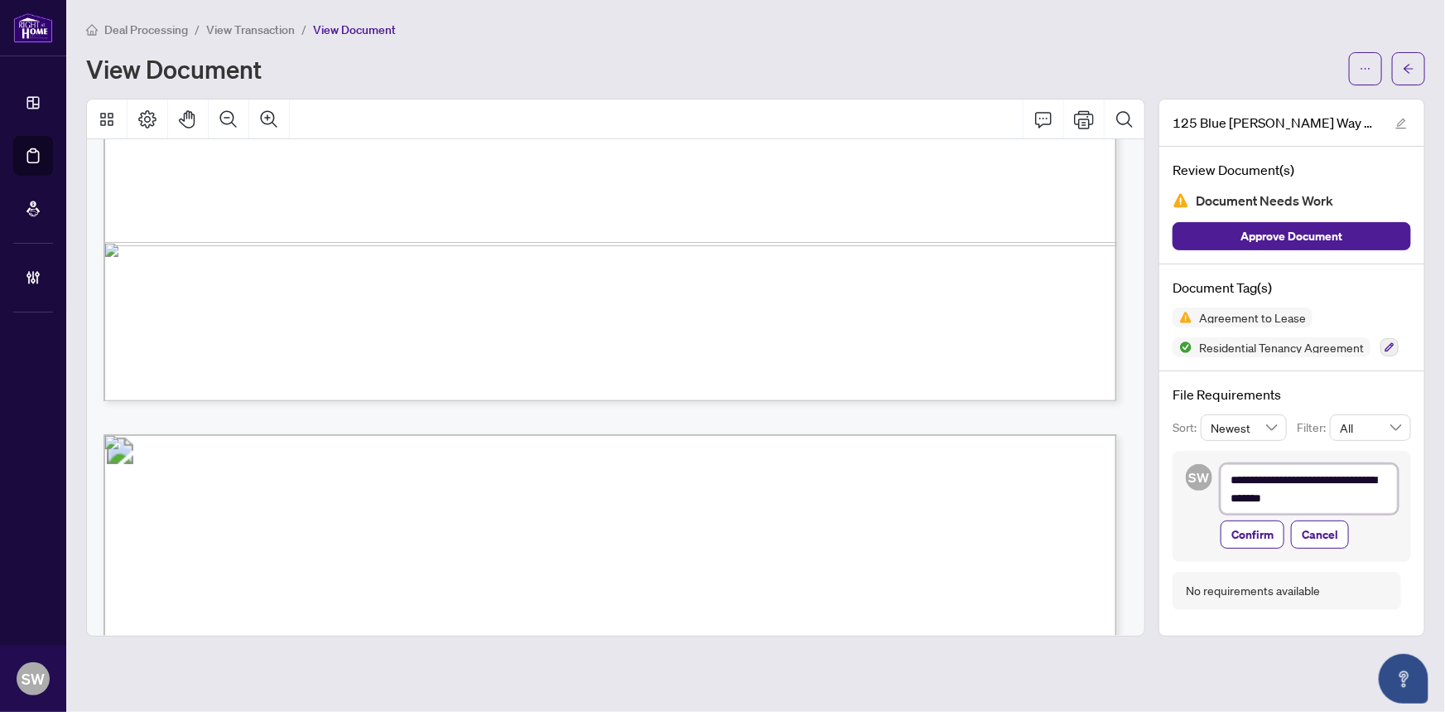
type textarea "**********"
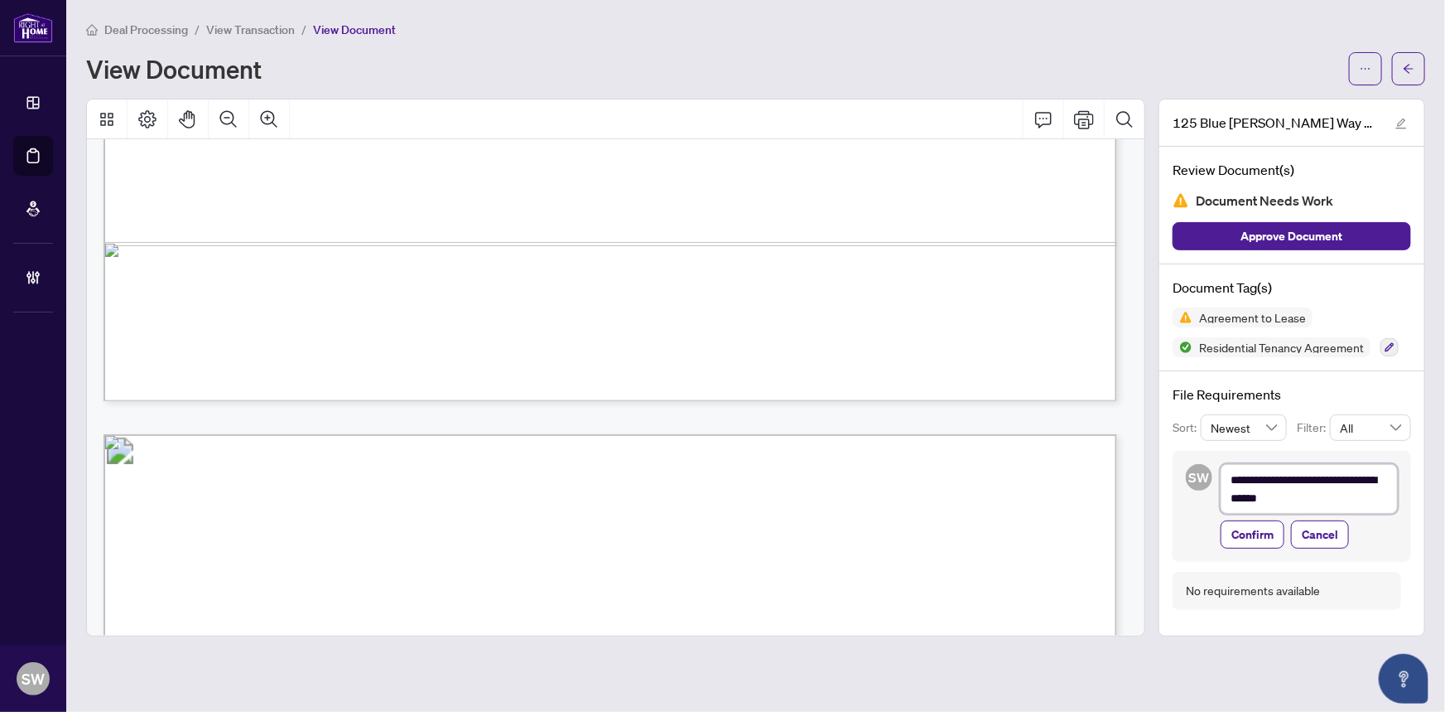
type textarea "**********"
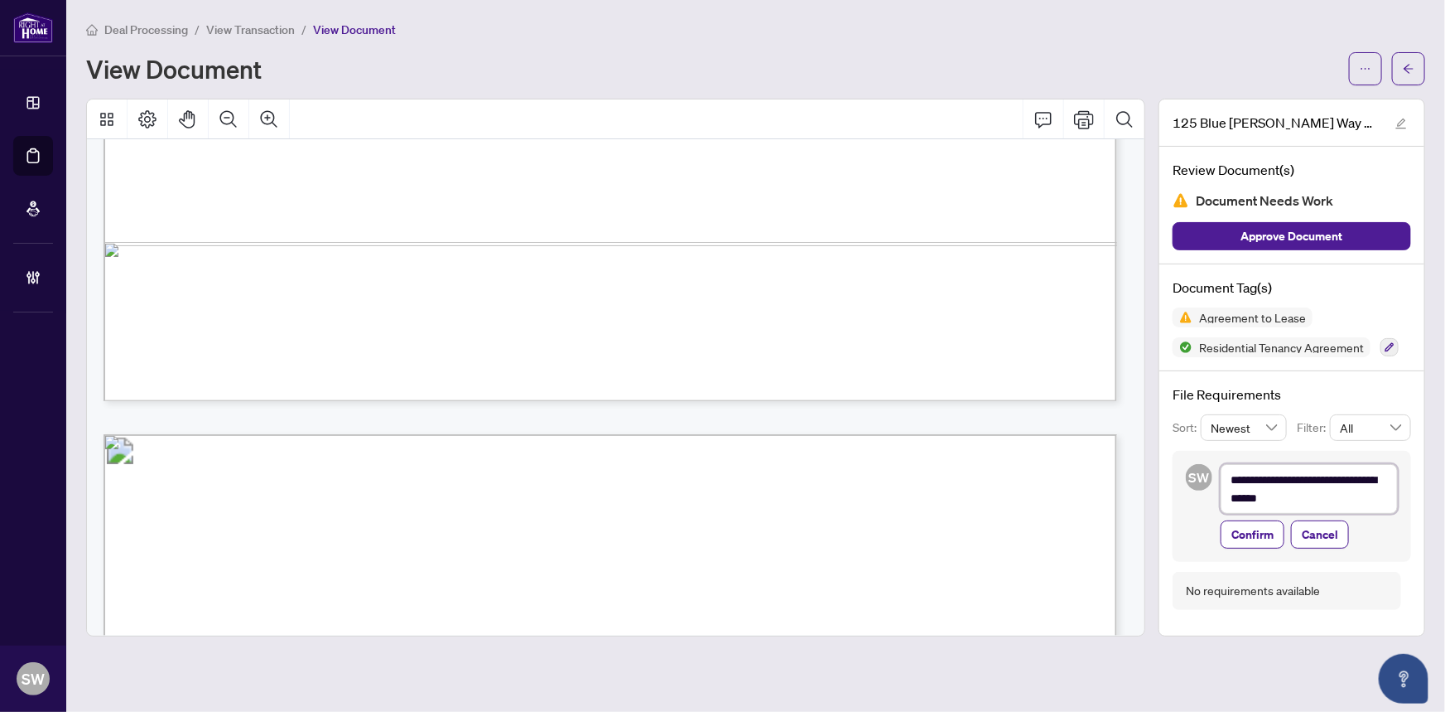
type textarea "**********"
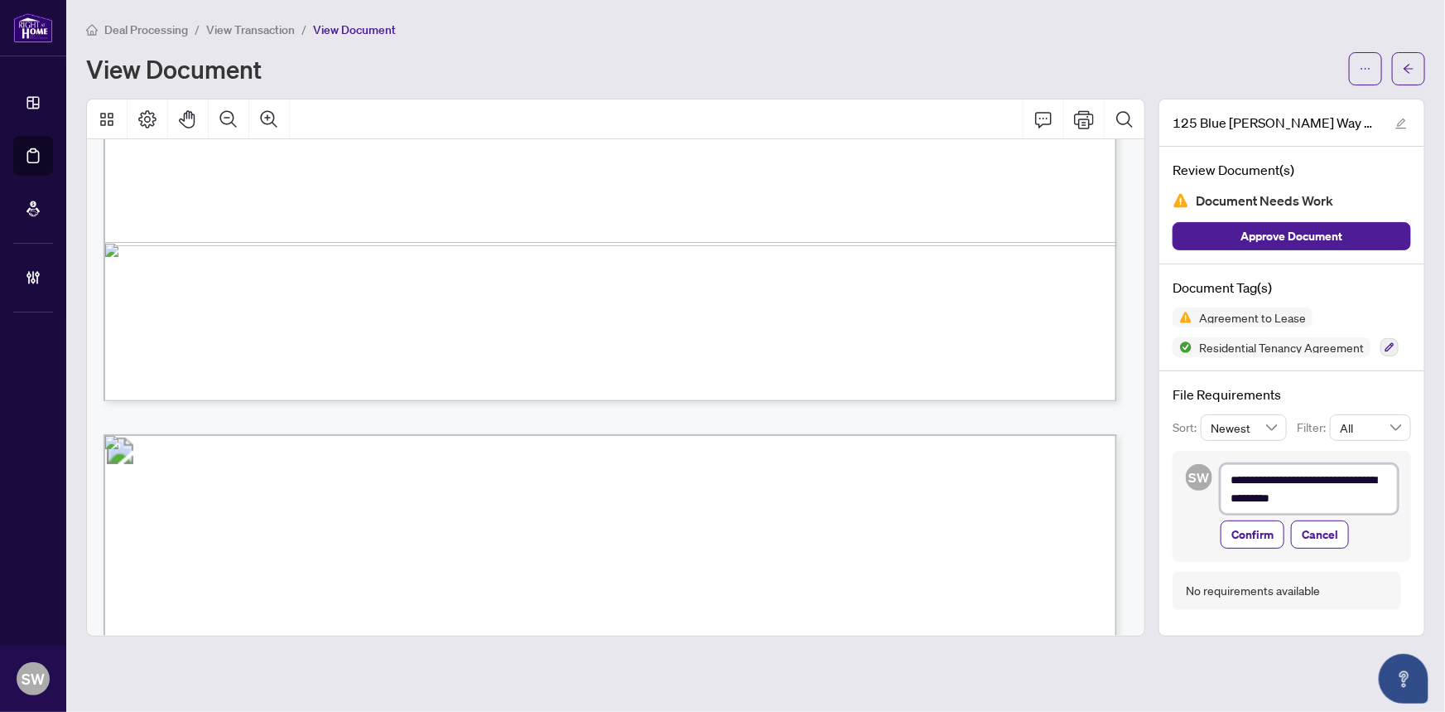
type textarea "**********"
click at [1251, 530] on span "Confirm" at bounding box center [1253, 534] width 42 height 27
type textarea "**********"
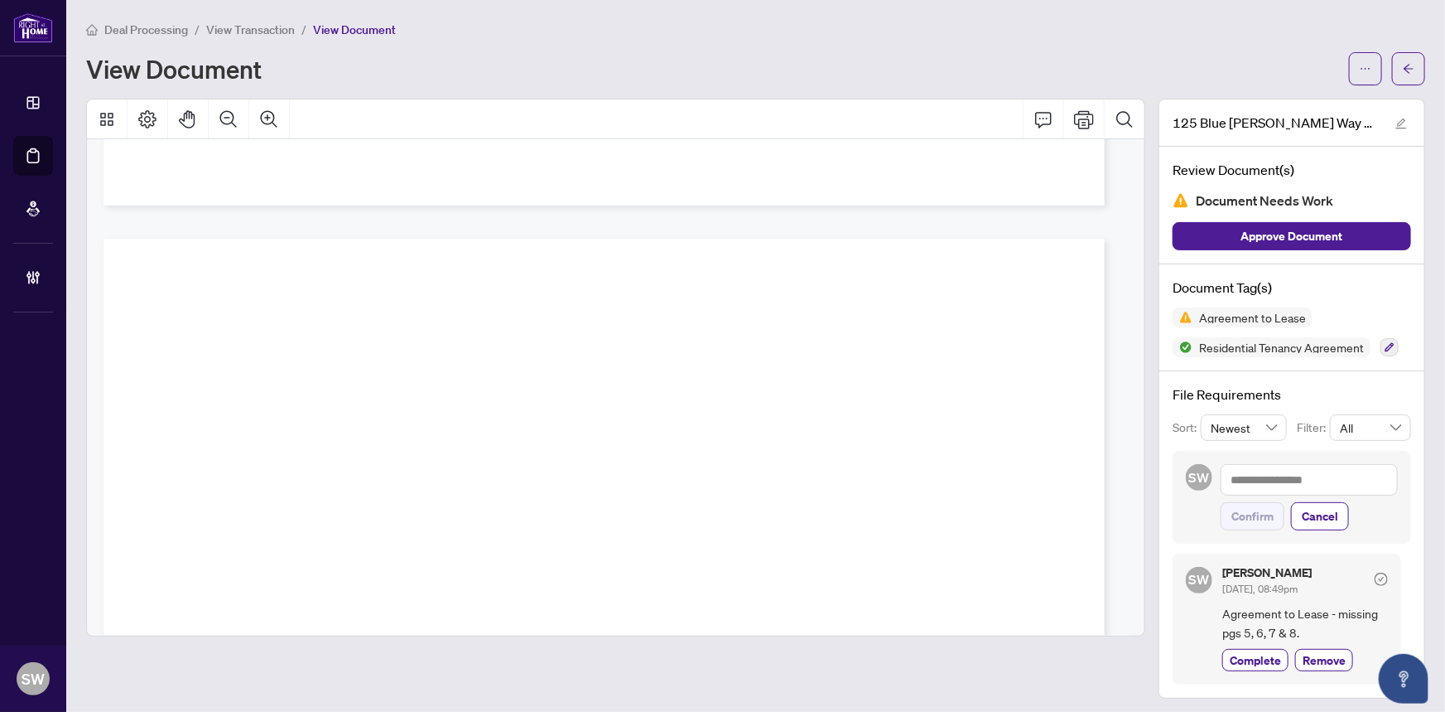
scroll to position [2378, 0]
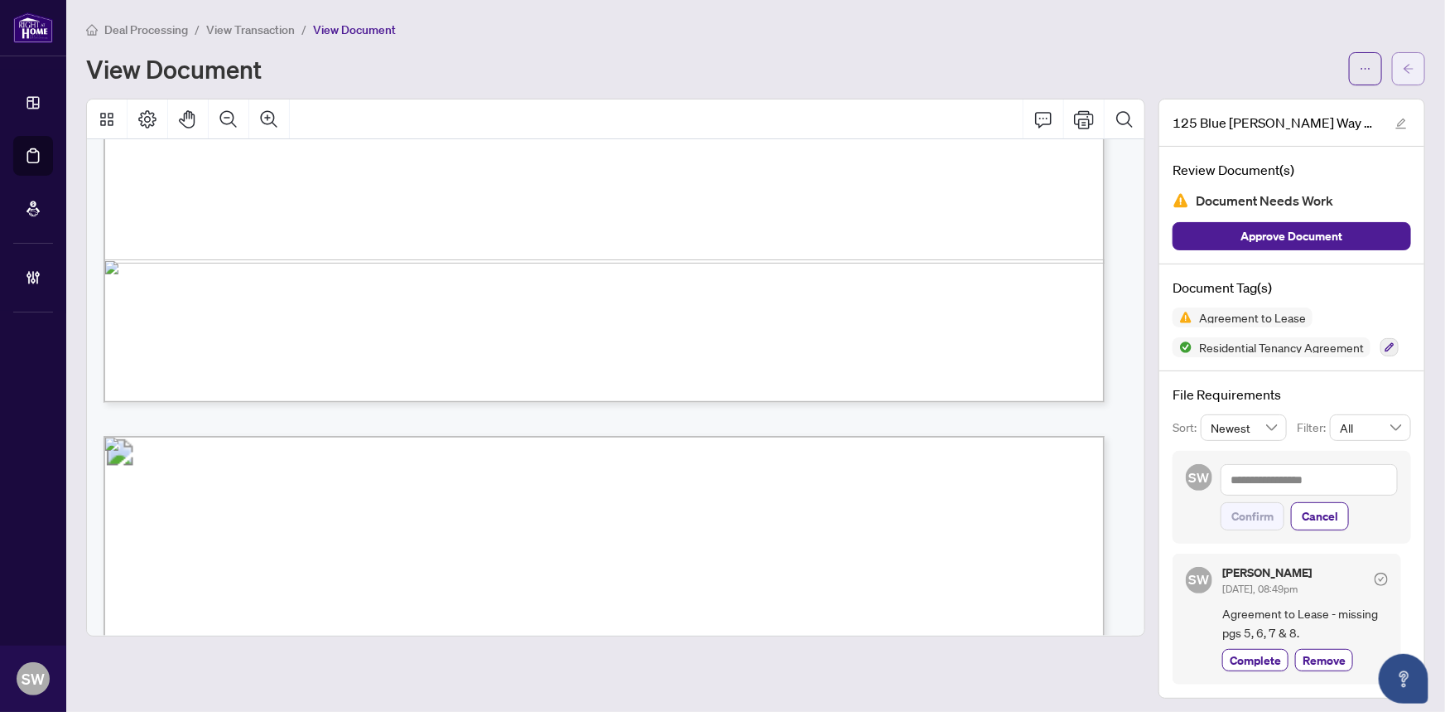
click at [1403, 66] on icon "arrow-left" at bounding box center [1409, 69] width 12 height 12
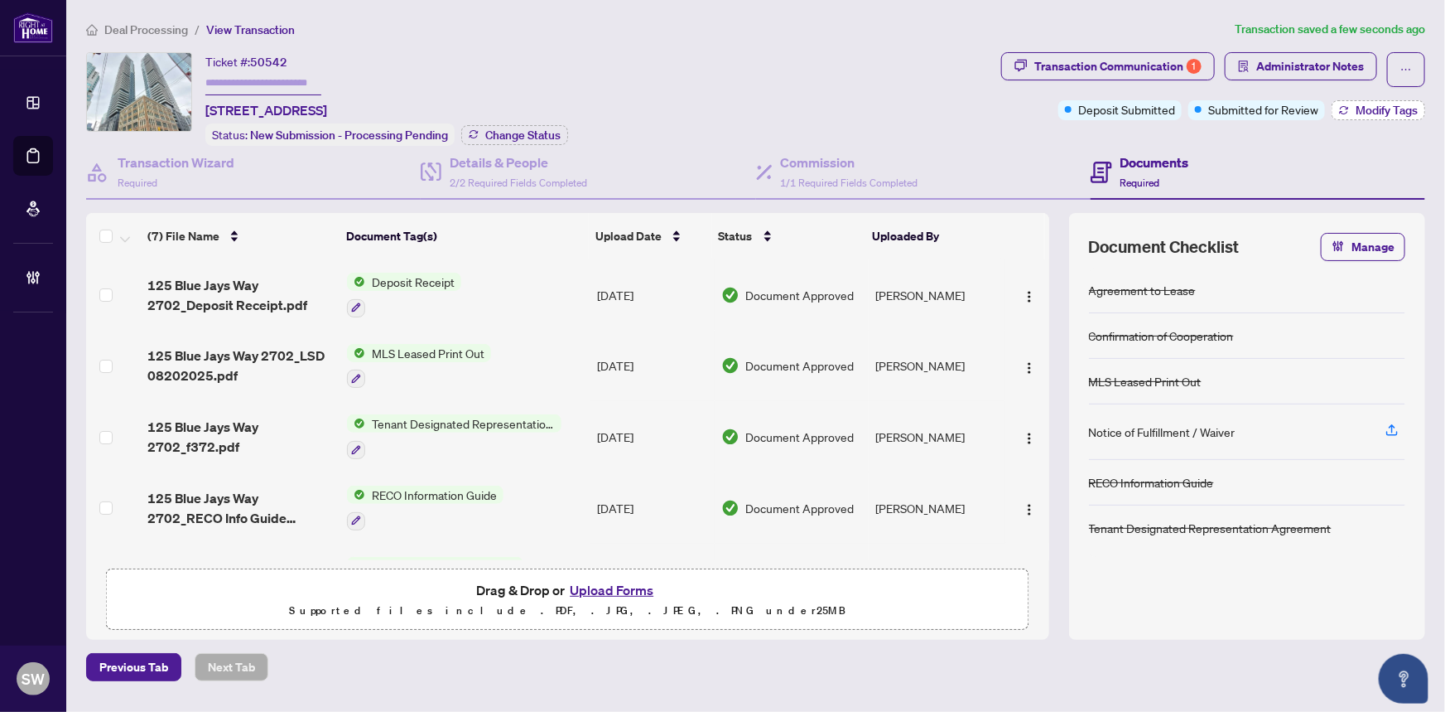
click at [1411, 112] on span "Modify Tags" at bounding box center [1387, 110] width 62 height 12
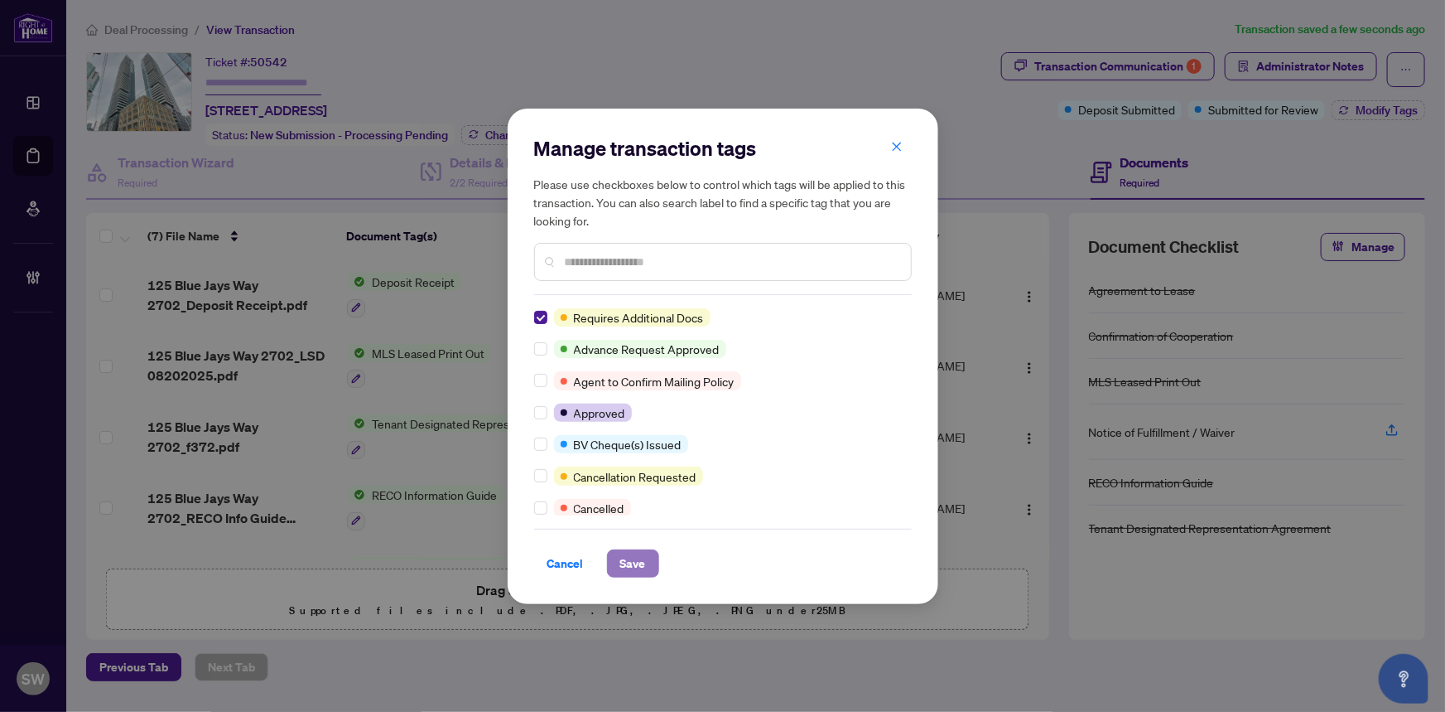
click at [625, 563] on span "Save" at bounding box center [633, 563] width 26 height 27
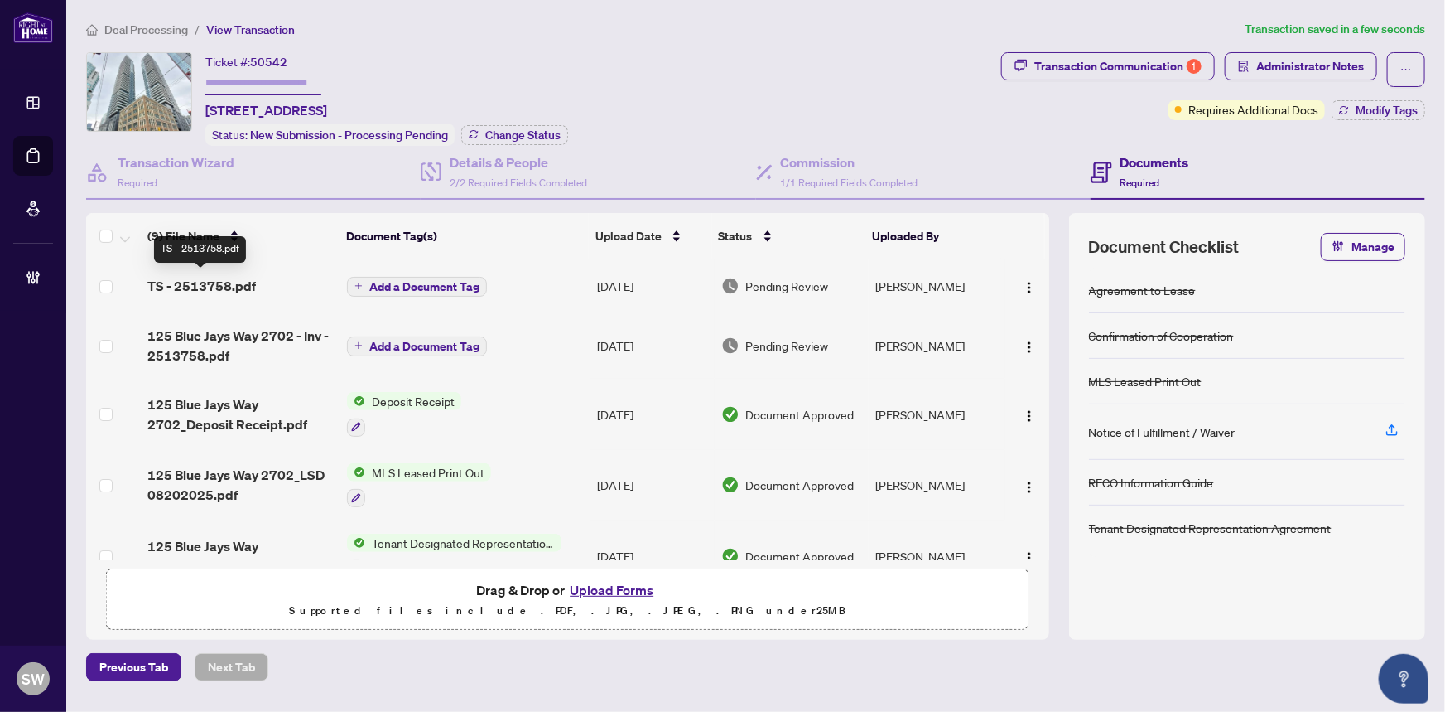
click at [209, 284] on span "TS - 2513758.pdf" at bounding box center [201, 286] width 109 height 20
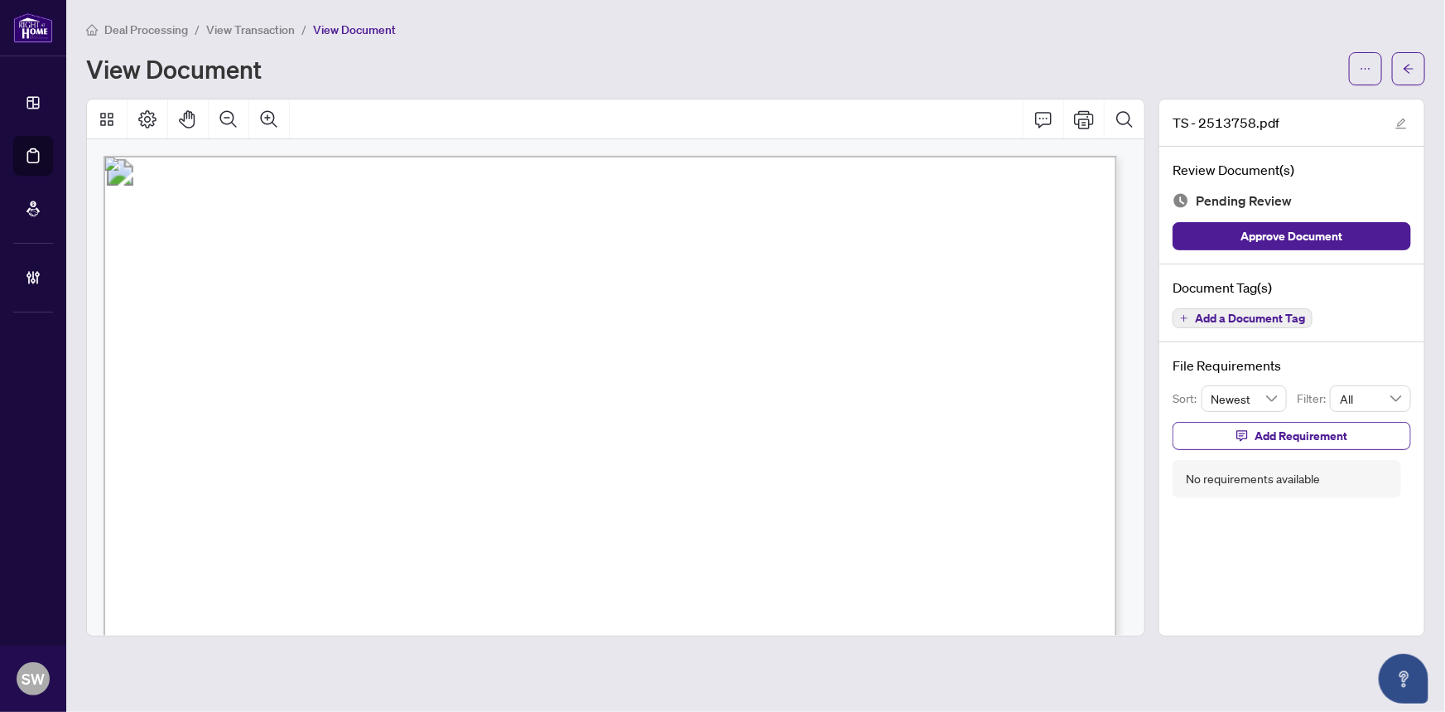
click at [1233, 318] on span "Add a Document Tag" at bounding box center [1250, 318] width 110 height 12
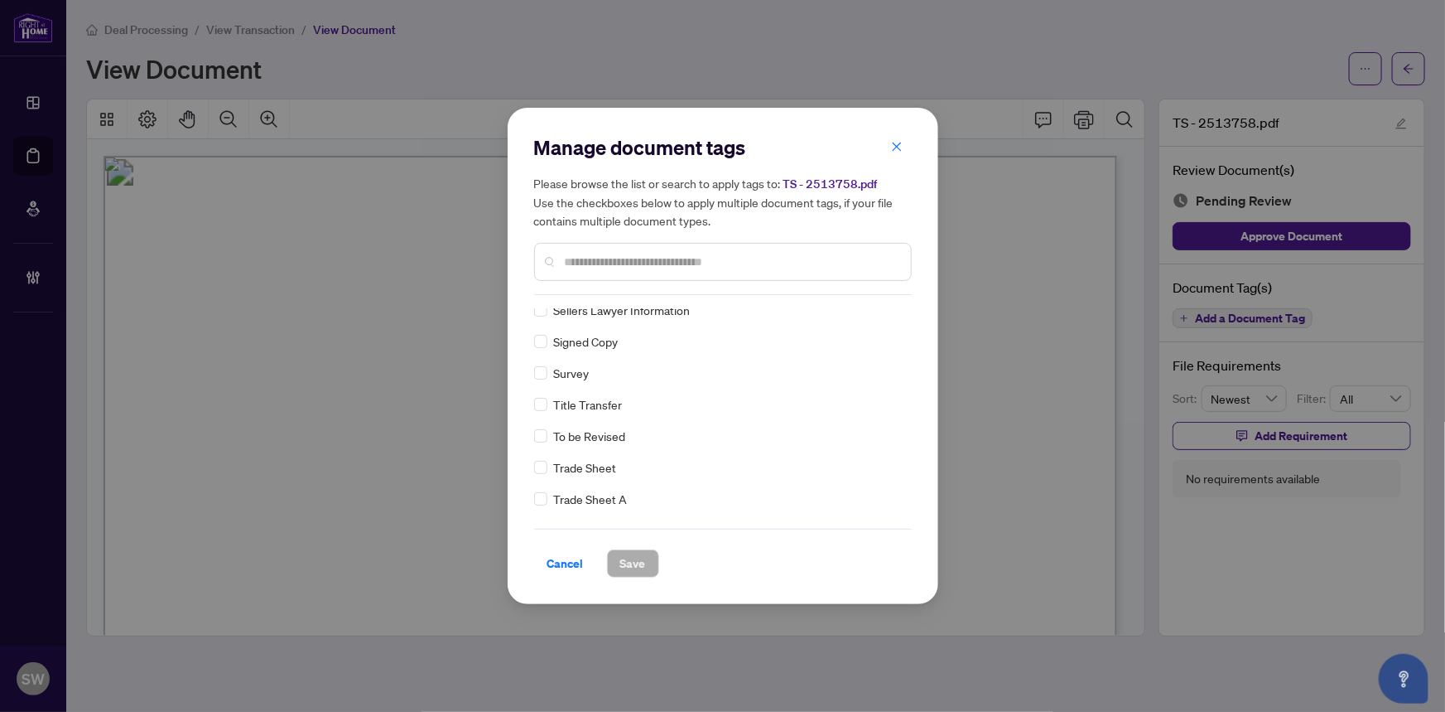
scroll to position [3624, 0]
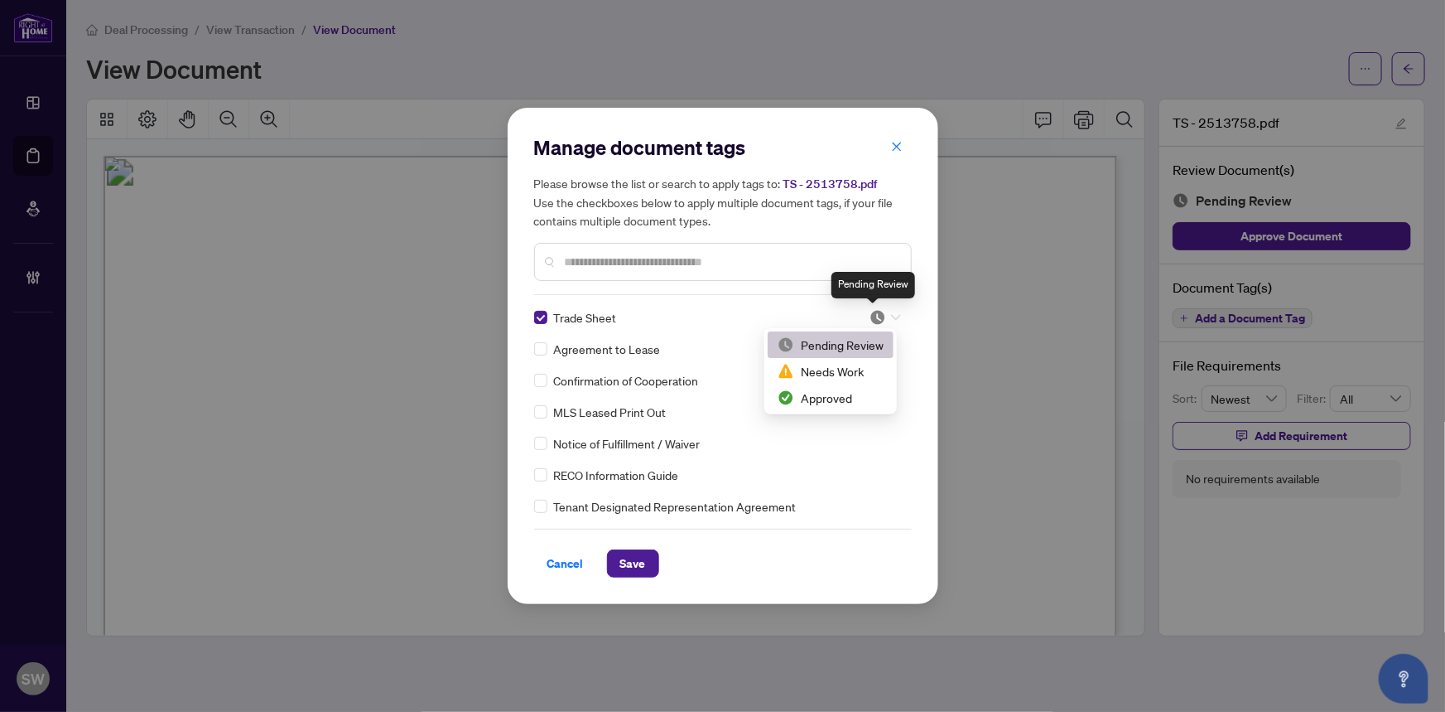
click at [872, 312] on img at bounding box center [878, 317] width 17 height 17
click at [637, 558] on span "Save" at bounding box center [633, 563] width 26 height 27
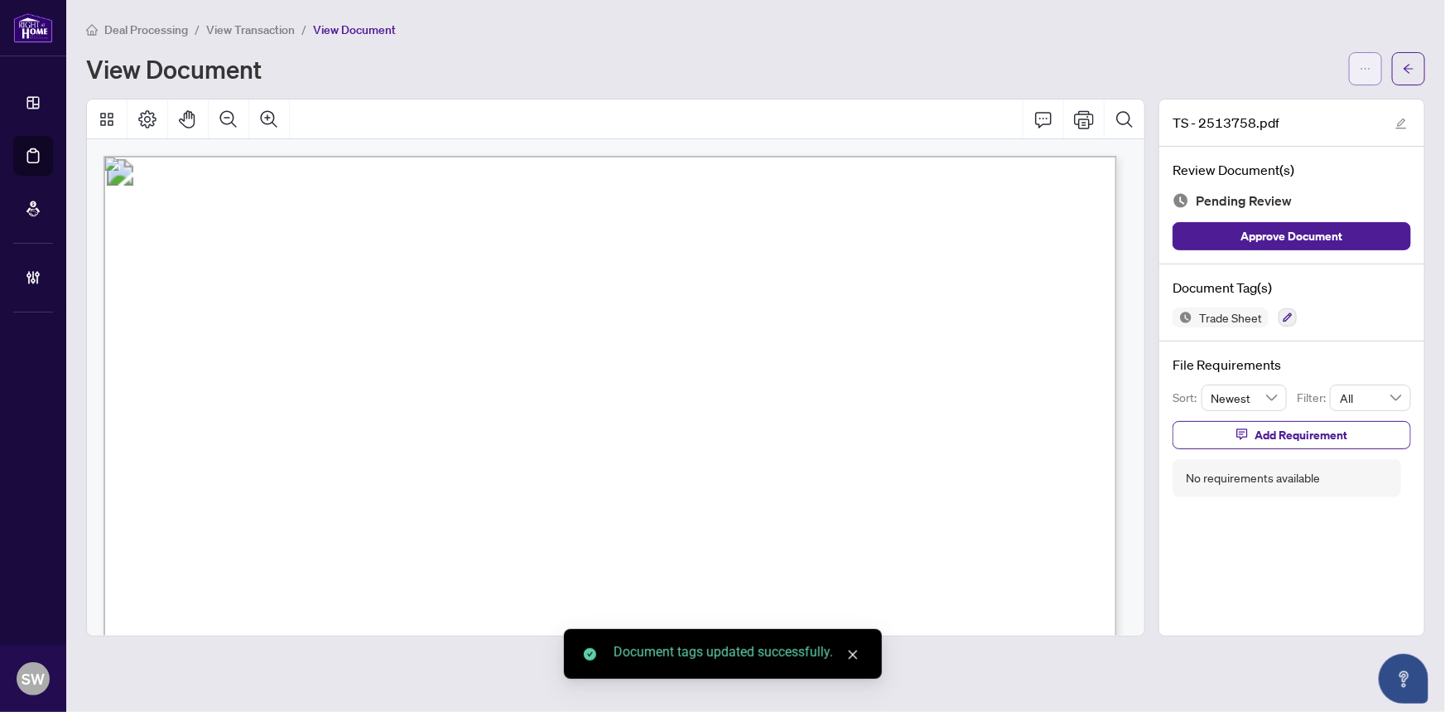
click at [1367, 75] on span "button" at bounding box center [1366, 68] width 12 height 27
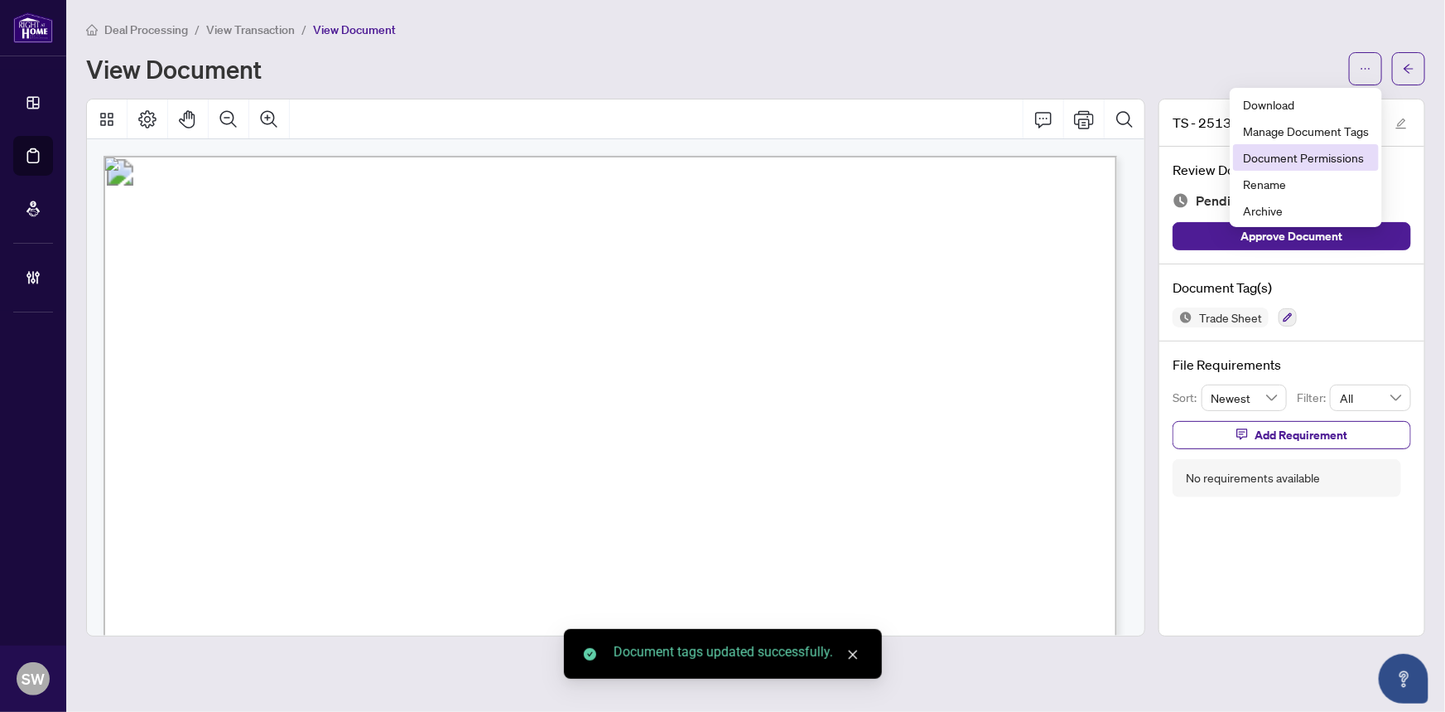
click at [1350, 160] on span "Document Permissions" at bounding box center [1306, 157] width 126 height 18
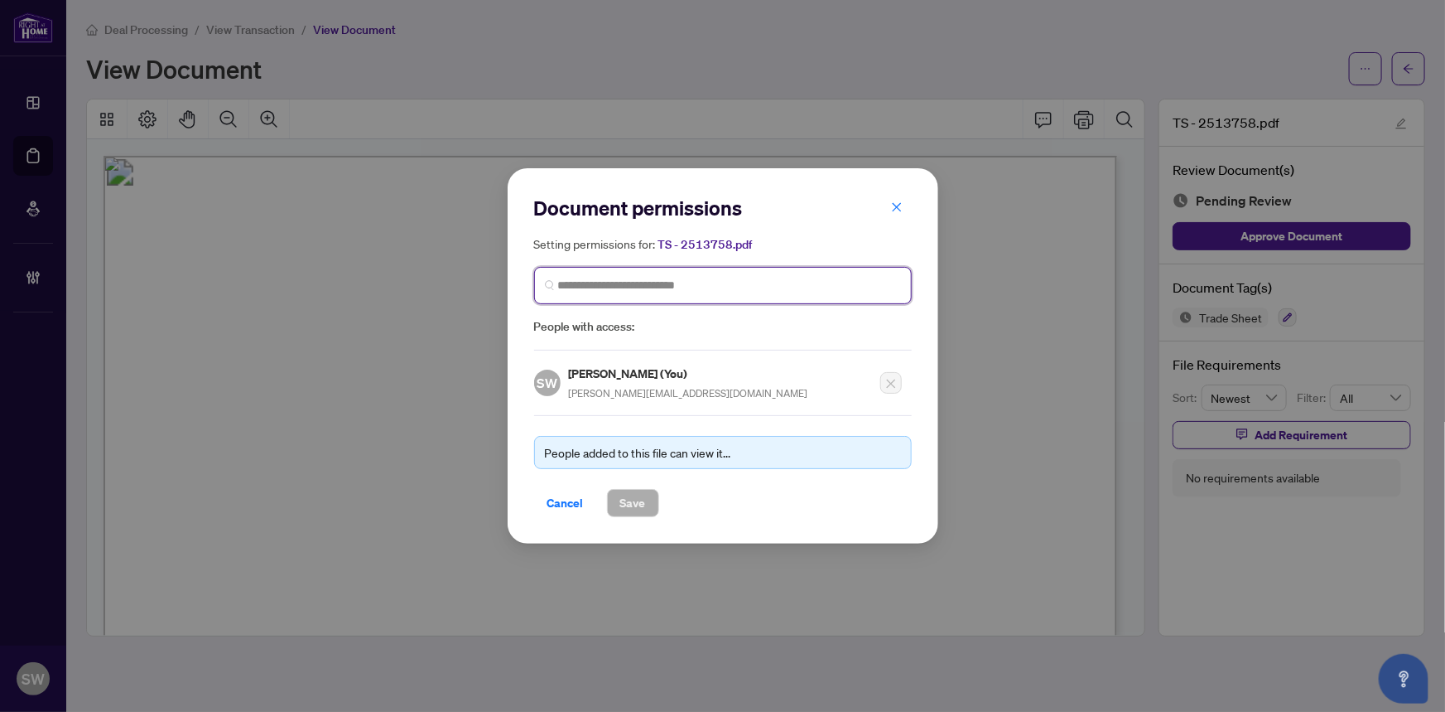
click at [633, 282] on input "search" at bounding box center [729, 285] width 343 height 17
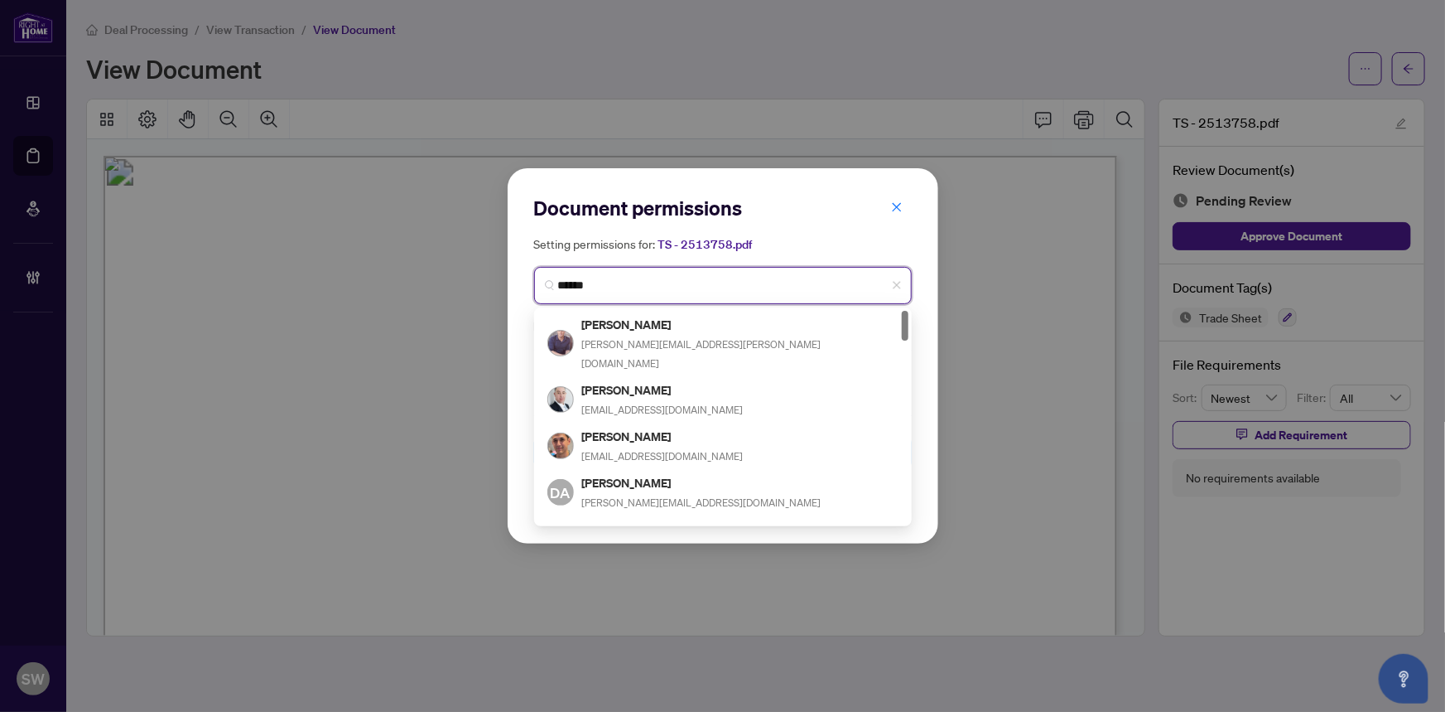
type input "*******"
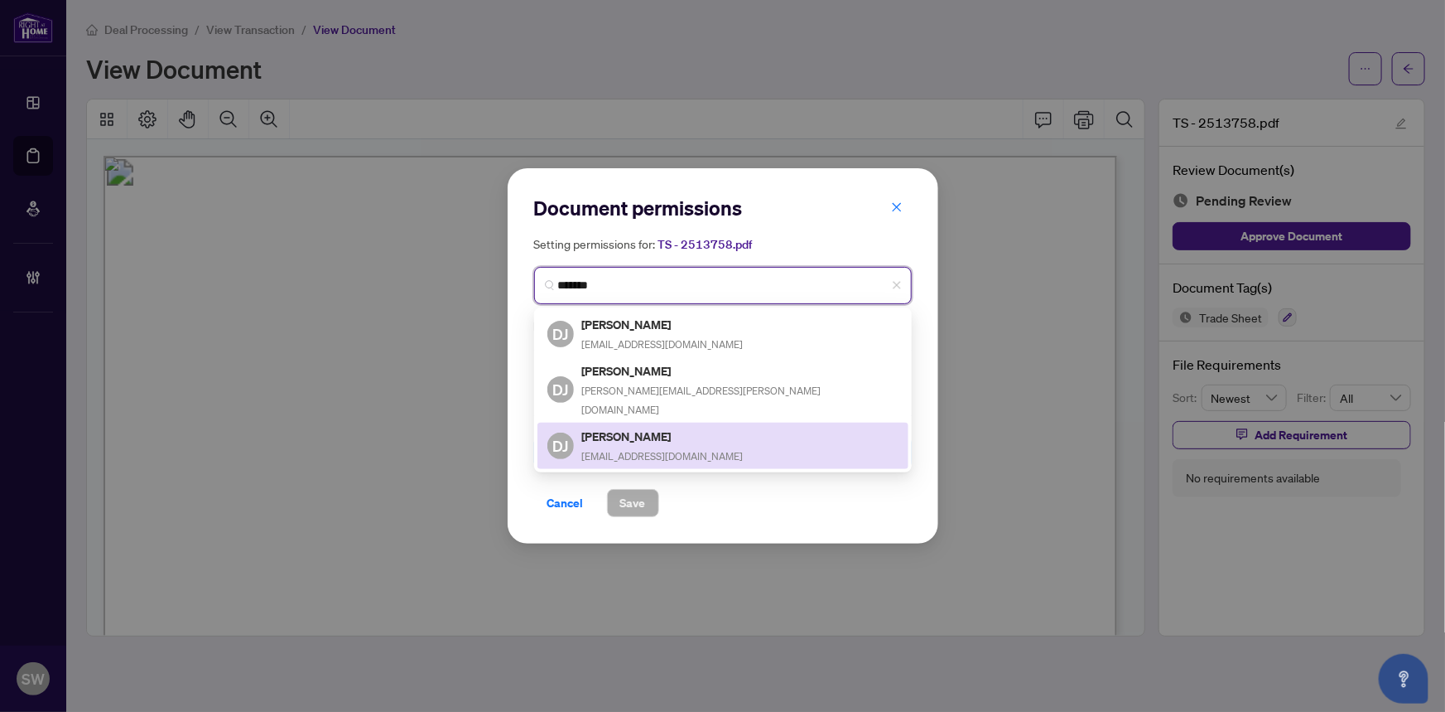
click at [714, 427] on div "DJ [PERSON_NAME] [EMAIL_ADDRESS][DOMAIN_NAME]" at bounding box center [723, 446] width 351 height 38
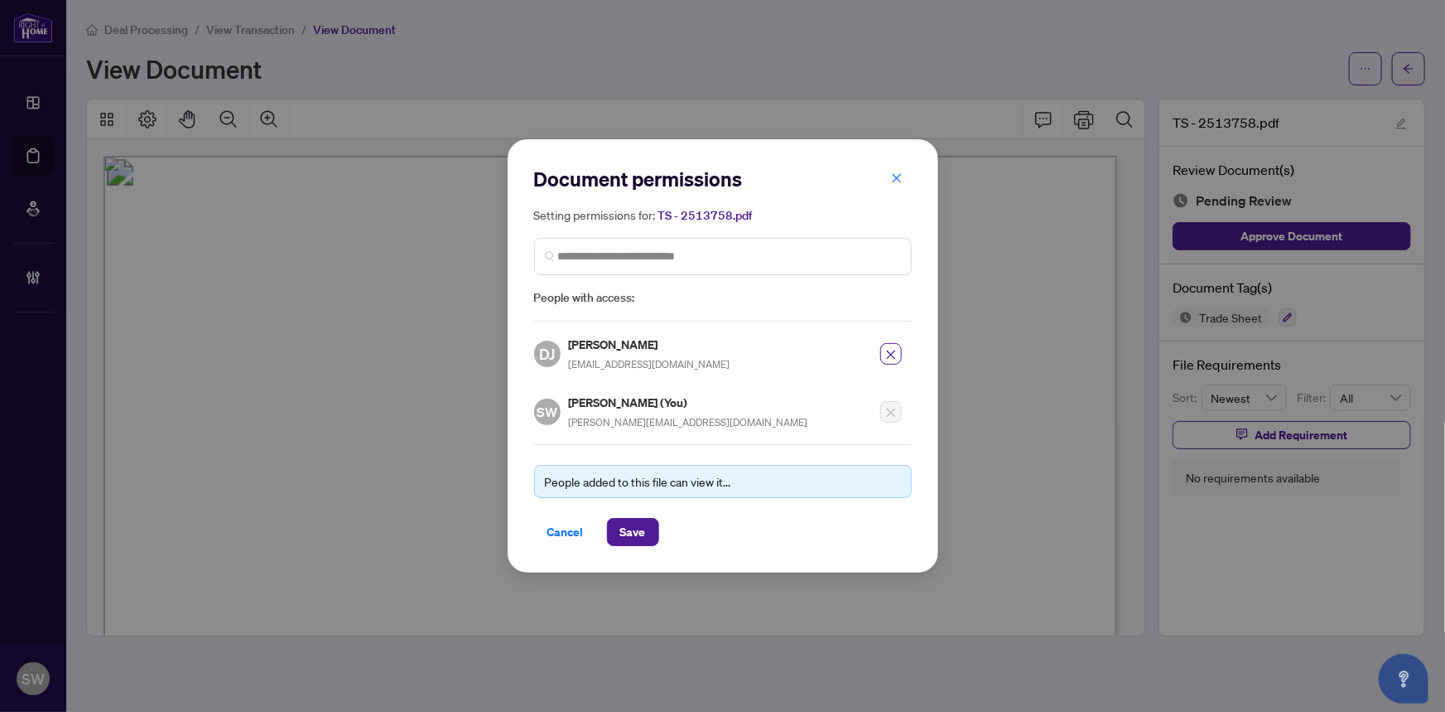
click at [610, 347] on h5 "[PERSON_NAME]" at bounding box center [650, 344] width 162 height 19
copy h5 "[PERSON_NAME]"
click at [643, 527] on span "Save" at bounding box center [633, 532] width 26 height 27
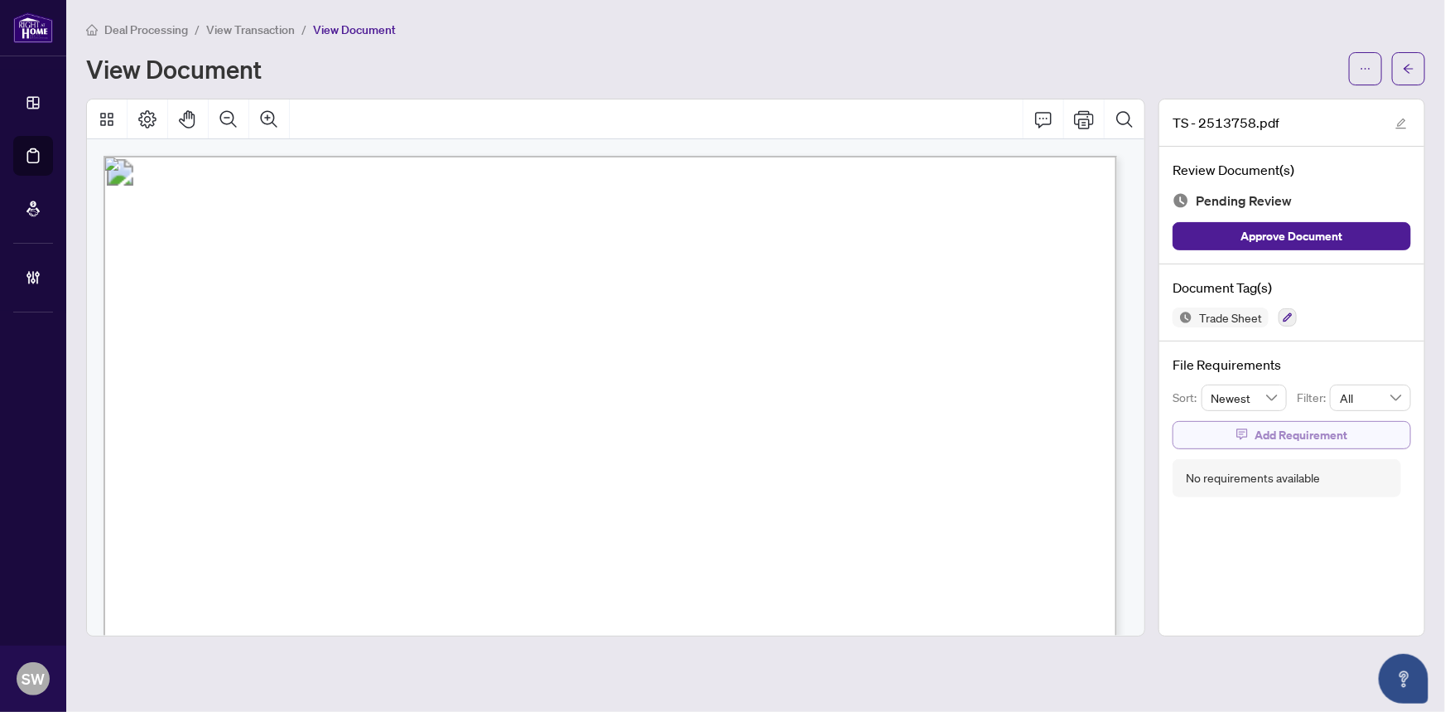
click at [1319, 428] on span "Add Requirement" at bounding box center [1301, 435] width 93 height 27
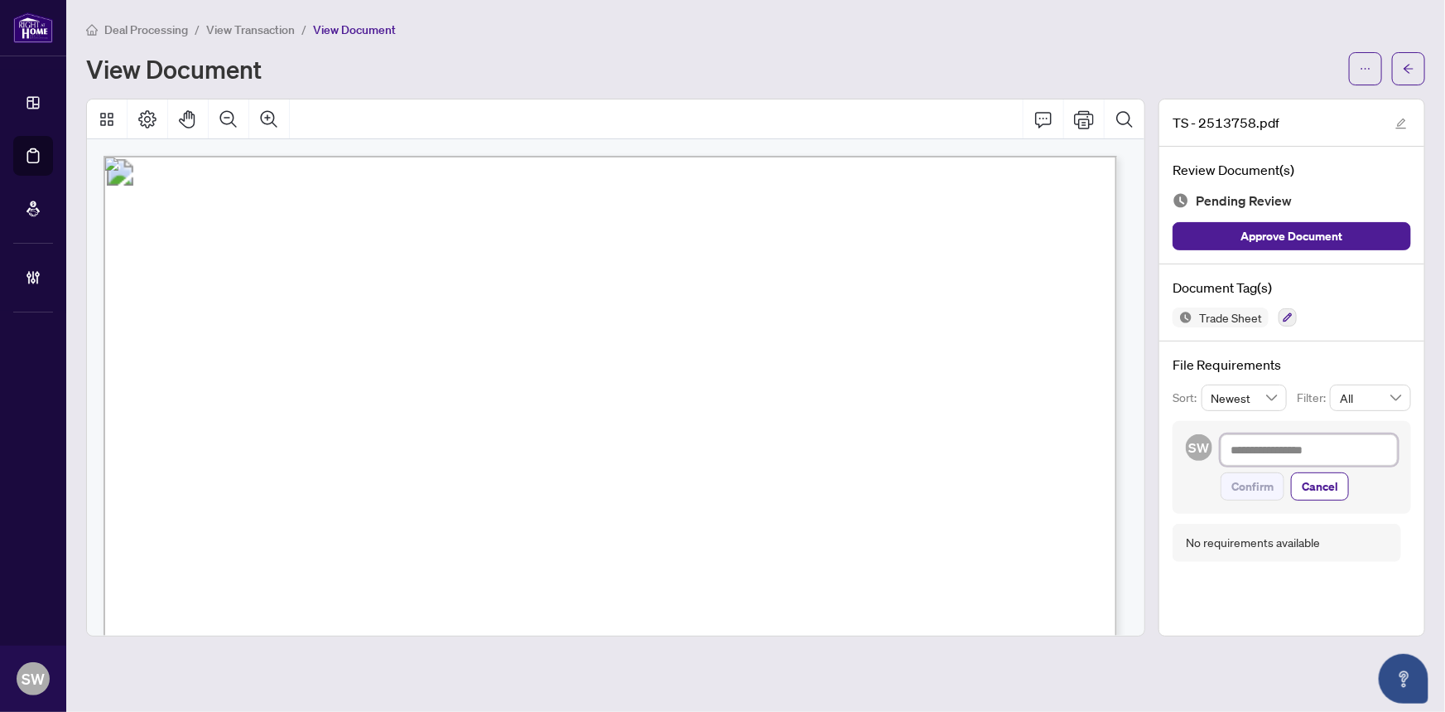
click at [1290, 449] on textarea at bounding box center [1309, 449] width 177 height 31
paste textarea "**********"
type textarea "**********"
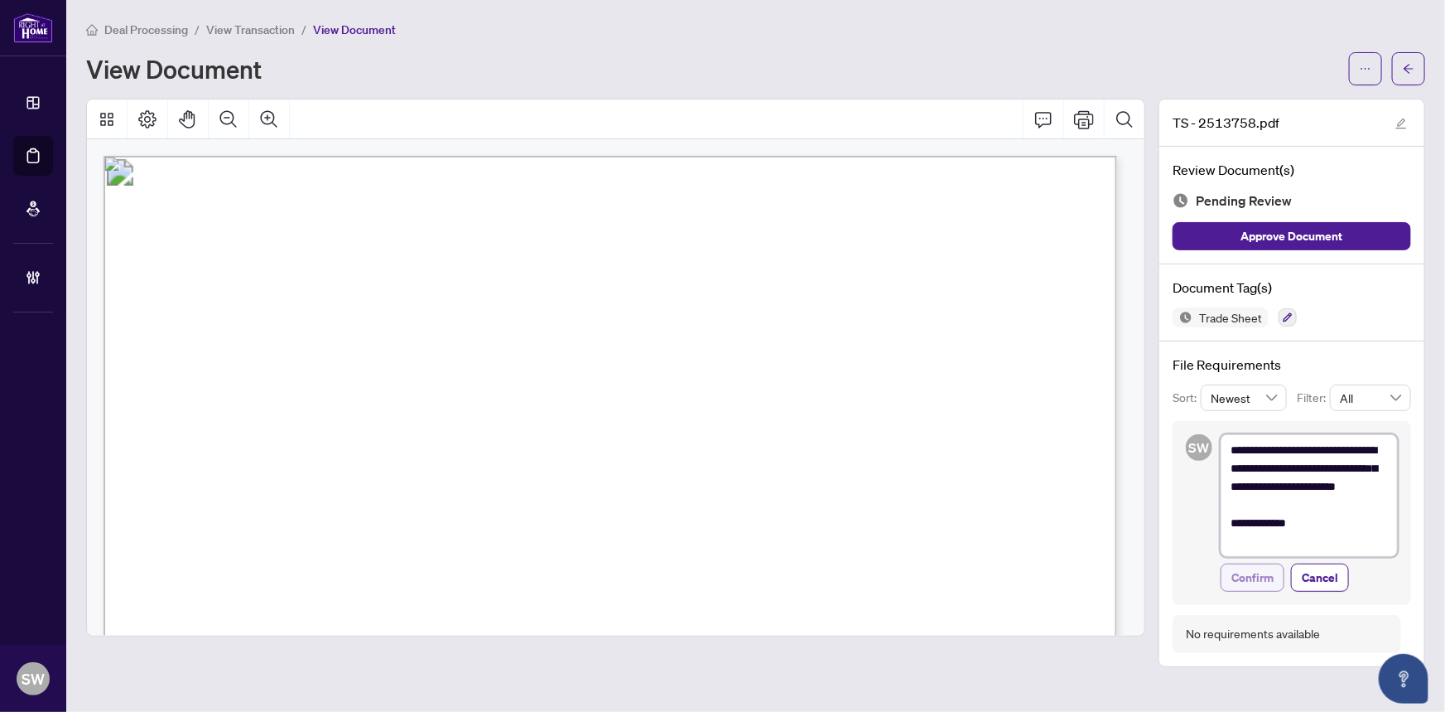
type textarea "**********"
click at [1274, 579] on span "Confirm" at bounding box center [1253, 577] width 42 height 27
type textarea "**********"
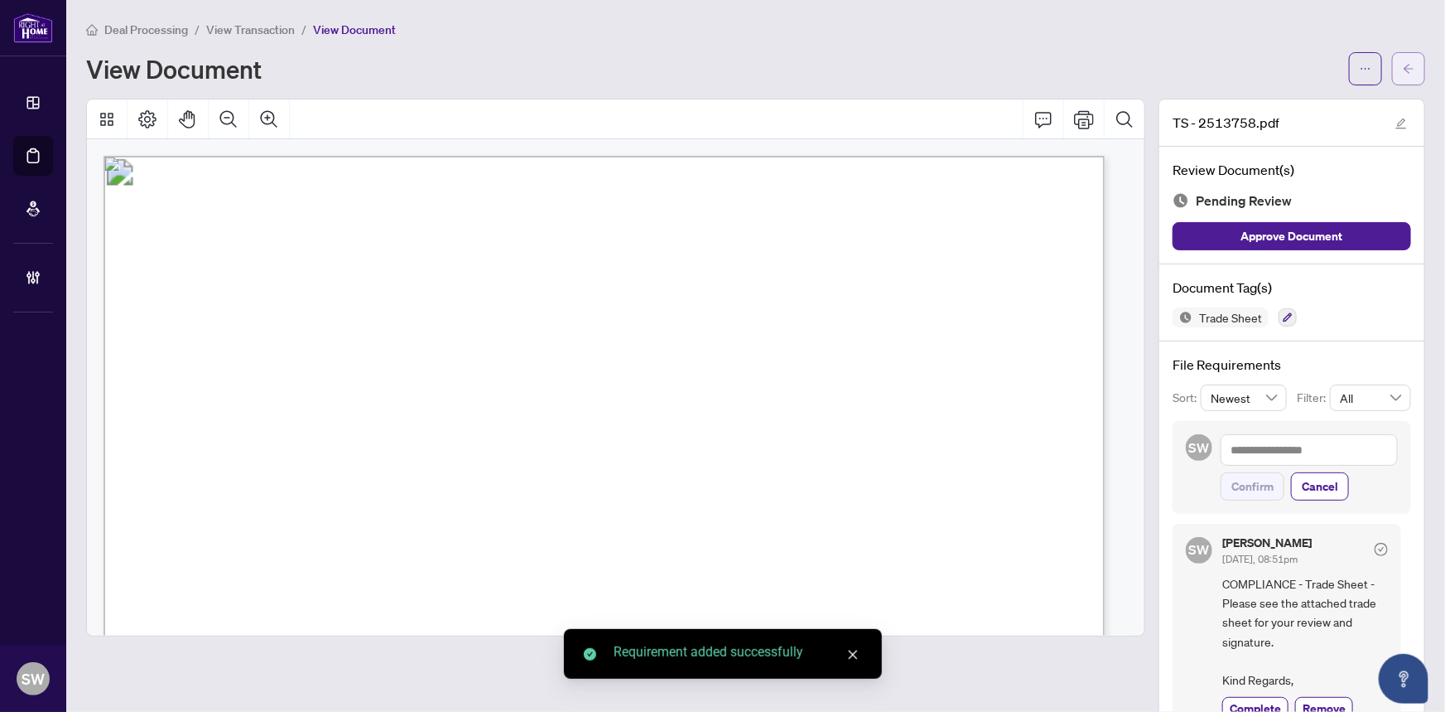
click at [1409, 65] on button "button" at bounding box center [1408, 68] width 33 height 33
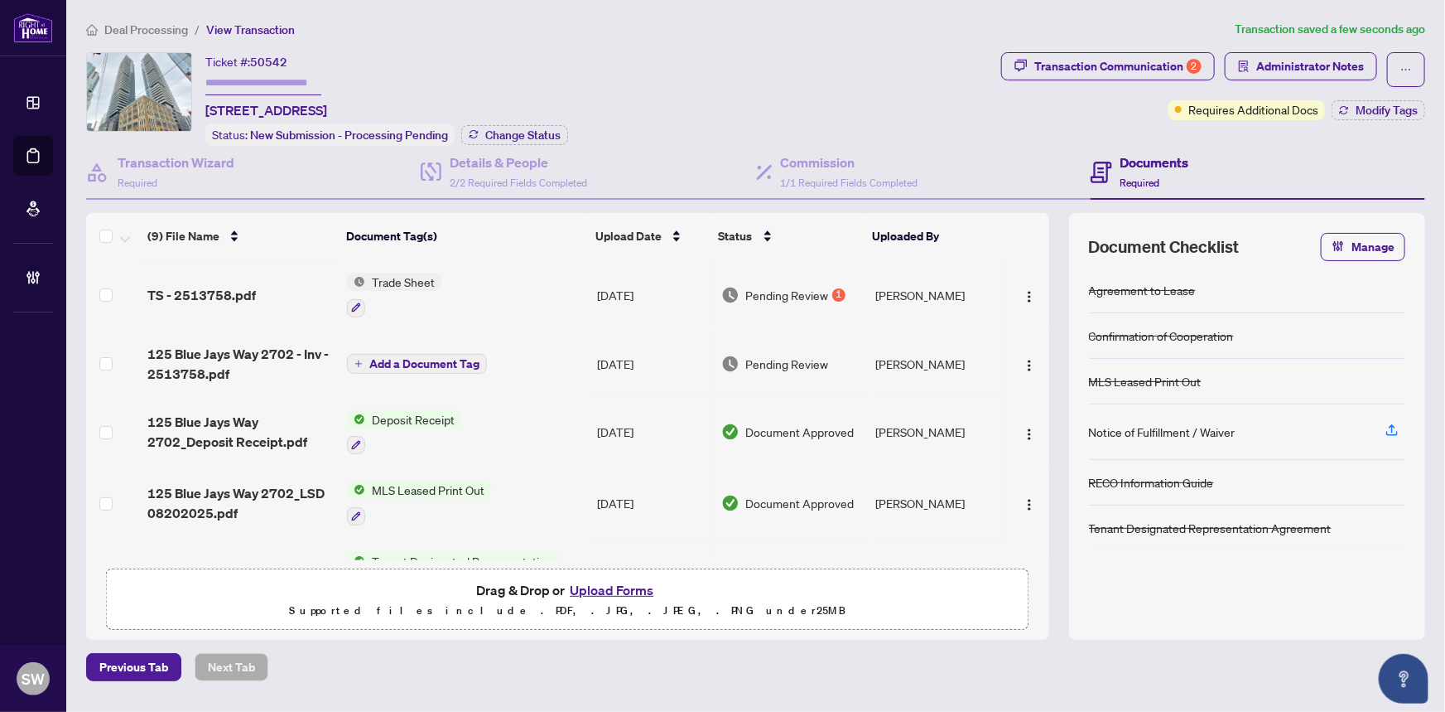
click at [356, 360] on icon "plus" at bounding box center [359, 363] width 8 height 8
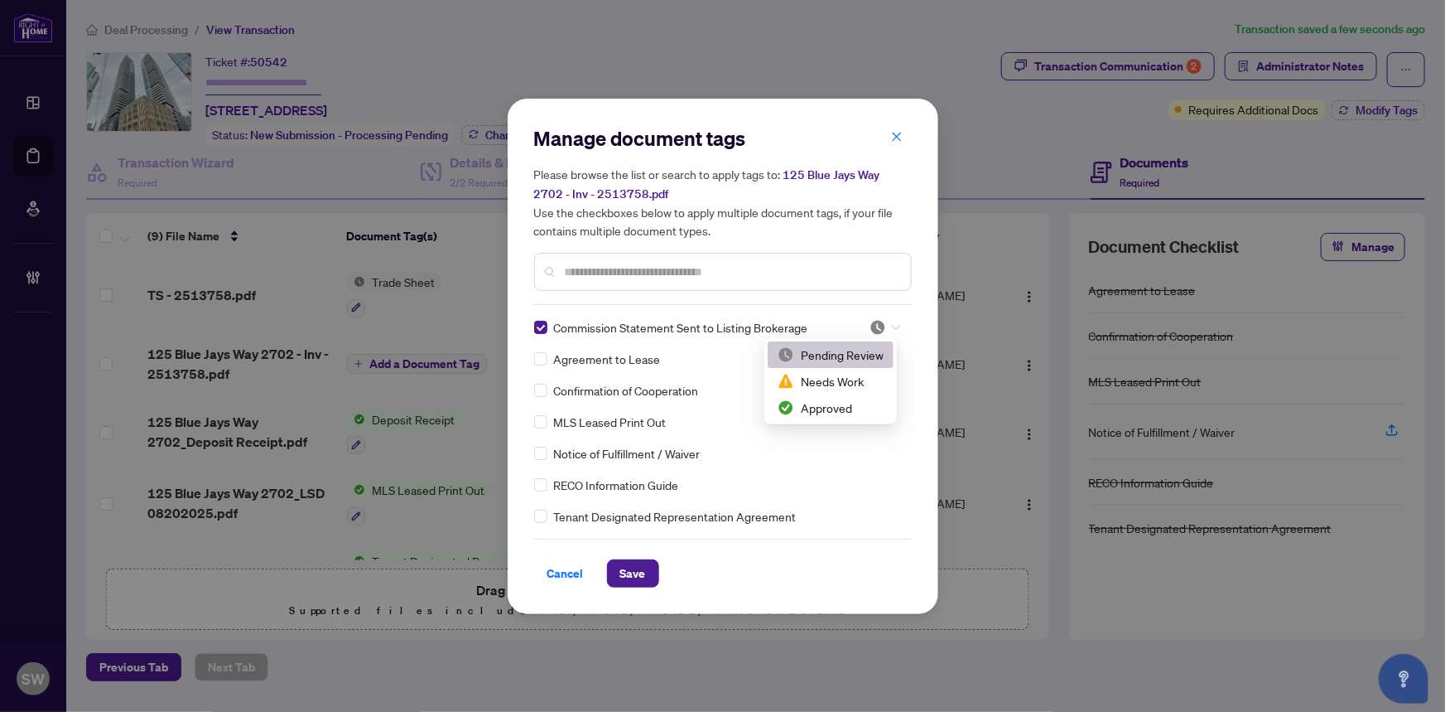
drag, startPoint x: 886, startPoint y: 326, endPoint x: 866, endPoint y: 365, distance: 44.8
click at [891, 326] on icon at bounding box center [896, 327] width 10 height 7
click at [828, 405] on div "Approved" at bounding box center [831, 407] width 106 height 18
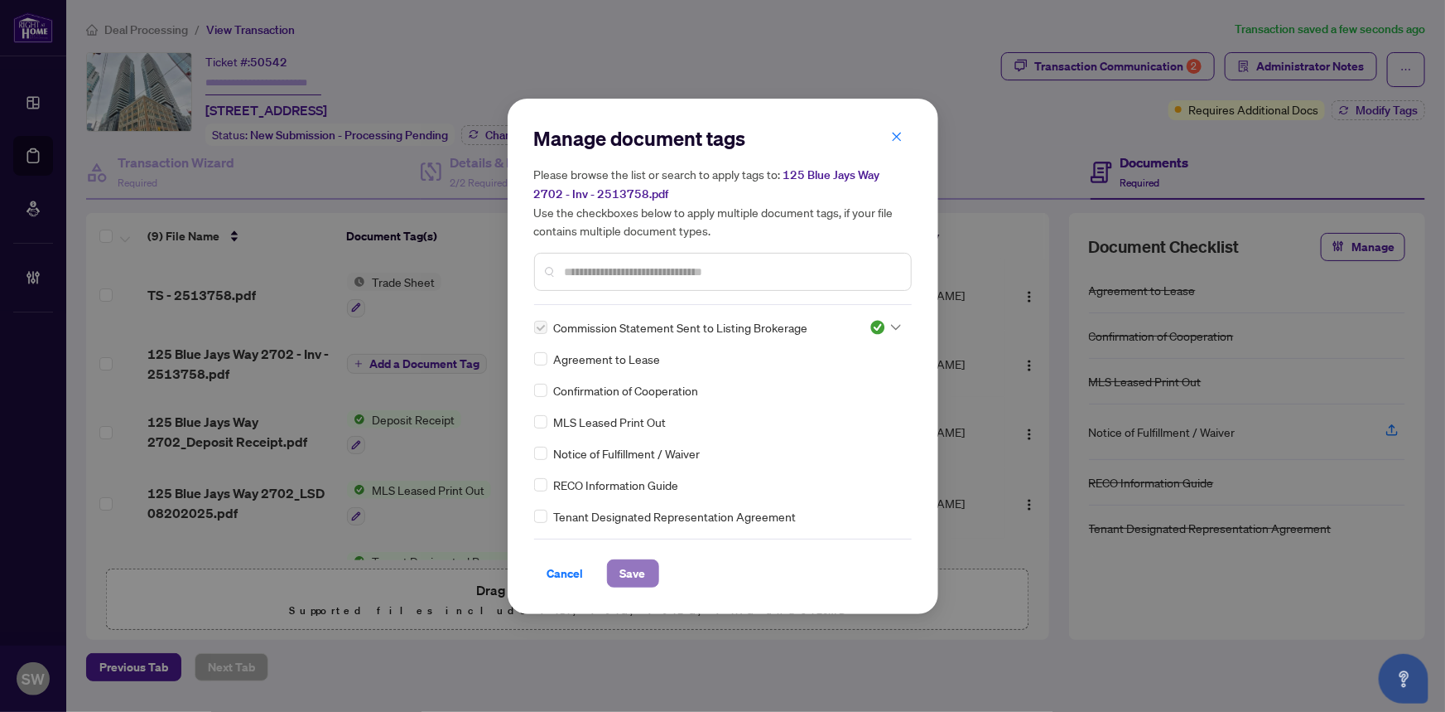
click at [647, 567] on button "Save" at bounding box center [633, 573] width 52 height 28
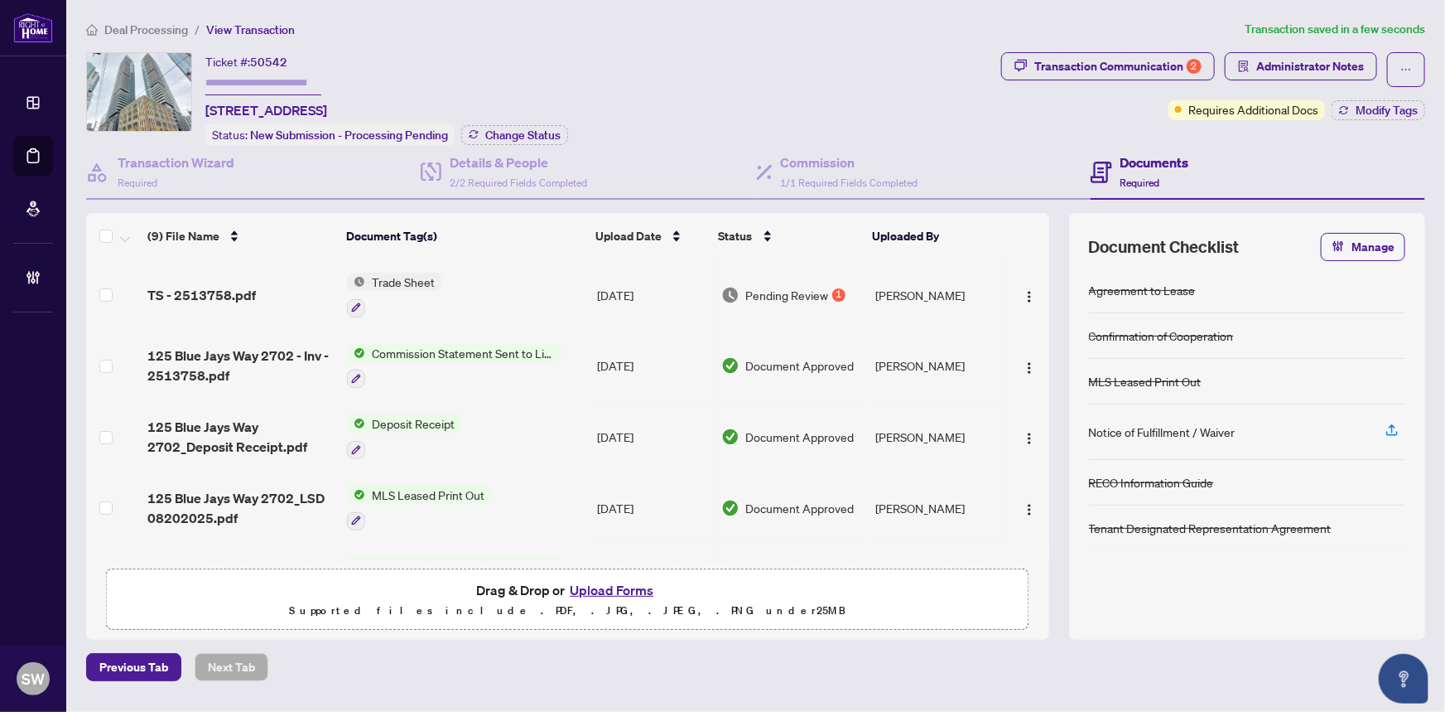
click at [568, 139] on div "Ticket #: 50542 [STREET_ADDRESS] Status: New Submission - Processing Pending Ch…" at bounding box center [540, 99] width 909 height 94
click at [550, 133] on span "Change Status" at bounding box center [522, 135] width 75 height 12
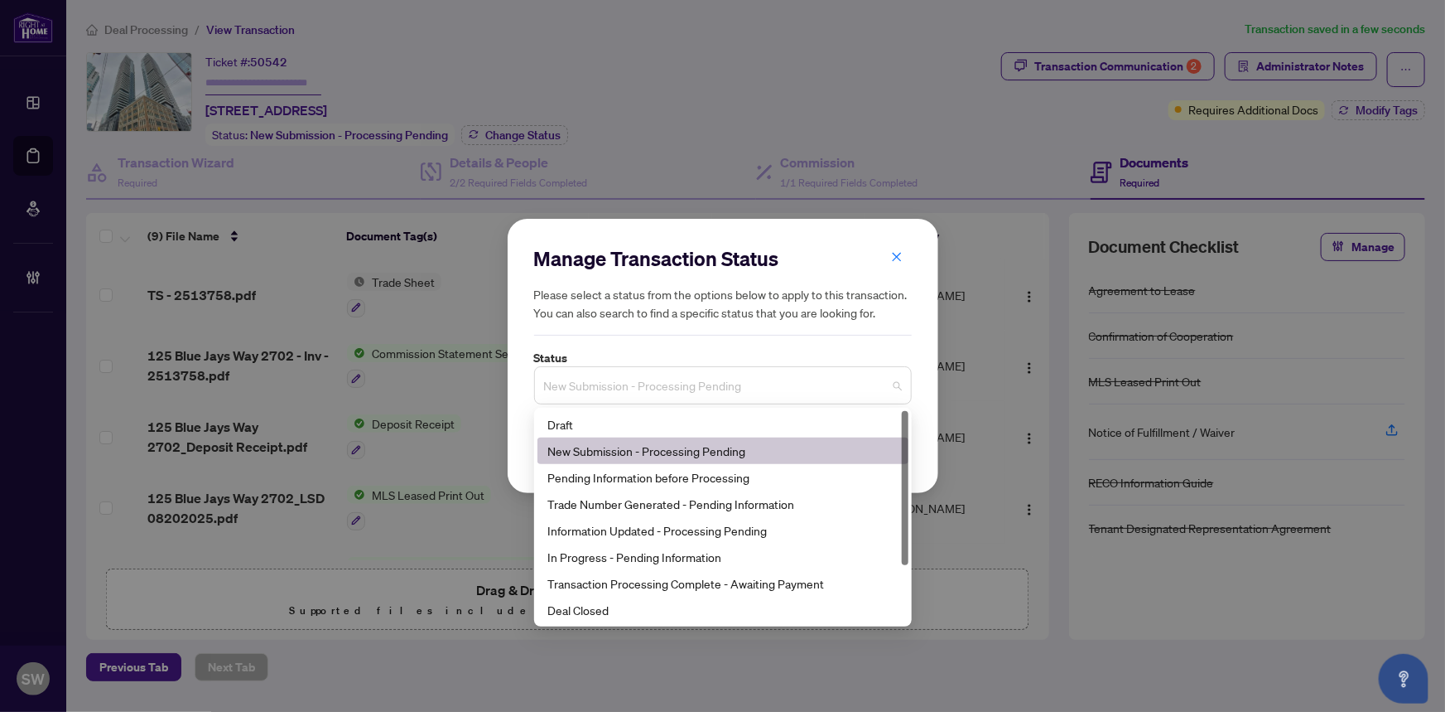
click at [649, 383] on span "New Submission - Processing Pending" at bounding box center [723, 384] width 358 height 31
click at [641, 508] on div "Trade Number Generated - Pending Information" at bounding box center [723, 504] width 351 height 18
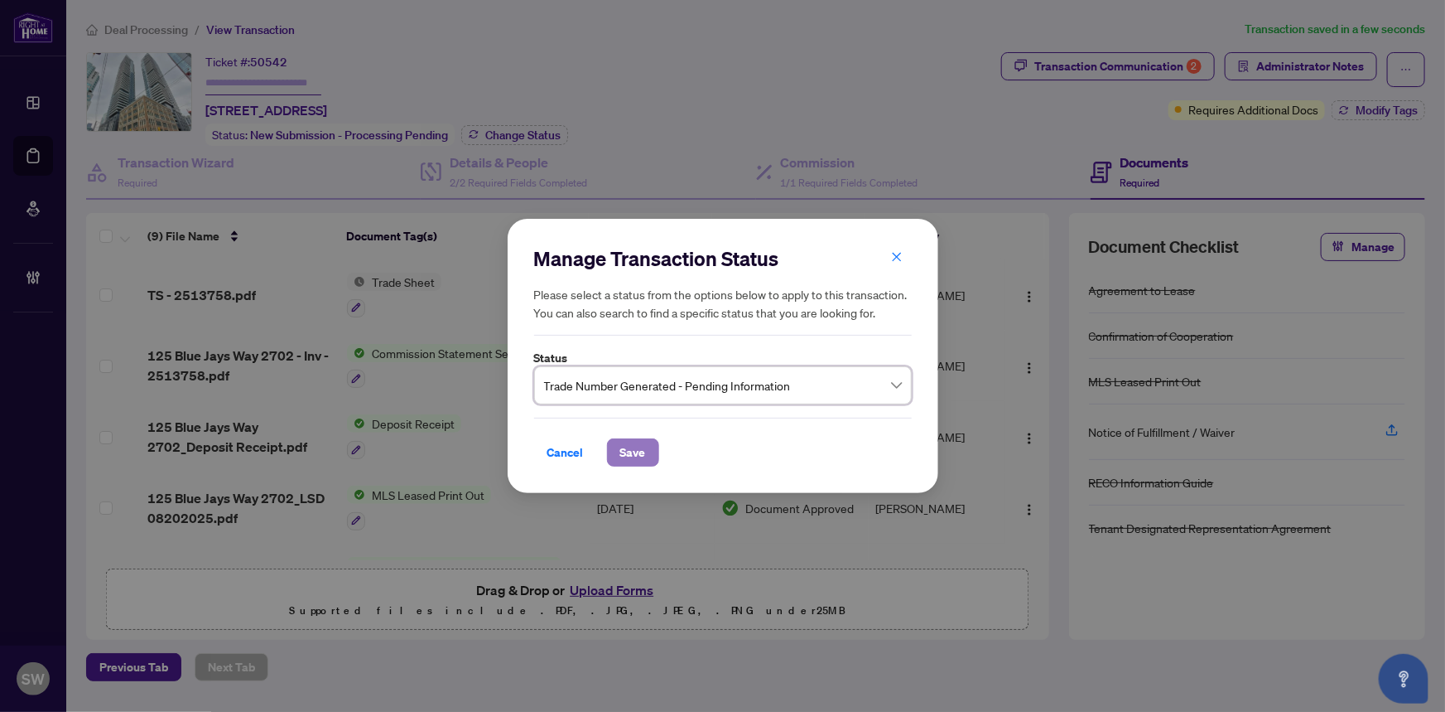
click at [641, 450] on span "Save" at bounding box center [633, 452] width 26 height 27
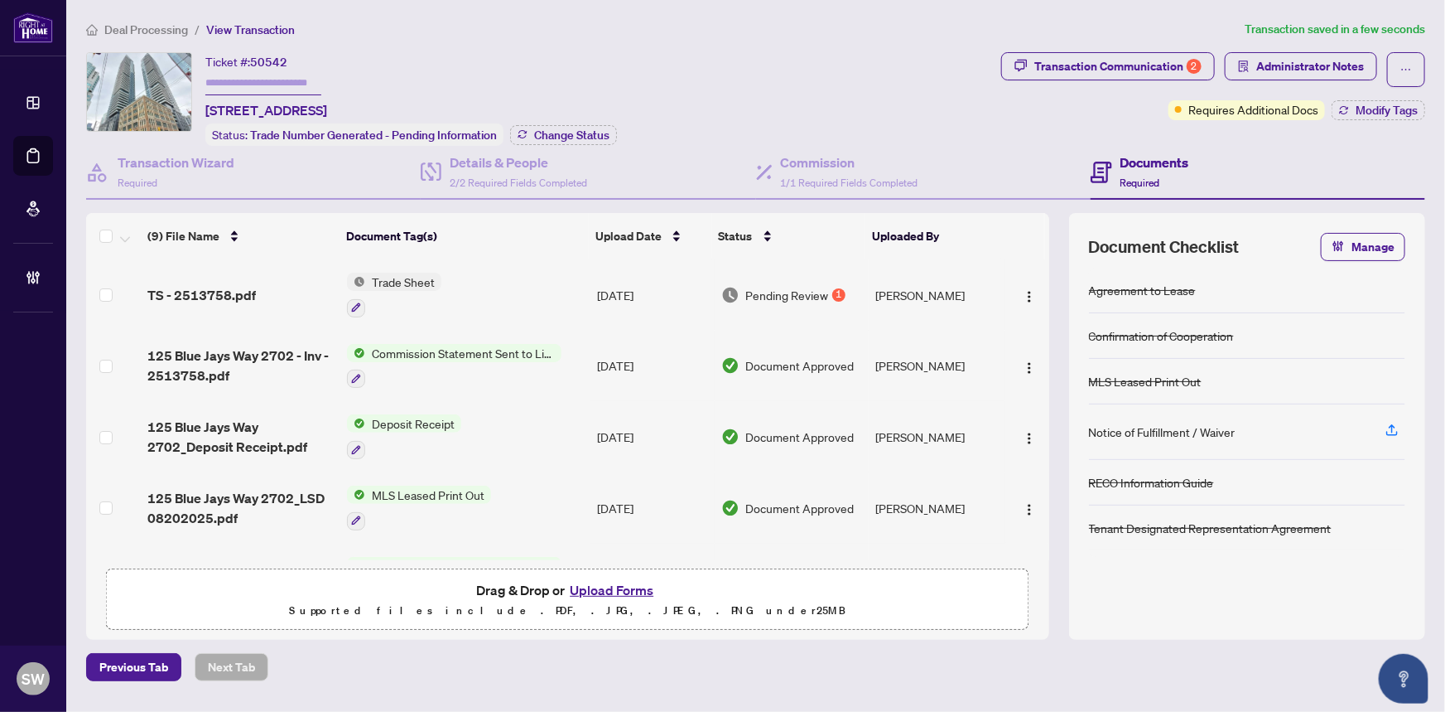
click at [234, 85] on input "text" at bounding box center [263, 83] width 116 height 24
paste input "*******"
type input "*******"
click at [722, 118] on div "Ticket #: 50542 ******* [STREET_ADDRESS] Status: Trade Number Generated - Pendi…" at bounding box center [540, 99] width 909 height 94
click at [1325, 65] on span "Administrator Notes" at bounding box center [1311, 66] width 108 height 27
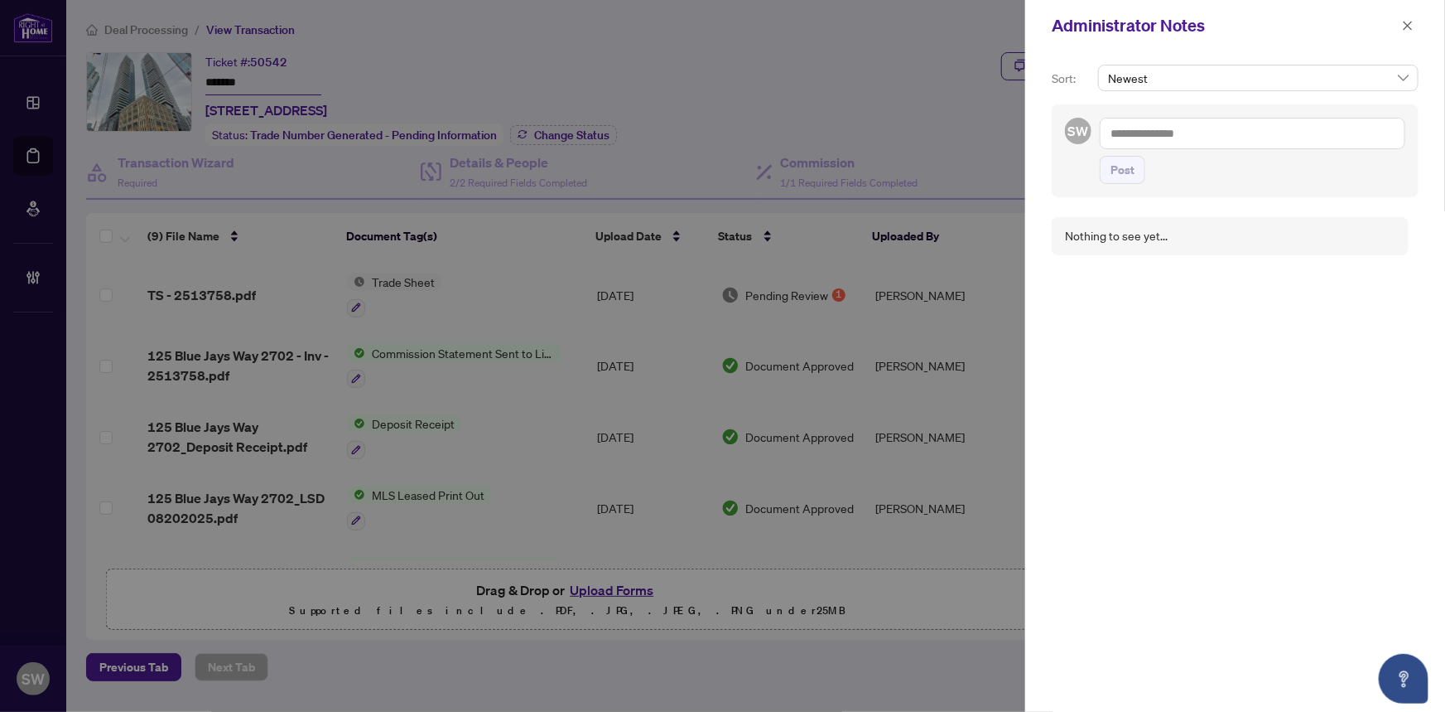
click at [1192, 139] on textarea at bounding box center [1253, 133] width 306 height 31
click at [1223, 135] on textarea "**********" at bounding box center [1253, 133] width 306 height 31
paste textarea "**********"
type textarea "**********"
click at [1131, 170] on span "Post" at bounding box center [1123, 170] width 24 height 27
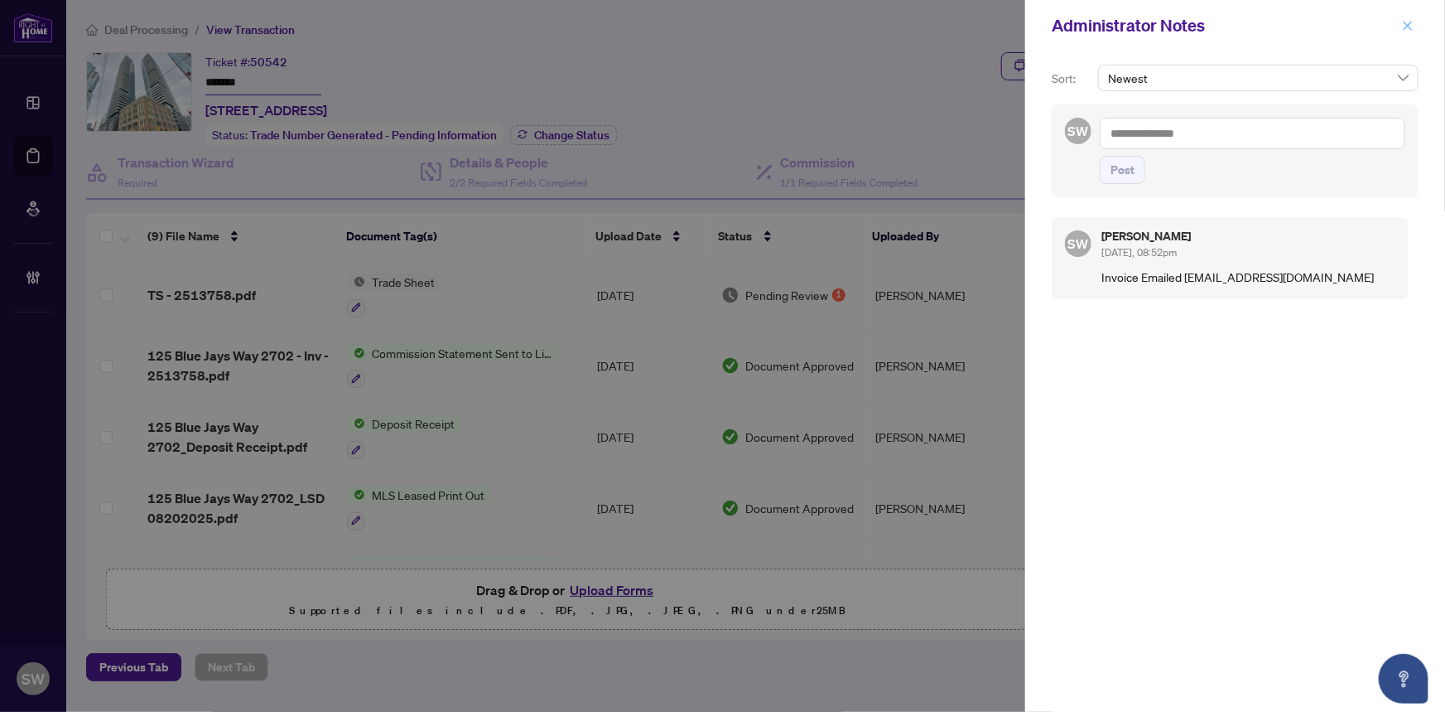
click at [1413, 24] on icon "close" at bounding box center [1408, 26] width 12 height 12
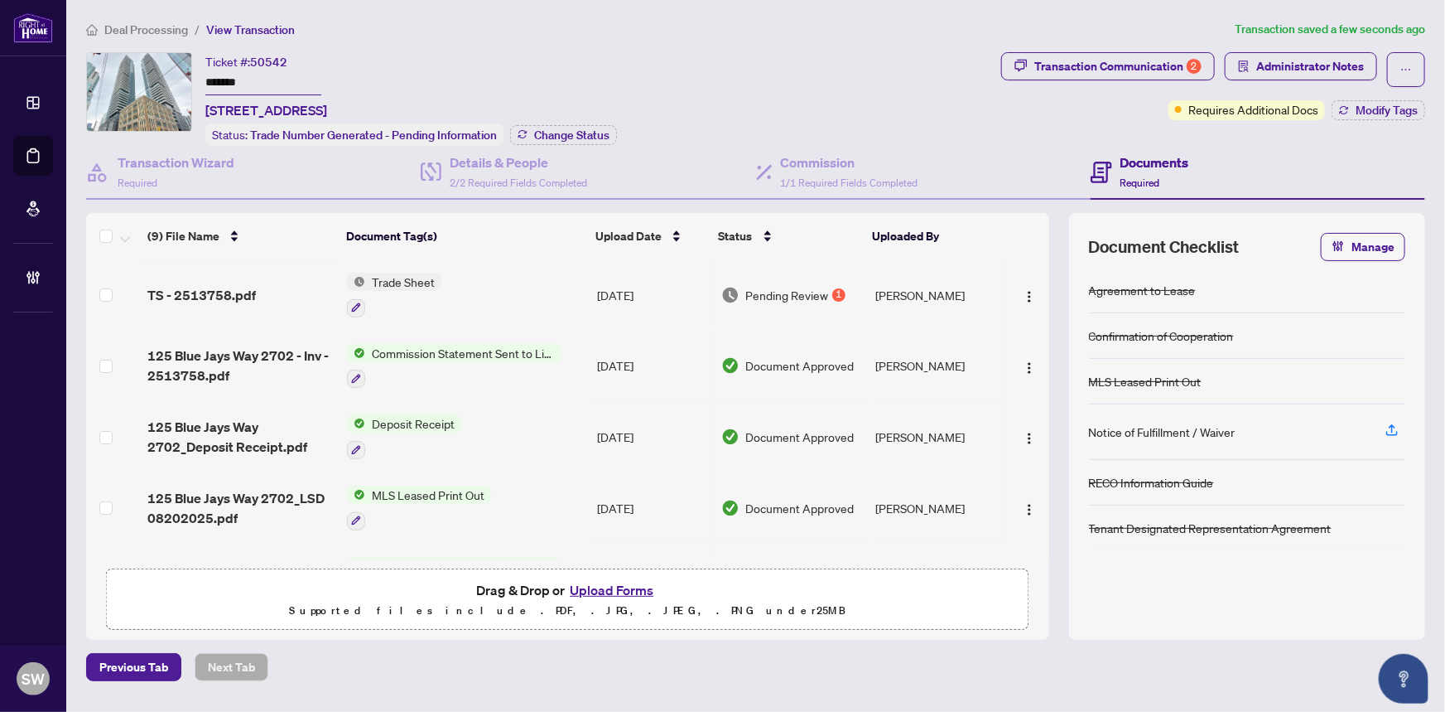
click at [234, 78] on input "*******" at bounding box center [263, 83] width 116 height 24
click at [145, 36] on li "Deal Processing" at bounding box center [137, 29] width 102 height 19
click at [155, 24] on span "Deal Processing" at bounding box center [146, 29] width 84 height 15
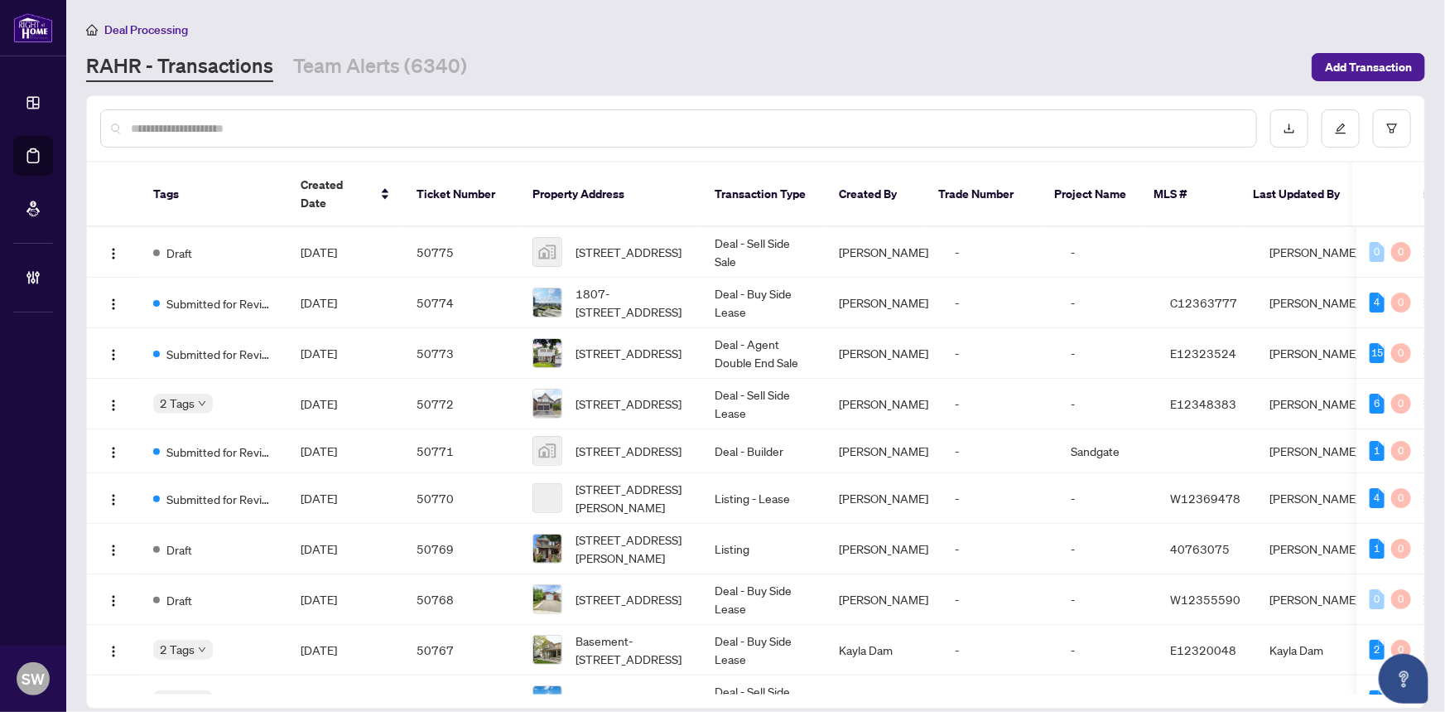
click at [197, 124] on input "text" at bounding box center [687, 128] width 1112 height 18
paste input "*****"
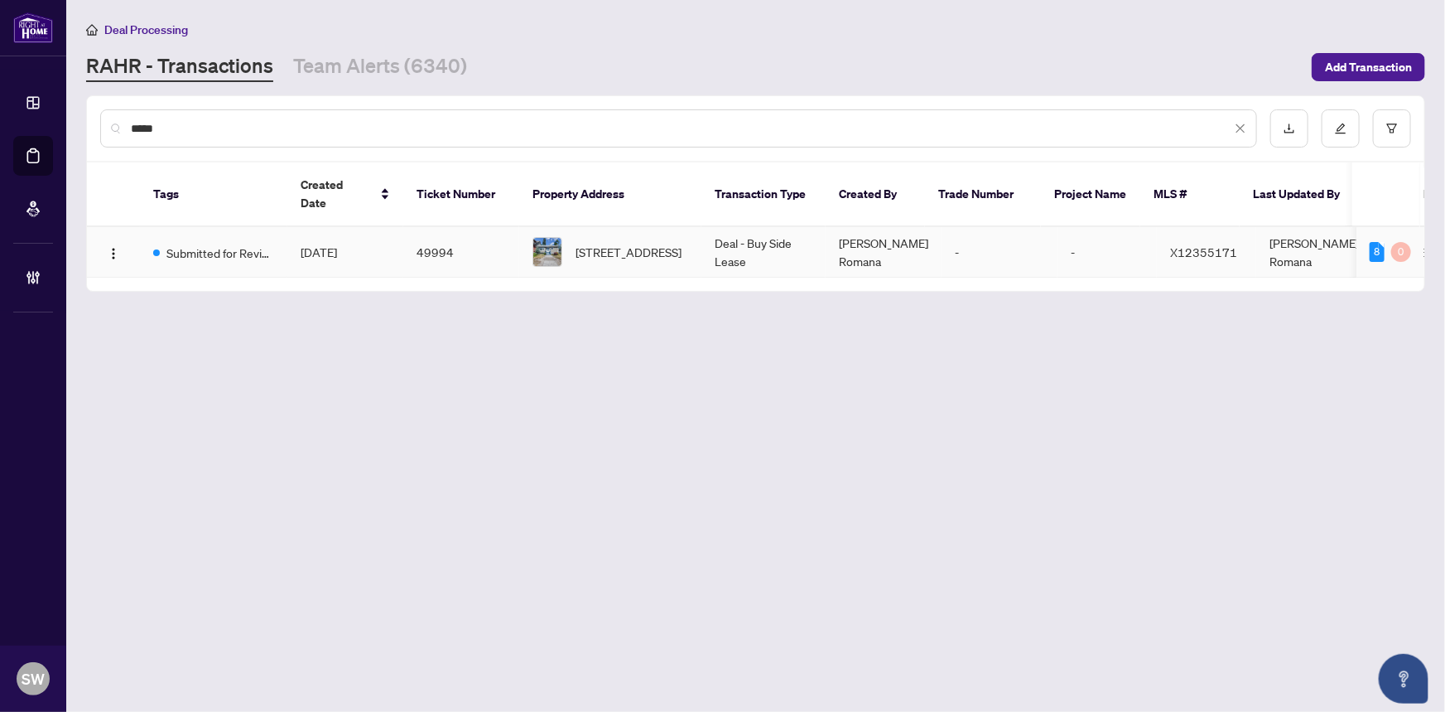
type input "*****"
click at [292, 232] on td "[DATE]" at bounding box center [345, 252] width 116 height 51
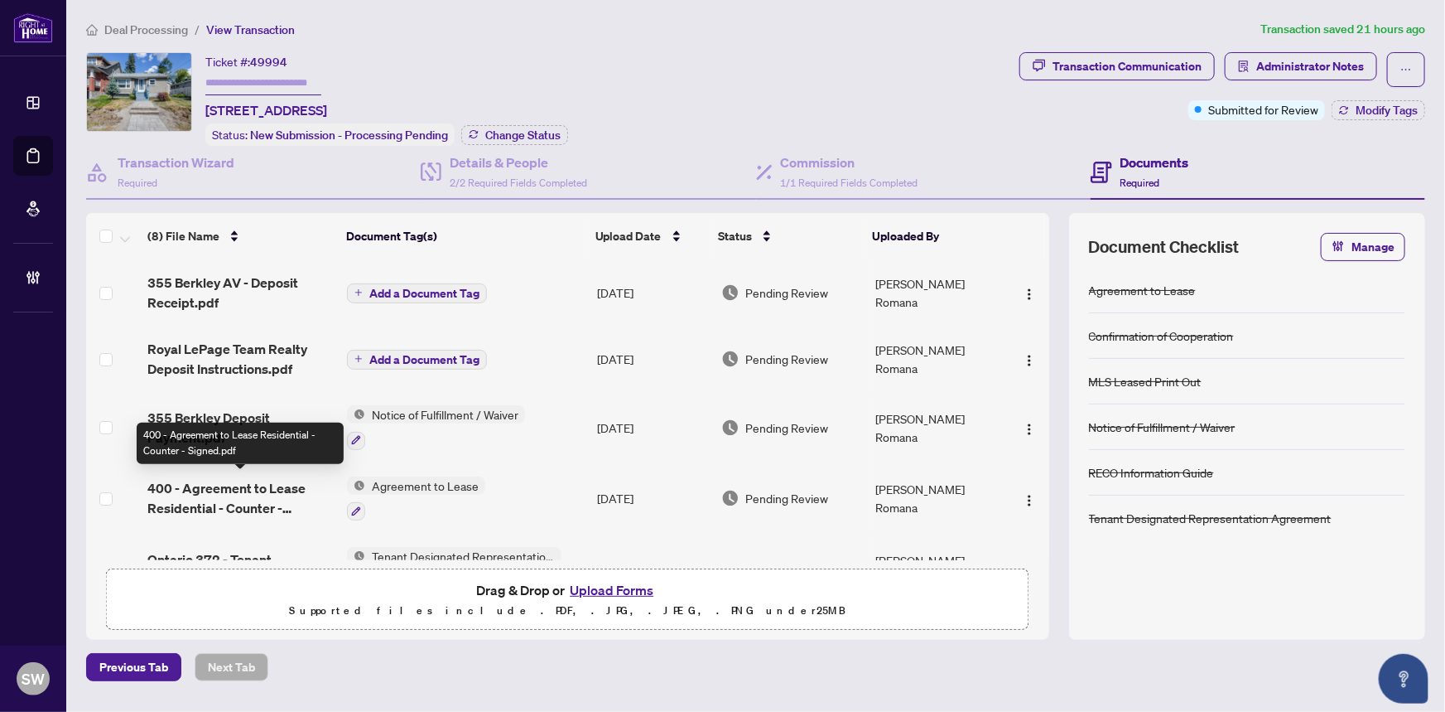
click at [268, 495] on span "400 - Agreement to Lease Residential - Counter - Signed.pdf" at bounding box center [240, 498] width 187 height 40
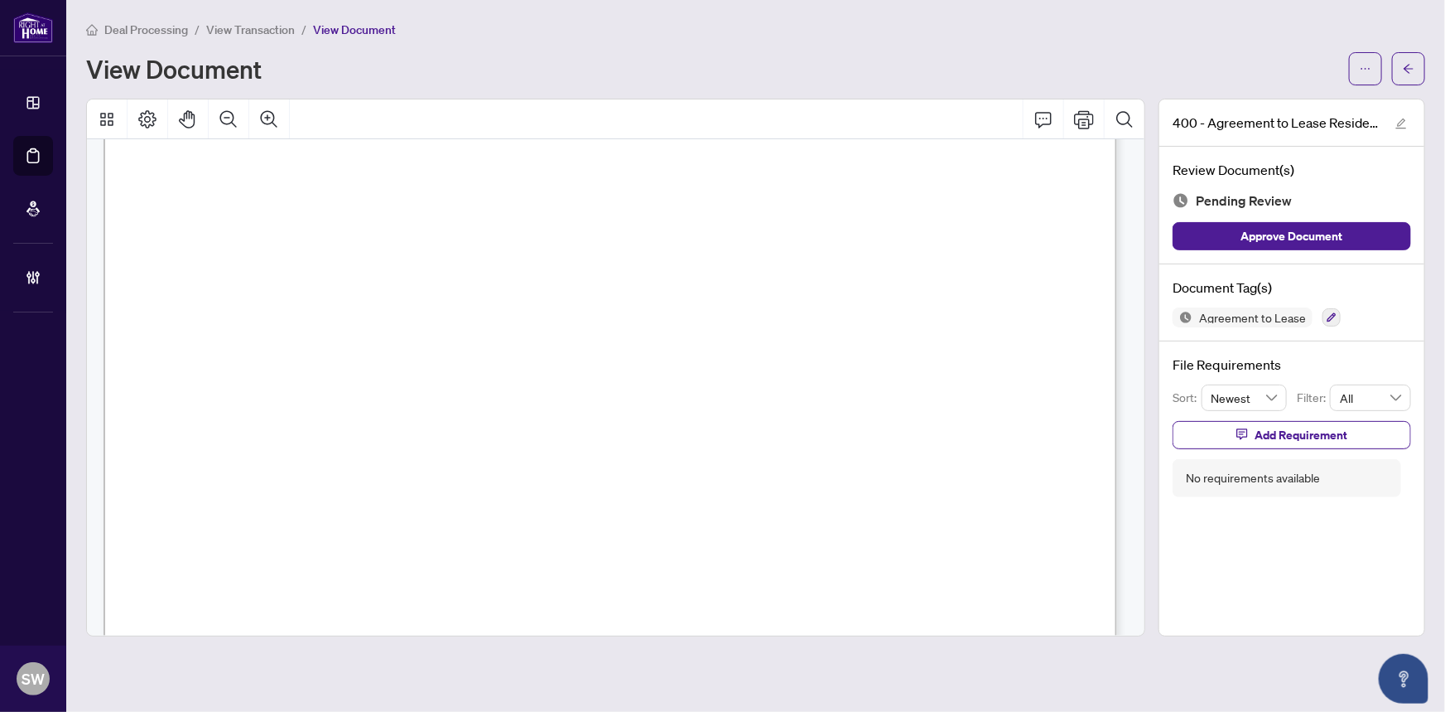
scroll to position [225, 0]
drag, startPoint x: 294, startPoint y: 312, endPoint x: 388, endPoint y: 315, distance: 94.5
click at [382, 315] on span "Berkley Ave" at bounding box center [336, 318] width 89 height 16
click at [832, 315] on span "[GEOGRAPHIC_DATA]" at bounding box center [874, 318] width 128 height 16
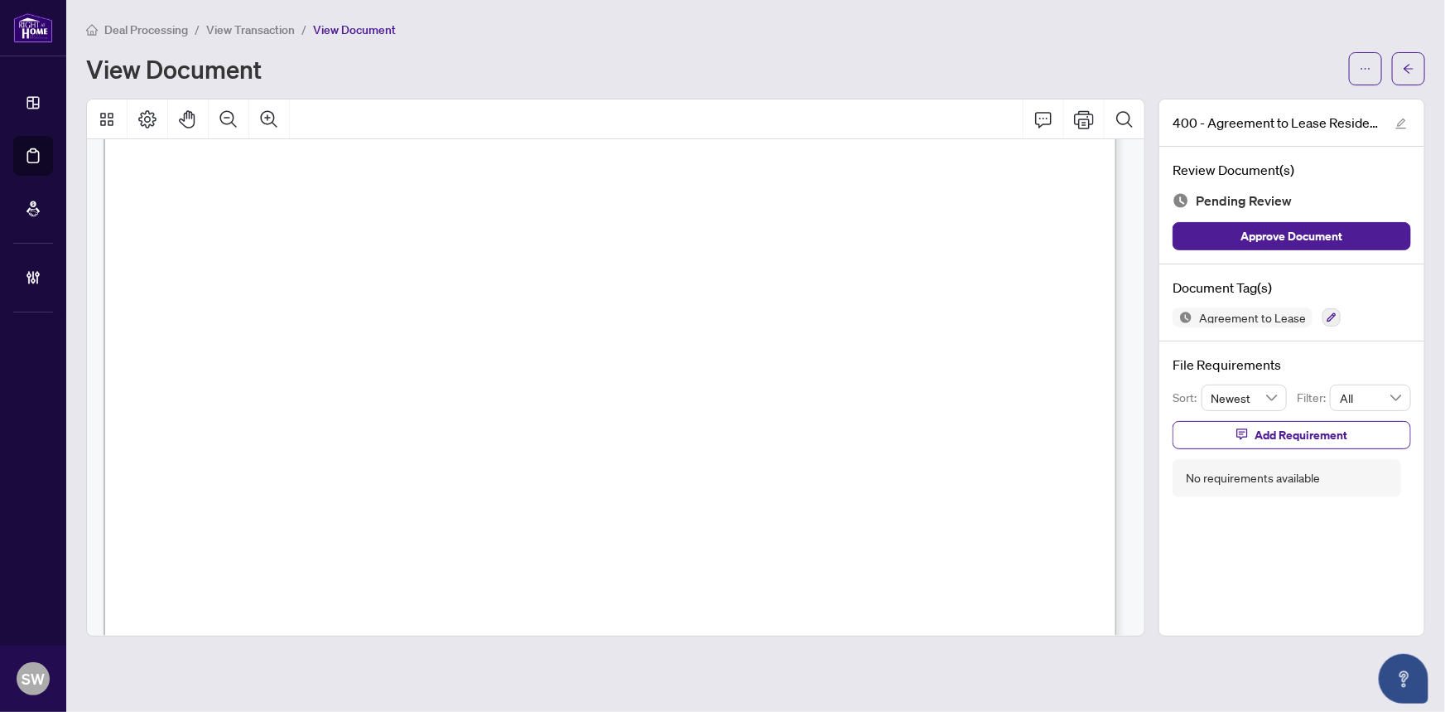
click at [986, 313] on span "K2A 2G9" at bounding box center [1005, 318] width 57 height 16
click at [1024, 312] on span "K2A 2G9" at bounding box center [1005, 318] width 57 height 16
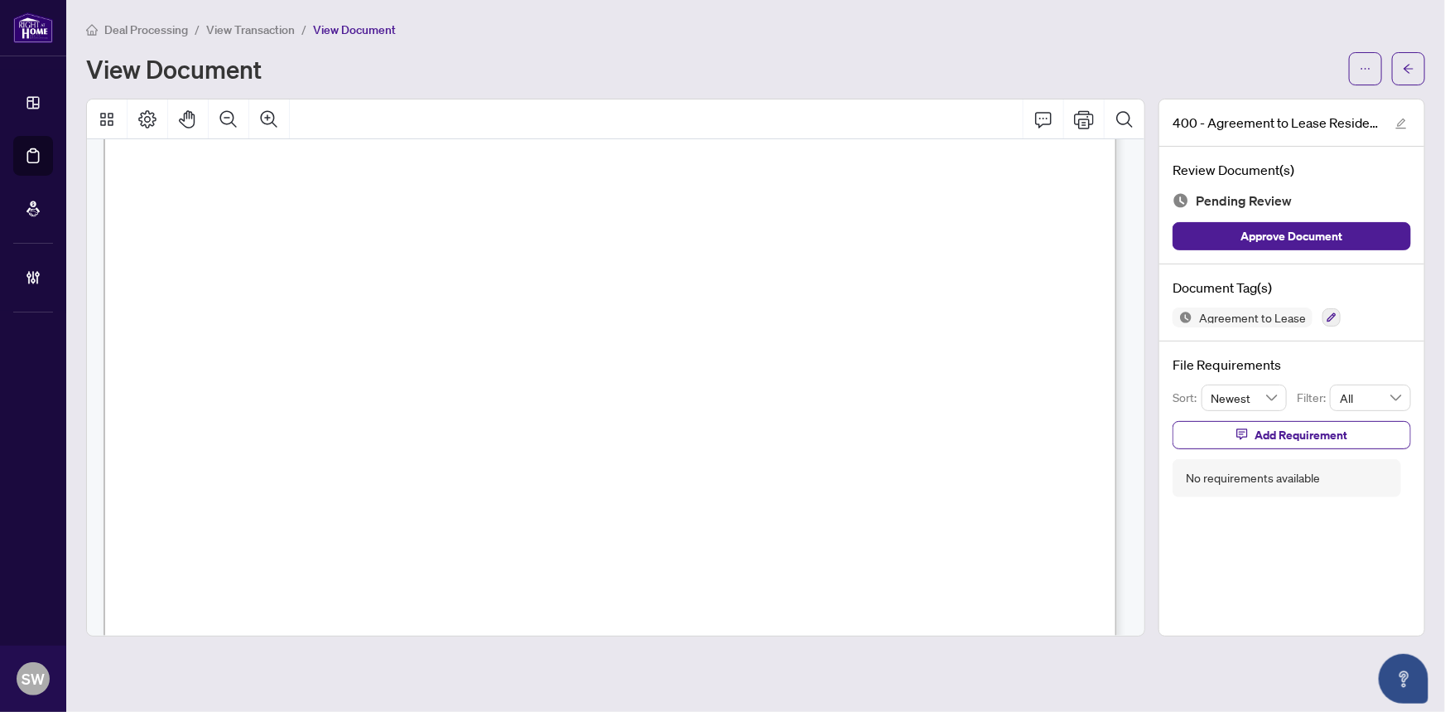
click at [421, 308] on span "1000703416 Ontario Inc." at bounding box center [438, 312] width 193 height 16
click at [393, 271] on span "[PERSON_NAME]" at bounding box center [436, 279] width 116 height 16
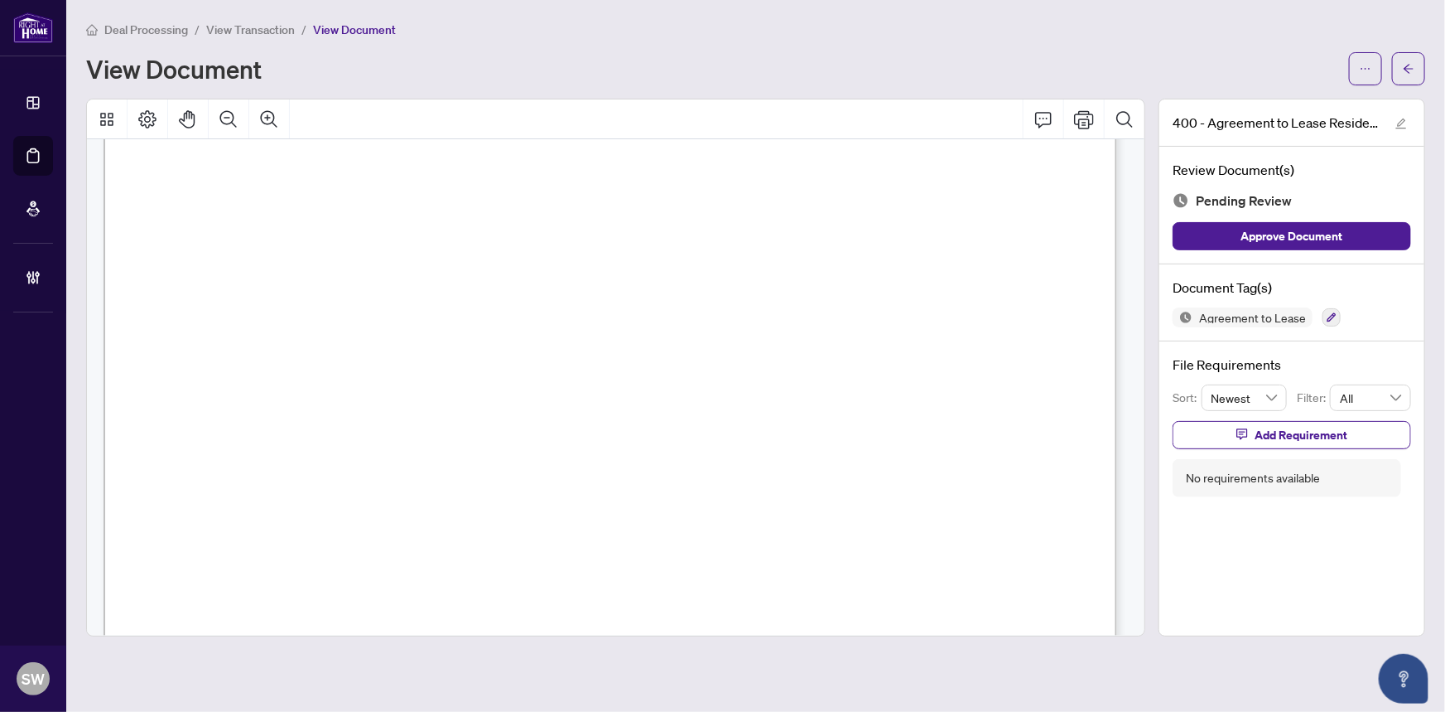
click at [393, 271] on span "[PERSON_NAME]" at bounding box center [436, 279] width 116 height 16
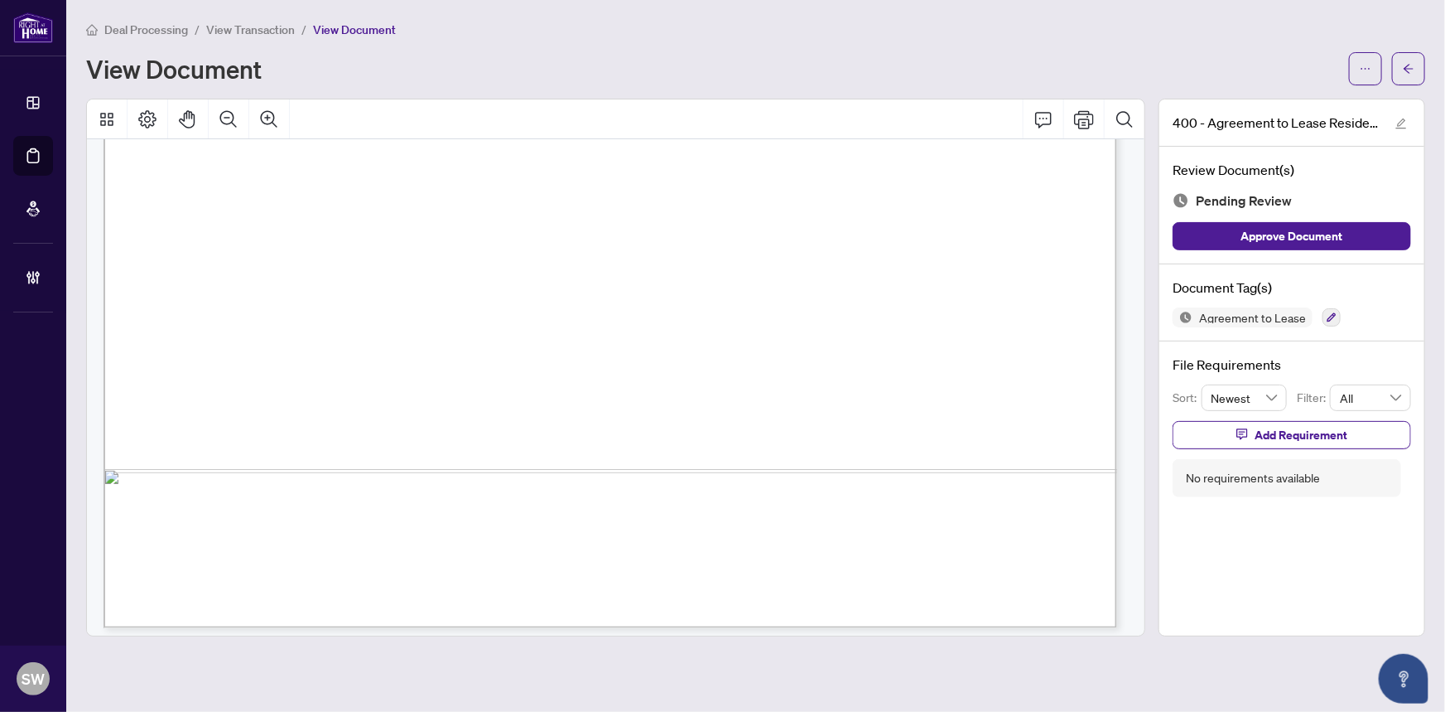
scroll to position [4883, 0]
click at [1329, 316] on icon "button" at bounding box center [1332, 317] width 9 height 9
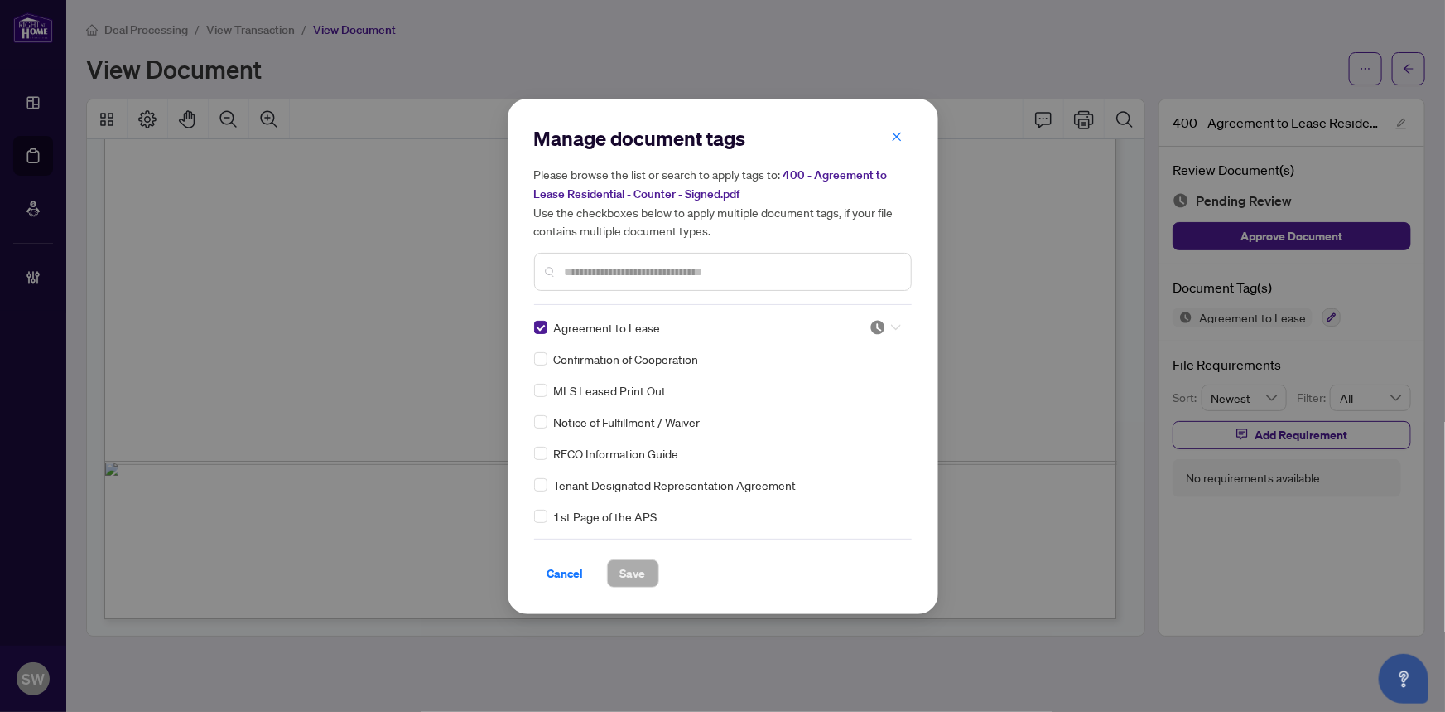
click at [883, 326] on div at bounding box center [885, 327] width 31 height 17
click at [820, 406] on div "Approved" at bounding box center [831, 407] width 106 height 18
click at [627, 566] on span "Save" at bounding box center [633, 573] width 26 height 27
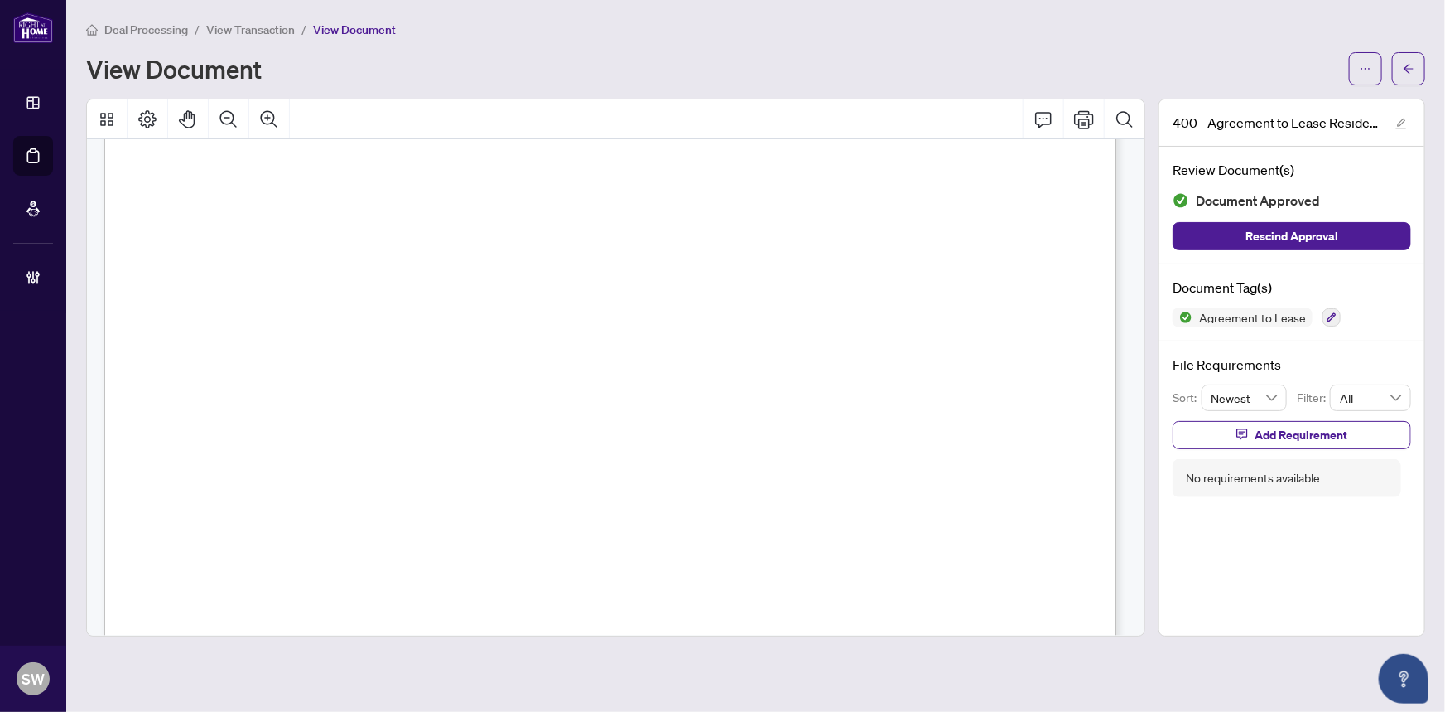
scroll to position [4356, 0]
click at [1416, 73] on button "button" at bounding box center [1408, 68] width 33 height 33
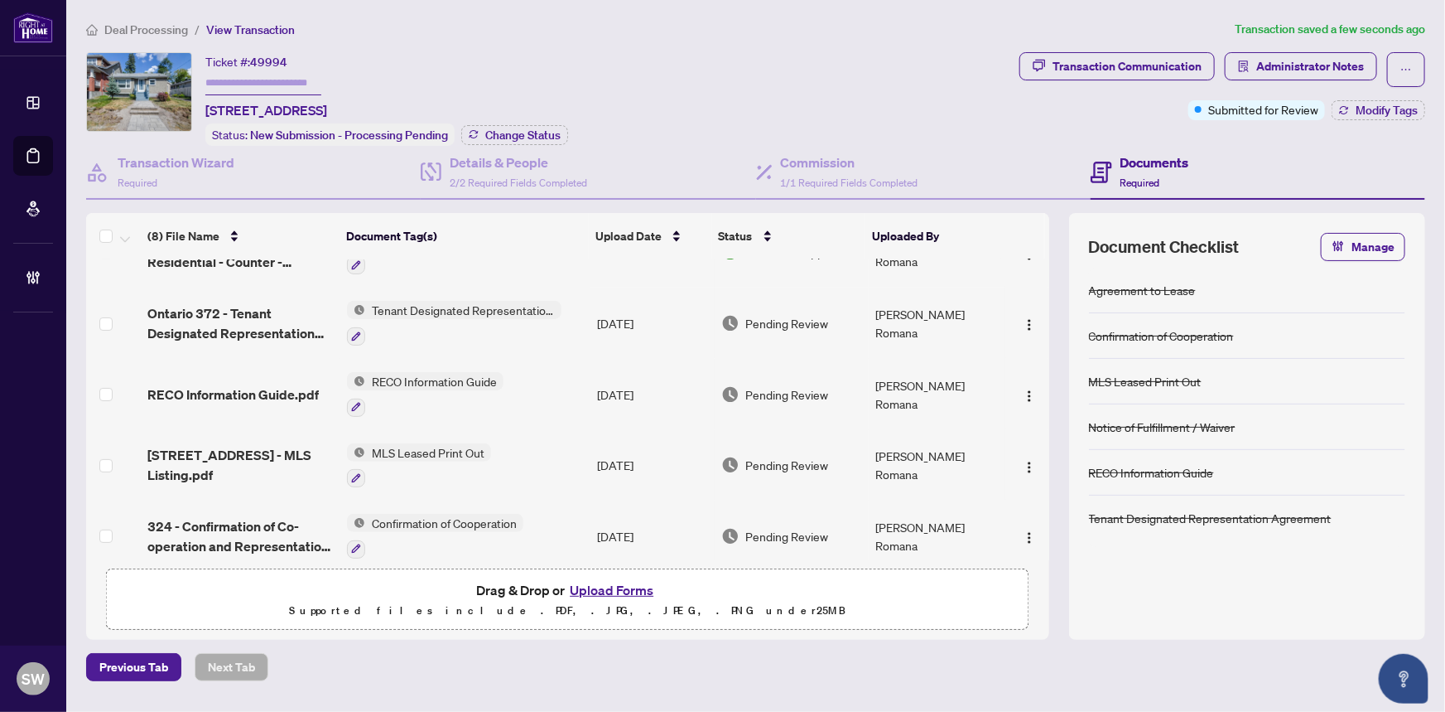
scroll to position [258, 0]
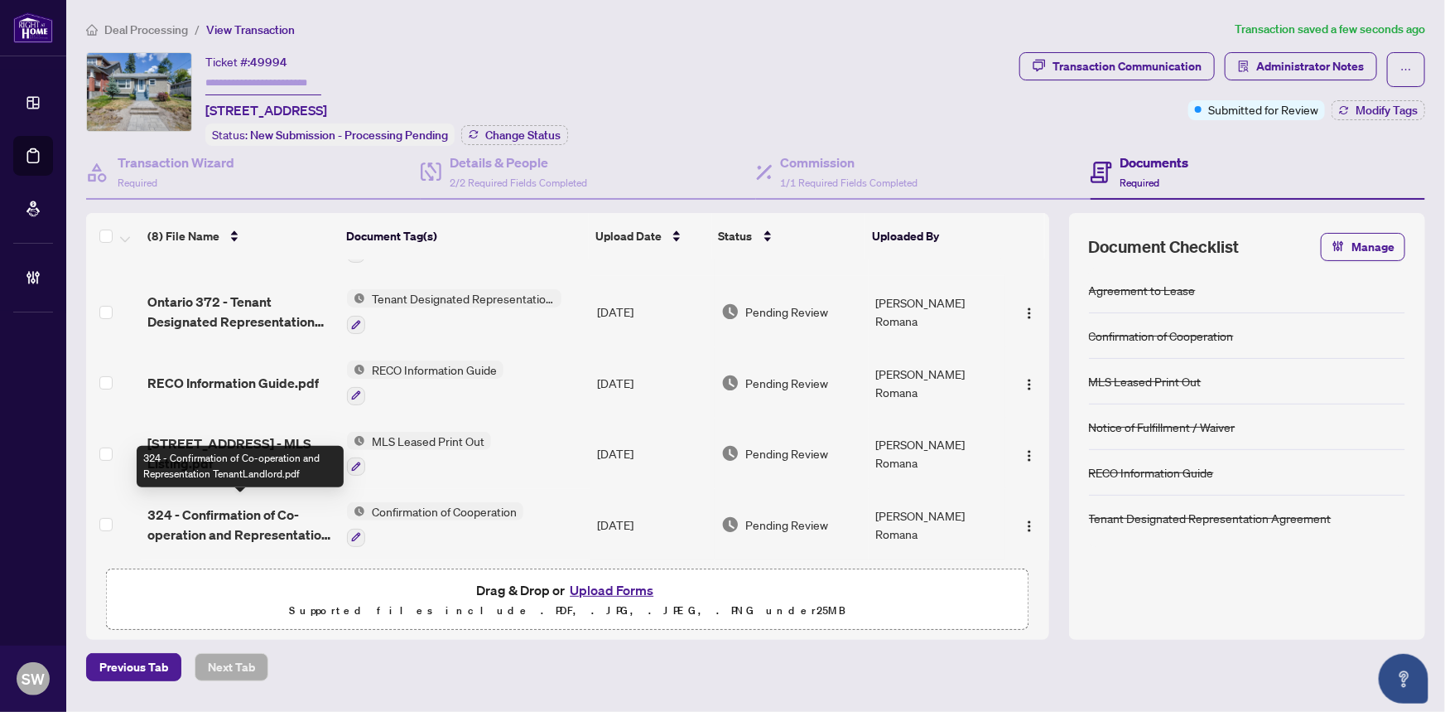
click at [211, 511] on span "324 - Confirmation of Co-operation and Representation TenantLandlord.pdf" at bounding box center [240, 524] width 187 height 40
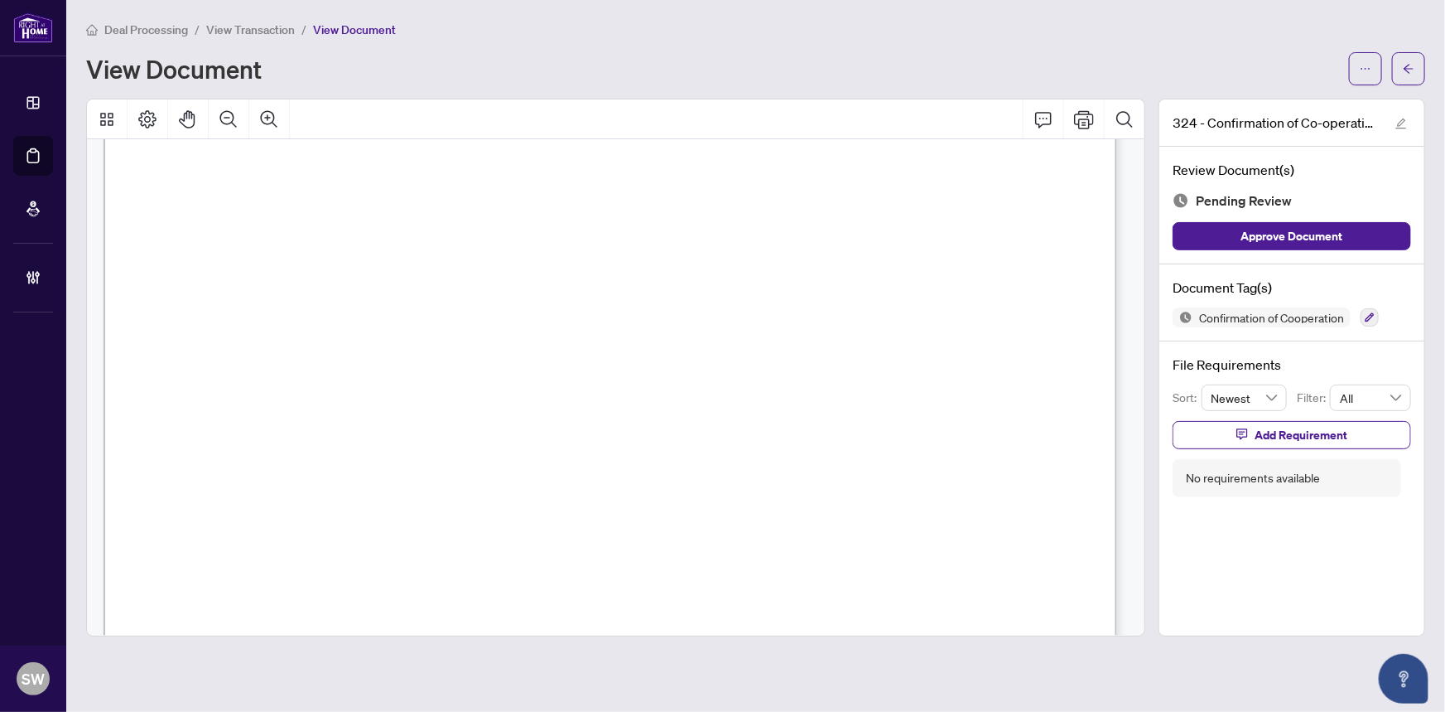
scroll to position [1807, 0]
click at [252, 166] on span "[PERSON_NAME] Romana" at bounding box center [254, 166] width 163 height 16
click at [1373, 315] on icon "button" at bounding box center [1370, 317] width 10 height 10
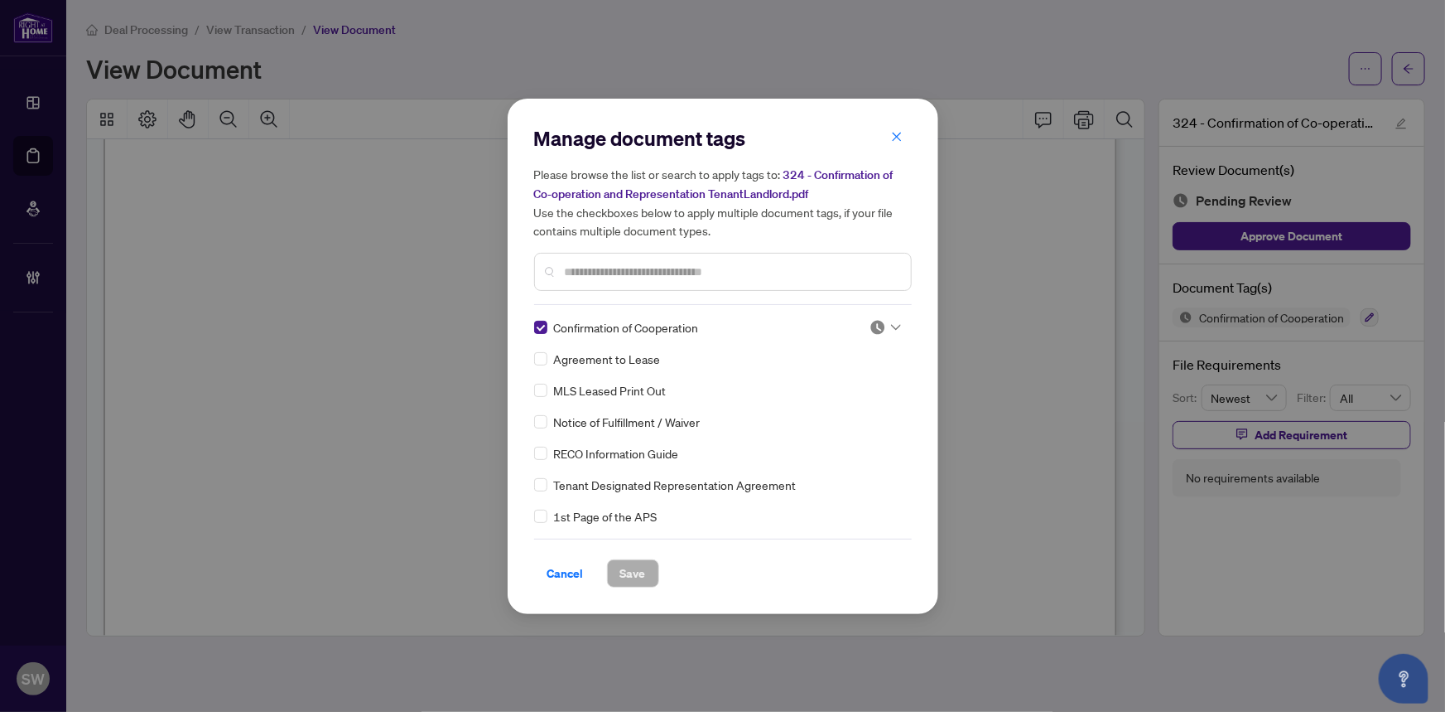
click at [891, 326] on icon at bounding box center [896, 327] width 10 height 6
click at [845, 405] on div "Approved" at bounding box center [831, 407] width 106 height 18
click at [644, 577] on span "Save" at bounding box center [633, 573] width 26 height 27
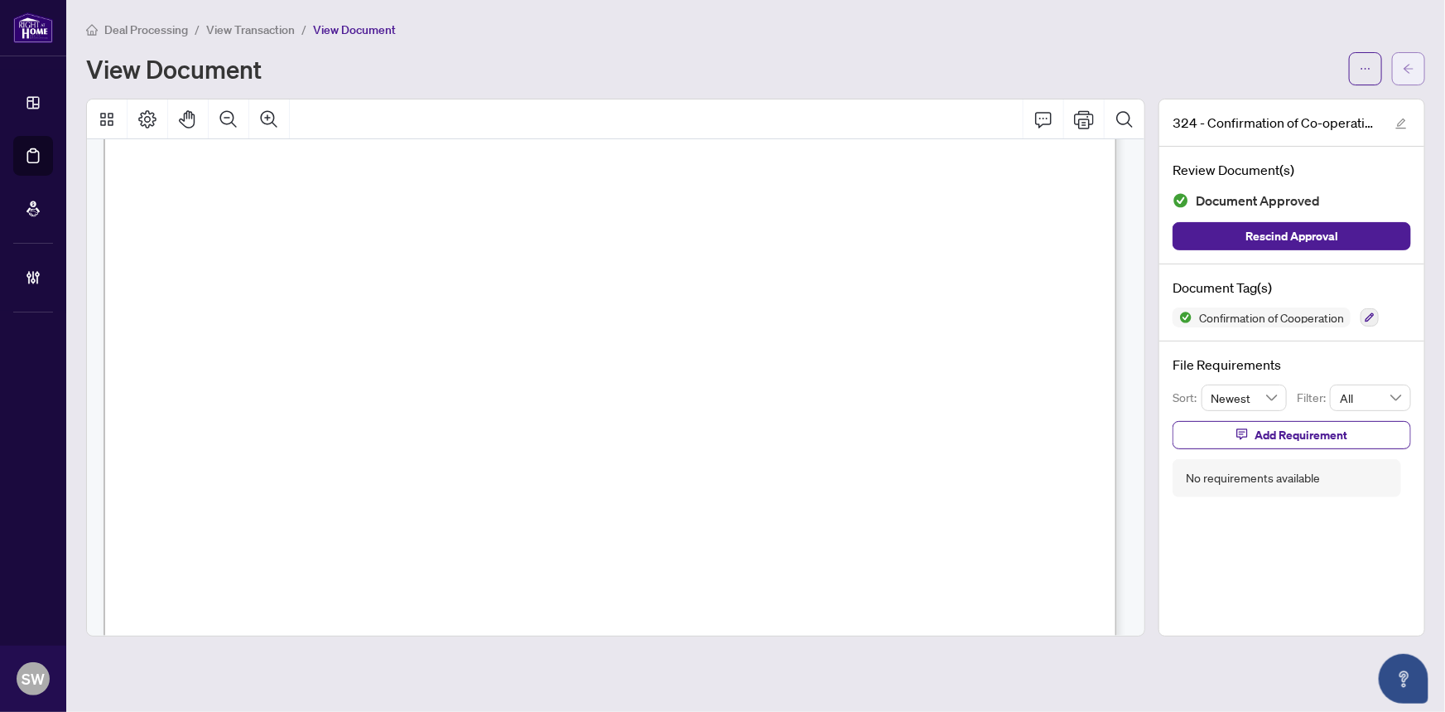
click at [1415, 72] on icon "arrow-left" at bounding box center [1409, 69] width 12 height 12
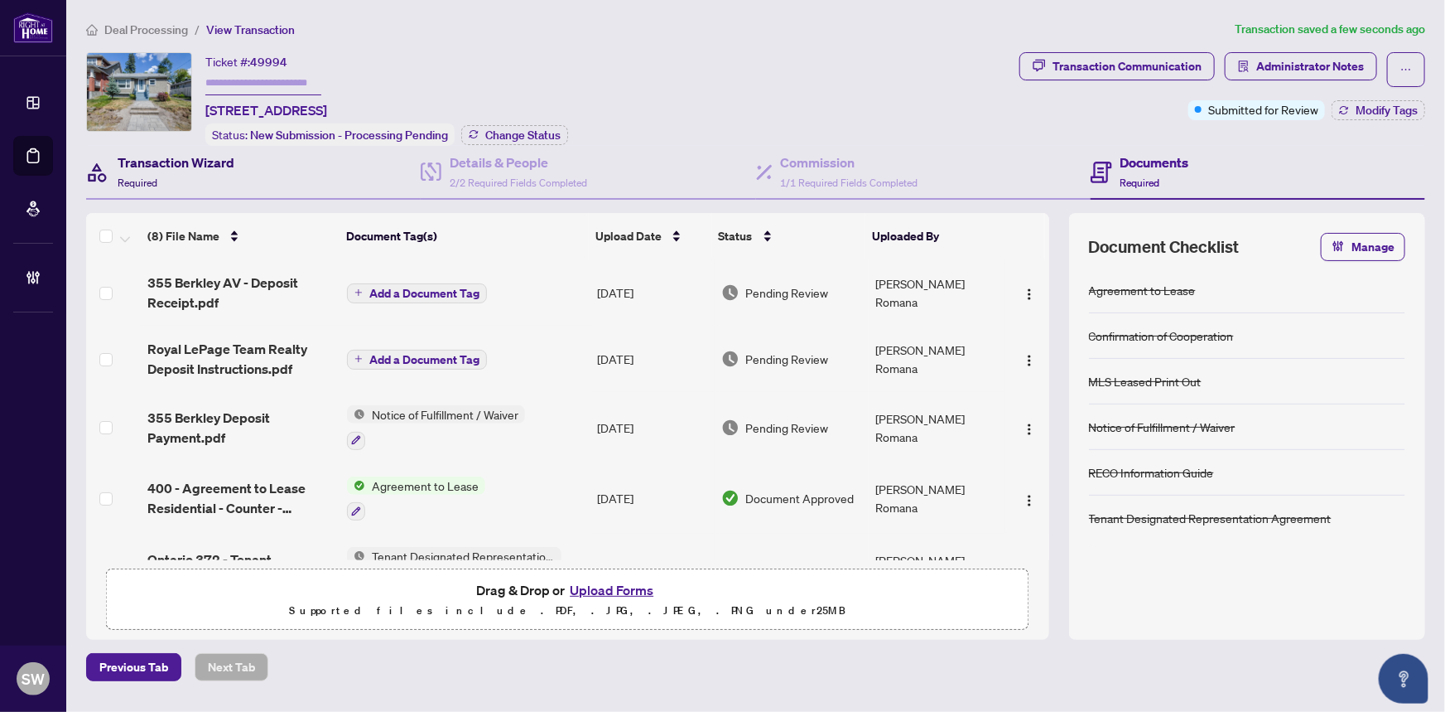
click at [198, 166] on h4 "Transaction Wizard" at bounding box center [176, 162] width 117 height 20
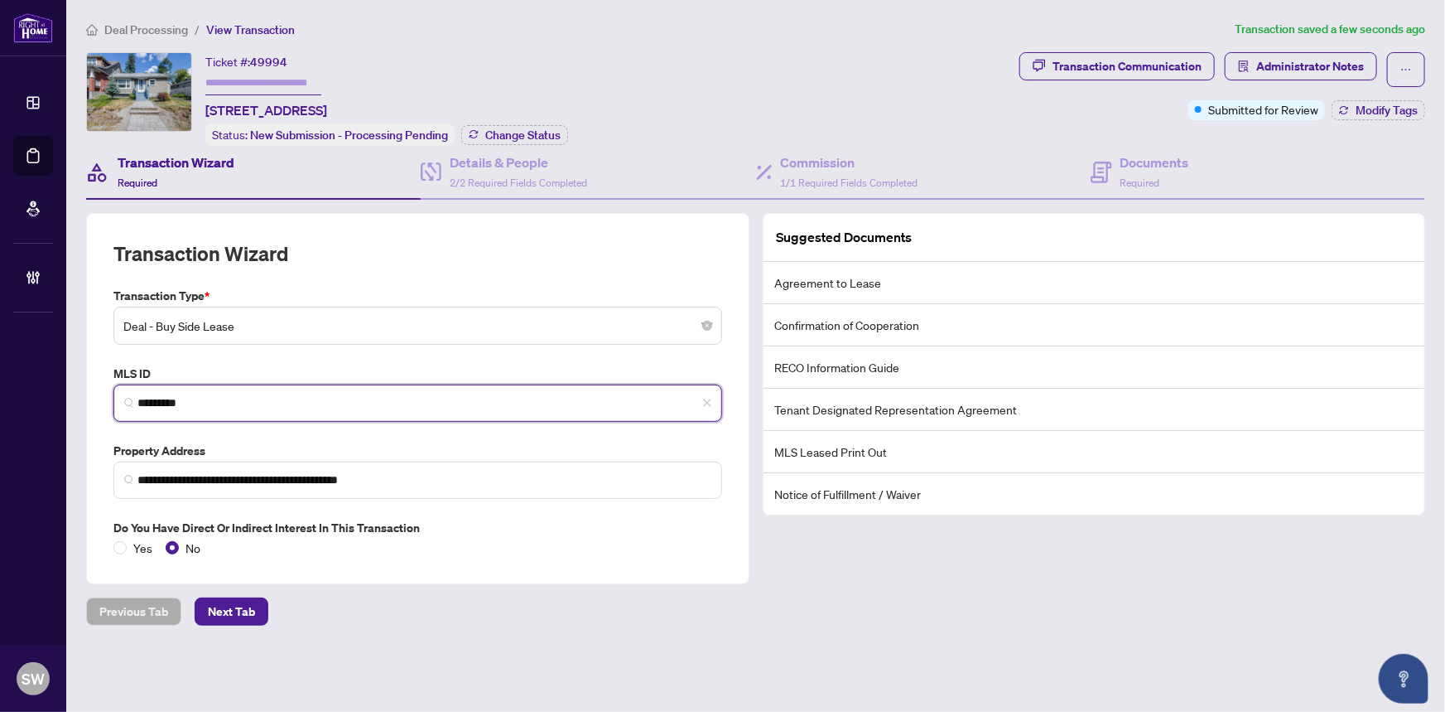
click at [157, 398] on input "*********" at bounding box center [425, 402] width 574 height 17
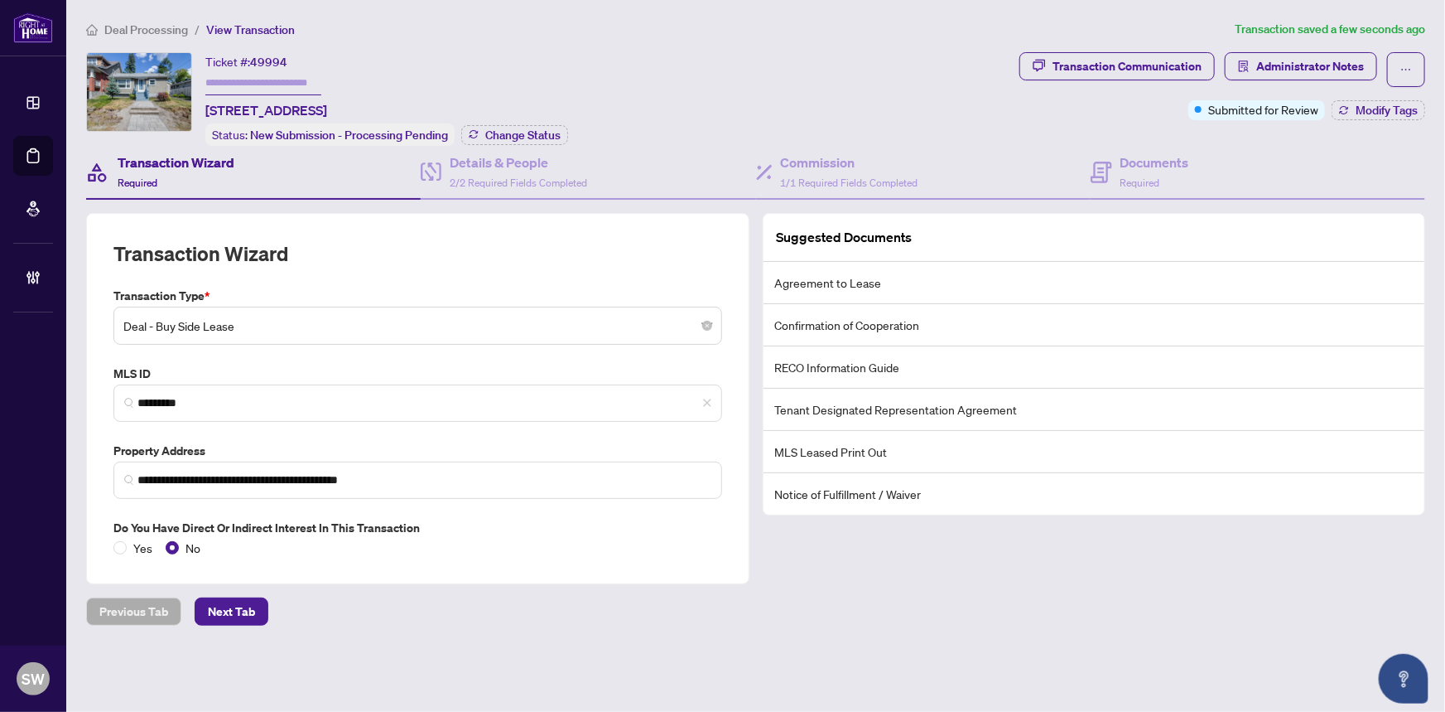
click at [265, 55] on span "49994" at bounding box center [268, 62] width 37 height 15
copy span "49994"
click at [1118, 172] on div "Documents Required" at bounding box center [1140, 171] width 99 height 39
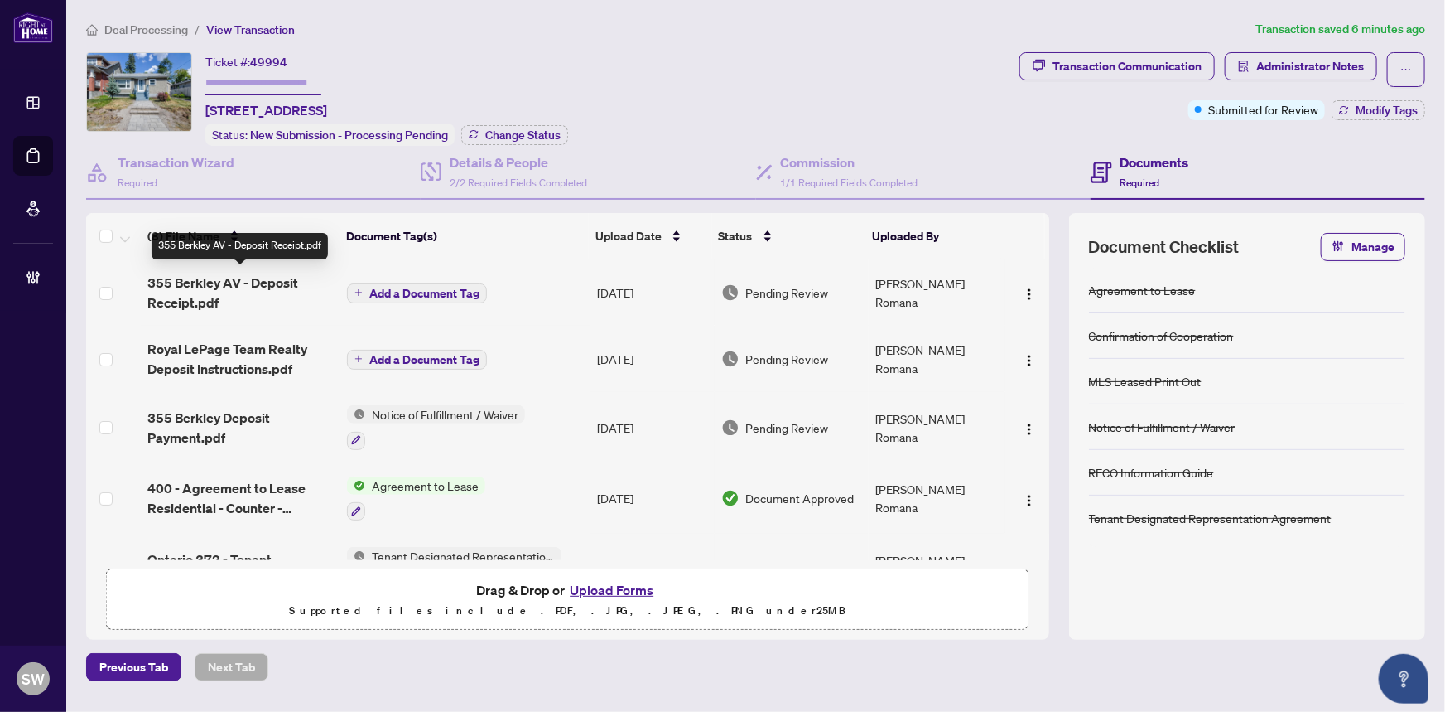
click at [238, 290] on span "355 Berkley AV - Deposit Receipt.pdf" at bounding box center [240, 293] width 187 height 40
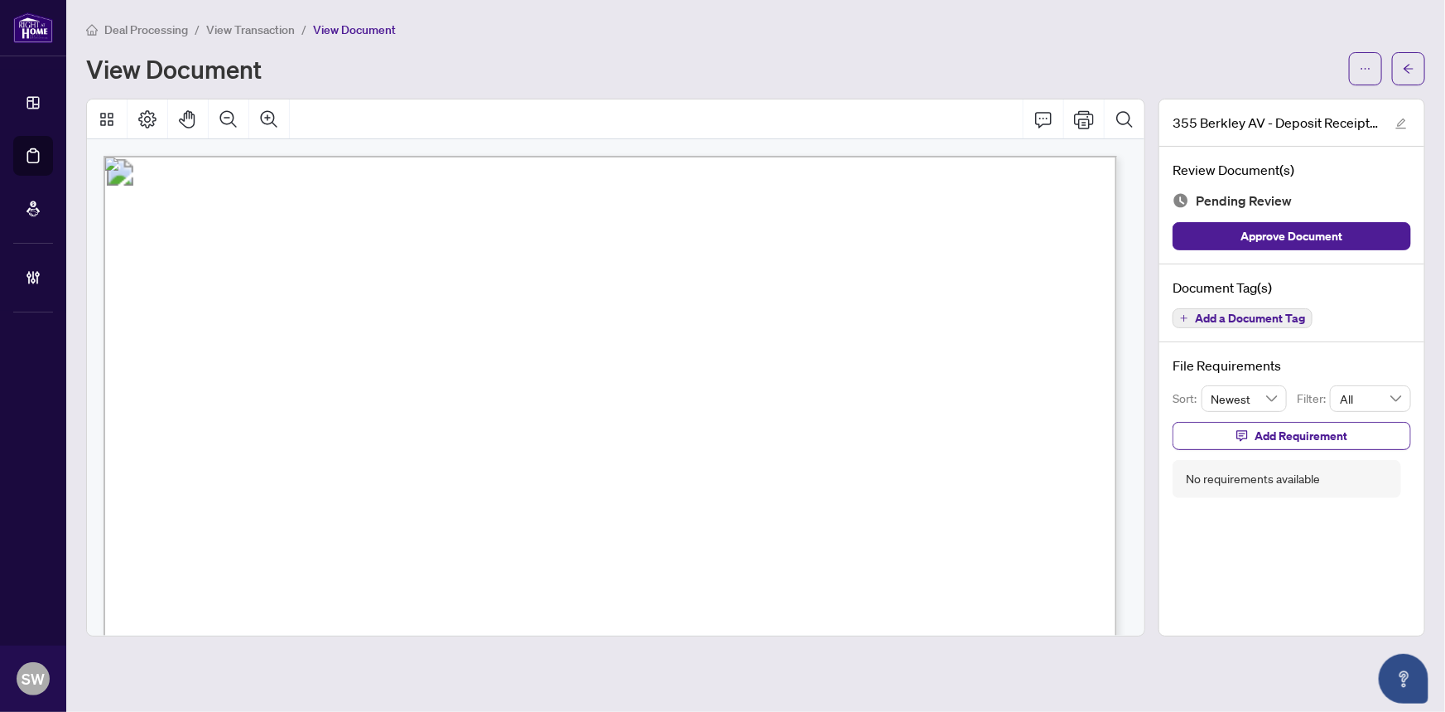
click at [1244, 321] on span "Add a Document Tag" at bounding box center [1250, 318] width 110 height 12
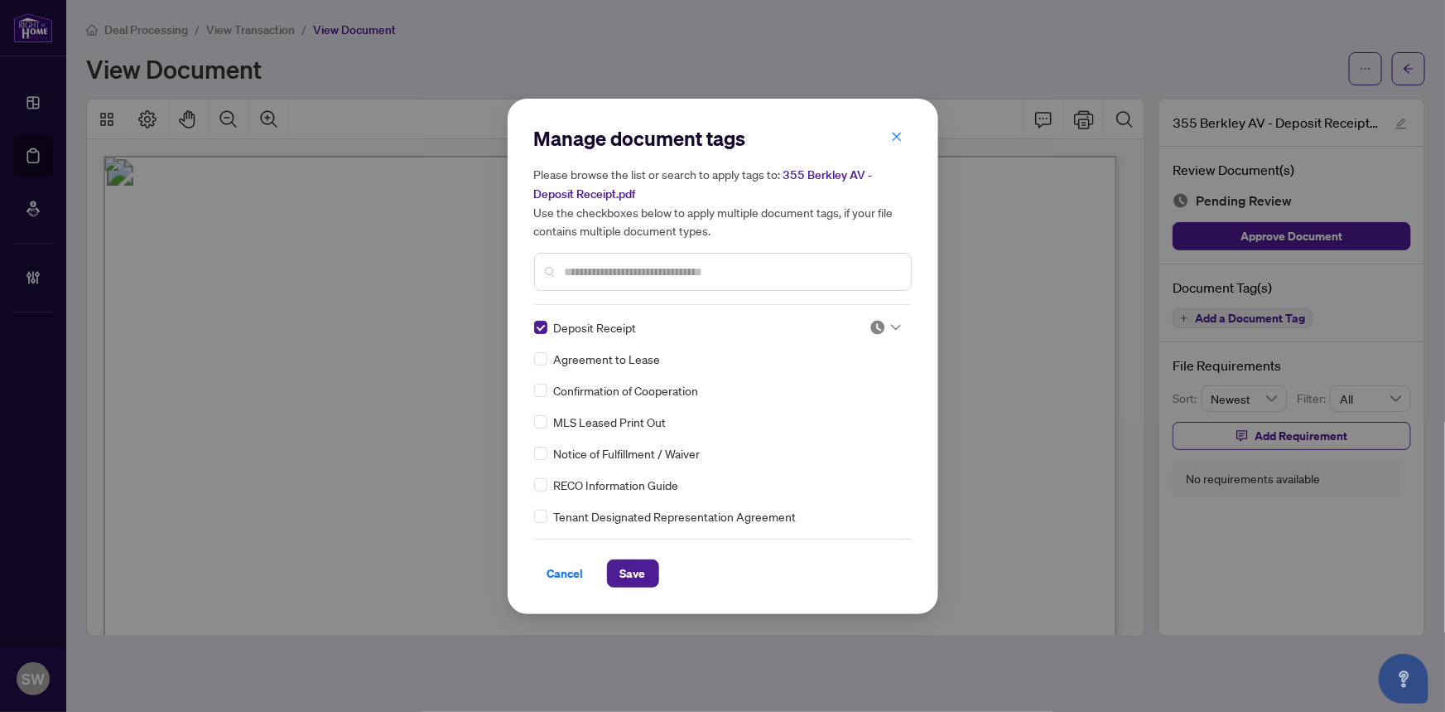
click at [879, 326] on img at bounding box center [878, 327] width 17 height 17
click at [839, 411] on div "Approved" at bounding box center [831, 407] width 106 height 18
click at [631, 579] on span "Save" at bounding box center [633, 573] width 26 height 27
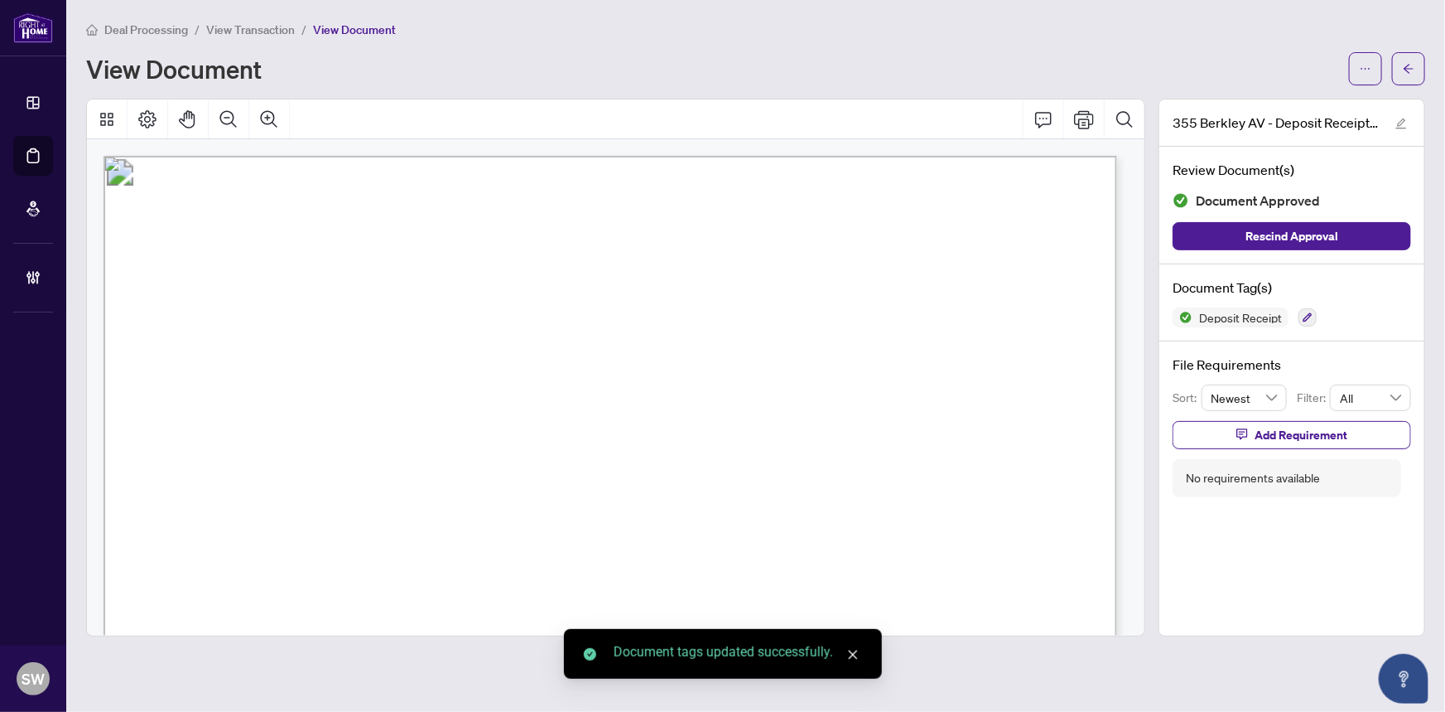
click at [1408, 82] on button "button" at bounding box center [1408, 68] width 33 height 33
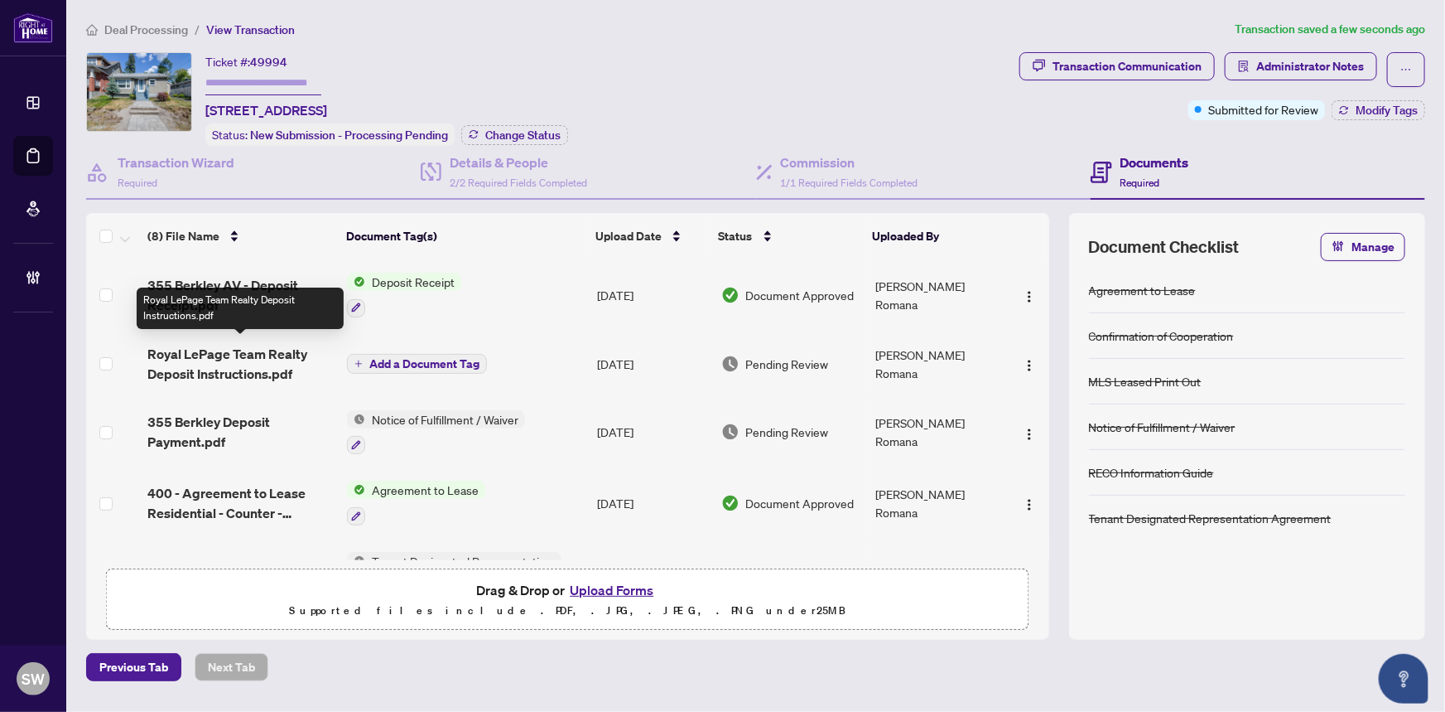
click at [190, 360] on span "Royal LePage Team Realty Deposit Instructions.pdf" at bounding box center [240, 364] width 187 height 40
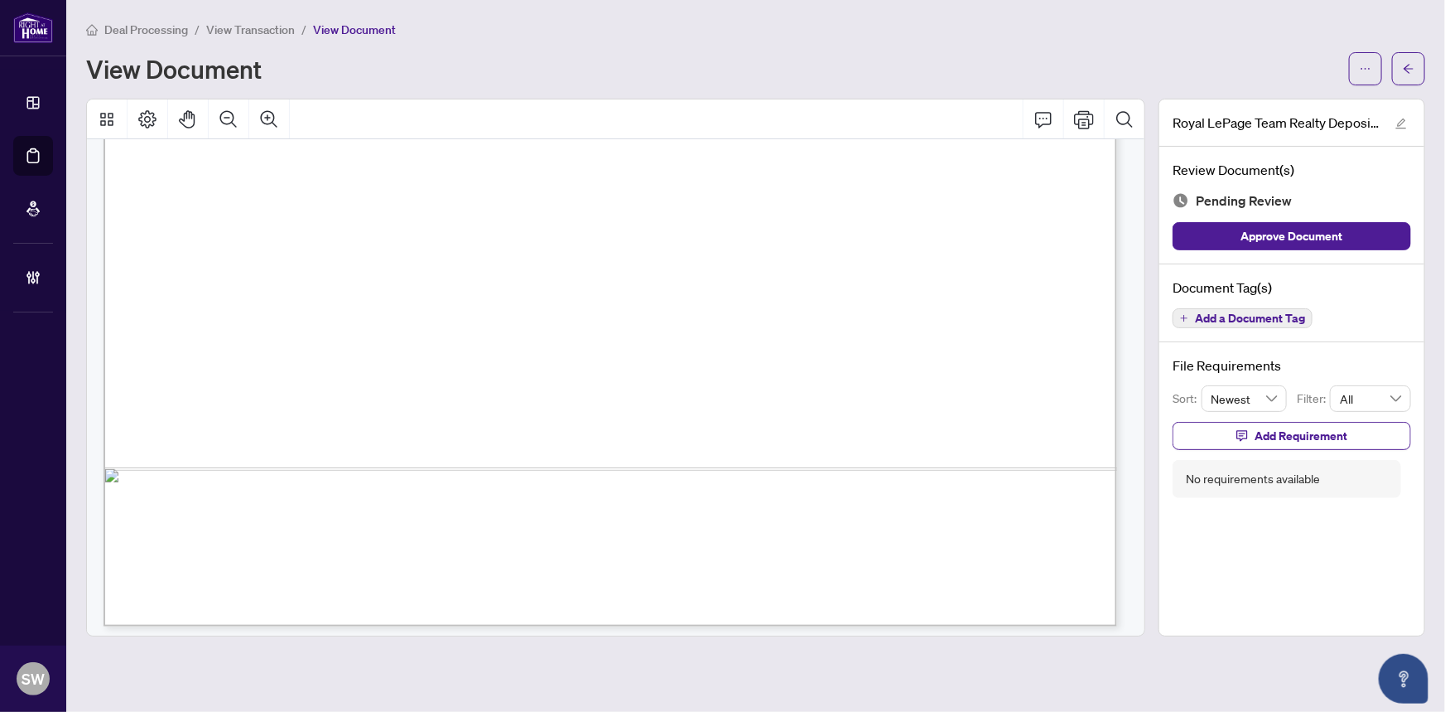
scroll to position [2193, 0]
click at [1258, 323] on button "Add a Document Tag" at bounding box center [1243, 318] width 140 height 20
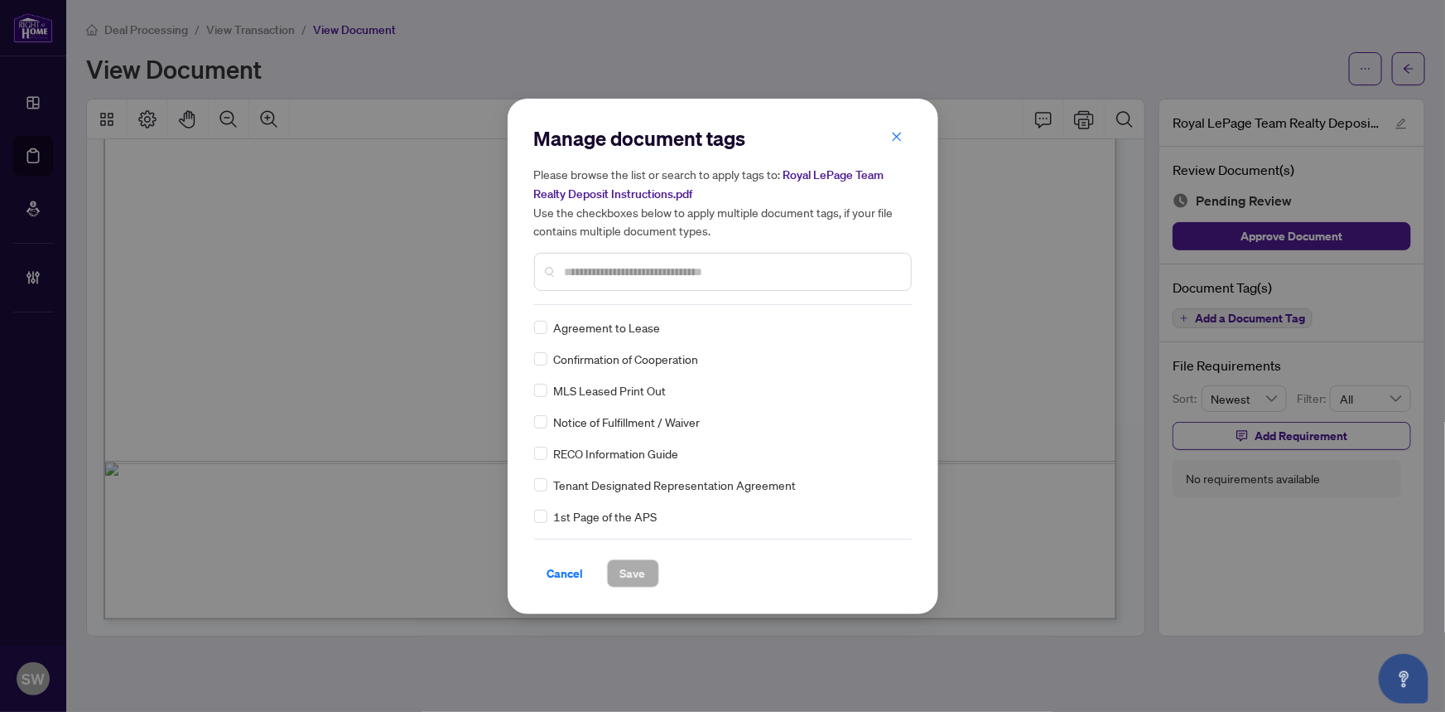
click at [601, 277] on input "text" at bounding box center [731, 272] width 333 height 18
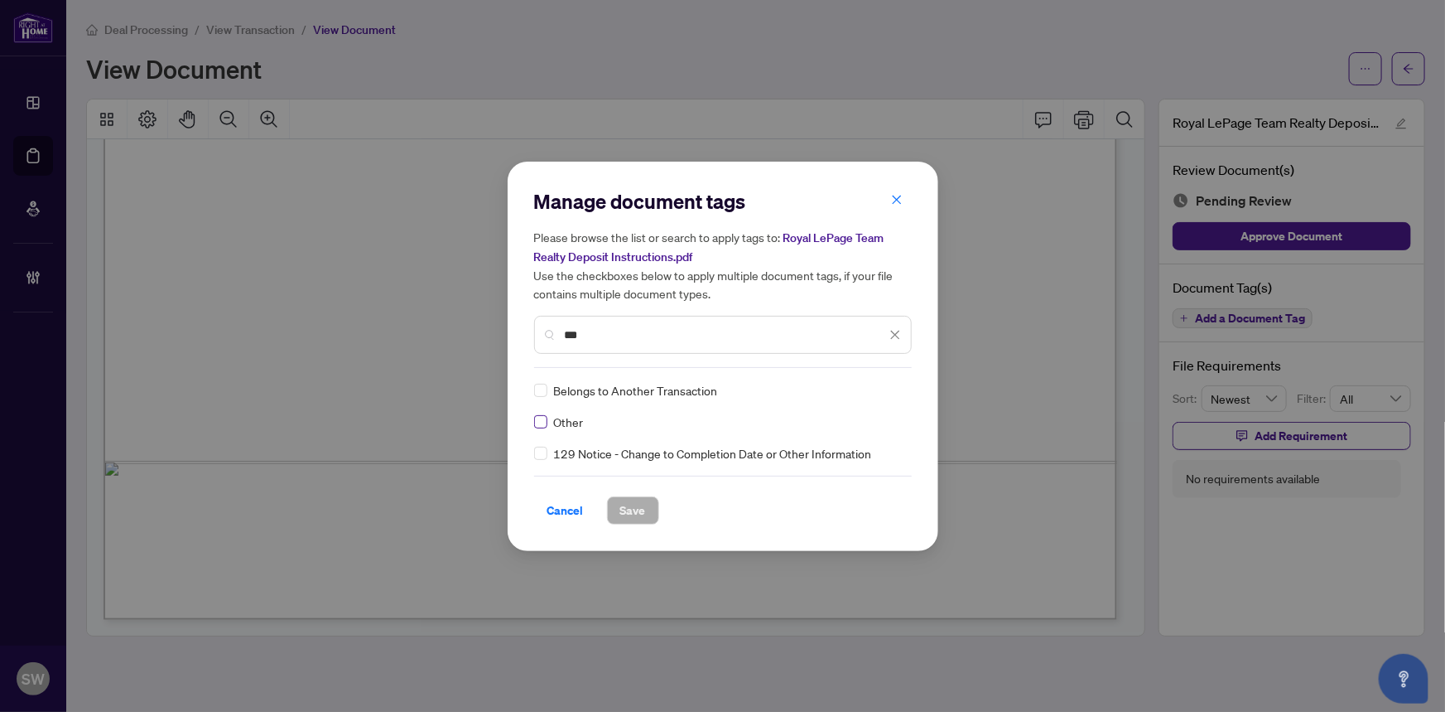
type input "***"
click at [887, 391] on div at bounding box center [885, 390] width 31 height 17
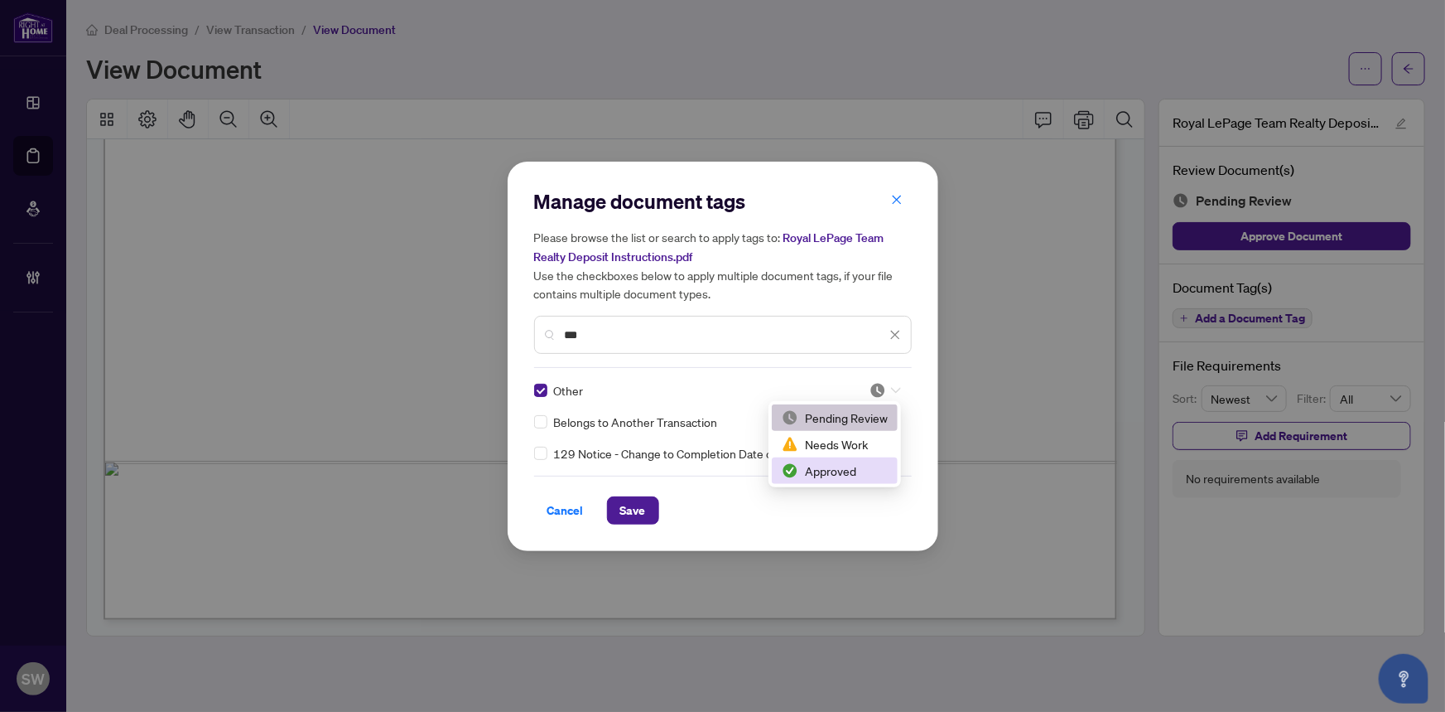
click at [807, 468] on div "Approved" at bounding box center [835, 470] width 106 height 18
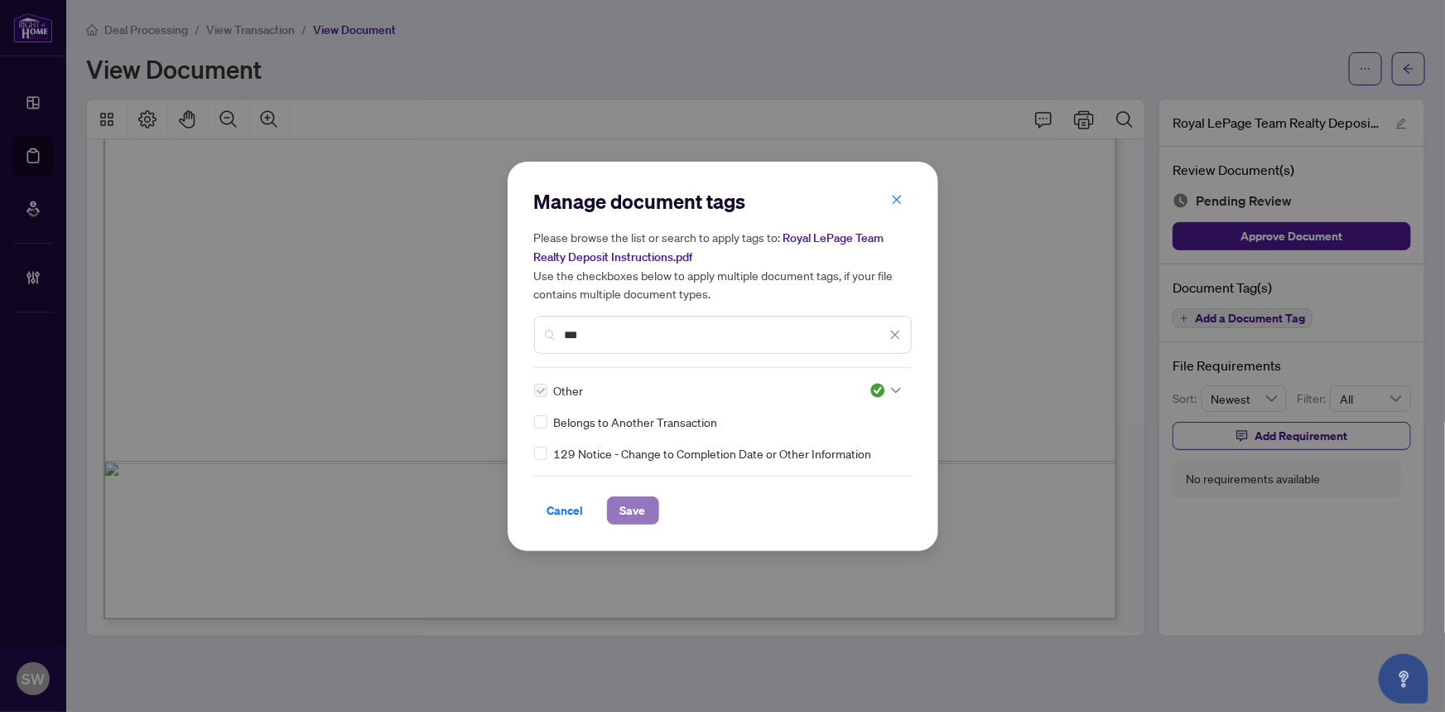
click at [644, 508] on span "Save" at bounding box center [633, 510] width 26 height 27
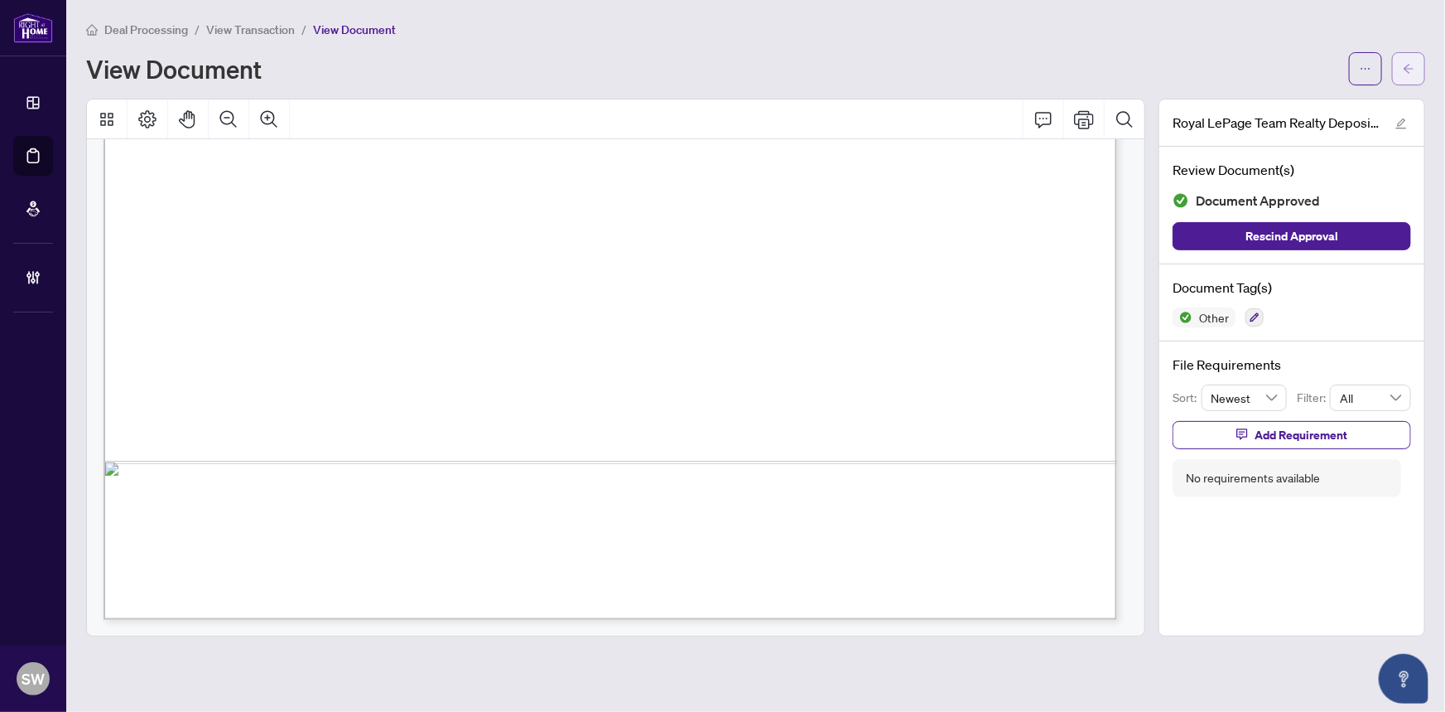
click at [1407, 63] on icon "arrow-left" at bounding box center [1409, 69] width 12 height 12
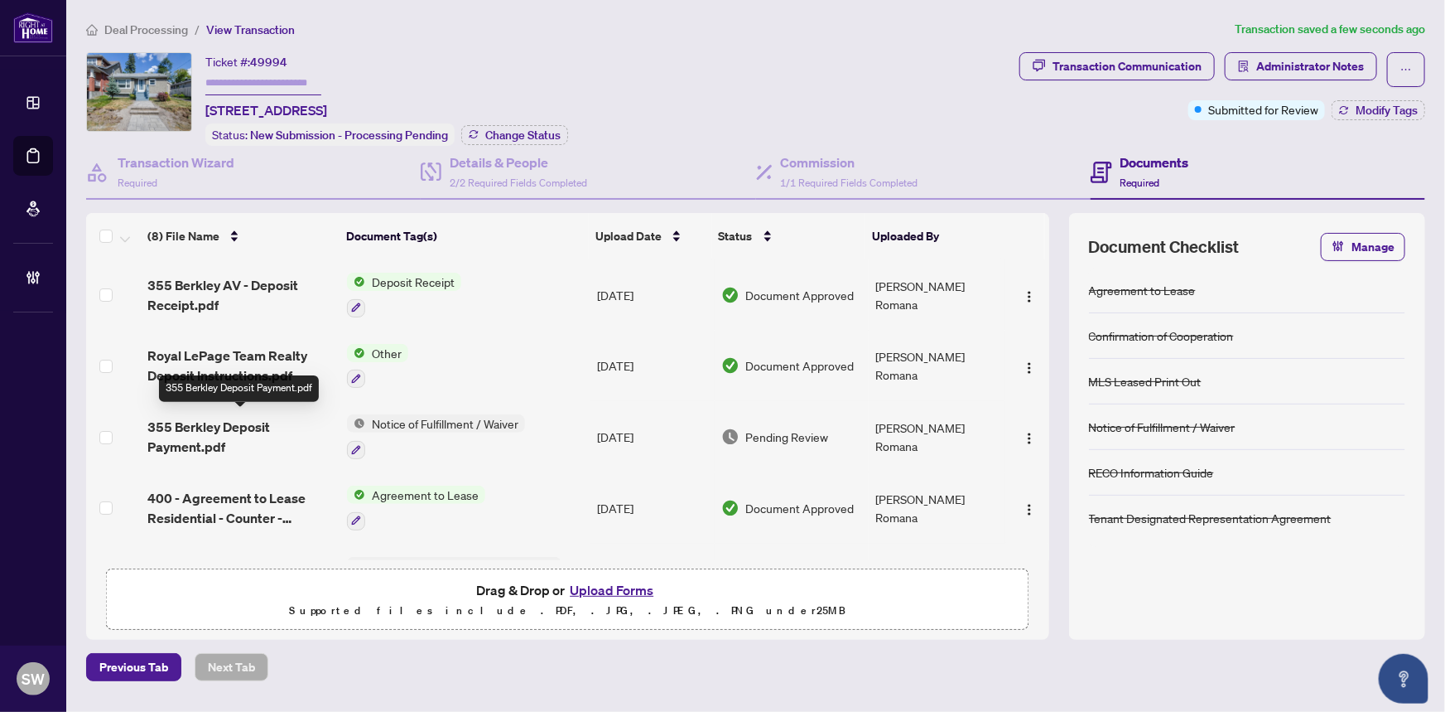
click at [224, 432] on span "355 Berkley Deposit Payment.pdf" at bounding box center [240, 437] width 187 height 40
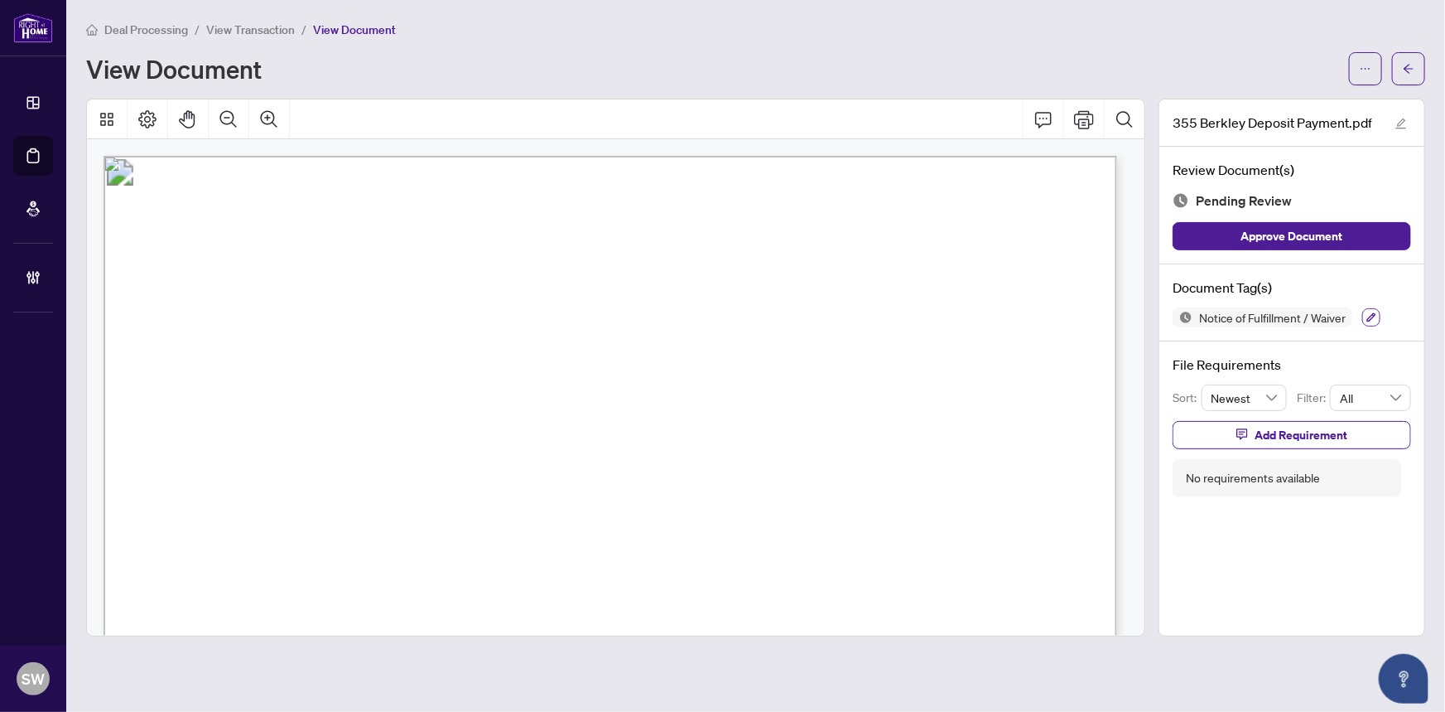
click at [1369, 316] on icon "button" at bounding box center [1372, 317] width 9 height 9
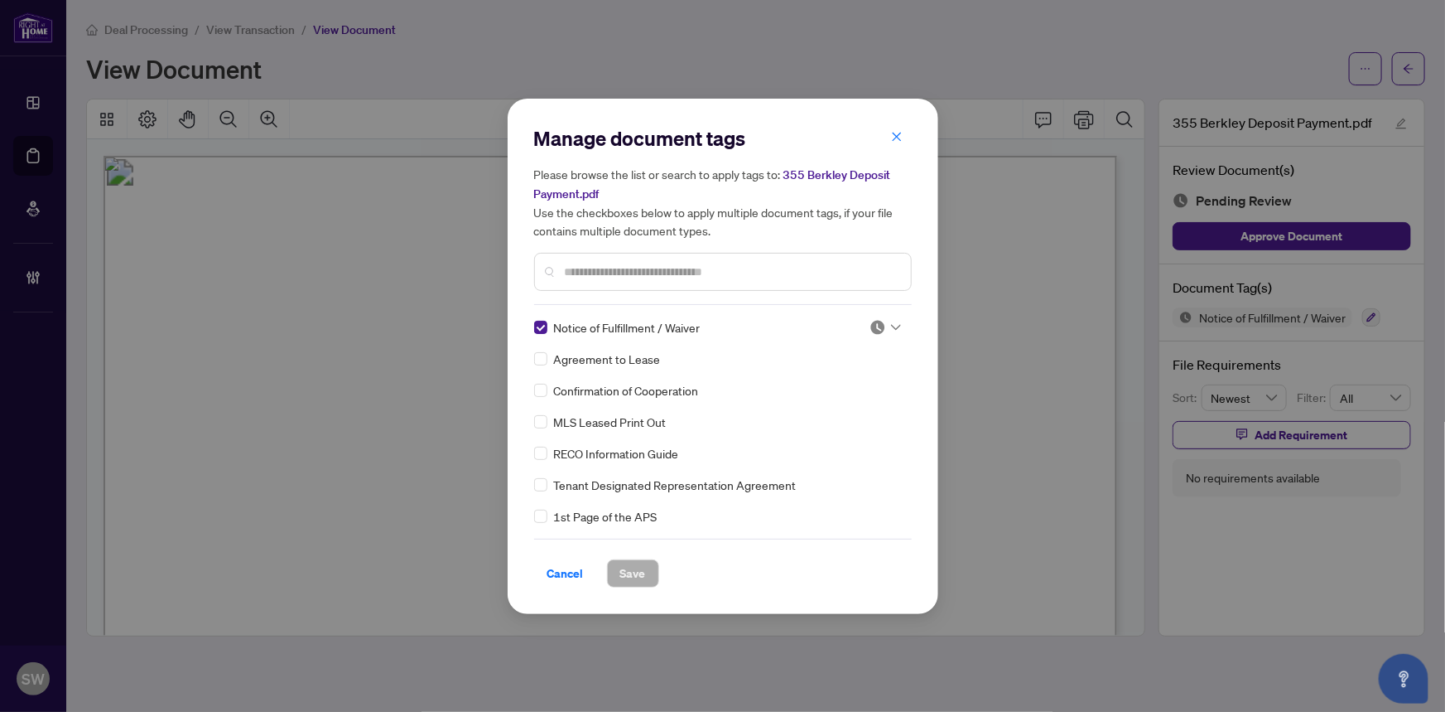
click at [636, 265] on input "text" at bounding box center [731, 272] width 333 height 18
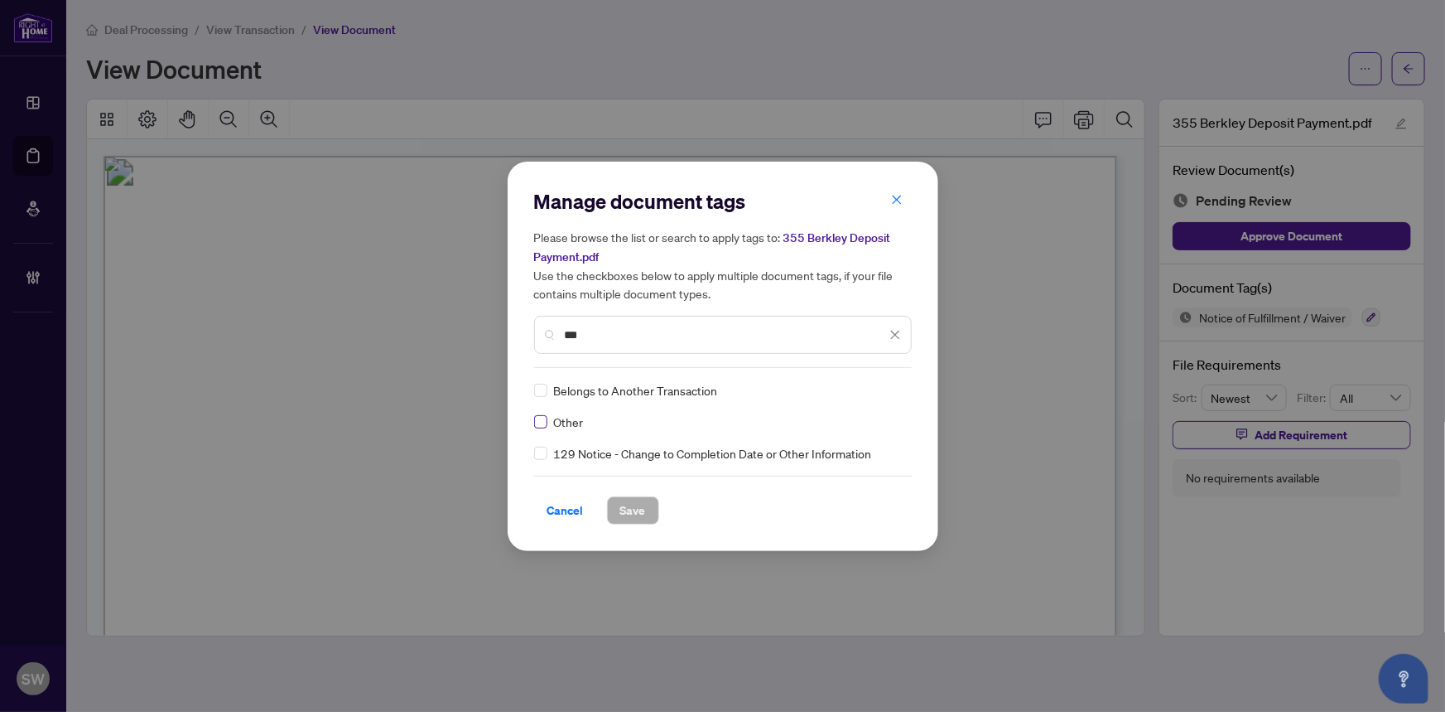
type input "***"
click at [895, 388] on icon at bounding box center [896, 390] width 10 height 7
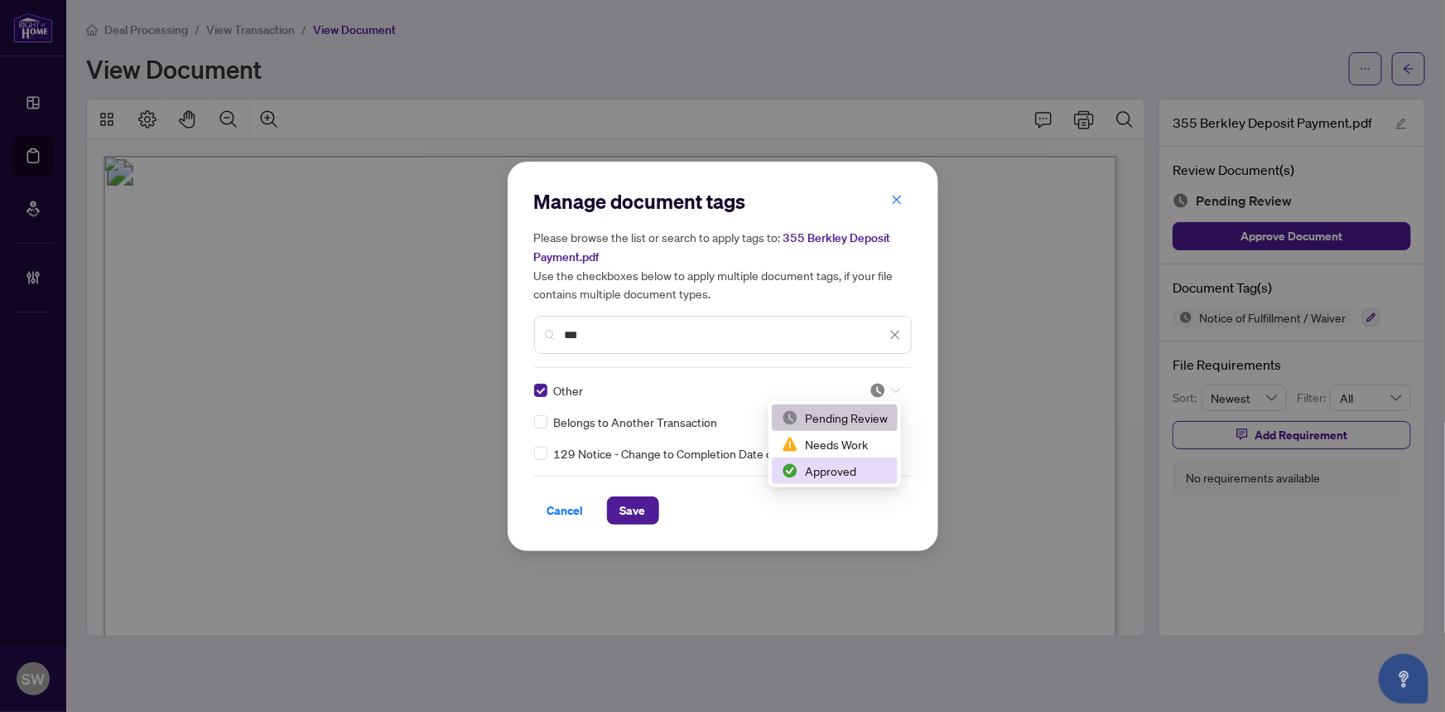
click at [841, 476] on div "Approved" at bounding box center [835, 470] width 106 height 18
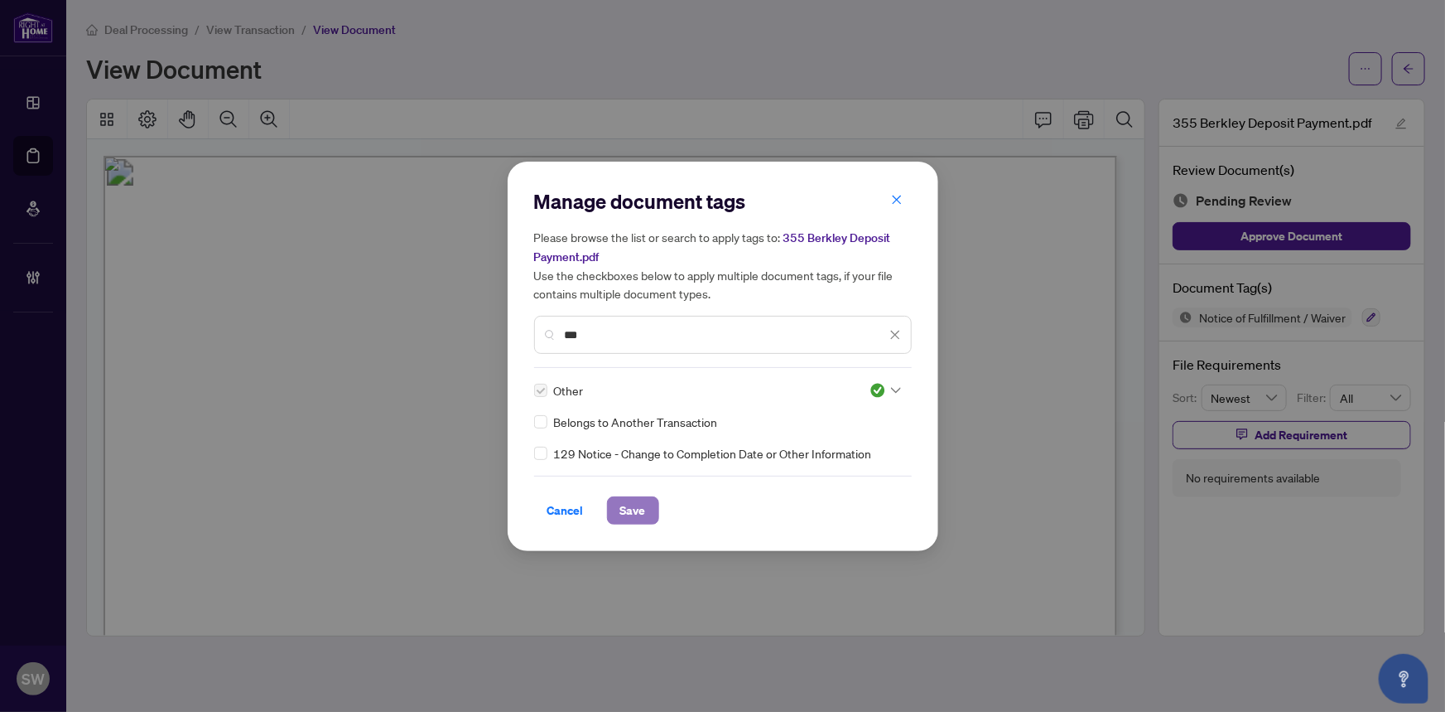
click at [646, 505] on button "Save" at bounding box center [633, 510] width 52 height 28
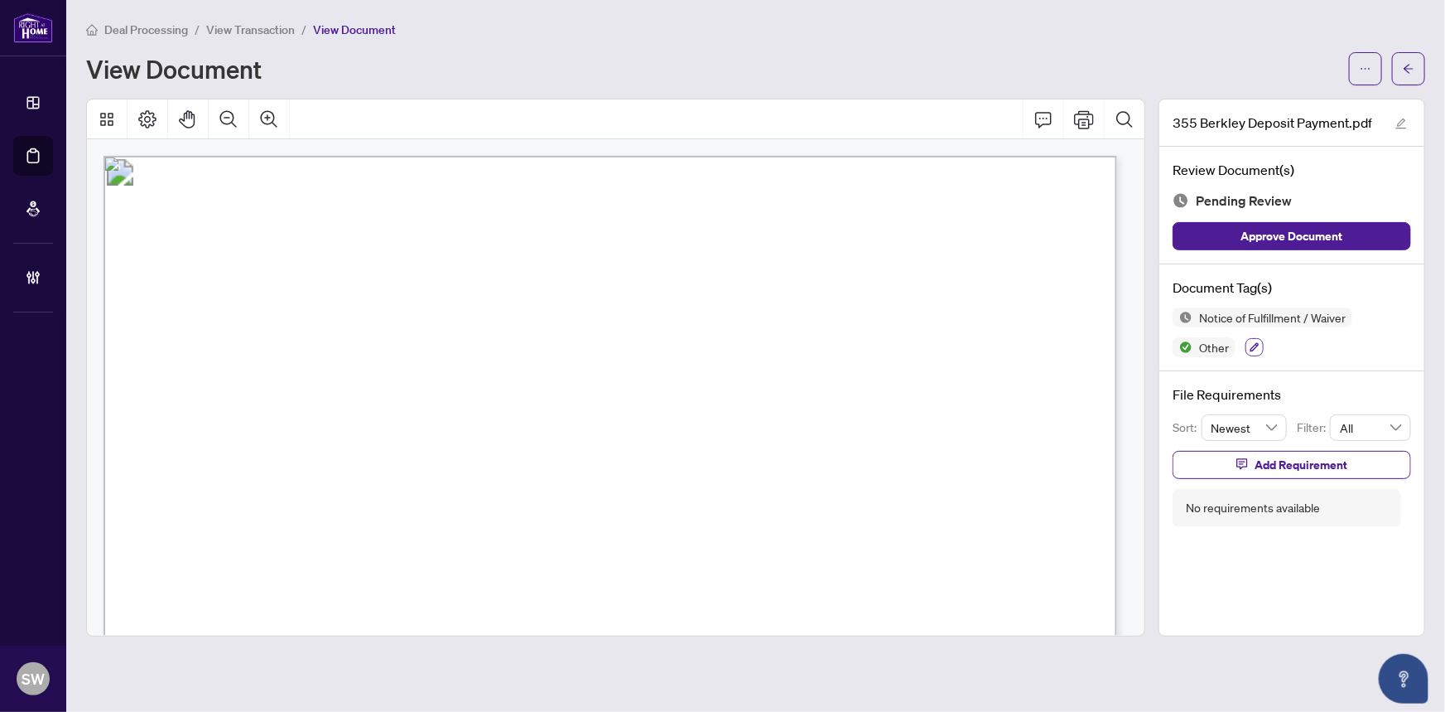
click at [1252, 343] on icon "button" at bounding box center [1255, 347] width 10 height 10
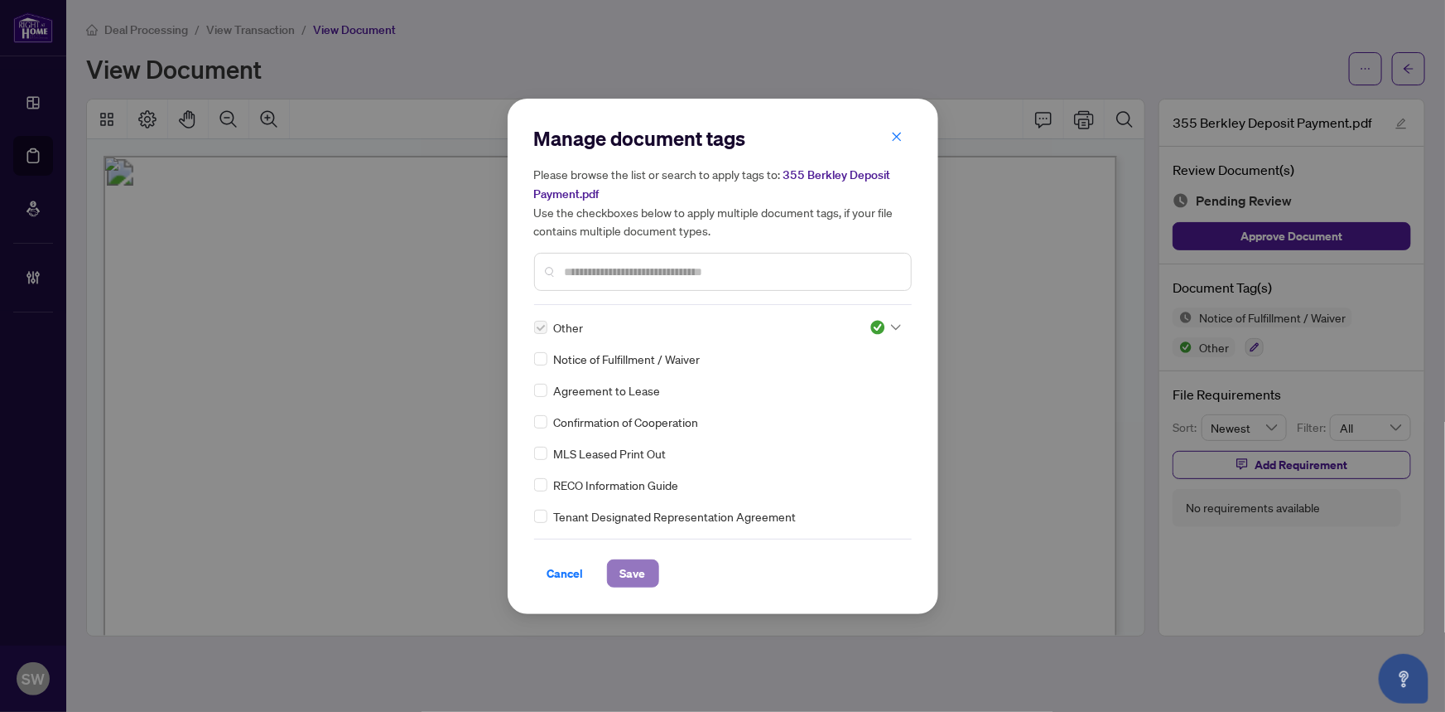
click at [636, 572] on span "Save" at bounding box center [633, 573] width 26 height 27
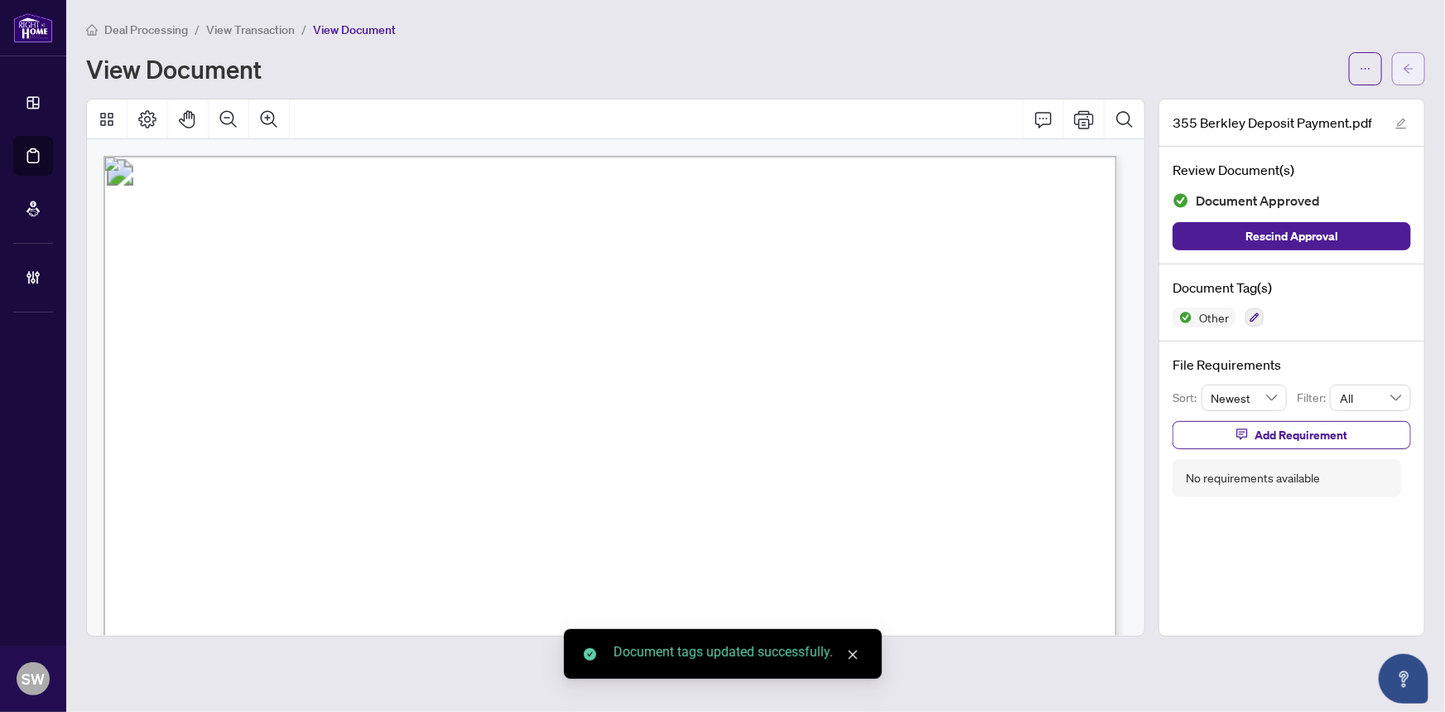
click at [1407, 79] on span "button" at bounding box center [1409, 68] width 12 height 27
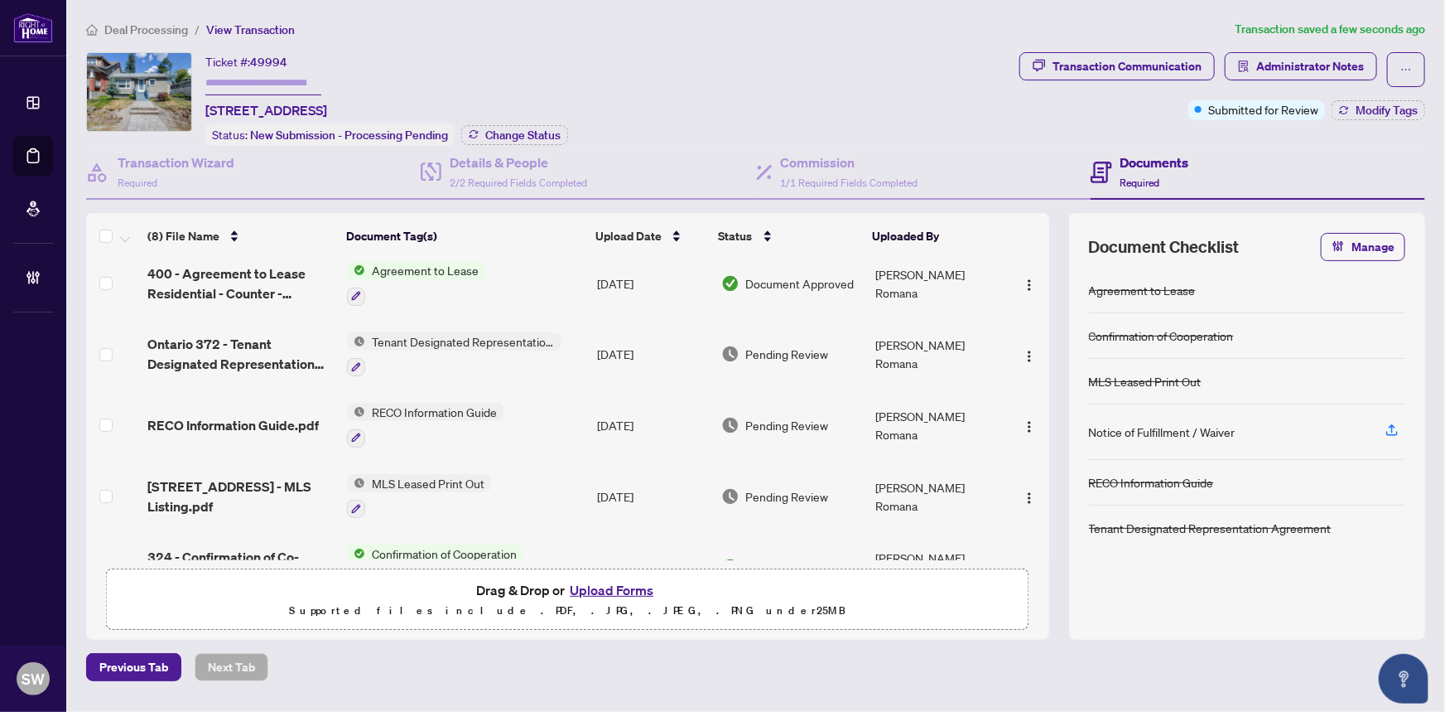
scroll to position [225, 0]
click at [217, 476] on span "[STREET_ADDRESS] - MLS Listing.pdf" at bounding box center [240, 495] width 187 height 40
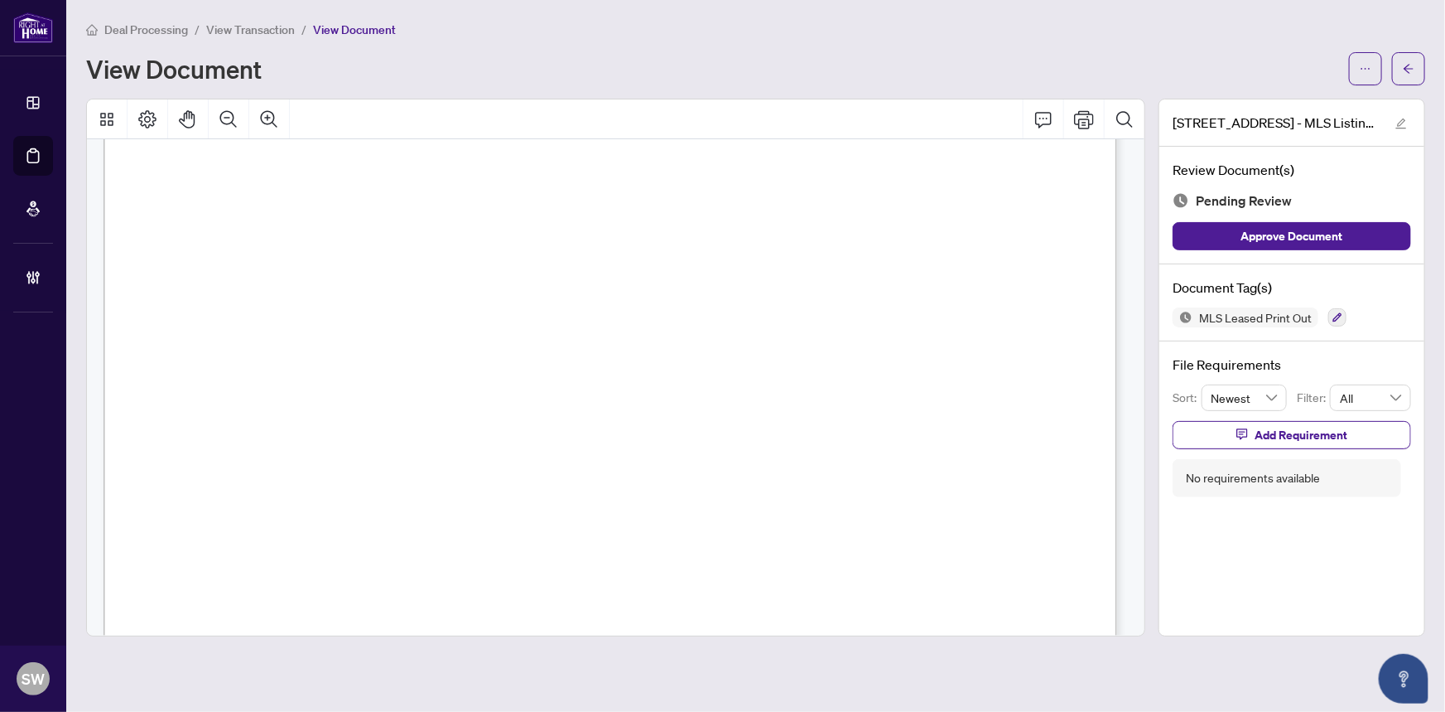
scroll to position [5198, 0]
click at [1338, 316] on icon "button" at bounding box center [1338, 317] width 9 height 9
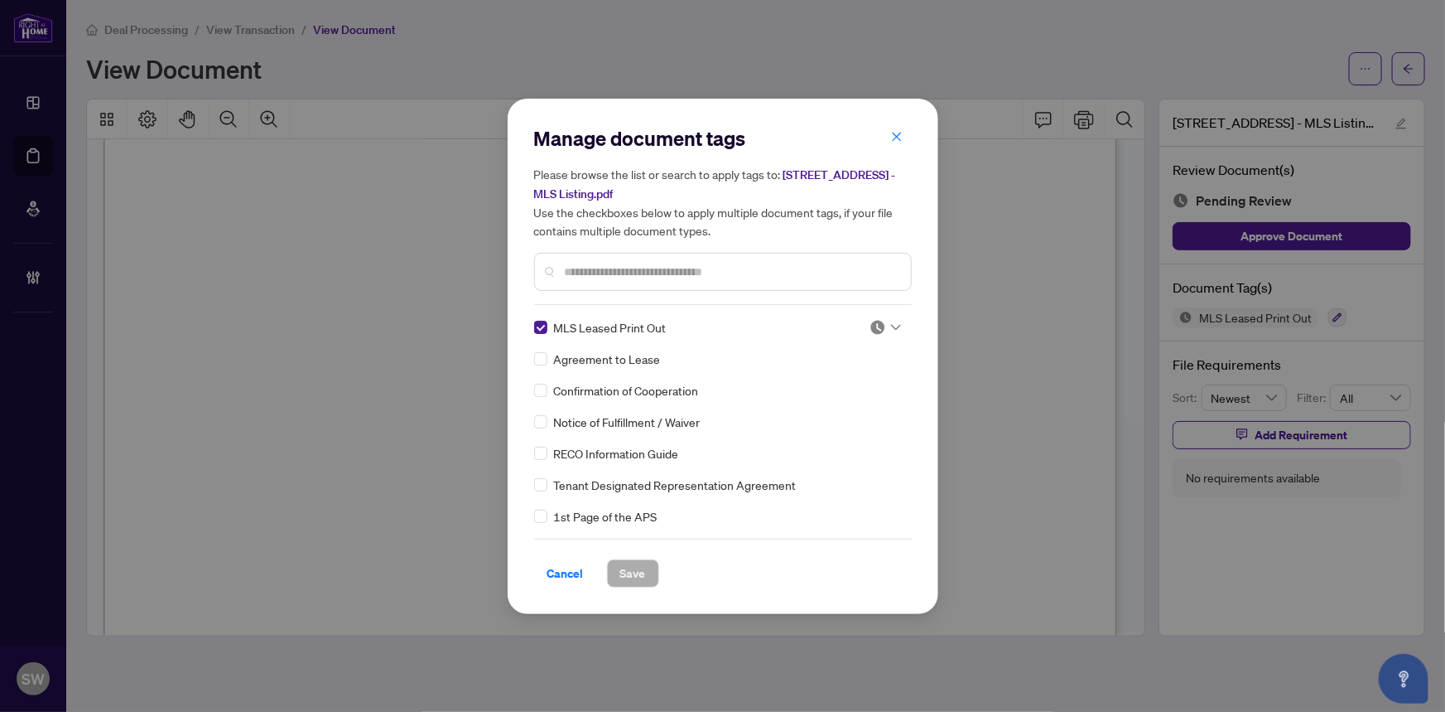
click at [885, 328] on div at bounding box center [885, 327] width 31 height 17
click at [835, 403] on div "Approved" at bounding box center [831, 407] width 106 height 18
click at [633, 572] on span "Save" at bounding box center [633, 573] width 26 height 27
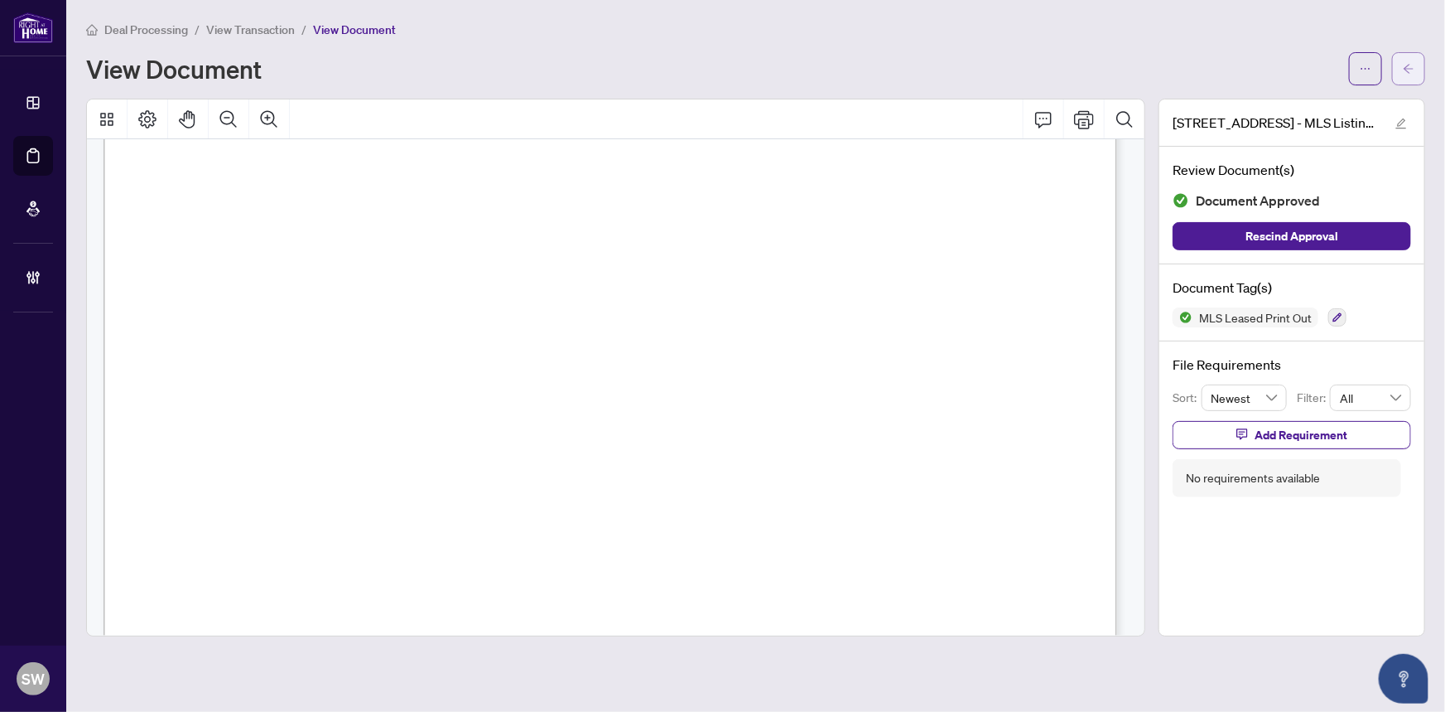
click at [1404, 71] on icon "arrow-left" at bounding box center [1409, 69] width 12 height 12
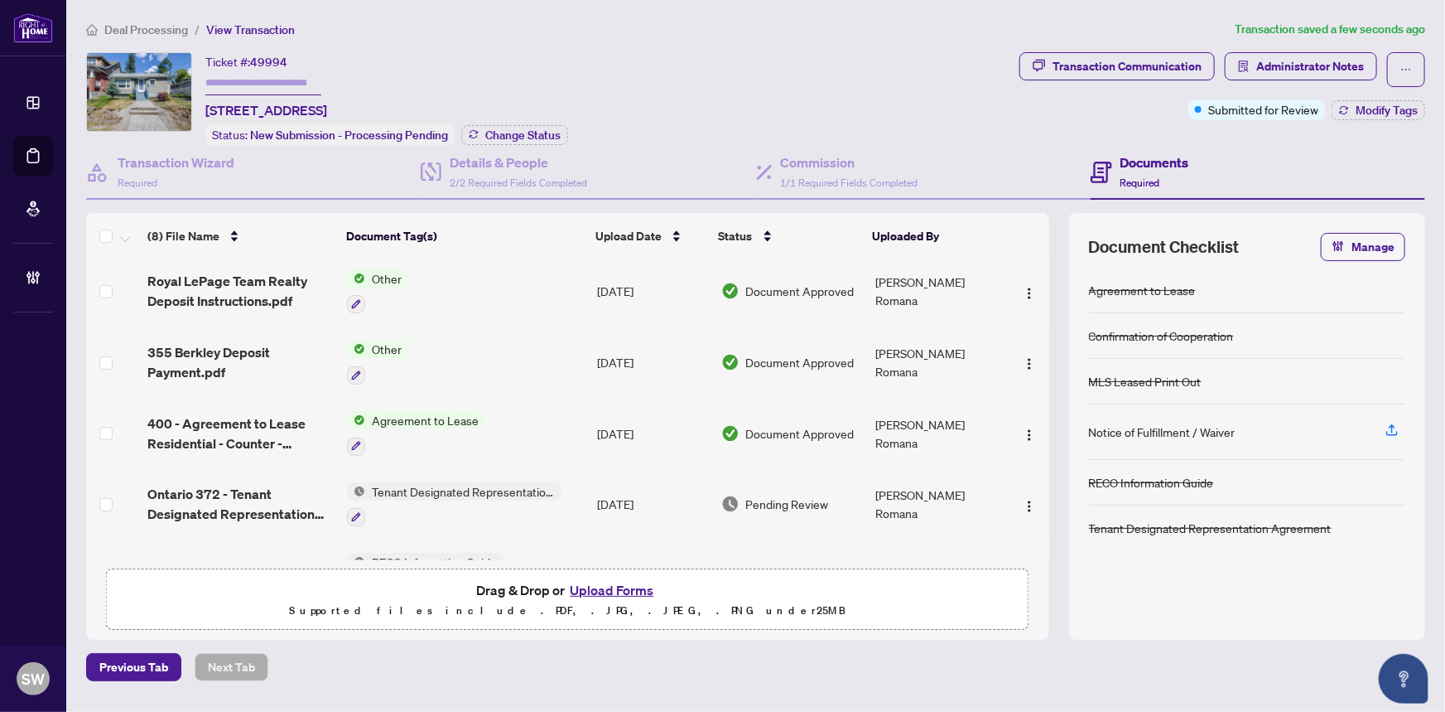
scroll to position [150, 0]
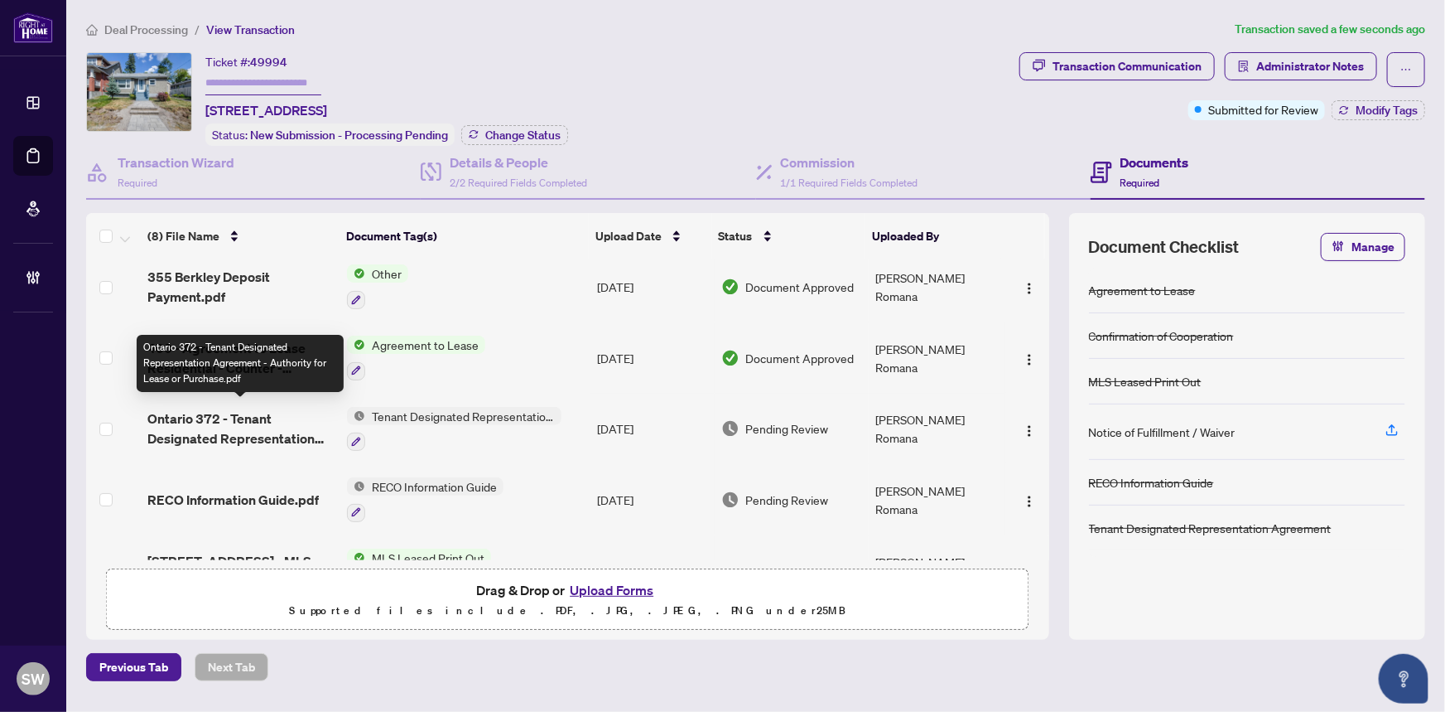
click at [206, 413] on span "Ontario 372 - Tenant Designated Representation Agreement - Authority for Lease …" at bounding box center [240, 428] width 187 height 40
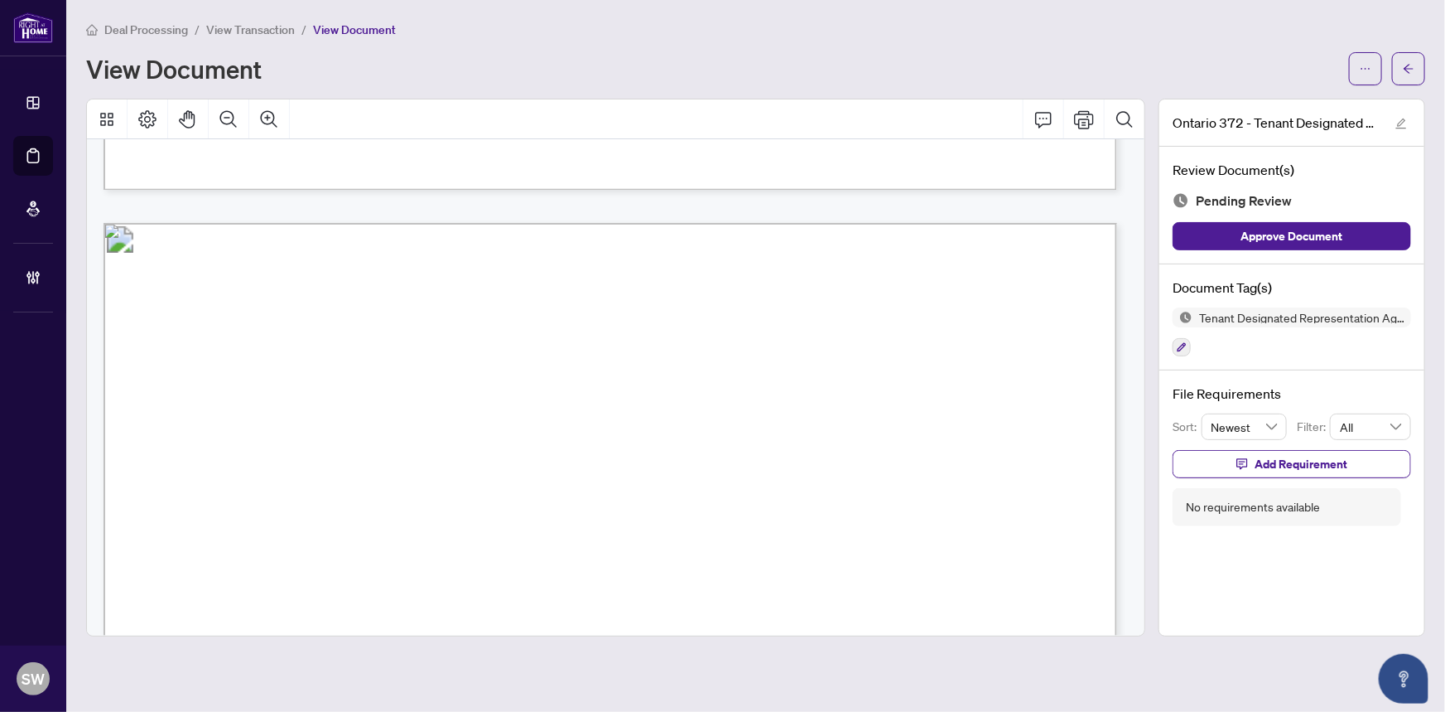
scroll to position [3951, 0]
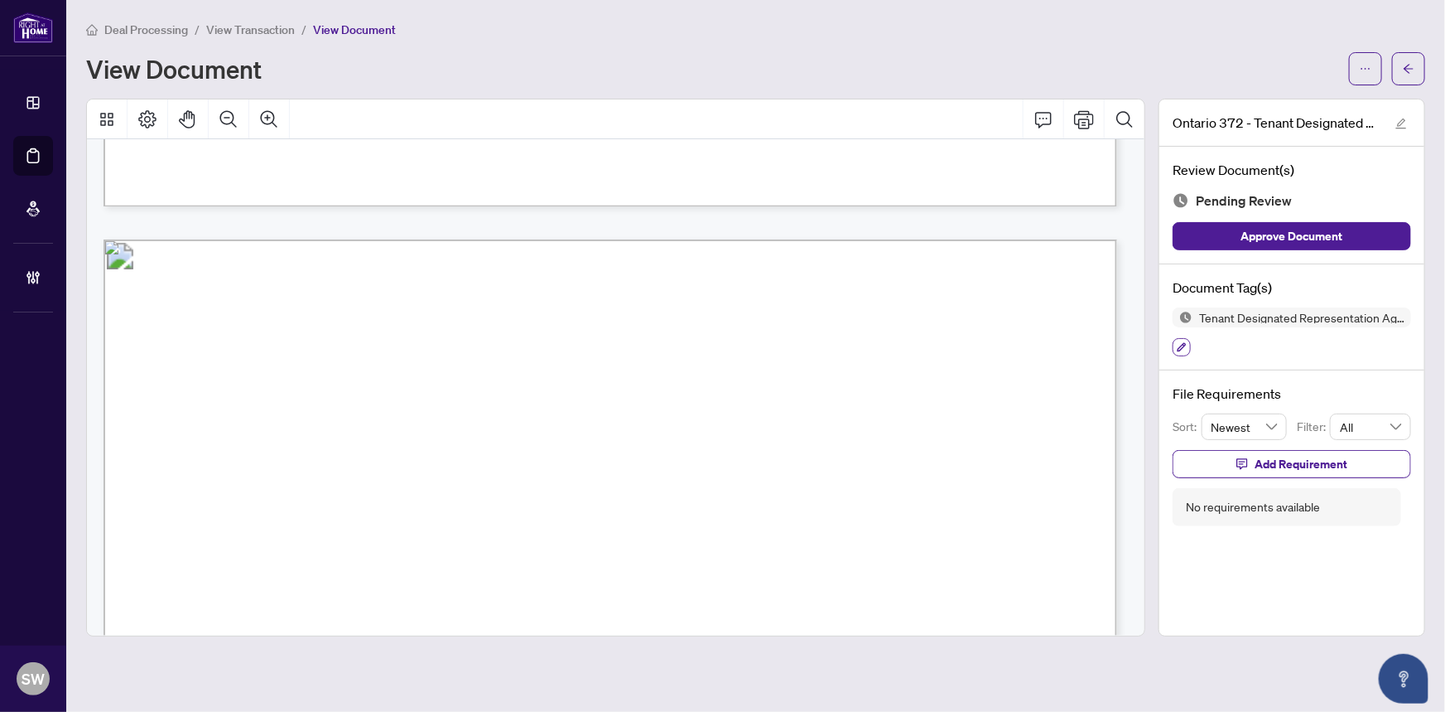
click at [1185, 345] on icon "button" at bounding box center [1182, 347] width 10 height 10
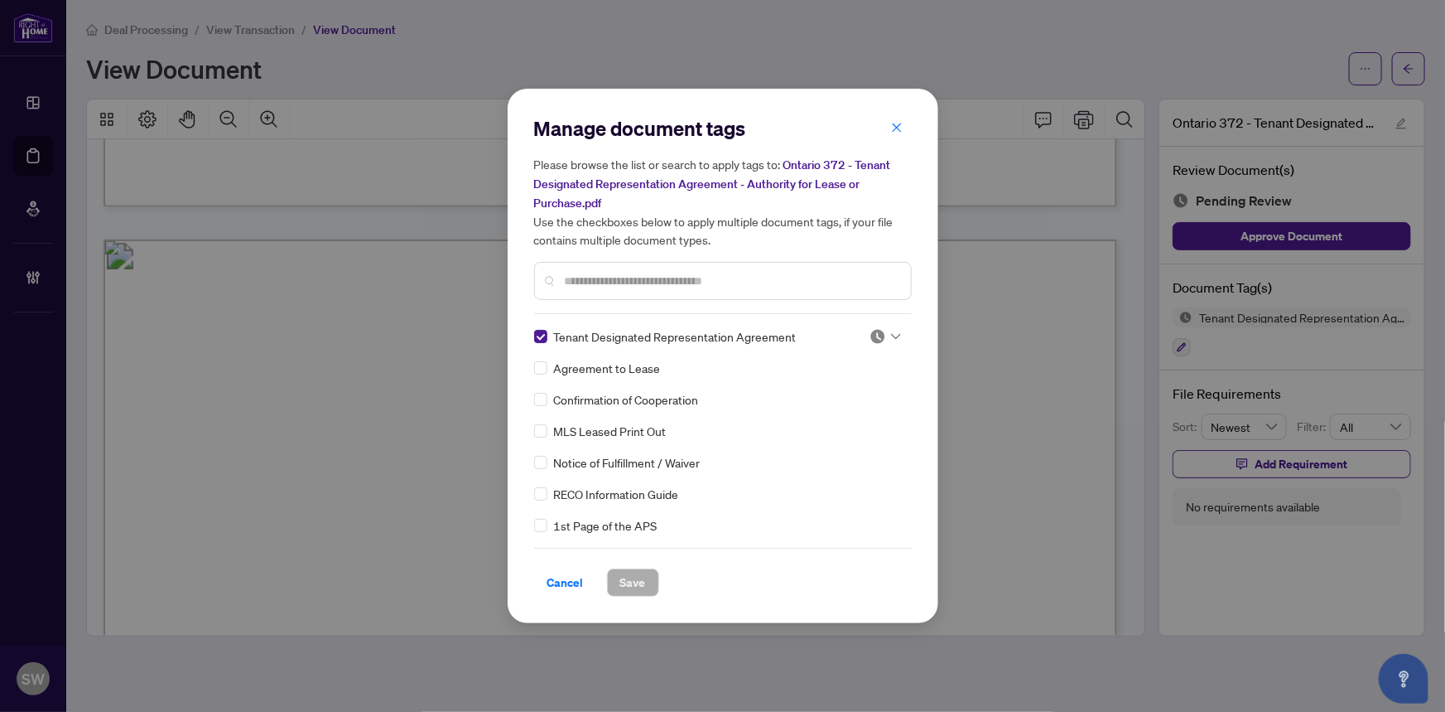
click at [881, 331] on img at bounding box center [878, 336] width 17 height 17
click at [830, 388] on div "Needs Work" at bounding box center [831, 390] width 106 height 18
click at [650, 583] on button "Save" at bounding box center [633, 582] width 52 height 28
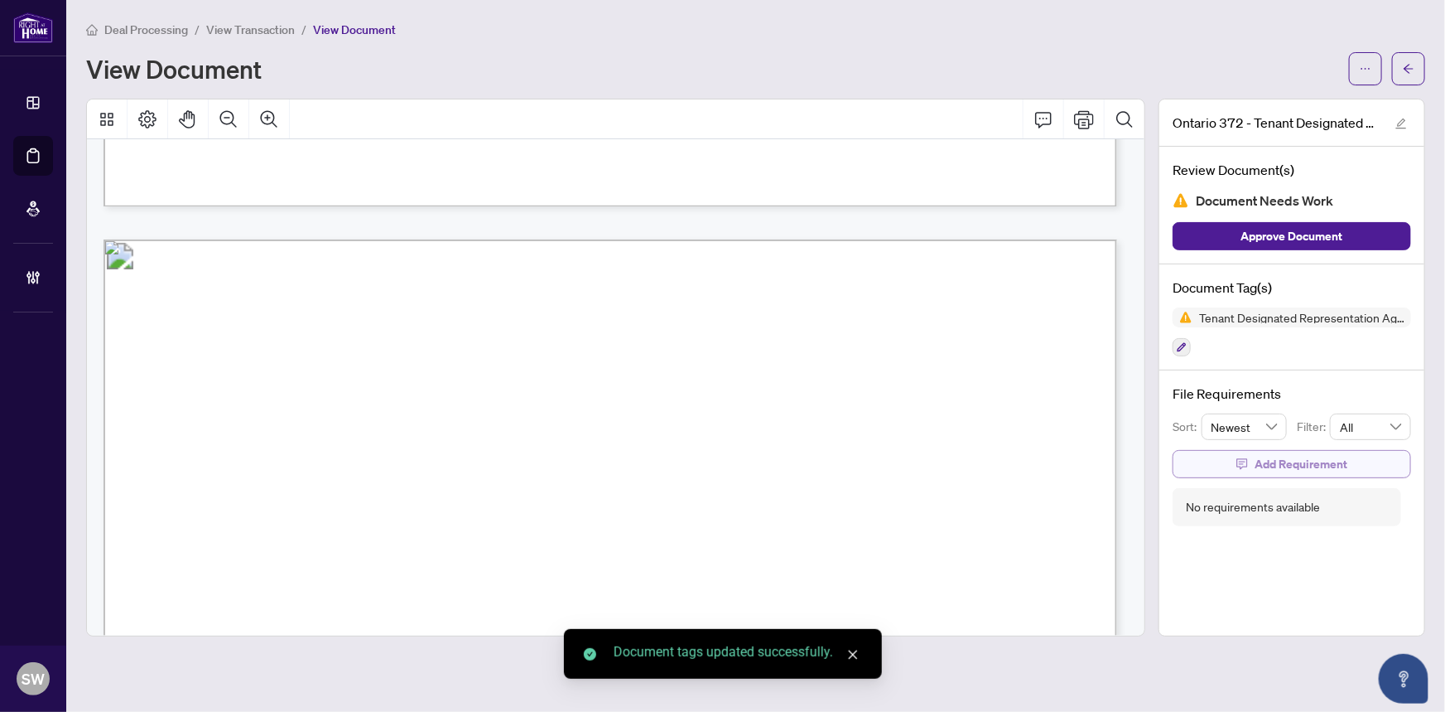
click at [1296, 460] on span "Add Requirement" at bounding box center [1301, 464] width 93 height 27
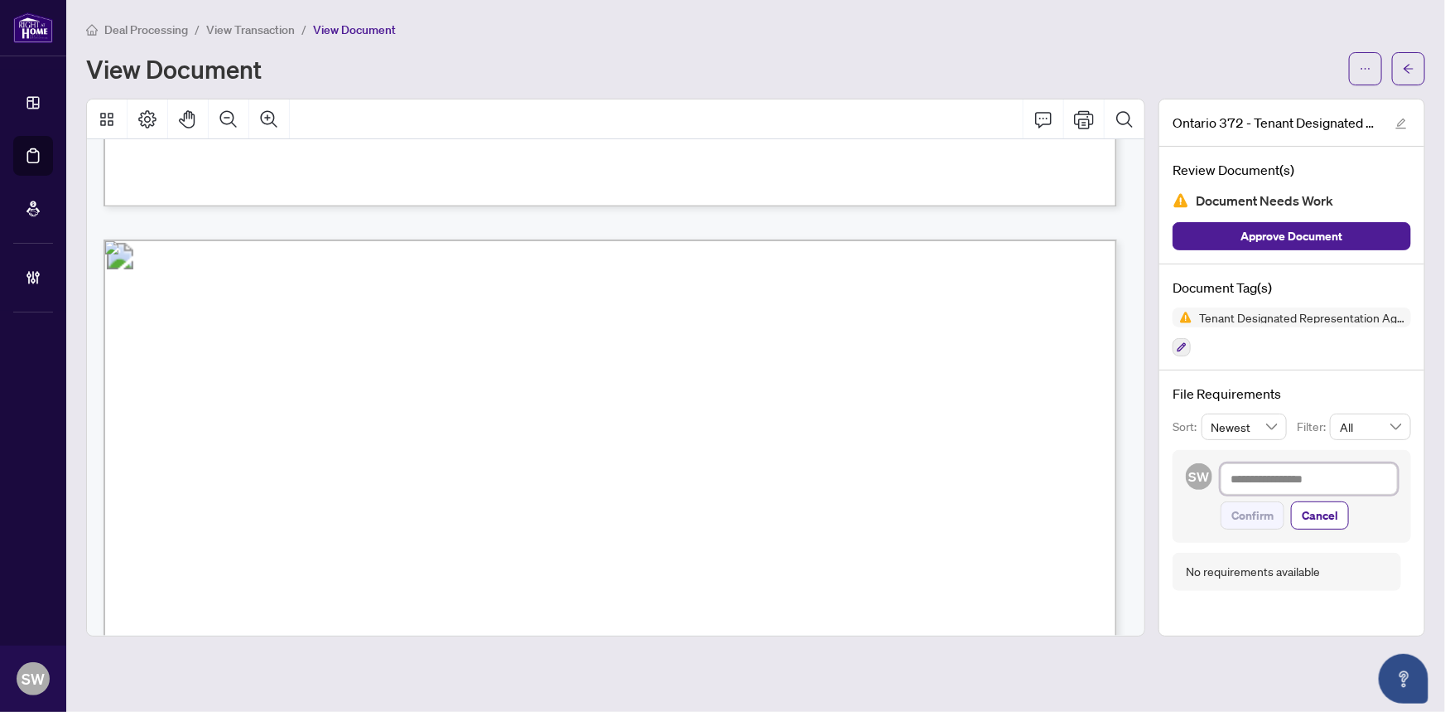
click at [1259, 475] on textarea at bounding box center [1309, 478] width 177 height 31
paste textarea "**********"
type textarea "**********"
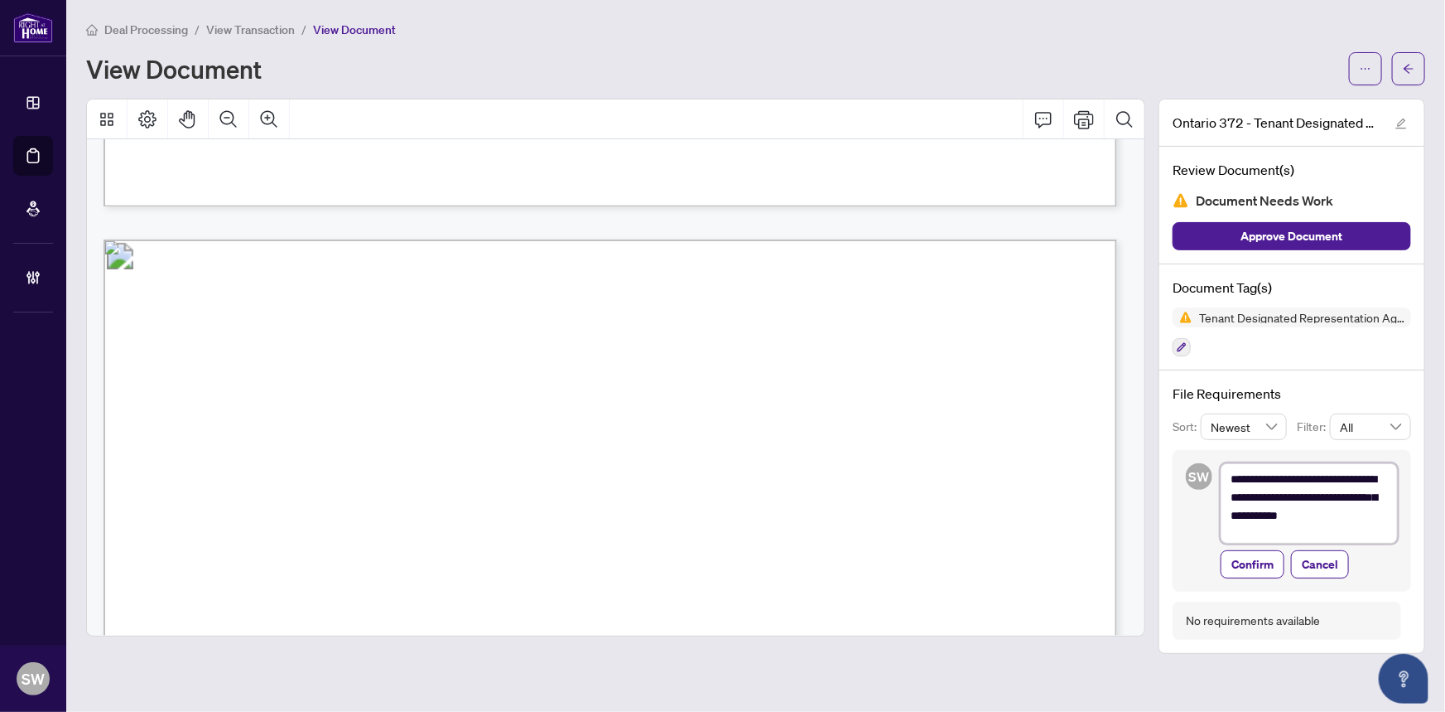
scroll to position [0, 0]
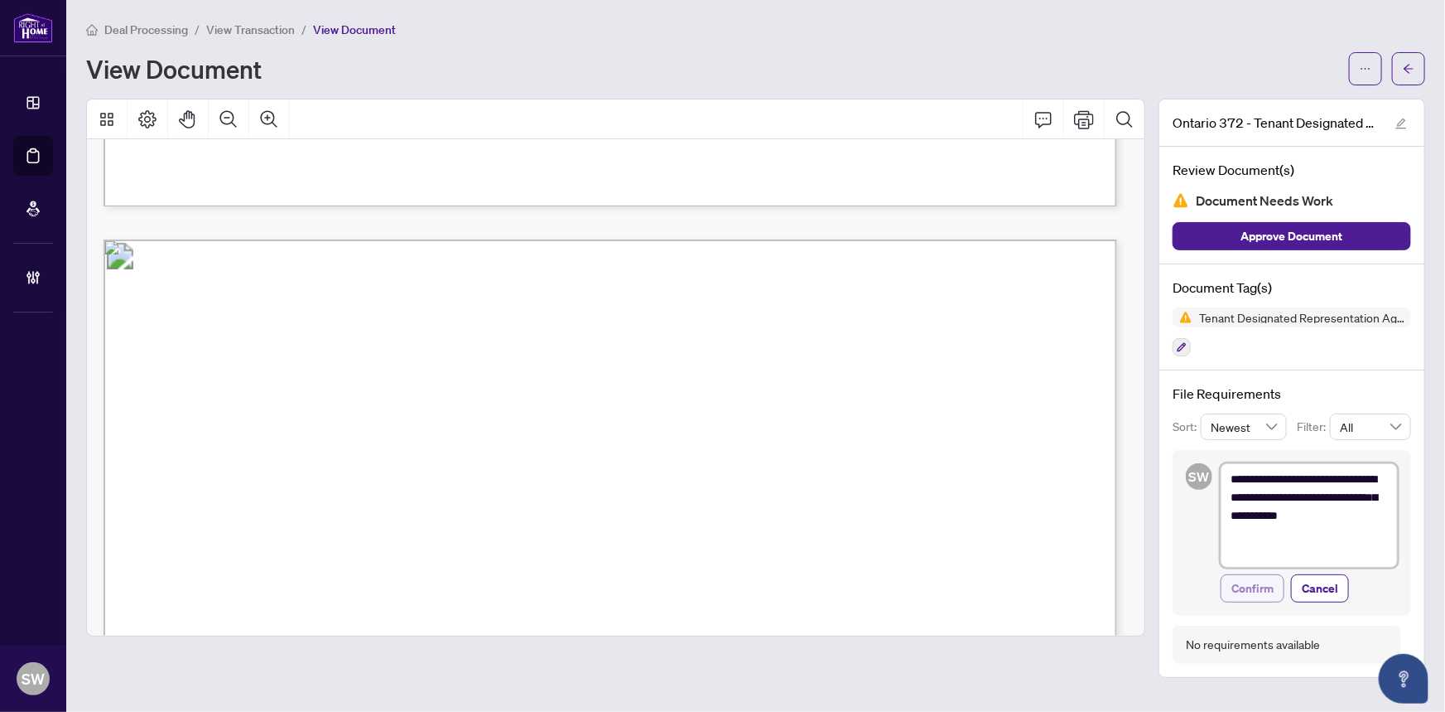
type textarea "**********"
click at [1252, 584] on span "Confirm" at bounding box center [1253, 588] width 42 height 27
type textarea "**********"
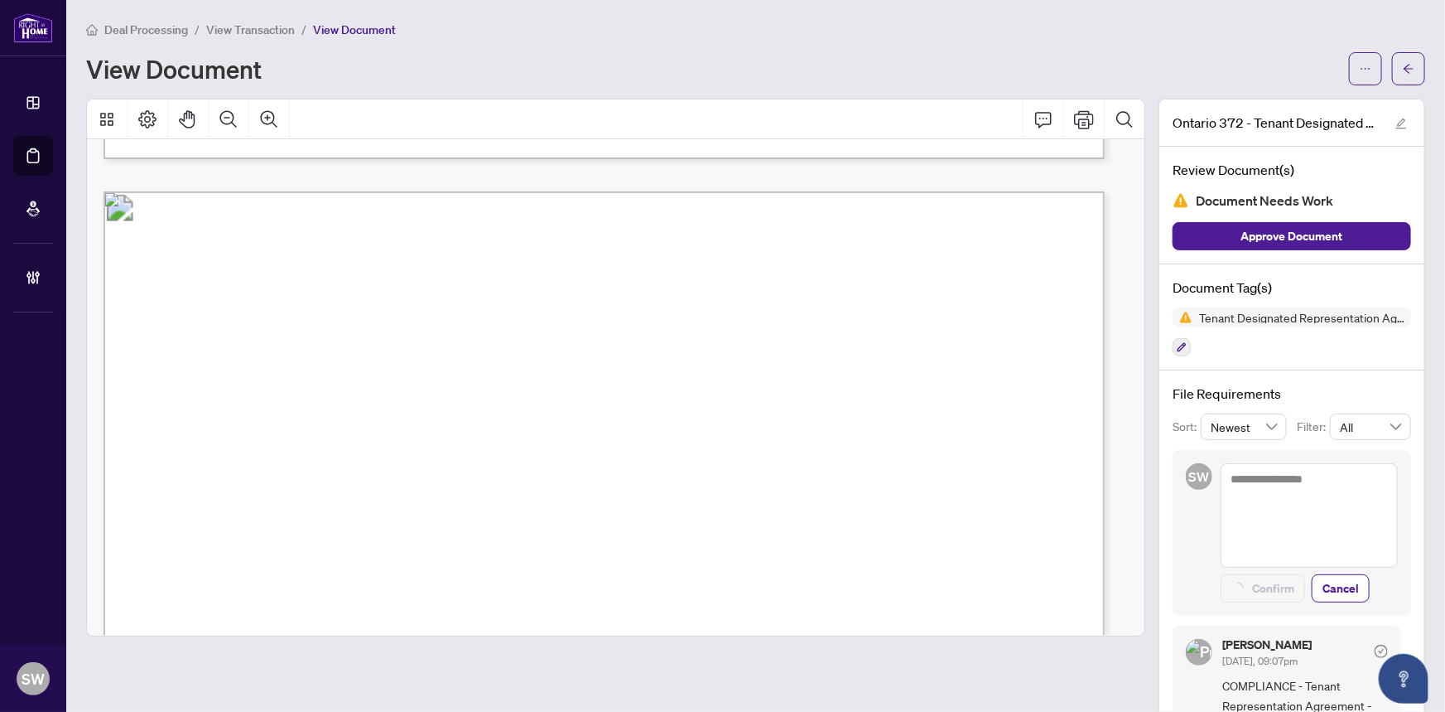
scroll to position [3904, 0]
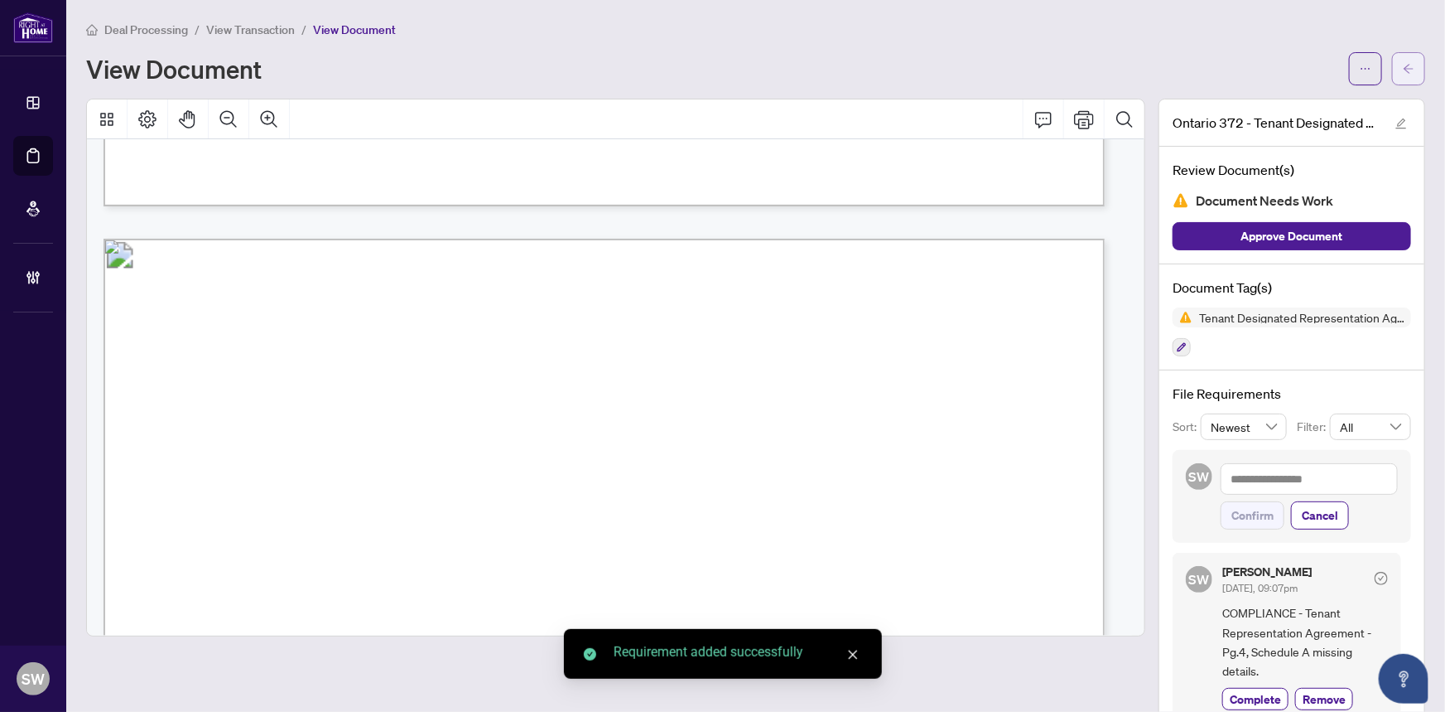
click at [1408, 67] on button "button" at bounding box center [1408, 68] width 33 height 33
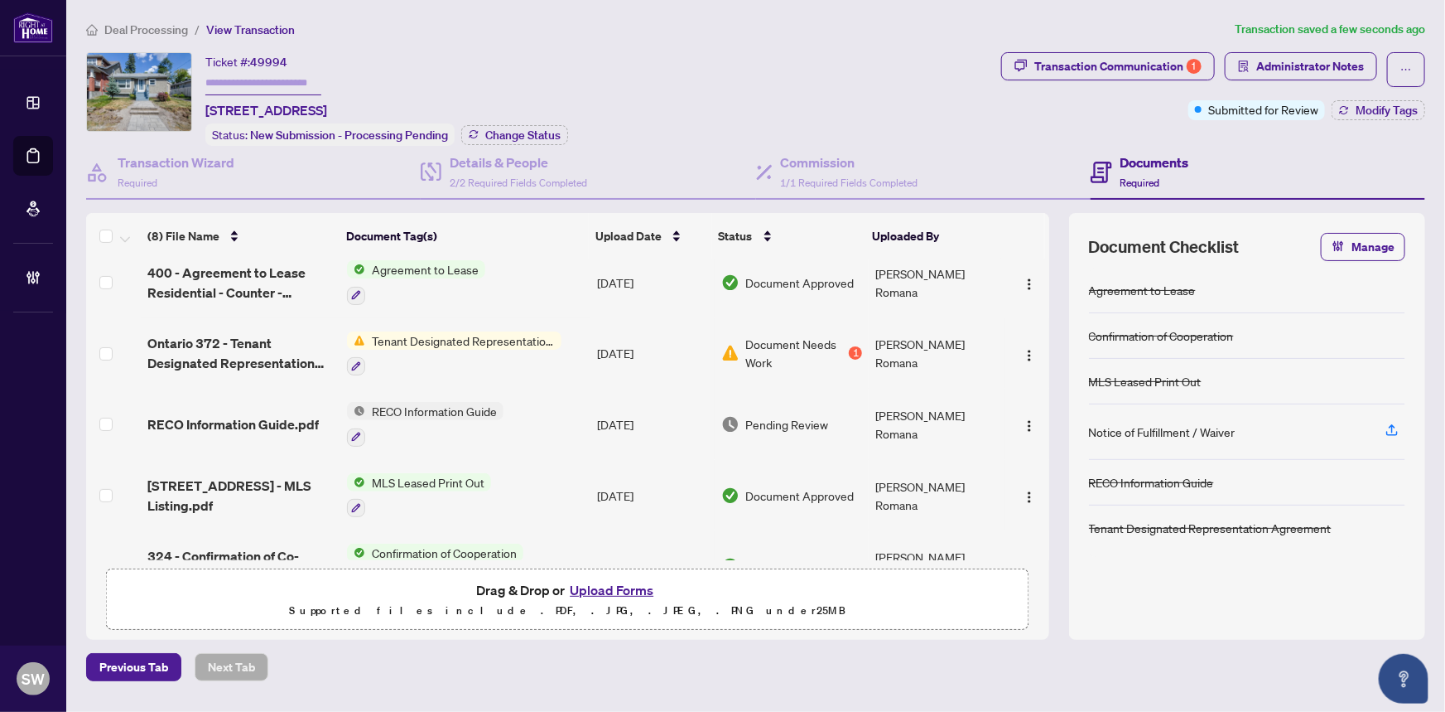
scroll to position [266, 0]
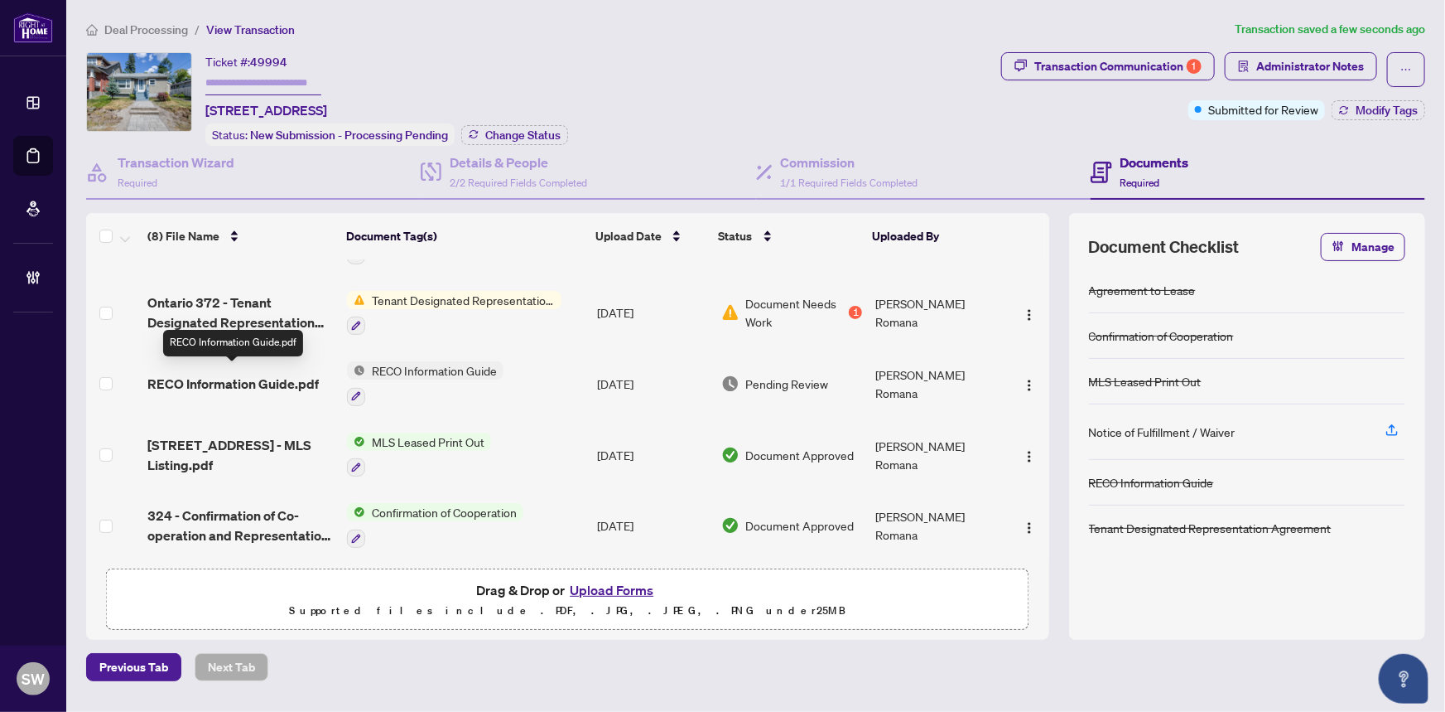
click at [311, 374] on span "RECO Information Guide.pdf" at bounding box center [232, 384] width 171 height 20
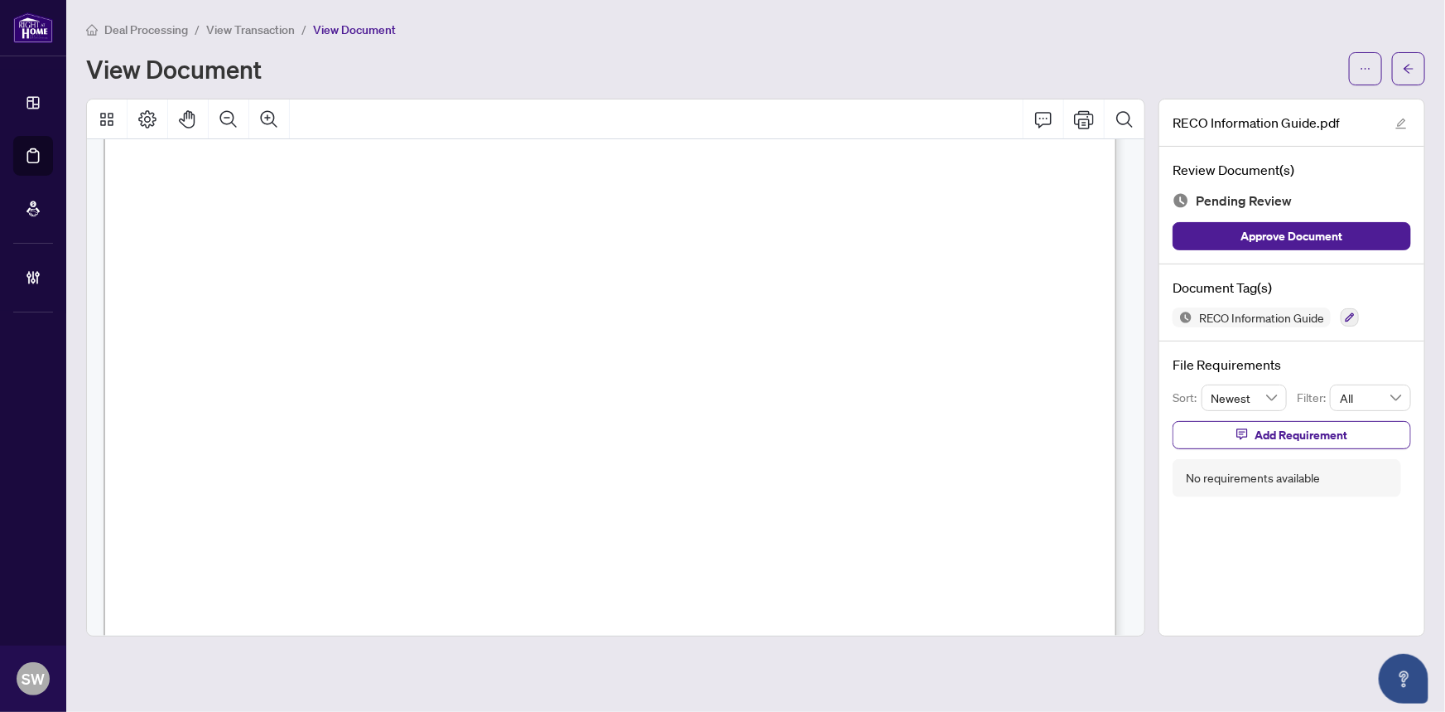
scroll to position [16455, 0]
click at [1349, 316] on icon "button" at bounding box center [1350, 317] width 9 height 9
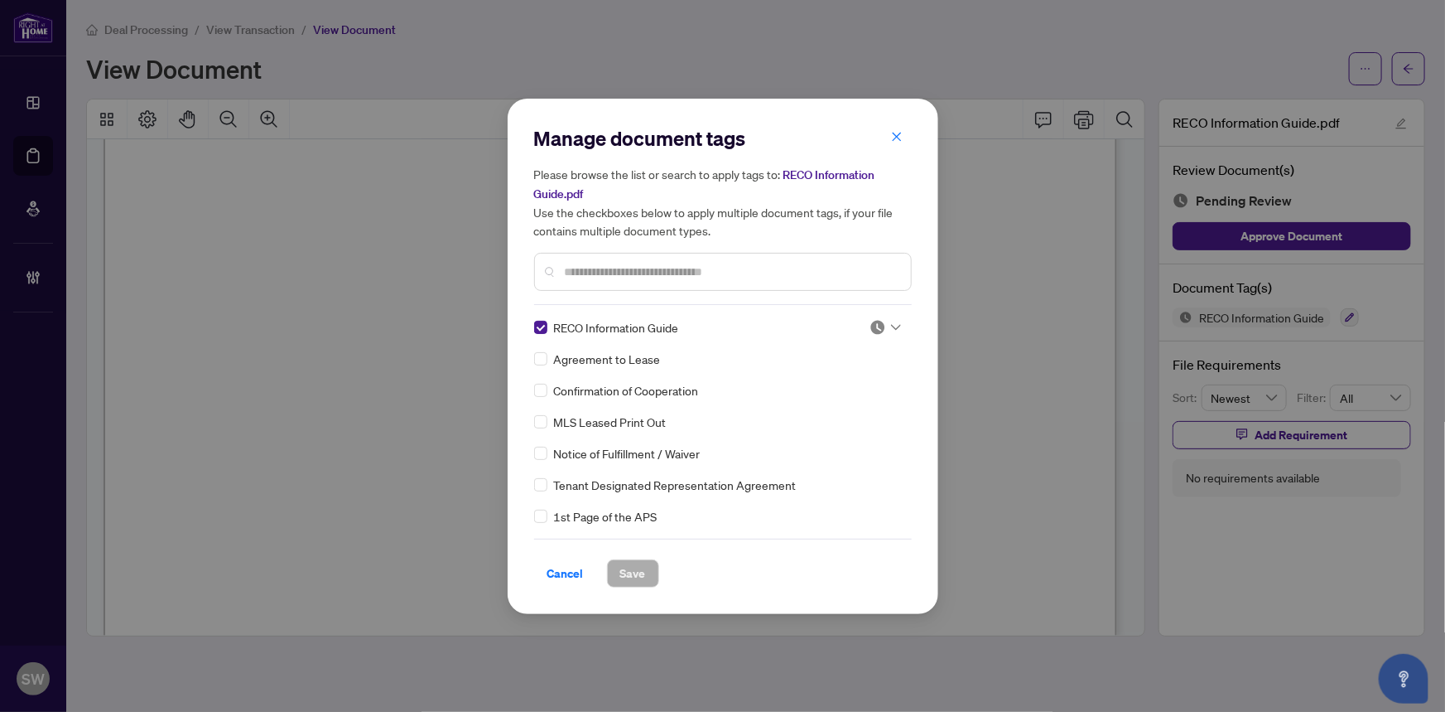
click at [870, 325] on img at bounding box center [878, 327] width 17 height 17
click at [821, 412] on div "Approved" at bounding box center [831, 407] width 106 height 18
click at [636, 576] on span "Save" at bounding box center [633, 573] width 26 height 27
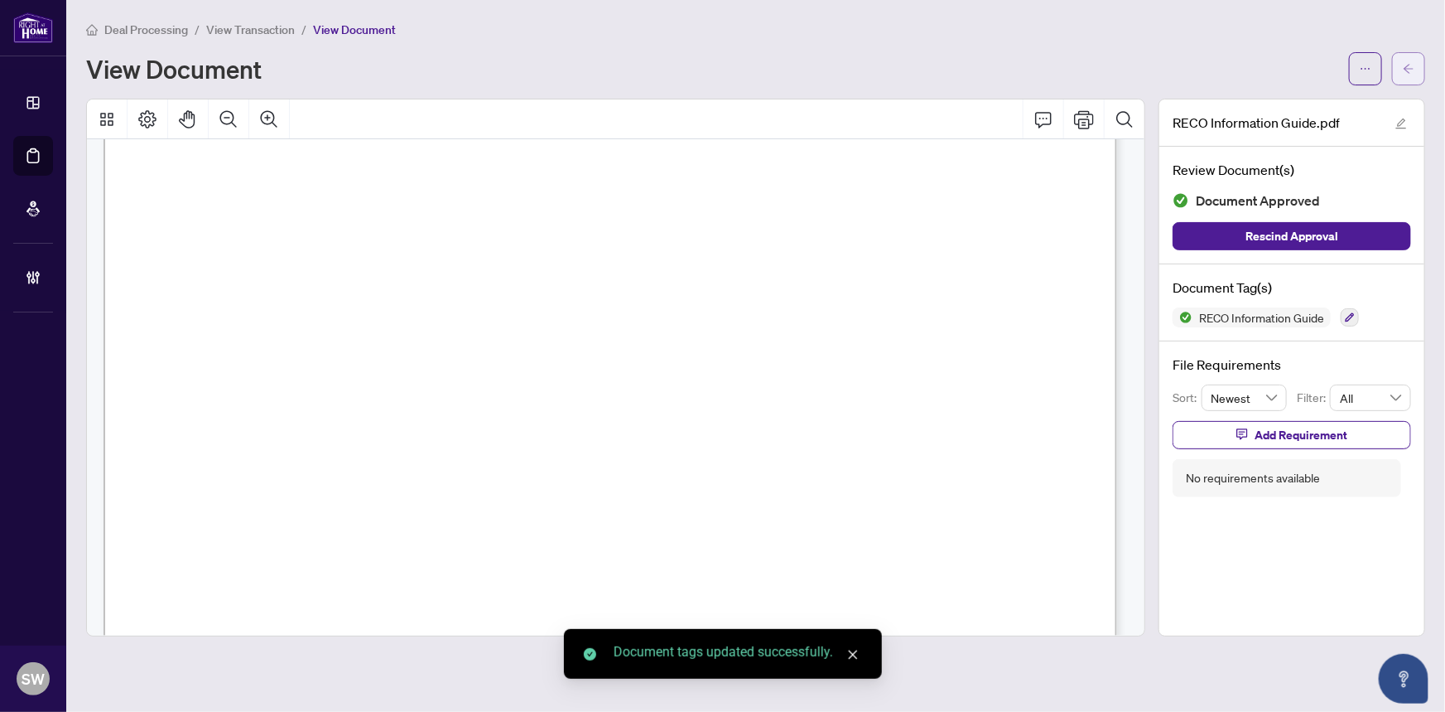
click at [1408, 71] on icon "arrow-left" at bounding box center [1409, 69] width 12 height 12
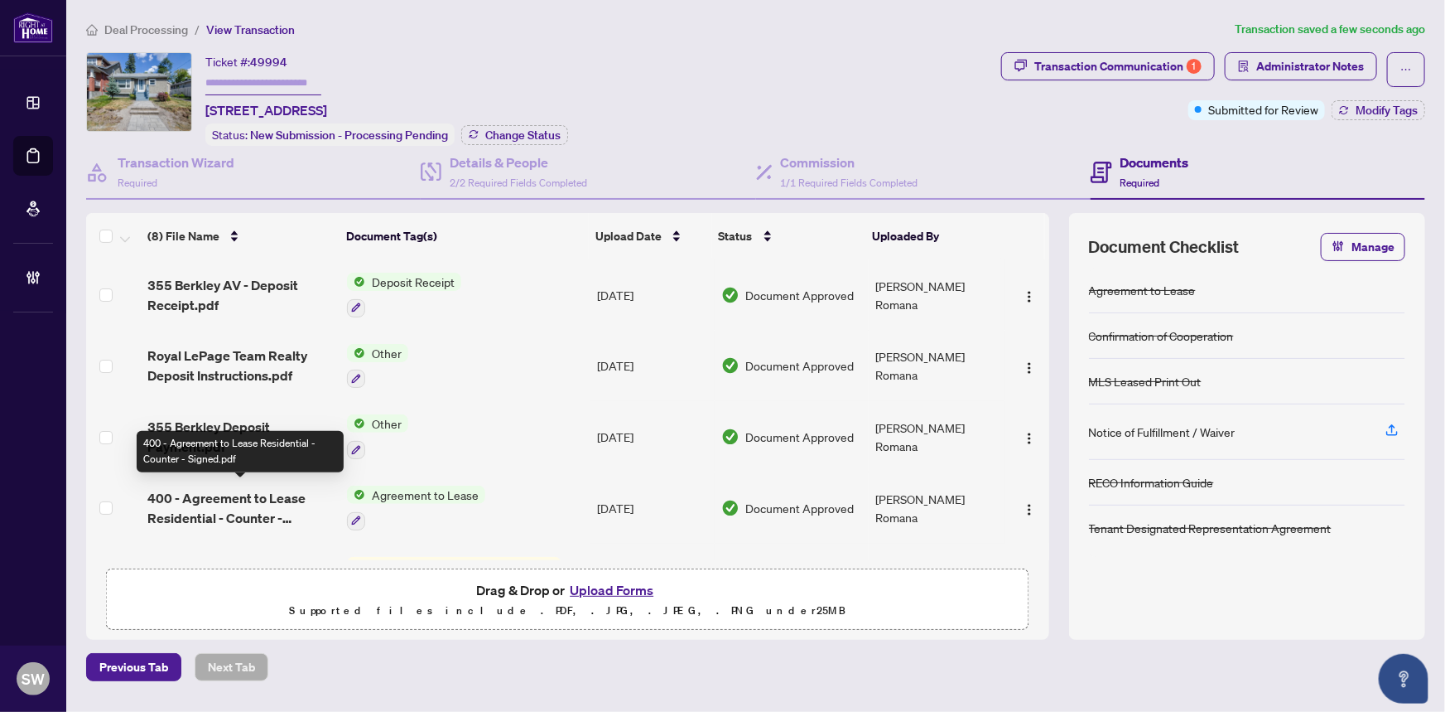
click at [249, 507] on span "400 - Agreement to Lease Residential - Counter - Signed.pdf" at bounding box center [240, 508] width 187 height 40
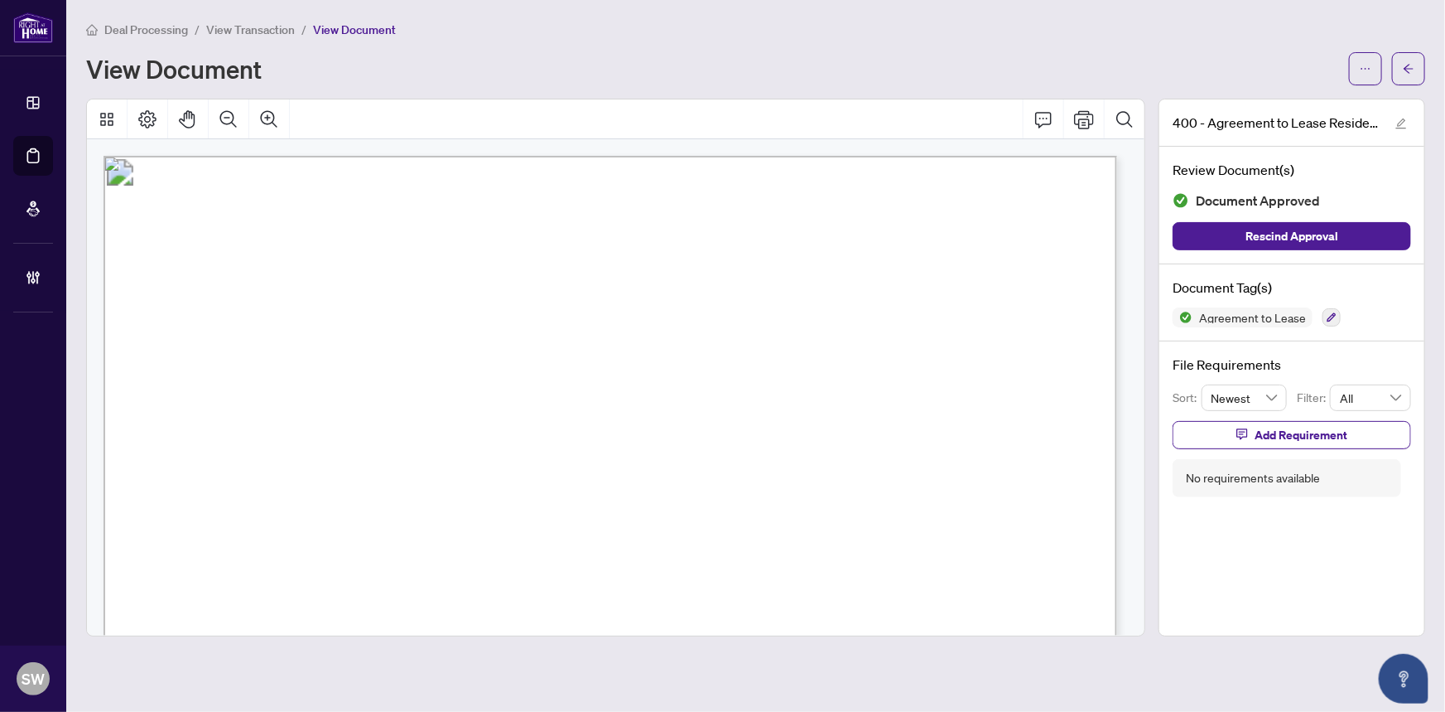
click at [851, 361] on span "[PERSON_NAME]" at bounding box center [861, 365] width 116 height 16
click at [930, 331] on span "[PHONE_NUMBER]" at bounding box center [930, 334] width 145 height 16
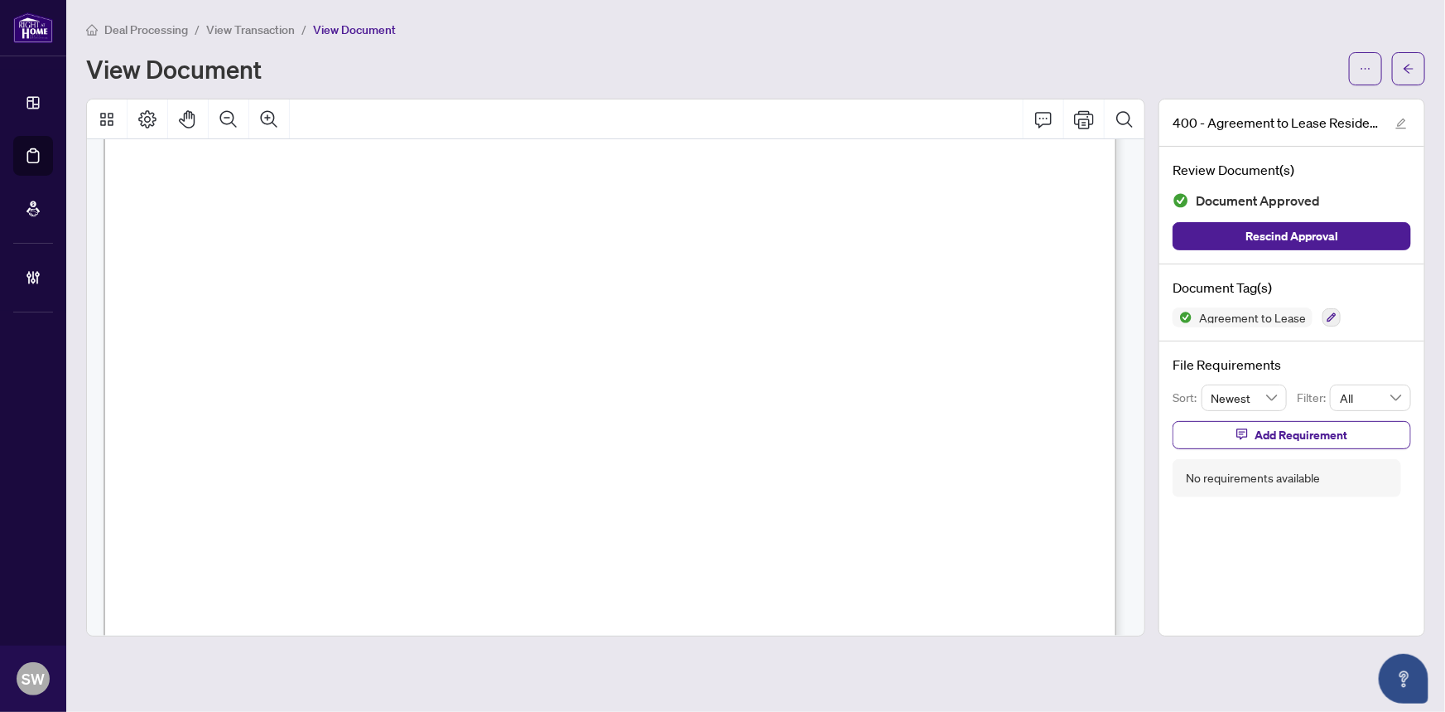
click at [930, 331] on span "[PHONE_NUMBER]" at bounding box center [930, 334] width 145 height 16
click at [390, 233] on span "[PERSON_NAME]" at bounding box center [385, 235] width 116 height 16
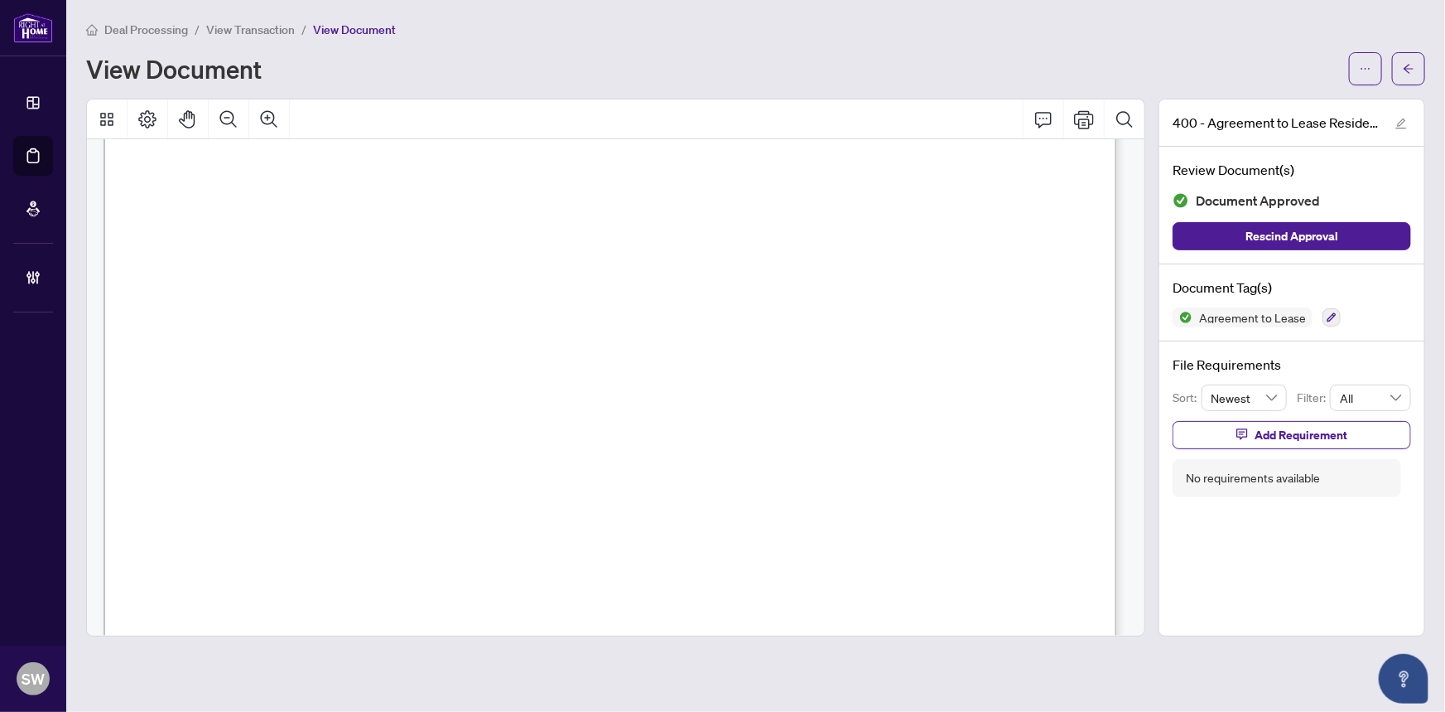
click at [390, 233] on span "[PERSON_NAME]" at bounding box center [385, 235] width 116 height 16
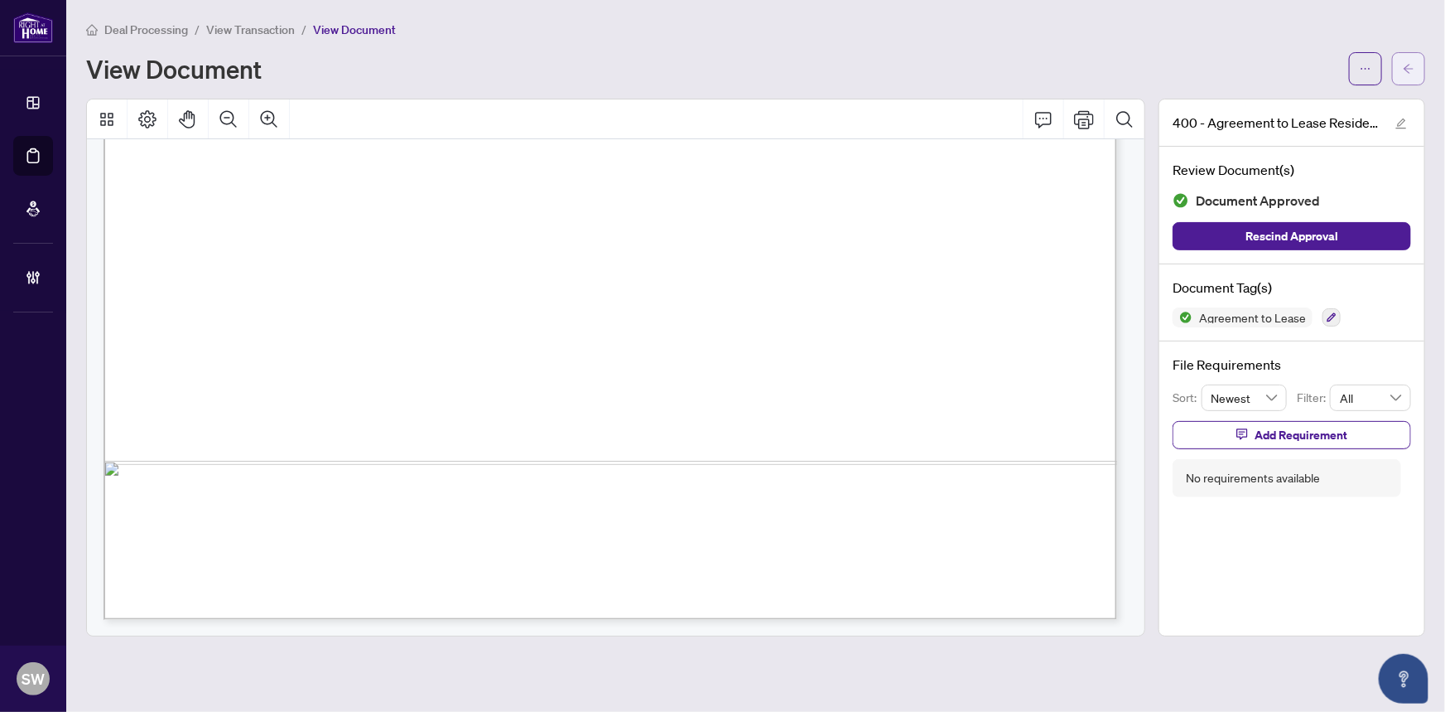
click at [1412, 83] on button "button" at bounding box center [1408, 68] width 33 height 33
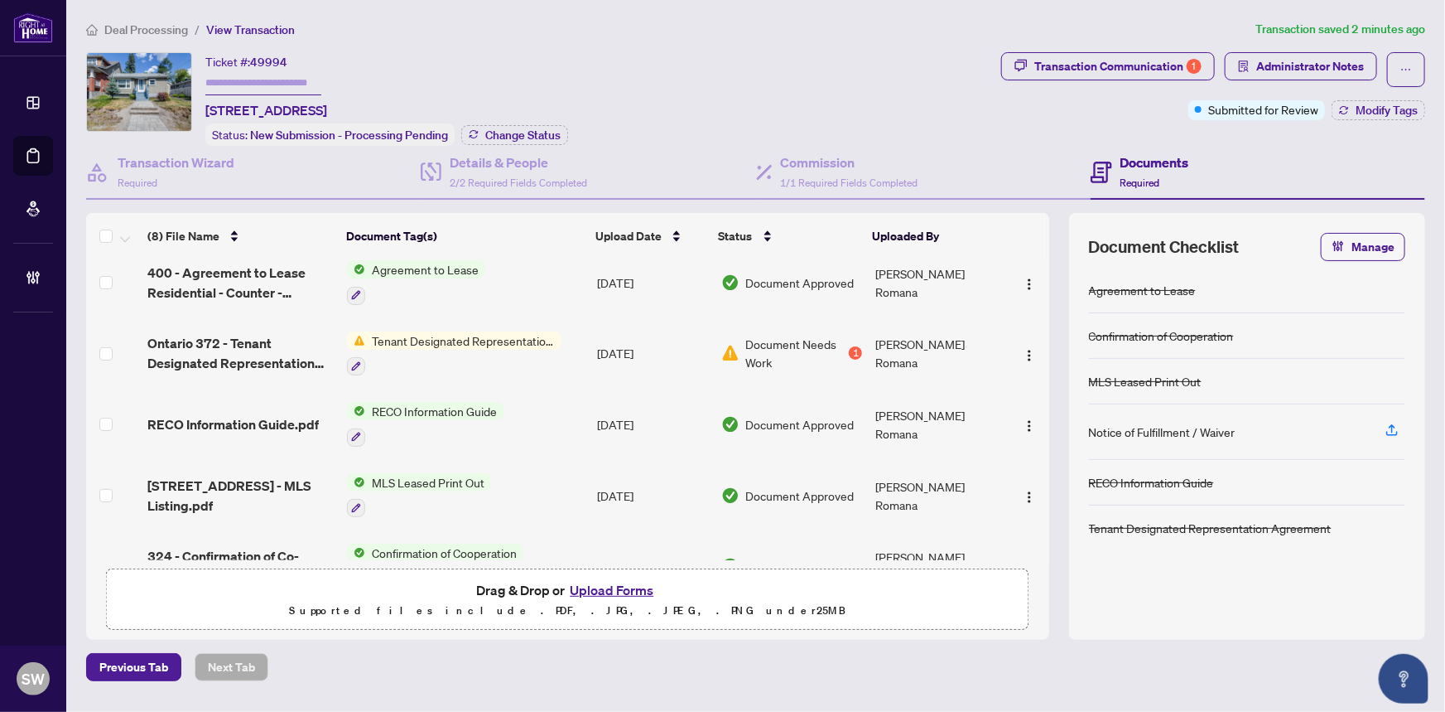
scroll to position [266, 0]
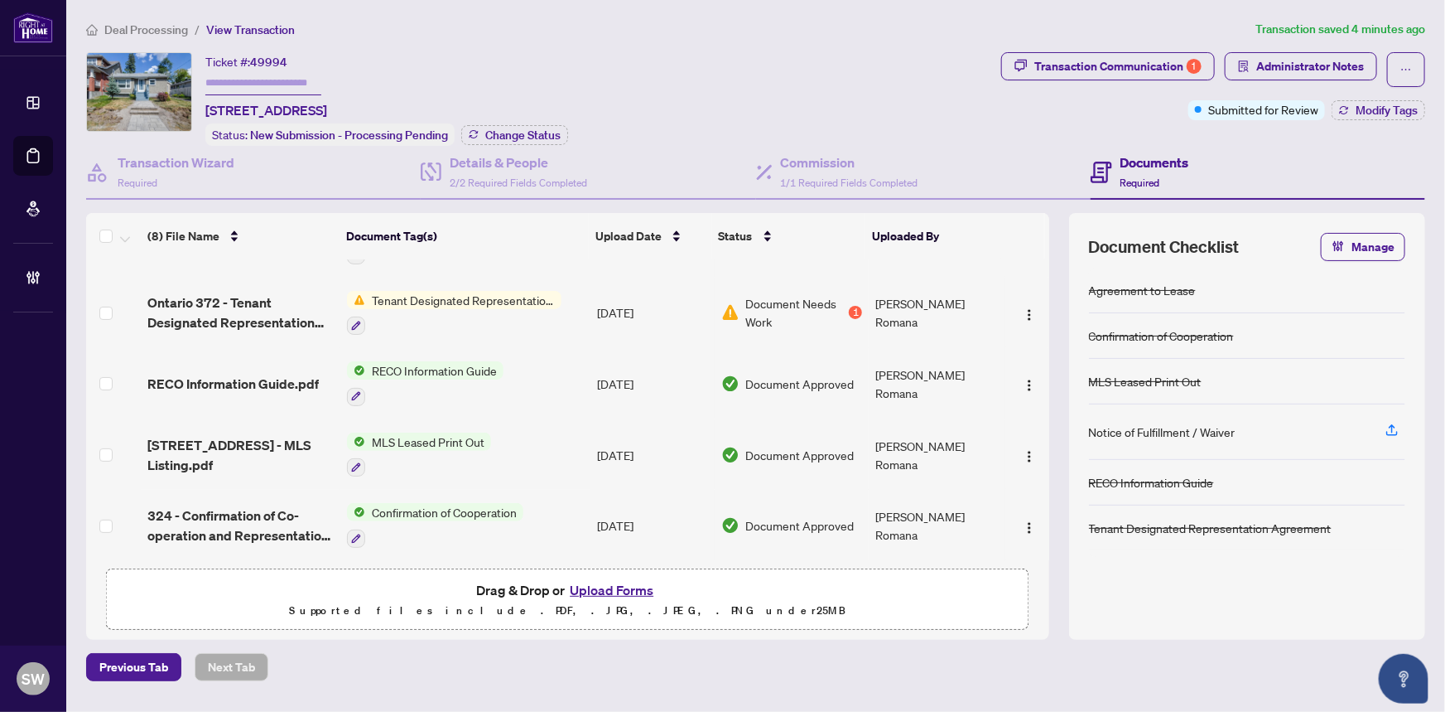
click at [263, 505] on span "324 - Confirmation of Co-operation and Representation TenantLandlord.pdf" at bounding box center [240, 525] width 187 height 40
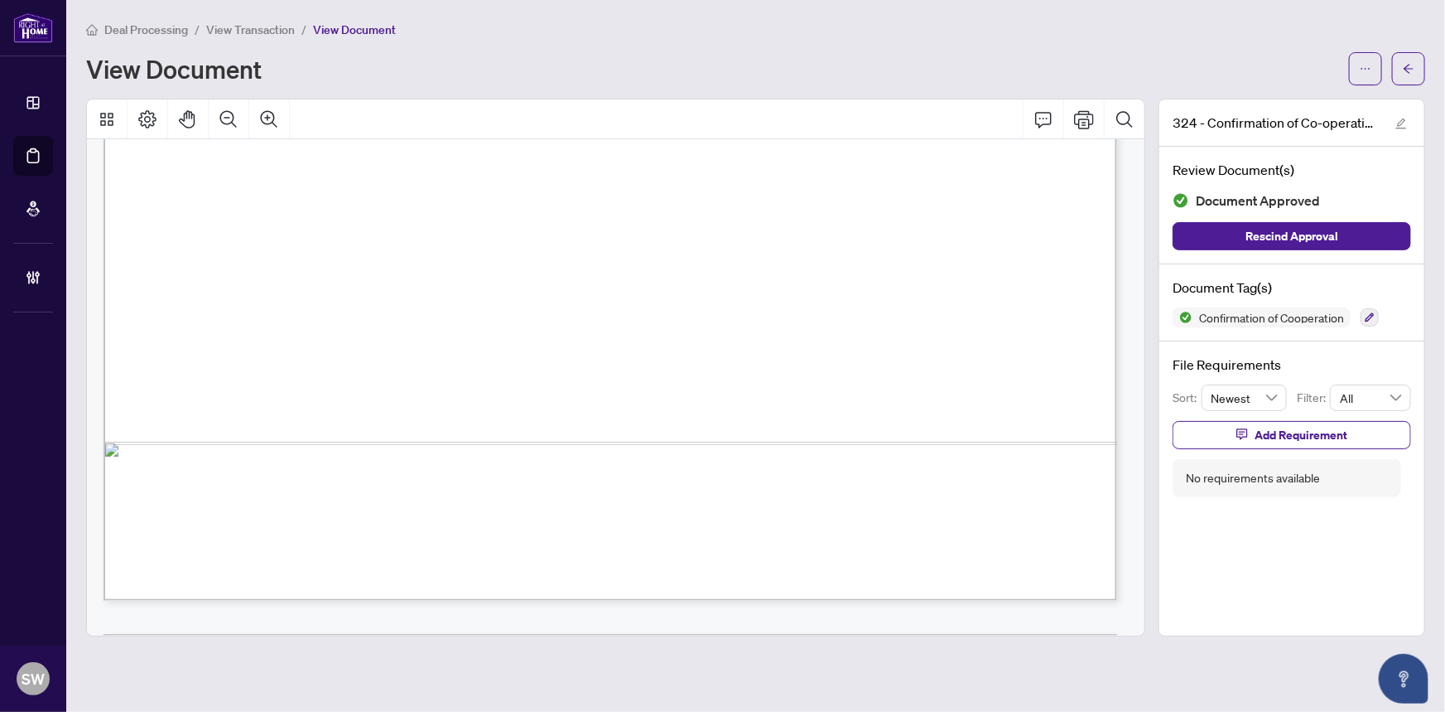
scroll to position [1300, 0]
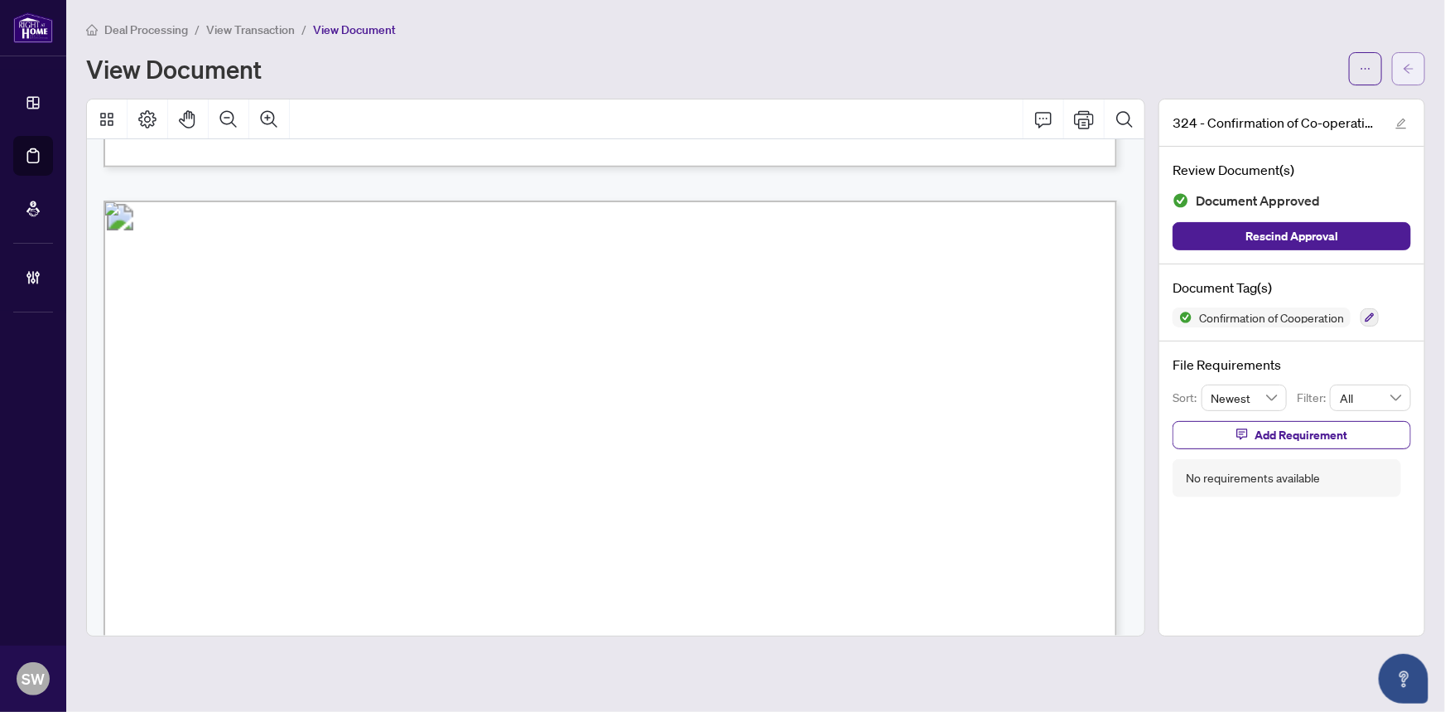
click at [1411, 70] on icon "arrow-left" at bounding box center [1409, 69] width 12 height 12
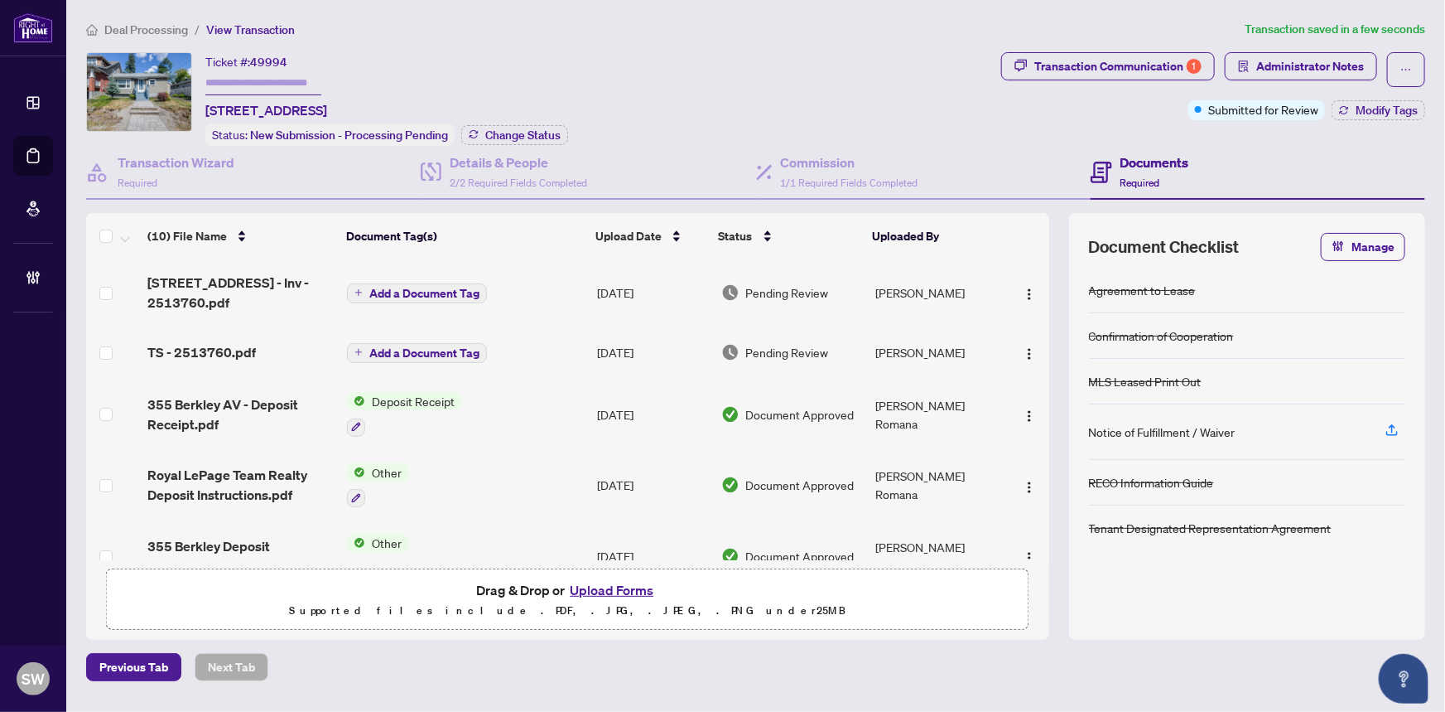
click at [391, 290] on span "Add a Document Tag" at bounding box center [424, 293] width 110 height 12
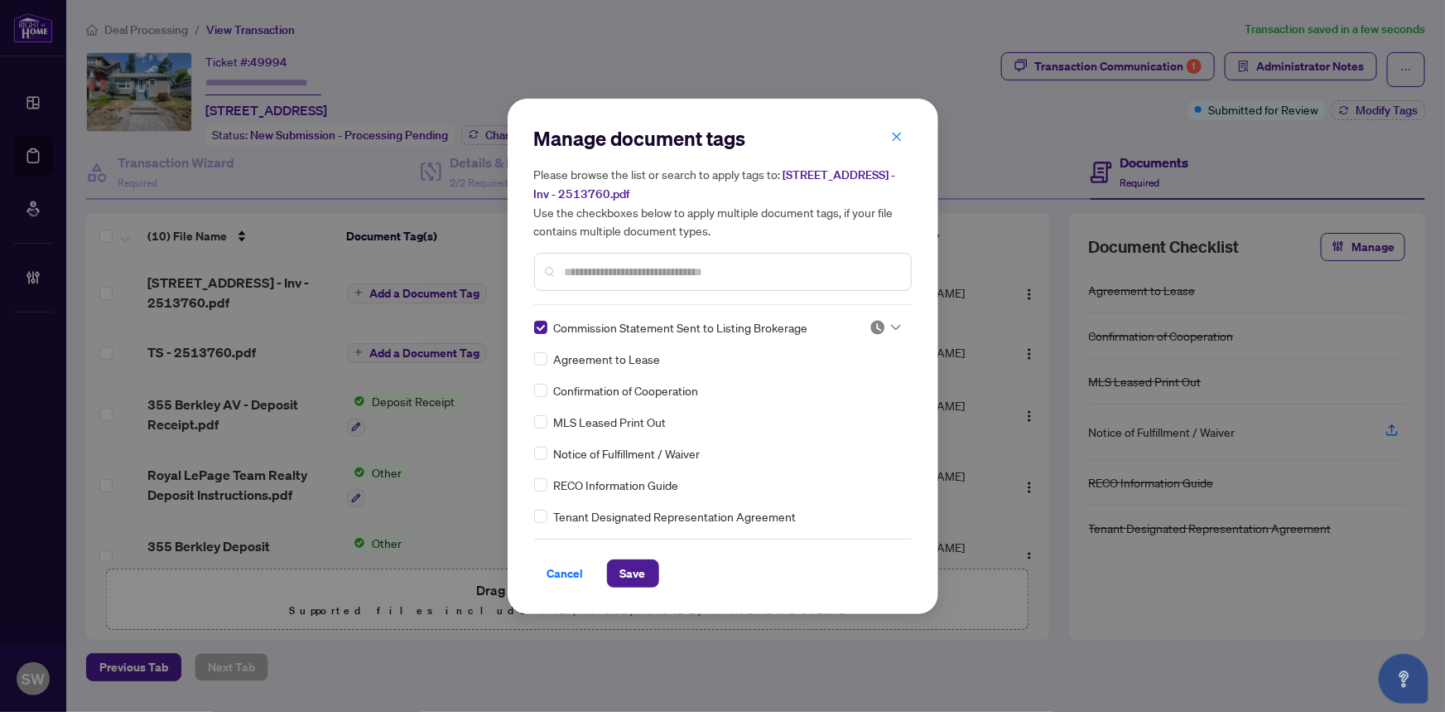
click at [875, 323] on img at bounding box center [878, 327] width 17 height 17
click at [823, 409] on div "Approved" at bounding box center [831, 407] width 106 height 18
click at [641, 571] on span "Save" at bounding box center [633, 573] width 26 height 27
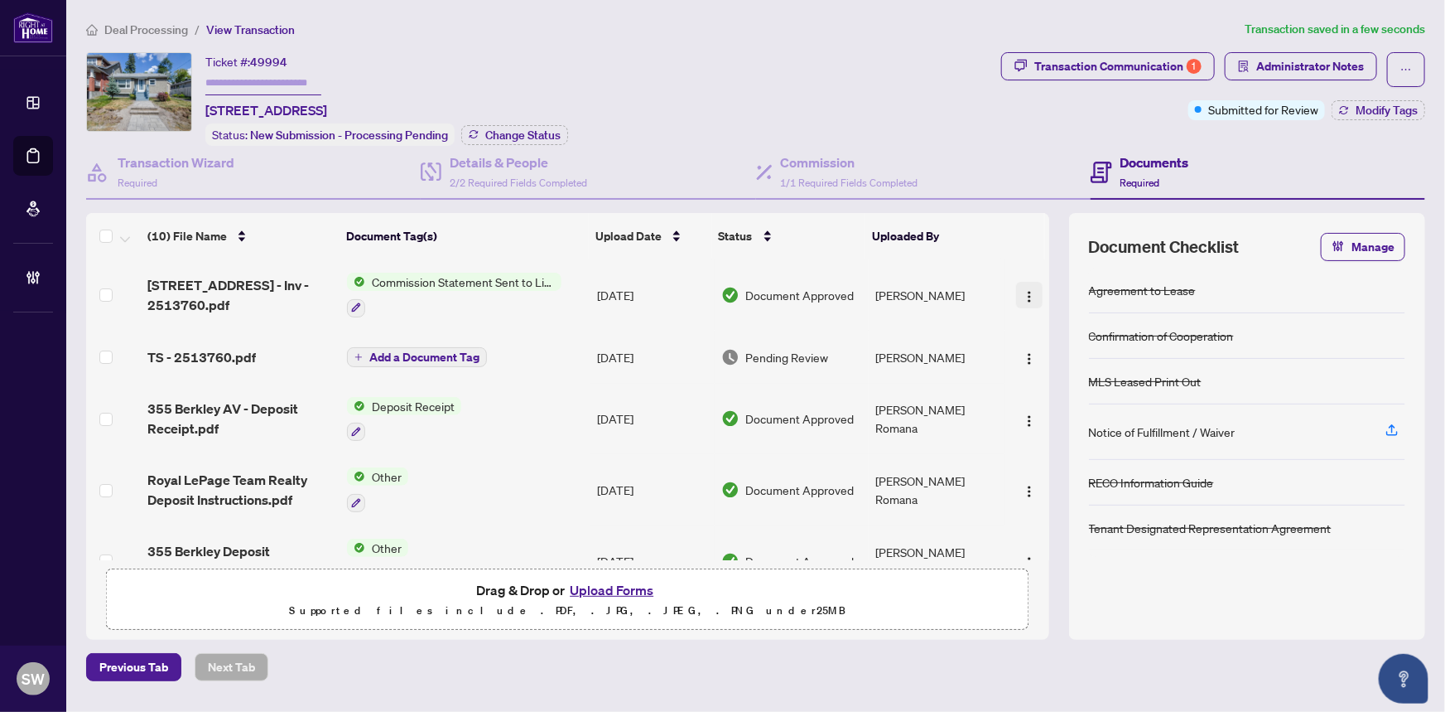
click at [1026, 290] on img "button" at bounding box center [1029, 296] width 13 height 13
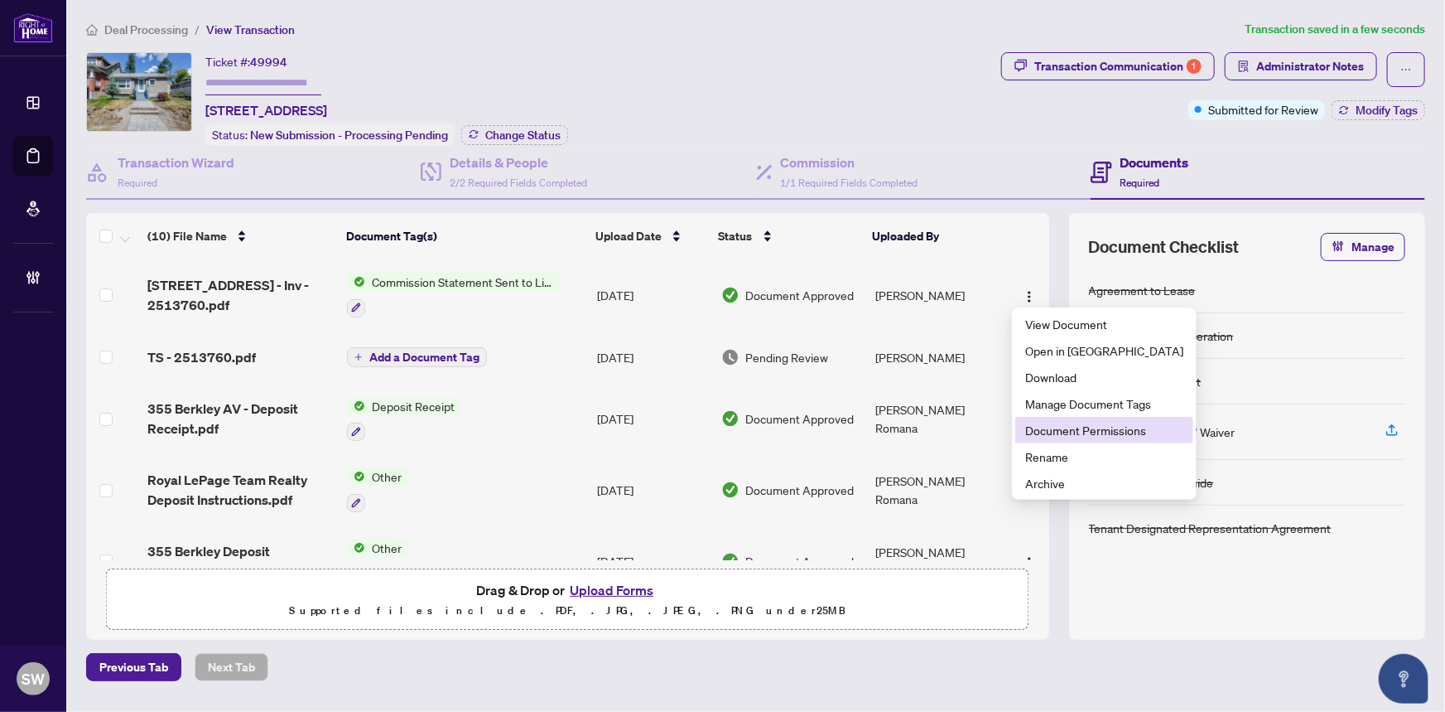
click at [1067, 428] on span "Document Permissions" at bounding box center [1104, 430] width 158 height 18
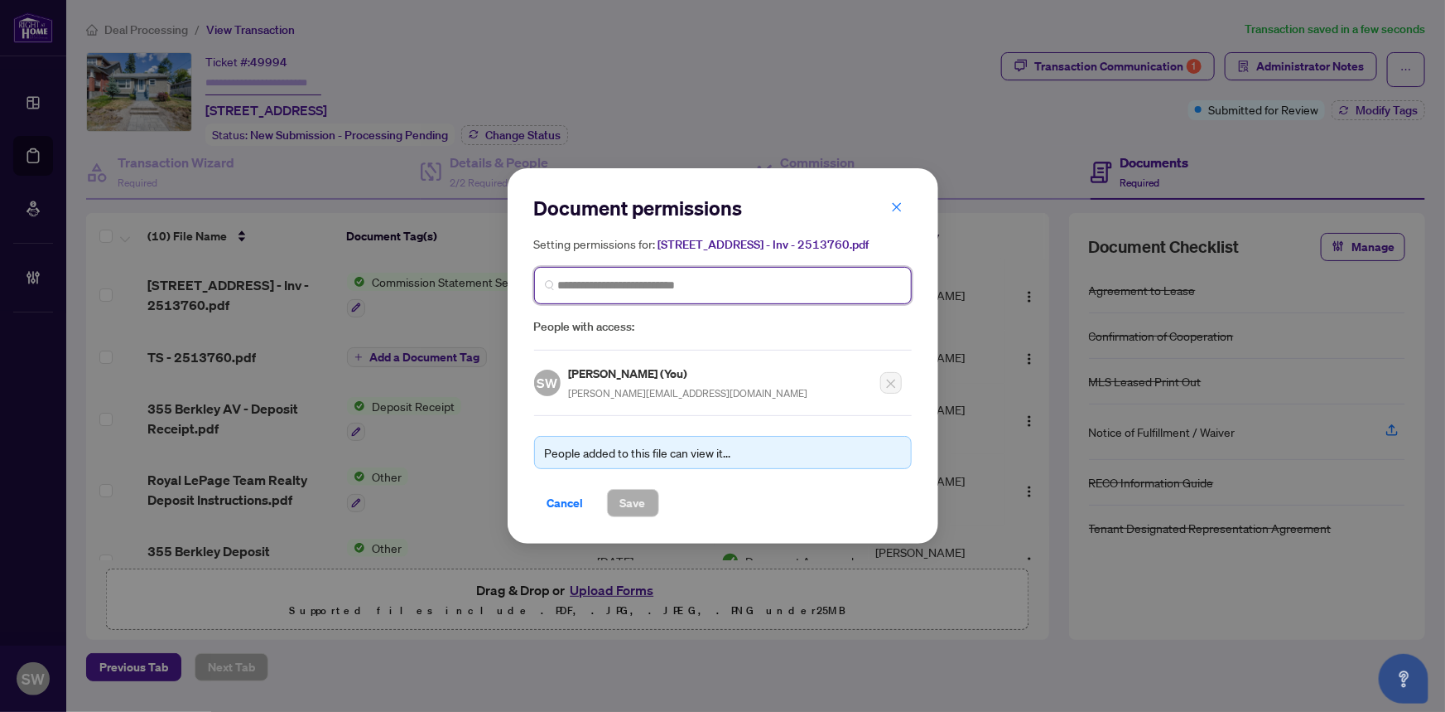
click at [610, 287] on input "search" at bounding box center [729, 285] width 343 height 17
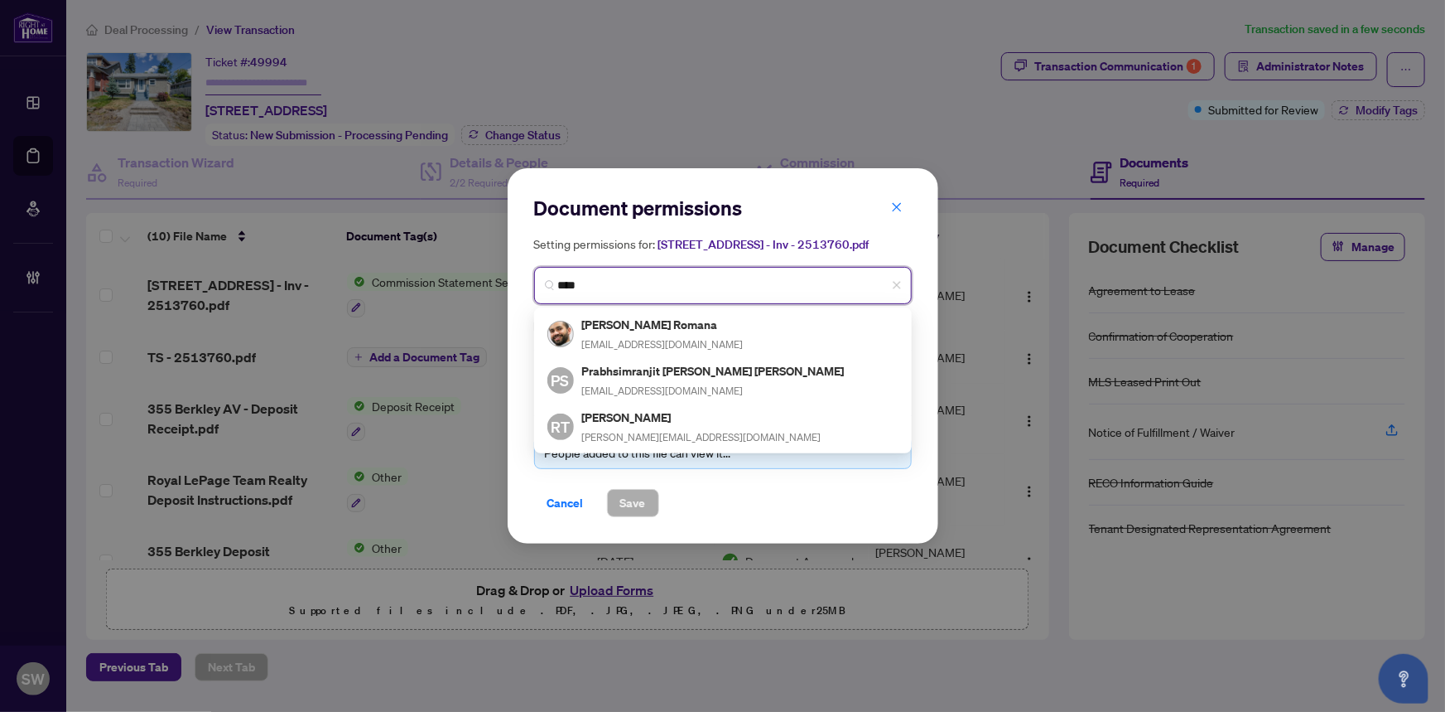
type input "*****"
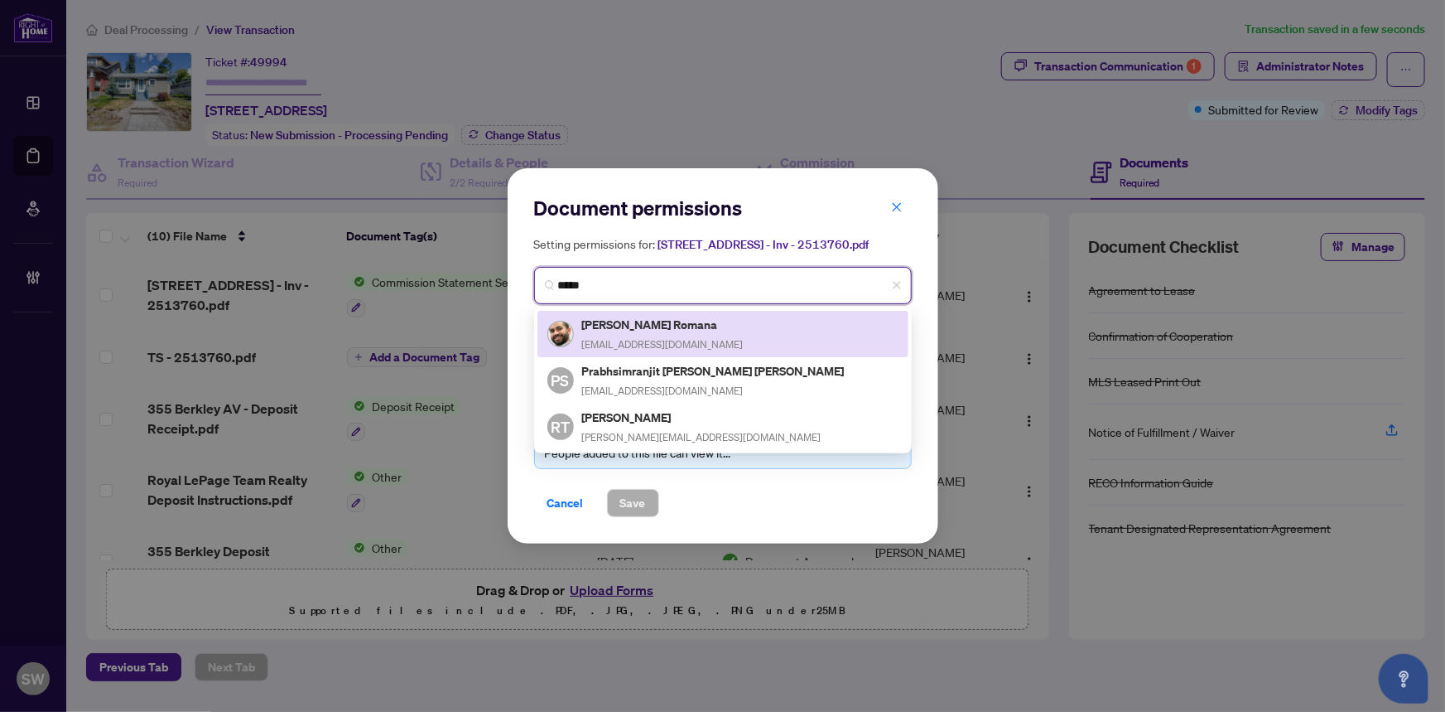
click at [672, 325] on h5 "[PERSON_NAME] Romana" at bounding box center [663, 324] width 162 height 19
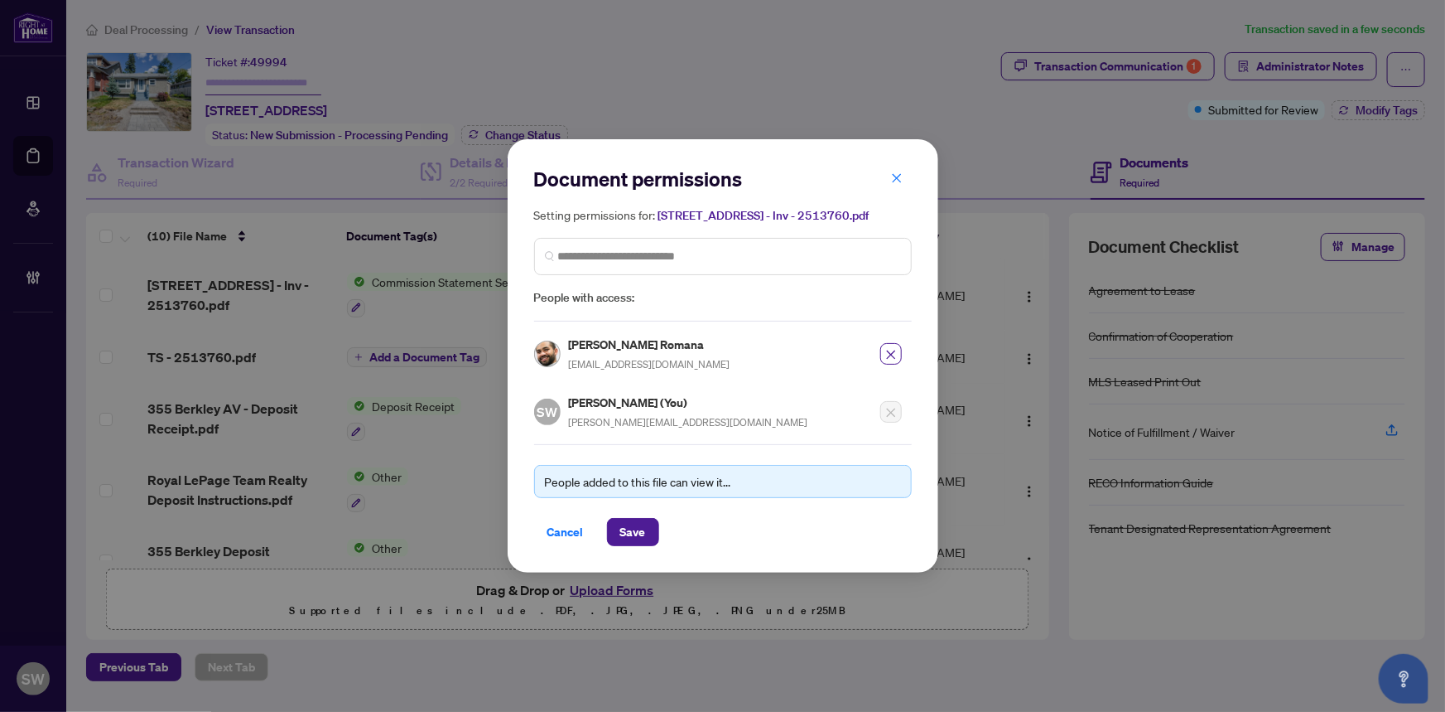
click at [596, 341] on h5 "[PERSON_NAME] Romana" at bounding box center [650, 344] width 162 height 19
copy h5 "[PERSON_NAME] Romana"
click at [651, 538] on button "Save" at bounding box center [633, 532] width 52 height 28
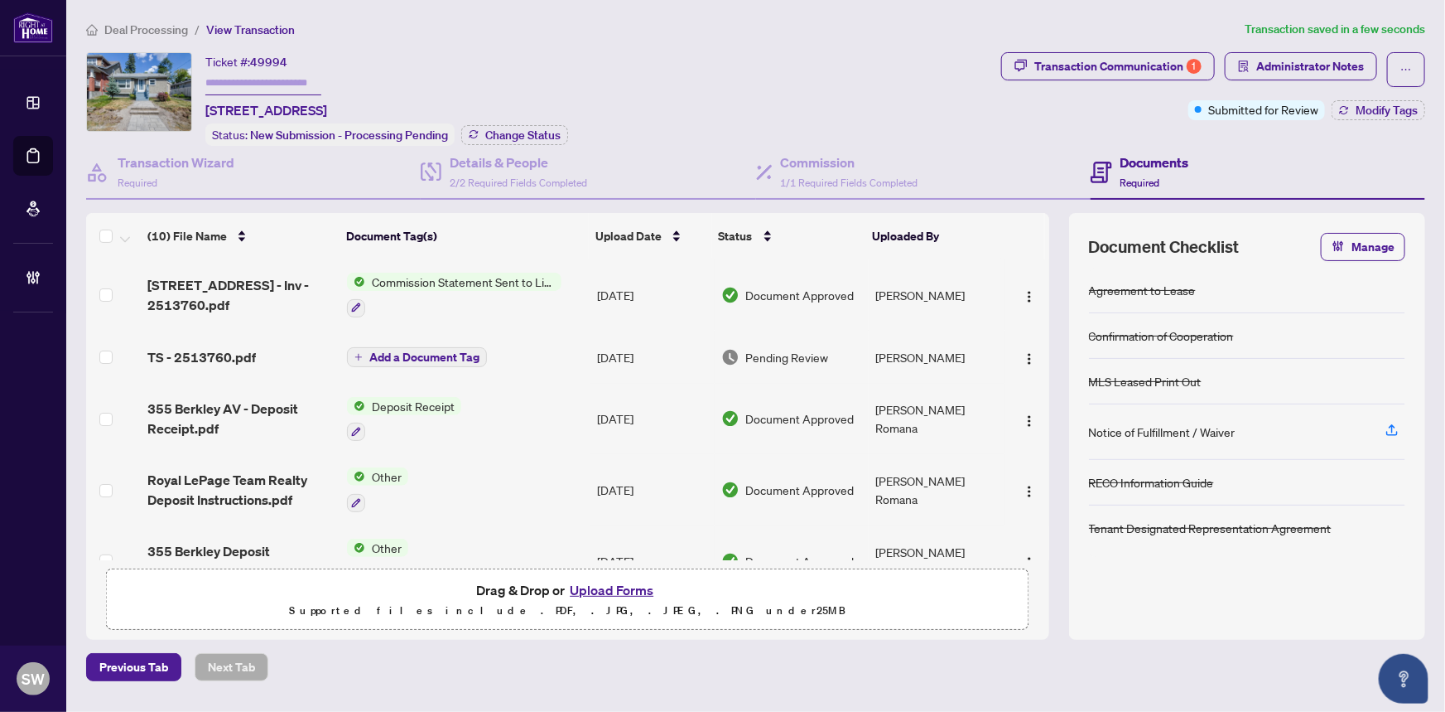
click at [306, 355] on div "TS - 2513760.pdf" at bounding box center [240, 357] width 187 height 20
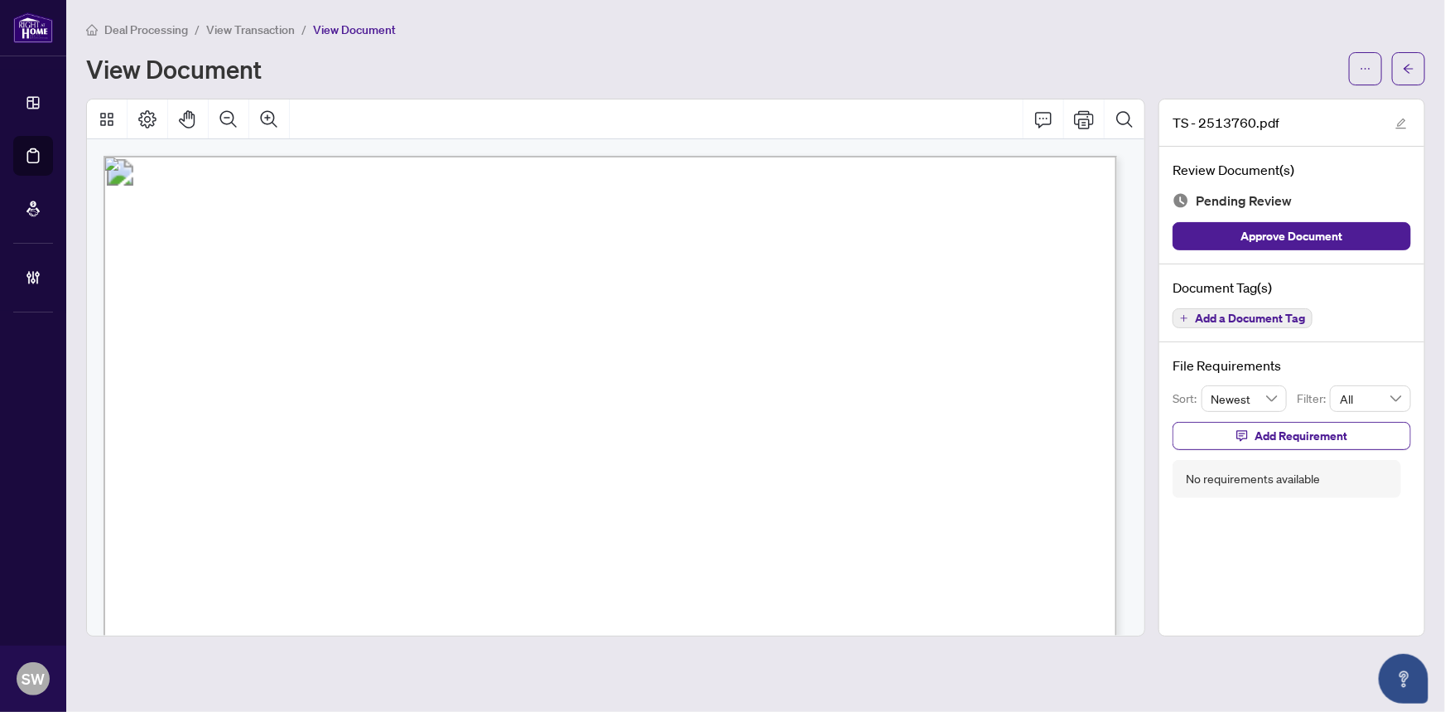
click at [1254, 318] on span "Add a Document Tag" at bounding box center [1250, 318] width 110 height 12
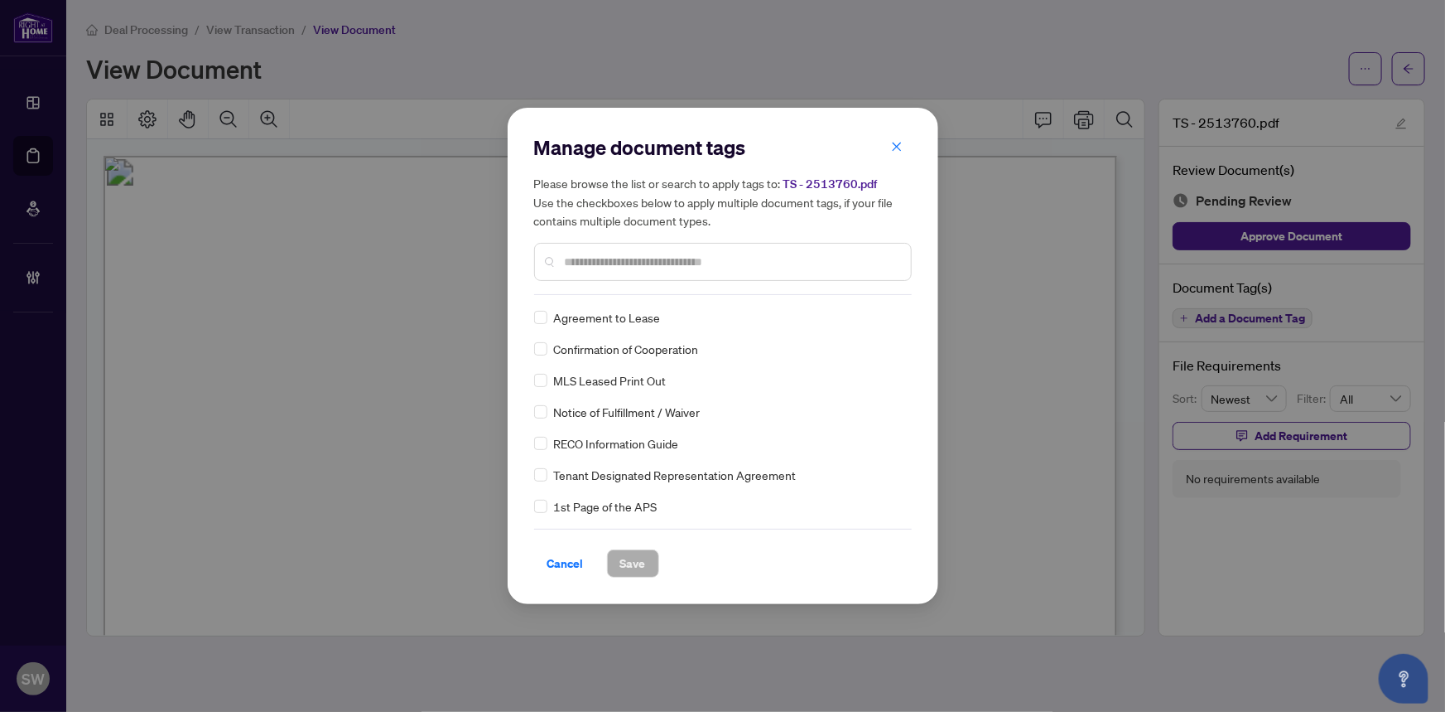
click at [590, 268] on input "text" at bounding box center [731, 262] width 333 height 18
type input "*****"
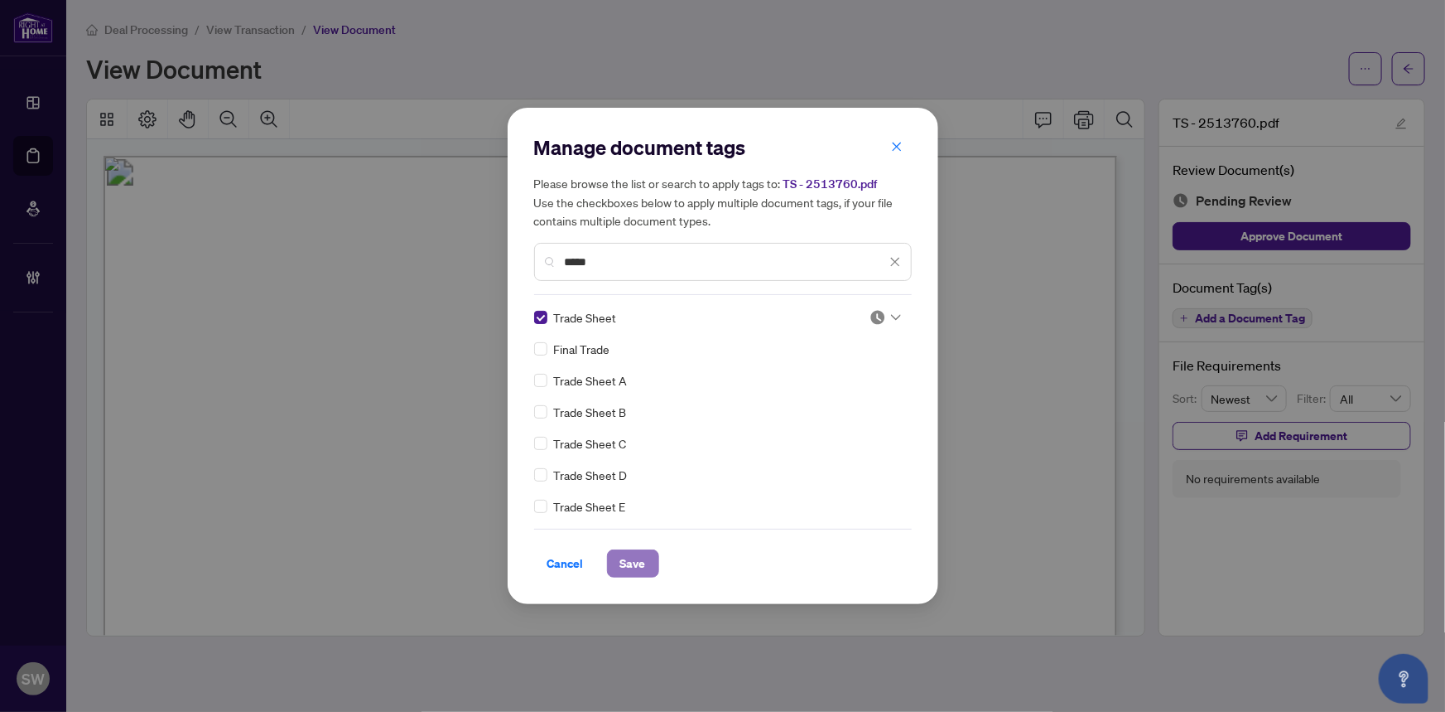
click at [636, 563] on span "Save" at bounding box center [633, 563] width 26 height 27
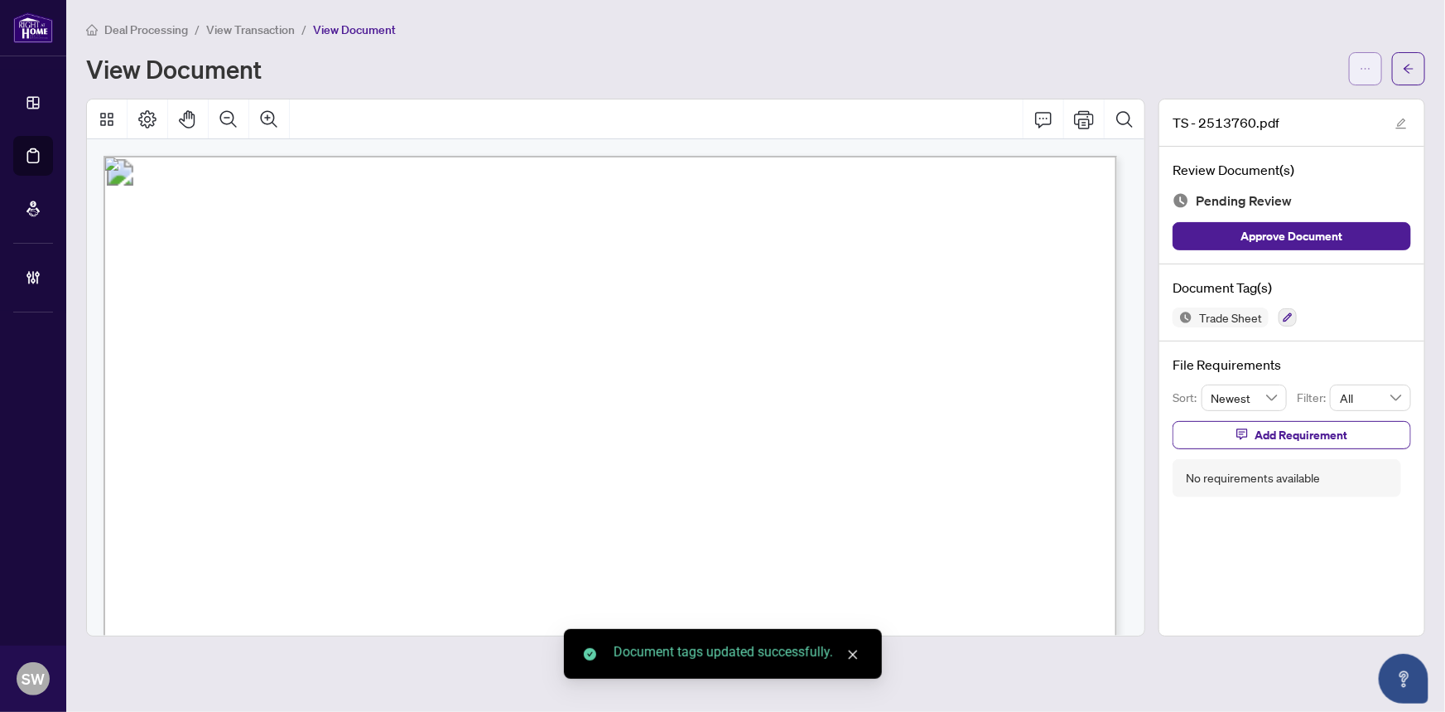
click at [1363, 75] on span "button" at bounding box center [1366, 68] width 12 height 27
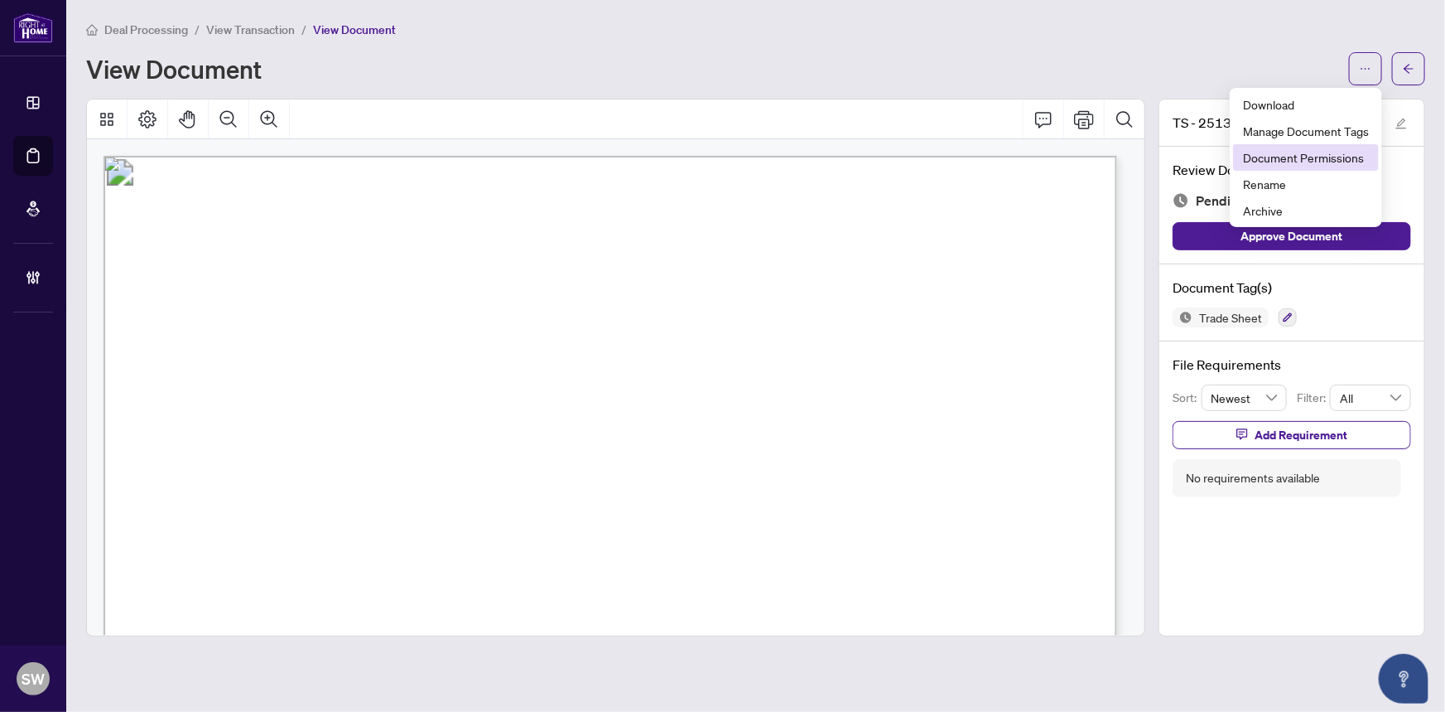
click at [1292, 157] on span "Document Permissions" at bounding box center [1306, 157] width 126 height 18
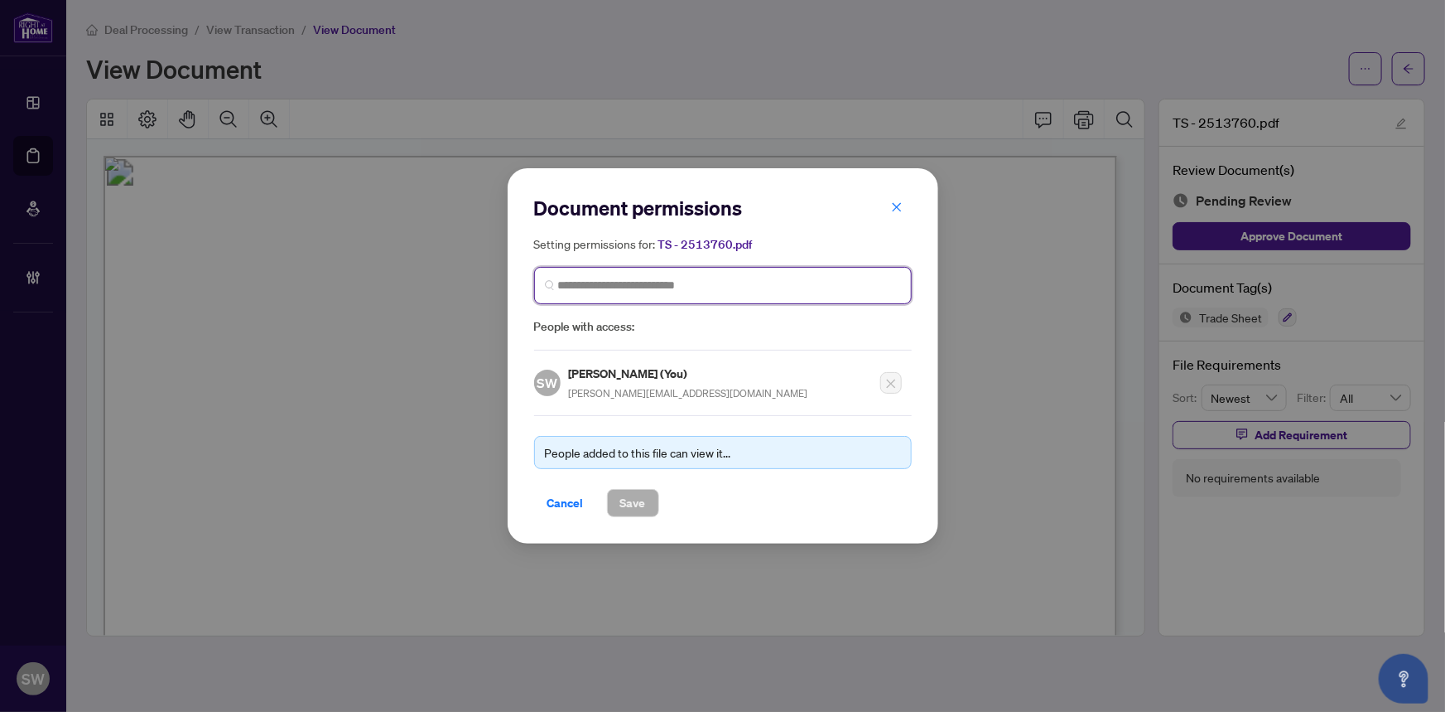
click at [622, 287] on input "search" at bounding box center [729, 285] width 343 height 17
paste input "**********"
type input "**********"
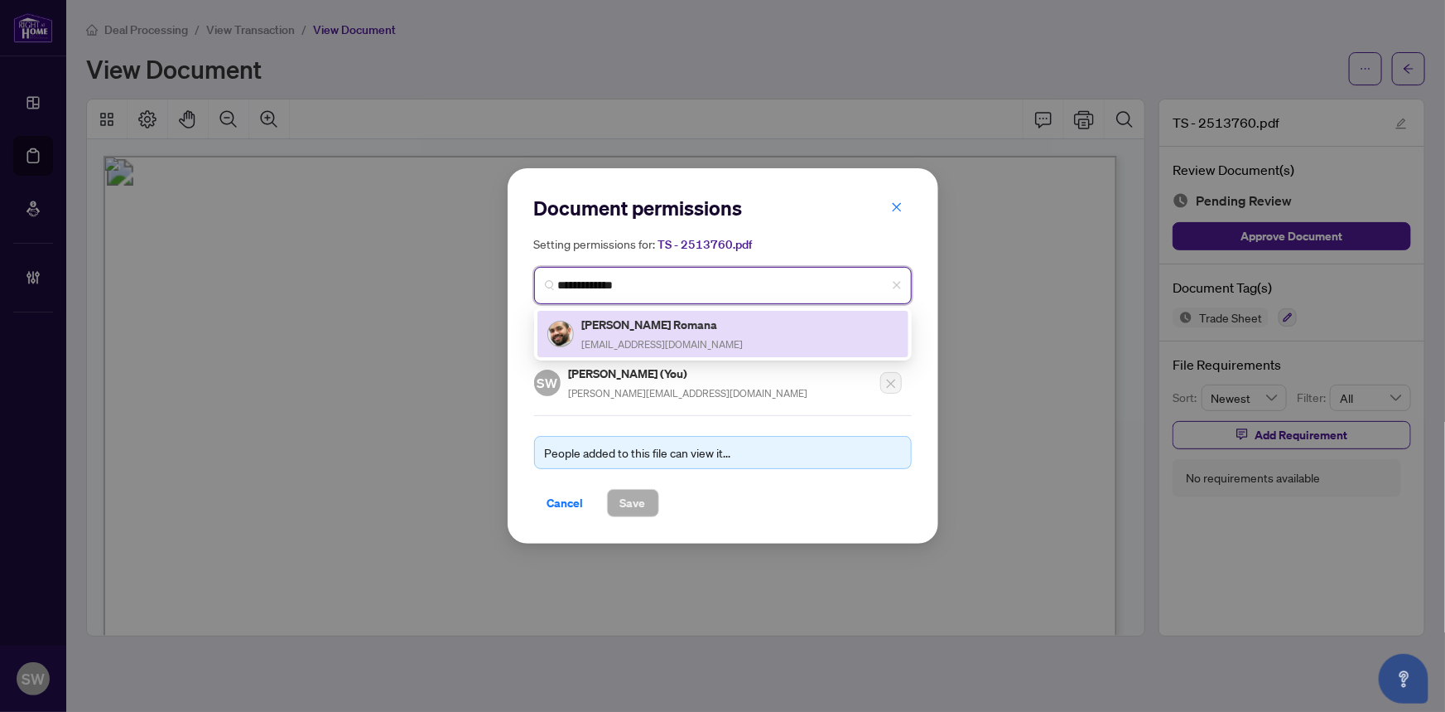
click at [630, 331] on h5 "[PERSON_NAME] Romana" at bounding box center [663, 324] width 162 height 19
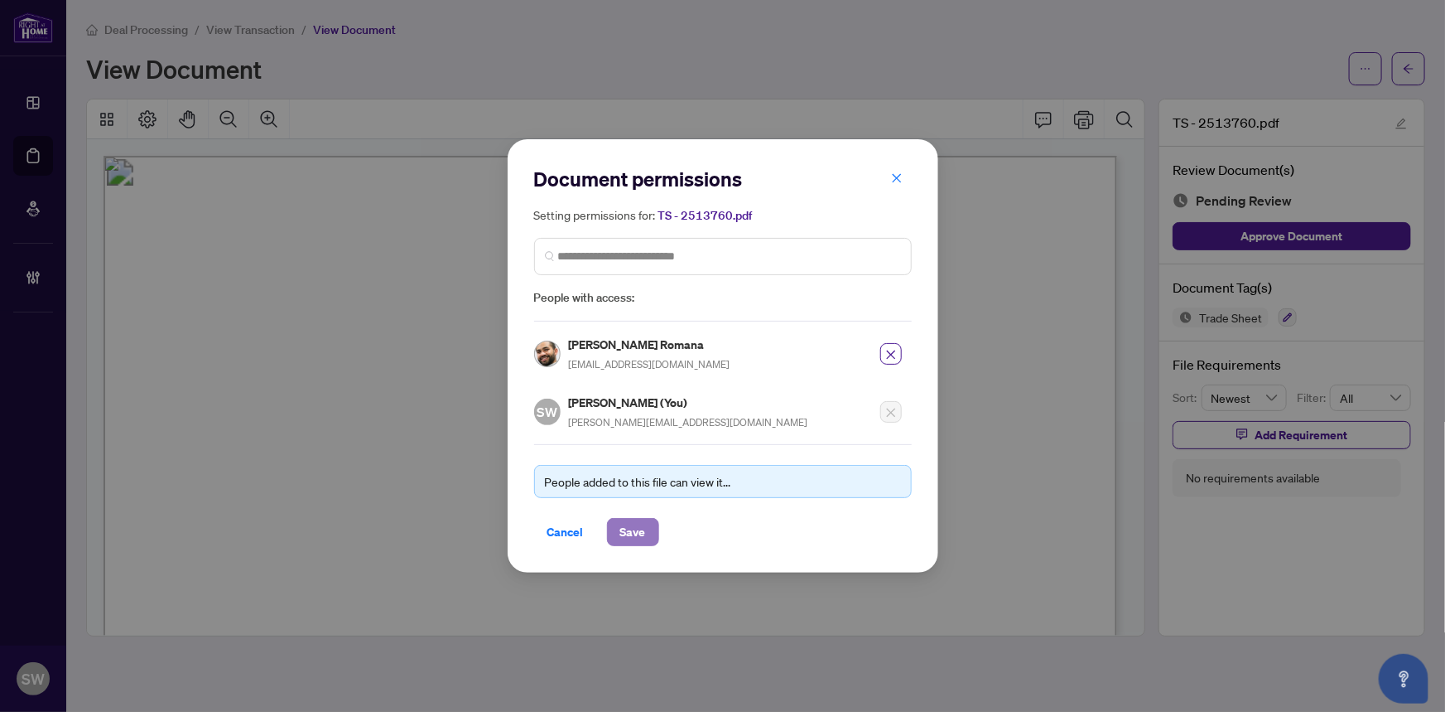
click at [638, 539] on span "Save" at bounding box center [633, 532] width 26 height 27
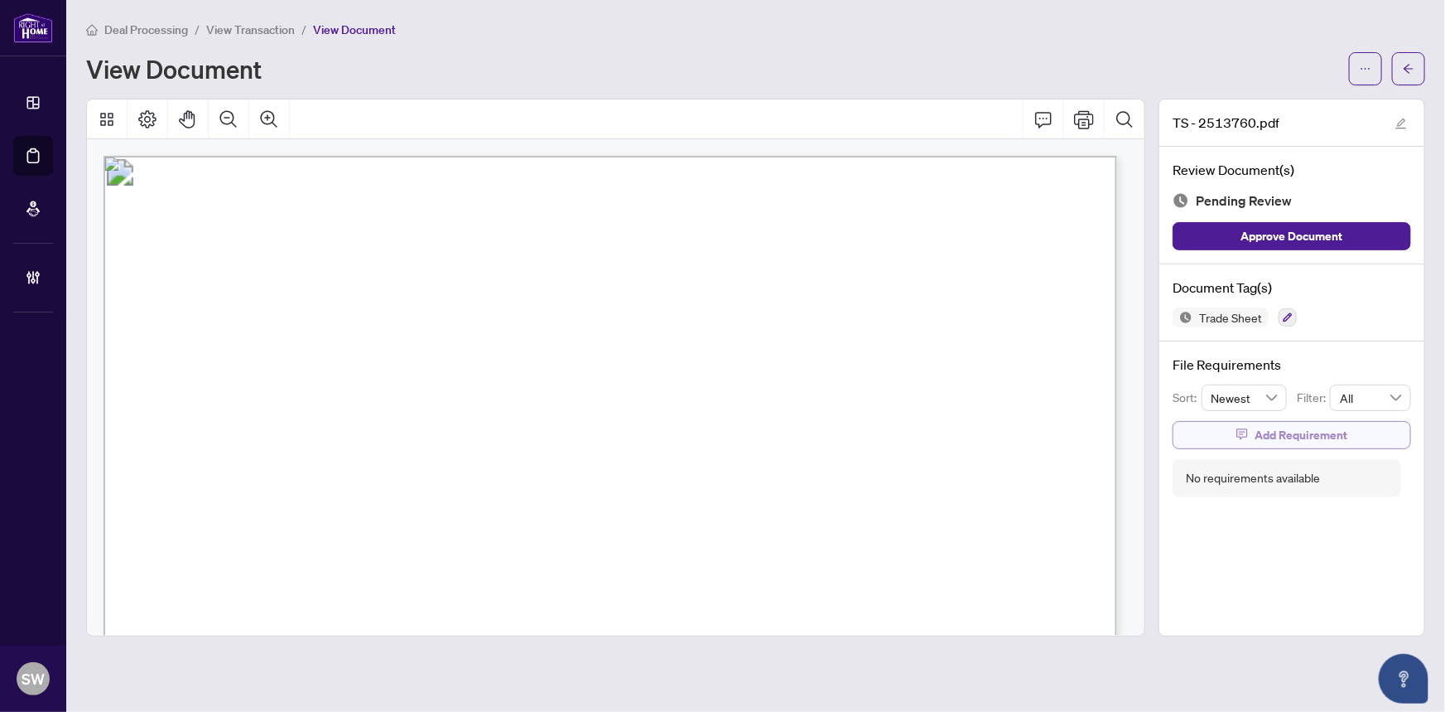
click at [1235, 431] on button "Add Requirement" at bounding box center [1292, 435] width 239 height 28
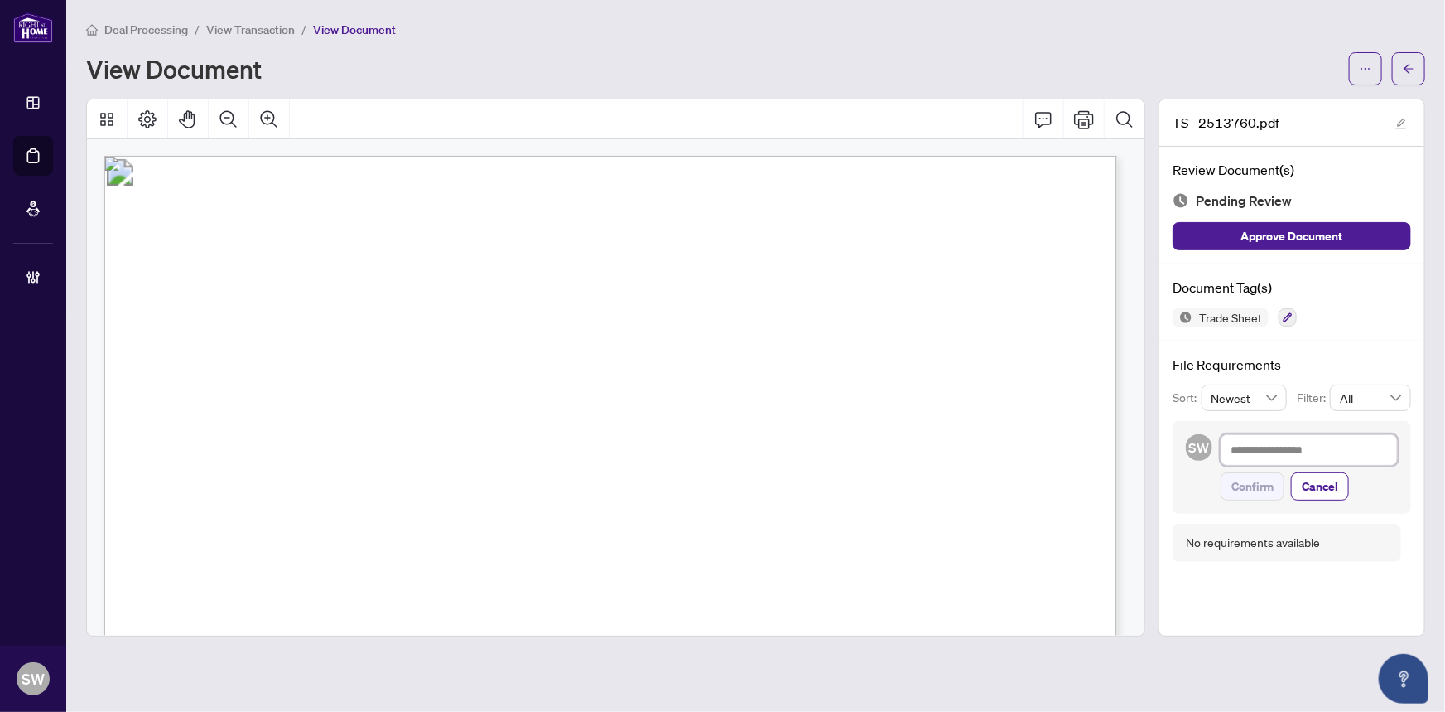
click at [1249, 456] on textarea at bounding box center [1309, 449] width 177 height 31
paste textarea "**********"
type textarea "**********"
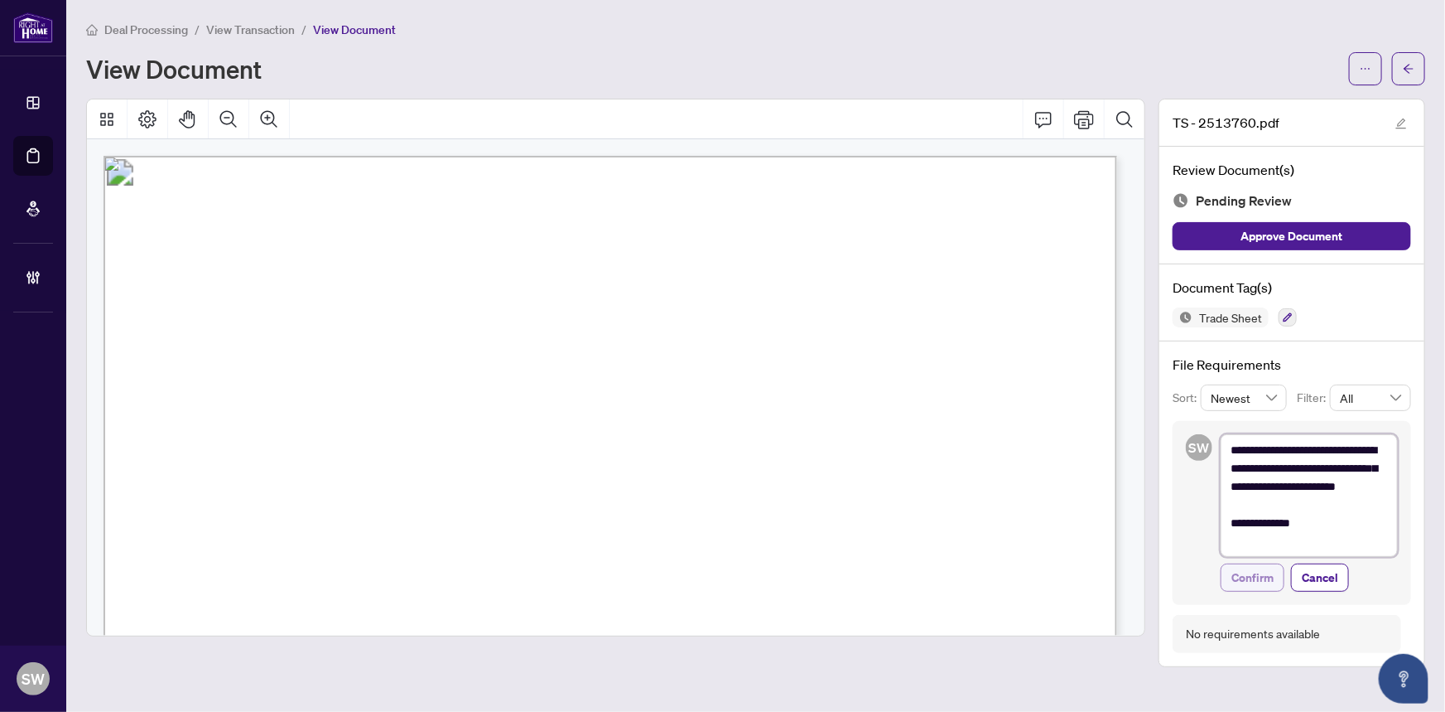
type textarea "**********"
click at [1267, 577] on span "Confirm" at bounding box center [1253, 577] width 42 height 27
type textarea "**********"
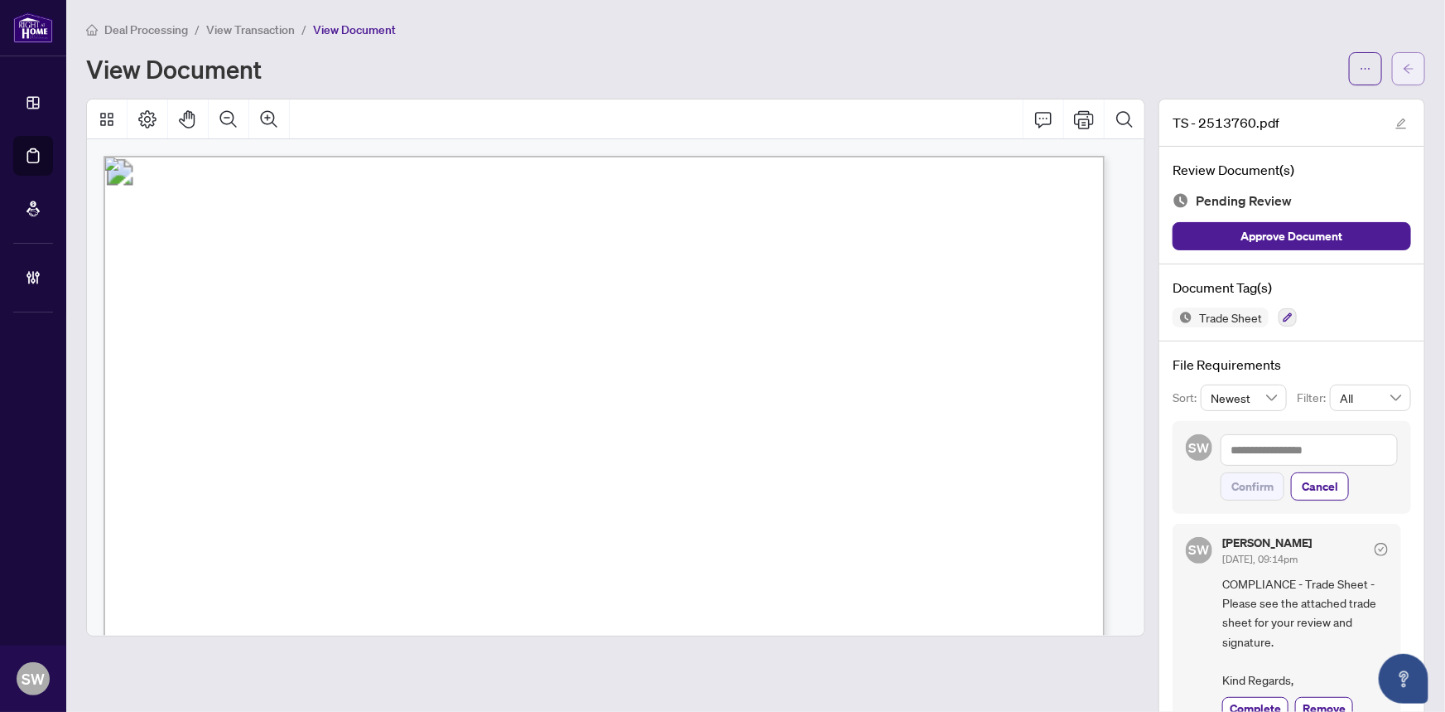
click at [1406, 63] on button "button" at bounding box center [1408, 68] width 33 height 33
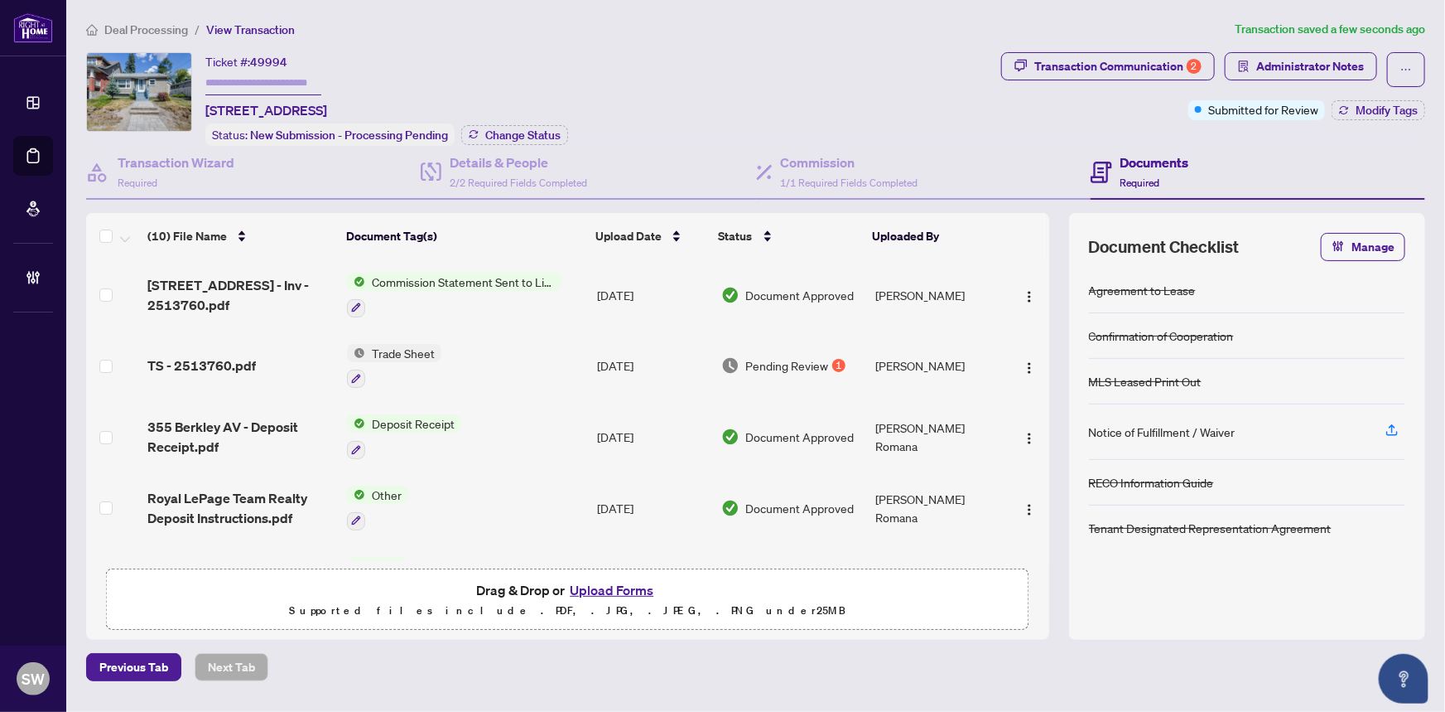
click at [287, 75] on input "text" at bounding box center [263, 83] width 116 height 24
paste input "*******"
type input "*******"
click at [542, 133] on span "Change Status" at bounding box center [522, 135] width 75 height 12
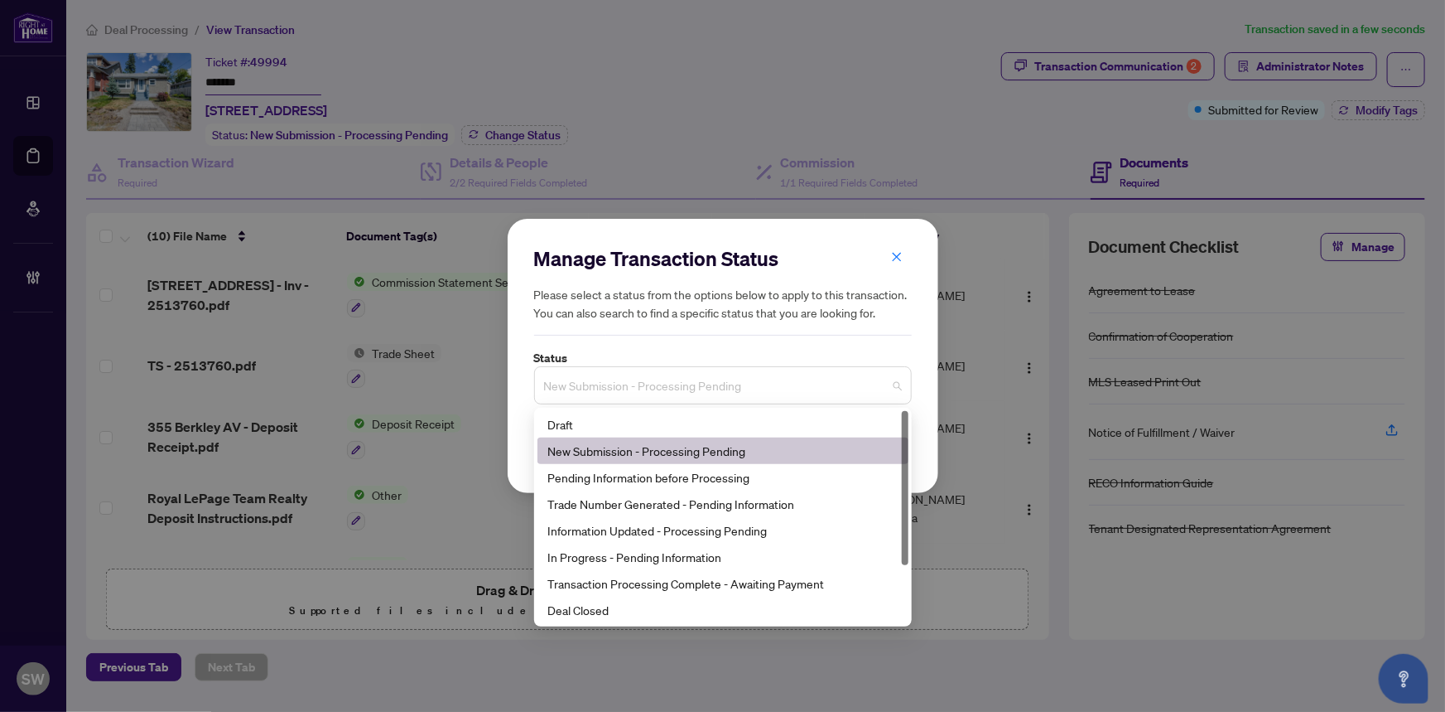
click at [657, 388] on span "New Submission - Processing Pending" at bounding box center [723, 384] width 358 height 31
click at [629, 497] on div "Trade Number Generated - Pending Information" at bounding box center [723, 504] width 351 height 18
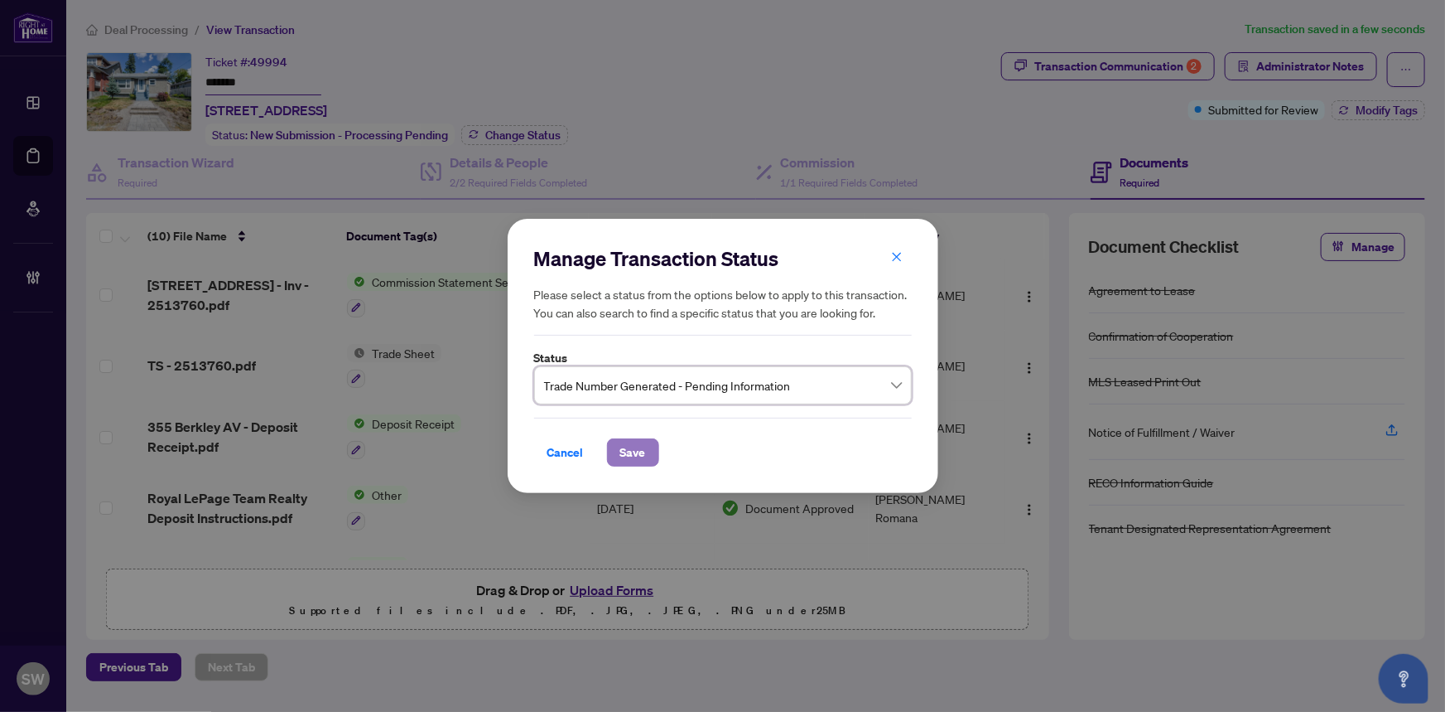
click at [637, 458] on span "Save" at bounding box center [633, 452] width 26 height 27
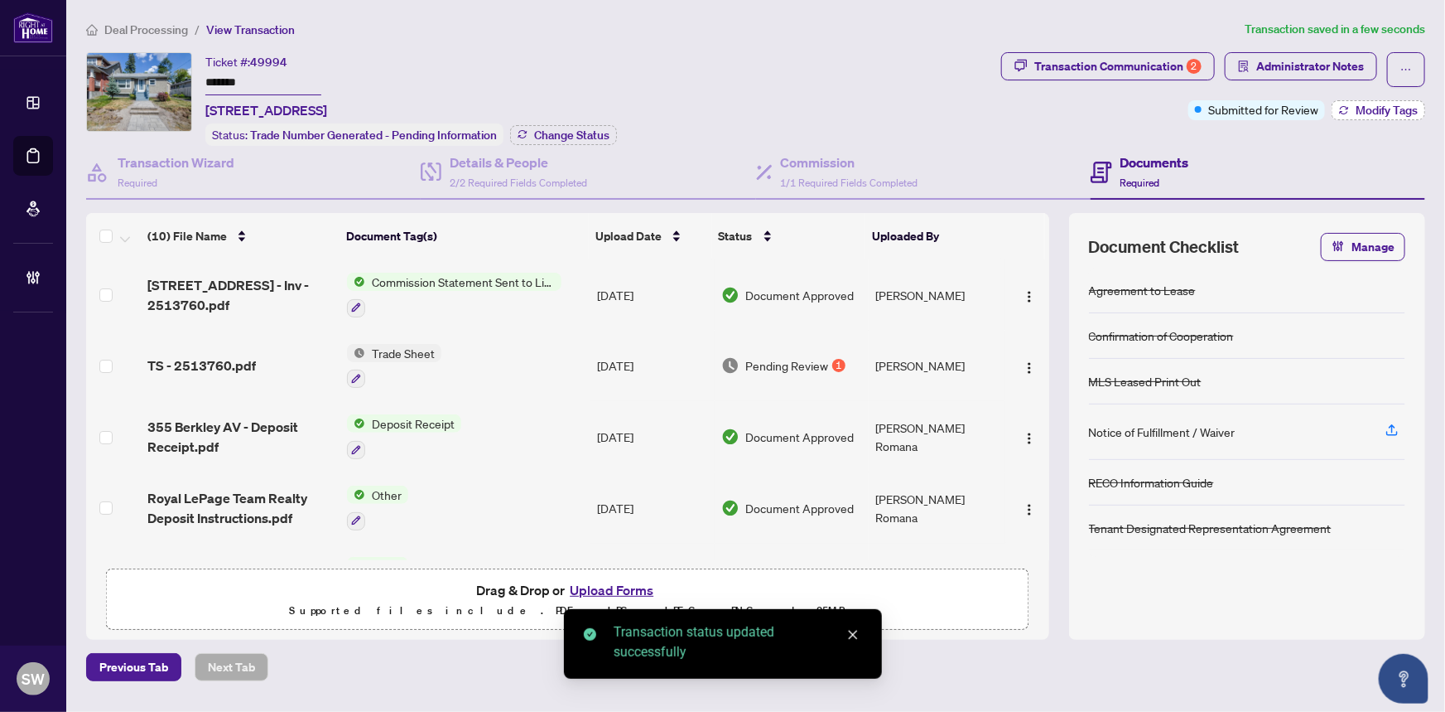
click at [1394, 111] on span "Modify Tags" at bounding box center [1387, 110] width 62 height 12
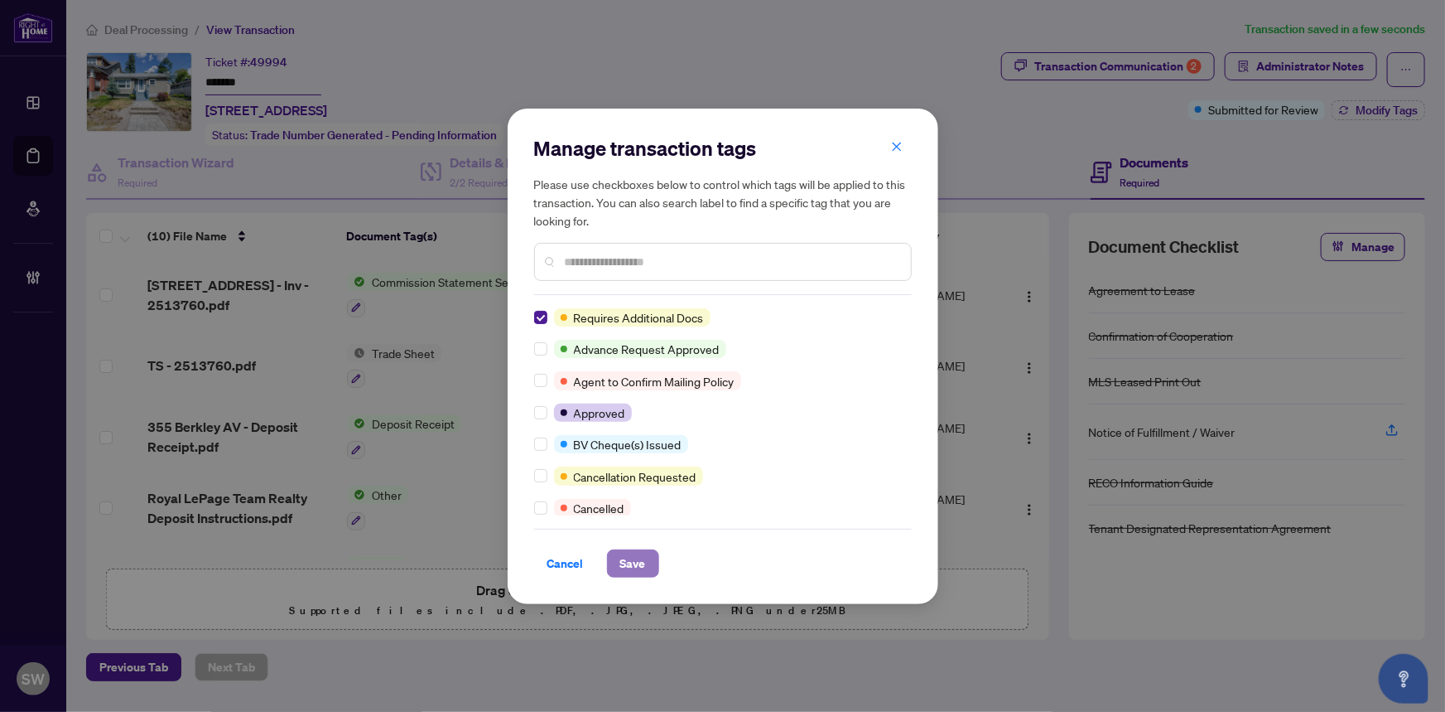
click at [626, 562] on span "Save" at bounding box center [633, 563] width 26 height 27
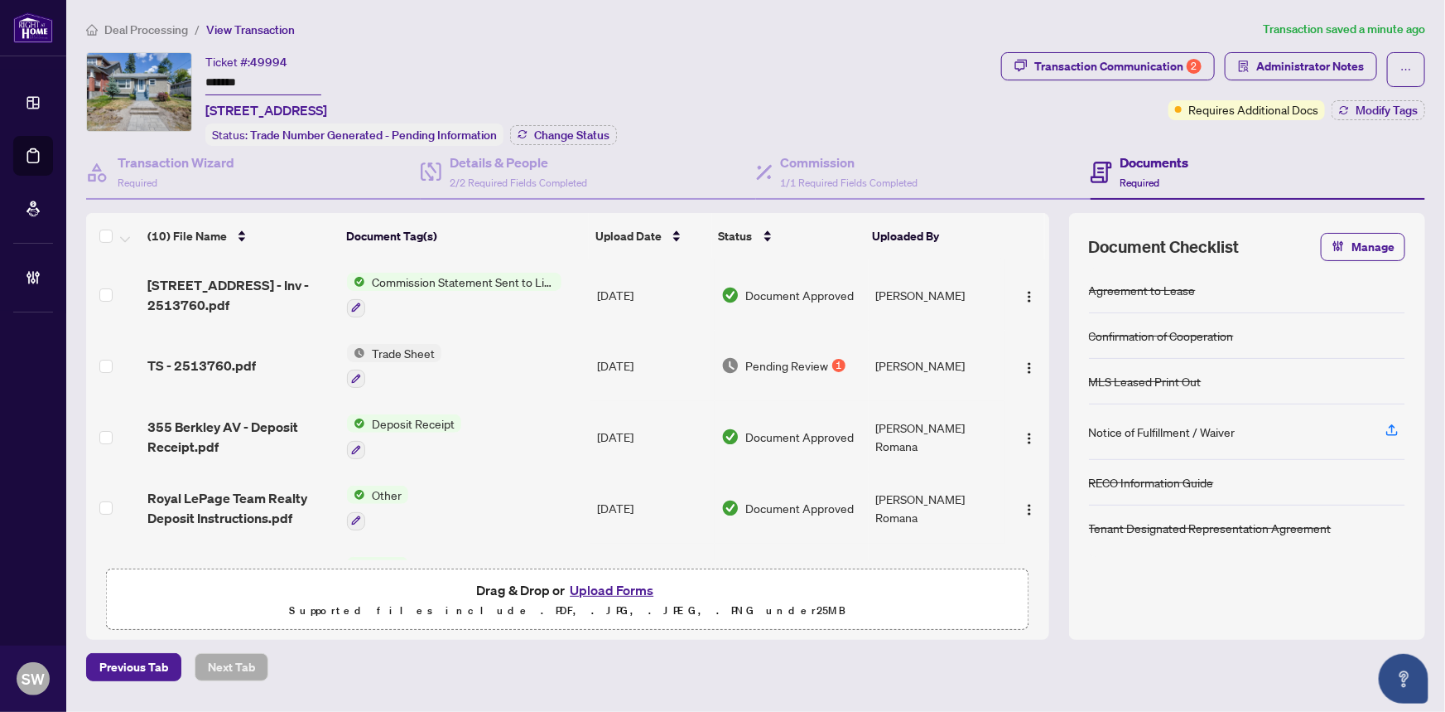
click at [223, 76] on input "*******" at bounding box center [263, 83] width 116 height 24
click at [1023, 361] on img "button" at bounding box center [1029, 367] width 13 height 13
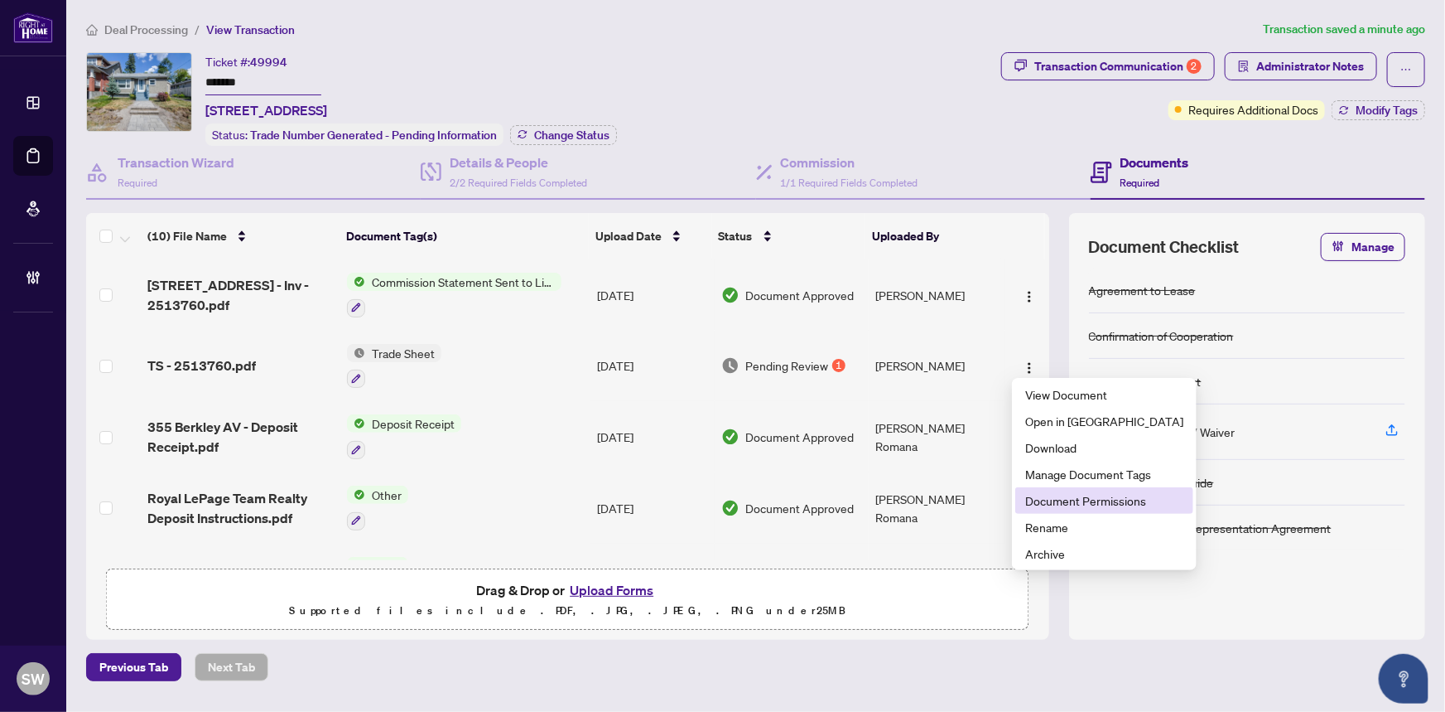
click at [1089, 496] on span "Document Permissions" at bounding box center [1104, 500] width 158 height 18
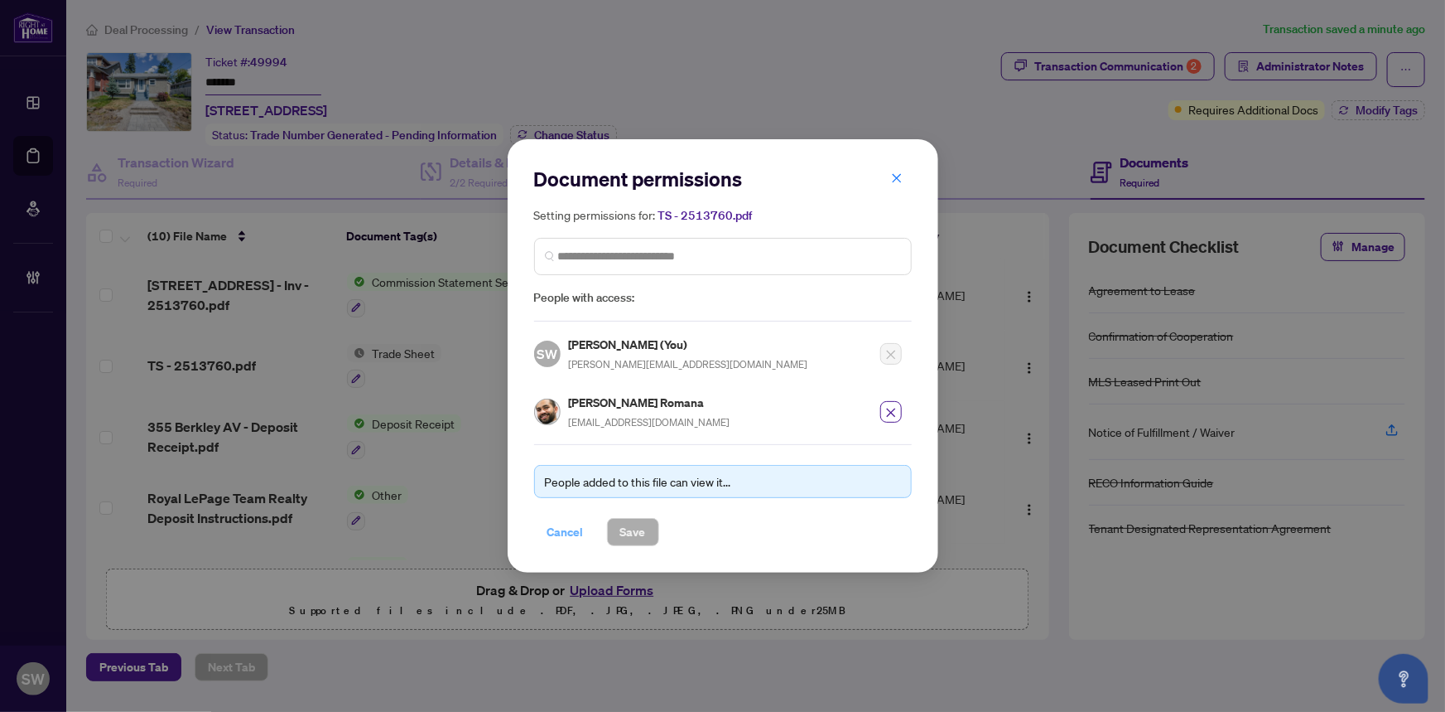
click at [577, 532] on span "Cancel" at bounding box center [566, 532] width 36 height 27
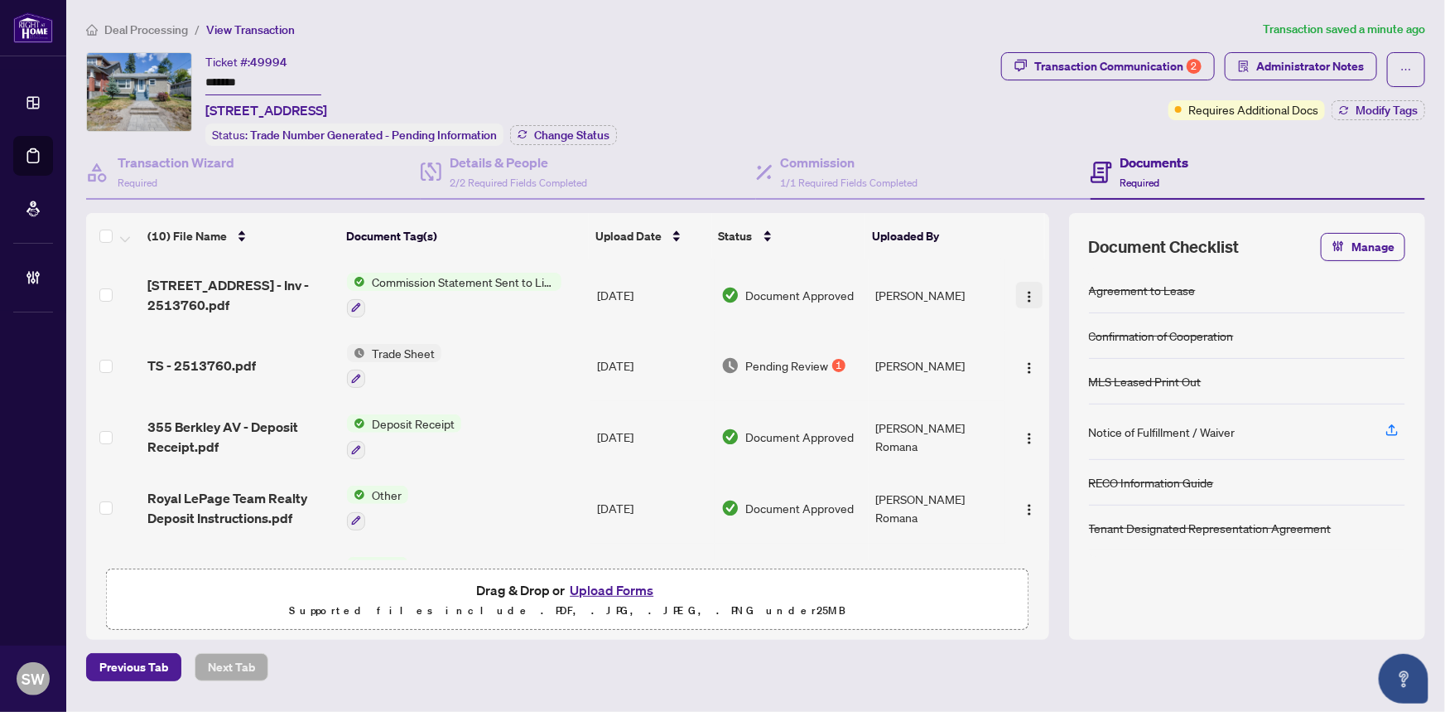
click at [1023, 286] on span "button" at bounding box center [1029, 295] width 13 height 18
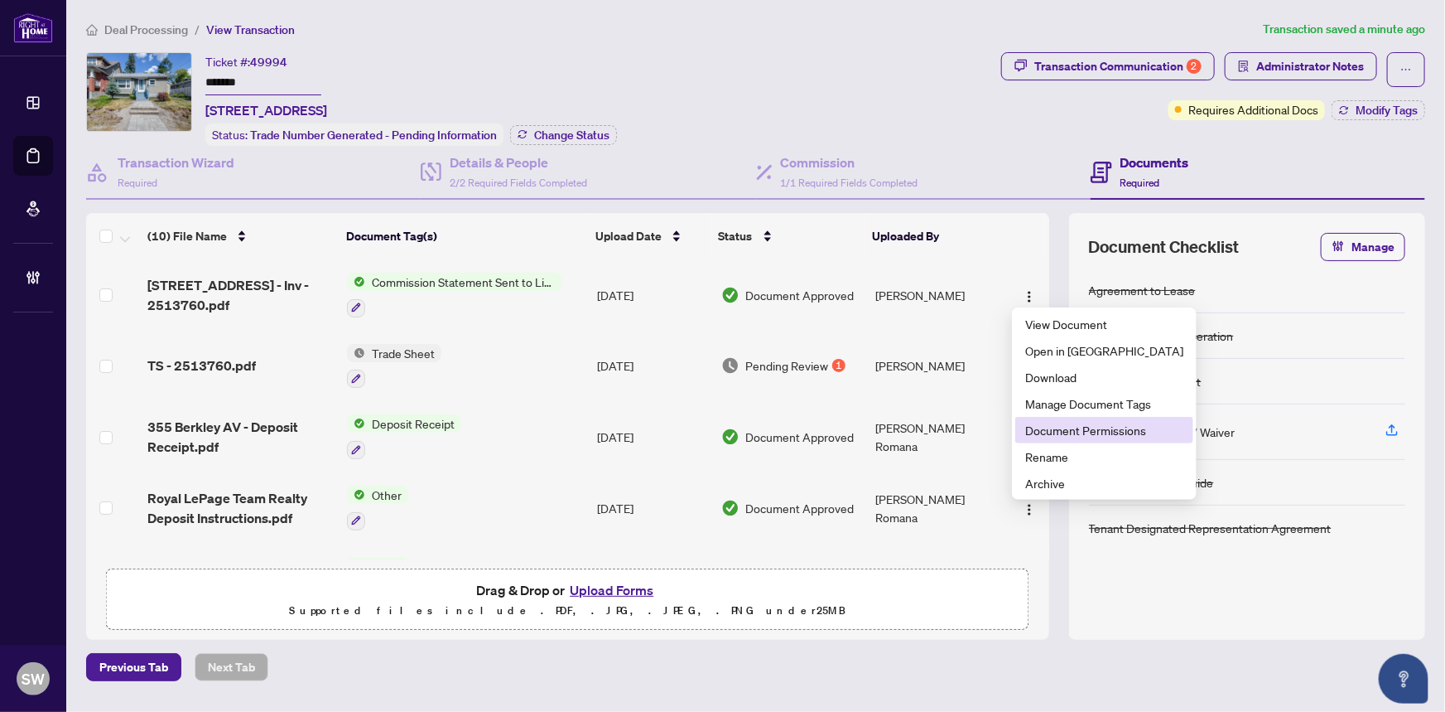
click at [1036, 424] on span "Document Permissions" at bounding box center [1104, 430] width 158 height 18
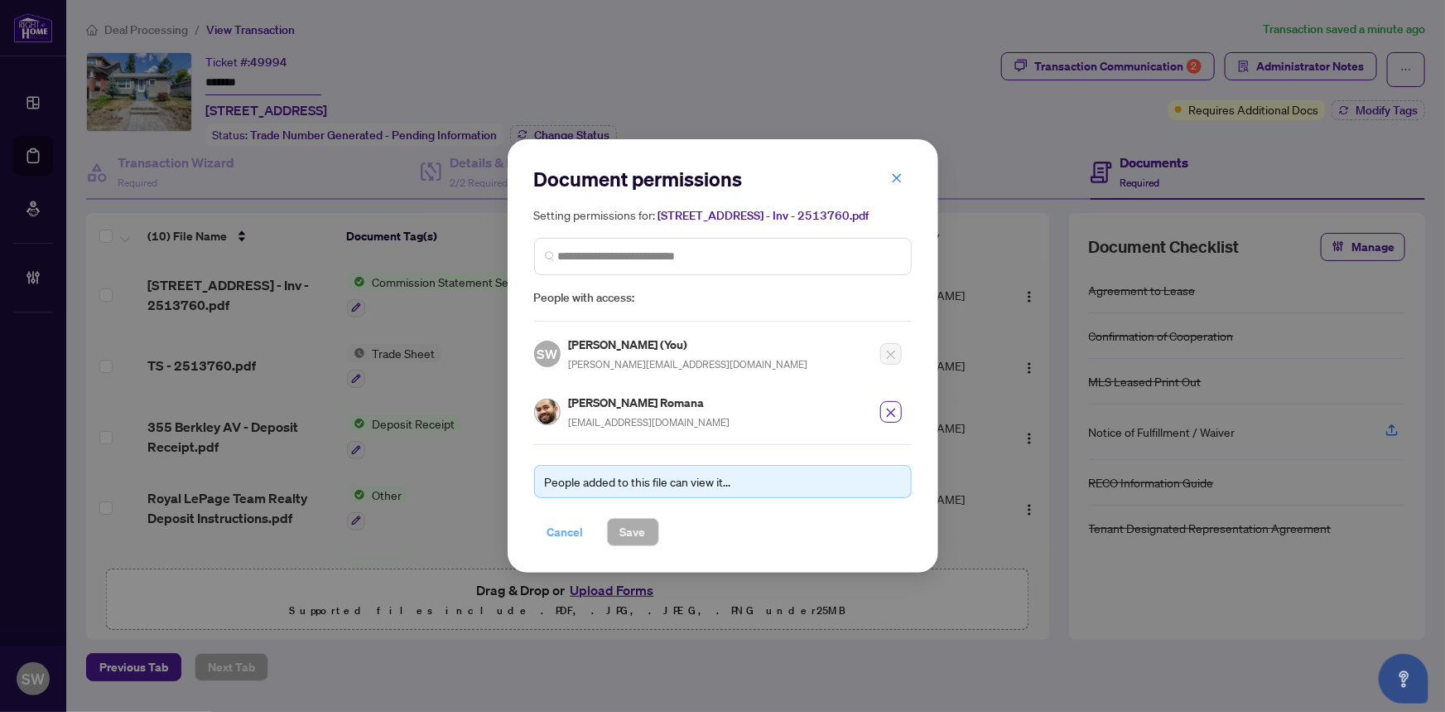
click at [573, 528] on span "Cancel" at bounding box center [566, 532] width 36 height 27
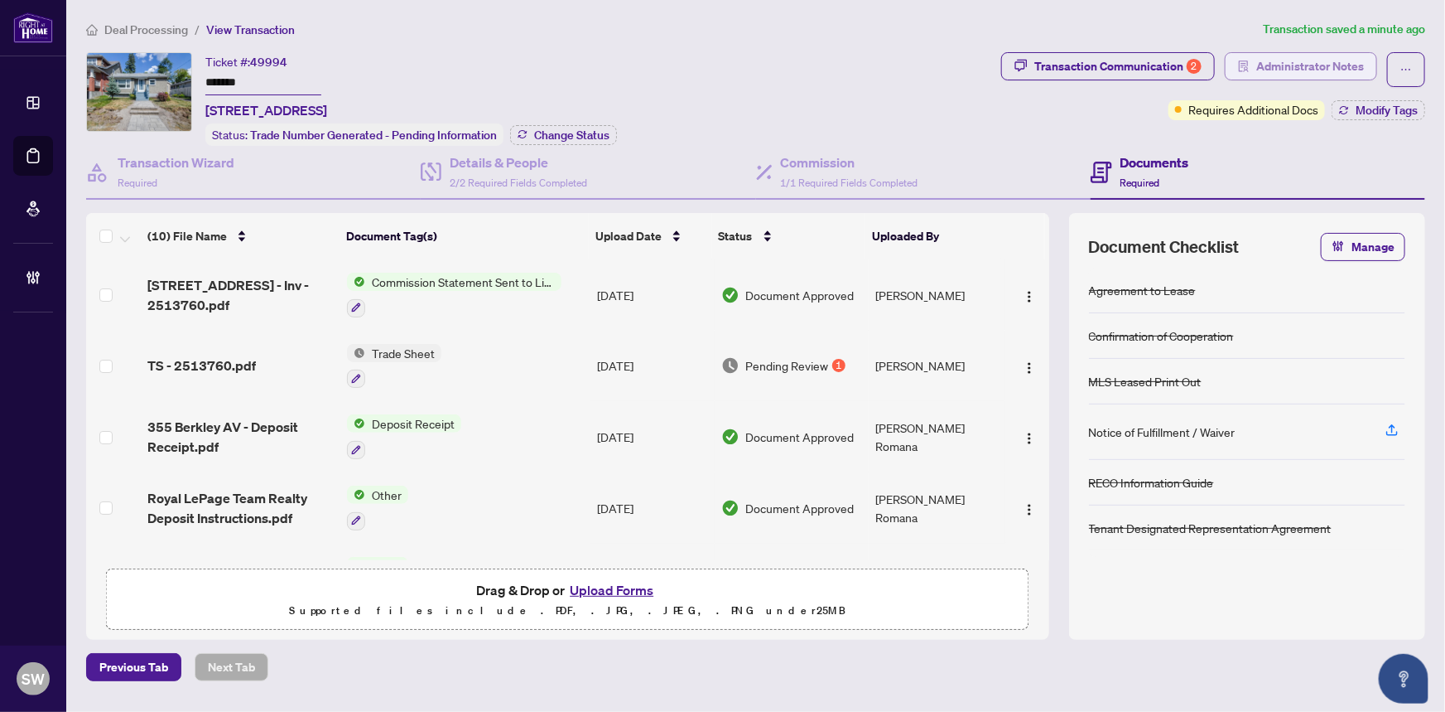
click at [1319, 75] on span "Administrator Notes" at bounding box center [1311, 66] width 108 height 27
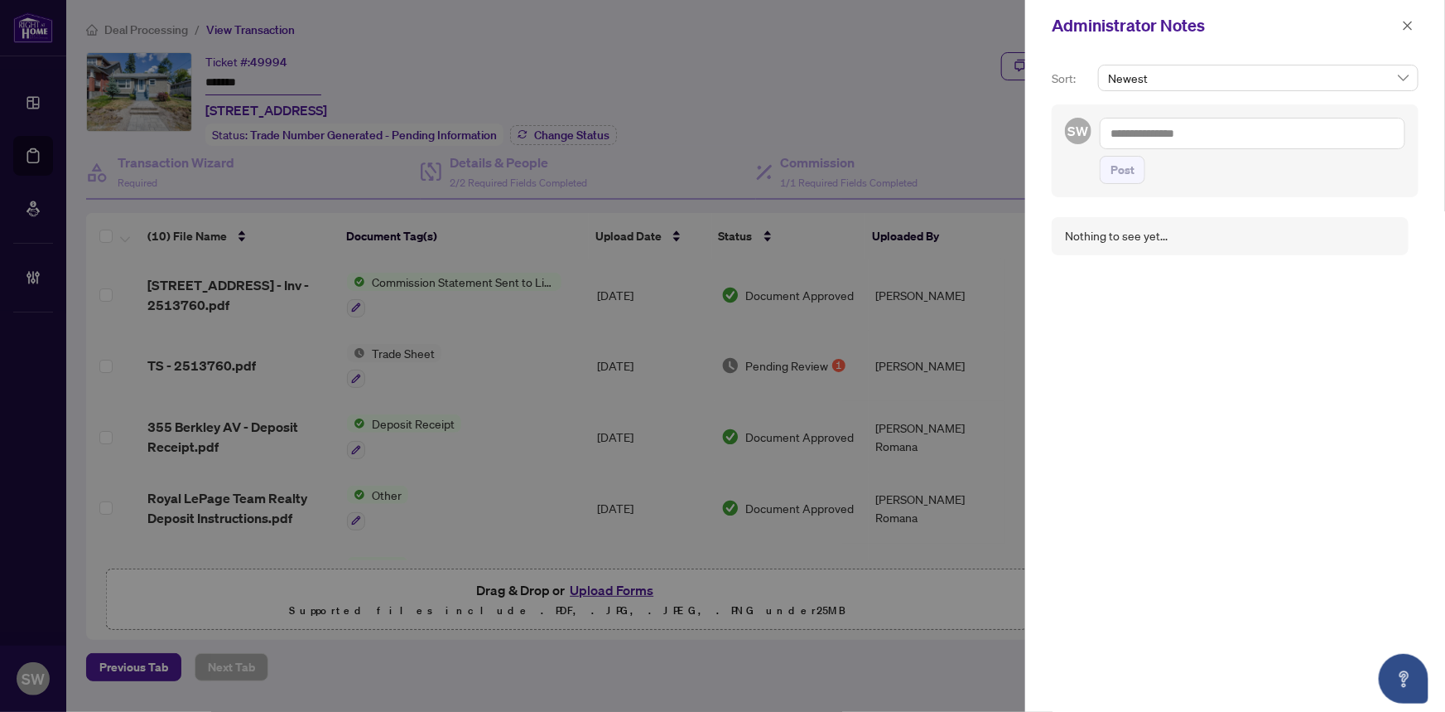
click at [1189, 127] on textarea at bounding box center [1253, 133] width 306 height 31
paste textarea "**********"
type textarea "**********"
click at [1127, 183] on span "Post" at bounding box center [1123, 170] width 24 height 27
click at [1411, 22] on icon "close" at bounding box center [1408, 26] width 12 height 12
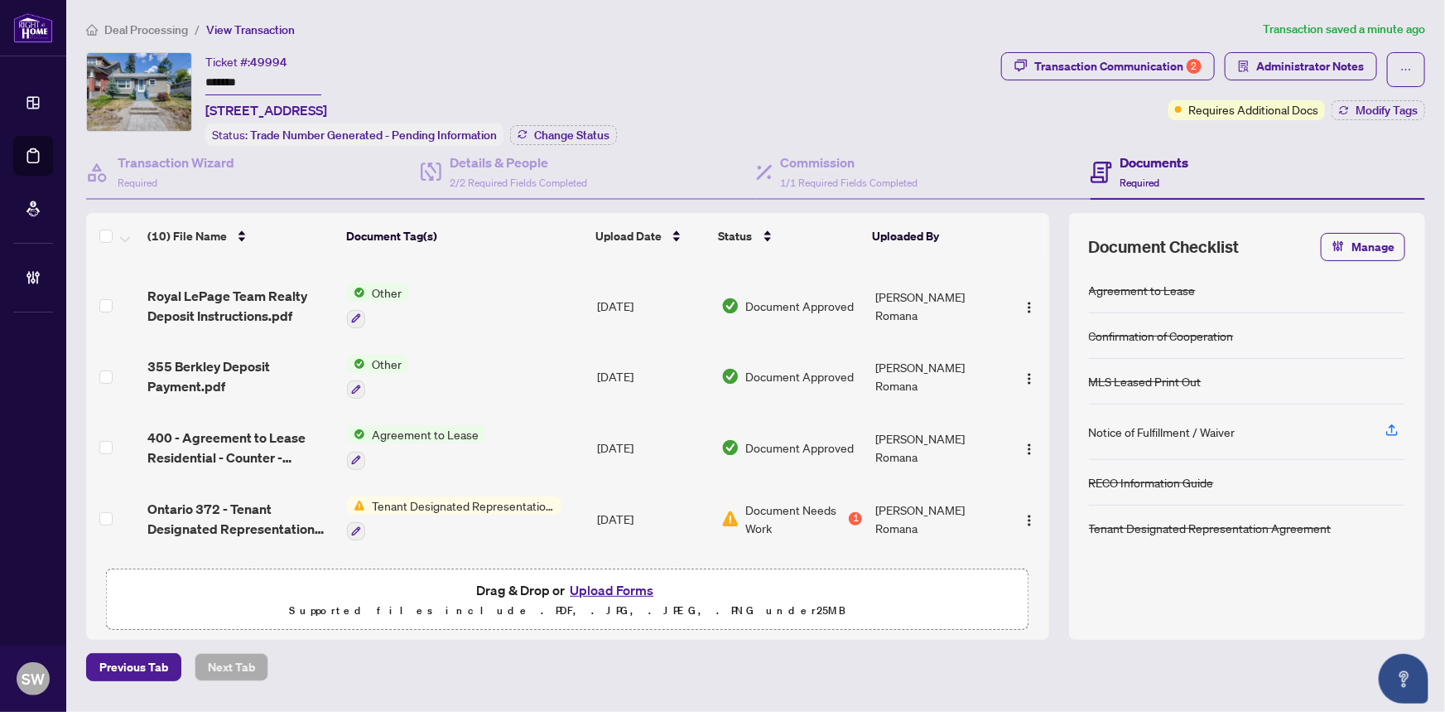
scroll to position [181, 0]
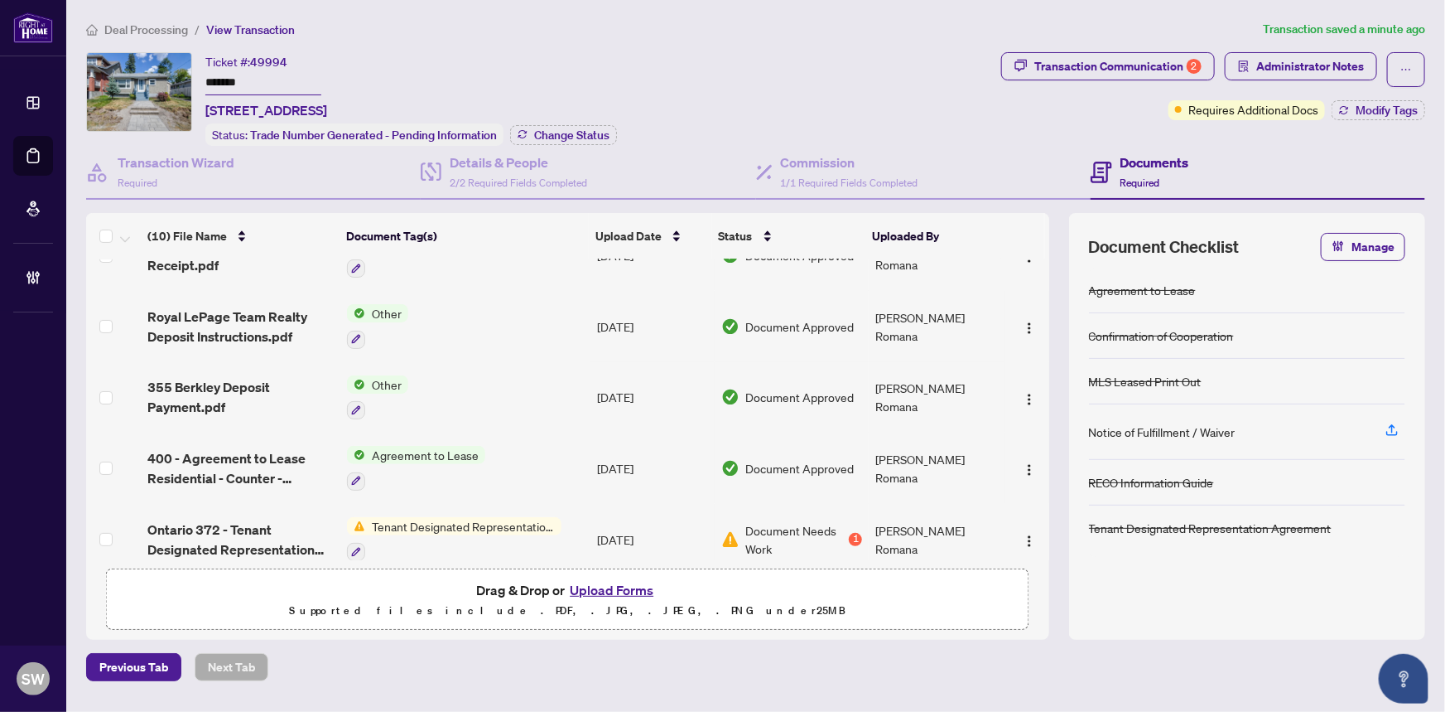
click at [231, 76] on input "*******" at bounding box center [263, 83] width 116 height 24
click at [943, 156] on div "Commission 1/1 Required Fields Completed" at bounding box center [923, 173] width 335 height 54
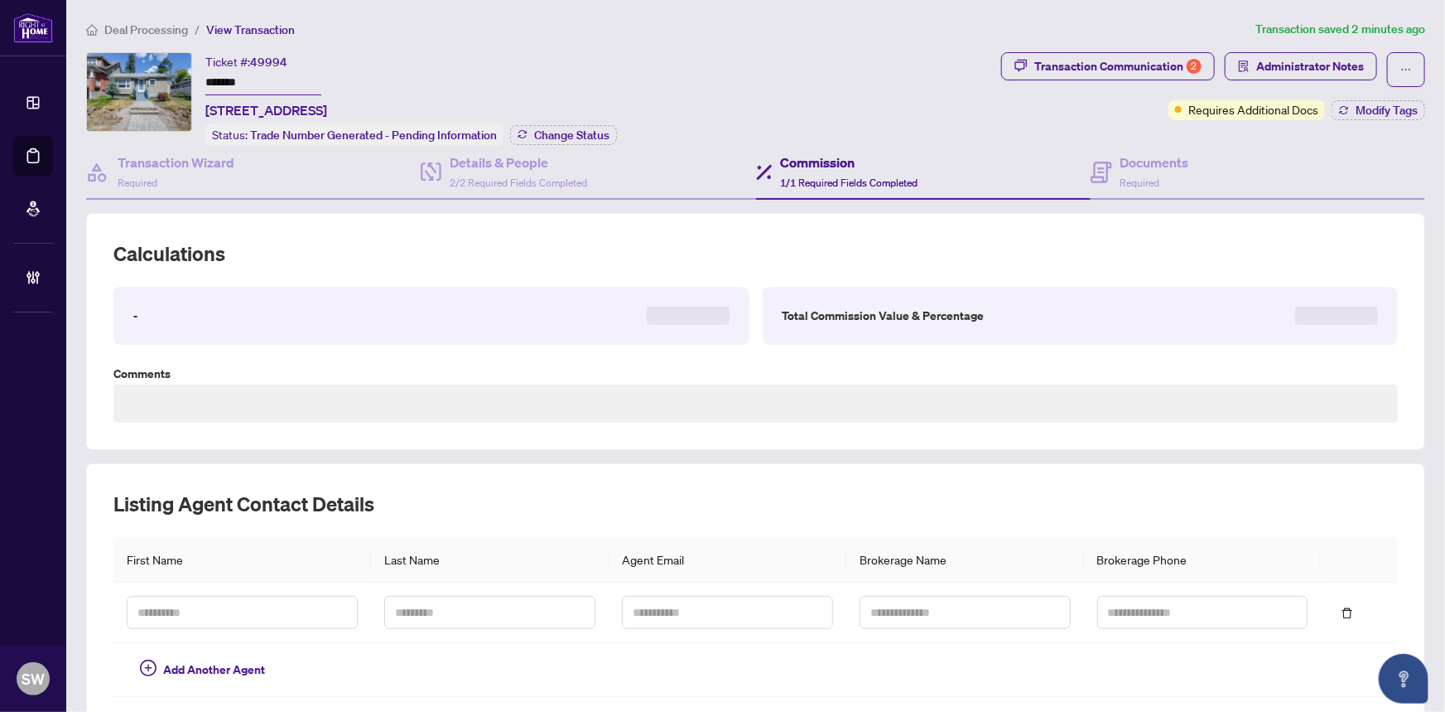
click at [133, 31] on span "Deal Processing" at bounding box center [146, 29] width 84 height 15
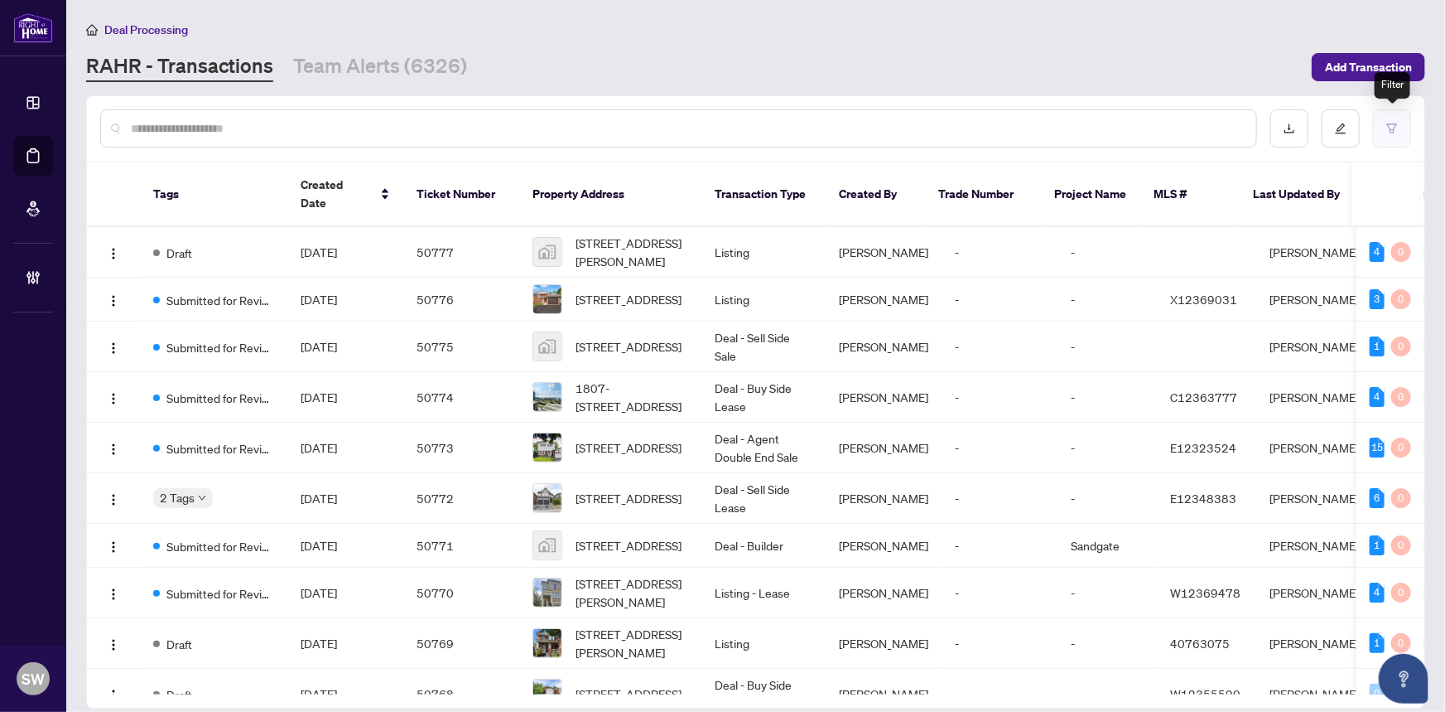
click at [1397, 123] on icon "filter" at bounding box center [1392, 127] width 10 height 9
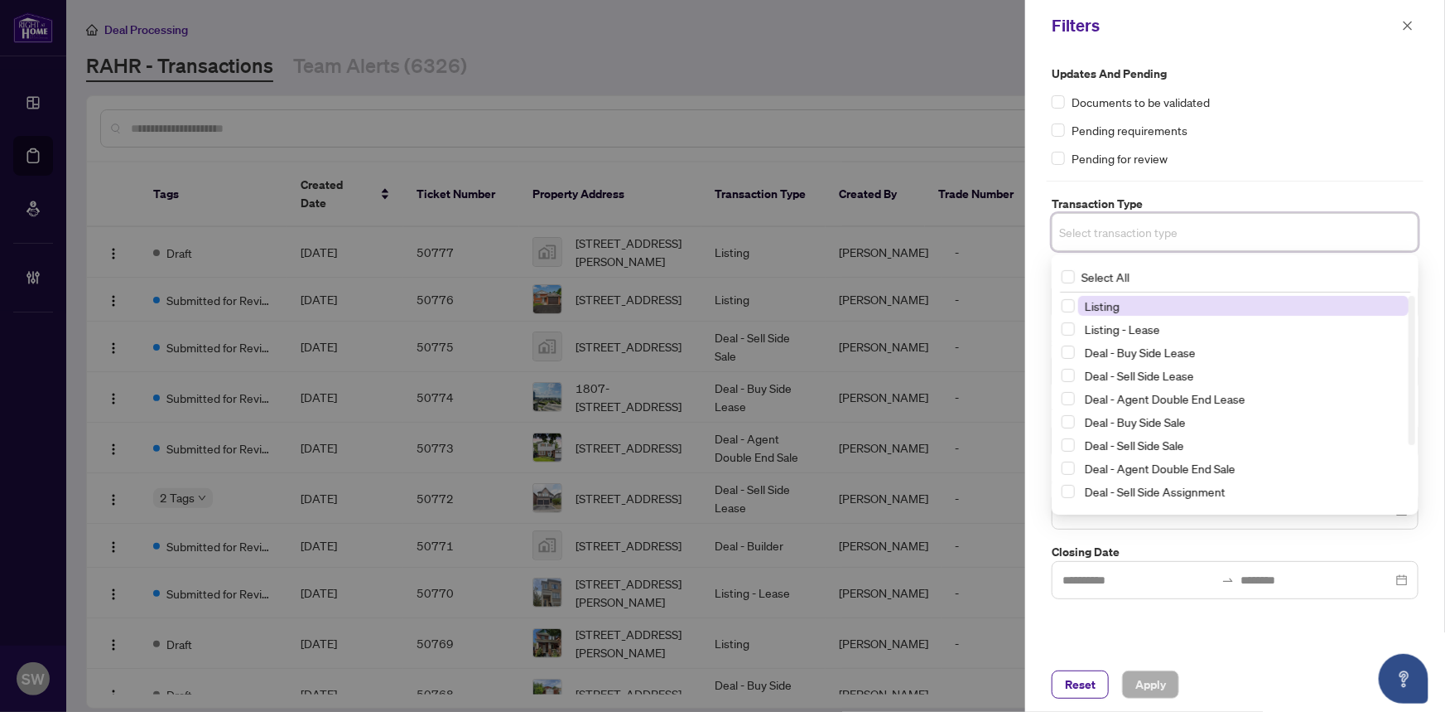
click at [1158, 239] on input "search" at bounding box center [1117, 232] width 116 height 20
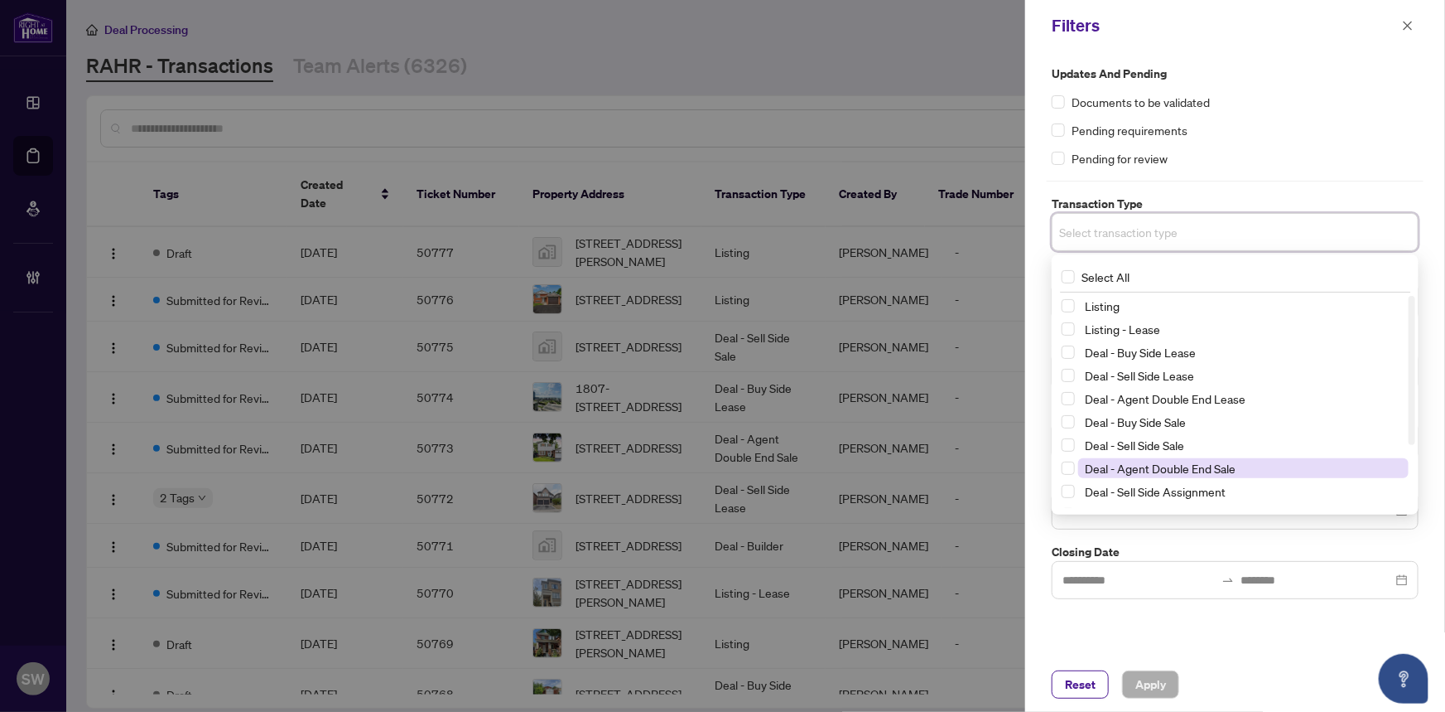
scroll to position [89, 0]
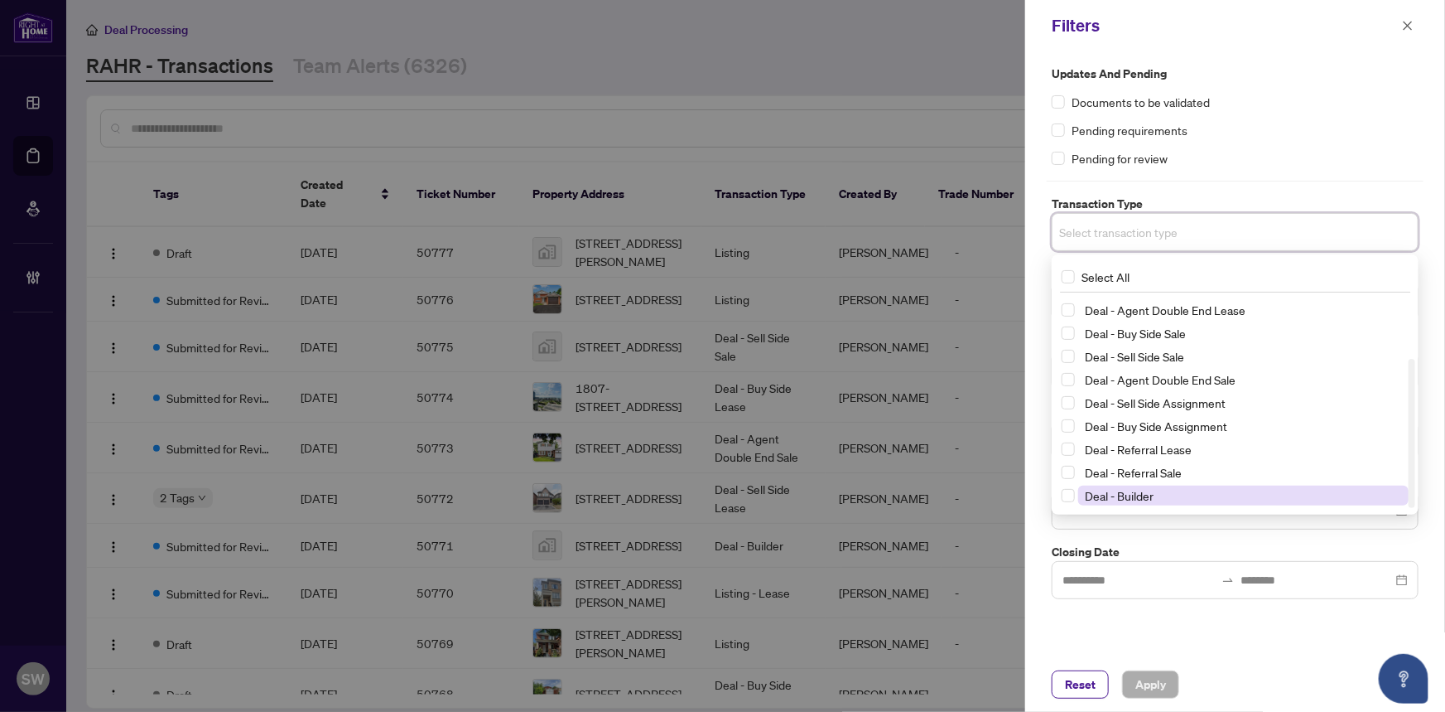
click at [1143, 497] on span "Deal - Builder" at bounding box center [1119, 495] width 69 height 15
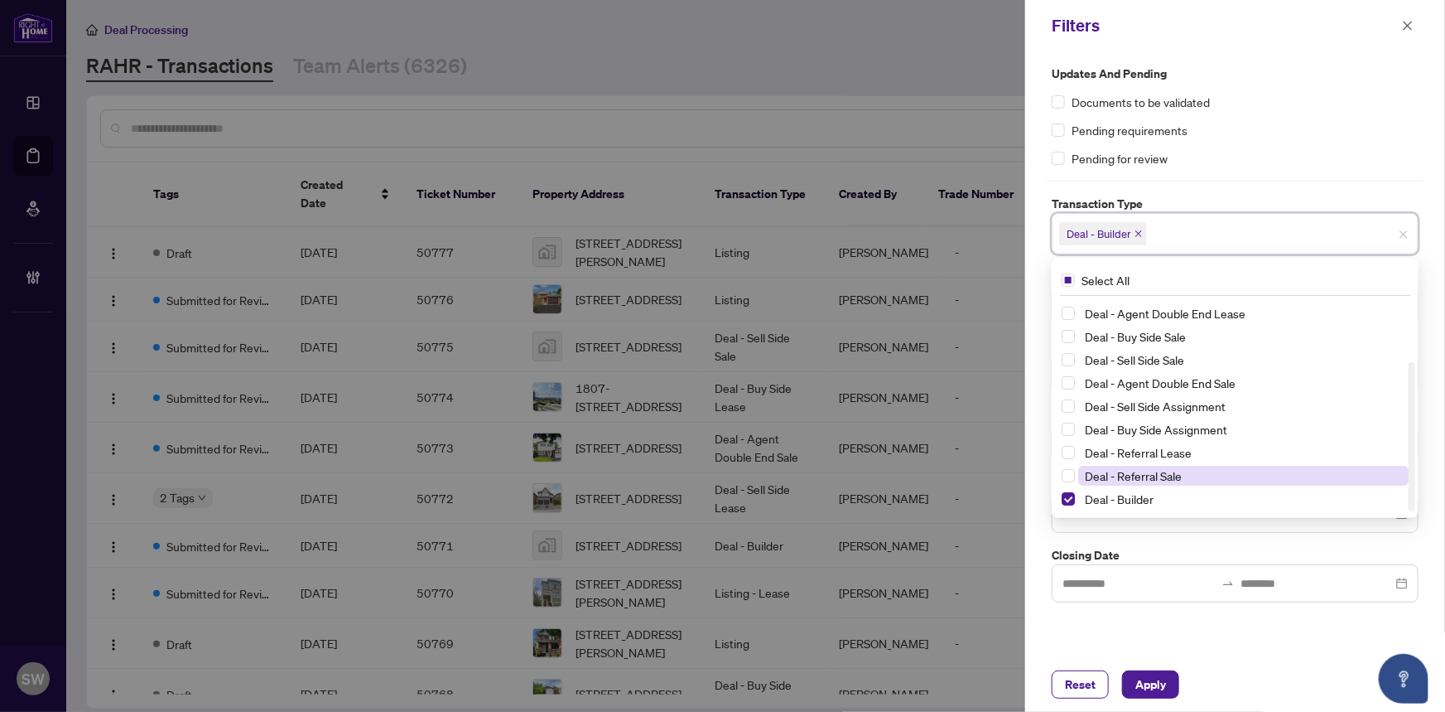
click at [1145, 468] on span "Deal - Referral Sale" at bounding box center [1133, 475] width 97 height 15
click at [1151, 455] on span "Deal - Referral Lease" at bounding box center [1138, 452] width 107 height 15
click at [1134, 630] on div "Updates and Pending Documents to be validated Pending requirements Pending for …" at bounding box center [1235, 354] width 420 height 606
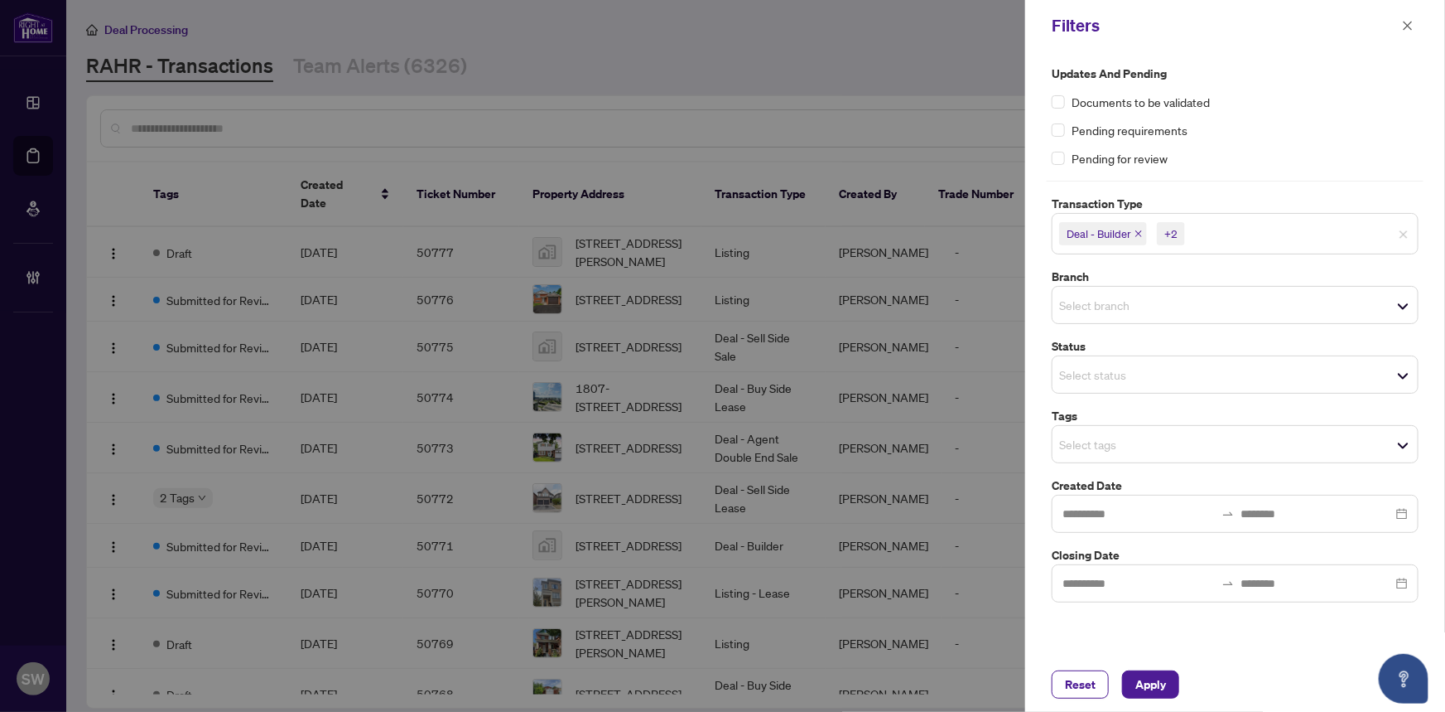
click at [1128, 372] on input "search" at bounding box center [1117, 374] width 116 height 20
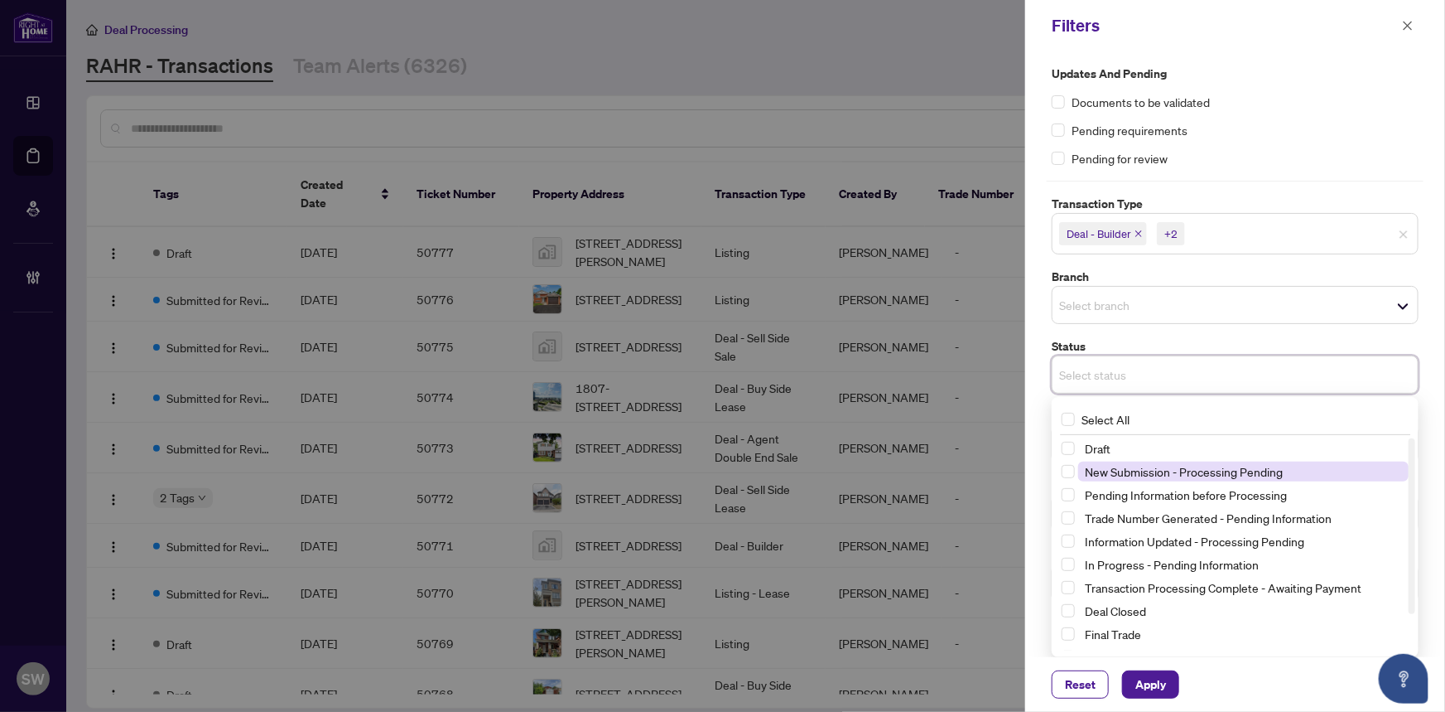
click at [1178, 471] on span "New Submission - Processing Pending" at bounding box center [1184, 471] width 198 height 15
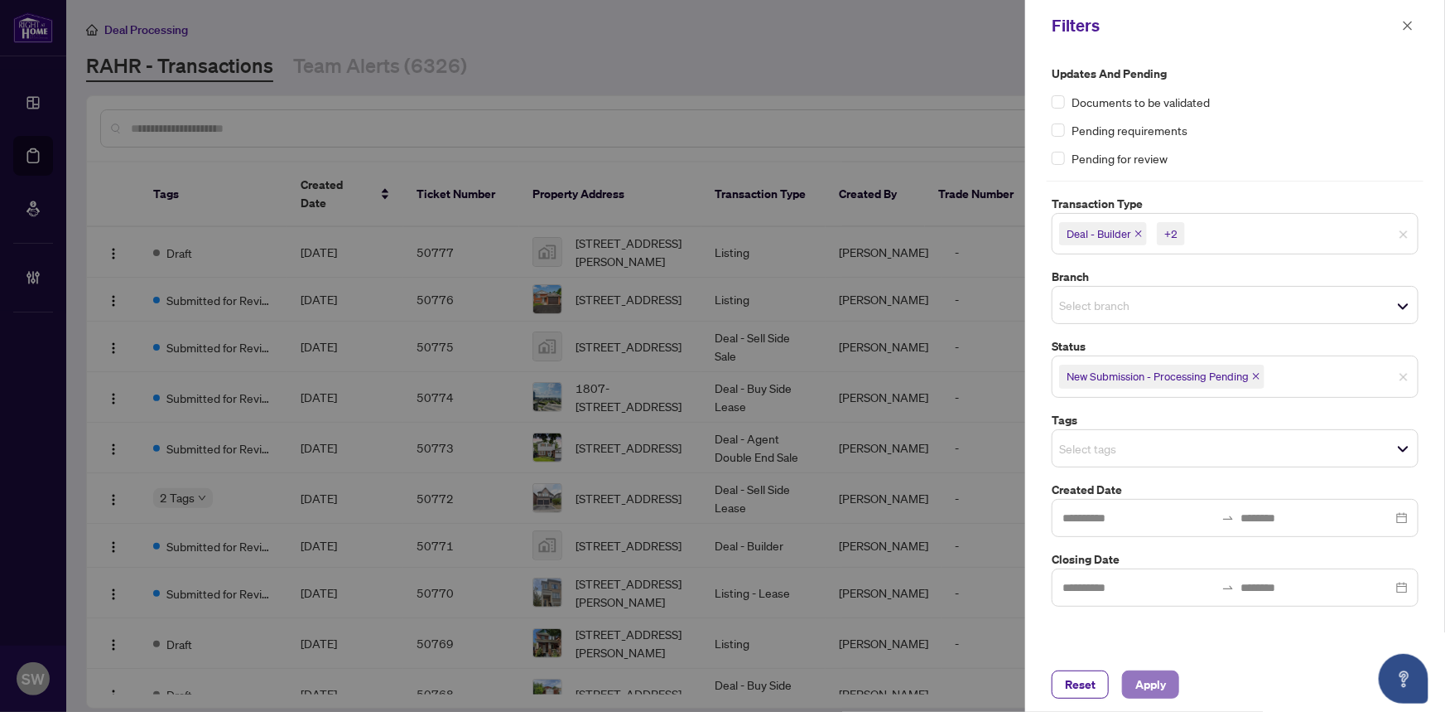
click at [1147, 684] on span "Apply" at bounding box center [1151, 684] width 31 height 27
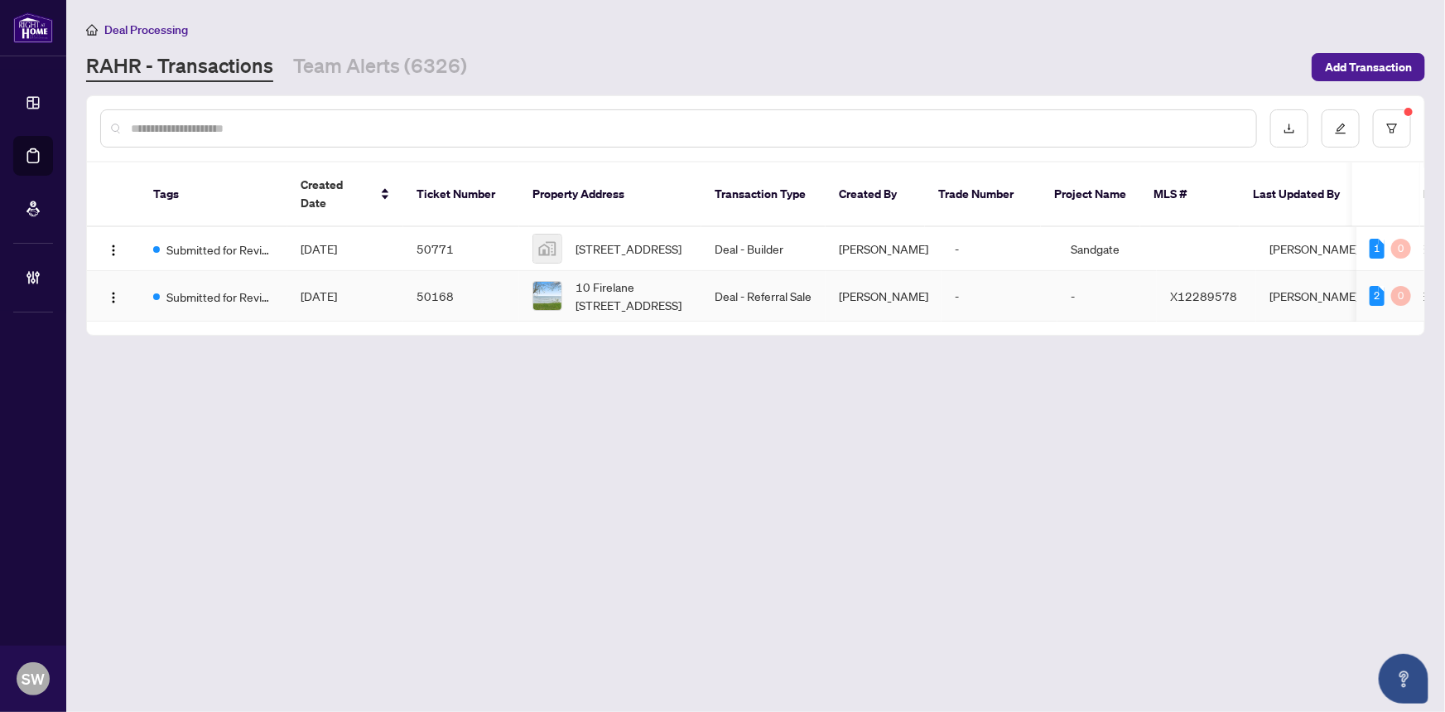
click at [407, 283] on td "50168" at bounding box center [461, 296] width 116 height 51
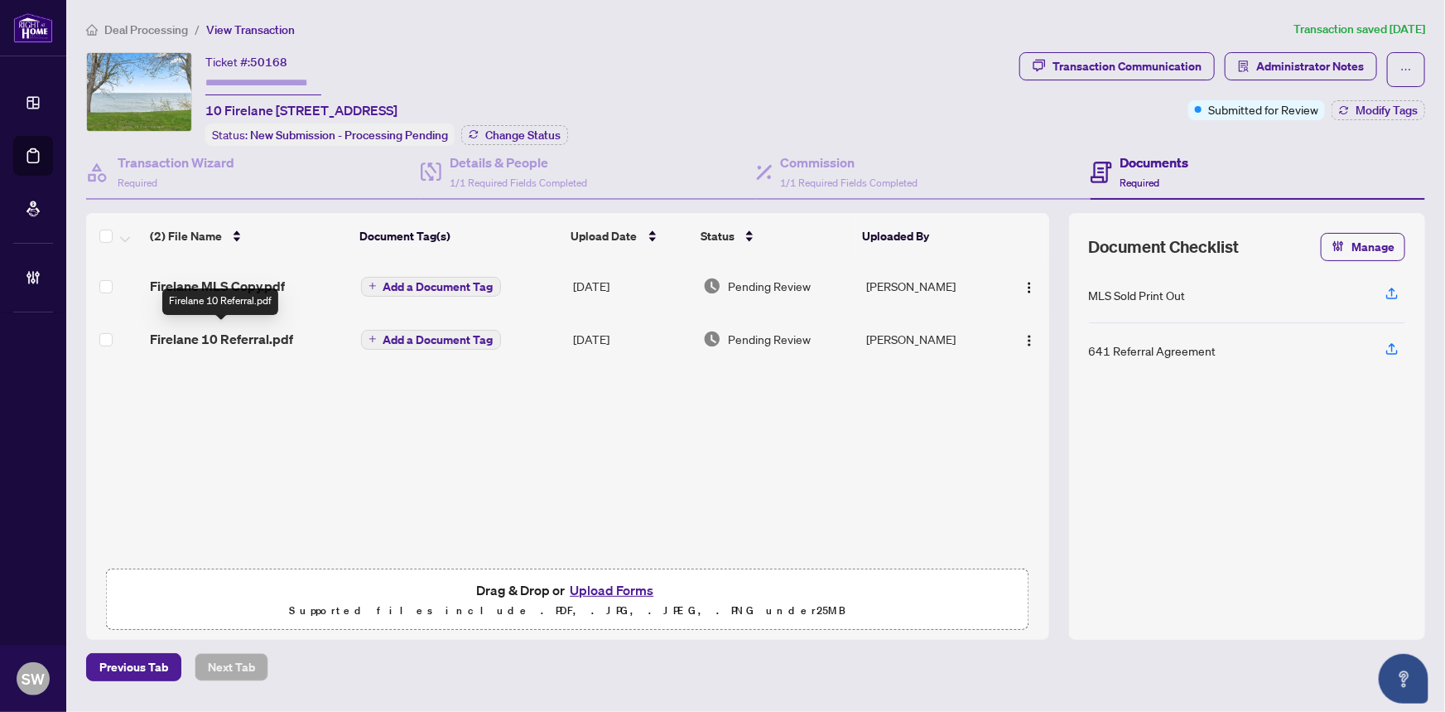
click at [248, 332] on span "Firelane 10 Referral.pdf" at bounding box center [221, 339] width 143 height 20
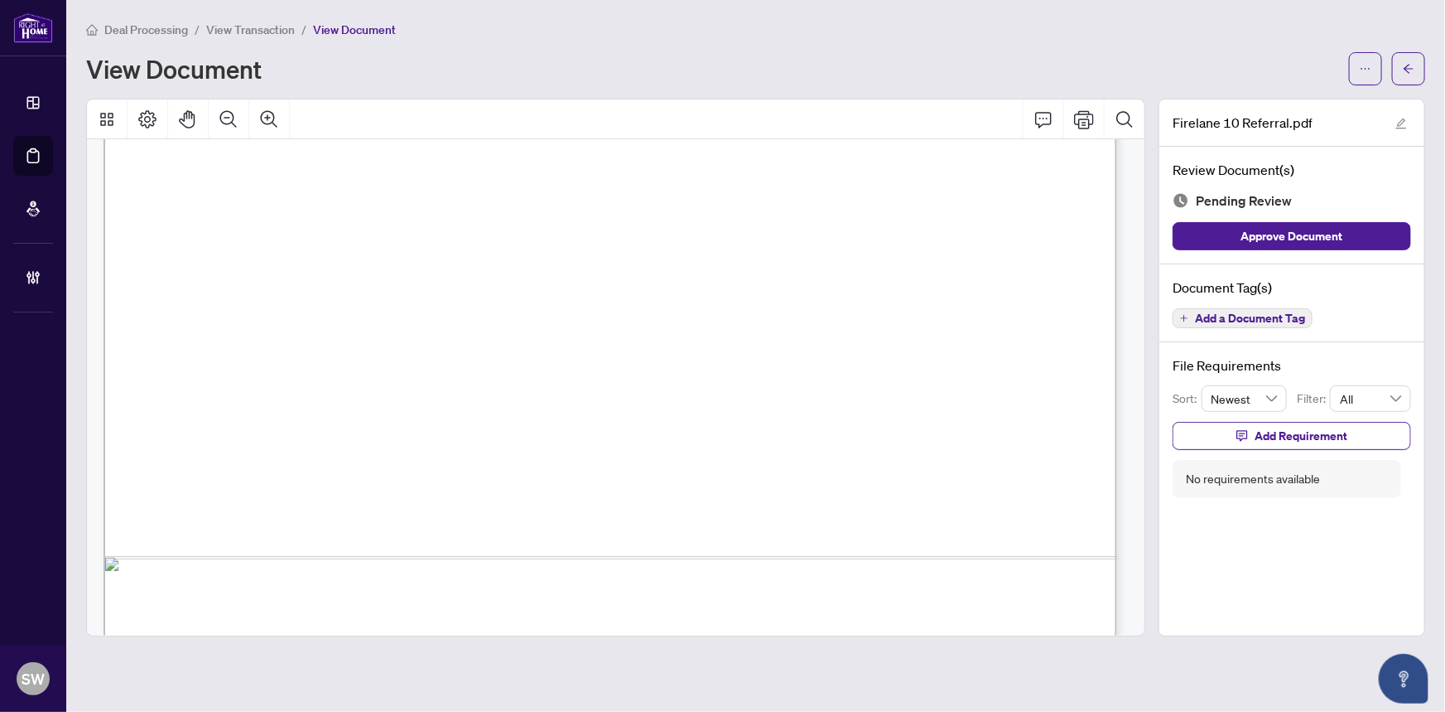
scroll to position [828, 0]
click at [120, 30] on span "Deal Processing" at bounding box center [146, 29] width 84 height 15
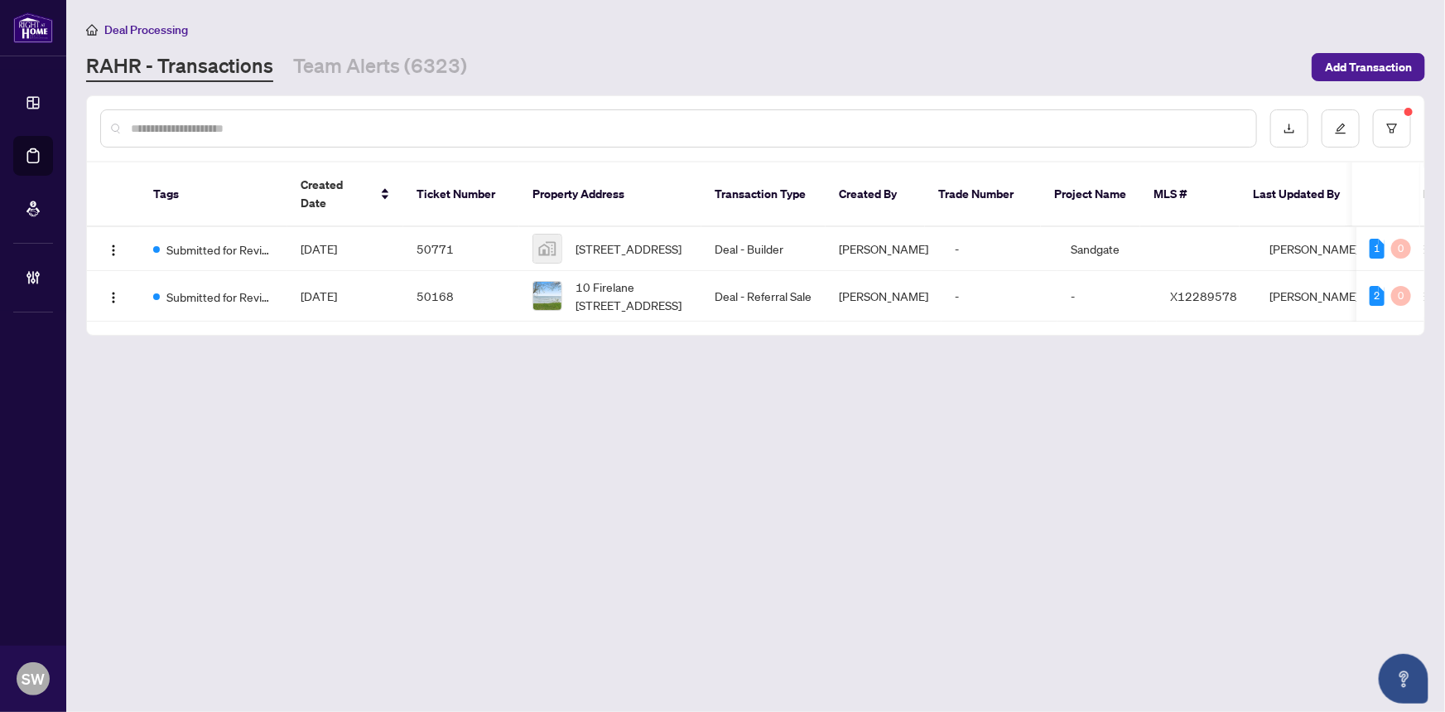
click at [195, 130] on input "text" at bounding box center [687, 128] width 1112 height 18
paste input "*******"
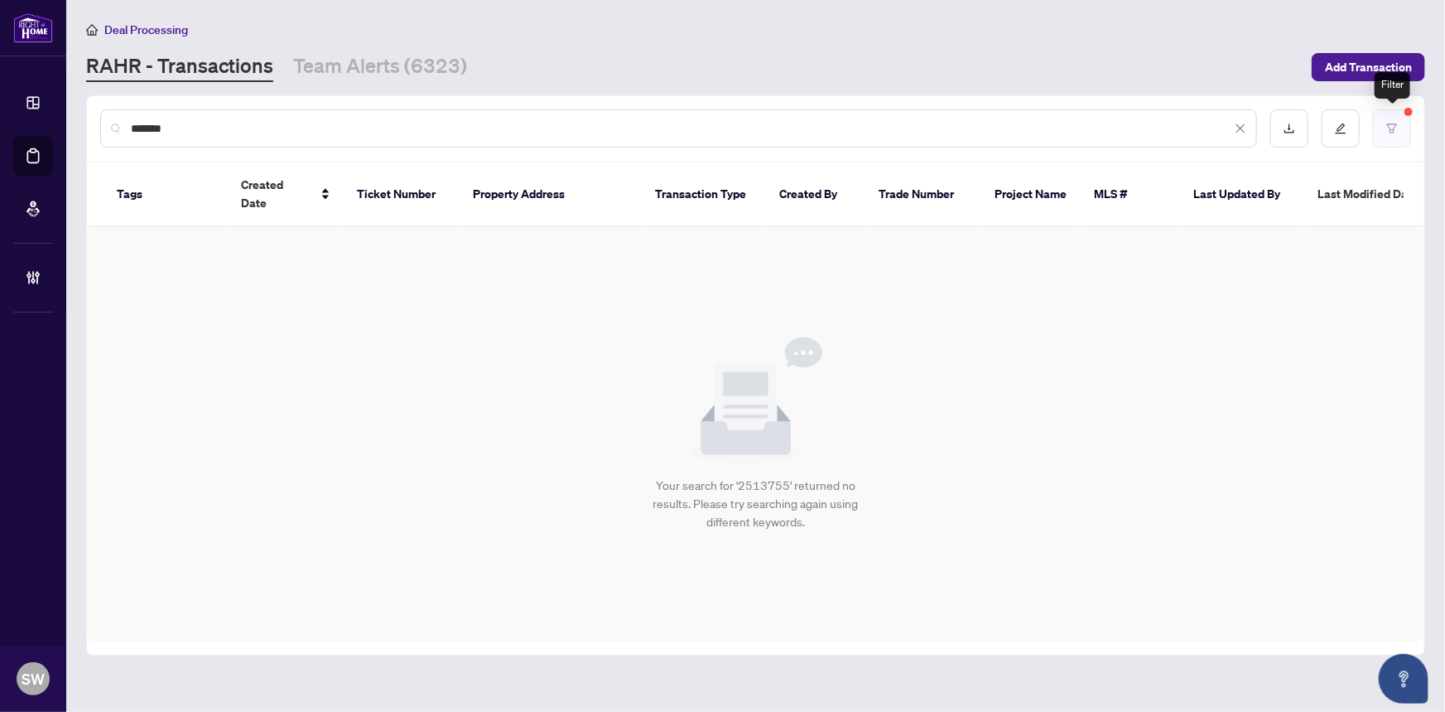
type input "*******"
click at [1392, 124] on icon "filter" at bounding box center [1393, 129] width 12 height 12
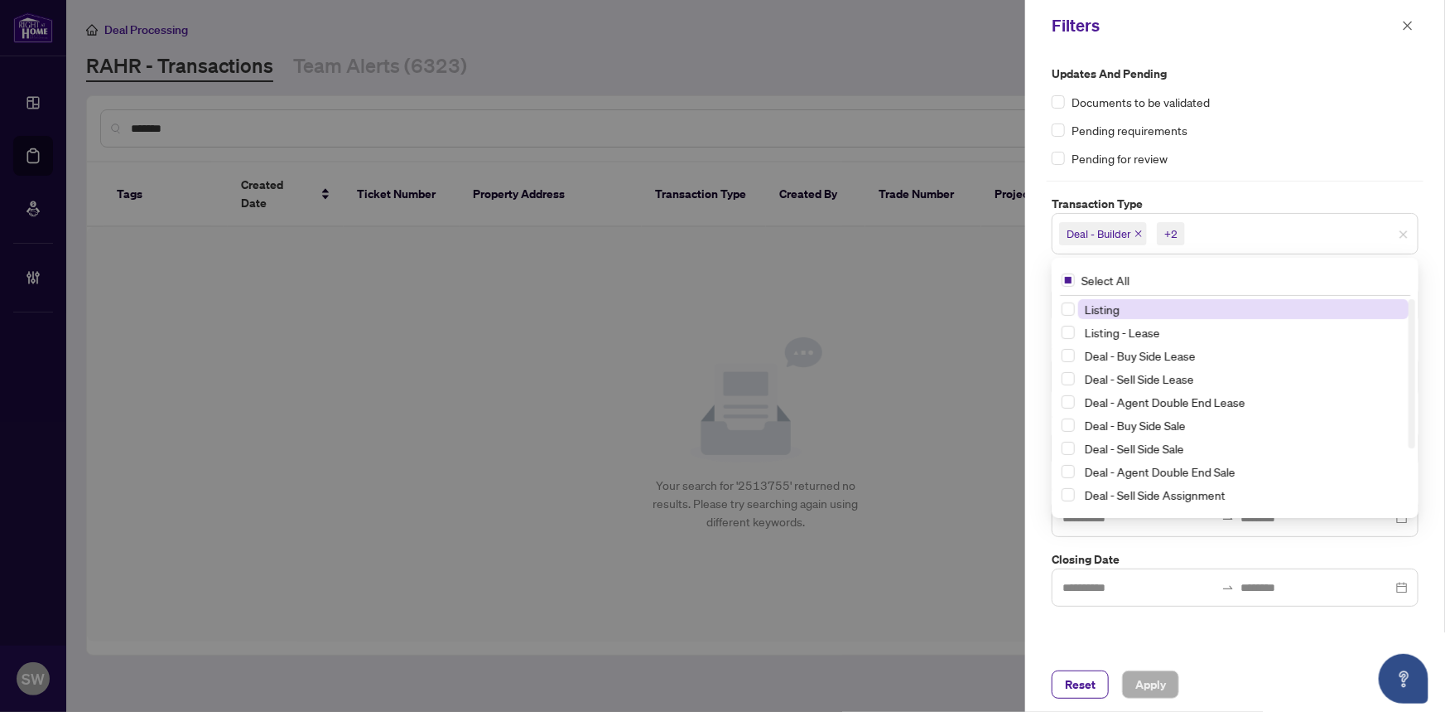
click at [1407, 240] on span "Deal - Builder +2" at bounding box center [1235, 233] width 365 height 27
click at [1410, 236] on span "Deal - Builder +2" at bounding box center [1235, 233] width 365 height 27
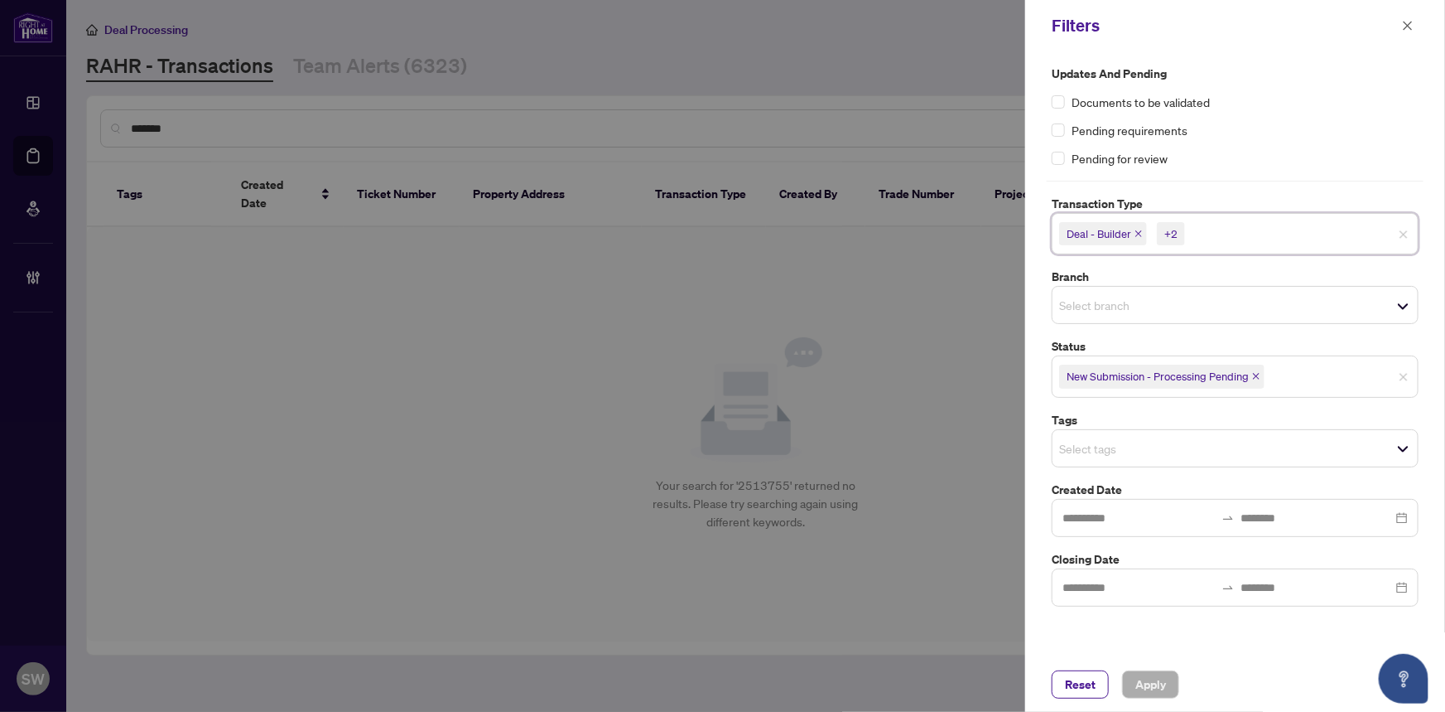
click at [1404, 181] on div "Updates and Pending Documents to be validated Pending requirements Pending for …" at bounding box center [1235, 336] width 377 height 542
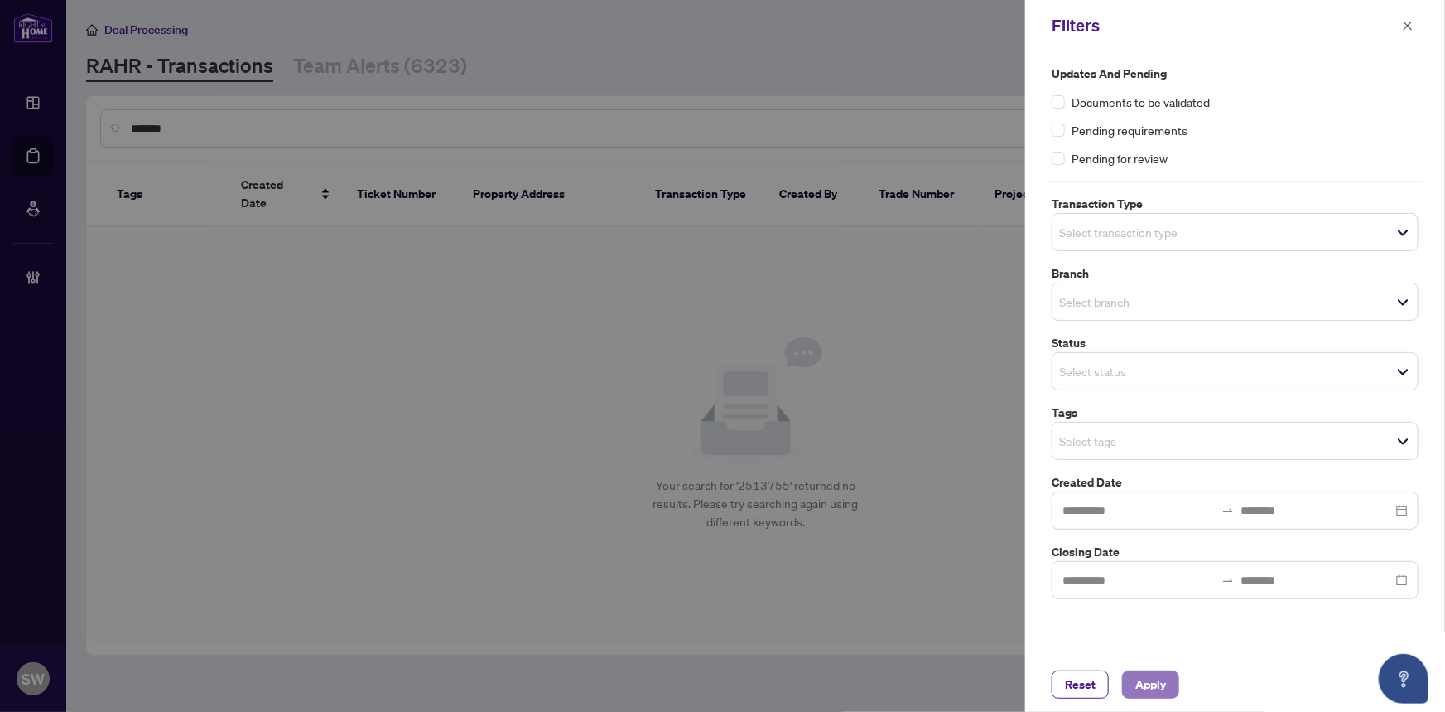
click at [1147, 683] on span "Apply" at bounding box center [1151, 684] width 31 height 27
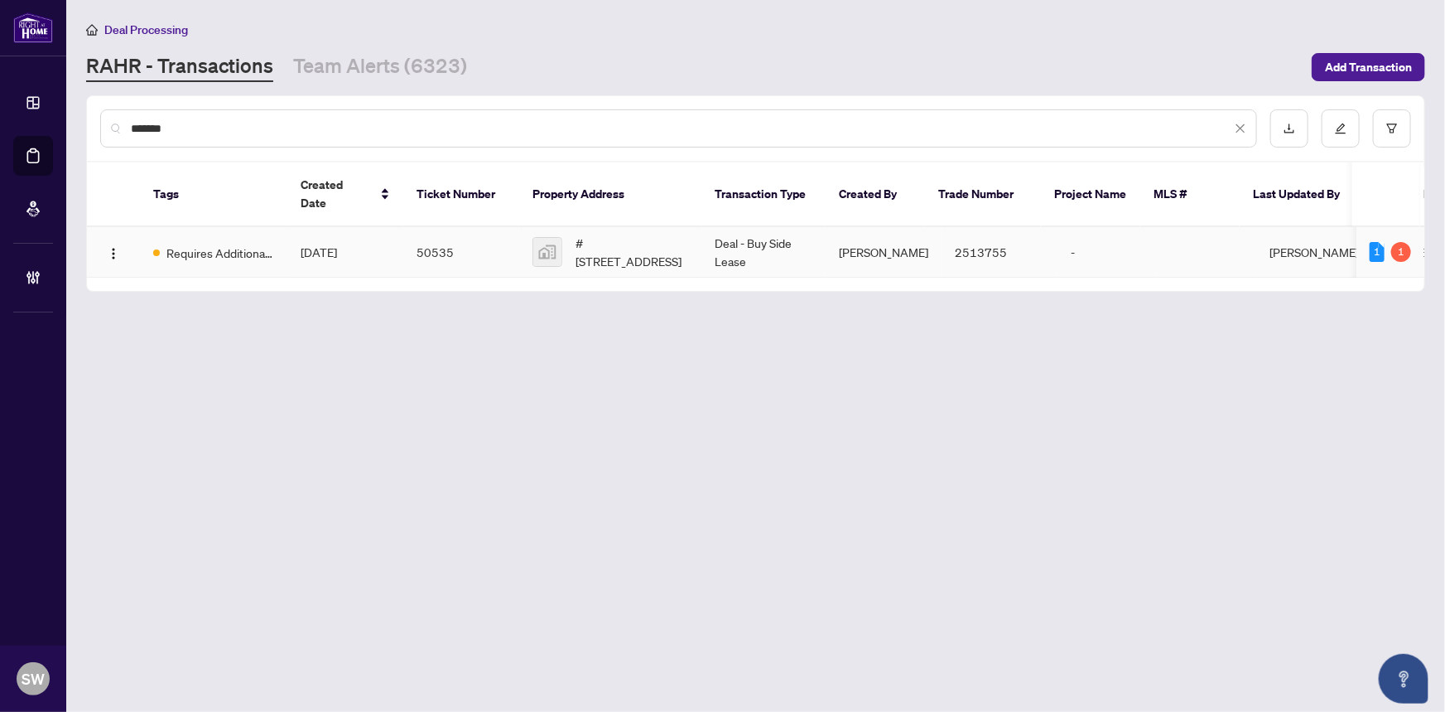
click at [330, 244] on span "[DATE]" at bounding box center [319, 251] width 36 height 15
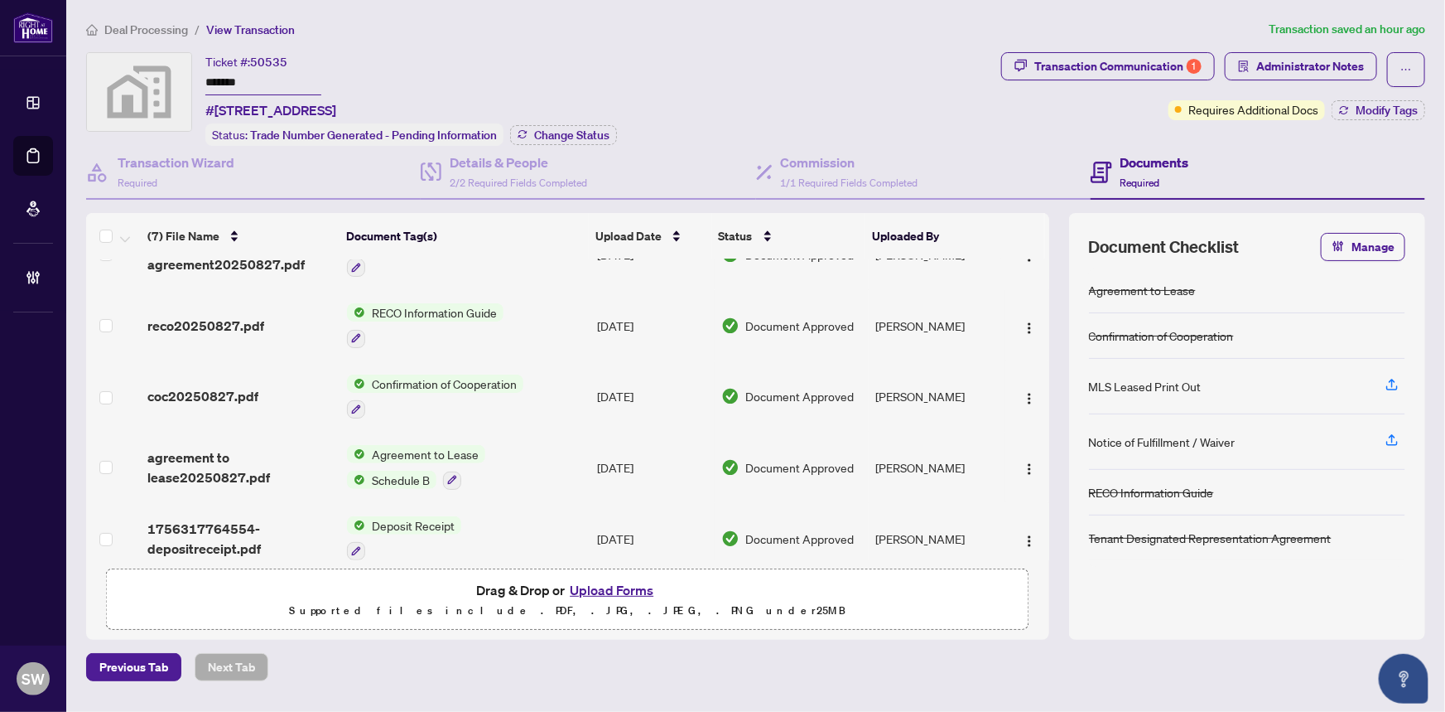
scroll to position [196, 0]
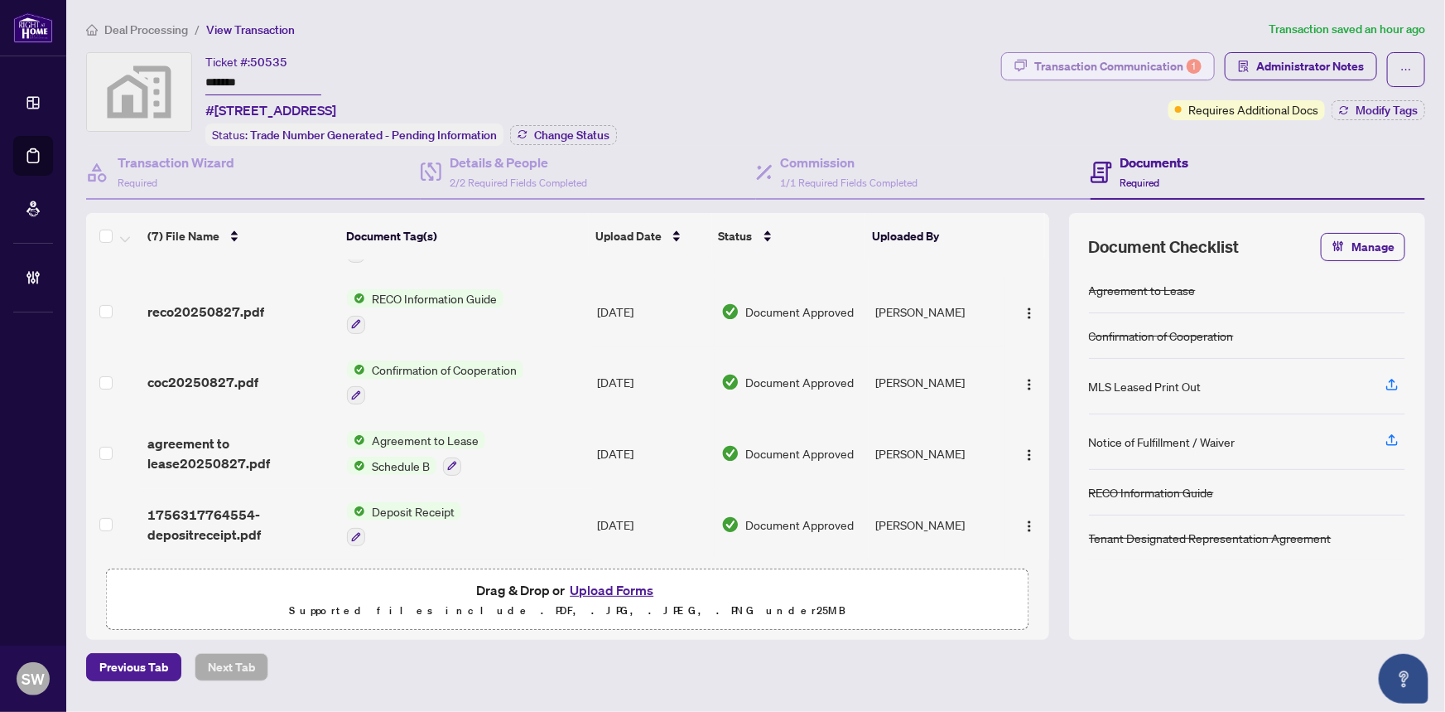
click at [1105, 66] on div "Transaction Communication 1" at bounding box center [1118, 66] width 167 height 27
type textarea "**********"
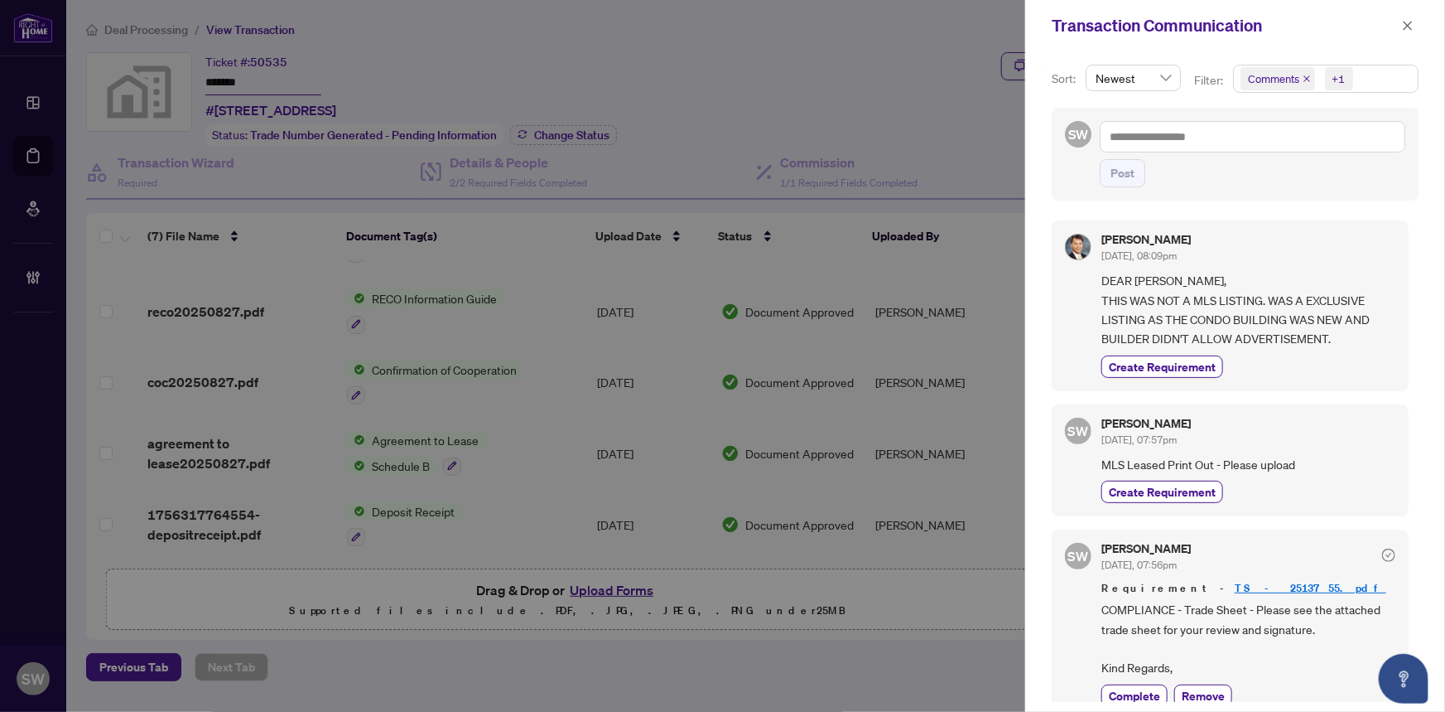
click at [1328, 298] on span "DEAR [PERSON_NAME], THIS WAS NOT A MLS LISTING. WAS A EXCLUSIVE LISTING AS THE …" at bounding box center [1249, 310] width 294 height 78
copy span "EXCLUSIVE"
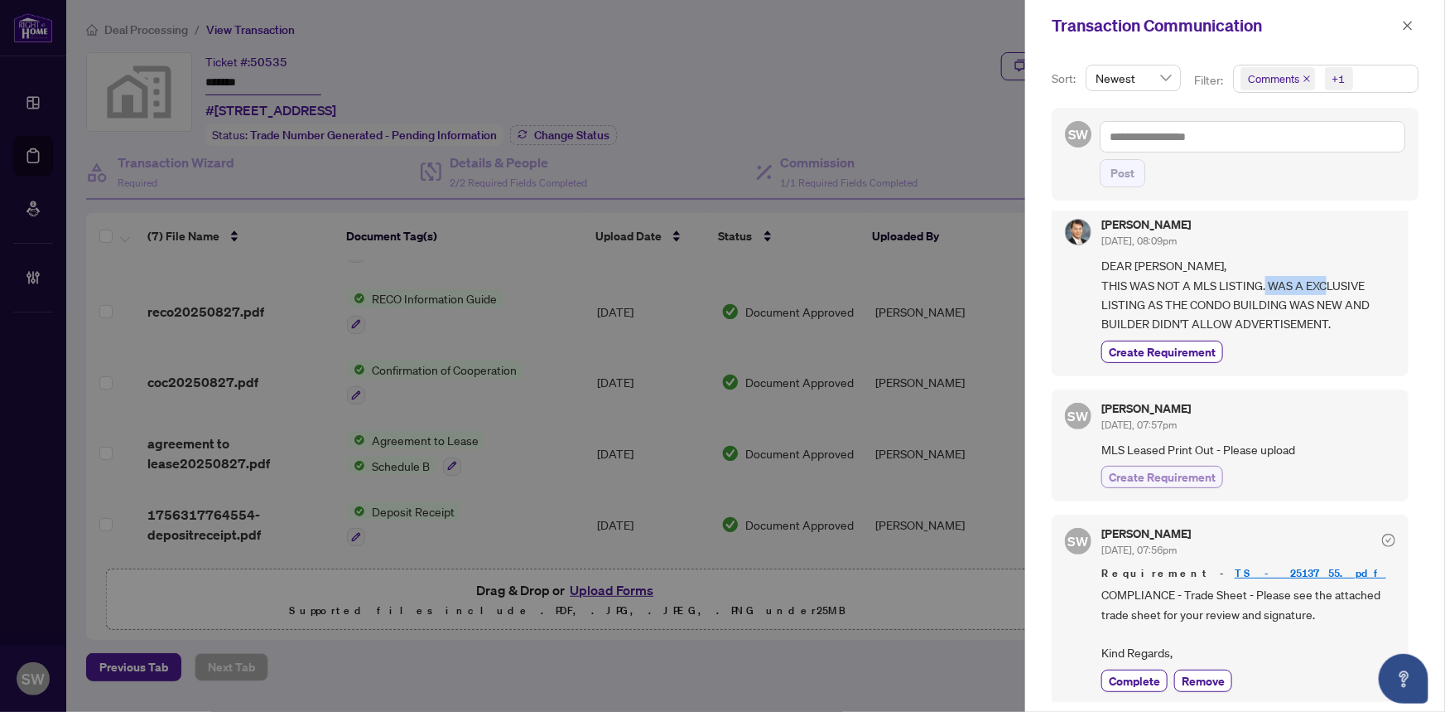
click at [1208, 472] on span "Create Requirement" at bounding box center [1162, 476] width 107 height 17
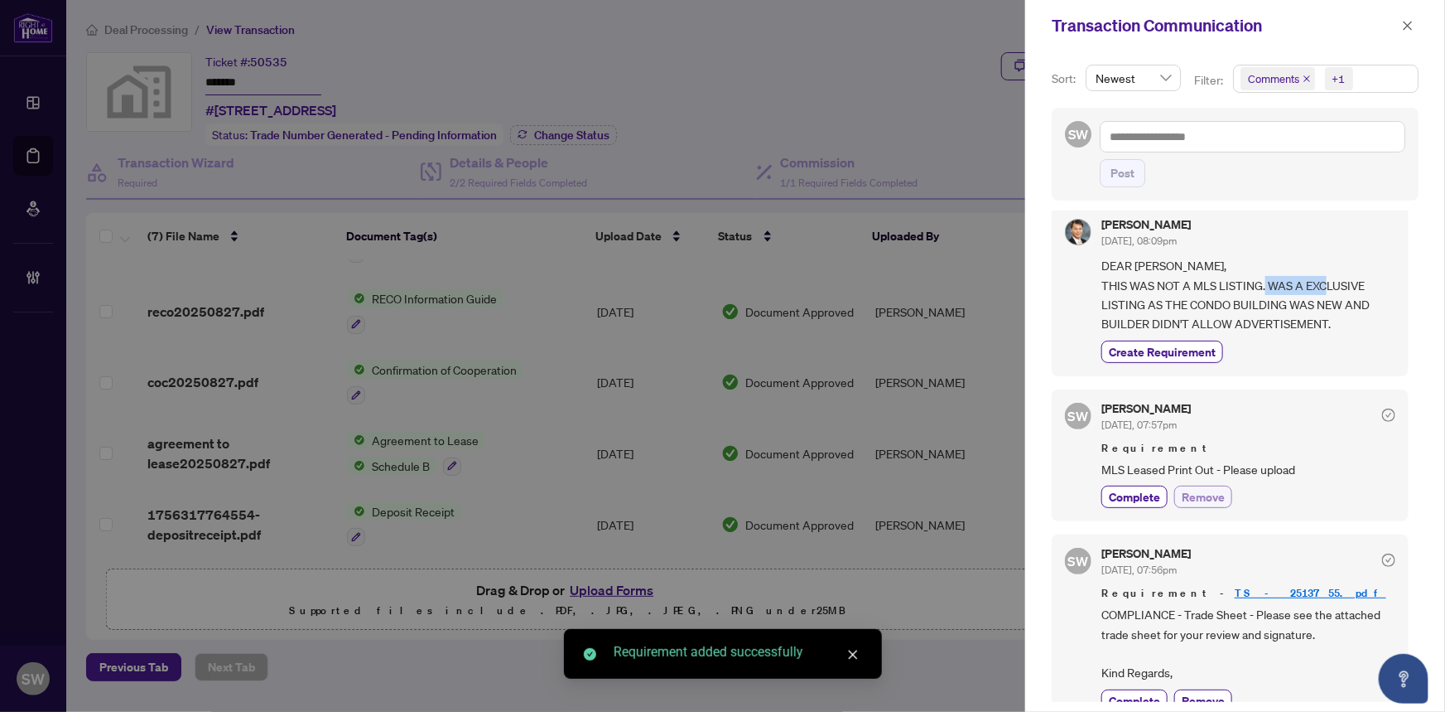
click at [1212, 490] on span "Remove" at bounding box center [1203, 496] width 43 height 17
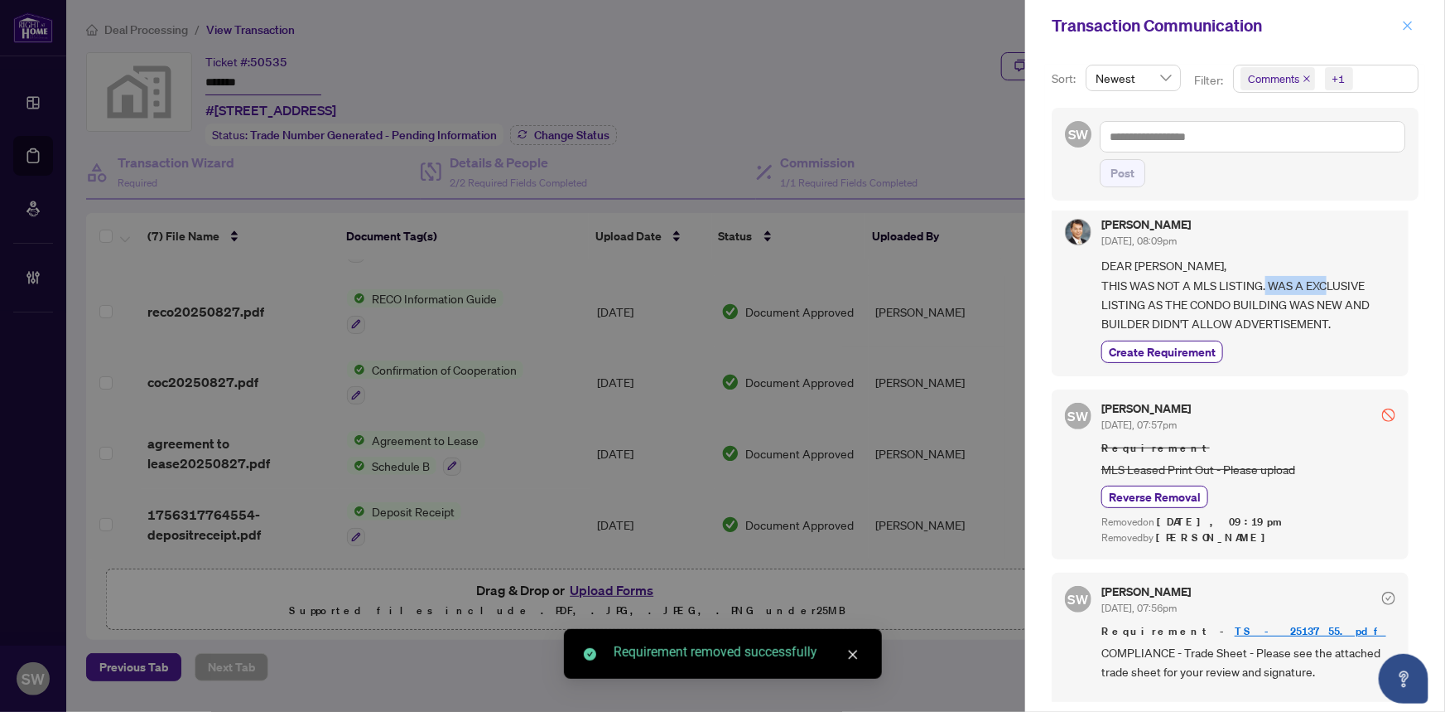
click at [1409, 22] on icon "close" at bounding box center [1408, 26] width 12 height 12
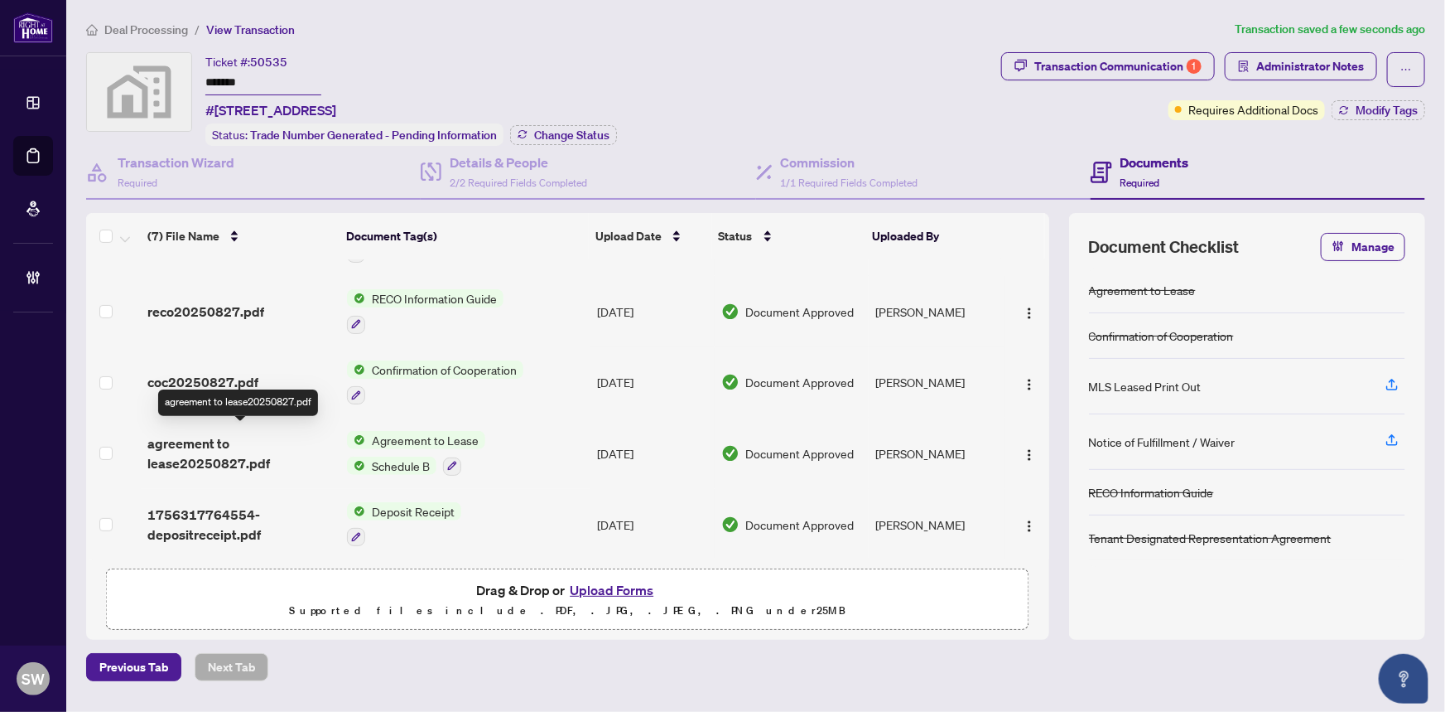
click at [268, 450] on span "agreement to lease20250827.pdf" at bounding box center [240, 453] width 187 height 40
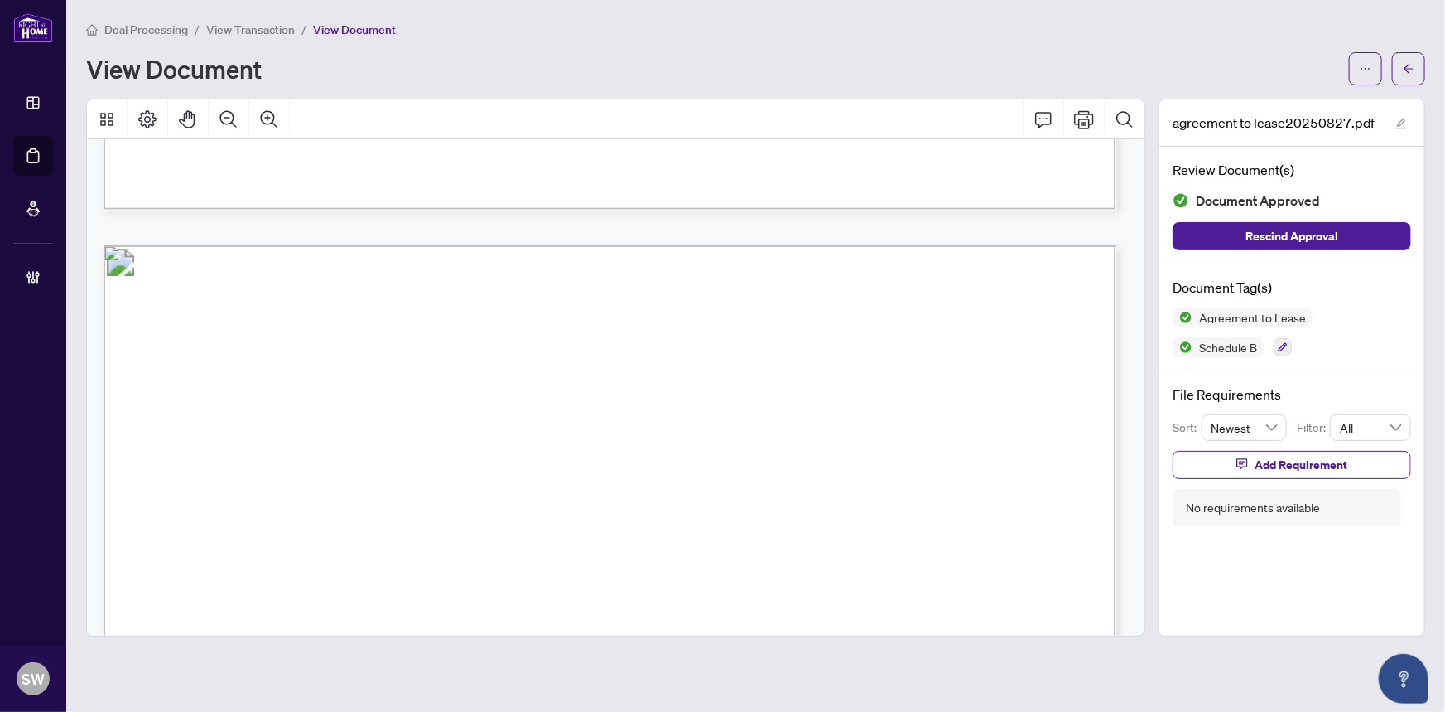
scroll to position [8087, 0]
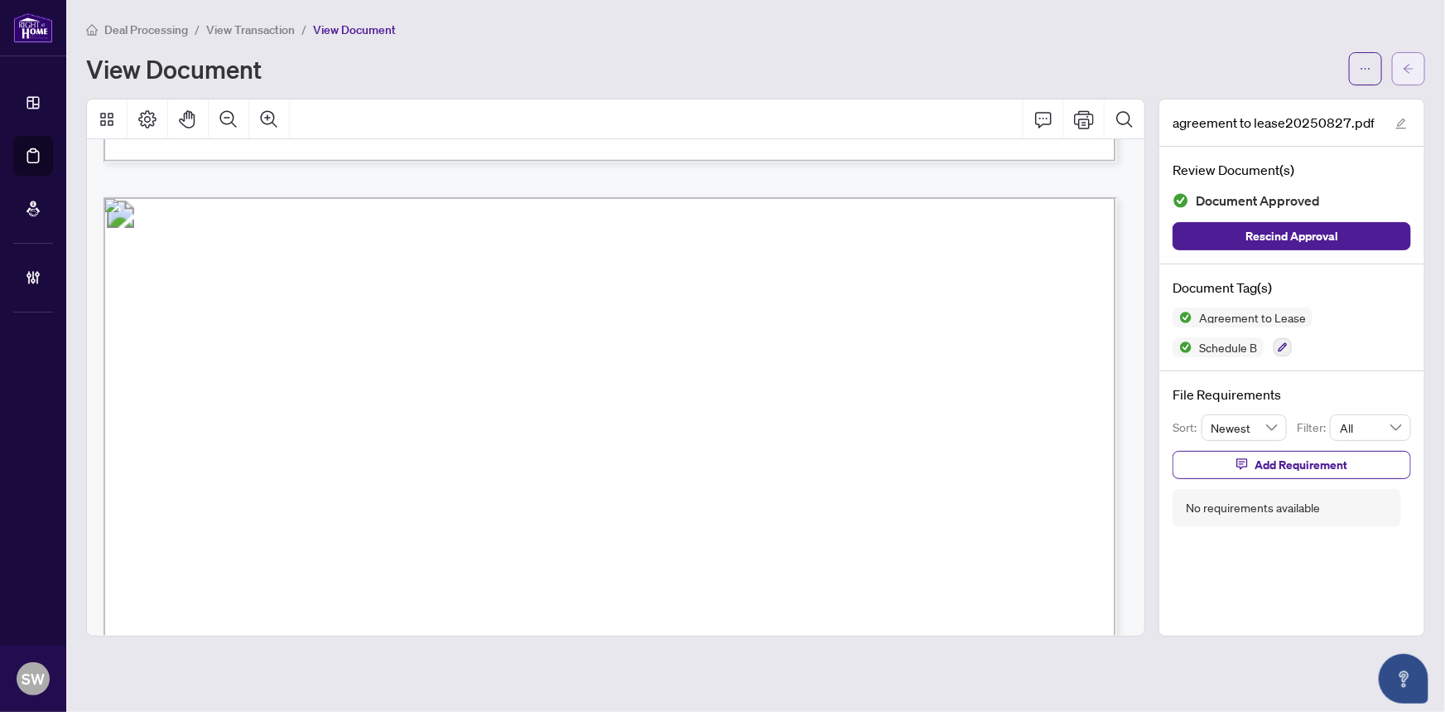
click at [1420, 73] on button "button" at bounding box center [1408, 68] width 33 height 33
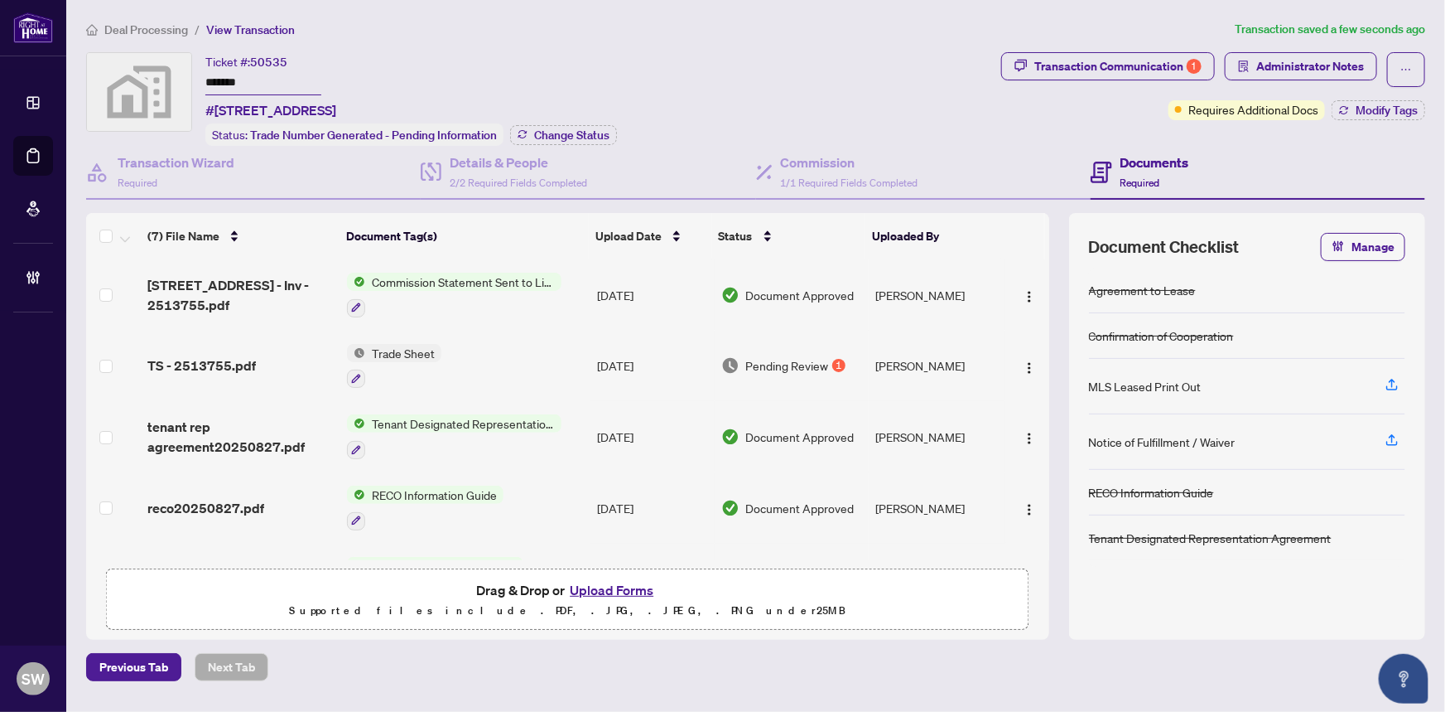
click at [167, 26] on span "Deal Processing" at bounding box center [146, 29] width 84 height 15
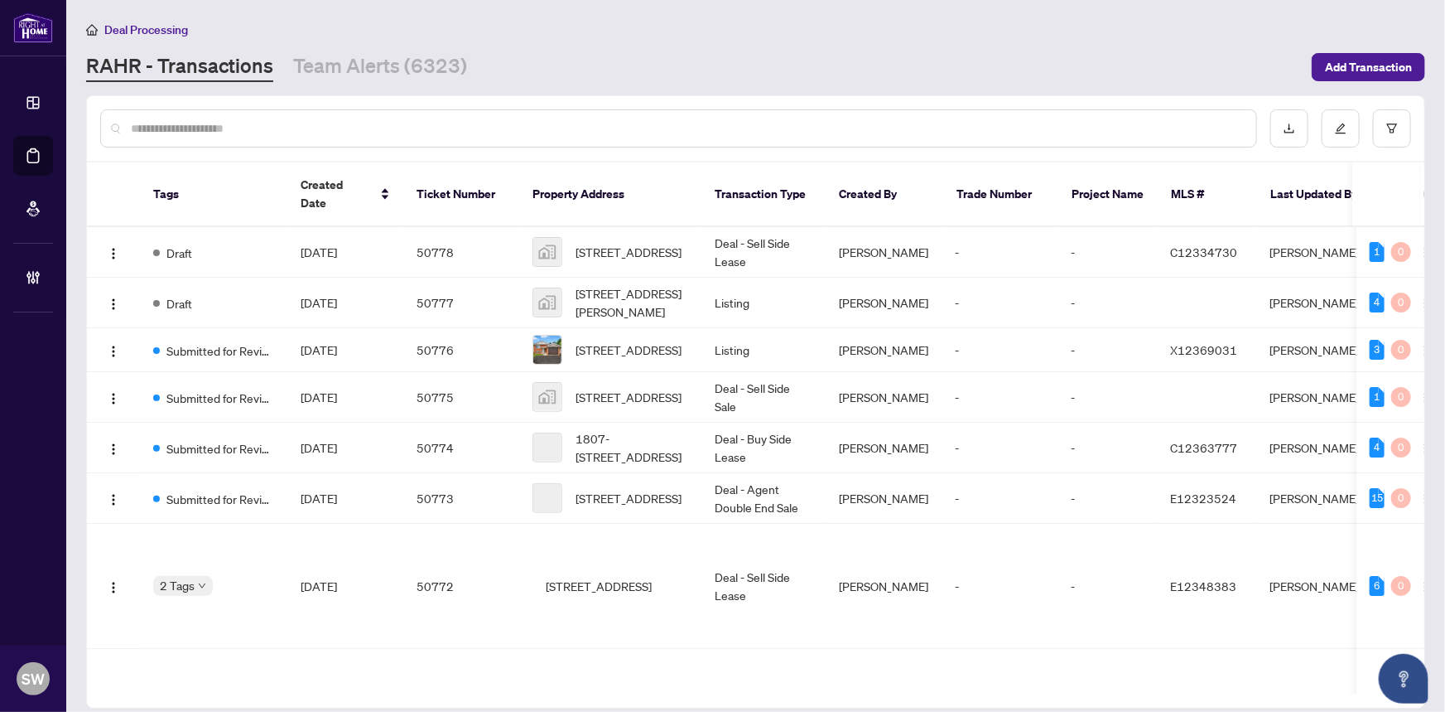
click at [218, 141] on div at bounding box center [678, 128] width 1157 height 38
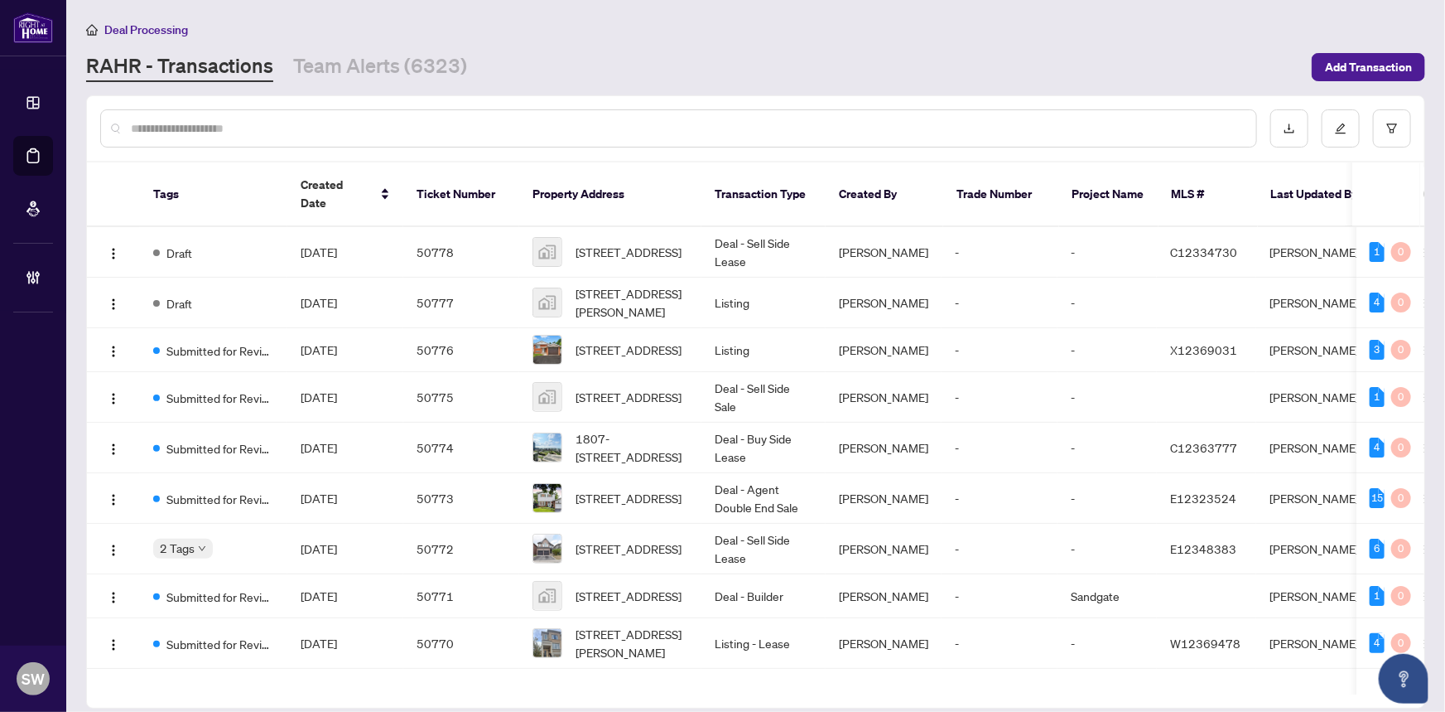
click at [217, 128] on input "text" at bounding box center [687, 128] width 1112 height 18
paste input "*******"
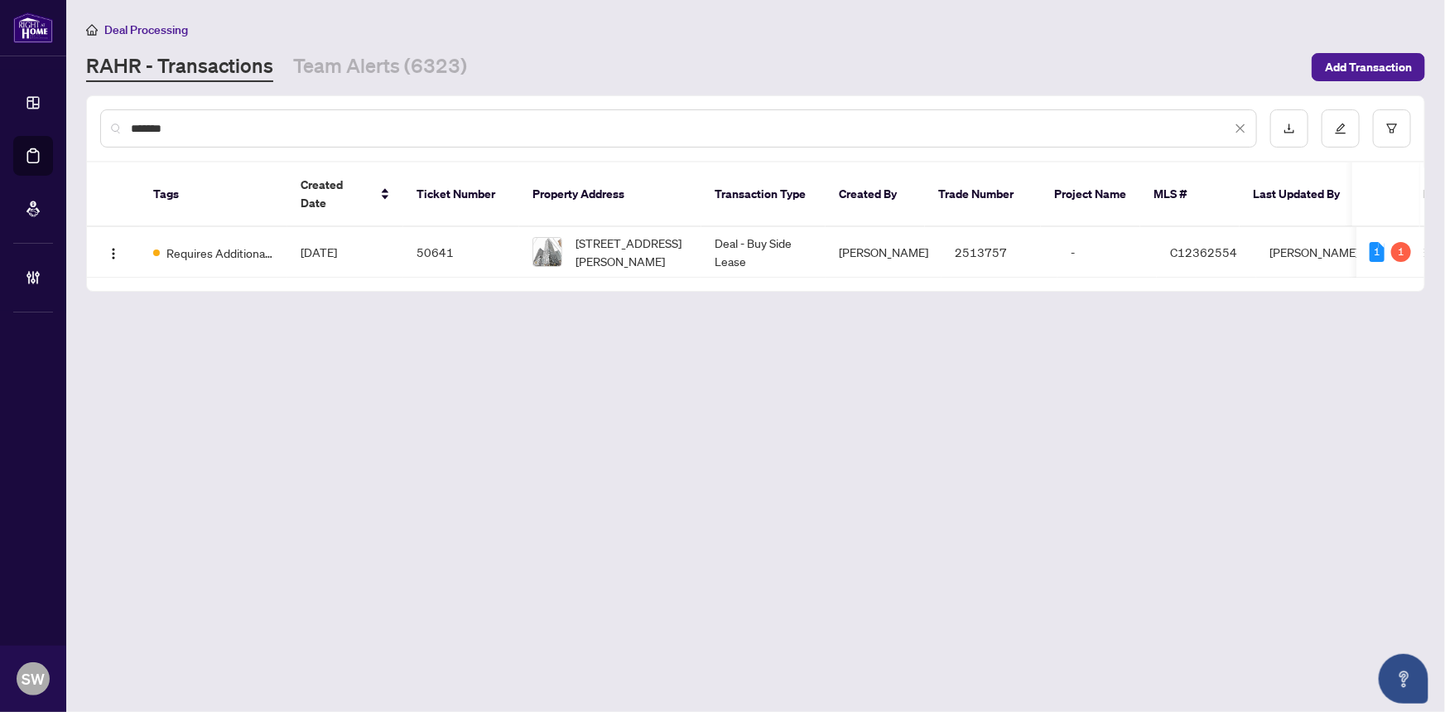
type input "*******"
click at [427, 227] on td "50641" at bounding box center [461, 252] width 116 height 51
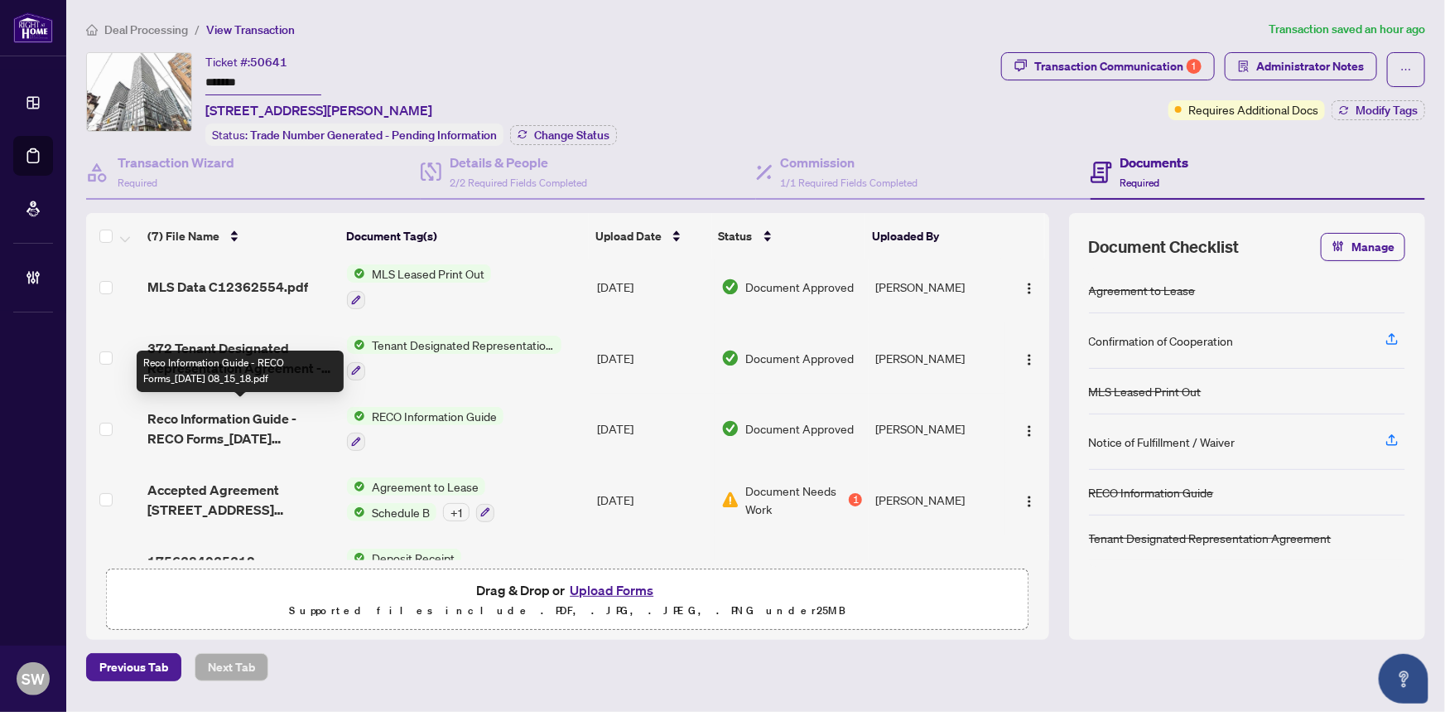
scroll to position [196, 0]
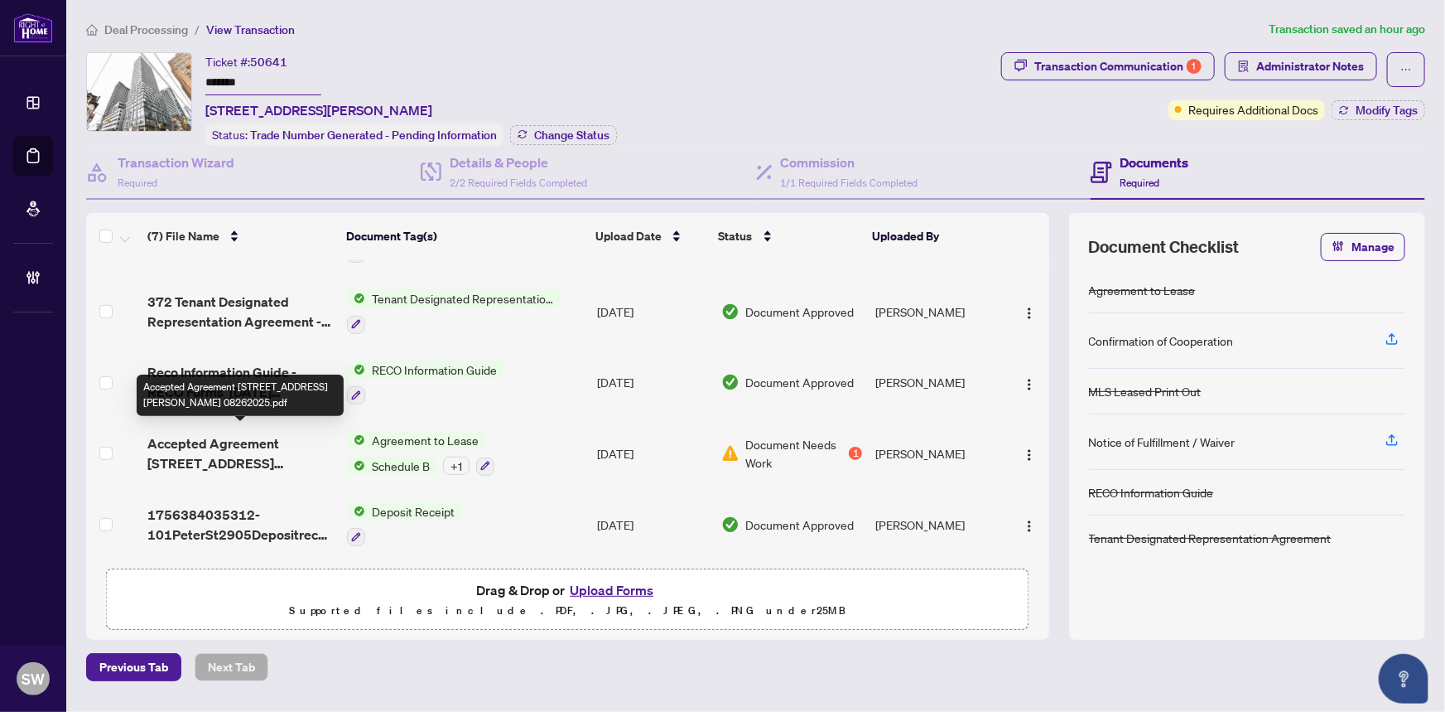
click at [276, 448] on span "Accepted Agreement [STREET_ADDRESS][PERSON_NAME] 08262025.pdf" at bounding box center [240, 453] width 187 height 40
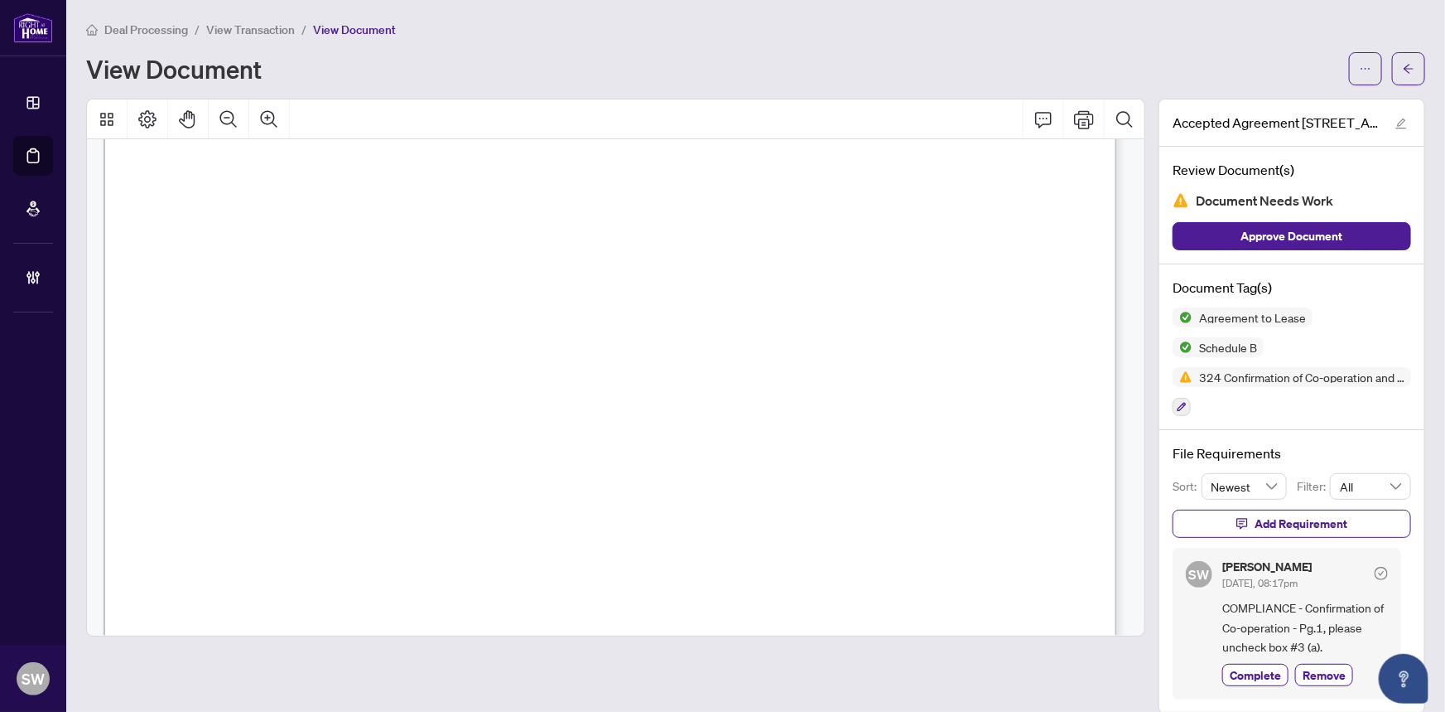
scroll to position [12585, 0]
click at [1416, 64] on button "button" at bounding box center [1408, 68] width 33 height 33
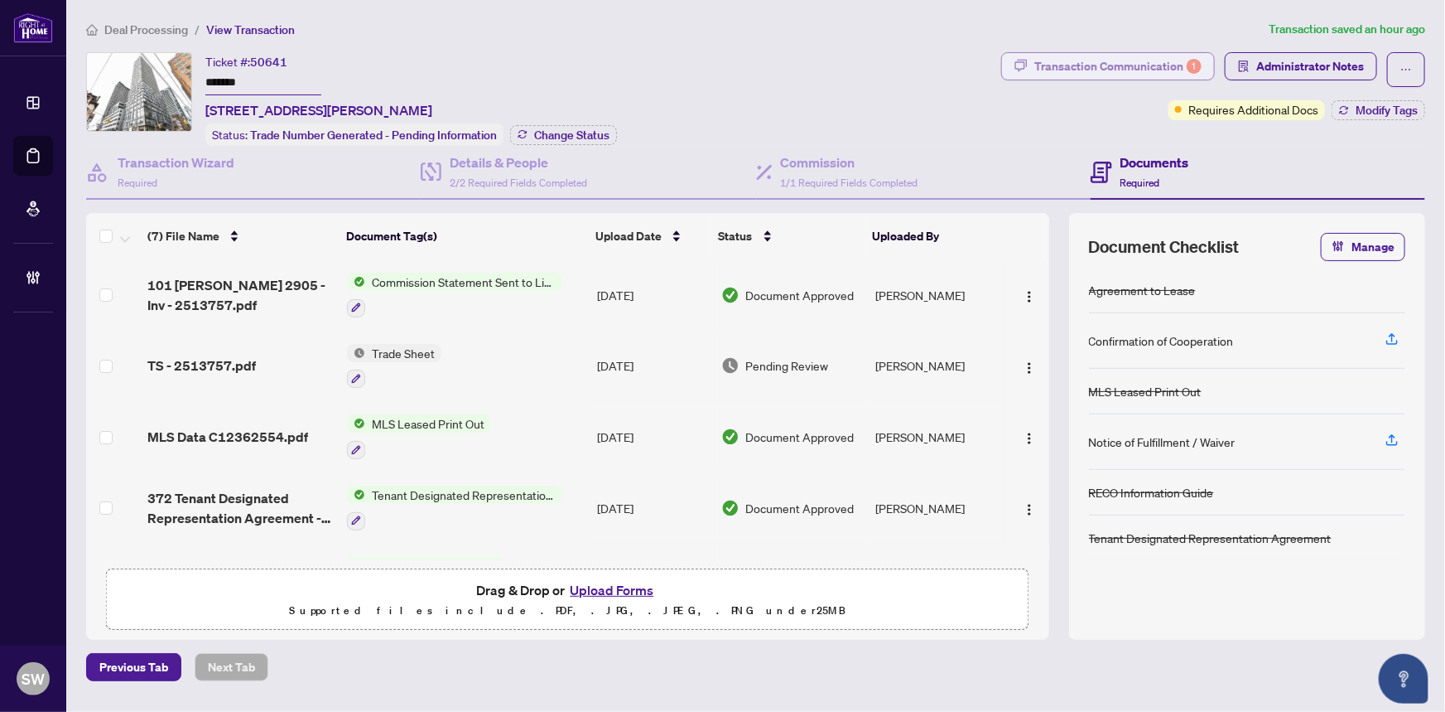
click at [1127, 72] on div "Transaction Communication 1" at bounding box center [1118, 66] width 167 height 27
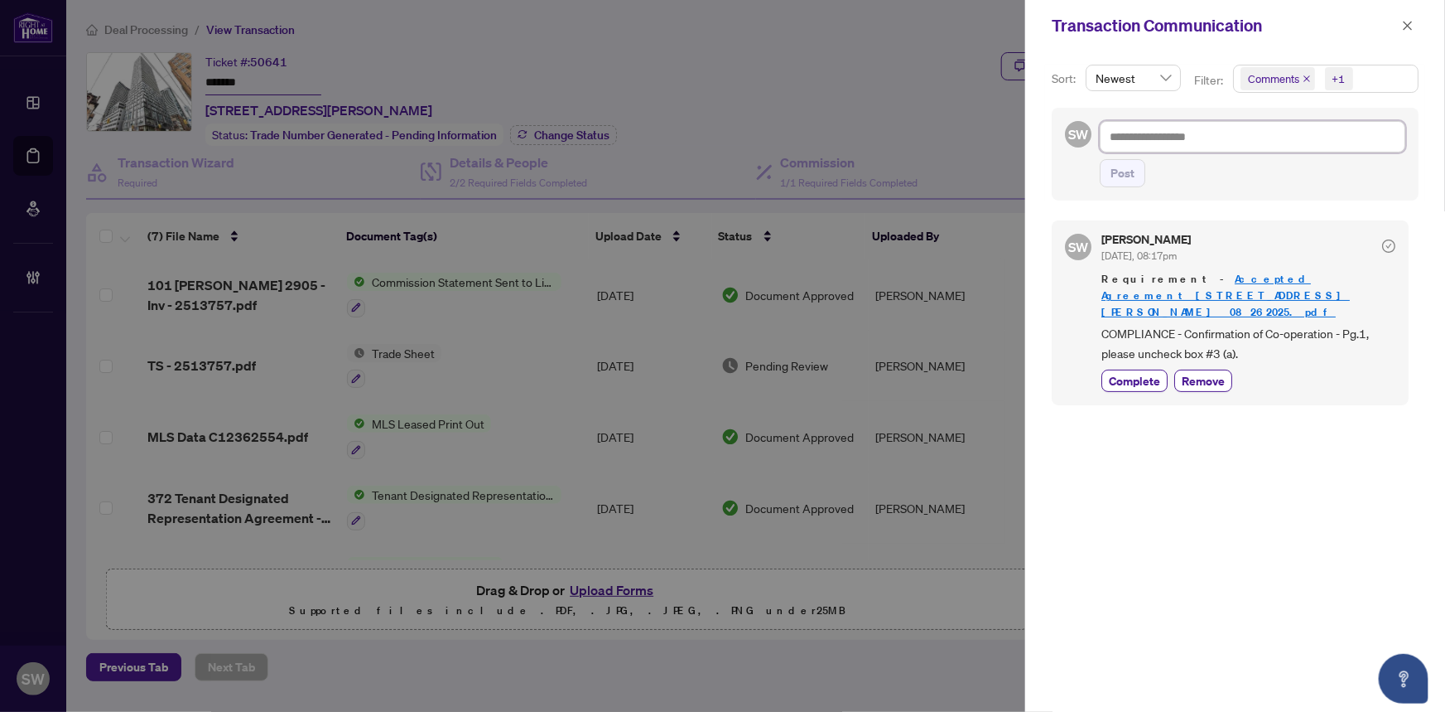
click at [1145, 138] on textarea at bounding box center [1253, 136] width 306 height 31
type textarea "*"
type textarea "**"
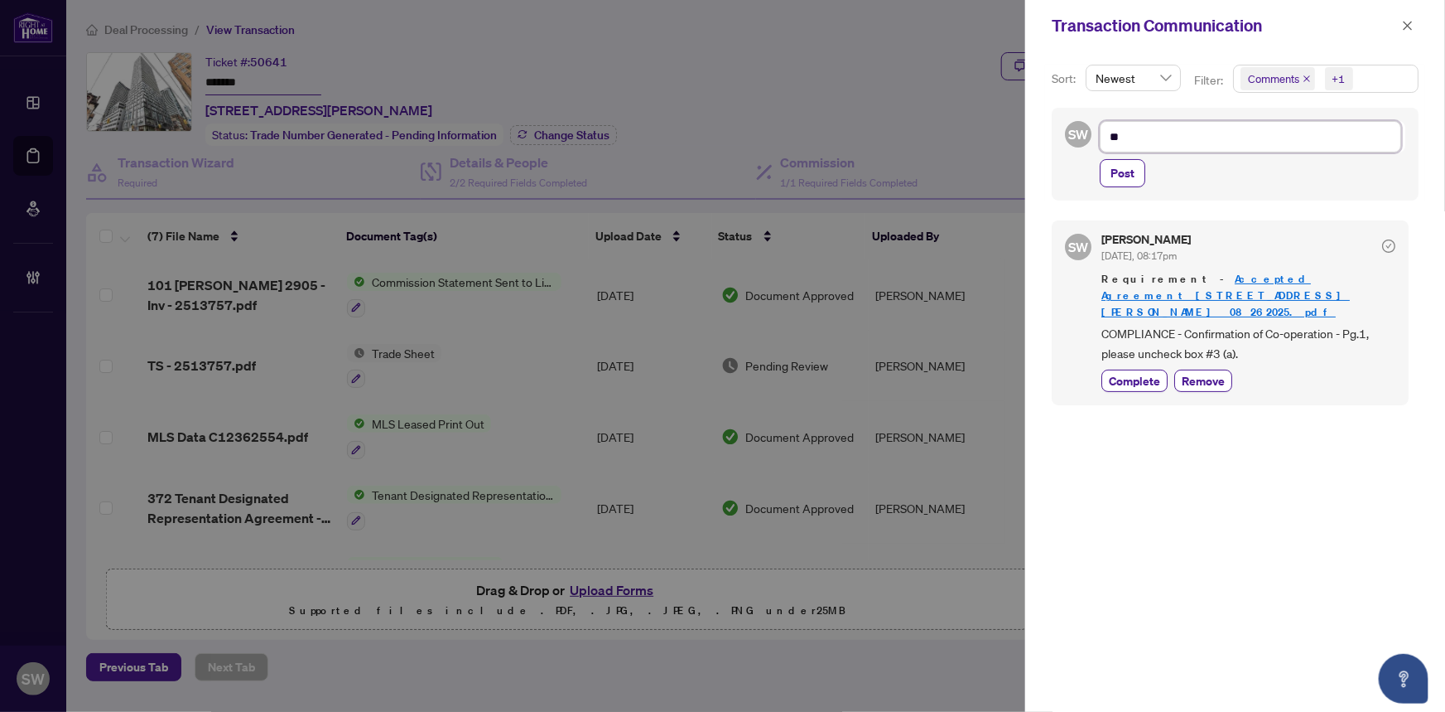
type textarea "***"
type textarea "****"
type textarea "*****"
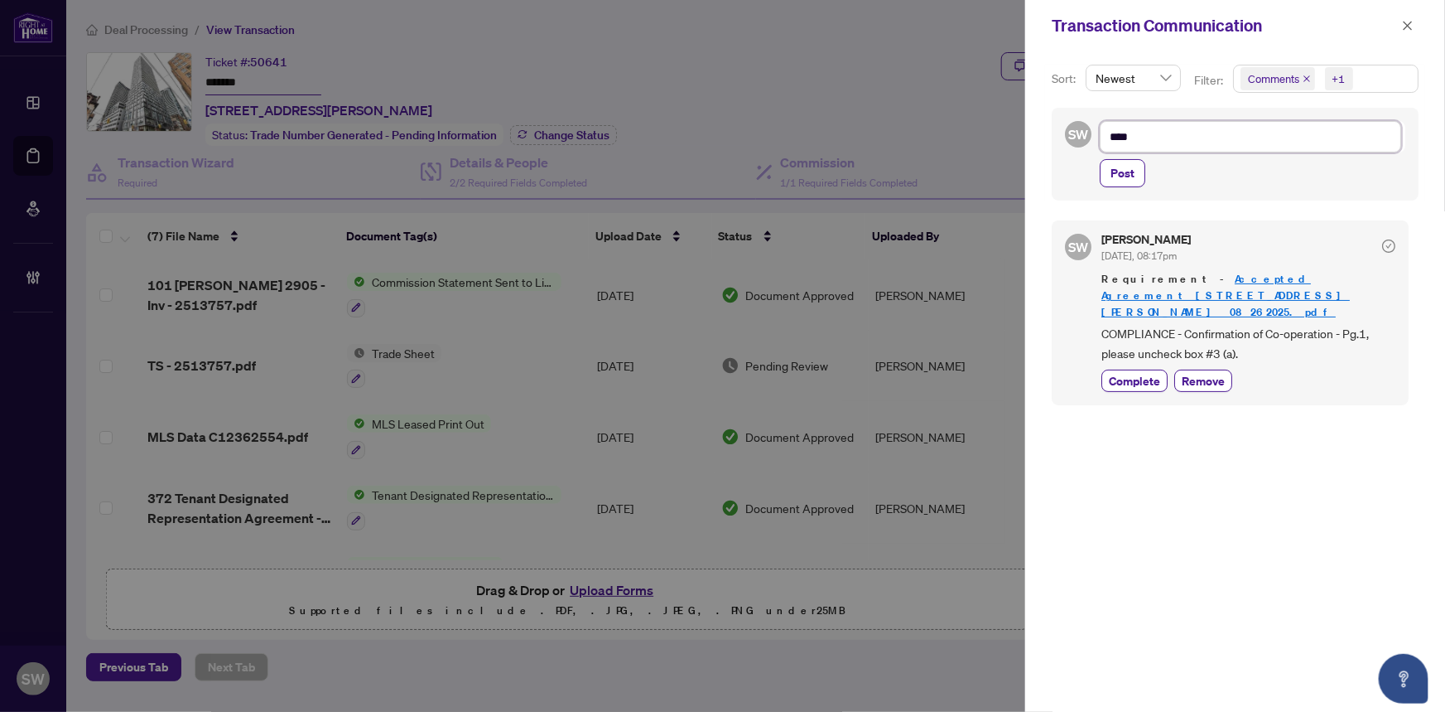
type textarea "*****"
type textarea "******"
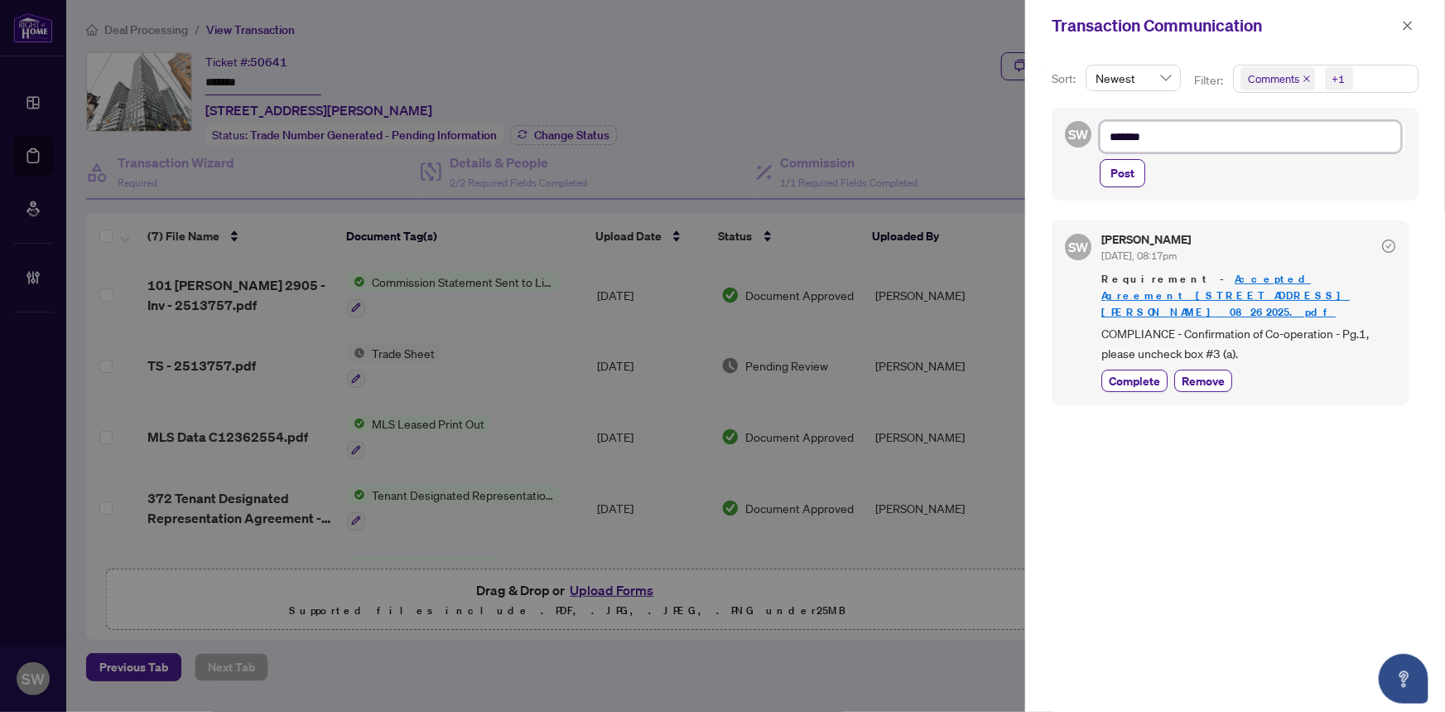
type textarea "********"
type textarea "*********"
type textarea "**********"
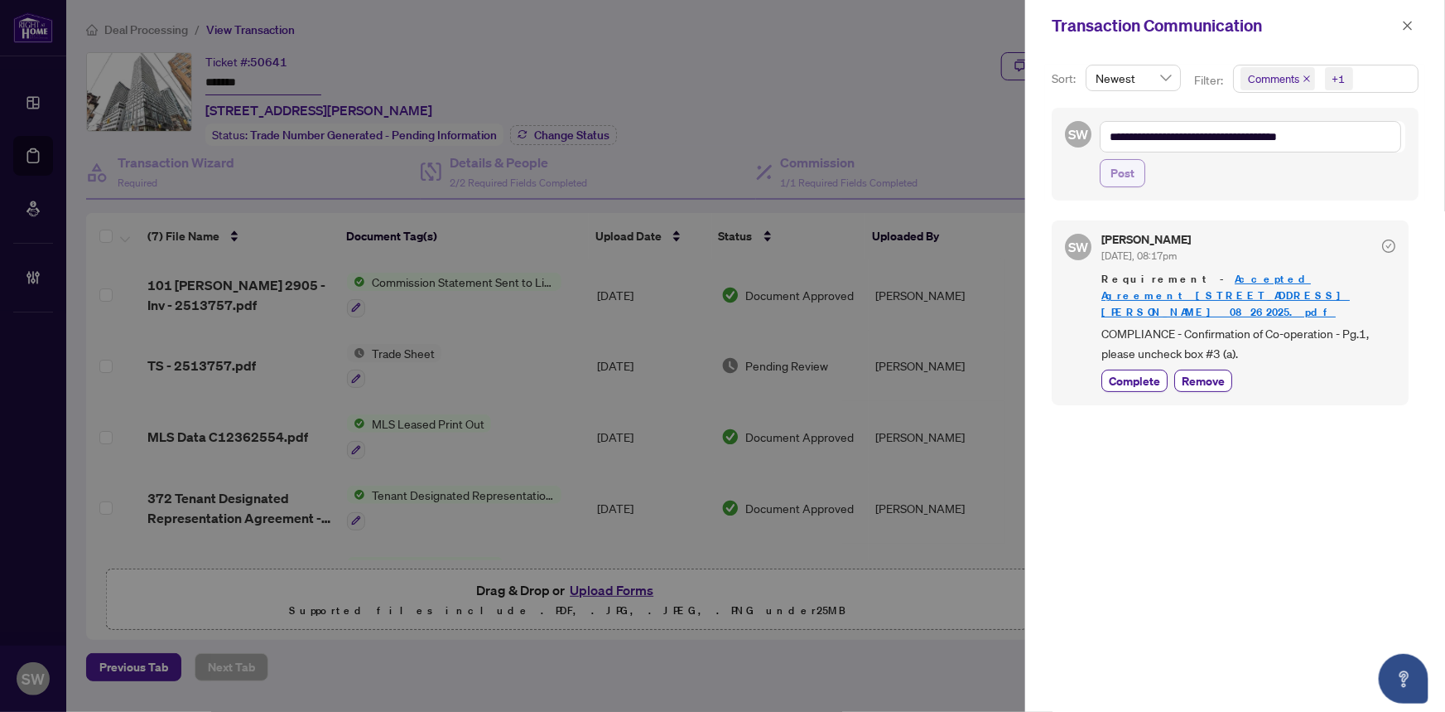
click at [1132, 172] on span "Post" at bounding box center [1123, 173] width 24 height 27
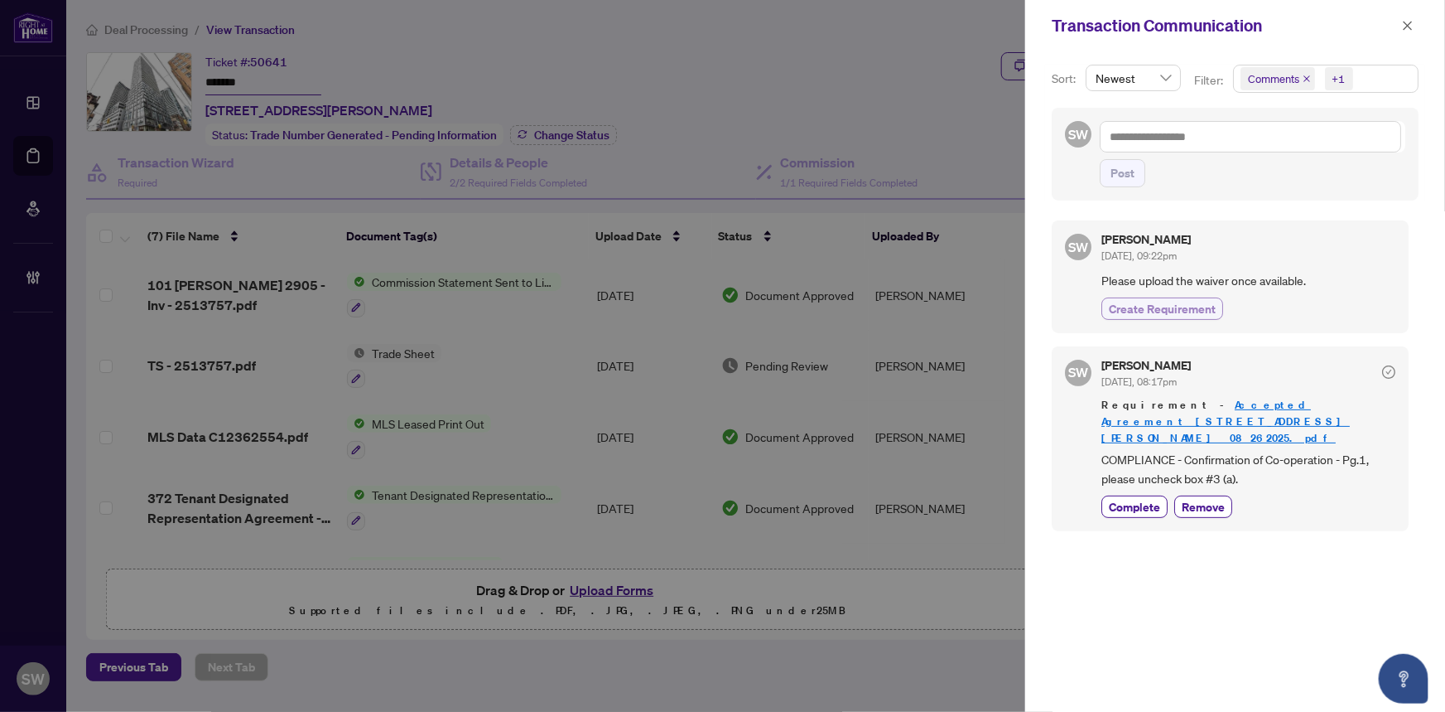
click at [1206, 307] on span "Create Requirement" at bounding box center [1162, 308] width 107 height 17
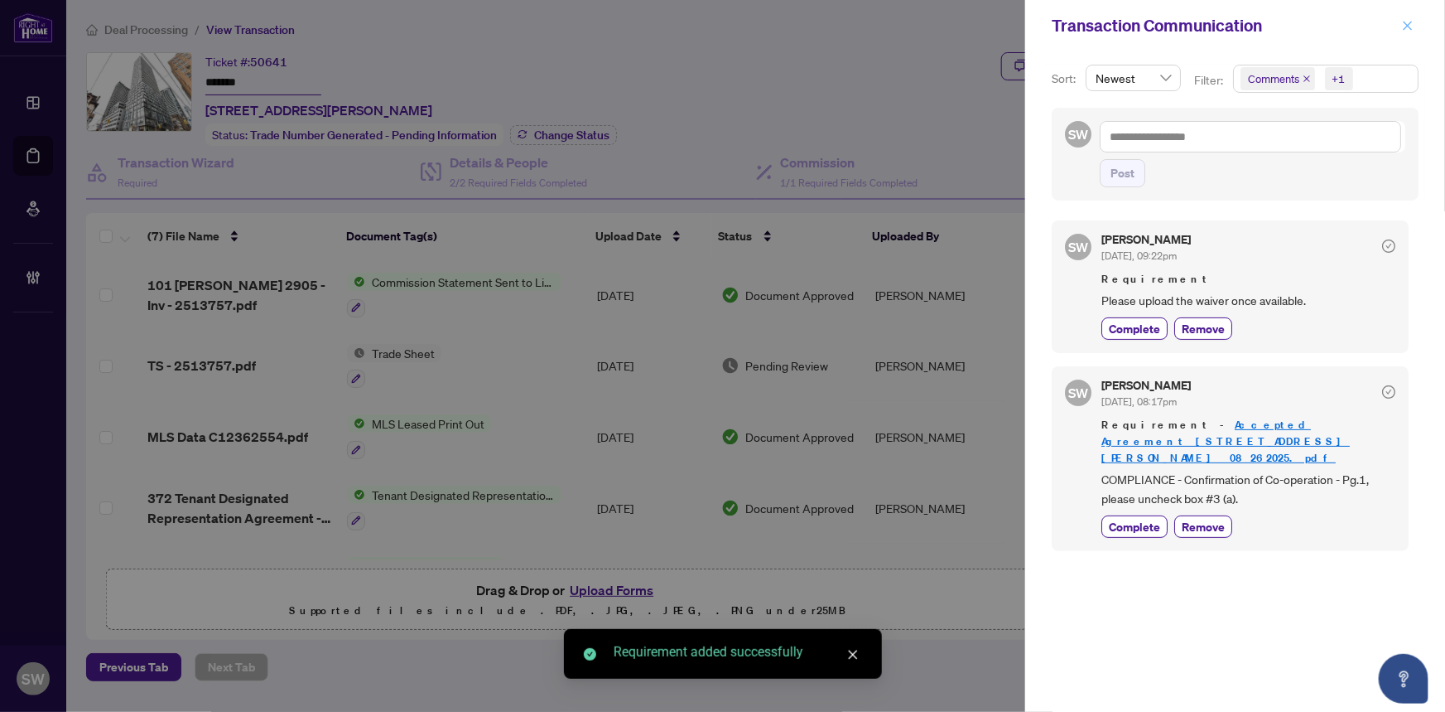
click at [1411, 28] on icon "close" at bounding box center [1408, 25] width 9 height 9
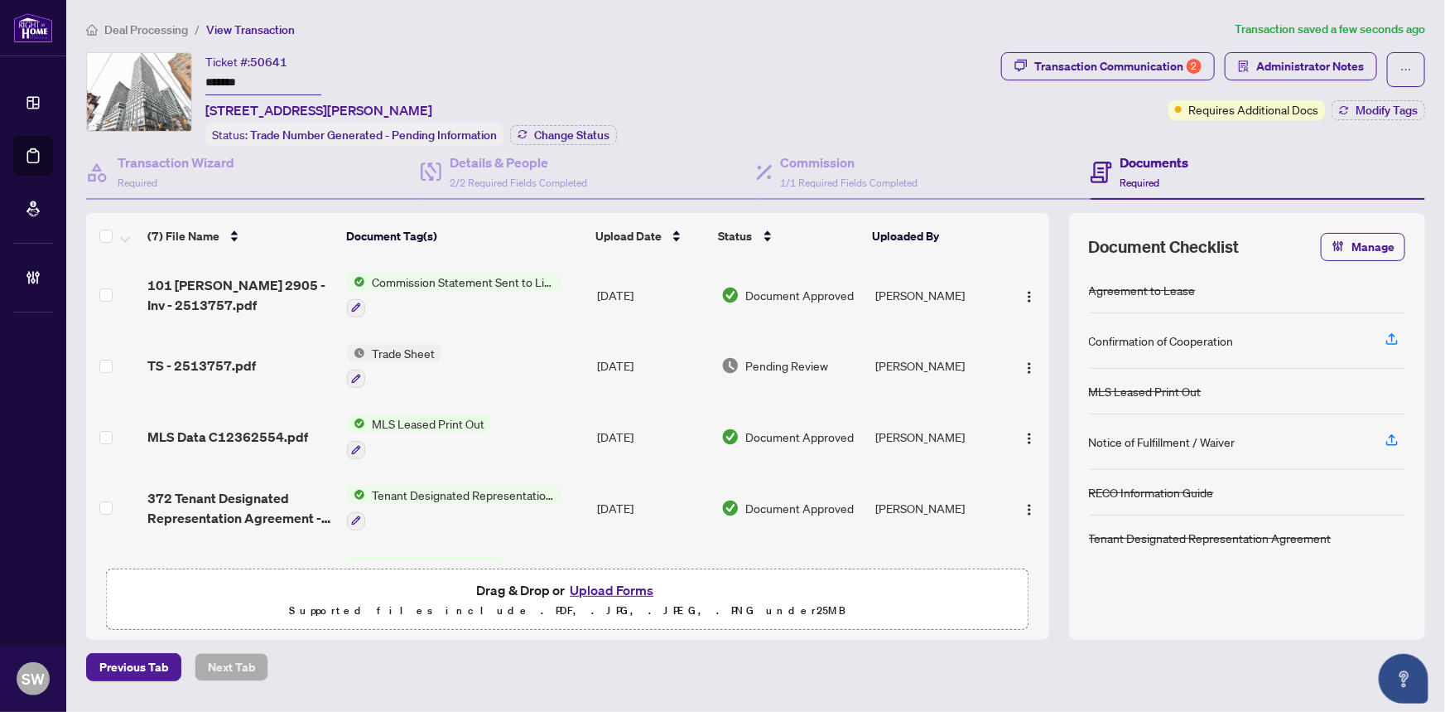
click at [171, 31] on span "Deal Processing" at bounding box center [146, 29] width 84 height 15
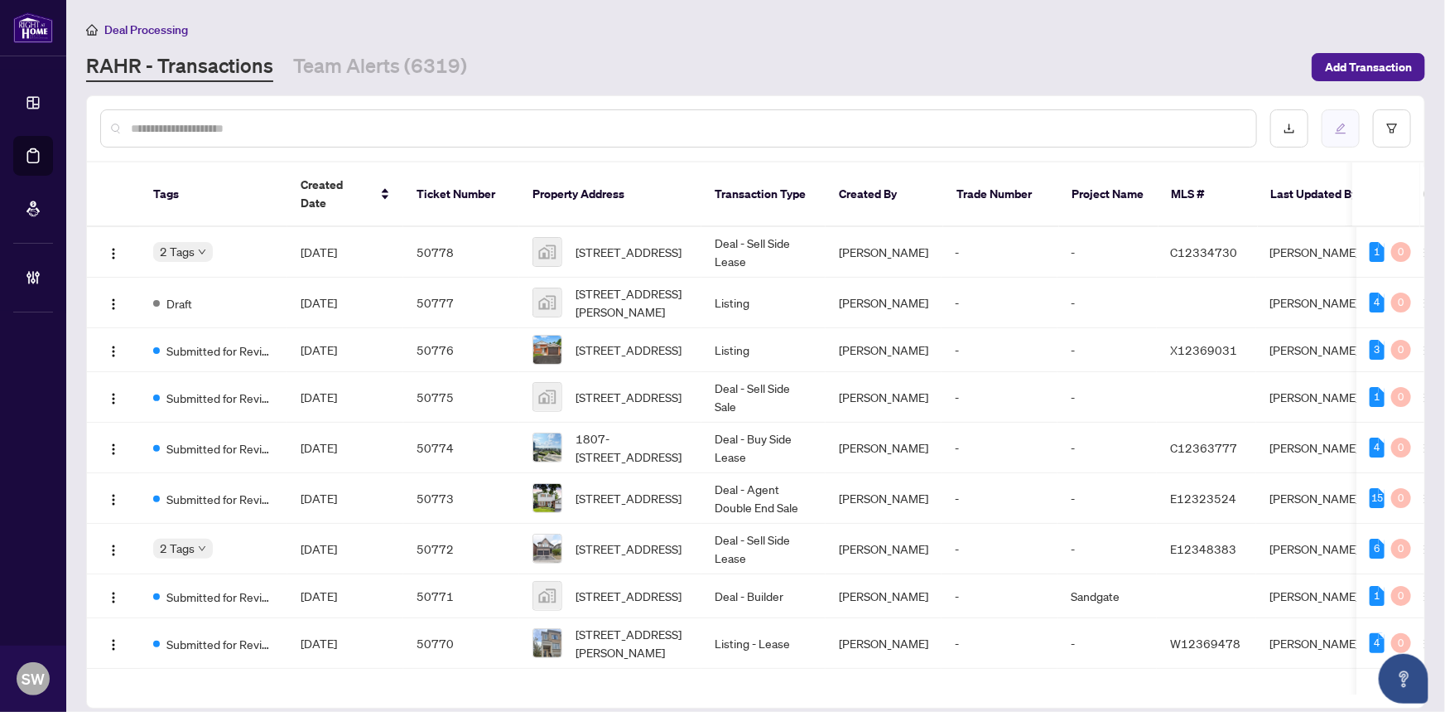
click at [1344, 127] on icon "edit" at bounding box center [1341, 129] width 12 height 12
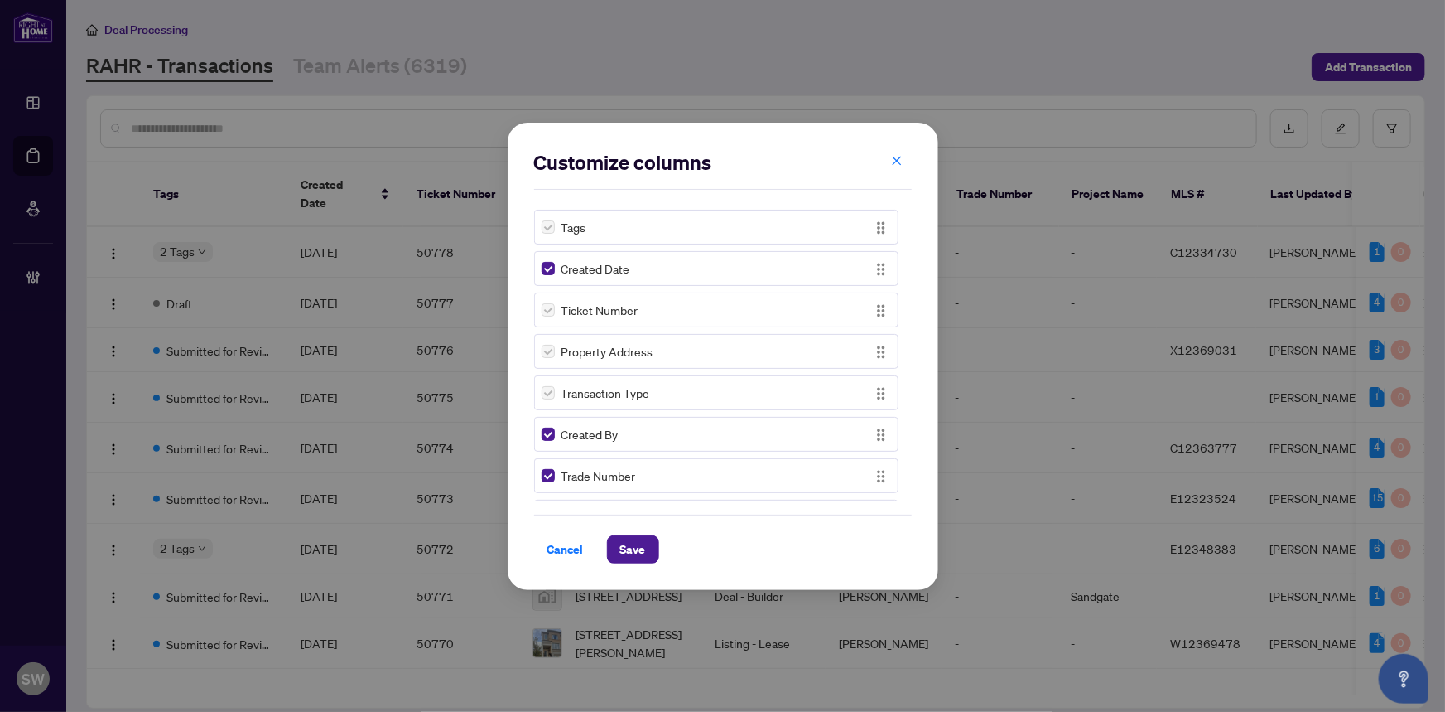
click at [917, 84] on div "Customize columns Tags Created Date Ticket Number Property Address Transaction …" at bounding box center [722, 356] width 1445 height 712
click at [580, 547] on span "Cancel" at bounding box center [566, 549] width 36 height 27
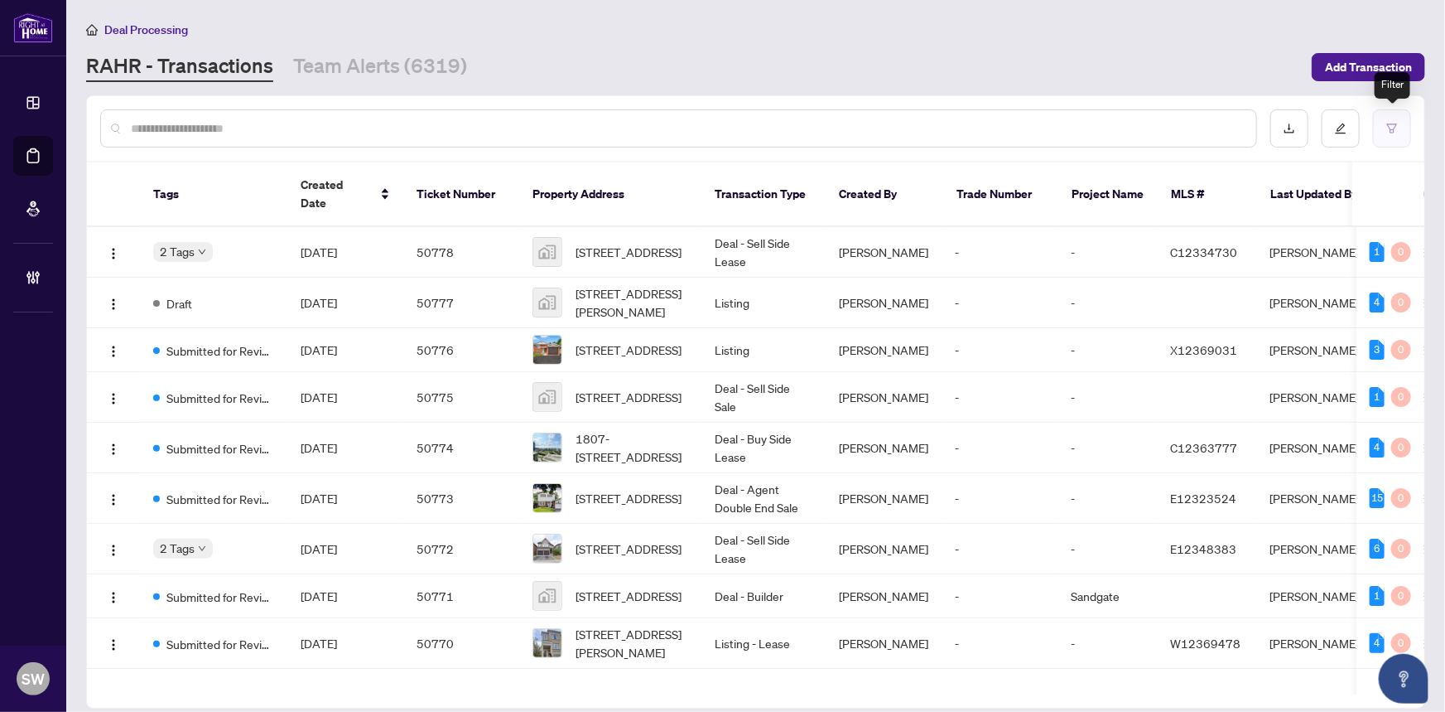
click at [1391, 128] on icon "filter" at bounding box center [1392, 127] width 10 height 9
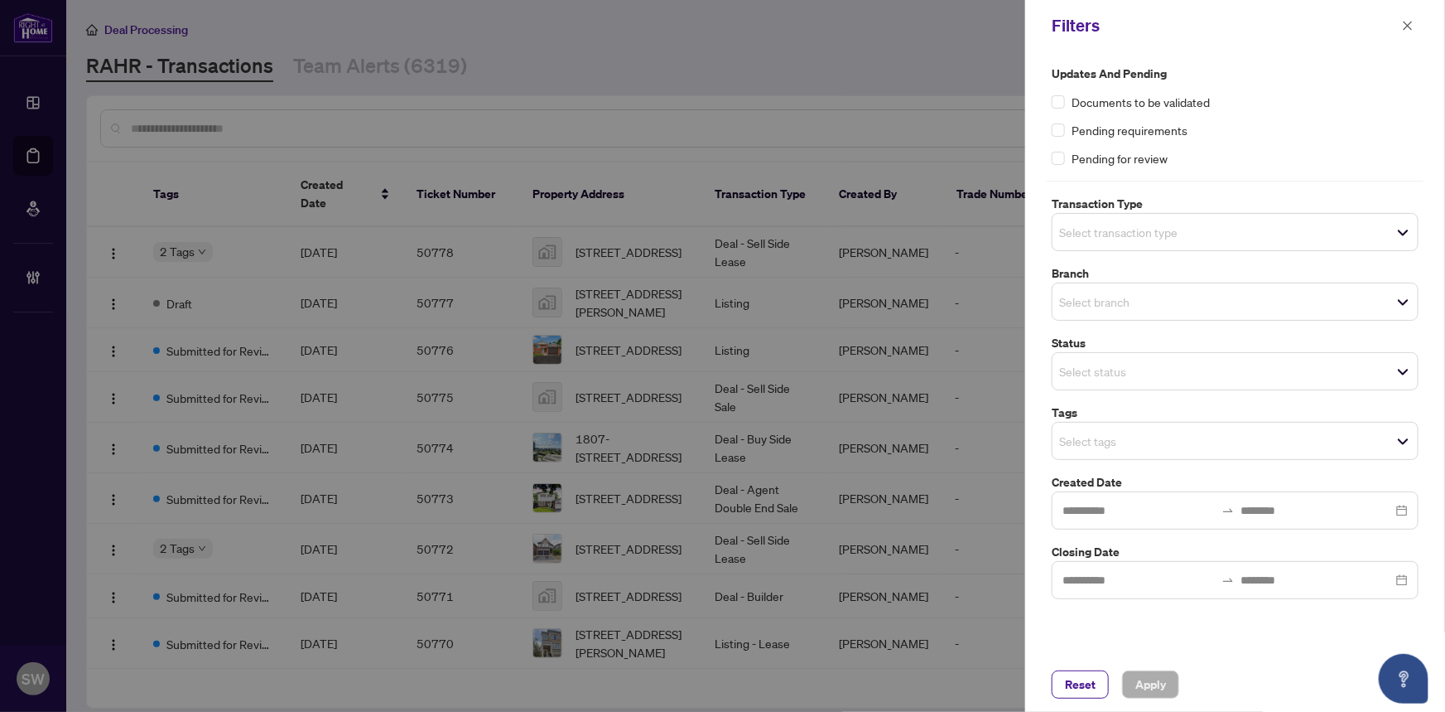
click at [1126, 234] on input "search" at bounding box center [1117, 232] width 116 height 20
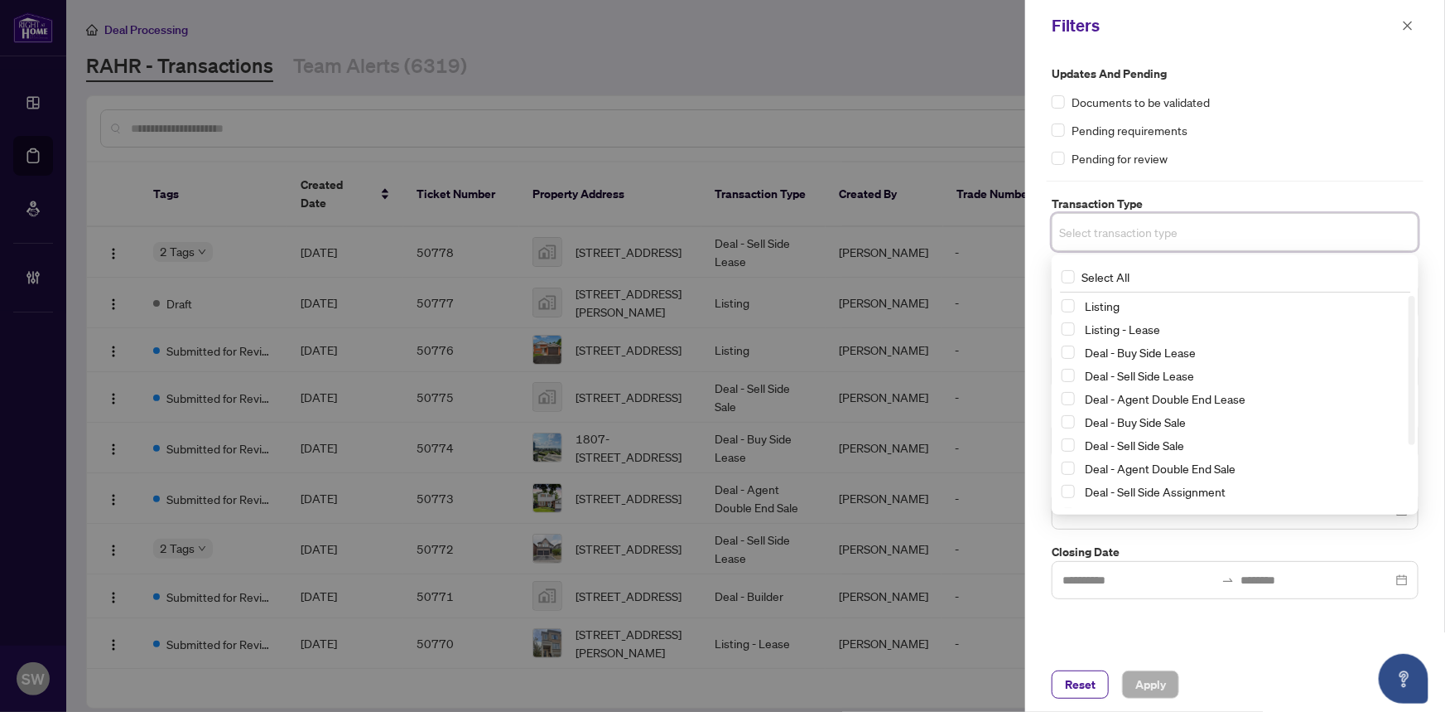
scroll to position [89, 0]
click at [1073, 497] on span "Select Deal - Builder" at bounding box center [1068, 495] width 13 height 13
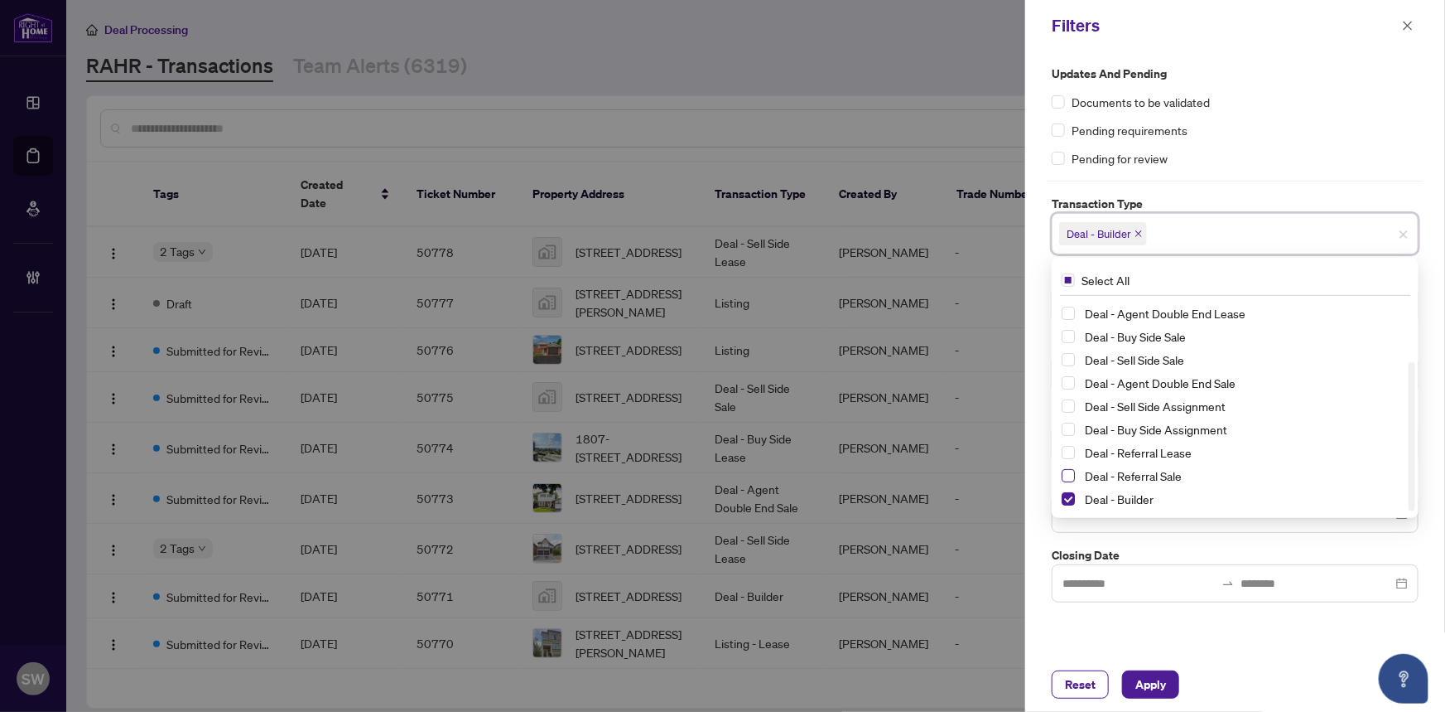
click at [1066, 472] on span "Select Deal - Referral Sale" at bounding box center [1068, 475] width 13 height 13
click at [1066, 451] on span "Select Deal - Referral Lease" at bounding box center [1068, 452] width 13 height 13
click at [1177, 630] on div "Updates and Pending Documents to be validated Pending requirements Pending for …" at bounding box center [1235, 354] width 420 height 606
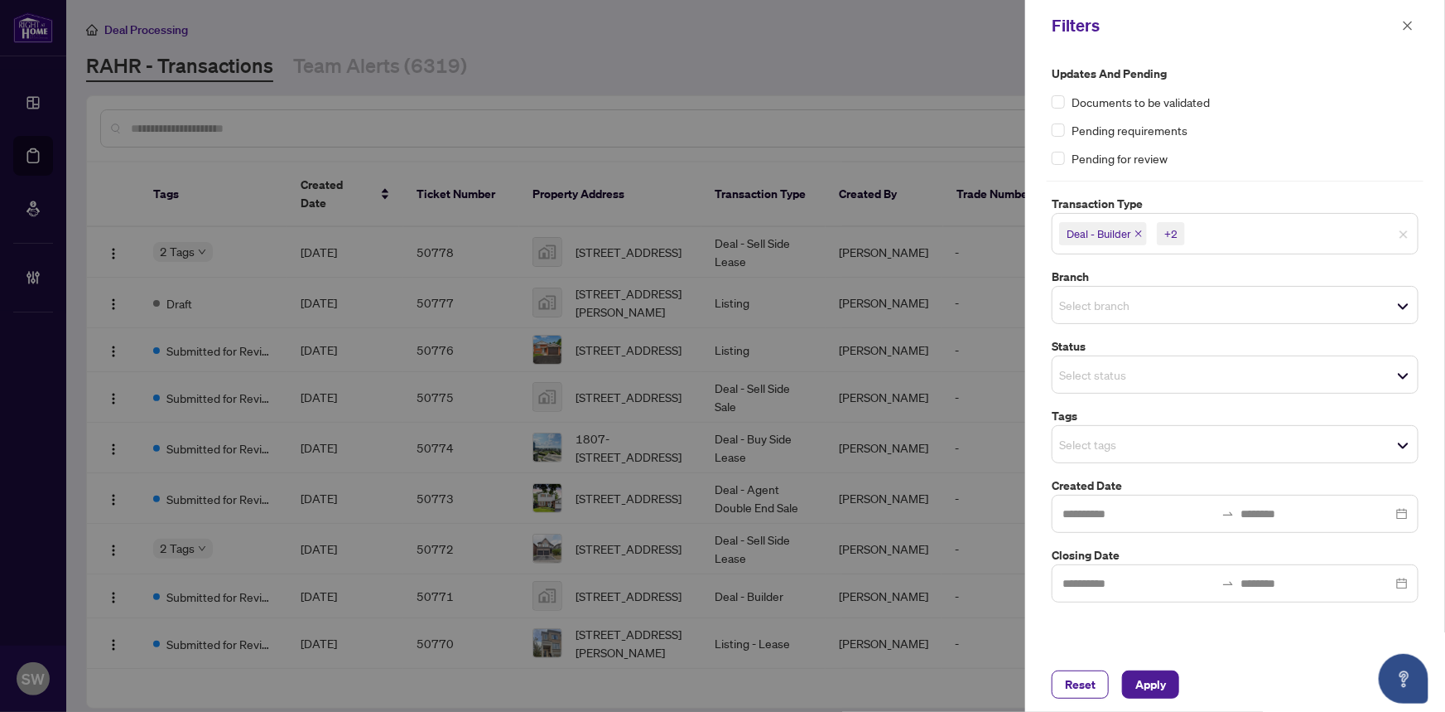
click at [1110, 367] on input "search" at bounding box center [1117, 374] width 116 height 20
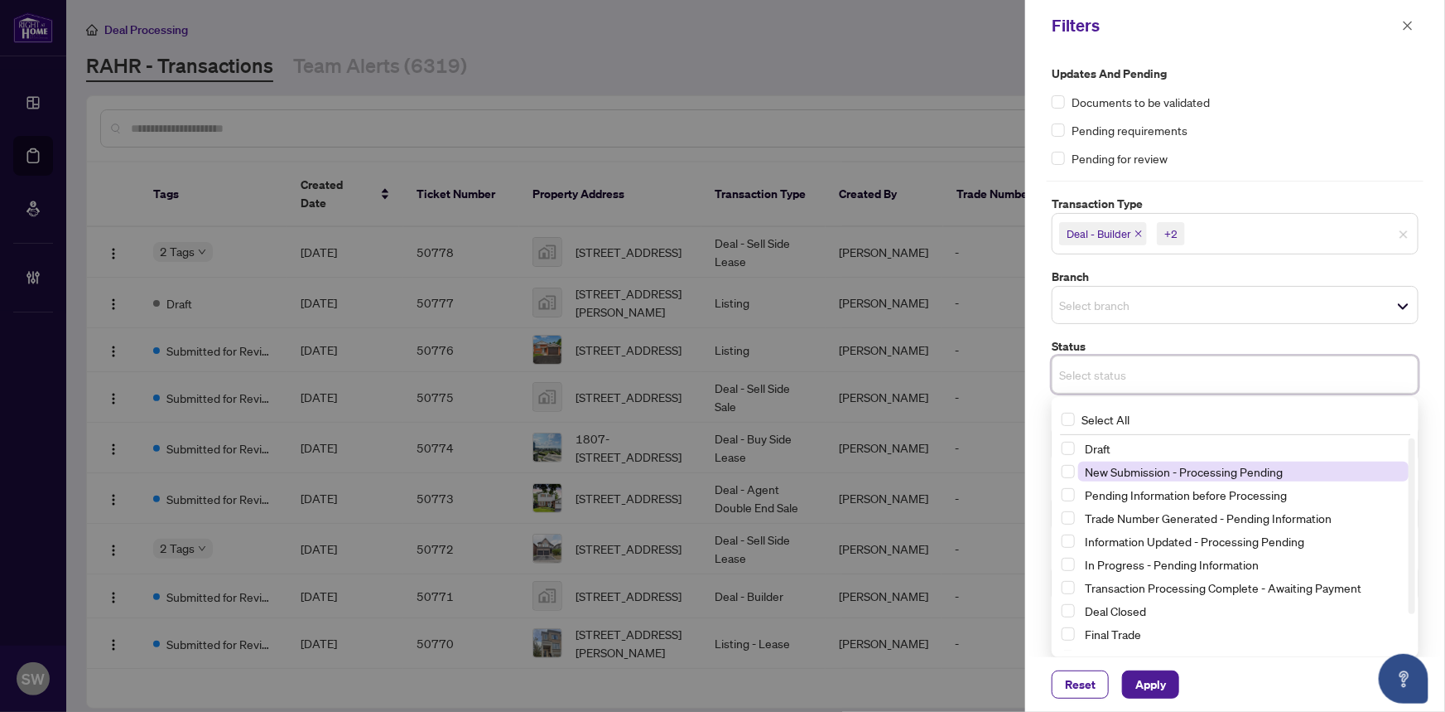
click at [1161, 474] on span "New Submission - Processing Pending" at bounding box center [1184, 471] width 198 height 15
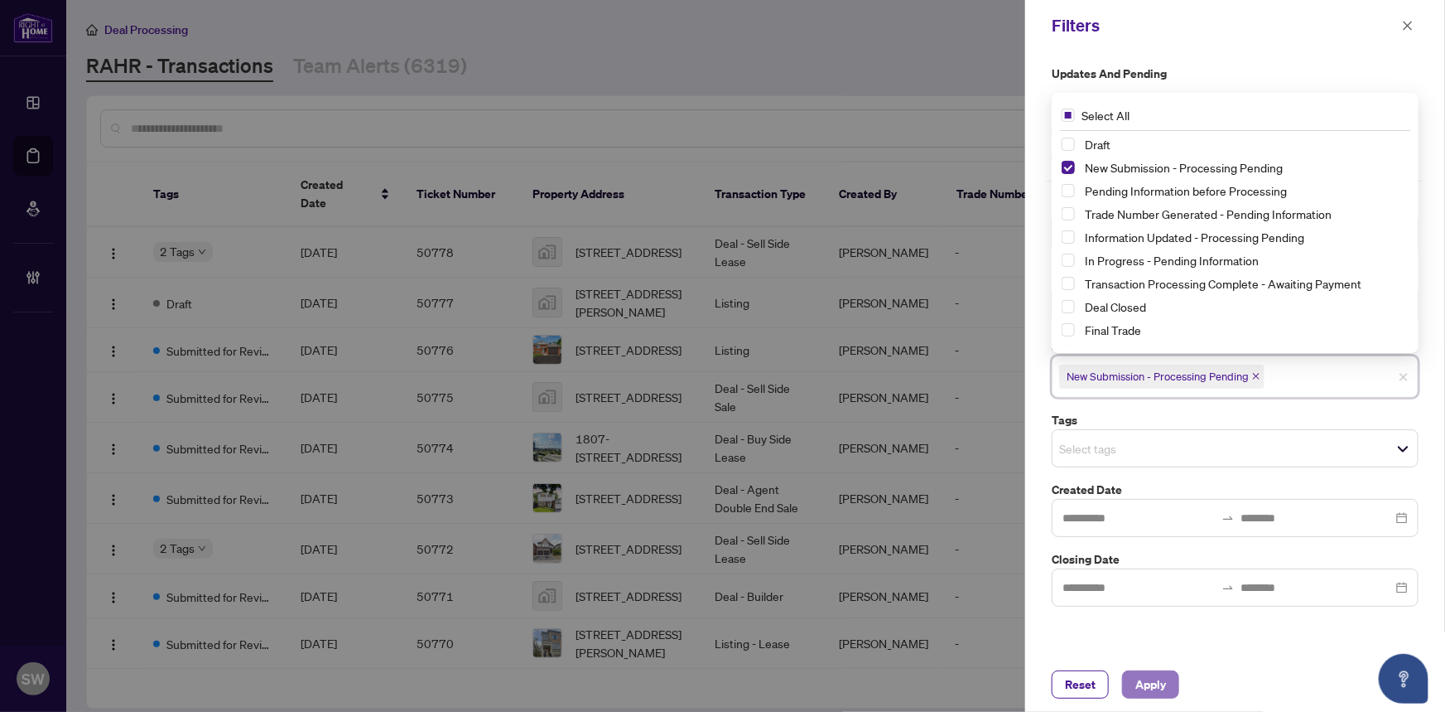
click at [1168, 682] on button "Apply" at bounding box center [1150, 684] width 57 height 28
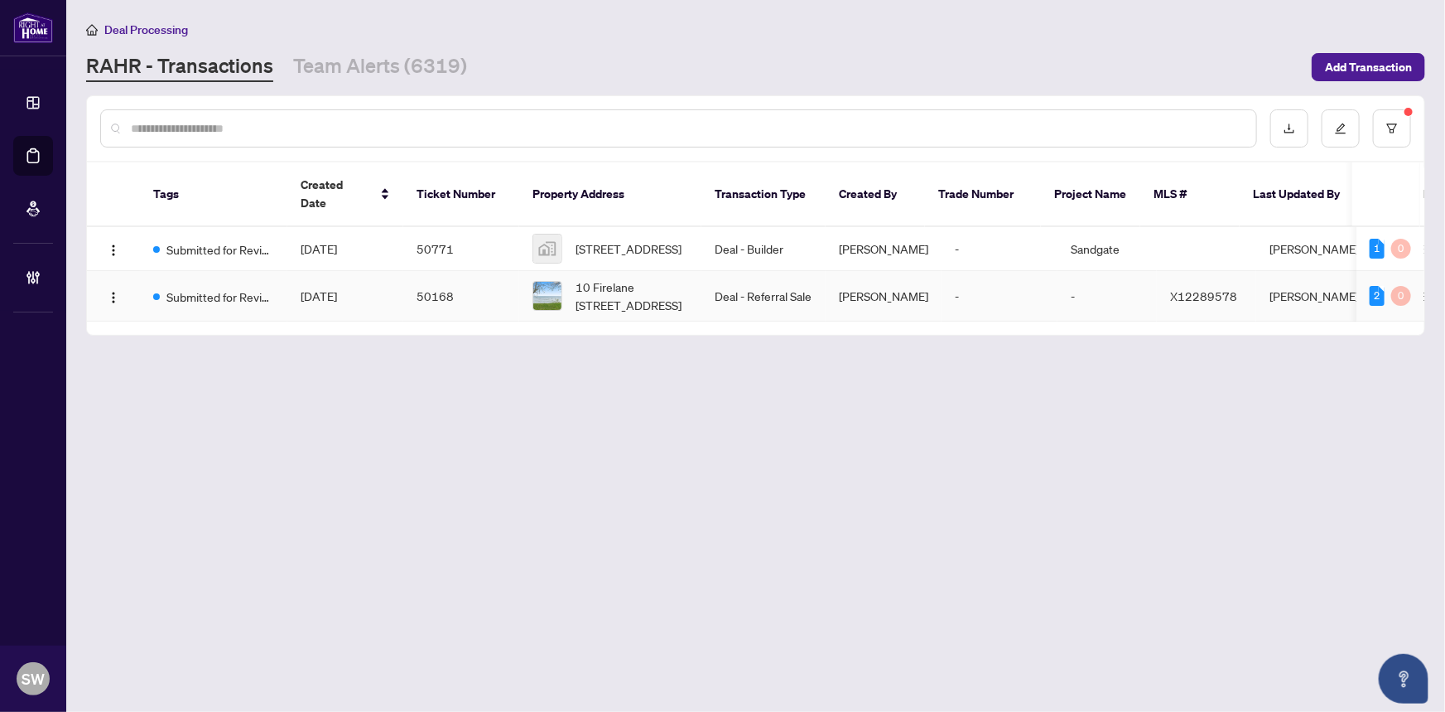
click at [337, 288] on span "[DATE]" at bounding box center [319, 295] width 36 height 15
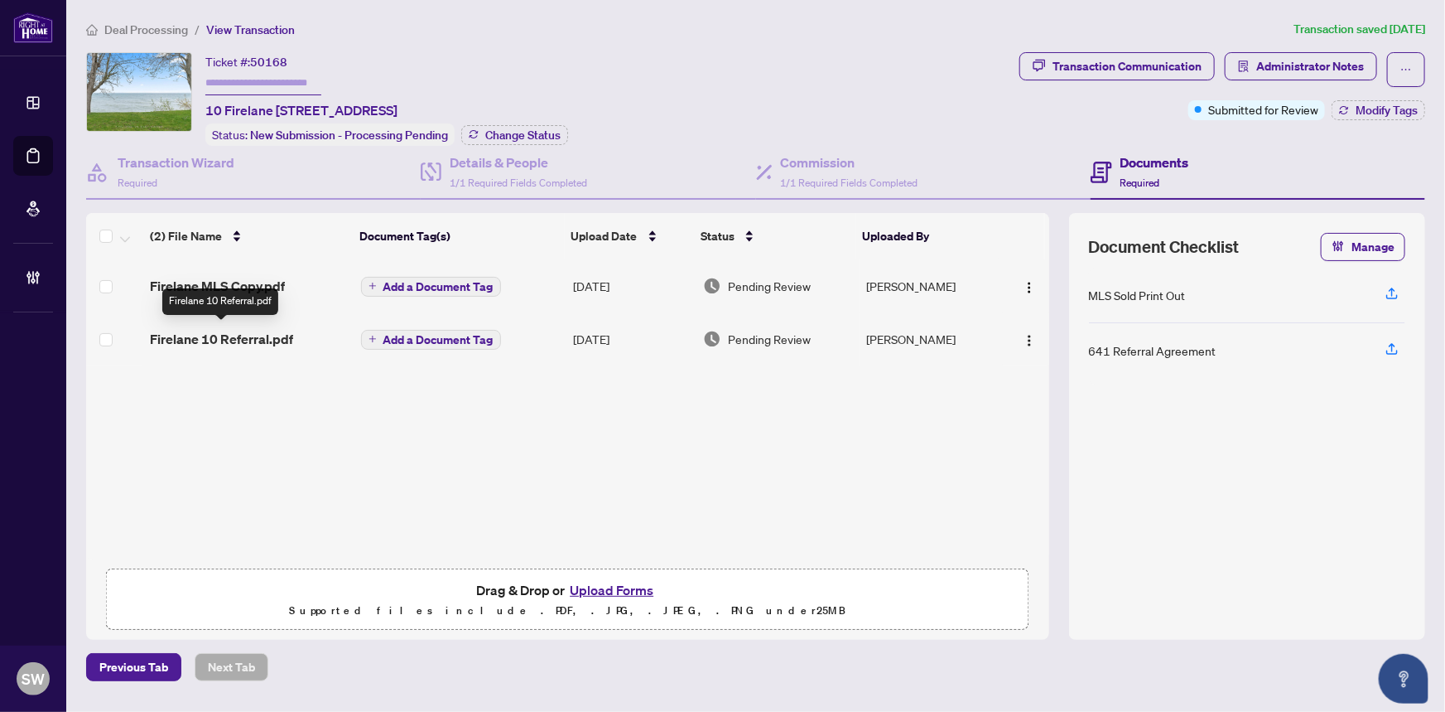
click at [266, 287] on span "Firelane MLS Copy.pdf" at bounding box center [217, 286] width 135 height 20
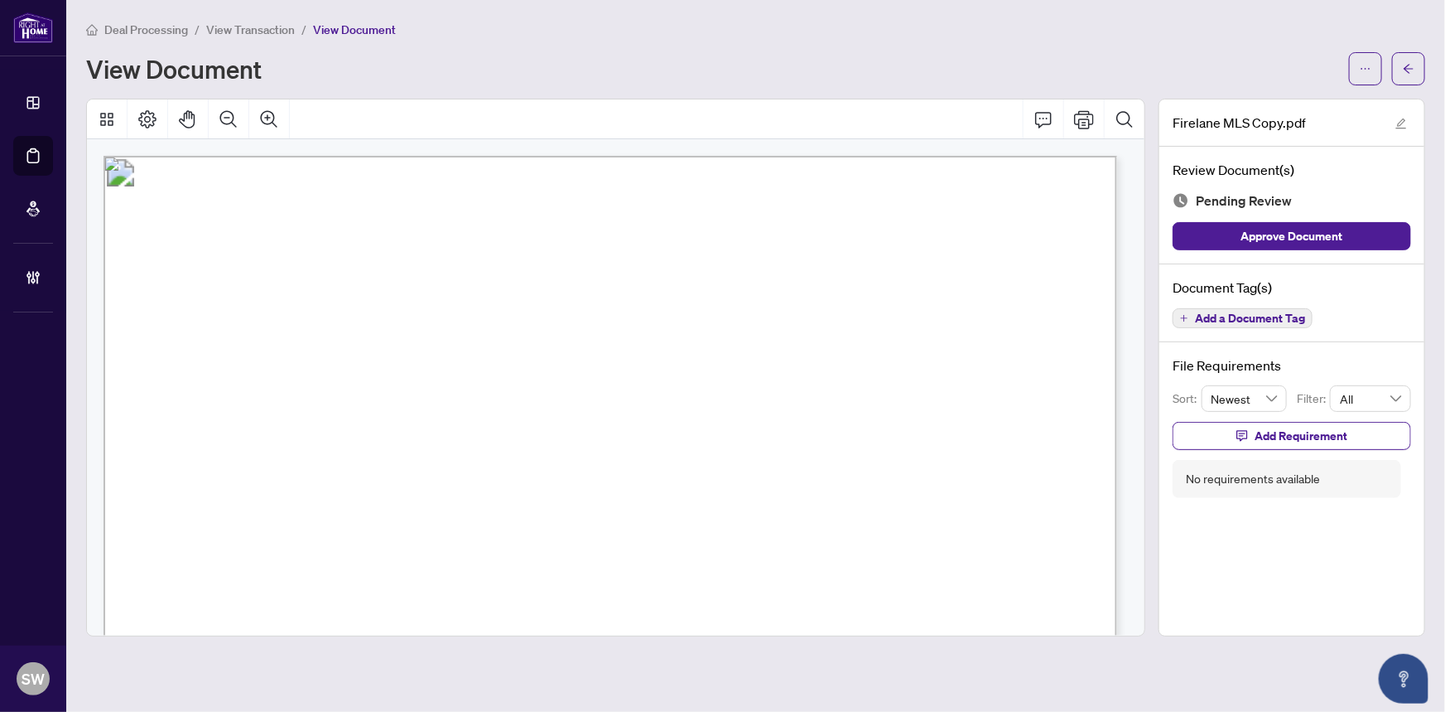
click at [1291, 317] on span "Add a Document Tag" at bounding box center [1250, 318] width 110 height 12
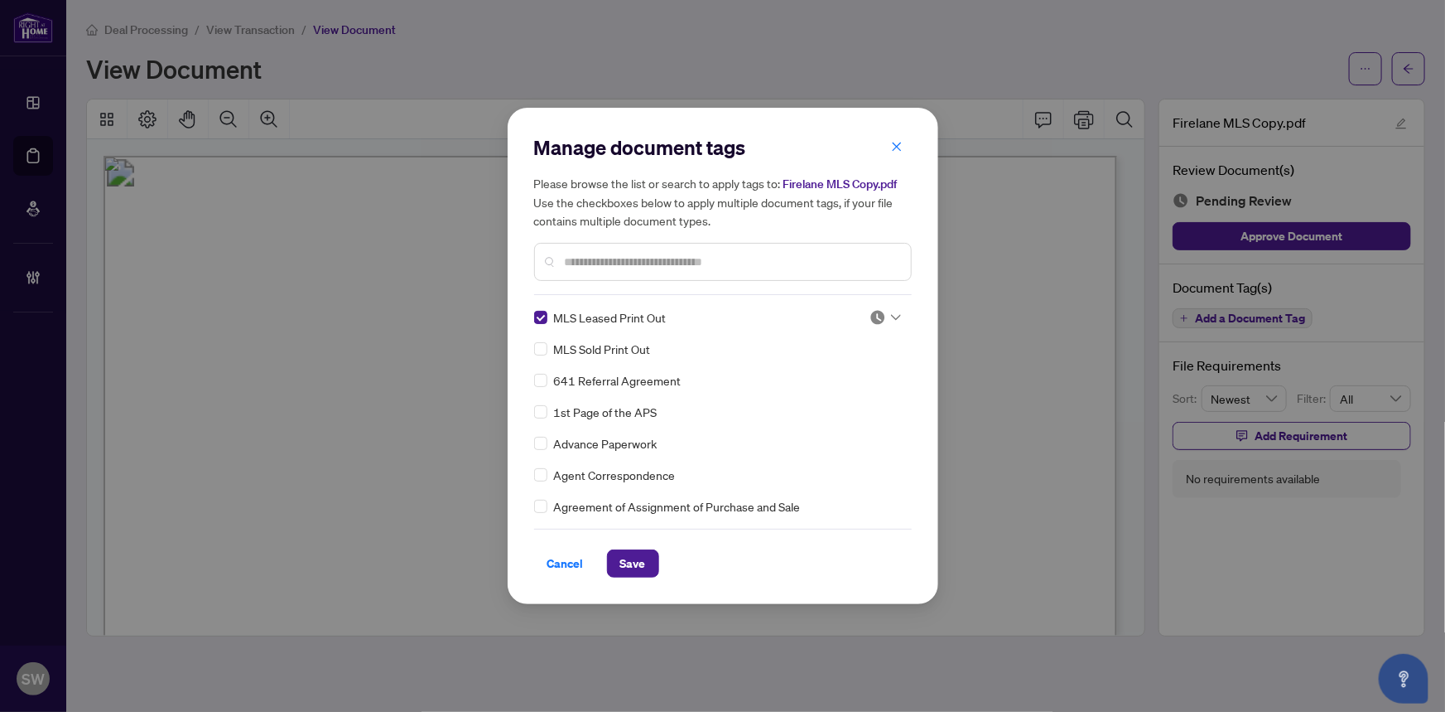
click at [879, 315] on img at bounding box center [878, 317] width 17 height 17
click at [827, 399] on div "Approved" at bounding box center [831, 398] width 106 height 18
click at [643, 555] on span "Save" at bounding box center [633, 563] width 26 height 27
click at [1137, 188] on div "Manage document tags Please browse the list or search to apply tags to: Firelan…" at bounding box center [722, 356] width 1445 height 712
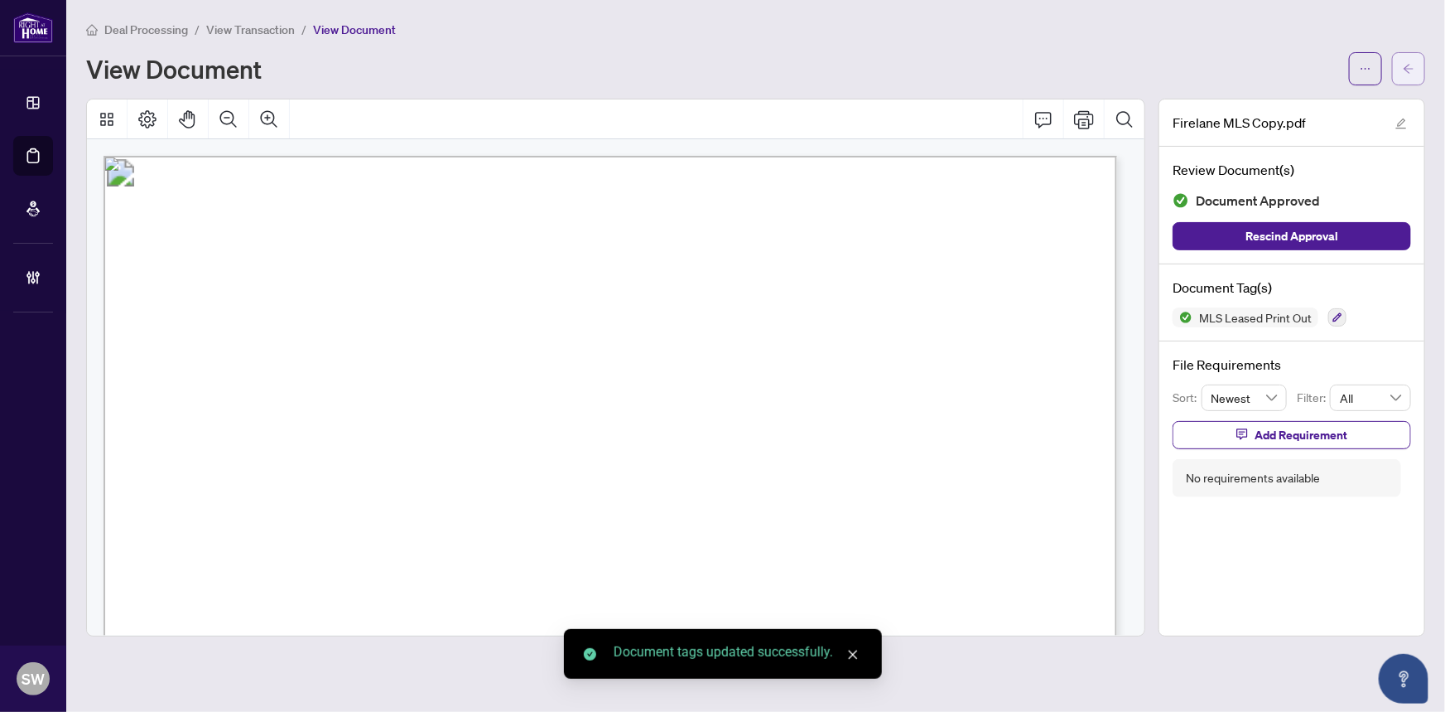
click at [1416, 69] on button "button" at bounding box center [1408, 68] width 33 height 33
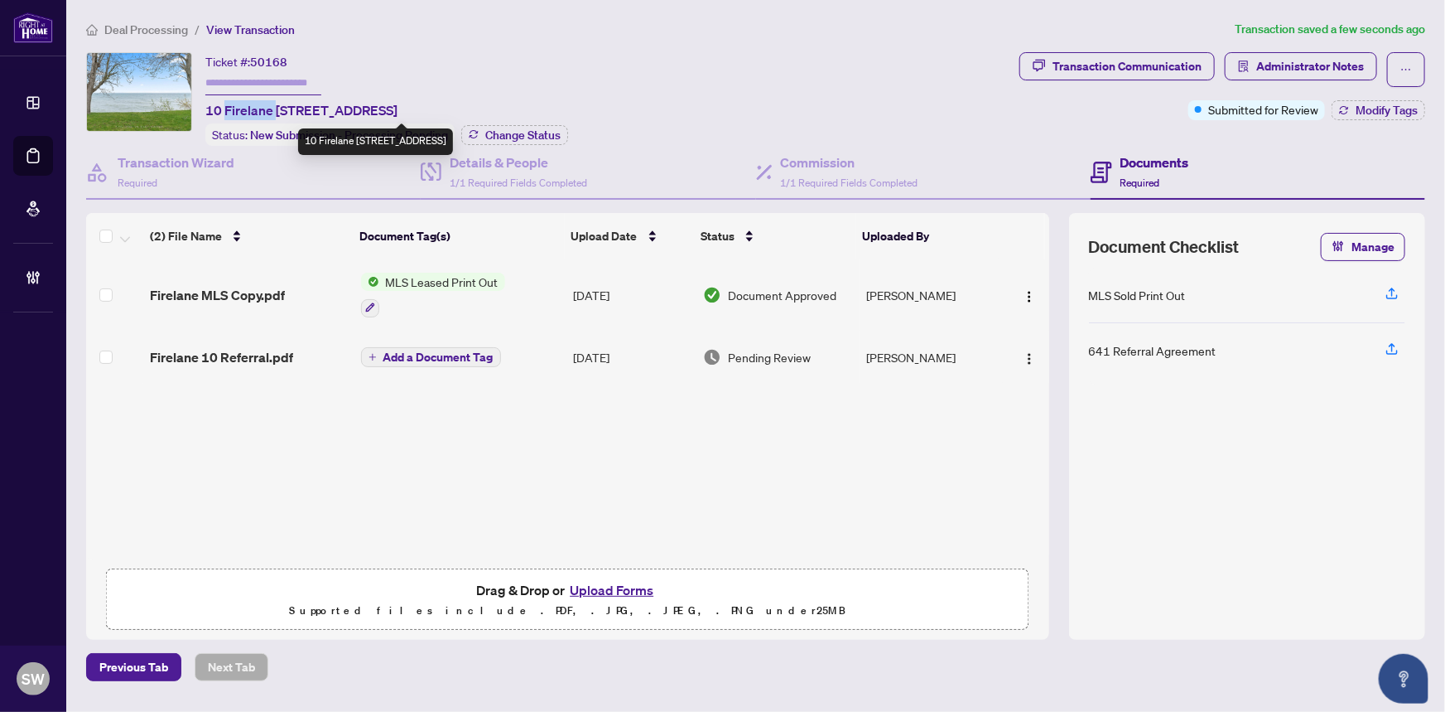
drag, startPoint x: 226, startPoint y: 110, endPoint x: 276, endPoint y: 109, distance: 49.7
click at [276, 109] on span "10 Firelane [STREET_ADDRESS]" at bounding box center [301, 110] width 192 height 20
copy span "Firelane"
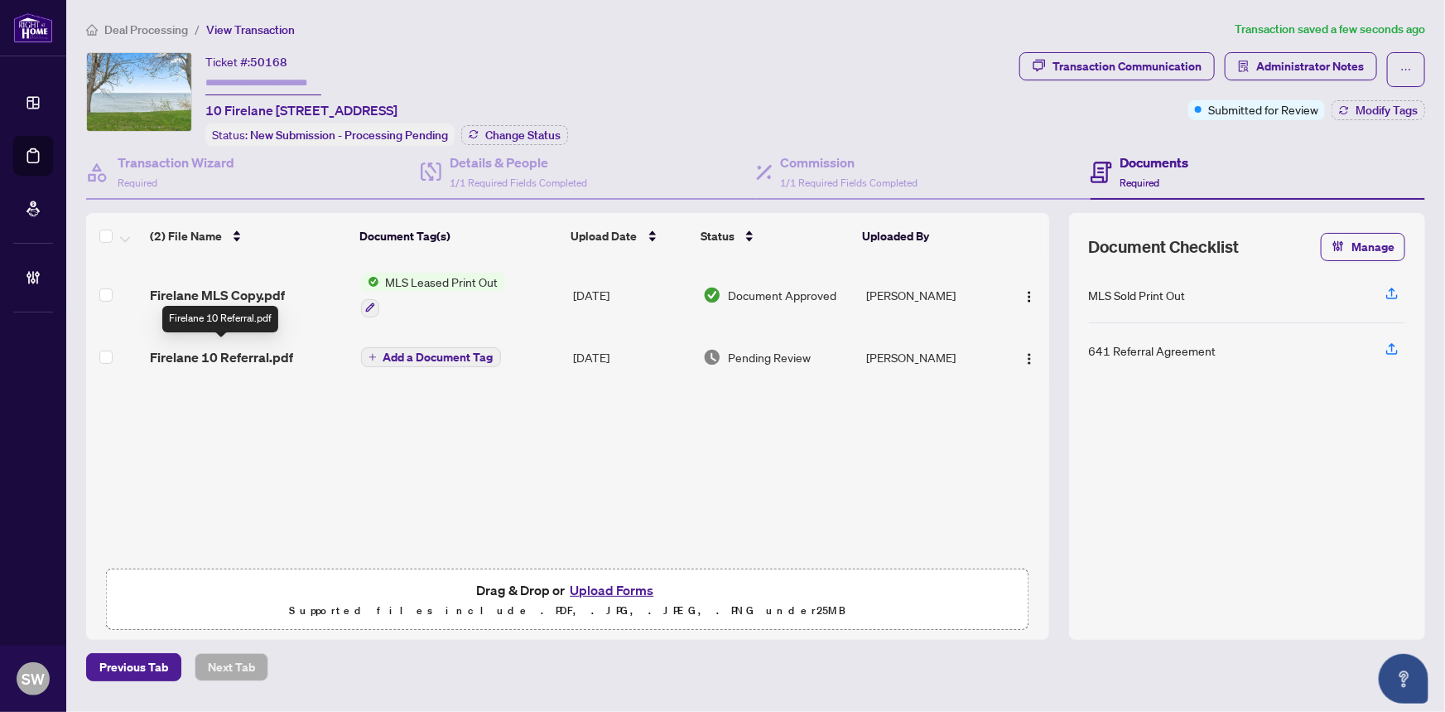
click at [220, 353] on span "Firelane 10 Referral.pdf" at bounding box center [221, 357] width 143 height 20
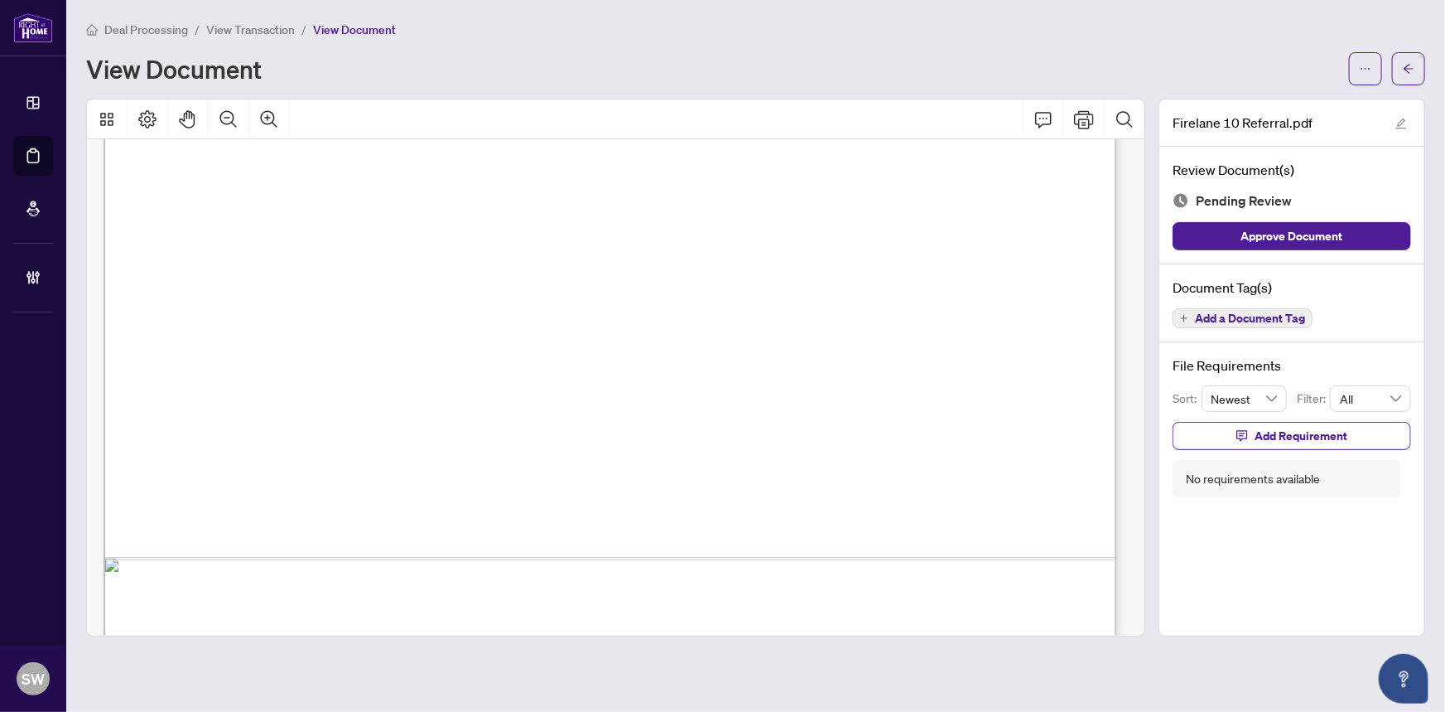
scroll to position [753, 0]
click at [258, 27] on span "View Transaction" at bounding box center [250, 29] width 89 height 15
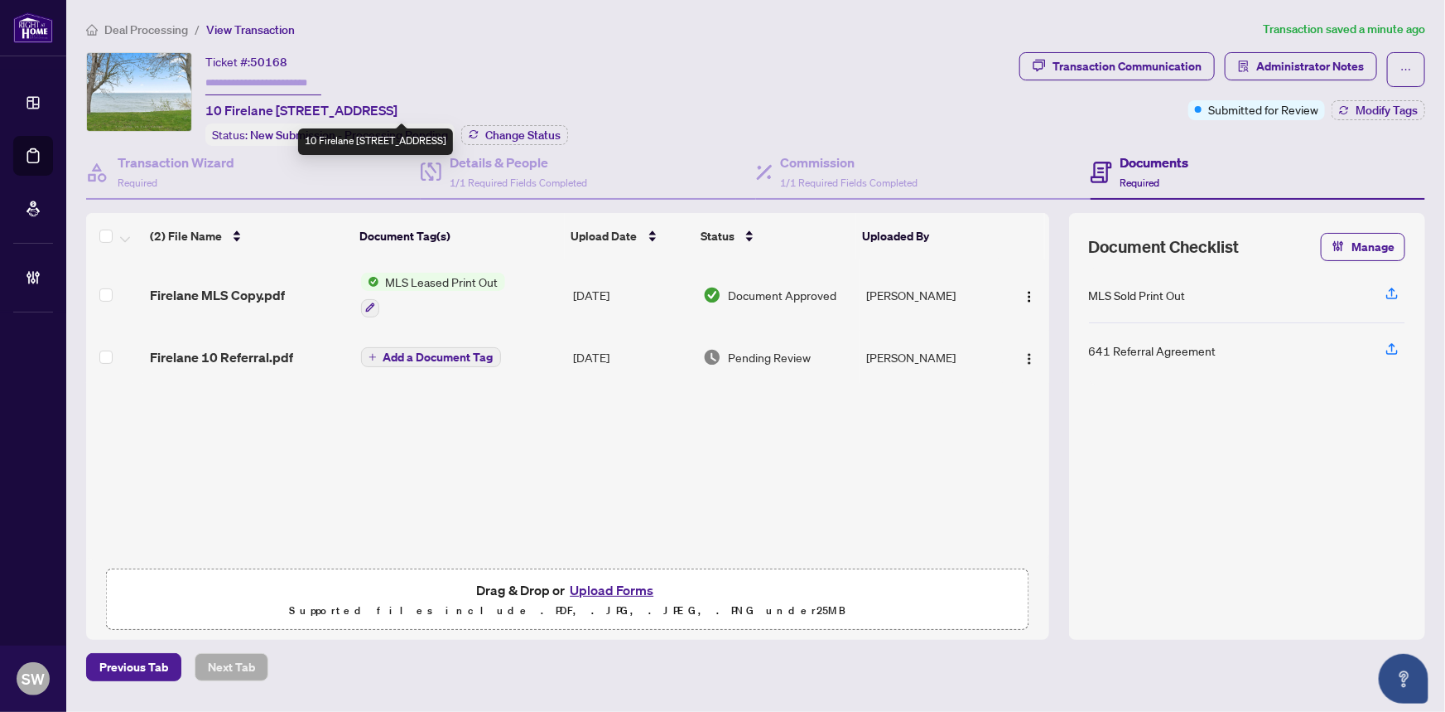
drag, startPoint x: 326, startPoint y: 109, endPoint x: 443, endPoint y: 109, distance: 117.6
click at [398, 109] on span "10 Firelane [STREET_ADDRESS]" at bounding box center [301, 110] width 192 height 20
copy span "[GEOGRAPHIC_DATA]"
click at [398, 106] on span "10 Firelane [STREET_ADDRESS]" at bounding box center [301, 110] width 192 height 20
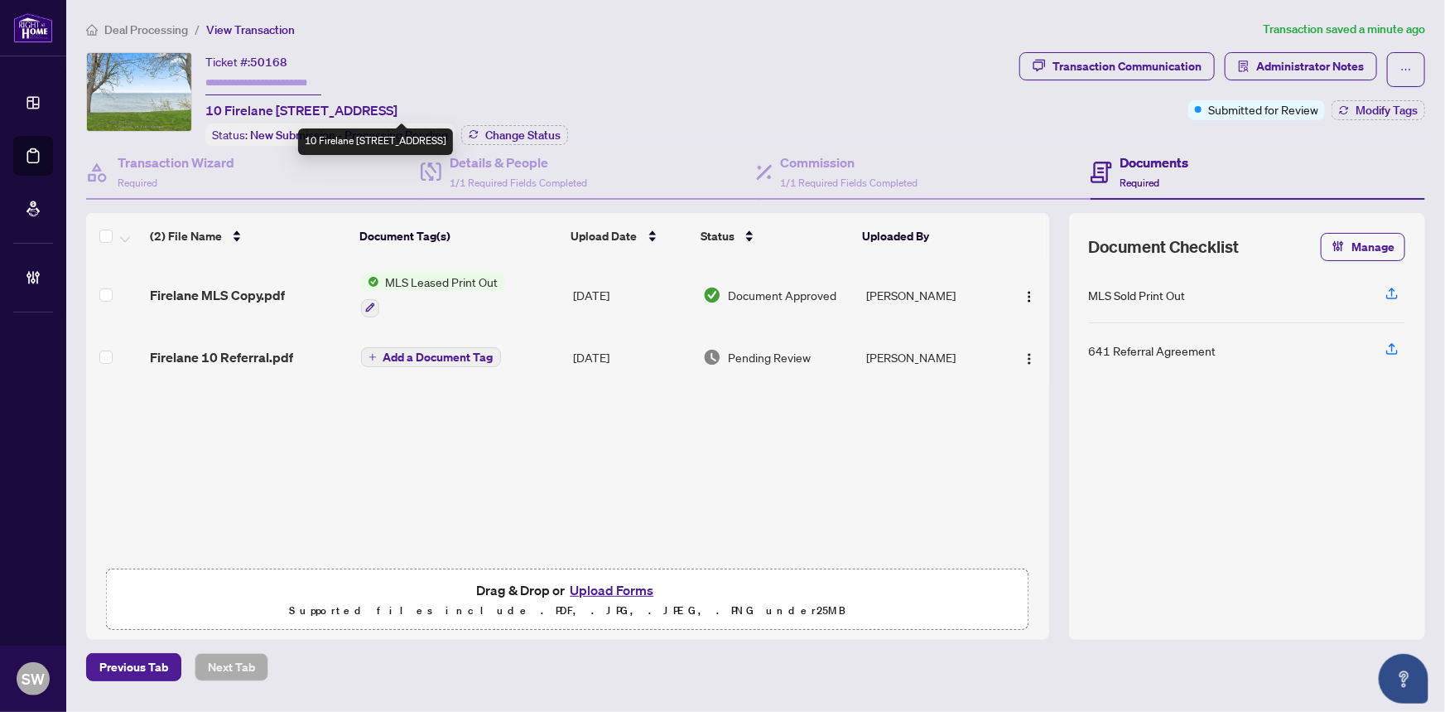
copy span "L0S"
click at [398, 108] on span "10 Firelane [STREET_ADDRESS]" at bounding box center [301, 110] width 192 height 20
copy span "1J0"
click at [515, 168] on h4 "Details & People" at bounding box center [519, 162] width 138 height 20
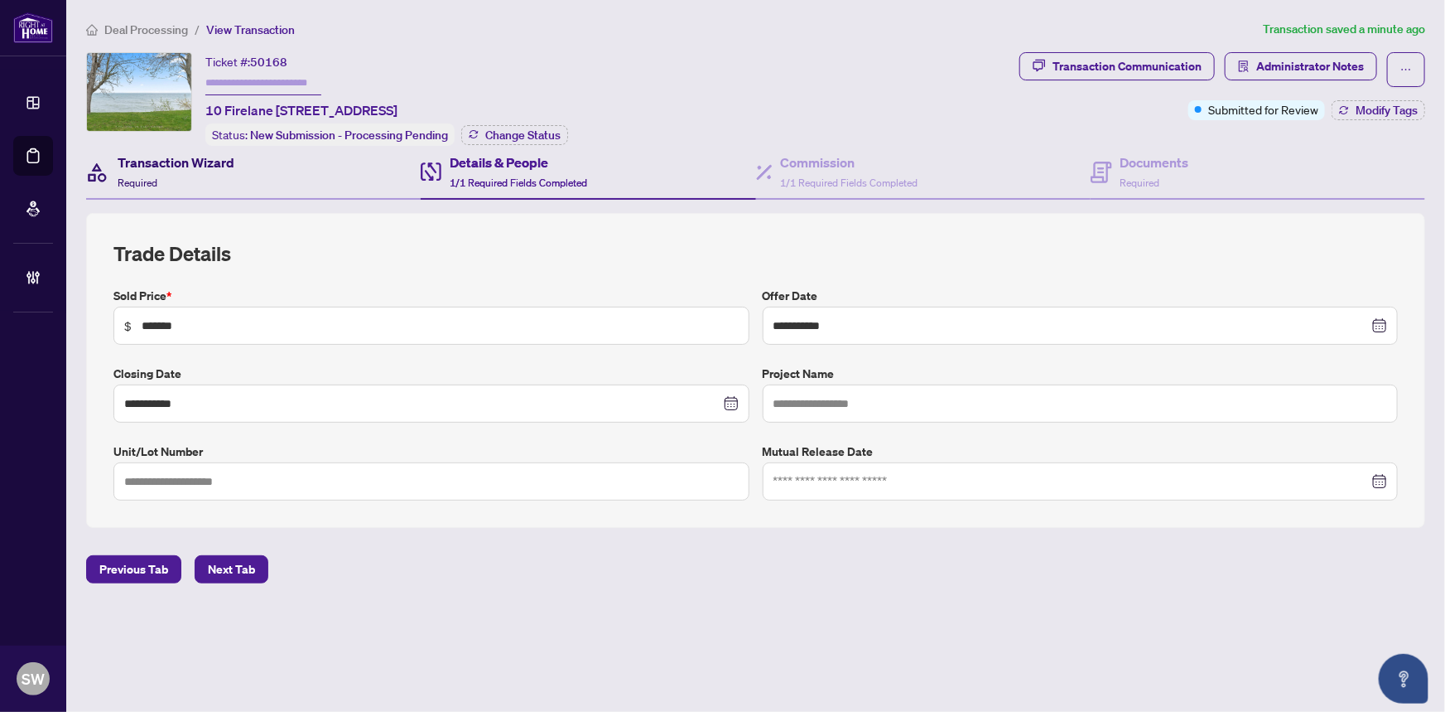
click at [153, 171] on div "Transaction Wizard Required" at bounding box center [176, 171] width 117 height 39
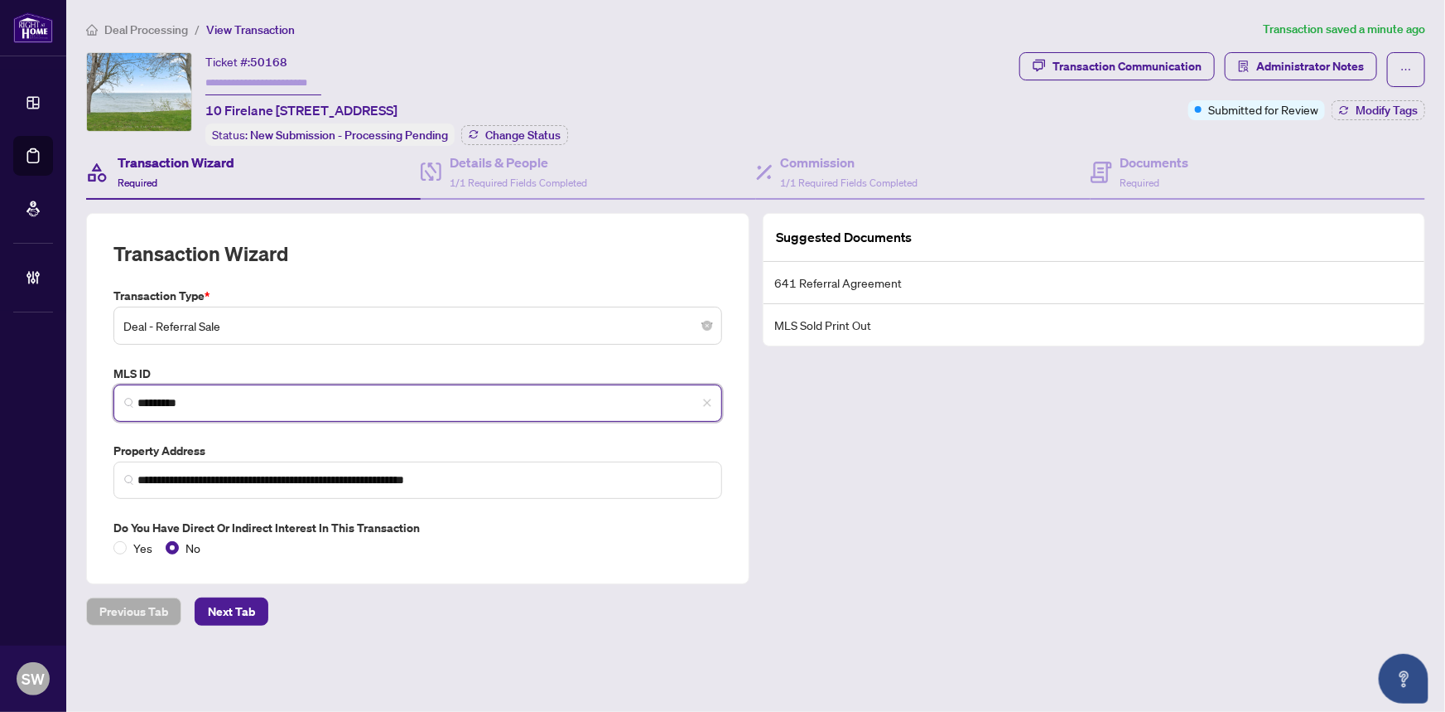
click at [182, 395] on input "*********" at bounding box center [425, 402] width 574 height 17
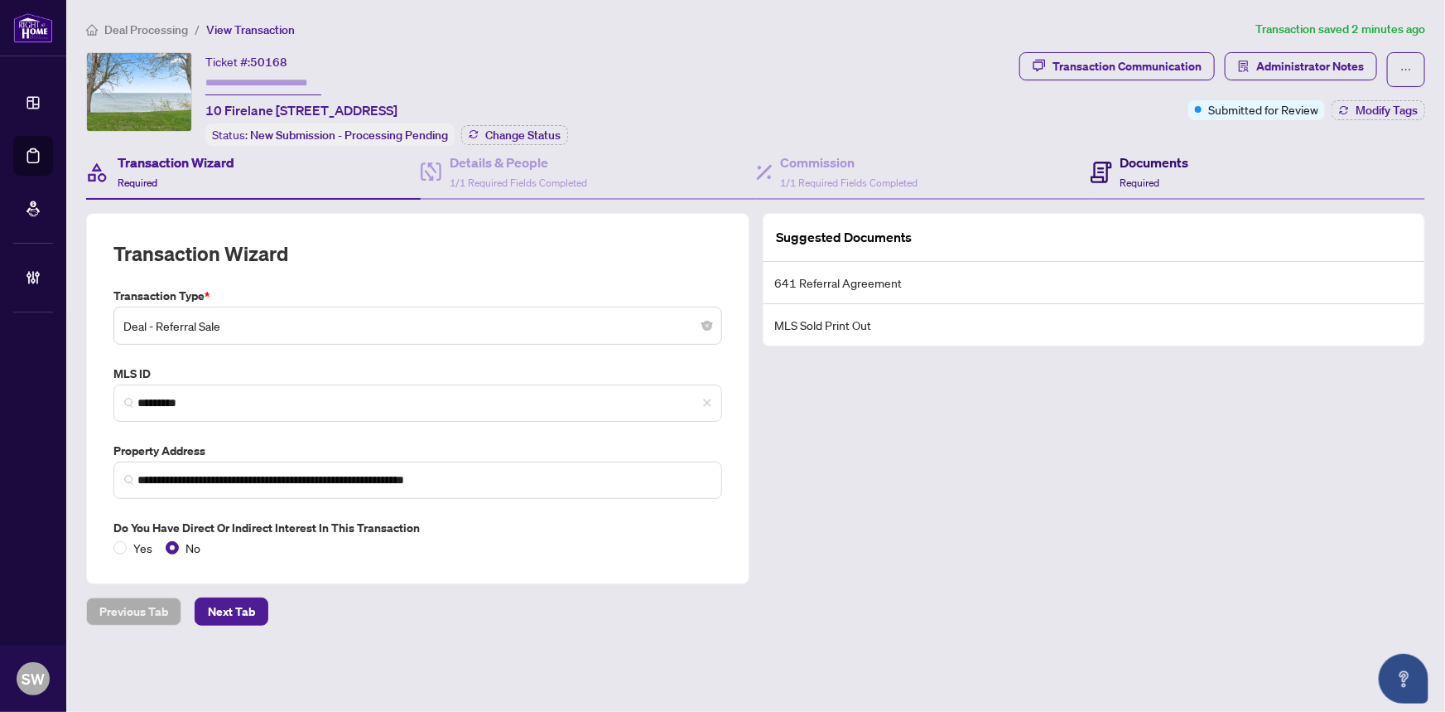
click at [1152, 181] on span "Required" at bounding box center [1141, 182] width 40 height 12
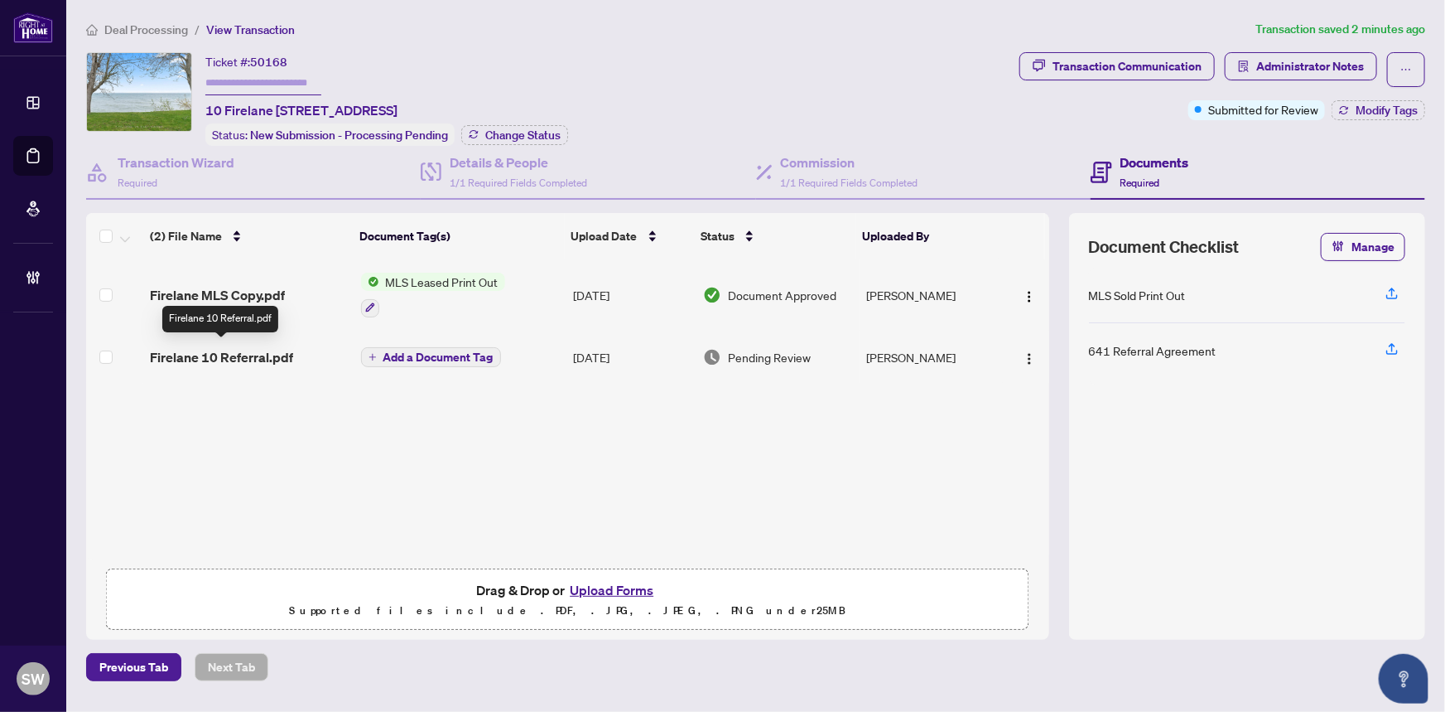
click at [267, 355] on span "Firelane 10 Referral.pdf" at bounding box center [221, 357] width 143 height 20
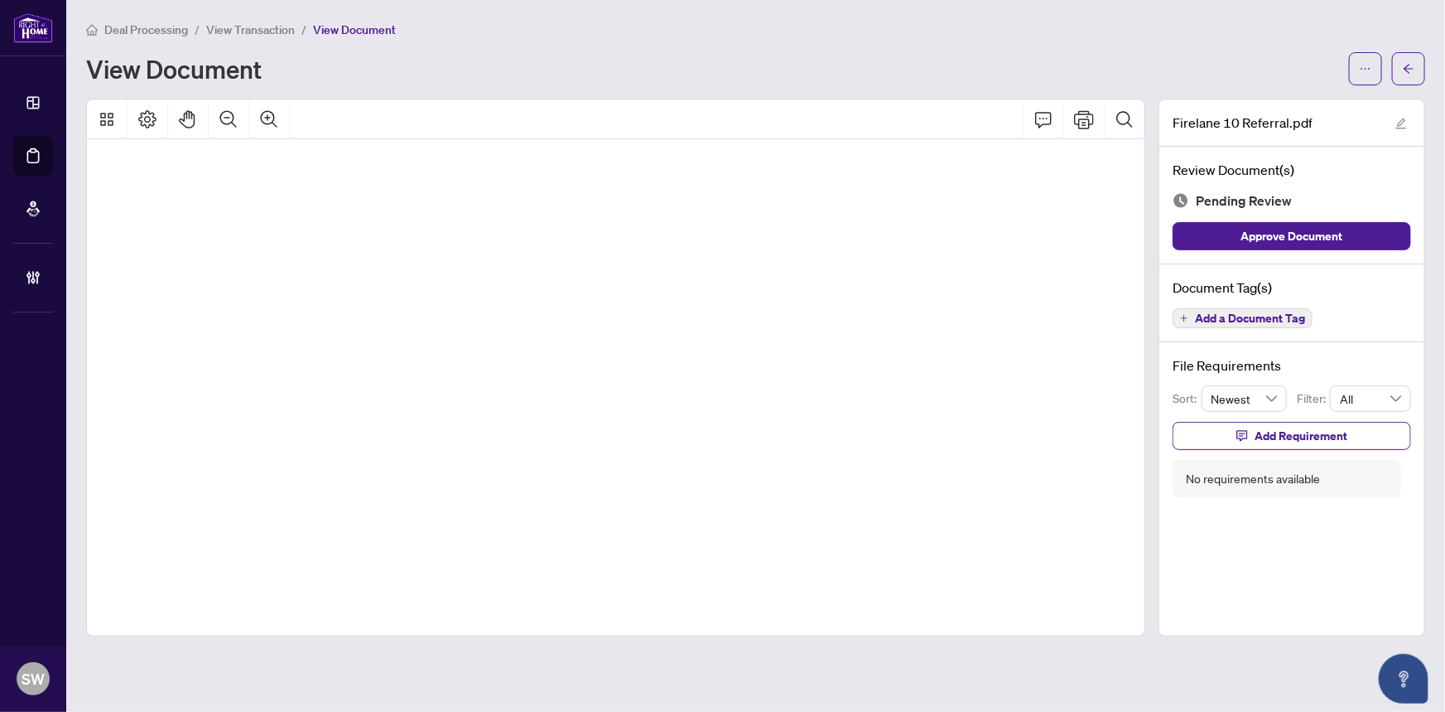
scroll to position [118, 106]
click at [1225, 315] on span "Add a Document Tag" at bounding box center [1250, 318] width 110 height 12
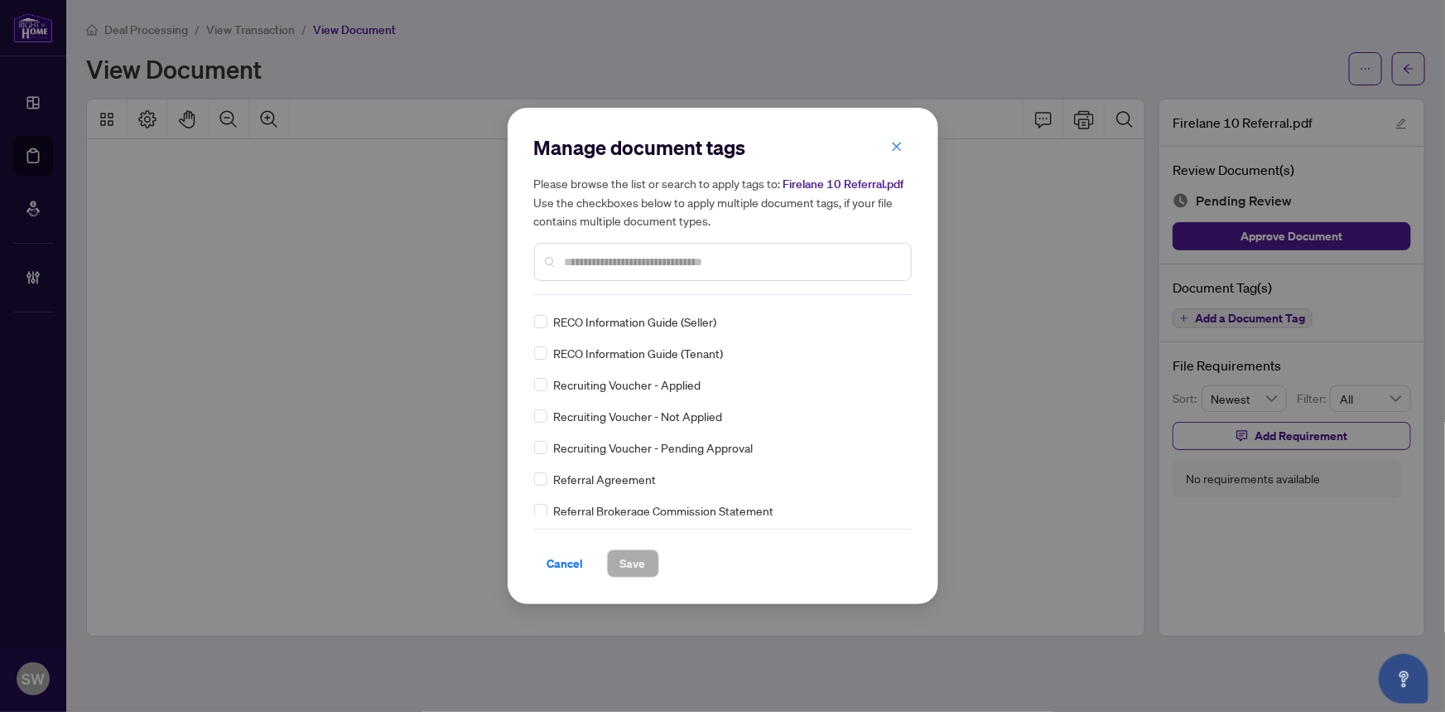
scroll to position [0, 0]
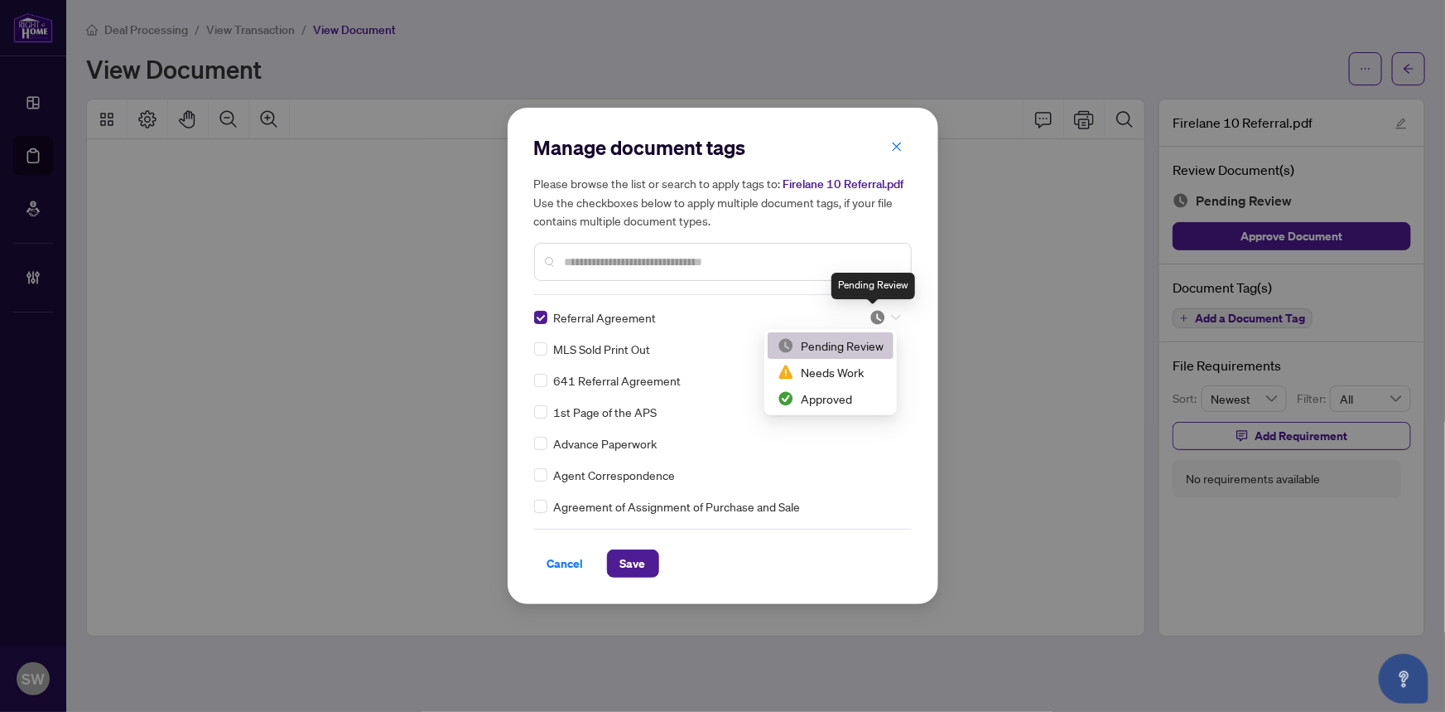
click at [874, 312] on img at bounding box center [878, 317] width 17 height 17
click at [835, 397] on div "Approved" at bounding box center [831, 398] width 106 height 18
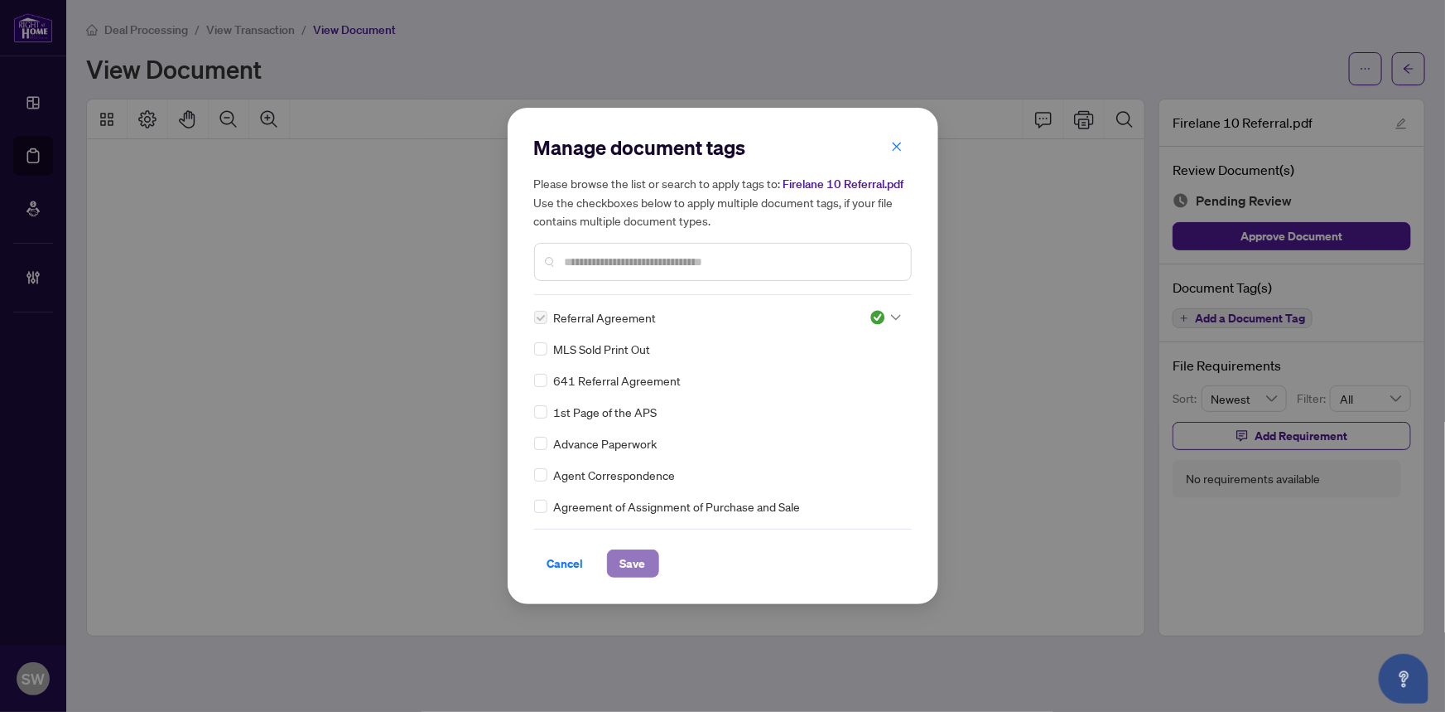
click at [641, 555] on span "Save" at bounding box center [633, 563] width 26 height 27
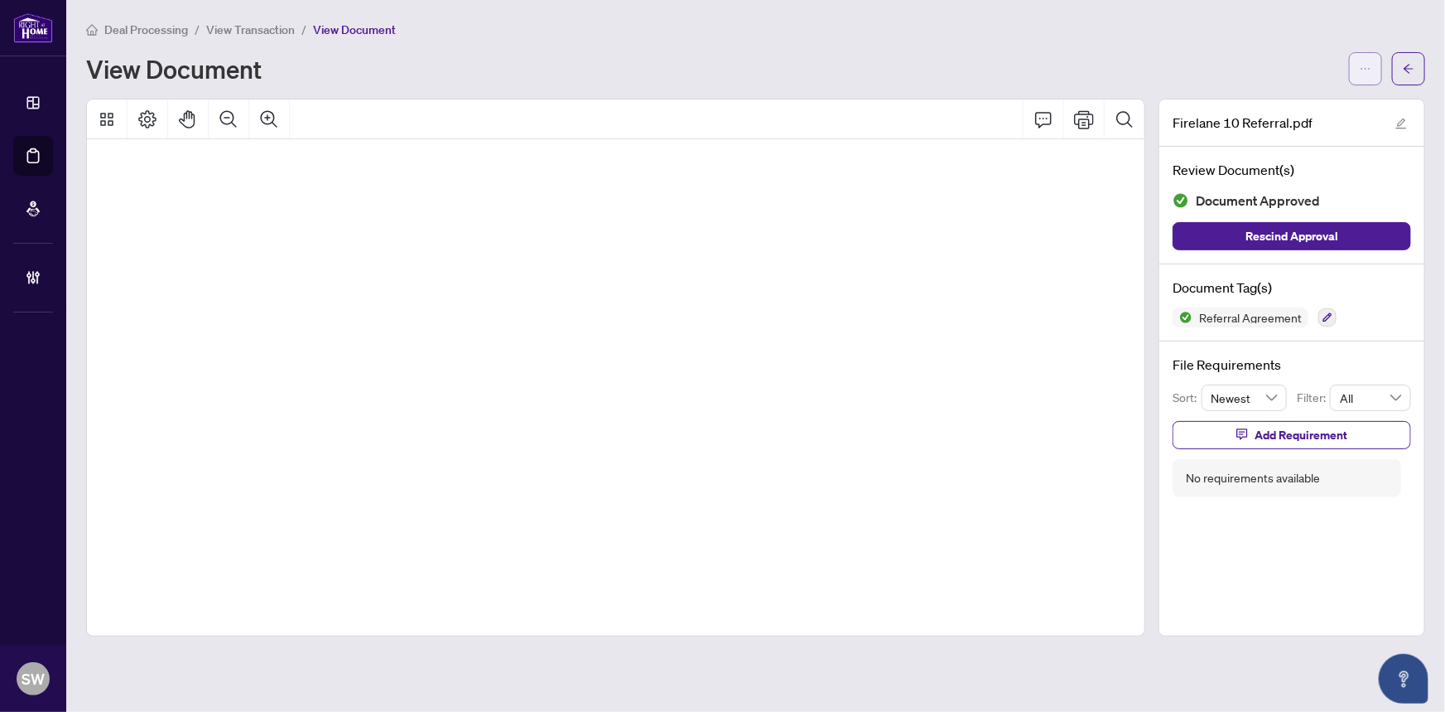
click at [1362, 63] on icon "ellipsis" at bounding box center [1366, 69] width 12 height 12
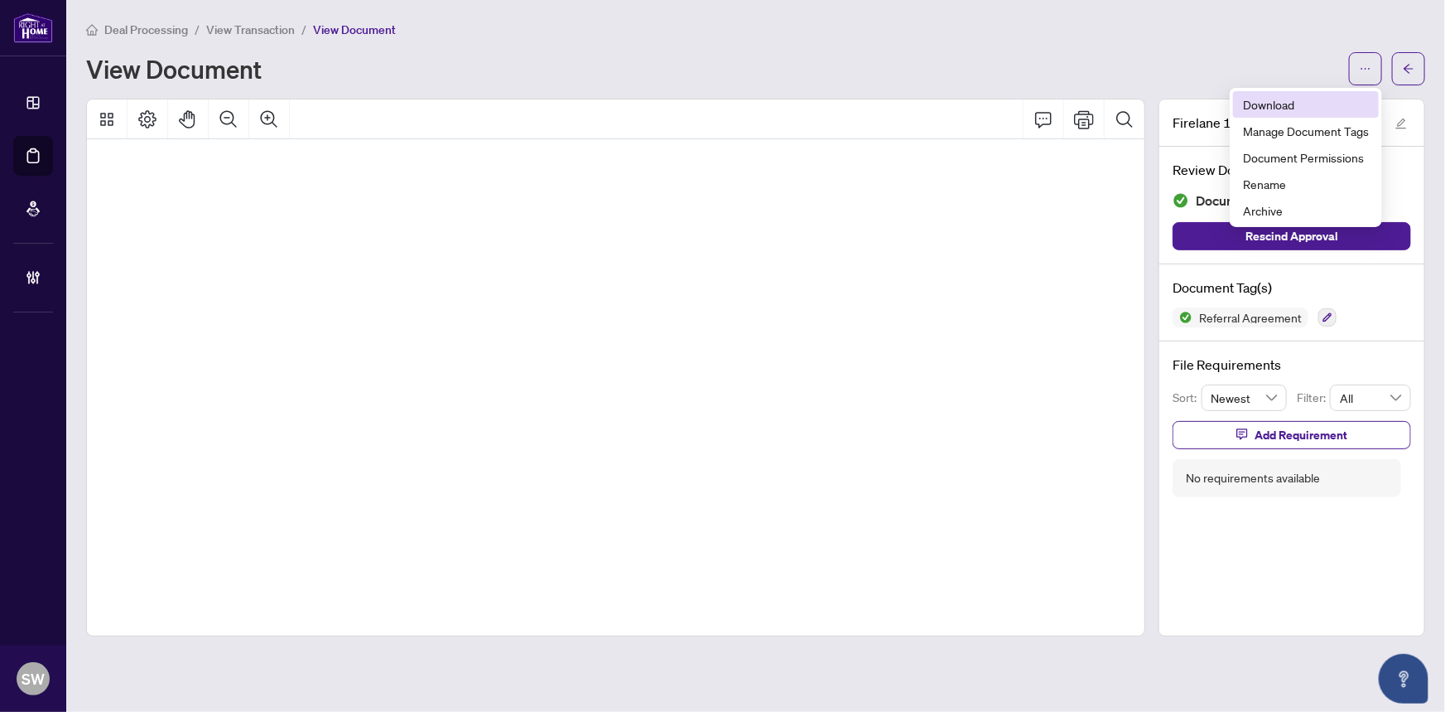
click at [1305, 108] on span "Download" at bounding box center [1306, 104] width 126 height 18
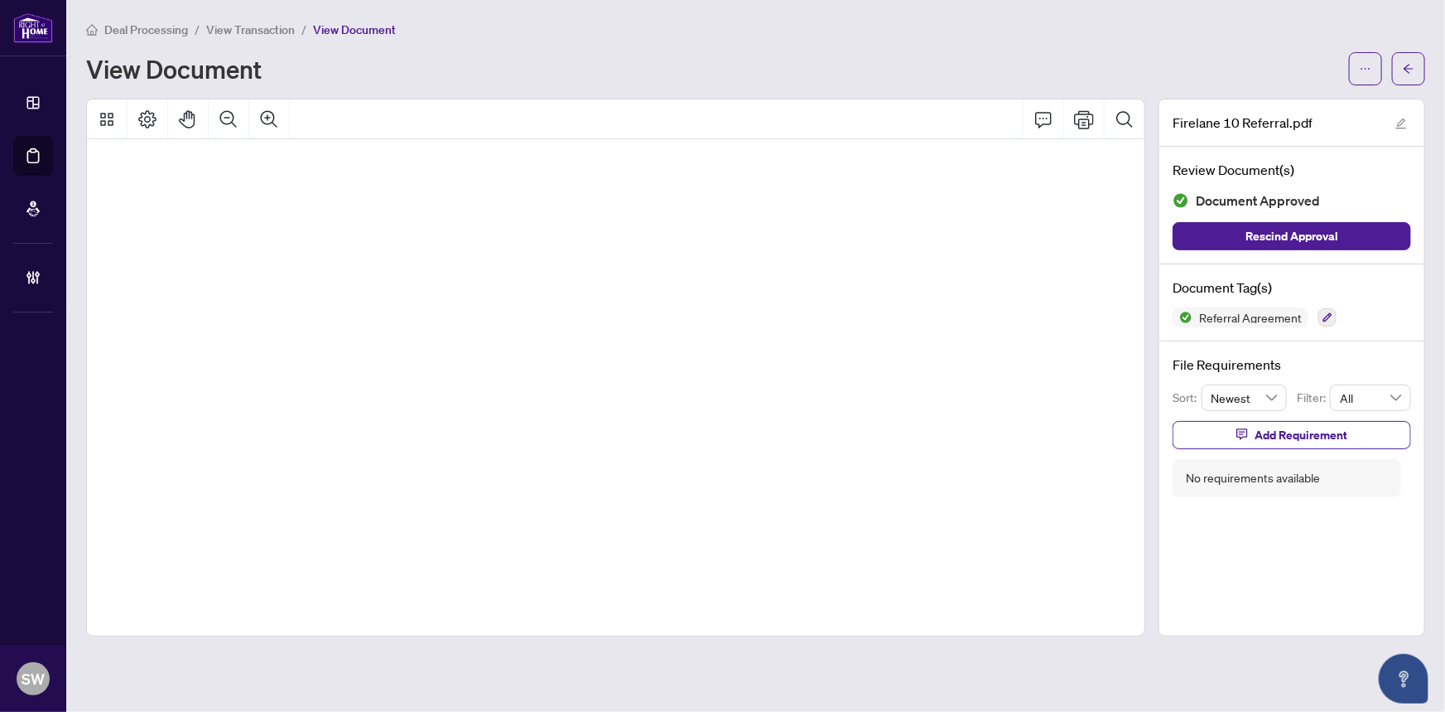
click at [254, 22] on span "View Transaction" at bounding box center [250, 29] width 89 height 15
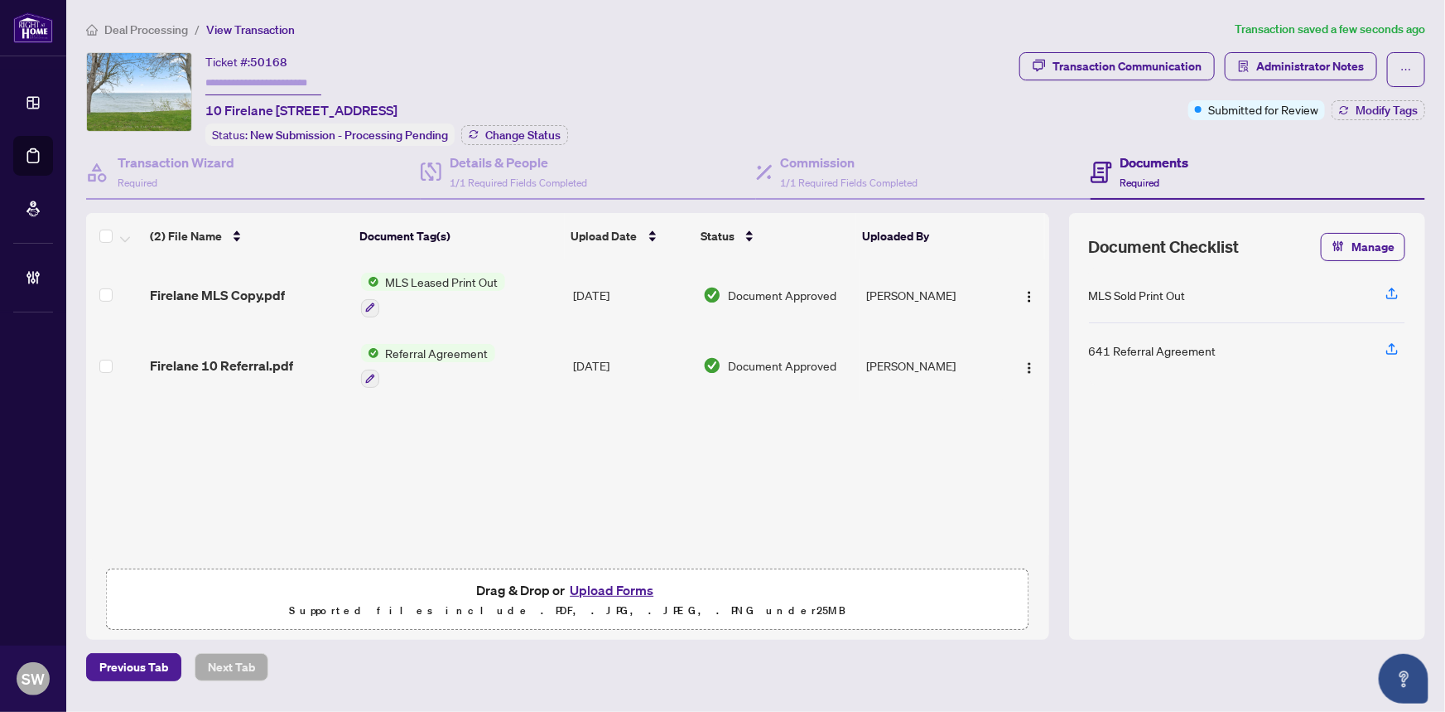
click at [274, 63] on span "50168" at bounding box center [268, 62] width 37 height 15
click at [293, 287] on div "Firelane MLS Copy.pdf" at bounding box center [248, 295] width 197 height 20
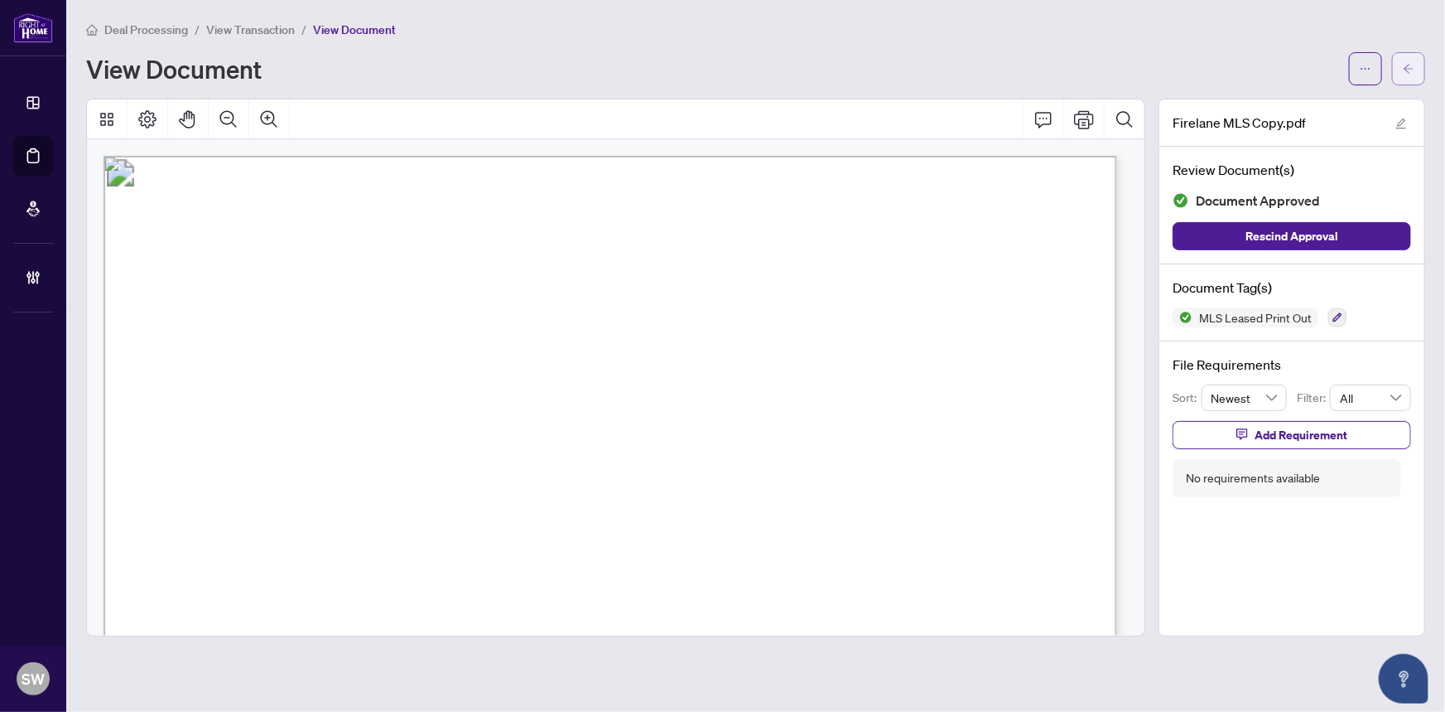
click at [1406, 68] on icon "arrow-left" at bounding box center [1409, 68] width 10 height 9
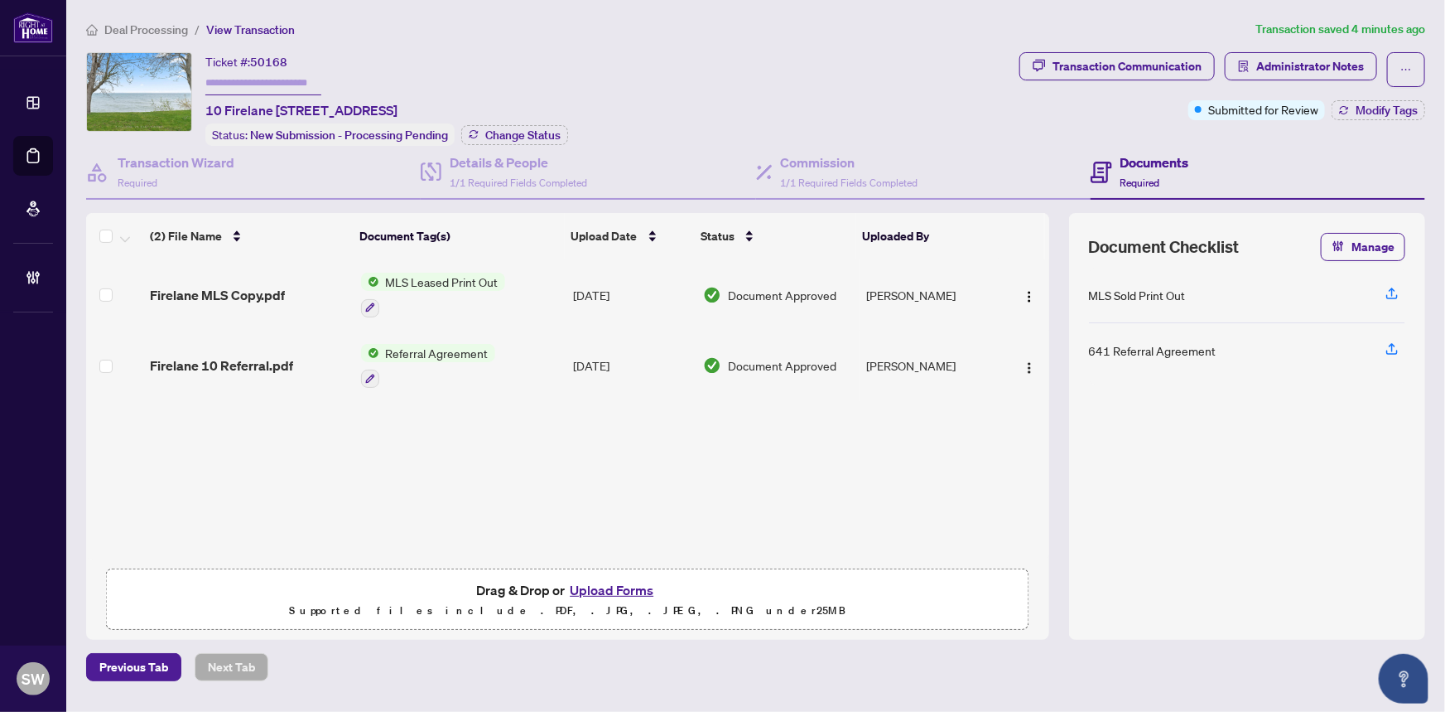
click at [941, 128] on div "Ticket #: 50168 10 Firelane [STREET_ADDRESS] Status: New Submission - Processin…" at bounding box center [549, 99] width 927 height 94
click at [1142, 70] on div "Transaction Communication" at bounding box center [1127, 66] width 149 height 27
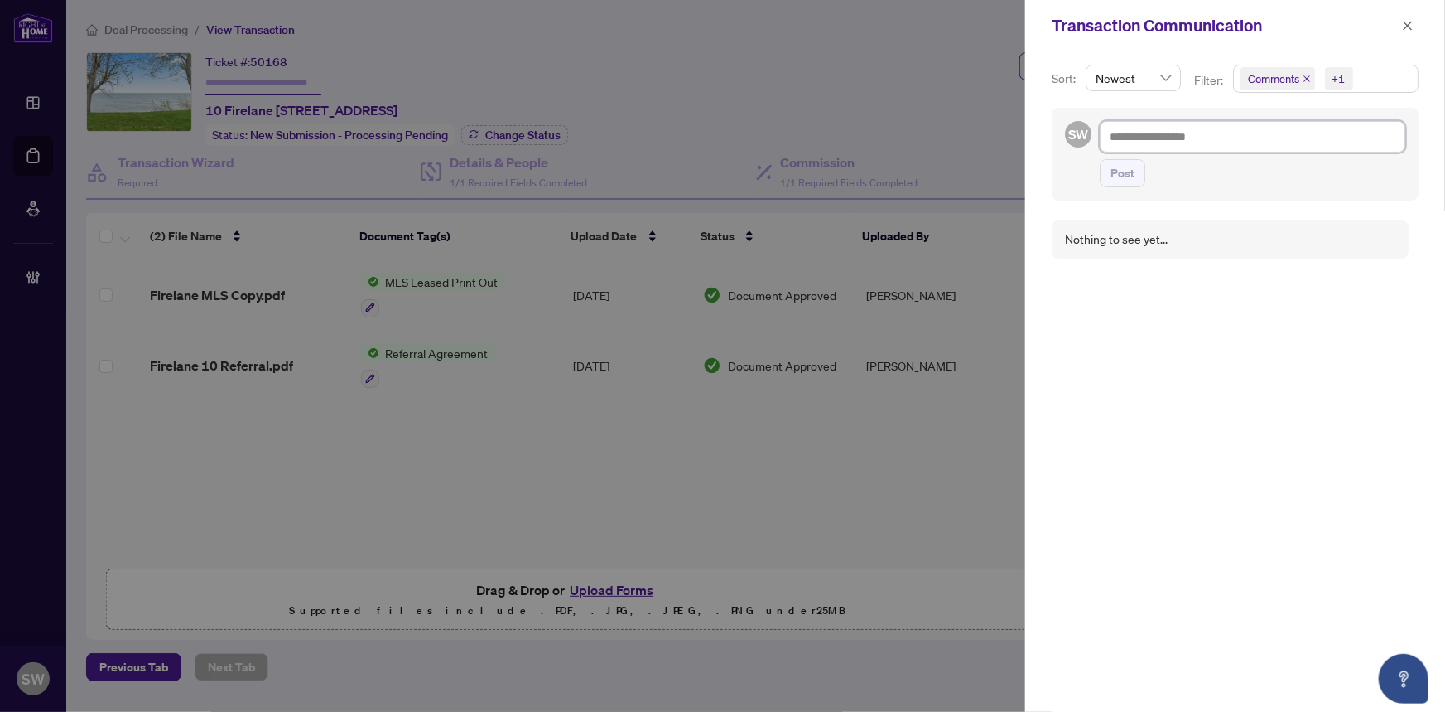
click at [1136, 146] on textarea at bounding box center [1253, 136] width 306 height 31
paste textarea "**********"
click at [1117, 169] on span "Post" at bounding box center [1123, 173] width 24 height 27
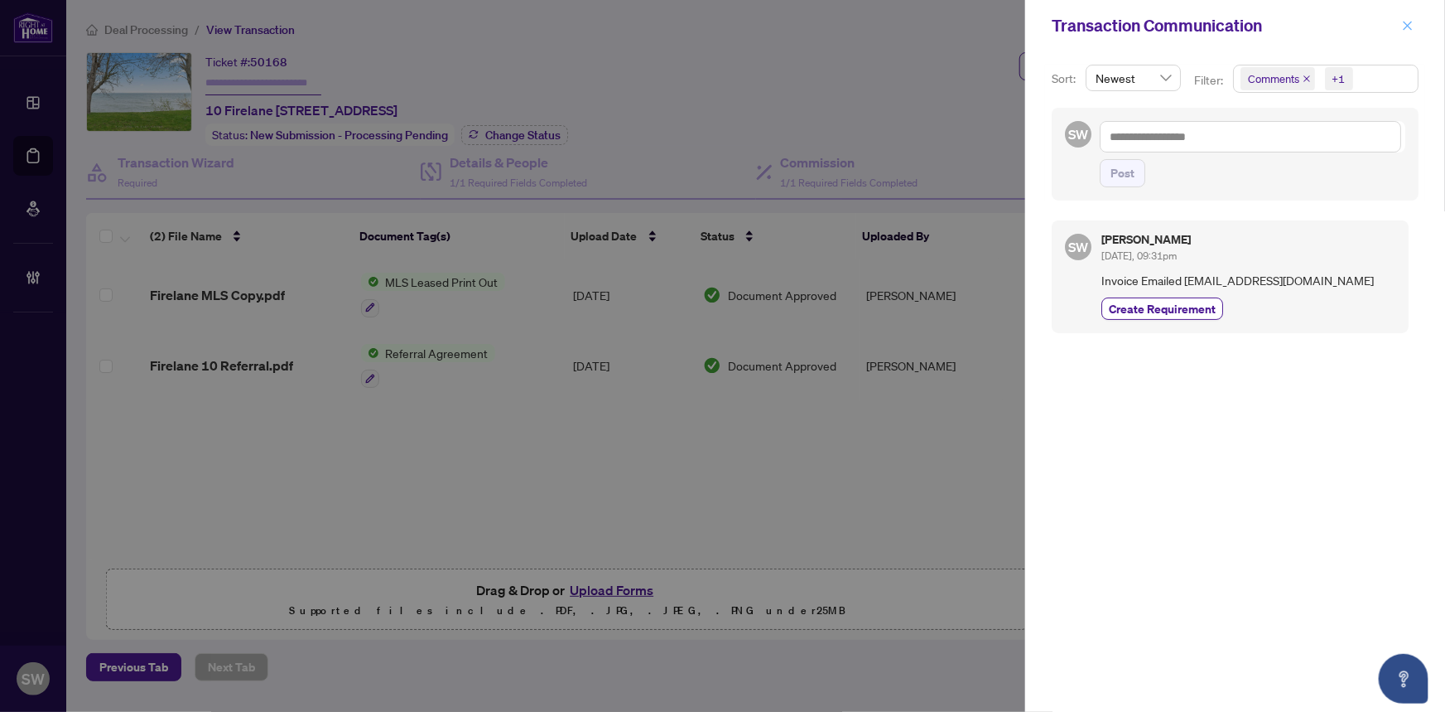
click at [1404, 22] on icon "close" at bounding box center [1408, 25] width 9 height 9
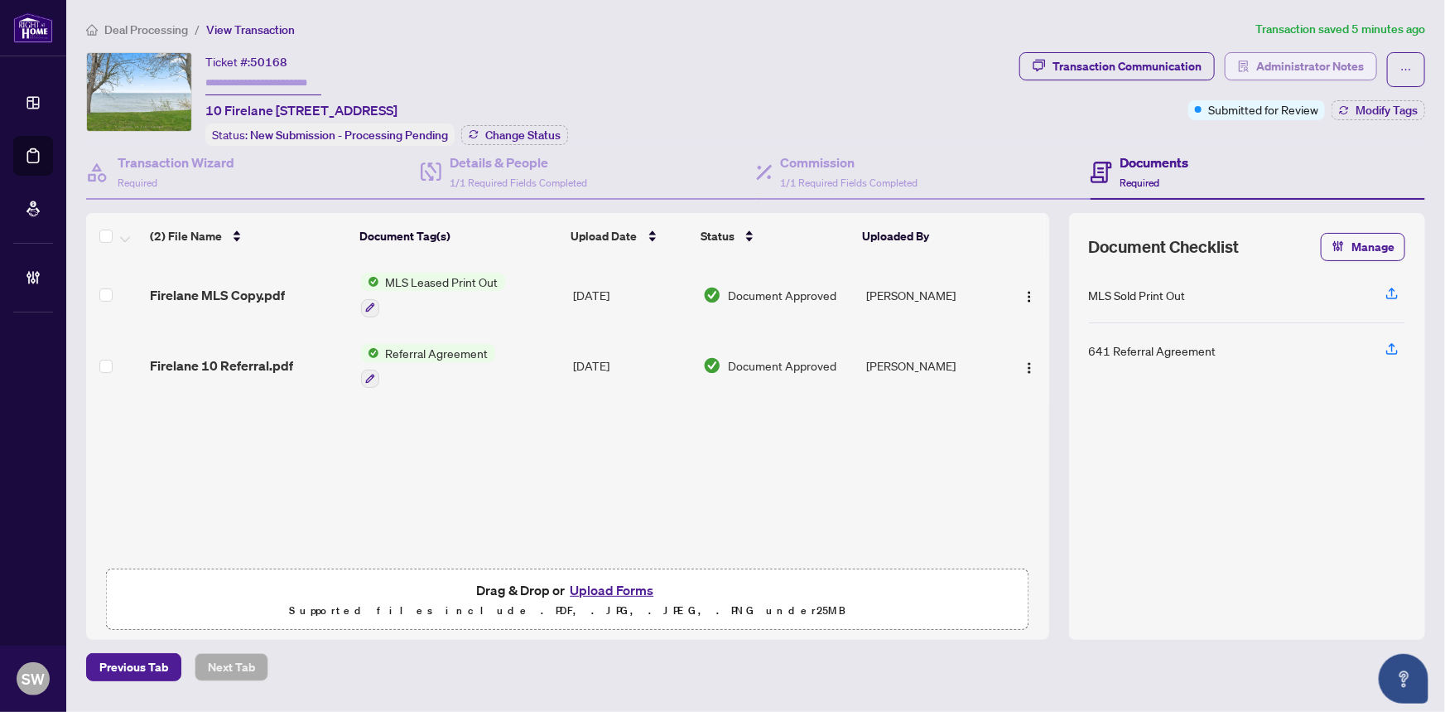
click at [1304, 67] on span "Administrator Notes" at bounding box center [1311, 66] width 108 height 27
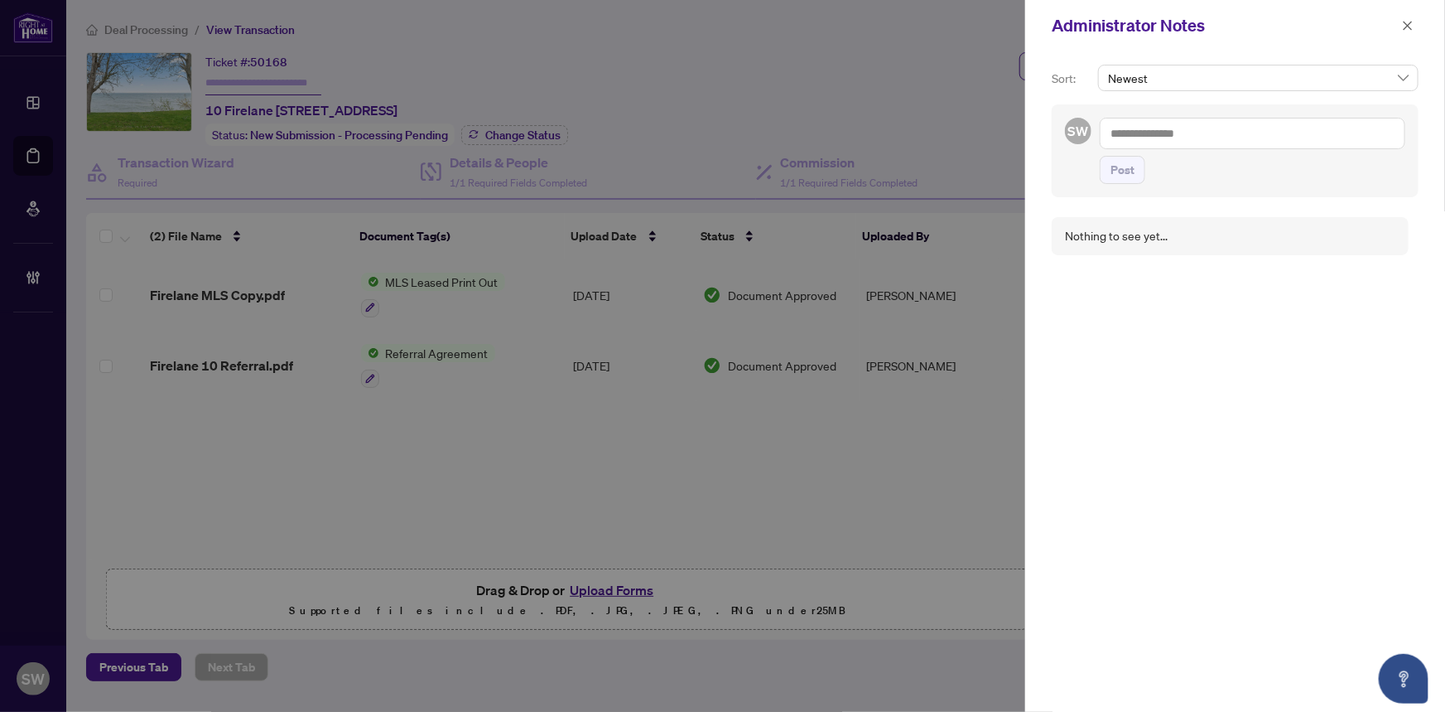
click at [1201, 126] on textarea at bounding box center [1253, 133] width 306 height 31
paste textarea "**********"
click at [1112, 171] on span "Post" at bounding box center [1123, 170] width 24 height 27
click at [1405, 23] on icon "close" at bounding box center [1408, 26] width 12 height 12
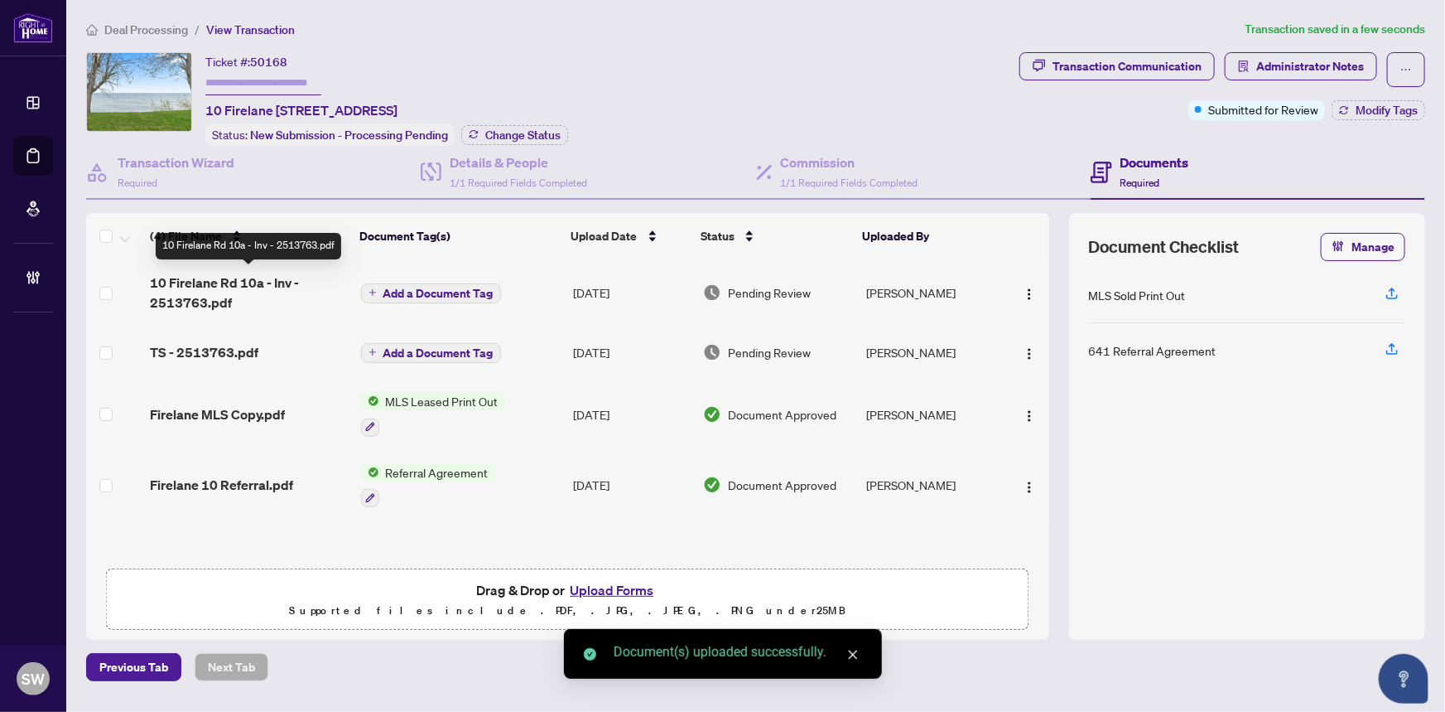
click at [206, 282] on span "10 Firelane Rd 10a - Inv - 2513763.pdf" at bounding box center [248, 293] width 197 height 40
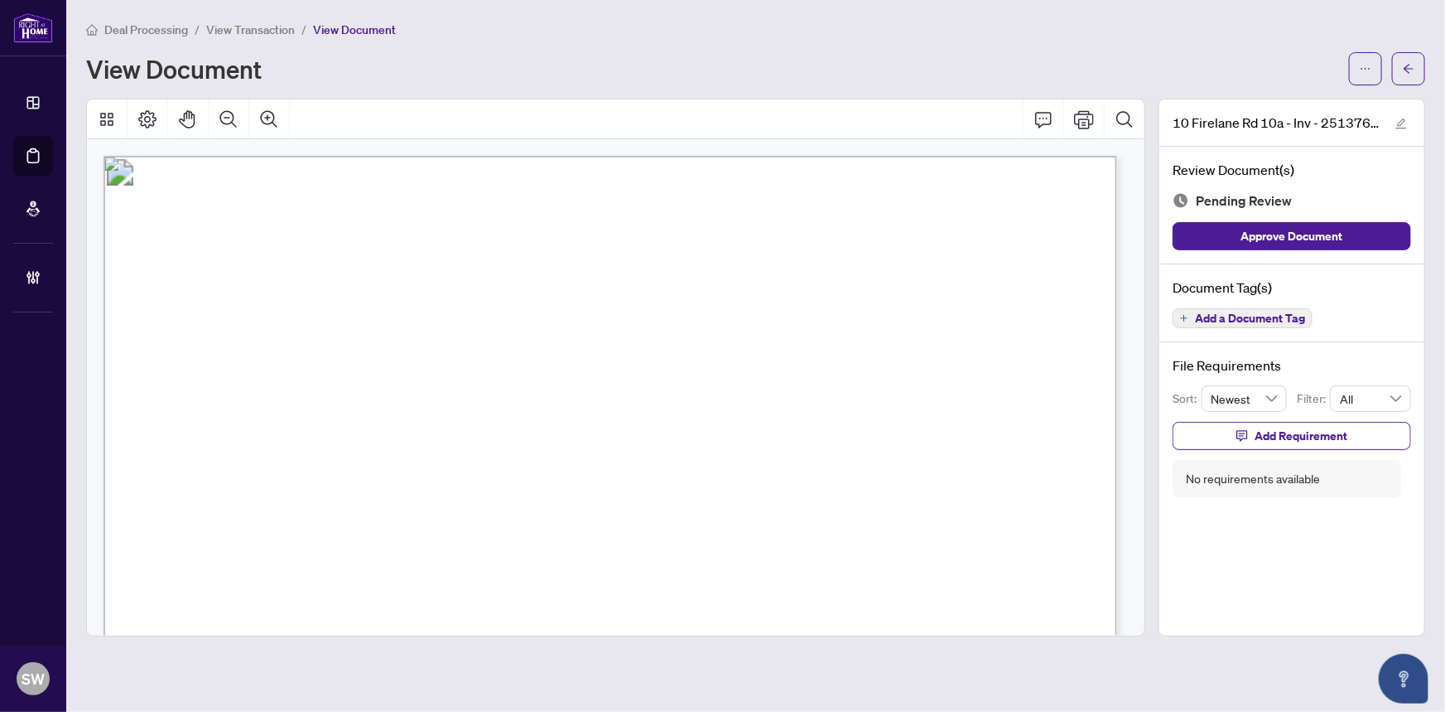
click at [1247, 315] on span "Add a Document Tag" at bounding box center [1250, 318] width 110 height 12
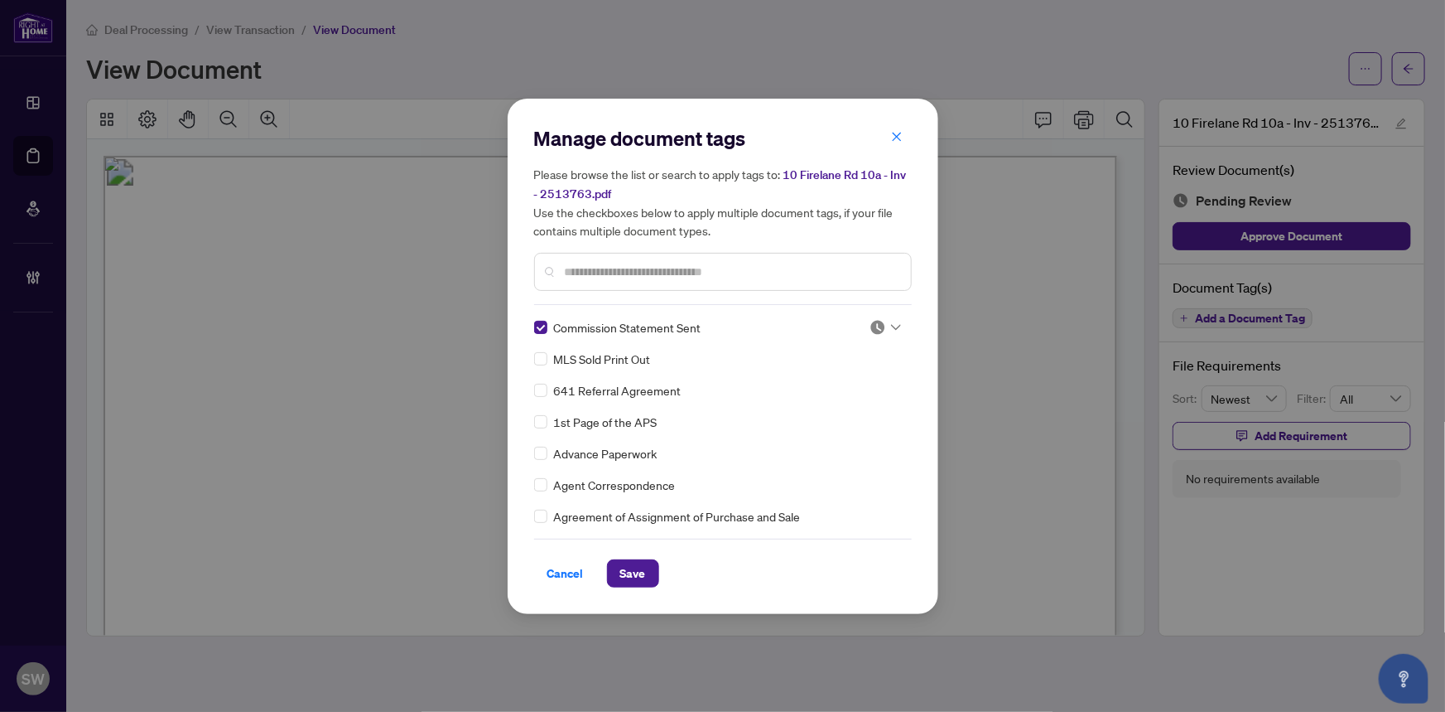
click at [882, 330] on div at bounding box center [885, 327] width 31 height 17
click at [834, 408] on div "Approved" at bounding box center [831, 407] width 106 height 18
click at [643, 564] on span "Save" at bounding box center [633, 573] width 26 height 27
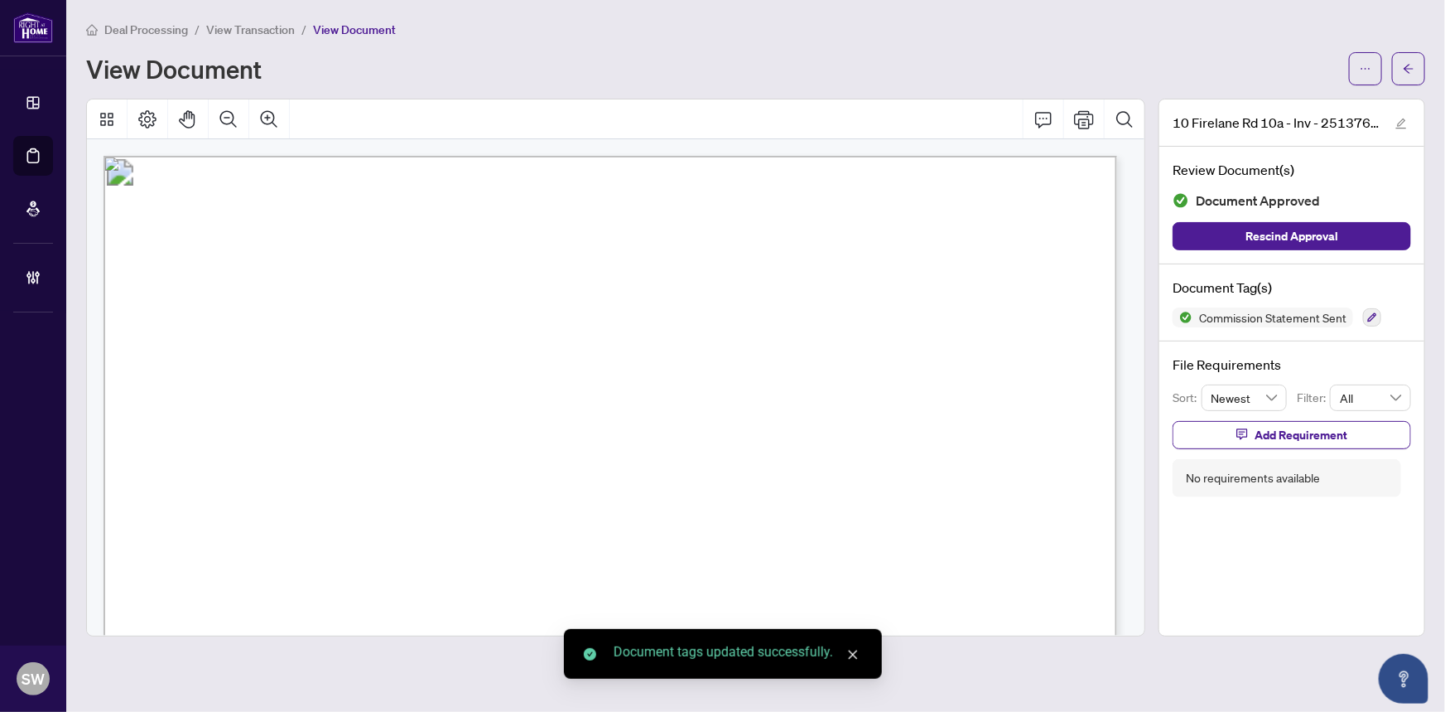
click at [1364, 70] on icon "ellipsis" at bounding box center [1366, 69] width 12 height 12
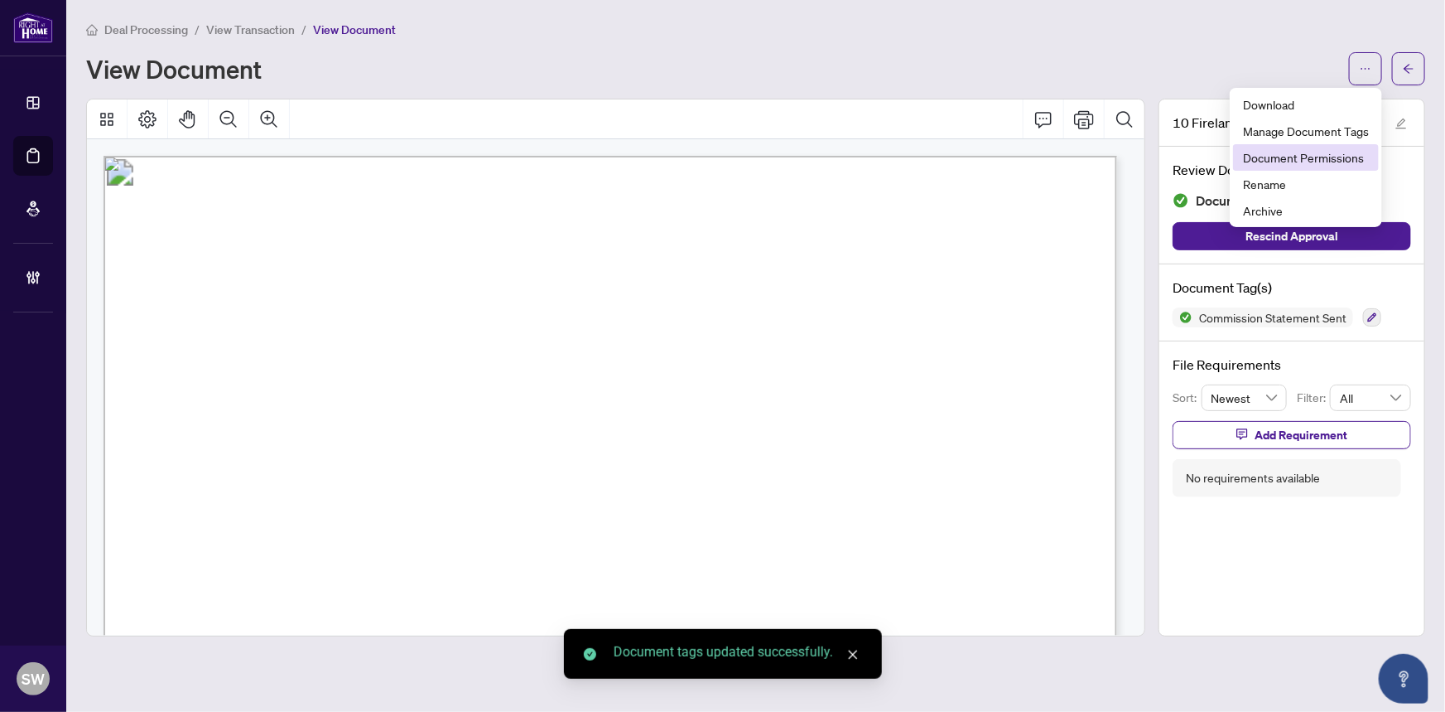
click at [1332, 153] on span "Document Permissions" at bounding box center [1306, 157] width 126 height 18
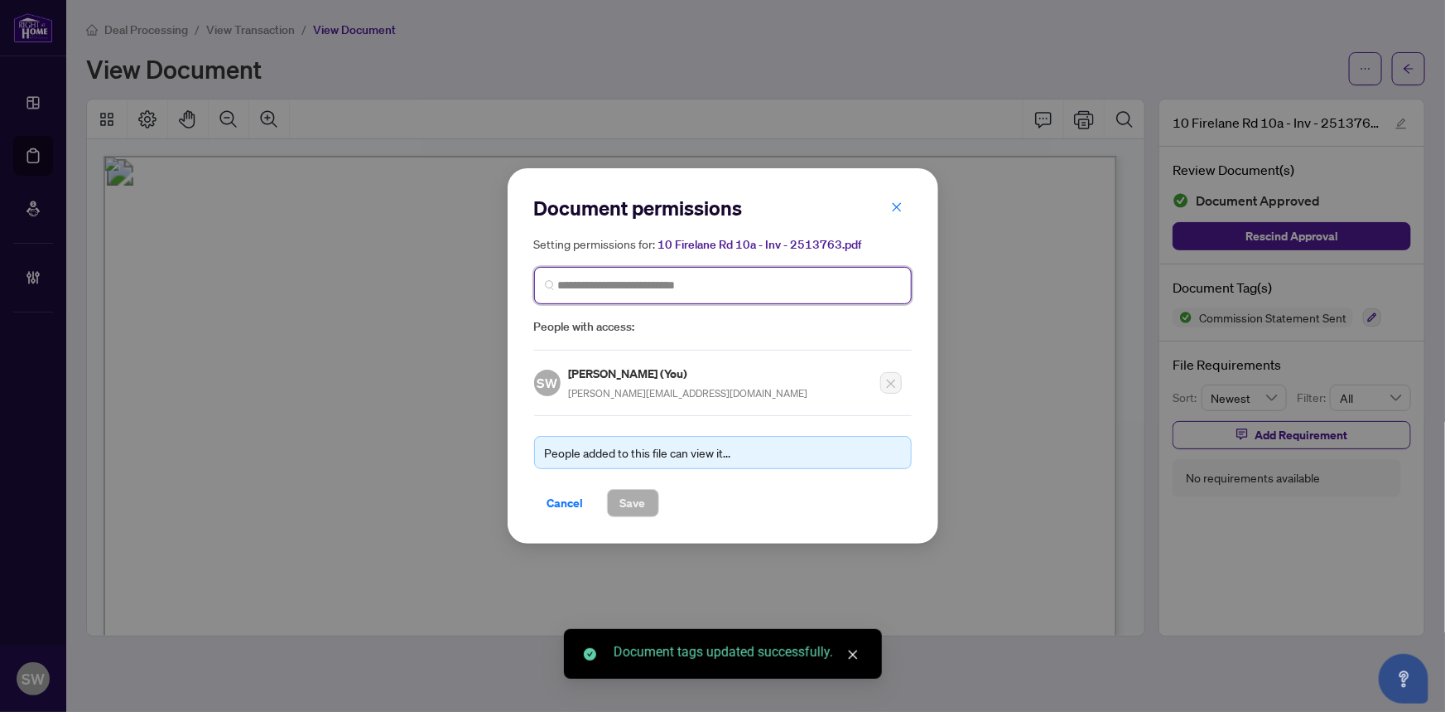
click at [617, 287] on input "search" at bounding box center [729, 285] width 343 height 17
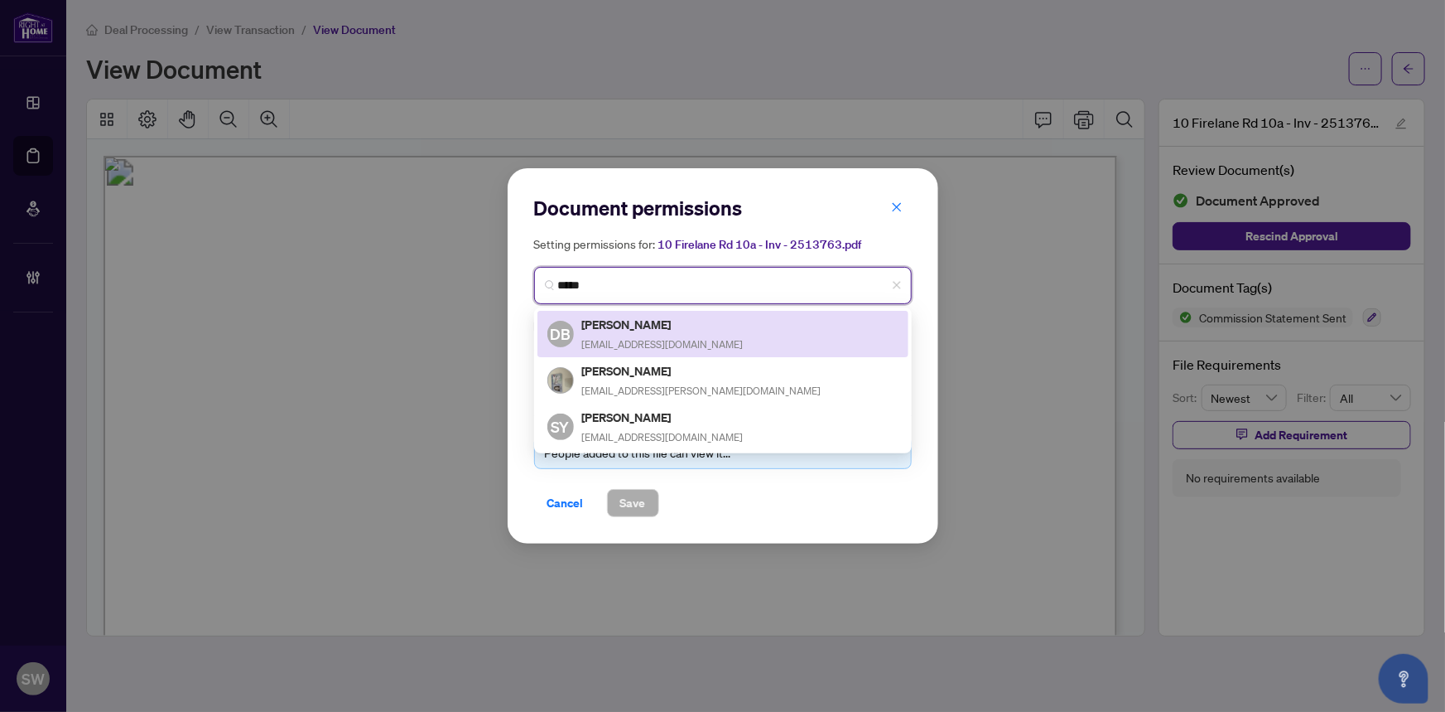
click at [619, 321] on h5 "[PERSON_NAME]" at bounding box center [663, 324] width 162 height 19
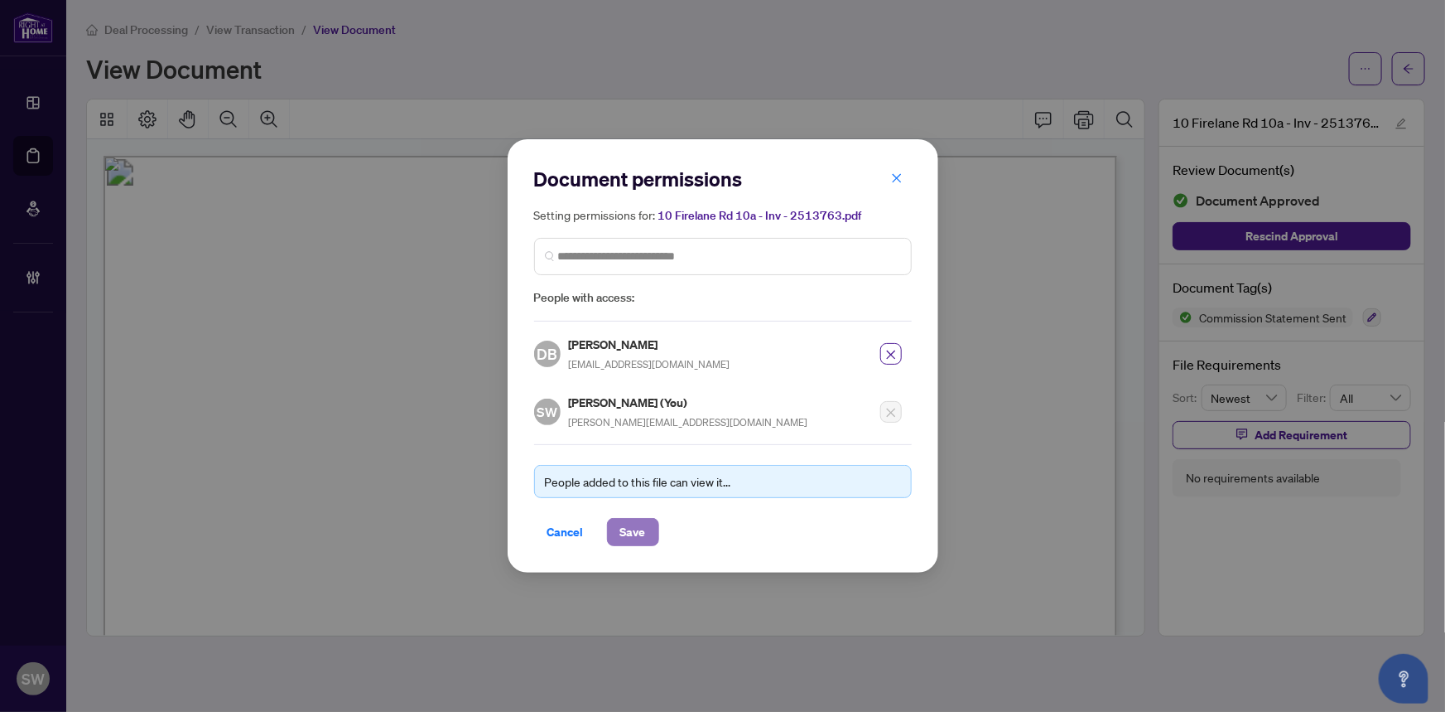
click at [627, 532] on span "Save" at bounding box center [633, 532] width 26 height 27
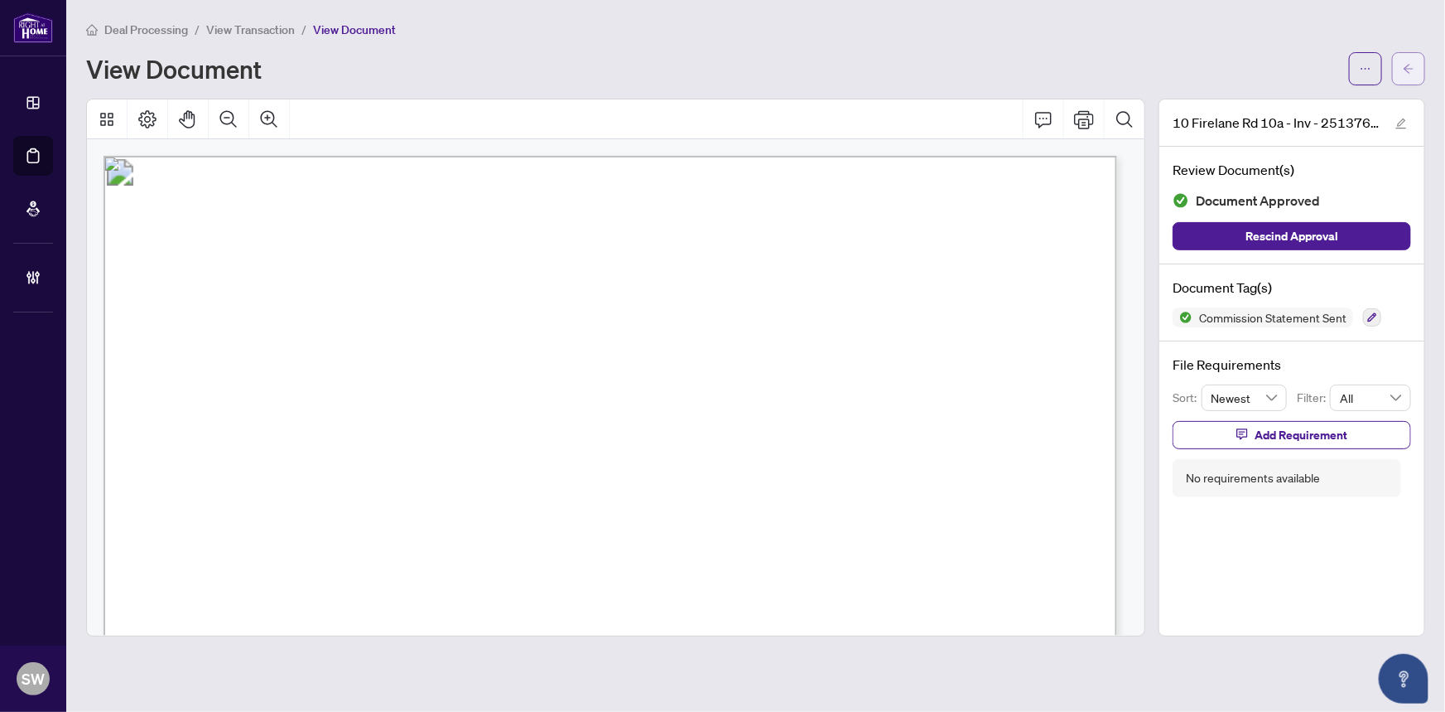
click at [1416, 69] on button "button" at bounding box center [1408, 68] width 33 height 33
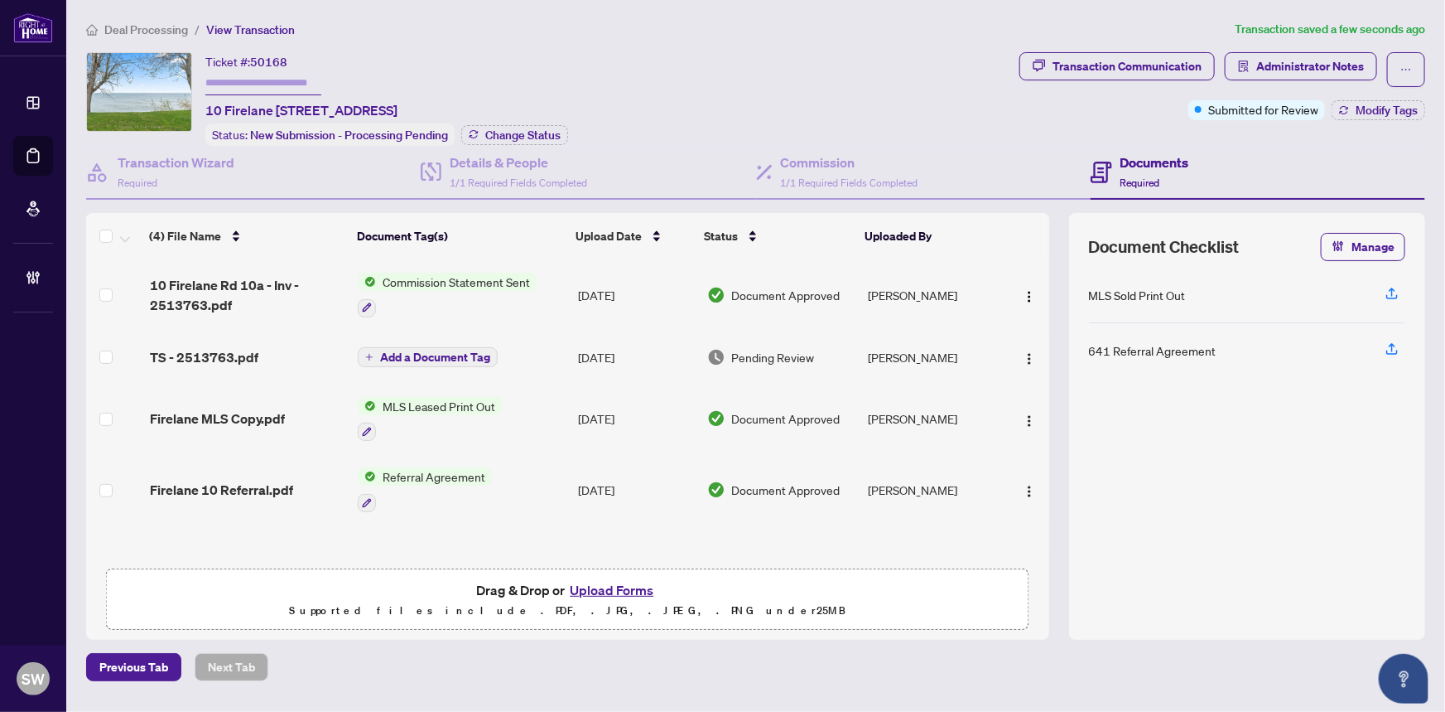
click at [257, 354] on div "TS - 2513763.pdf" at bounding box center [247, 357] width 195 height 20
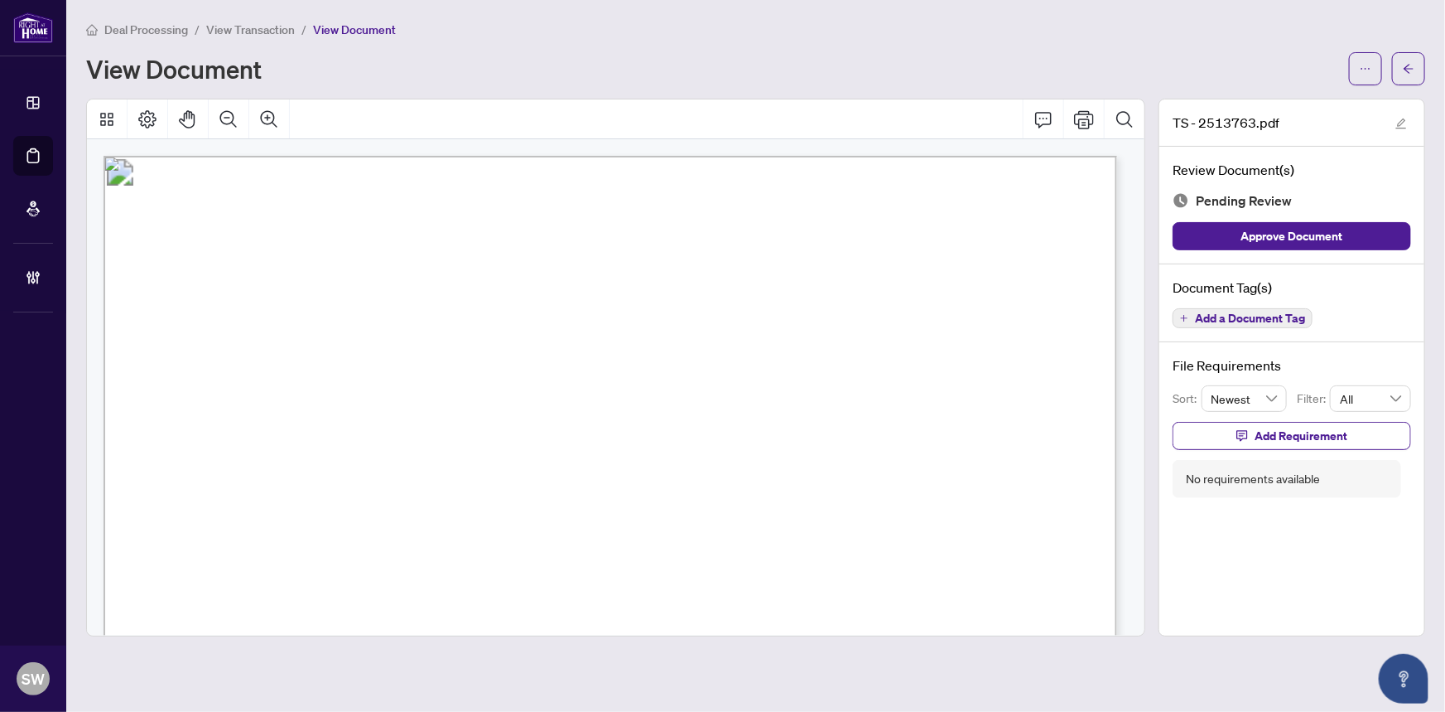
click at [1245, 319] on span "Add a Document Tag" at bounding box center [1250, 318] width 110 height 12
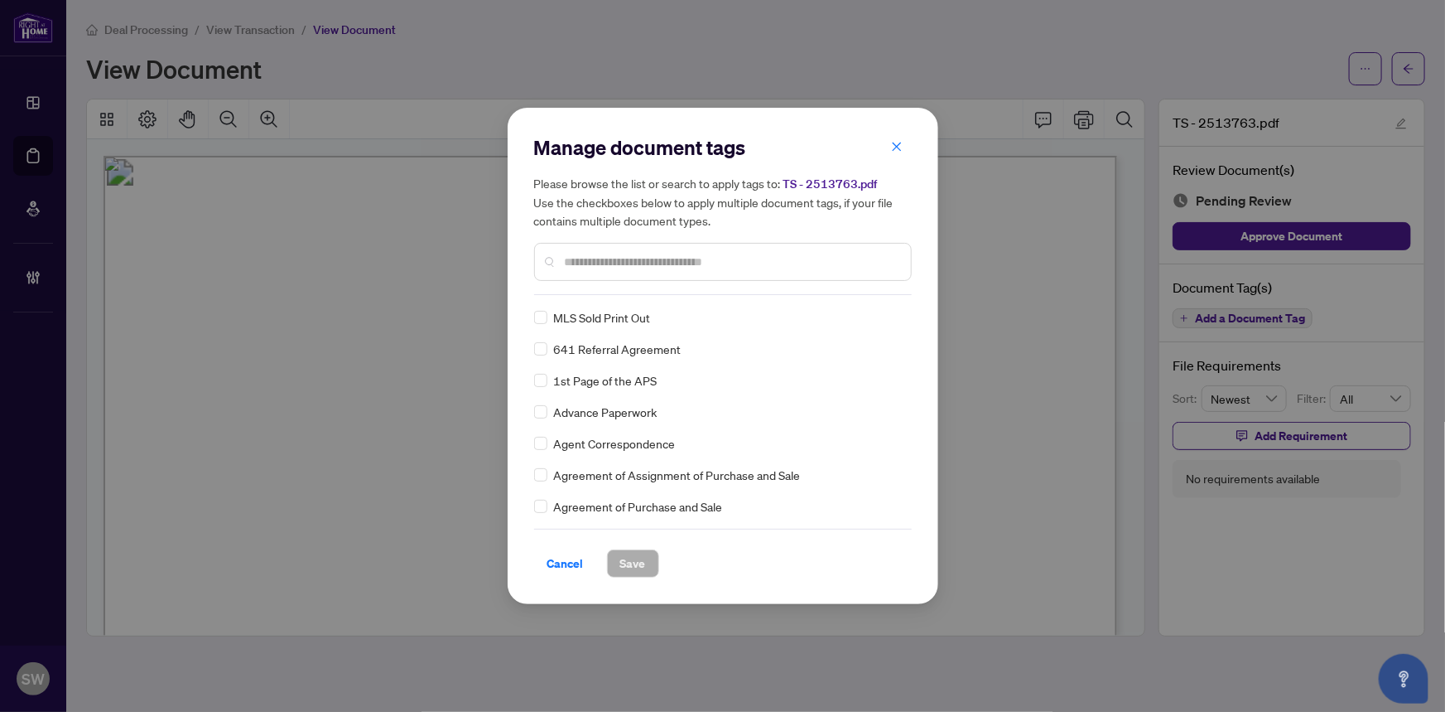
click at [617, 263] on input "text" at bounding box center [731, 262] width 333 height 18
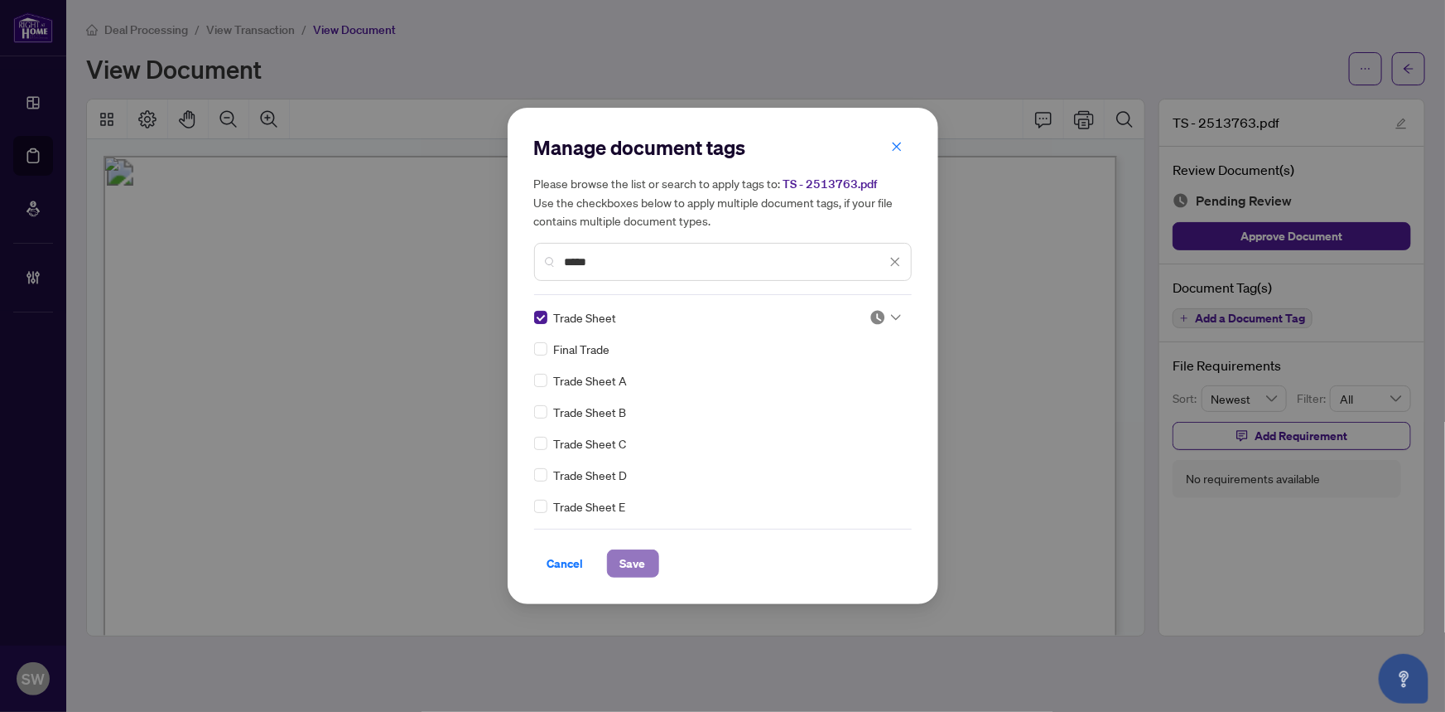
click at [643, 559] on span "Save" at bounding box center [633, 563] width 26 height 27
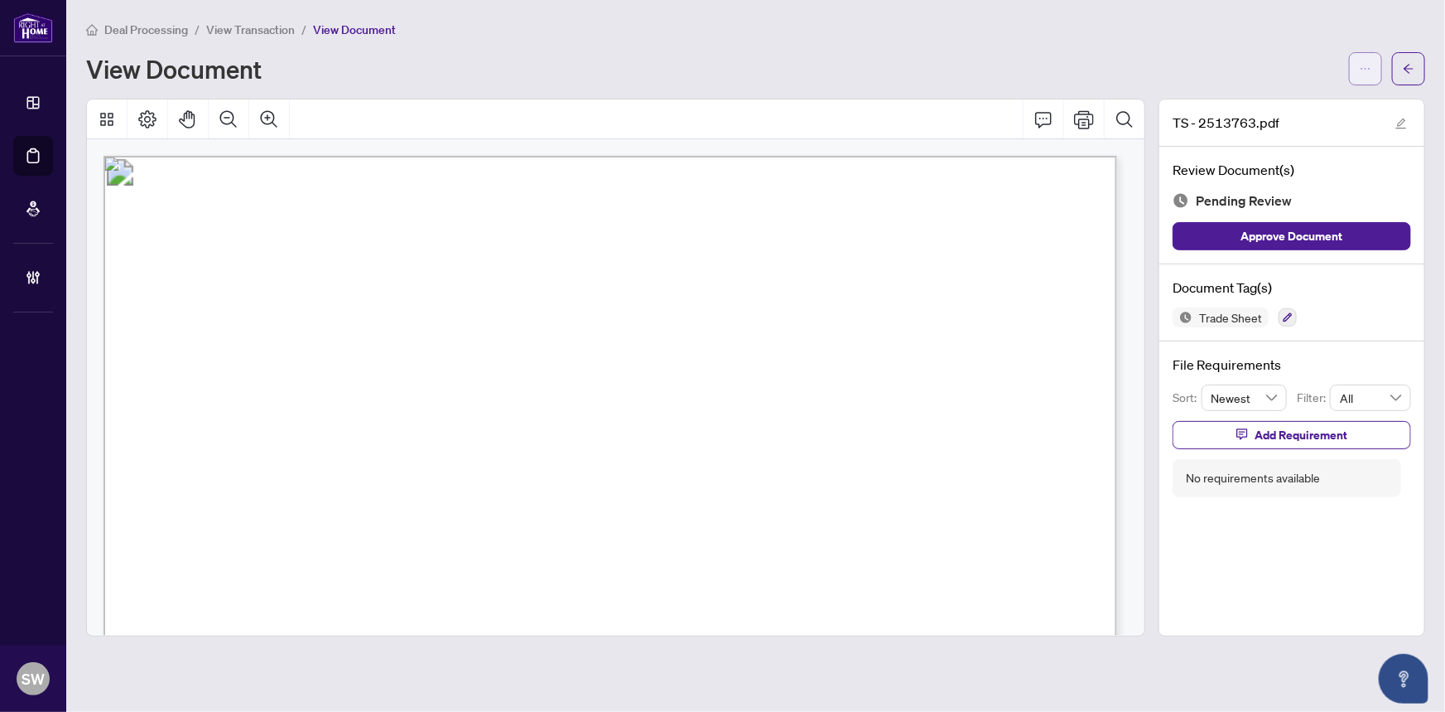
click at [1368, 73] on icon "ellipsis" at bounding box center [1366, 69] width 12 height 12
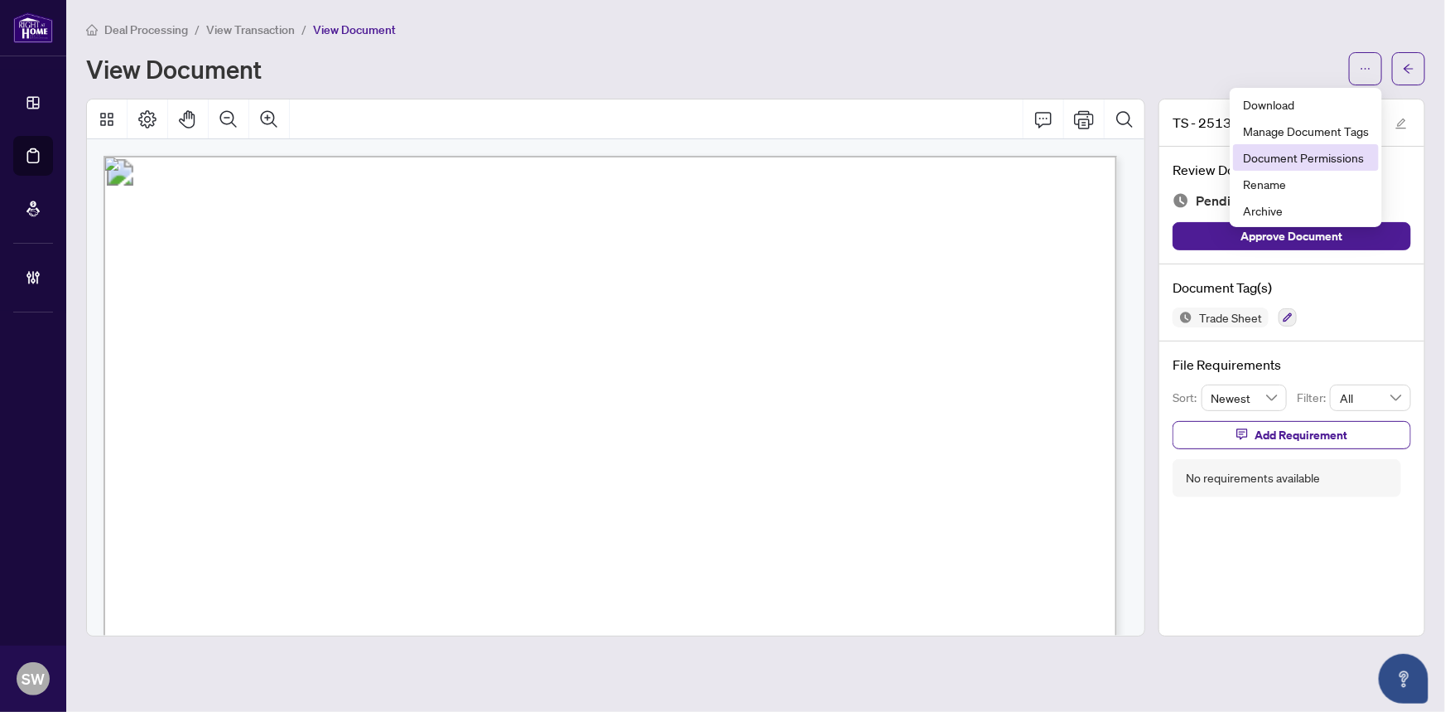
click at [1342, 157] on span "Document Permissions" at bounding box center [1306, 157] width 126 height 18
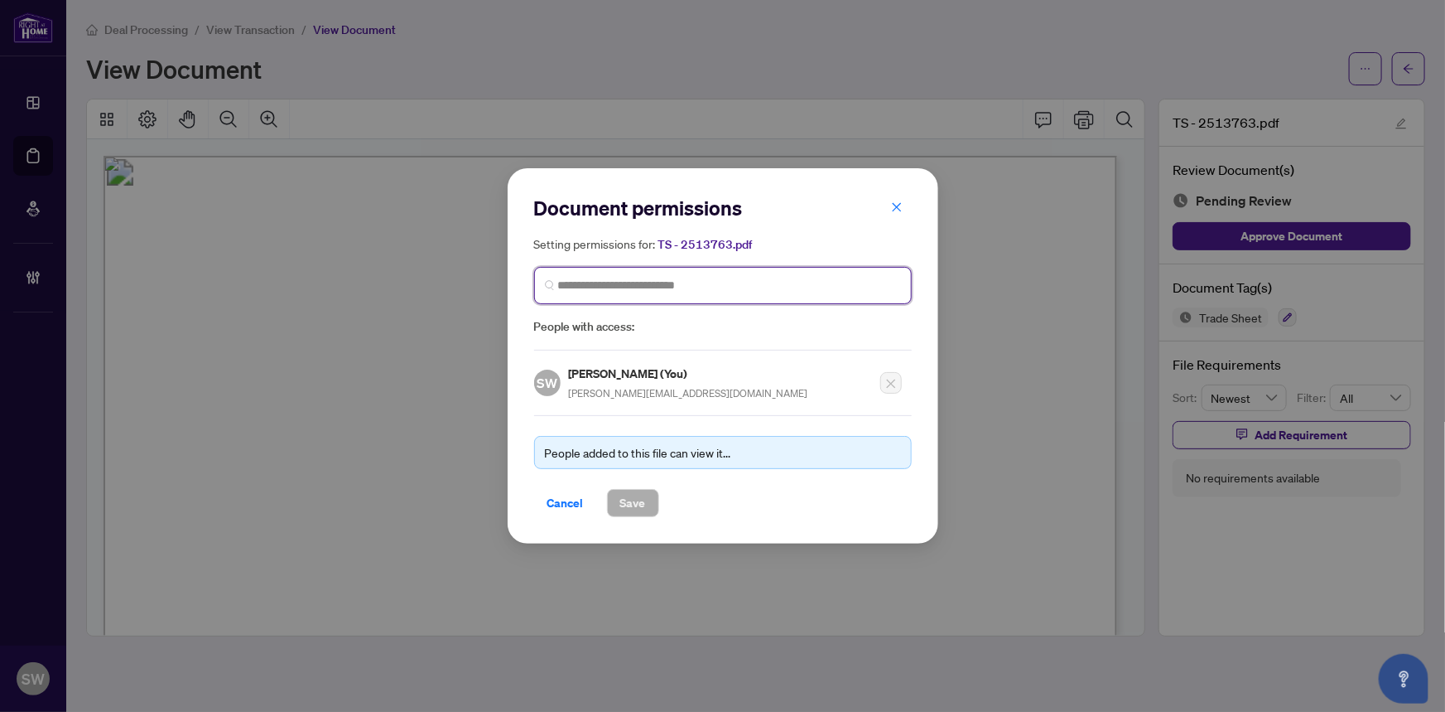
click at [636, 284] on input "search" at bounding box center [729, 285] width 343 height 17
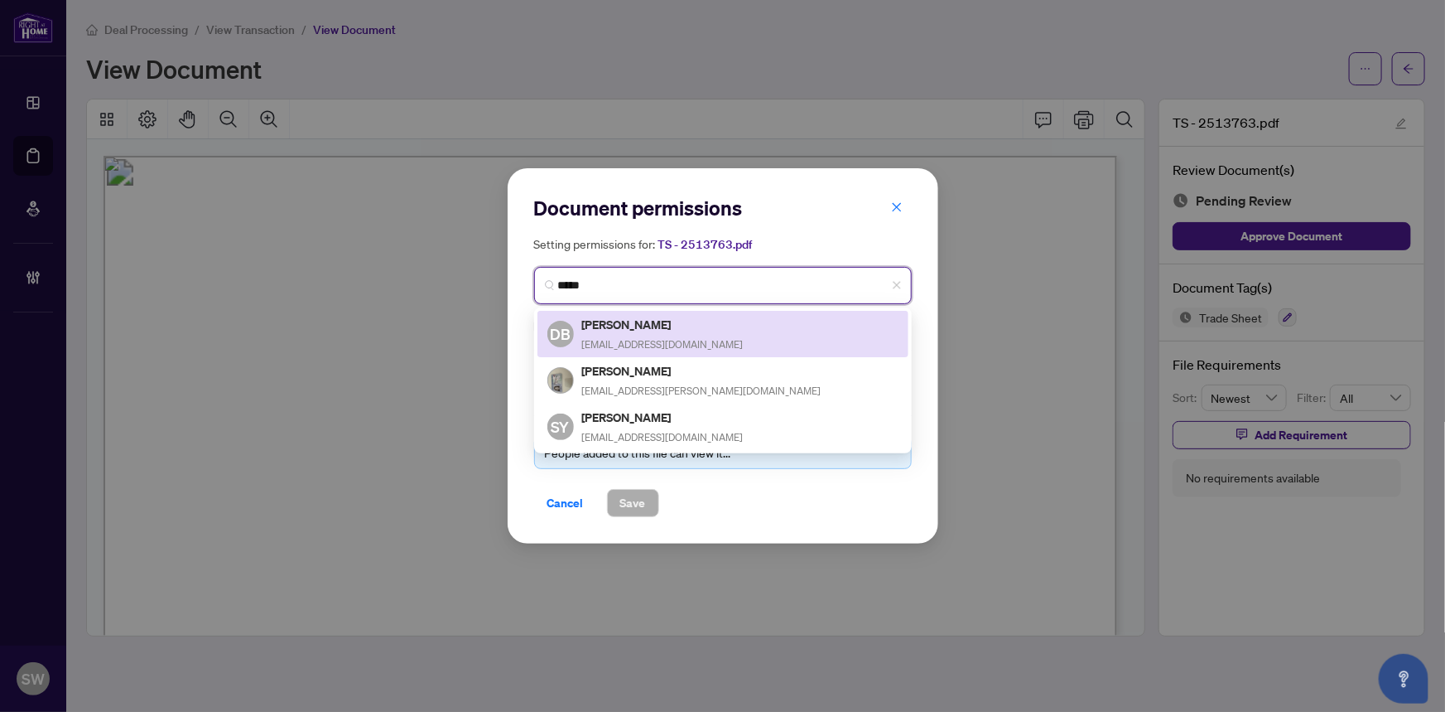
click at [620, 338] on span "[EMAIL_ADDRESS][DOMAIN_NAME]" at bounding box center [663, 344] width 162 height 12
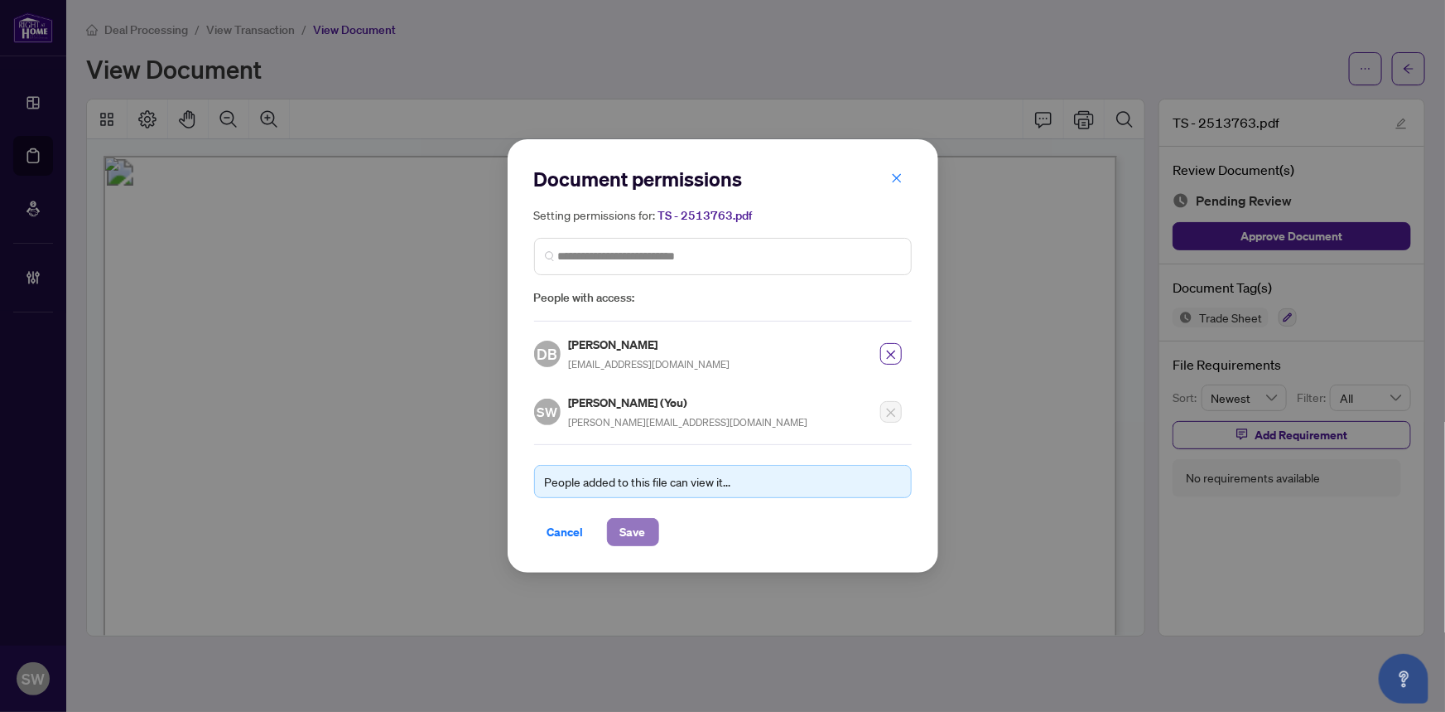
click at [631, 531] on span "Save" at bounding box center [633, 532] width 26 height 27
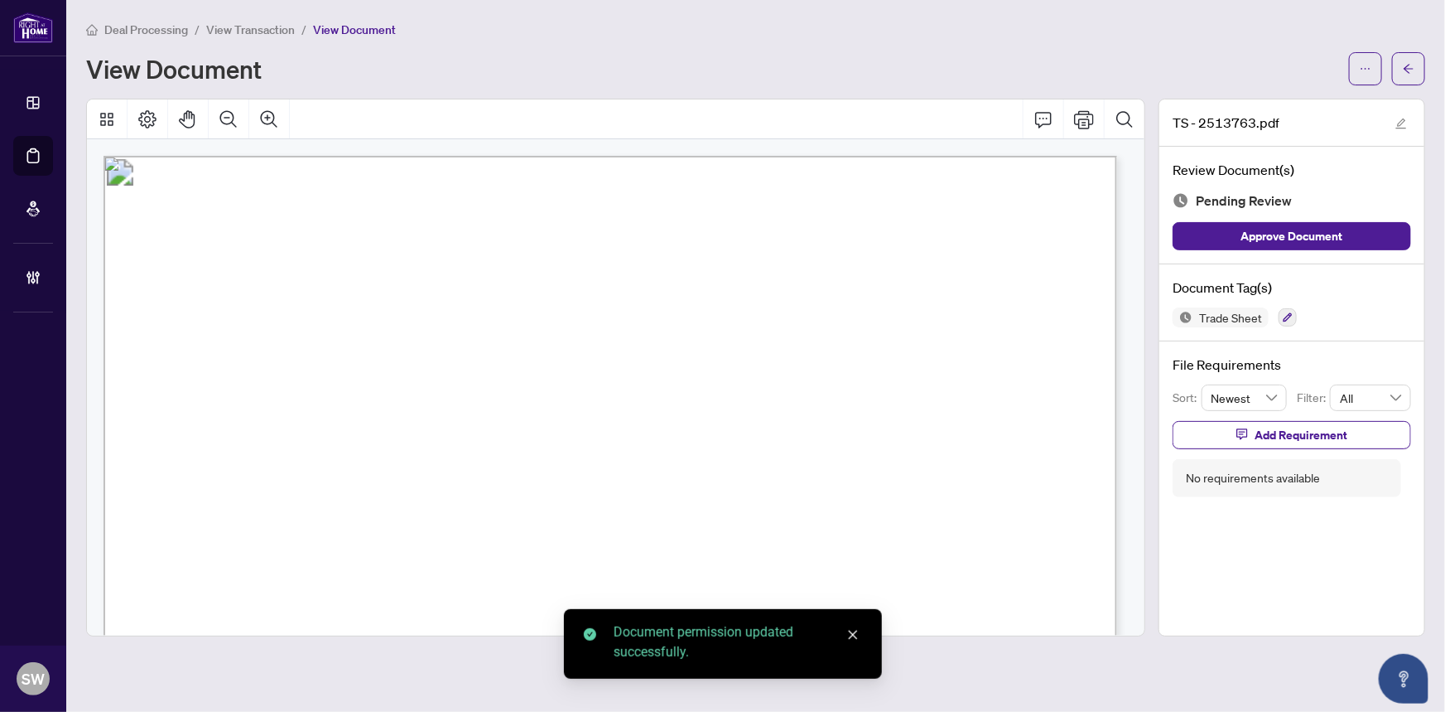
click at [1310, 434] on span "Add Requirement" at bounding box center [1301, 435] width 93 height 27
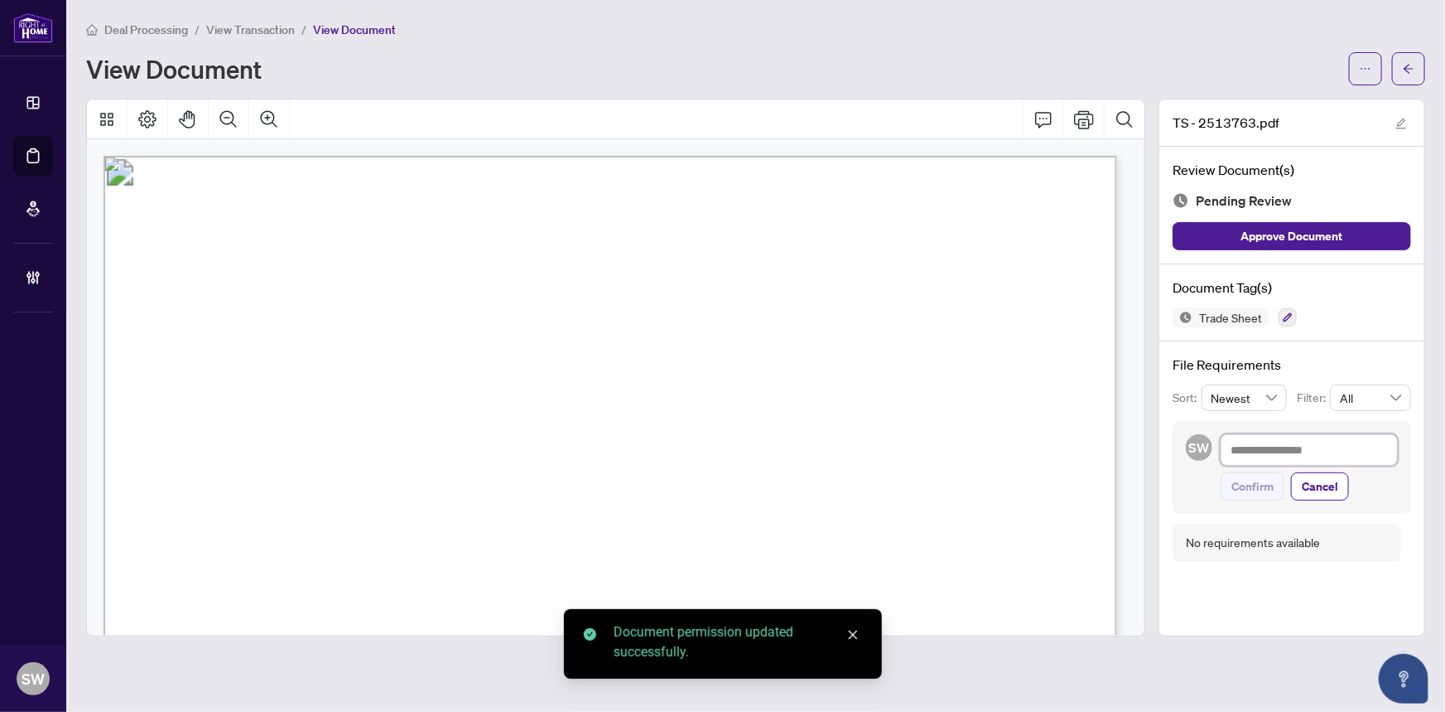
click at [1283, 451] on textarea at bounding box center [1309, 449] width 177 height 31
paste textarea "**********"
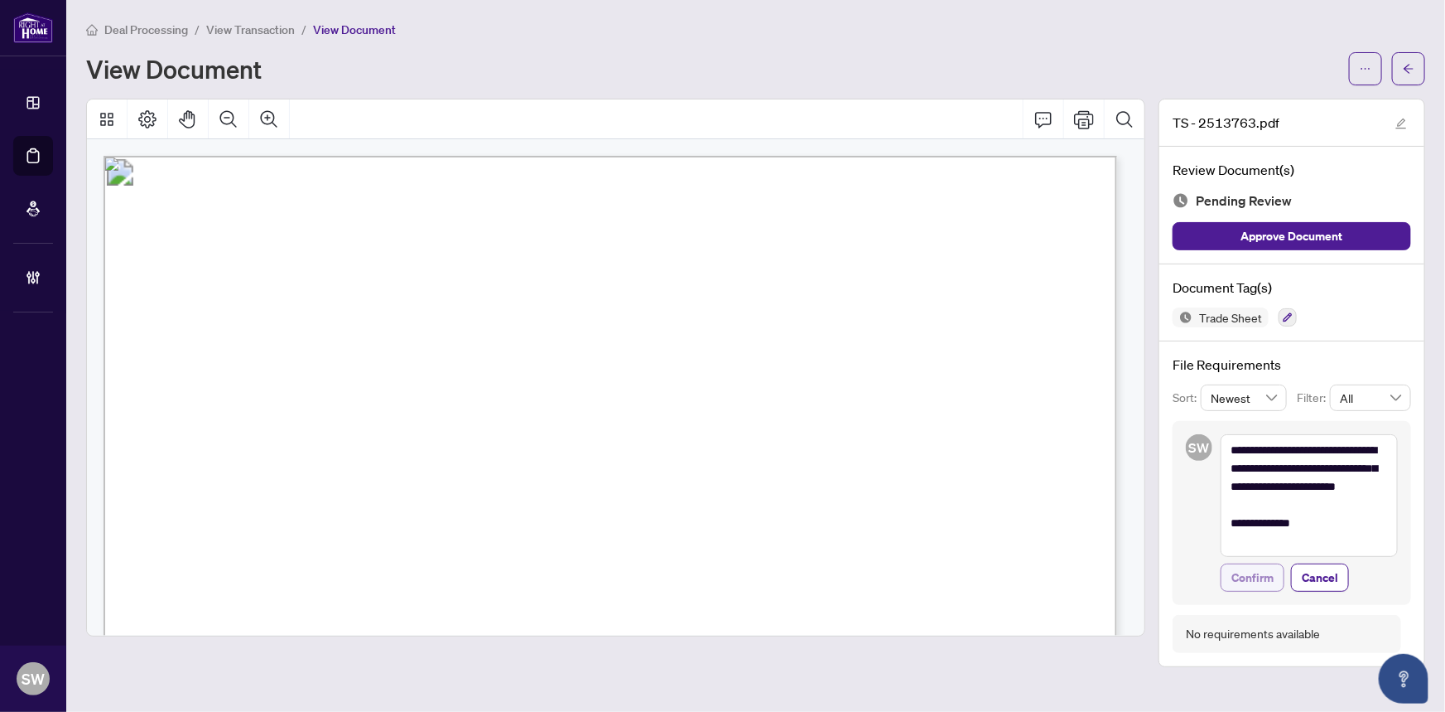
click at [1265, 572] on span "Confirm" at bounding box center [1253, 577] width 42 height 27
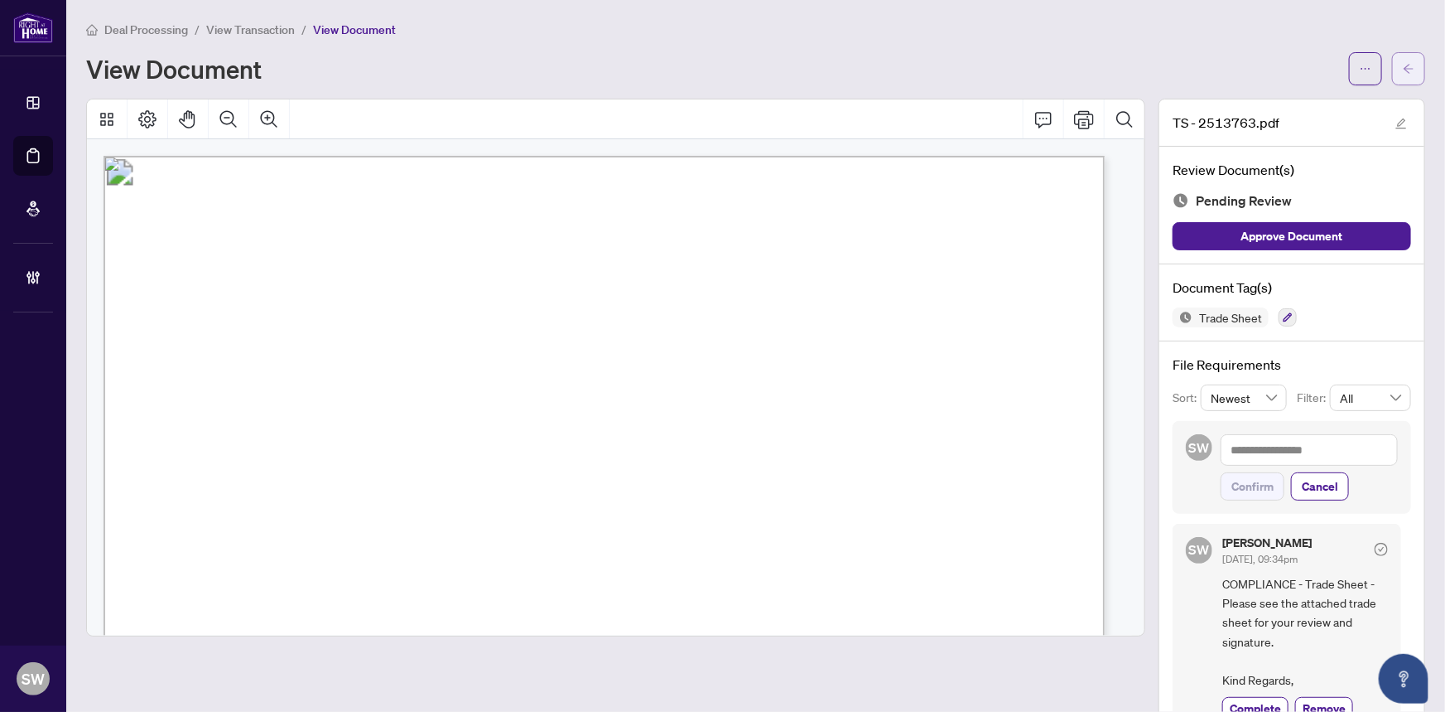
click at [1406, 68] on button "button" at bounding box center [1408, 68] width 33 height 33
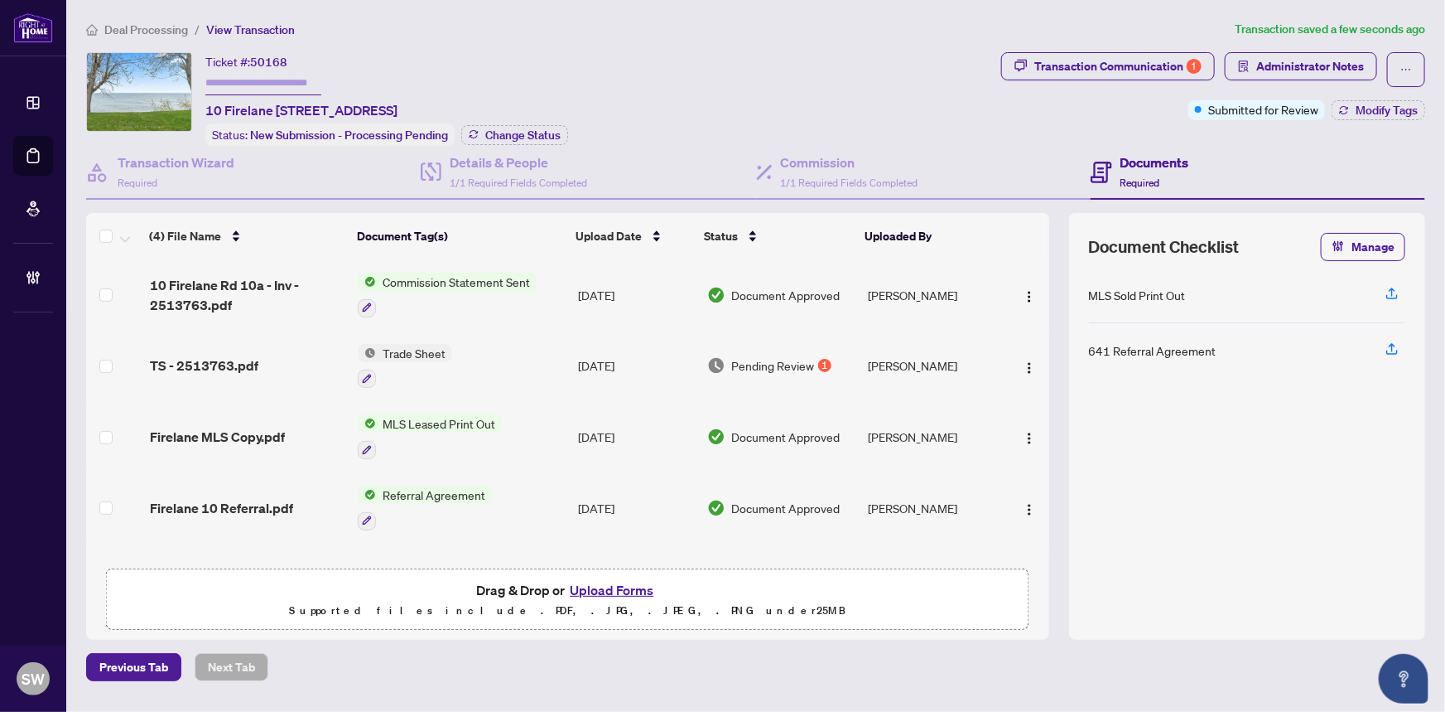
click at [270, 84] on input "text" at bounding box center [263, 83] width 116 height 24
paste input "*******"
click at [524, 152] on h4 "Details & People" at bounding box center [519, 162] width 138 height 20
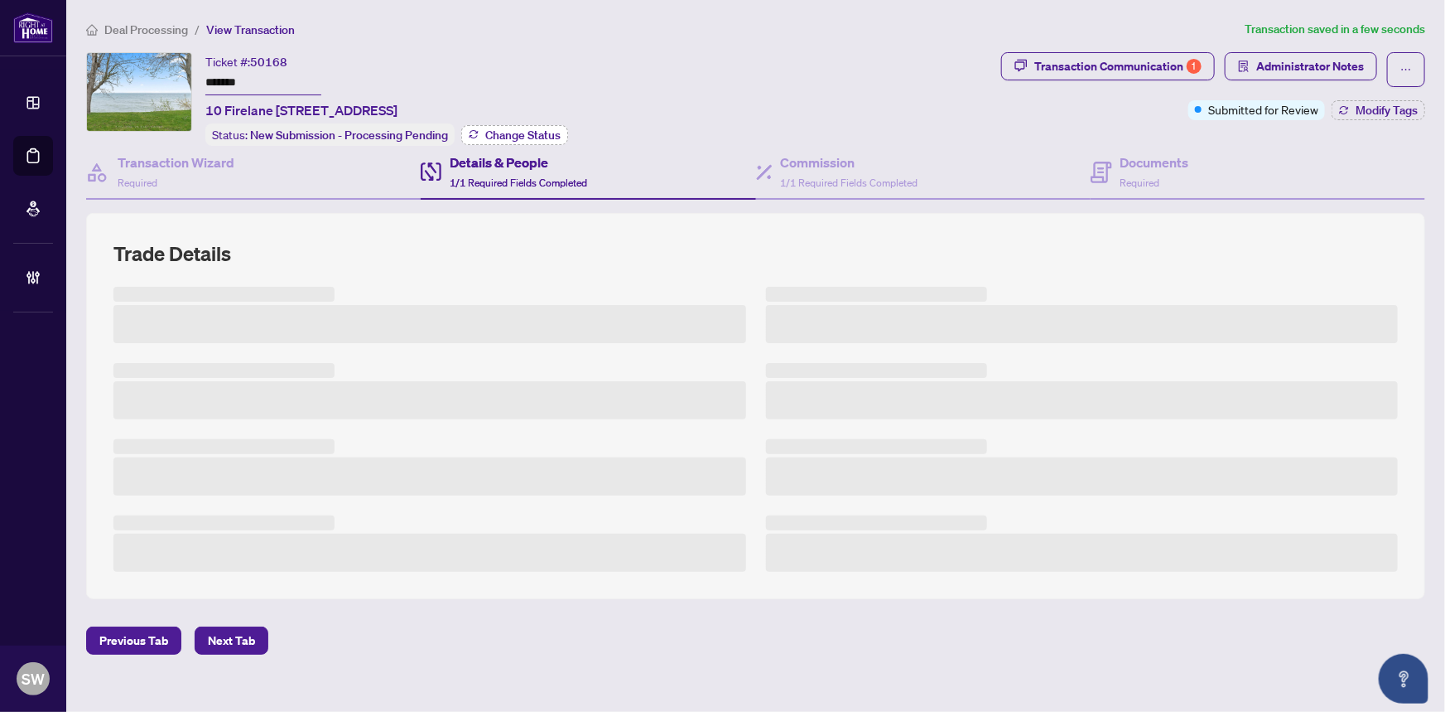
click at [523, 136] on span "Change Status" at bounding box center [522, 135] width 75 height 12
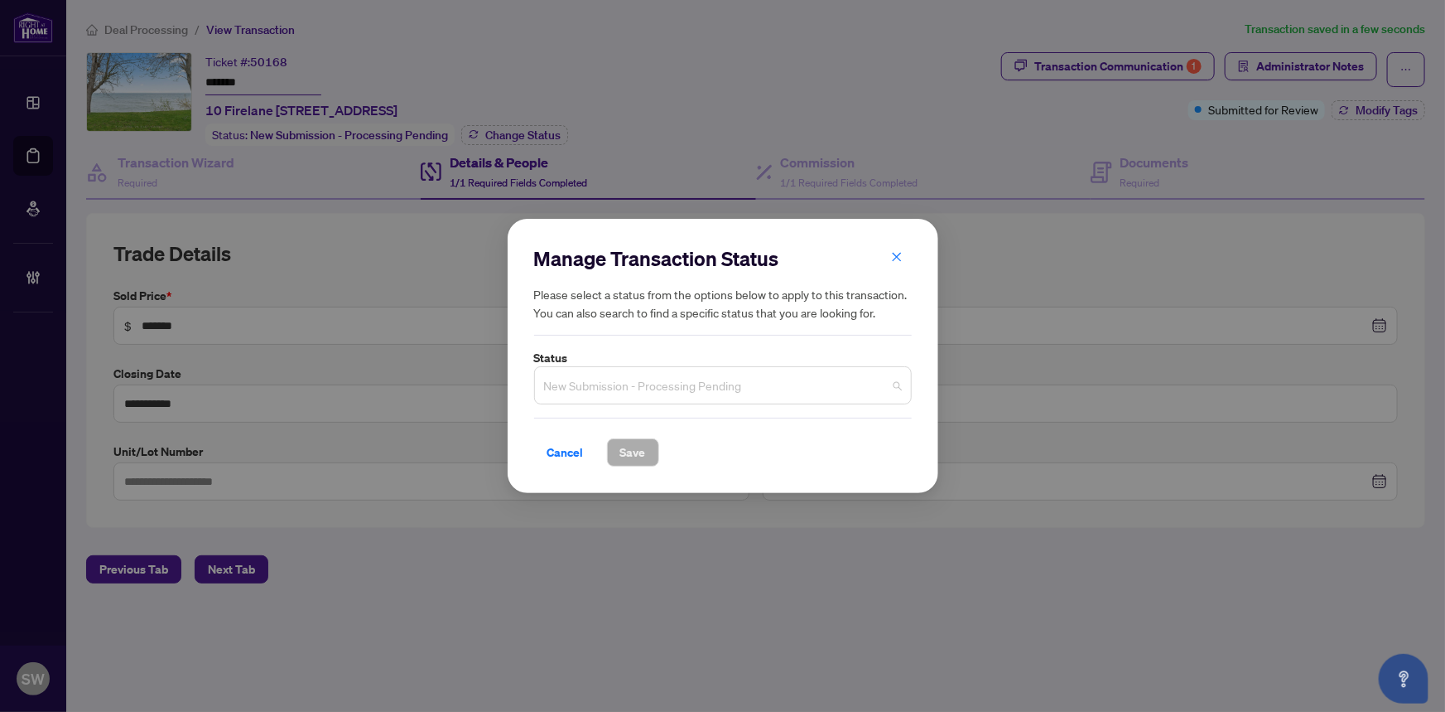
click at [621, 378] on span "New Submission - Processing Pending" at bounding box center [723, 384] width 358 height 31
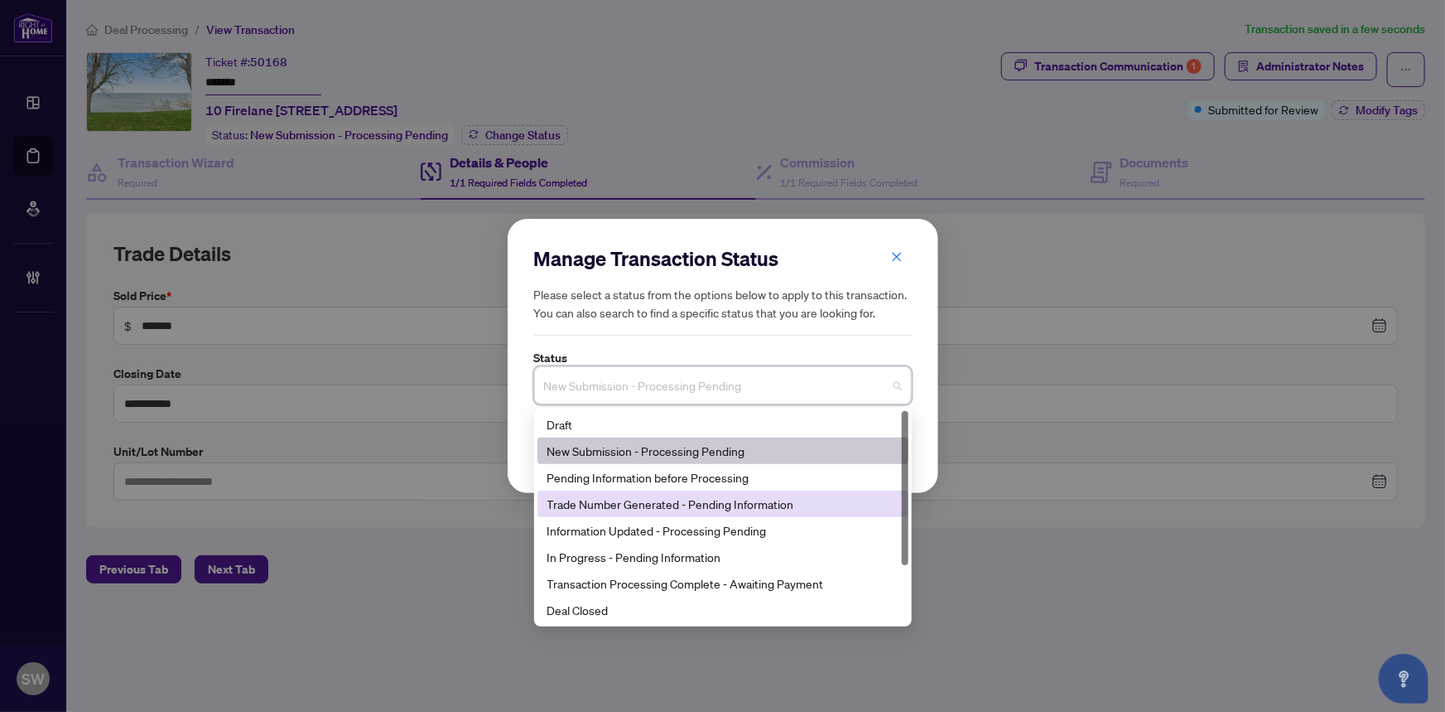
click at [620, 504] on div "Trade Number Generated - Pending Information" at bounding box center [723, 504] width 351 height 18
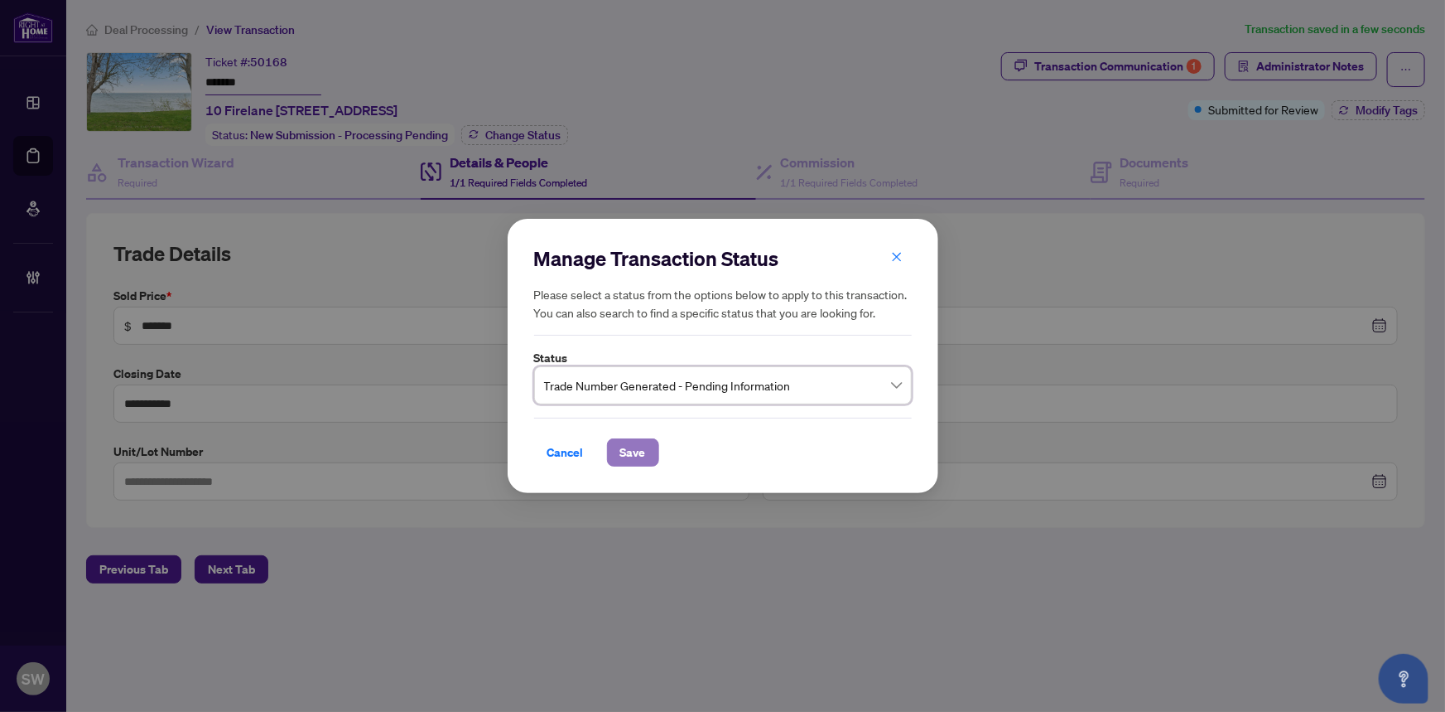
click at [629, 452] on span "Save" at bounding box center [633, 452] width 26 height 27
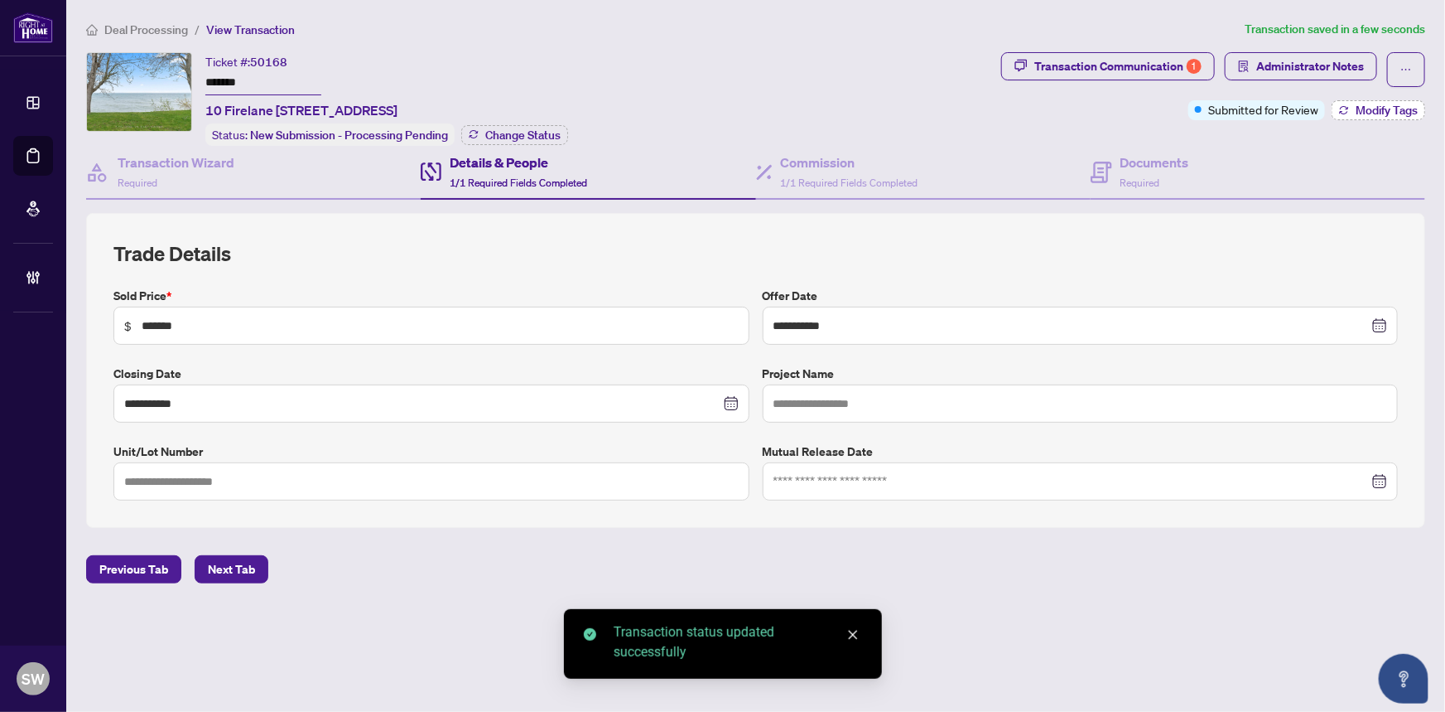
click at [1408, 109] on span "Modify Tags" at bounding box center [1387, 110] width 62 height 12
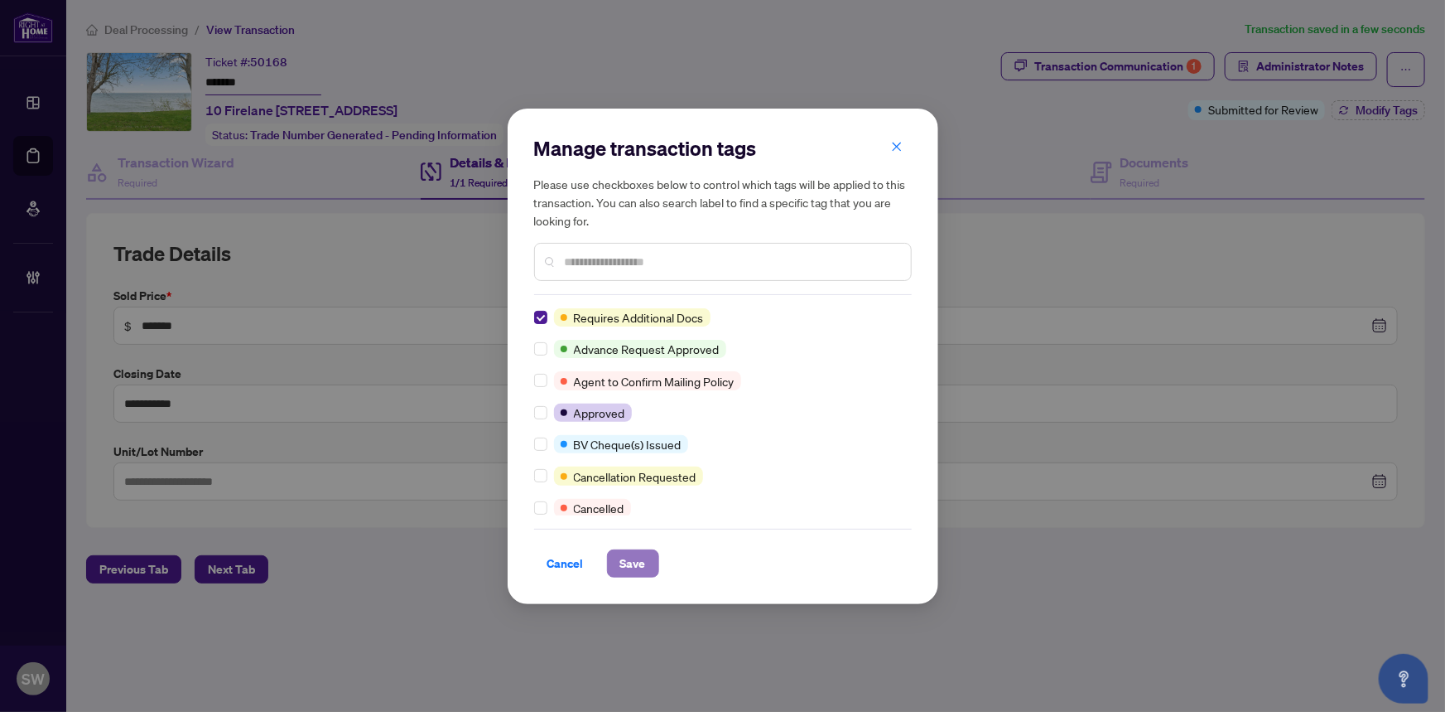
click at [643, 563] on span "Save" at bounding box center [633, 563] width 26 height 27
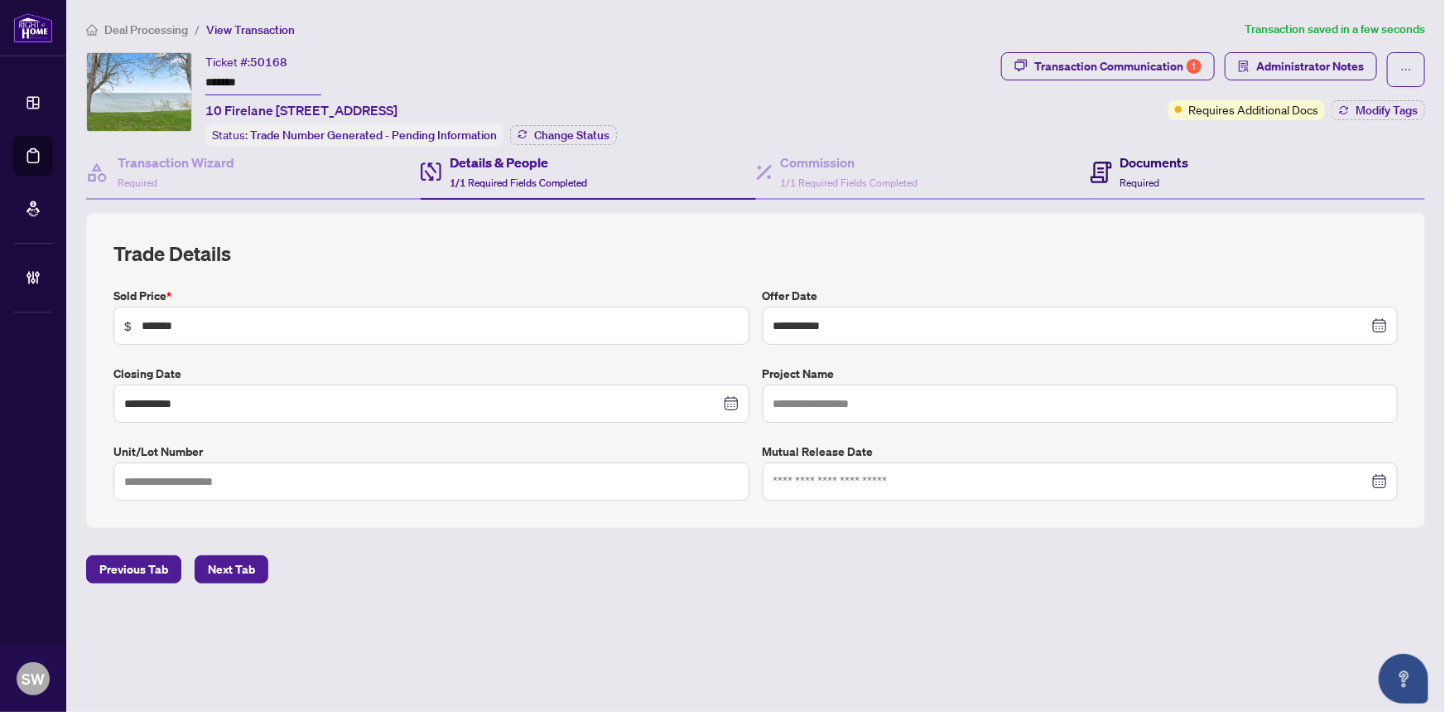
click at [1147, 167] on h4 "Documents" at bounding box center [1155, 162] width 69 height 20
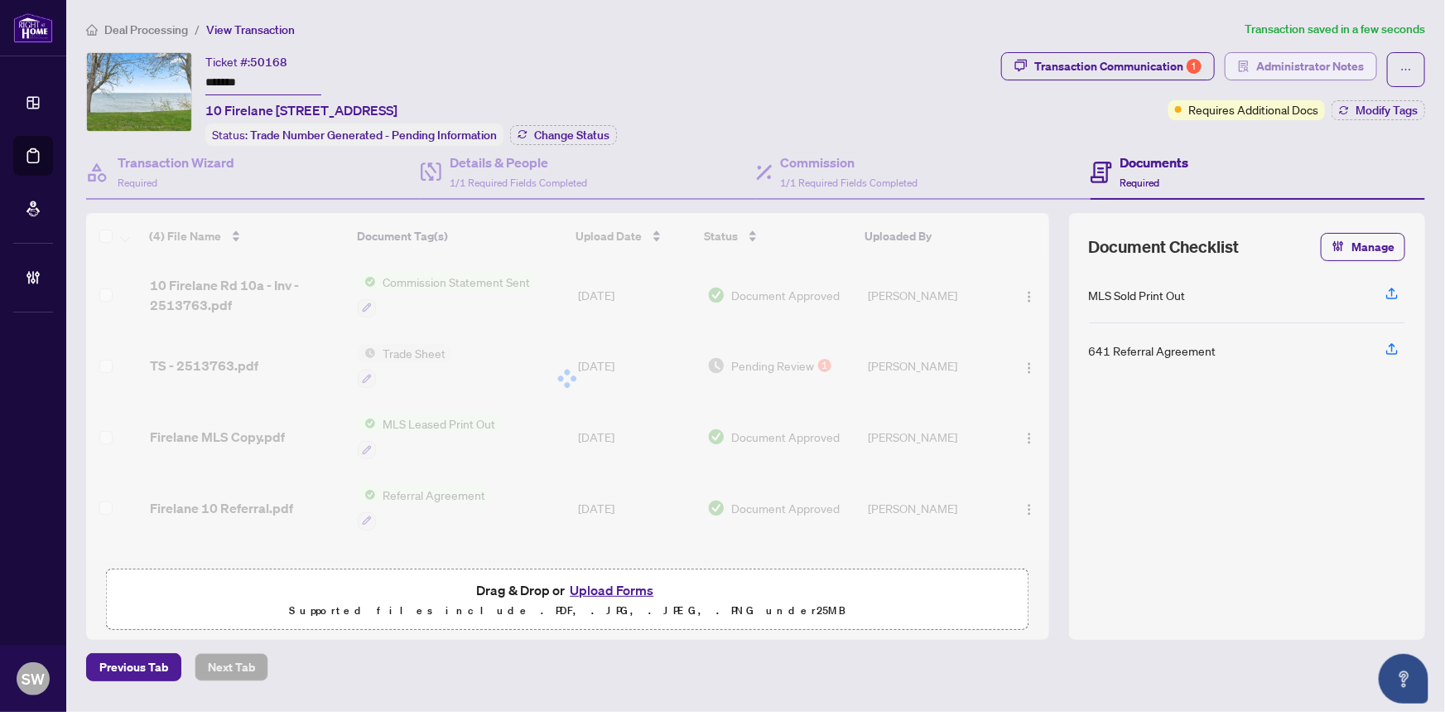
click at [1350, 71] on span "Administrator Notes" at bounding box center [1311, 66] width 108 height 27
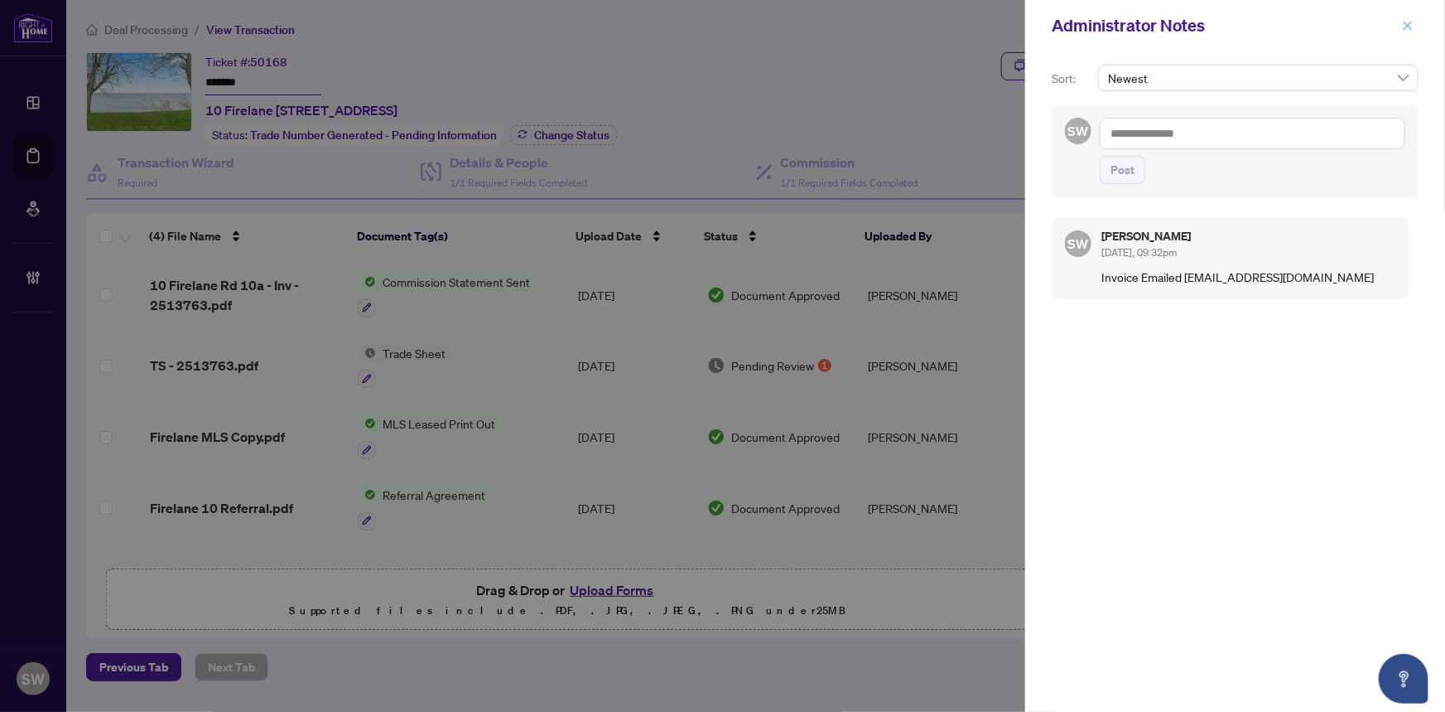
click at [1407, 35] on span "button" at bounding box center [1408, 25] width 12 height 27
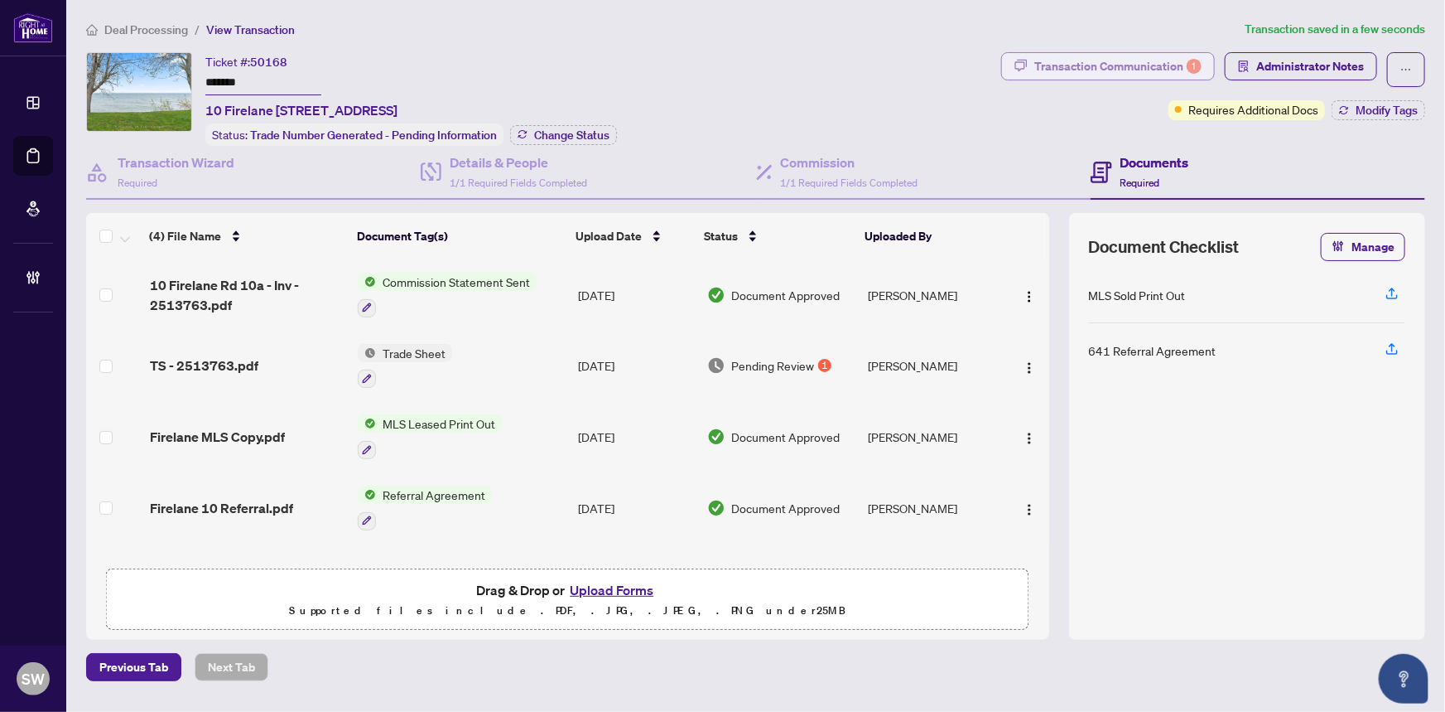
click at [1138, 67] on div "Transaction Communication 1" at bounding box center [1118, 66] width 167 height 27
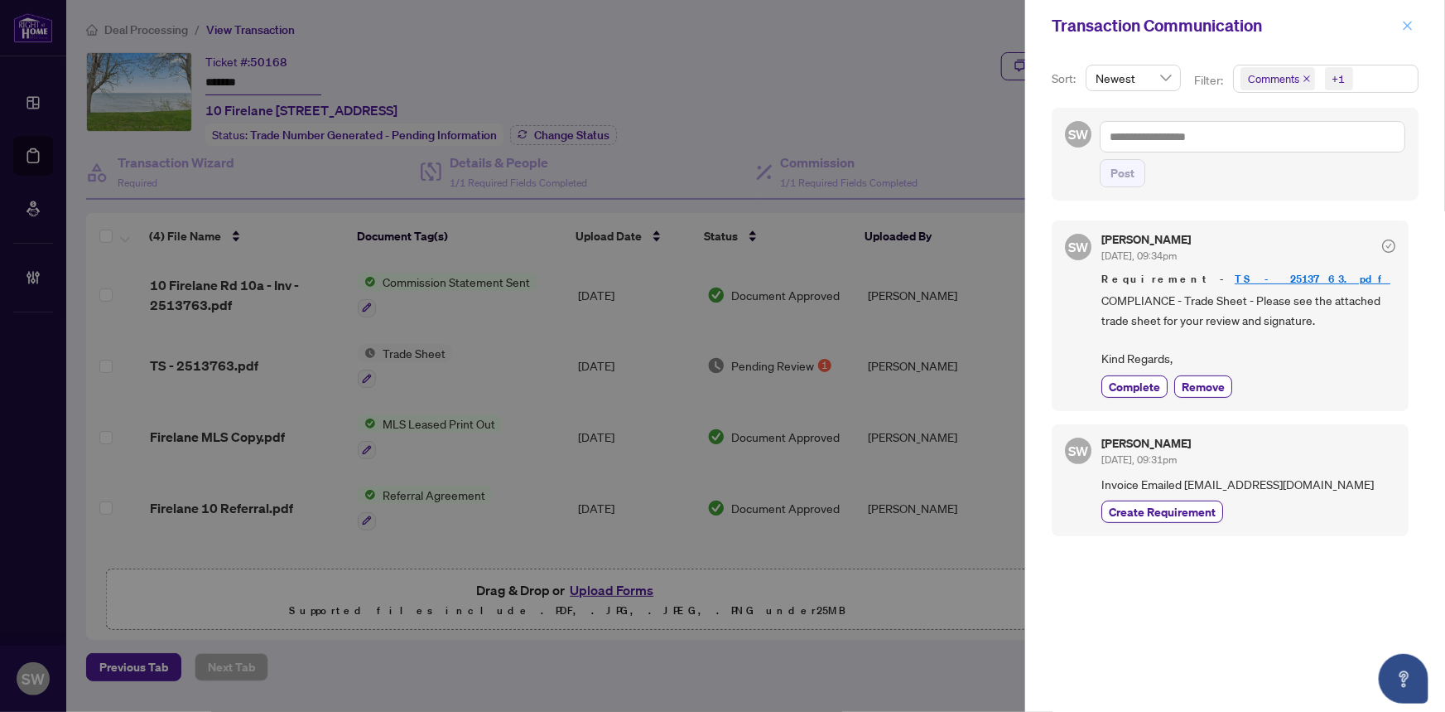
click at [1409, 27] on icon "close" at bounding box center [1408, 26] width 12 height 12
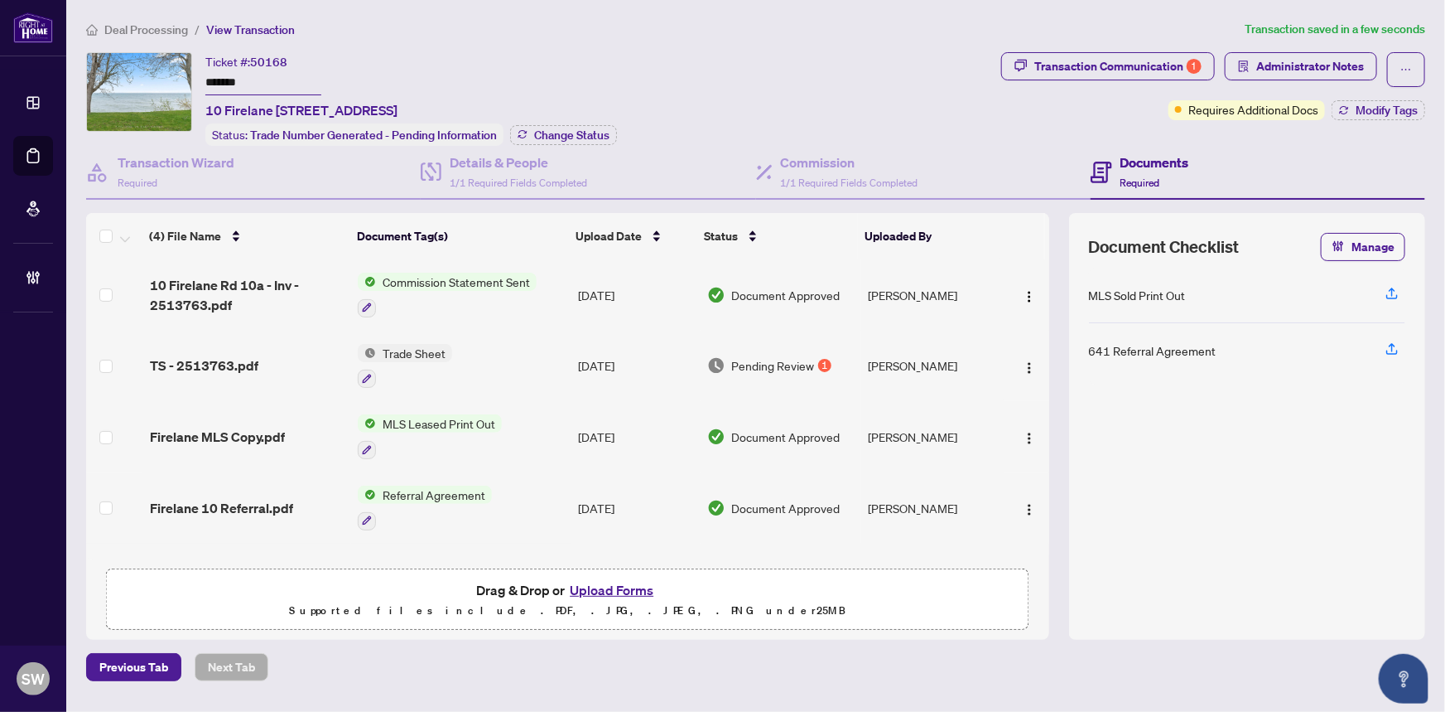
click at [231, 79] on input "*******" at bounding box center [263, 83] width 116 height 24
click at [163, 33] on span "Deal Processing" at bounding box center [146, 29] width 84 height 15
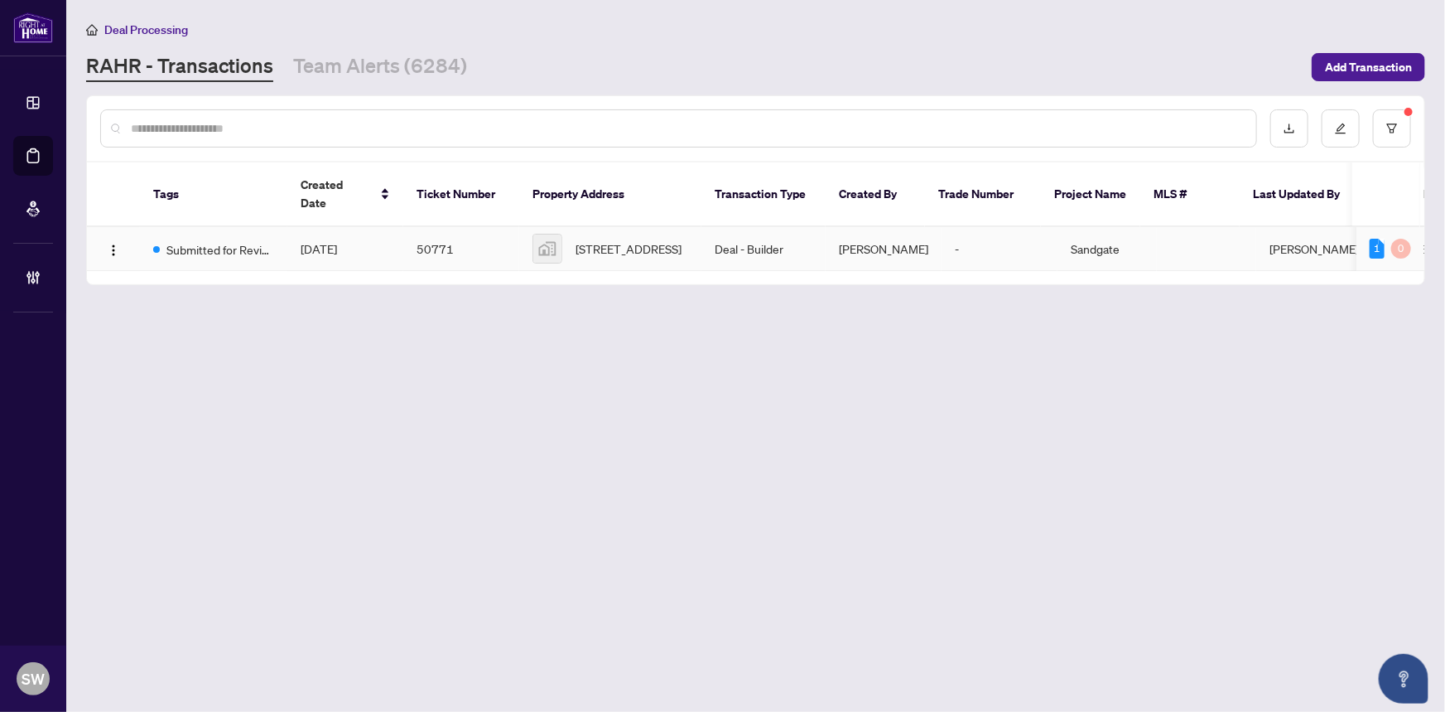
click at [320, 241] on span "[DATE]" at bounding box center [319, 248] width 36 height 15
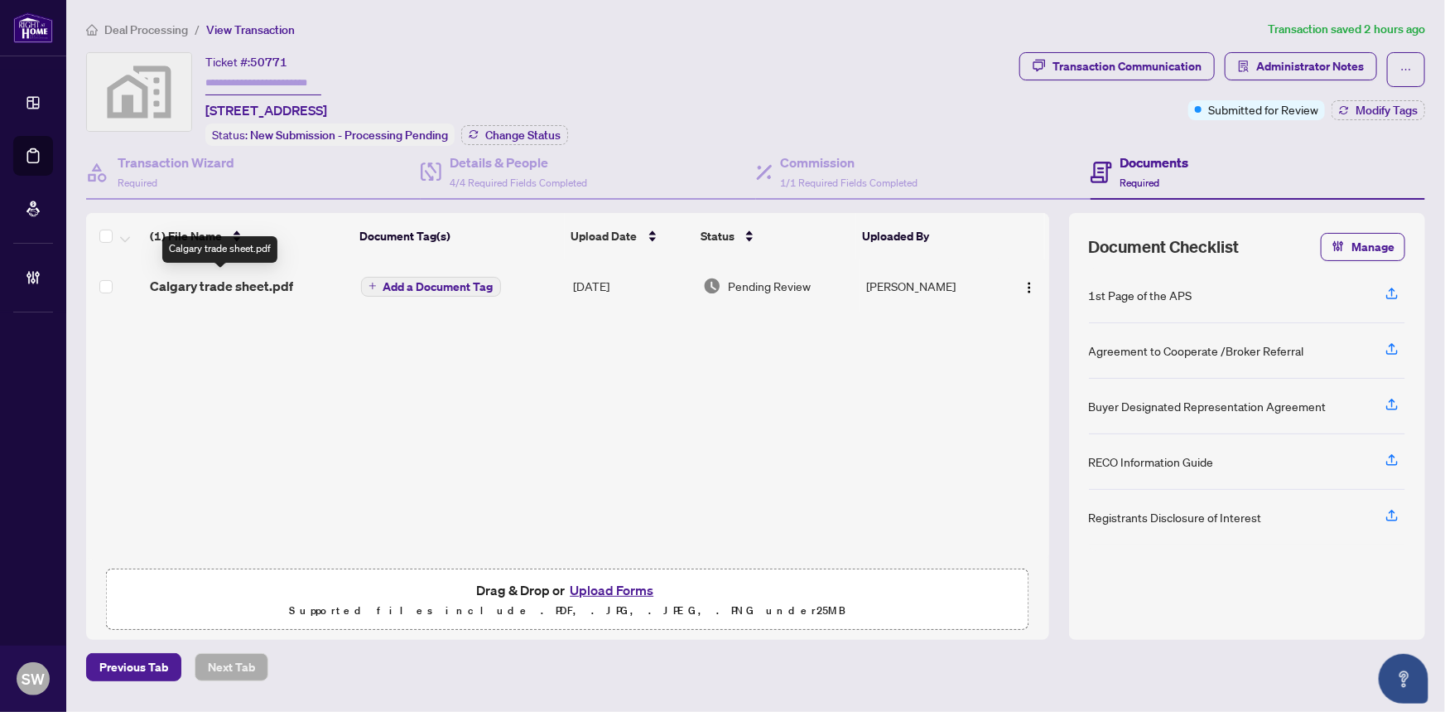
click at [281, 282] on span "Calgary trade sheet.pdf" at bounding box center [221, 286] width 143 height 20
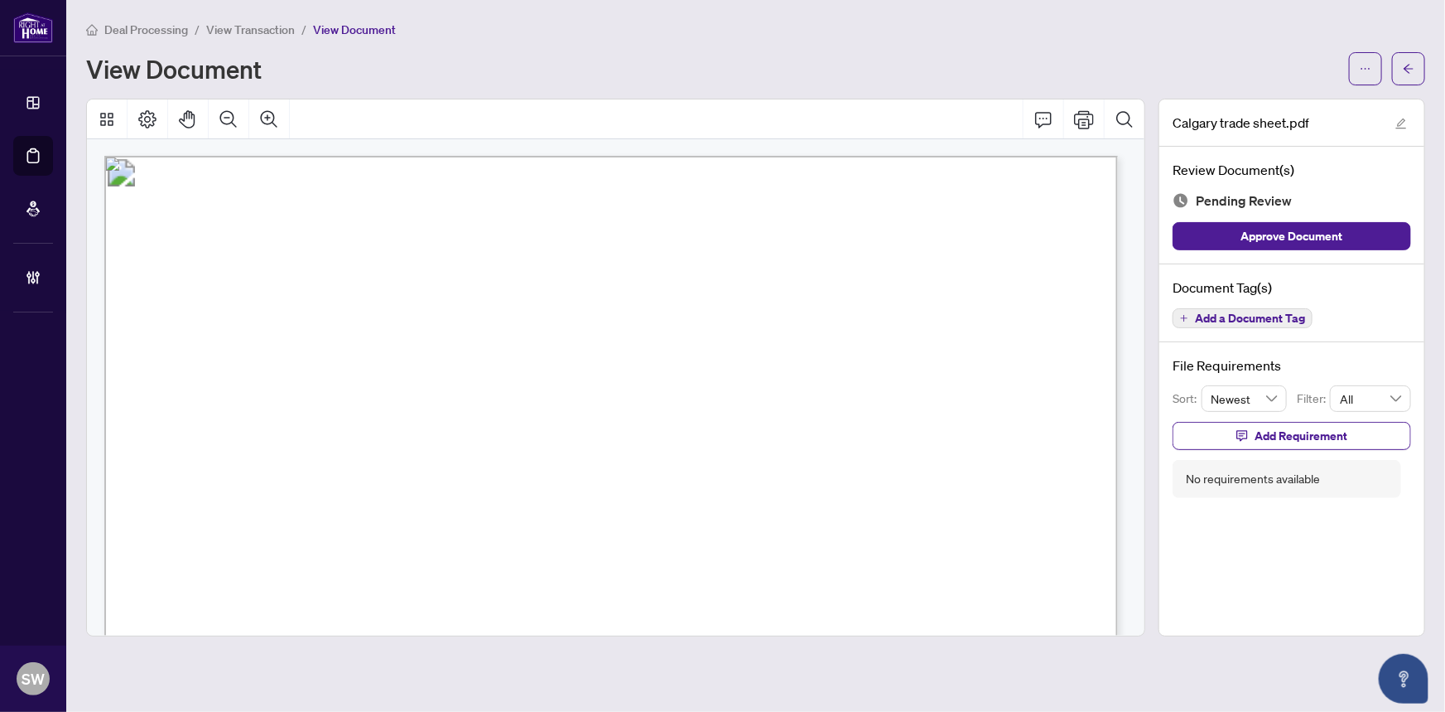
click at [229, 27] on span "View Transaction" at bounding box center [250, 29] width 89 height 15
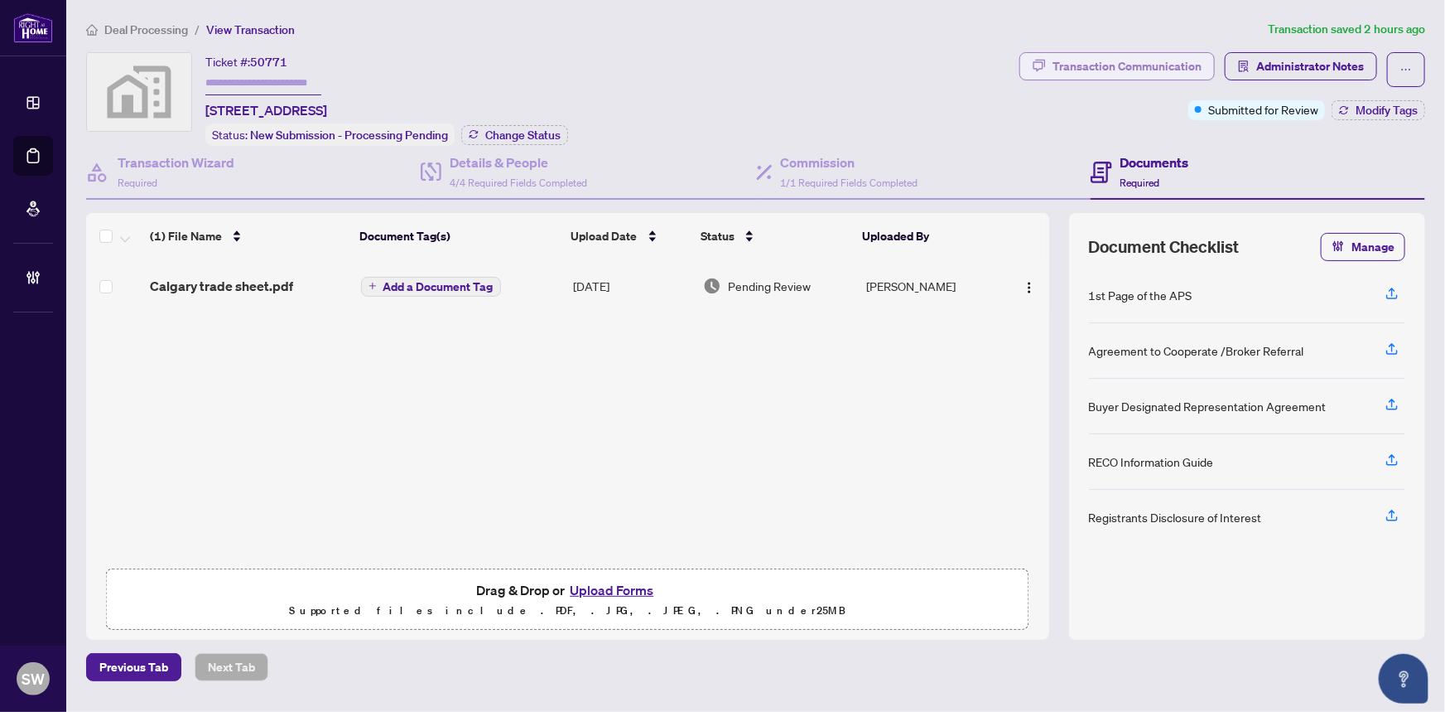
click at [1106, 64] on div "Transaction Communication" at bounding box center [1127, 66] width 149 height 27
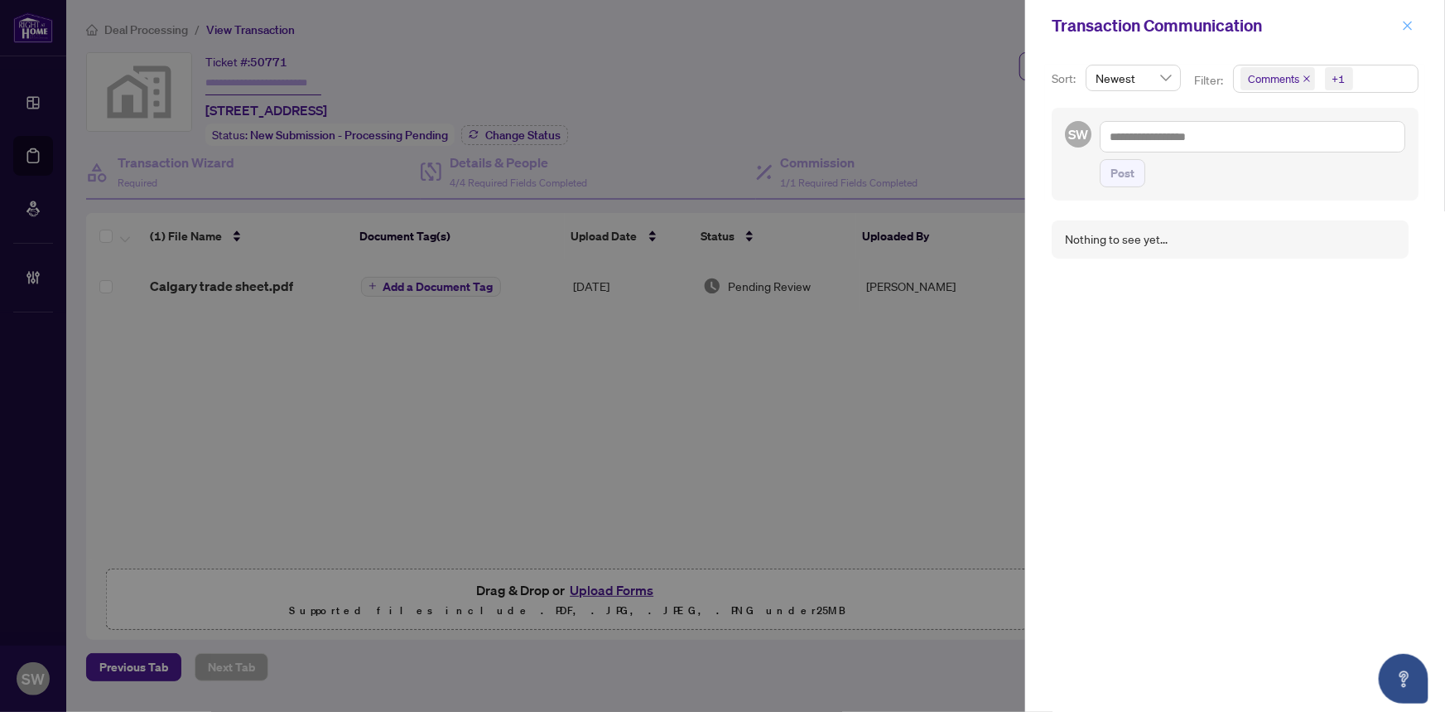
click at [1411, 27] on icon "close" at bounding box center [1408, 25] width 9 height 9
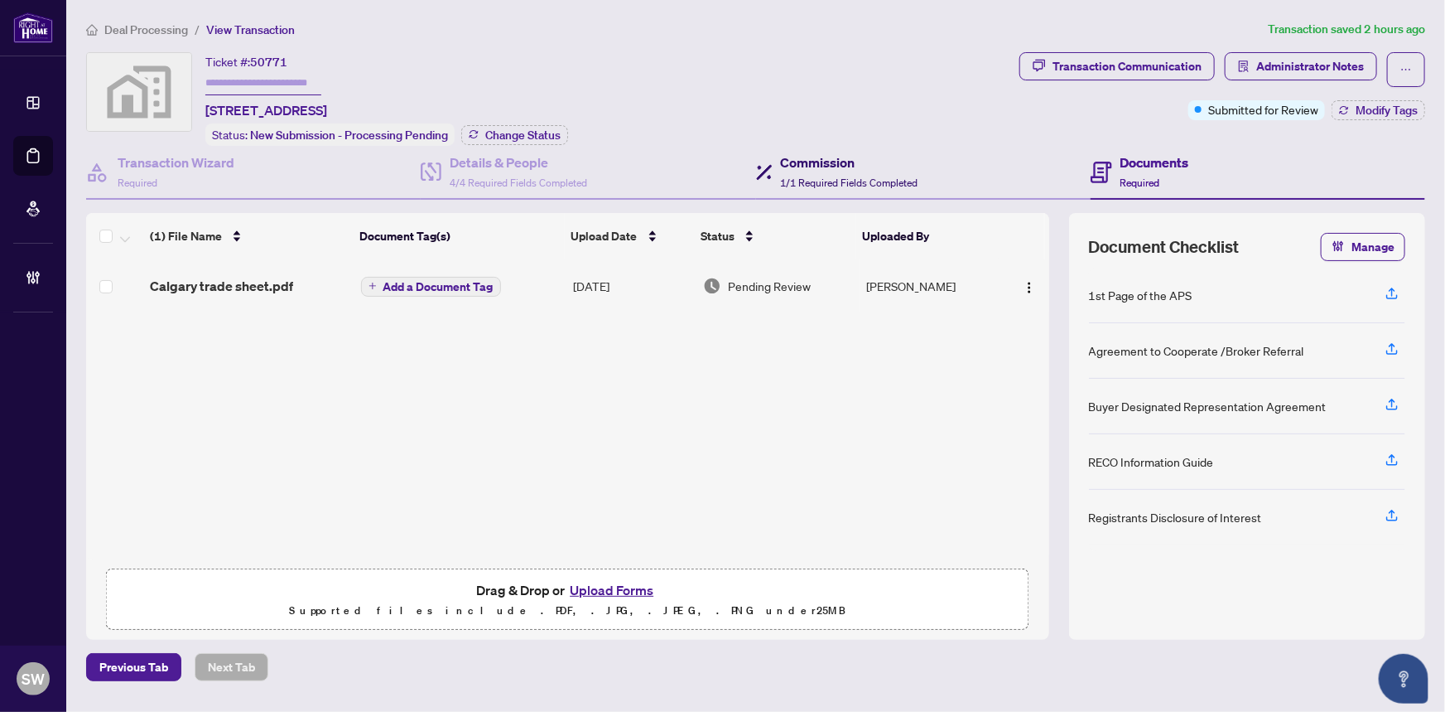
click at [827, 176] on span "1/1 Required Fields Completed" at bounding box center [850, 182] width 138 height 12
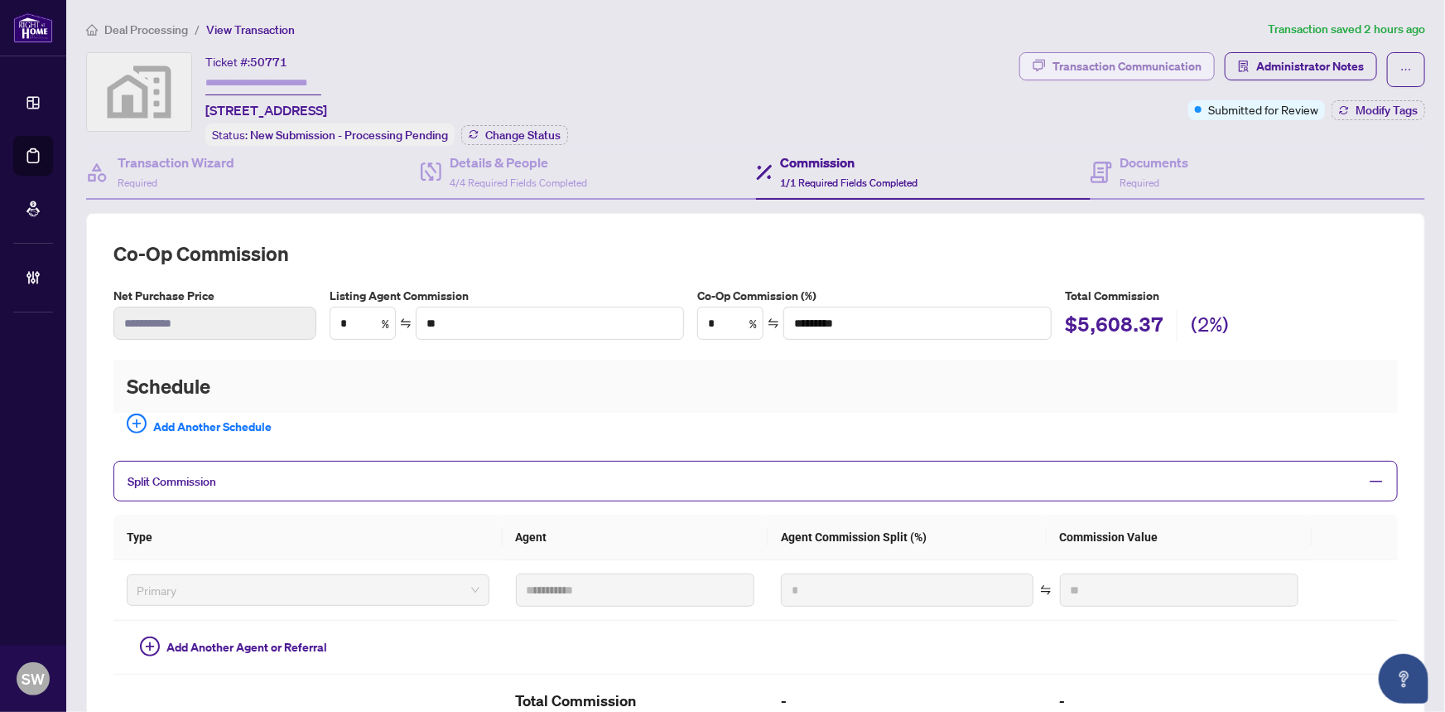
click at [1112, 59] on div "Transaction Communication" at bounding box center [1127, 66] width 149 height 27
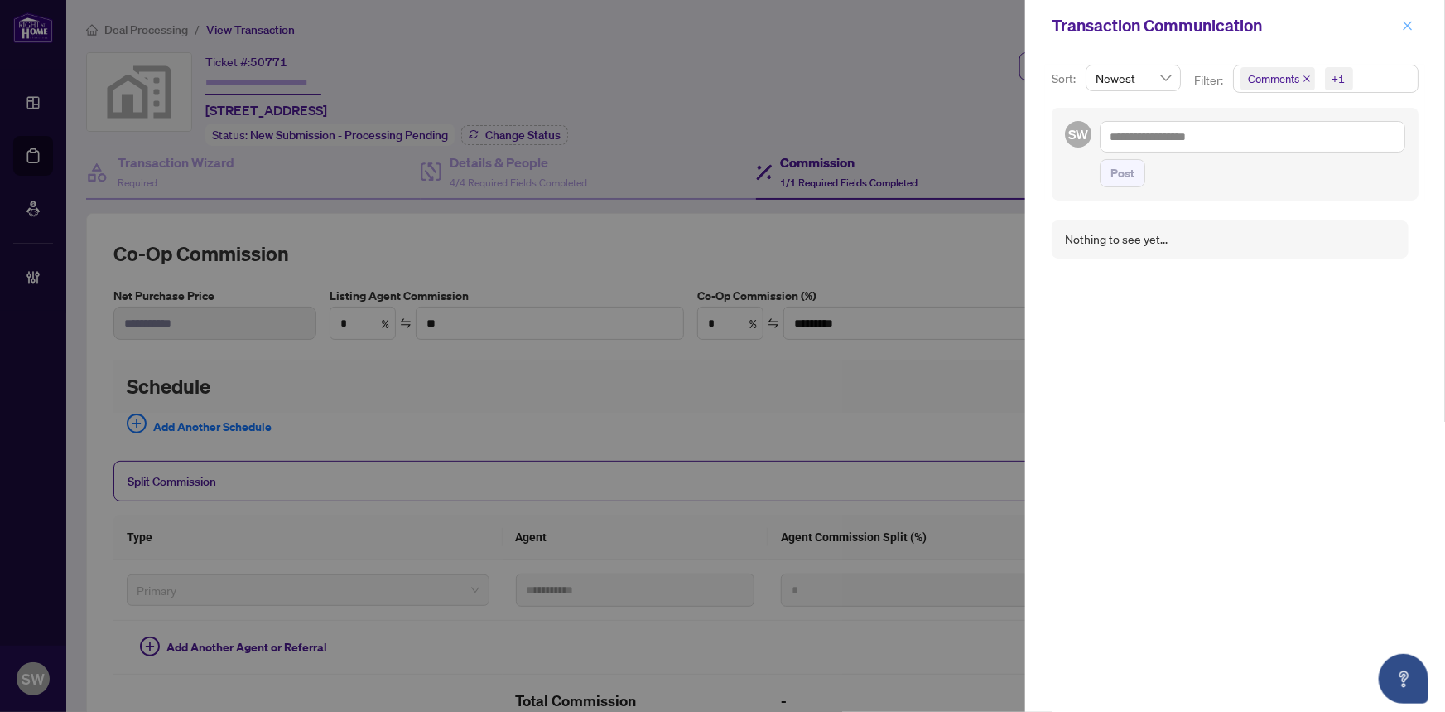
click at [1414, 21] on icon "close" at bounding box center [1408, 26] width 12 height 12
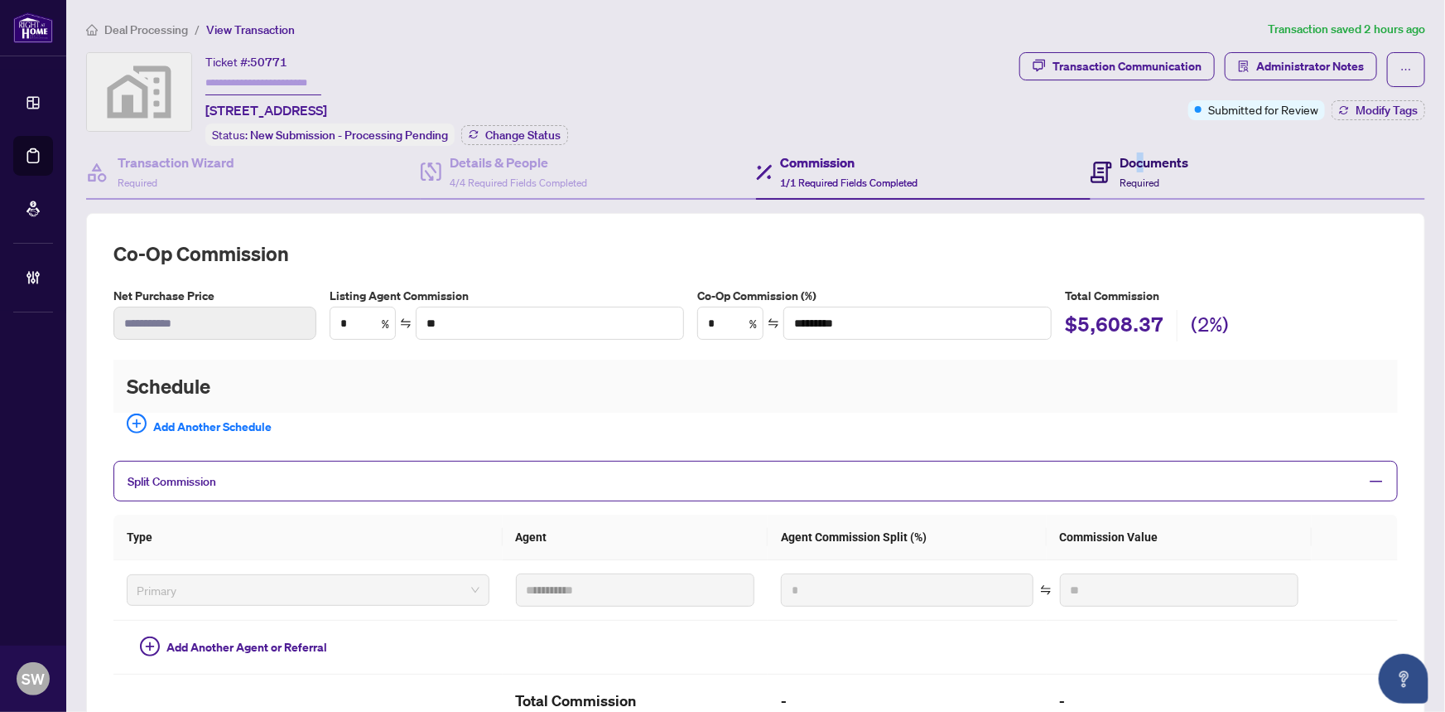
click at [1132, 160] on h4 "Documents" at bounding box center [1155, 162] width 69 height 20
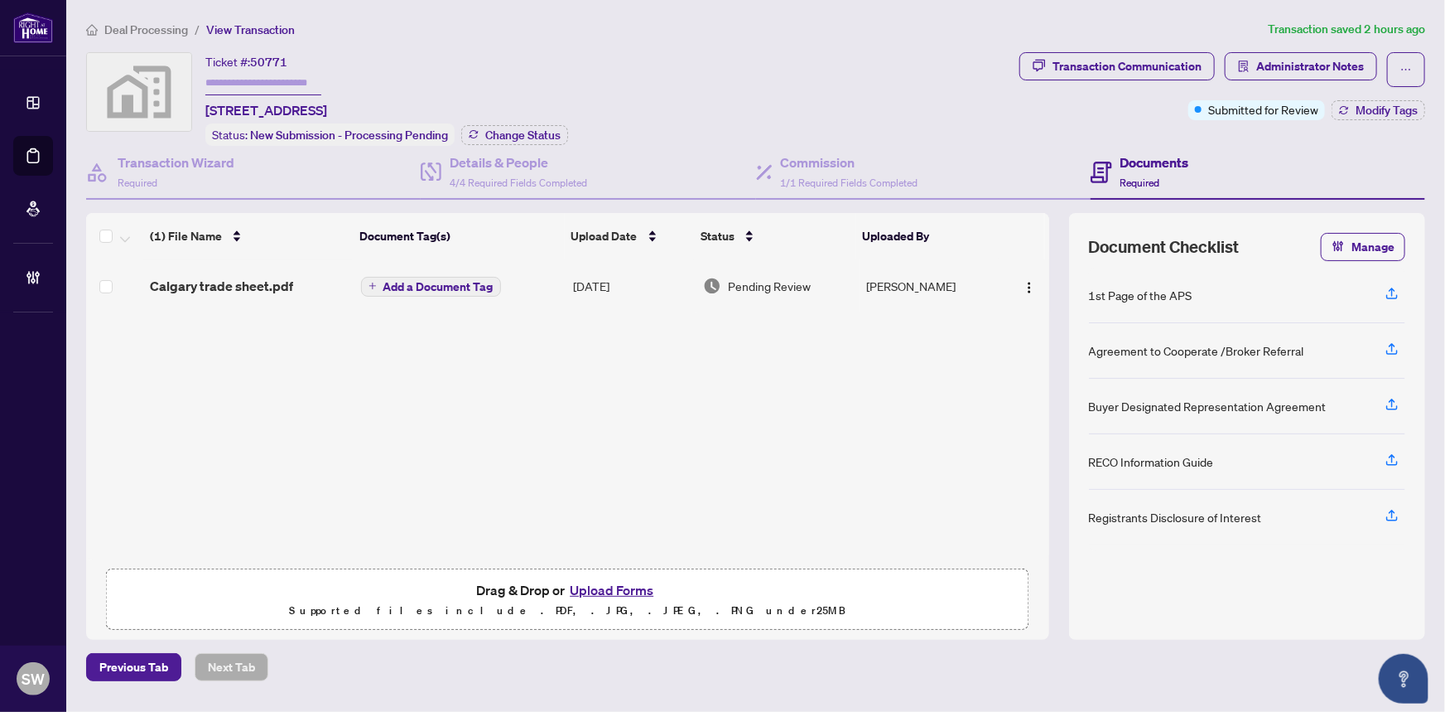
click at [163, 28] on span "Deal Processing" at bounding box center [146, 29] width 84 height 15
